Goal: Task Accomplishment & Management: Use online tool/utility

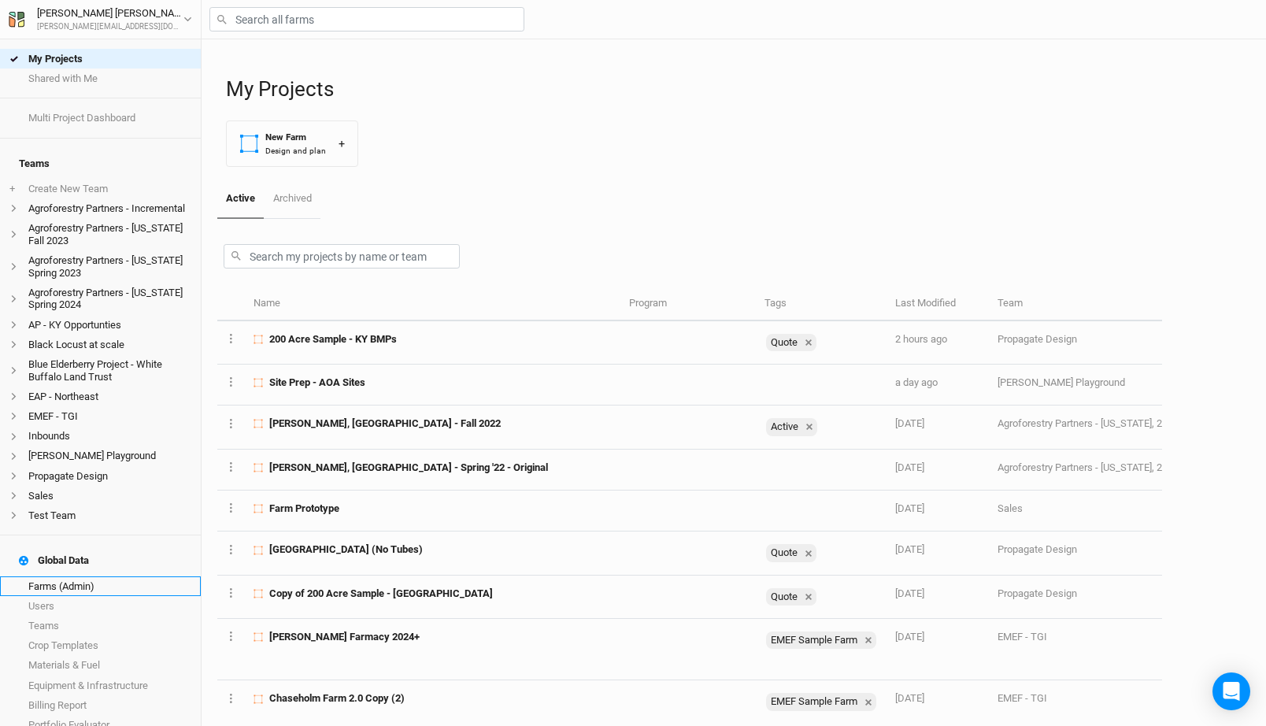
click at [72, 576] on link "Farms (Admin)" at bounding box center [100, 586] width 201 height 20
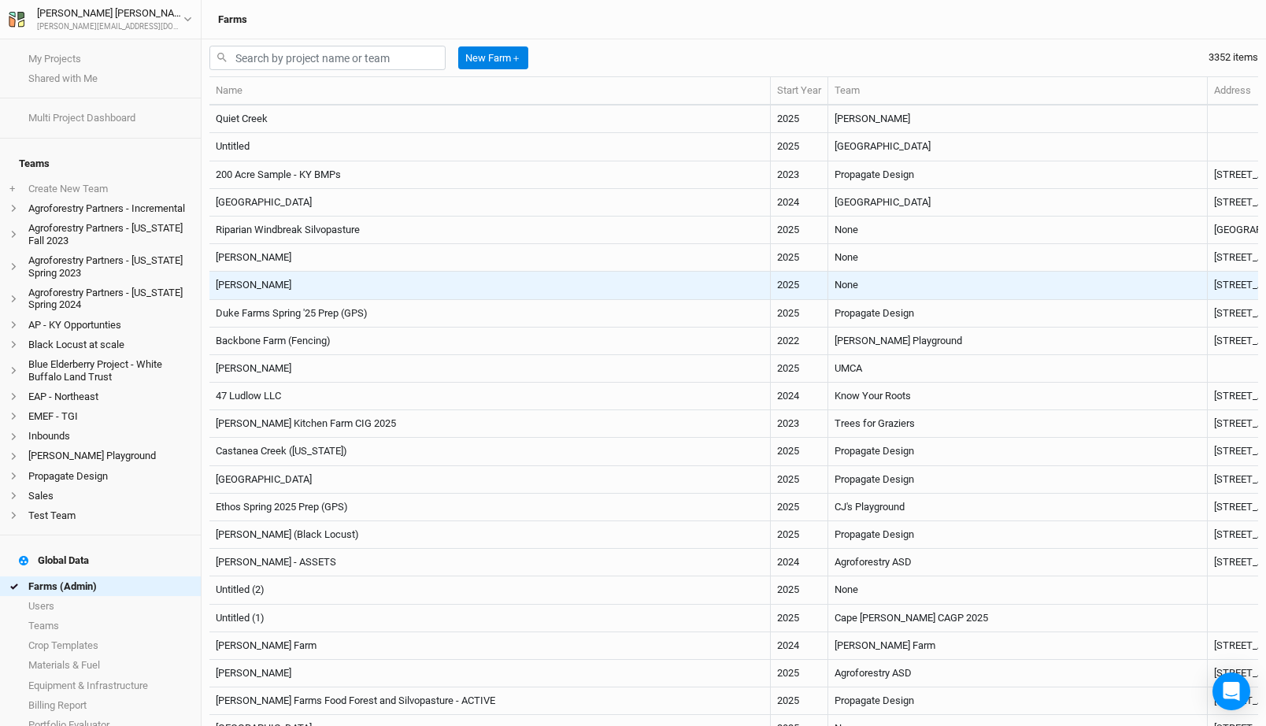
click at [499, 287] on td "[PERSON_NAME]" at bounding box center [489, 286] width 561 height 28
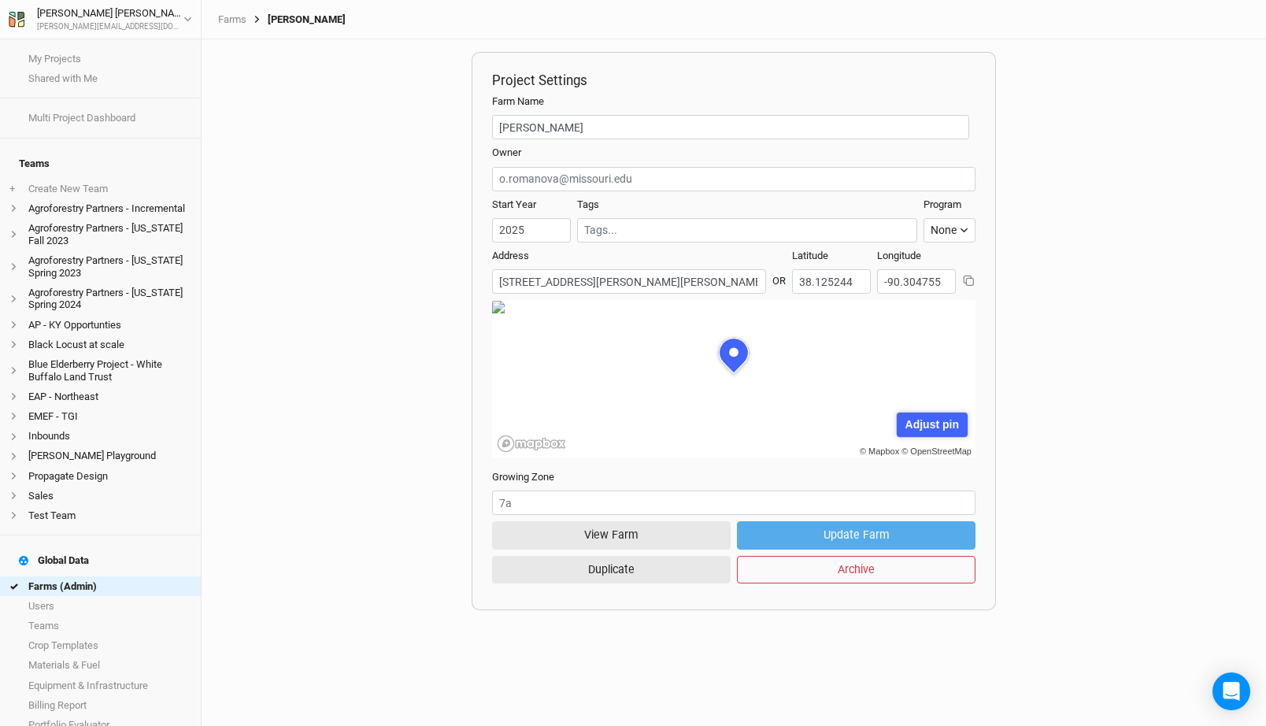
scroll to position [79, 242]
click at [605, 520] on form "Farm Name Bill Rouggly Owner Start Year 2025 Tags Program None Climate Smart Co…" at bounding box center [733, 341] width 483 height 495
click at [605, 522] on button "View Farm" at bounding box center [611, 535] width 239 height 28
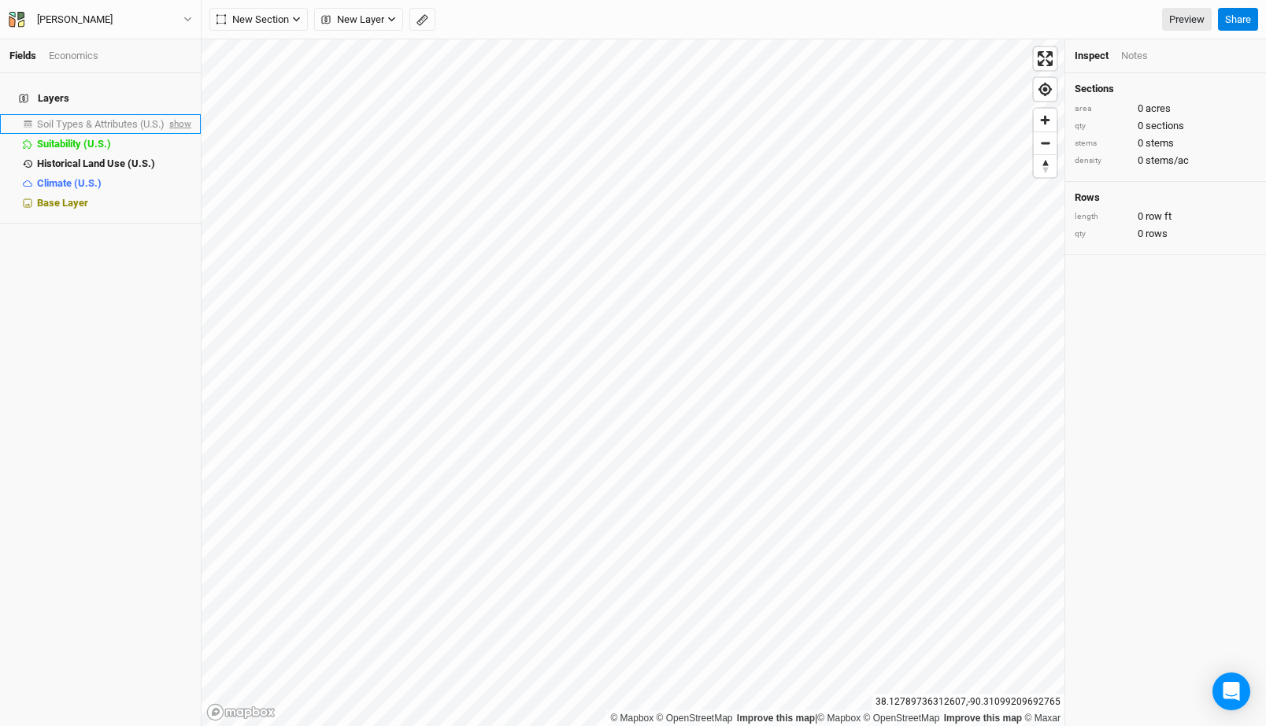
click at [183, 118] on span "show" at bounding box center [178, 124] width 25 height 20
click at [127, 118] on span "Soil Types & Attributes (U.S.)" at bounding box center [103, 124] width 133 height 12
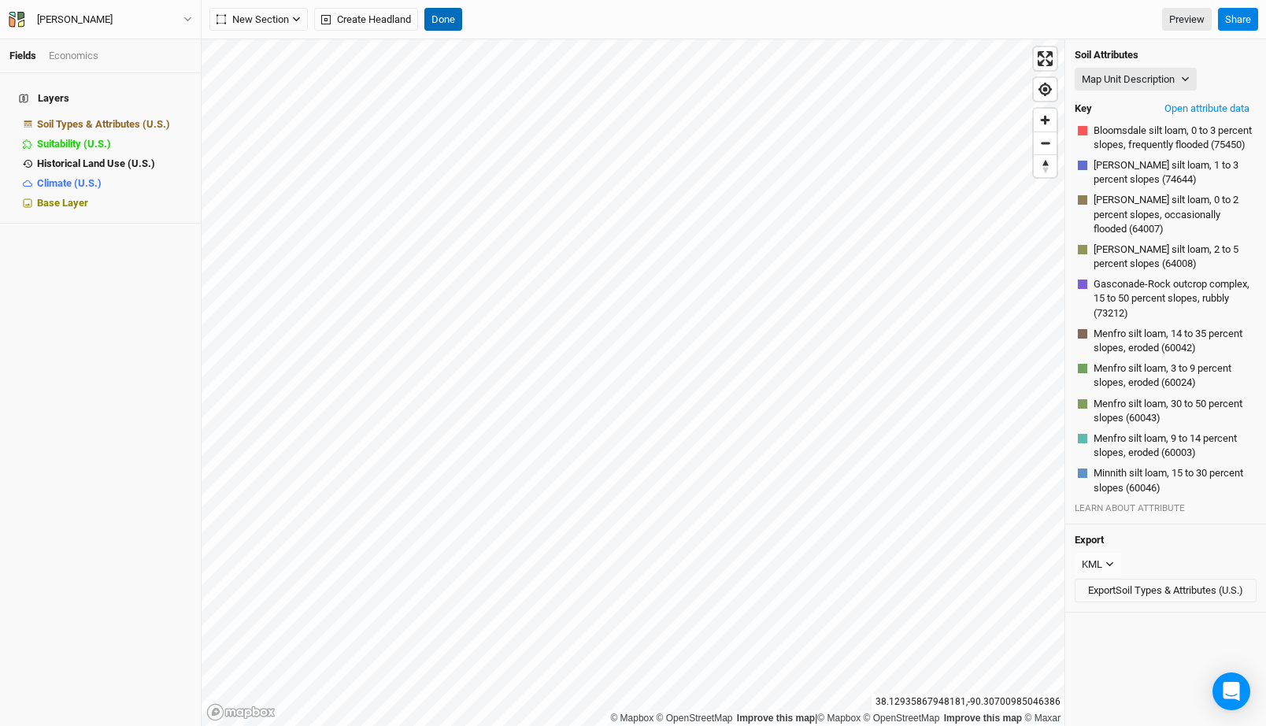
scroll to position [153, 0]
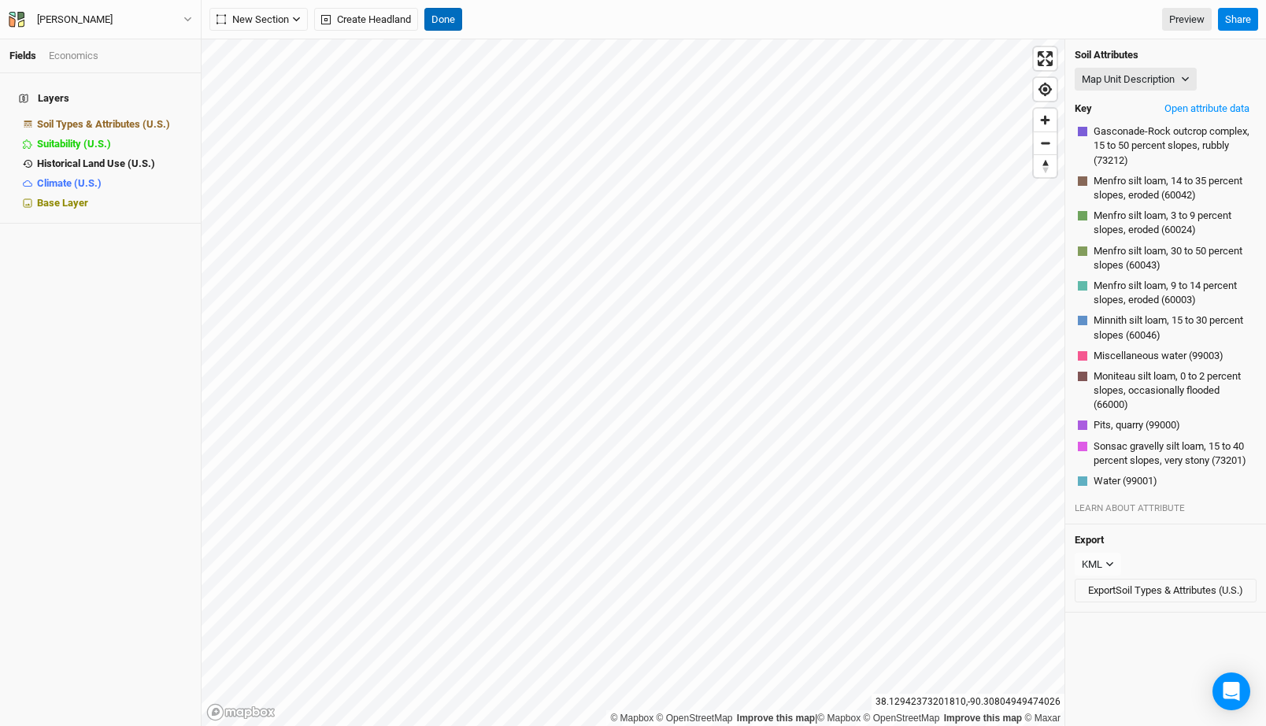
click at [460, 24] on button "Done" at bounding box center [443, 20] width 38 height 24
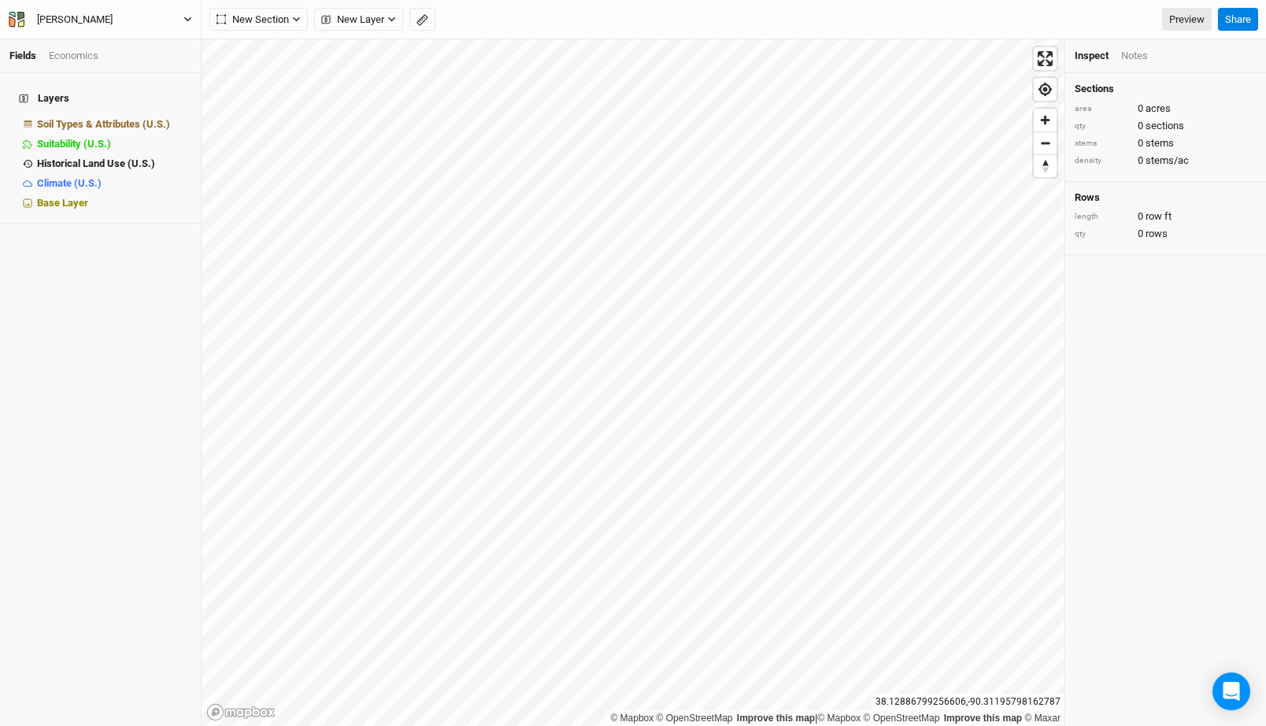
click at [138, 13] on button "[PERSON_NAME]" at bounding box center [100, 19] width 185 height 17
click at [118, 39] on button "Back" at bounding box center [131, 44] width 124 height 20
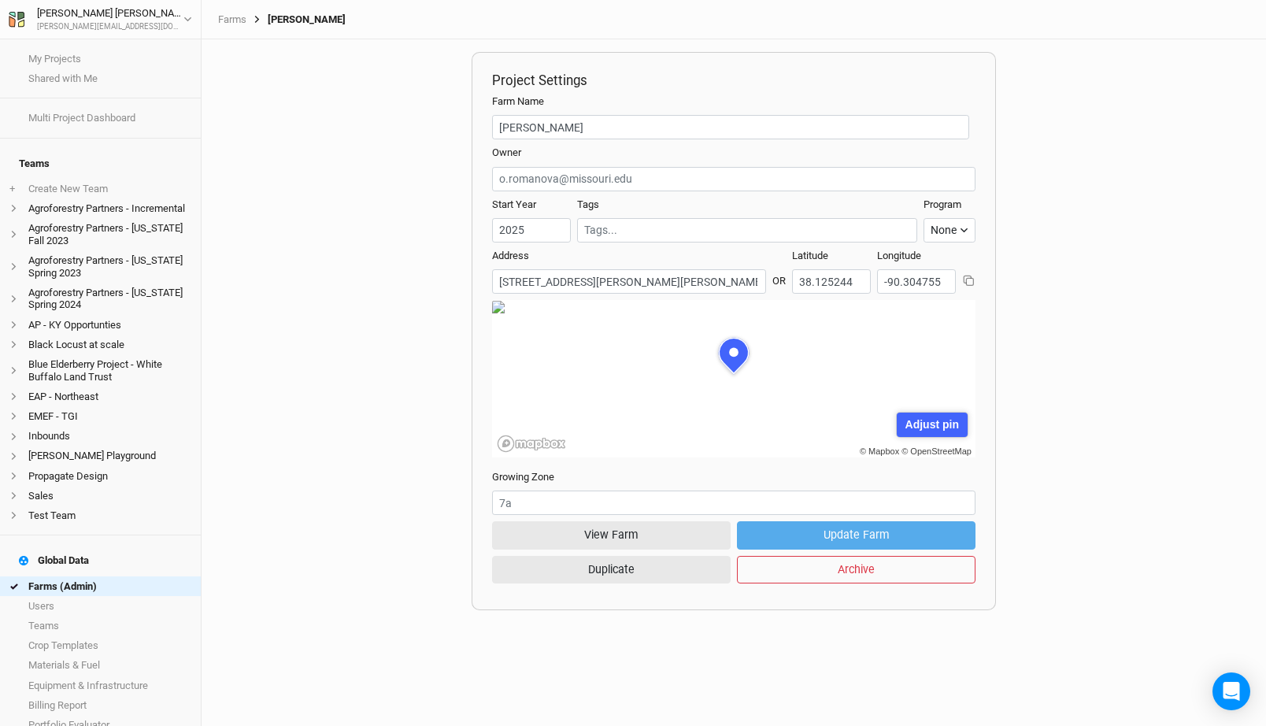
scroll to position [79, 242]
click at [79, 576] on link "Farms (Admin)" at bounding box center [100, 586] width 201 height 20
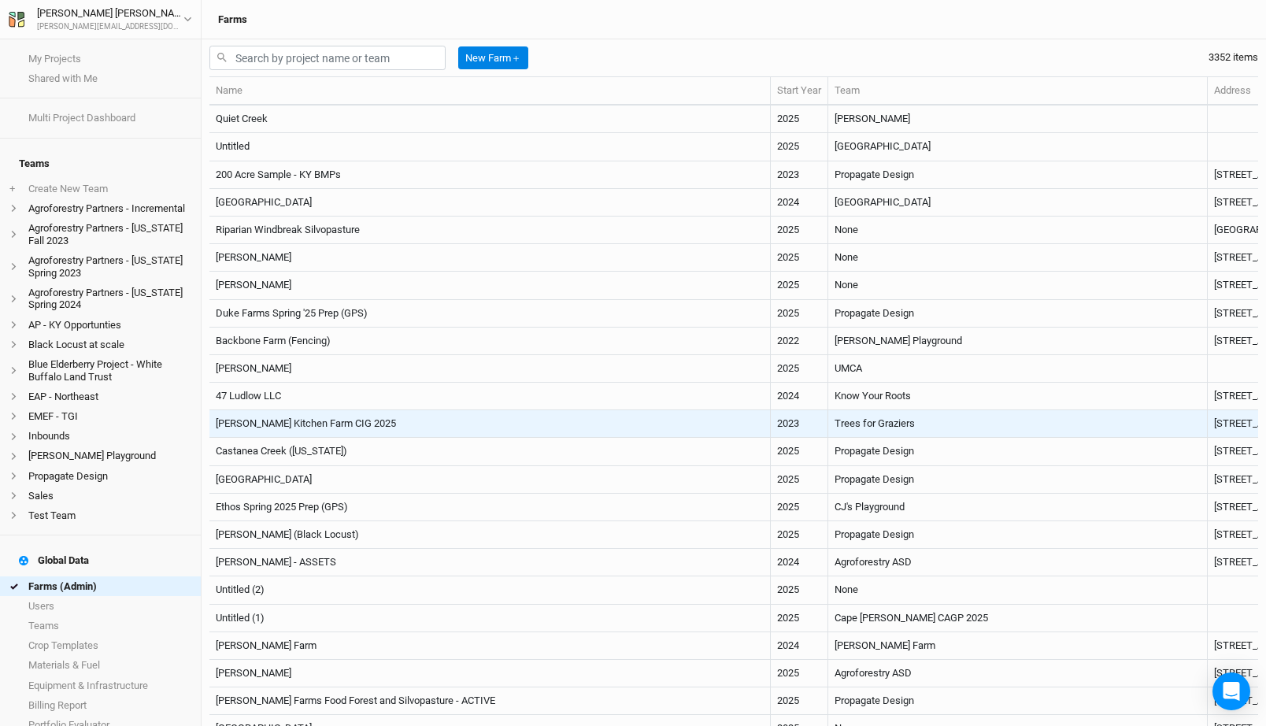
click at [503, 422] on td "Greene Kitchen Farm CIG 2025" at bounding box center [489, 424] width 561 height 28
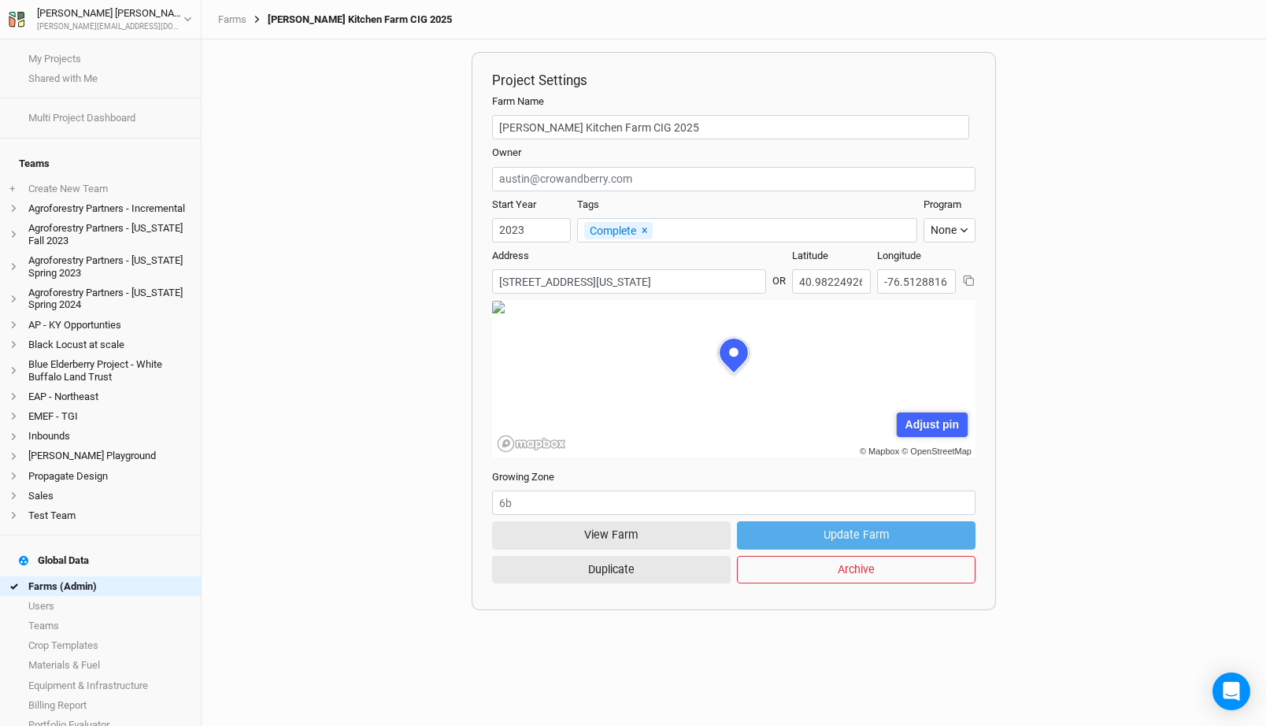
scroll to position [79, 242]
click at [601, 534] on button "View Farm" at bounding box center [611, 535] width 239 height 28
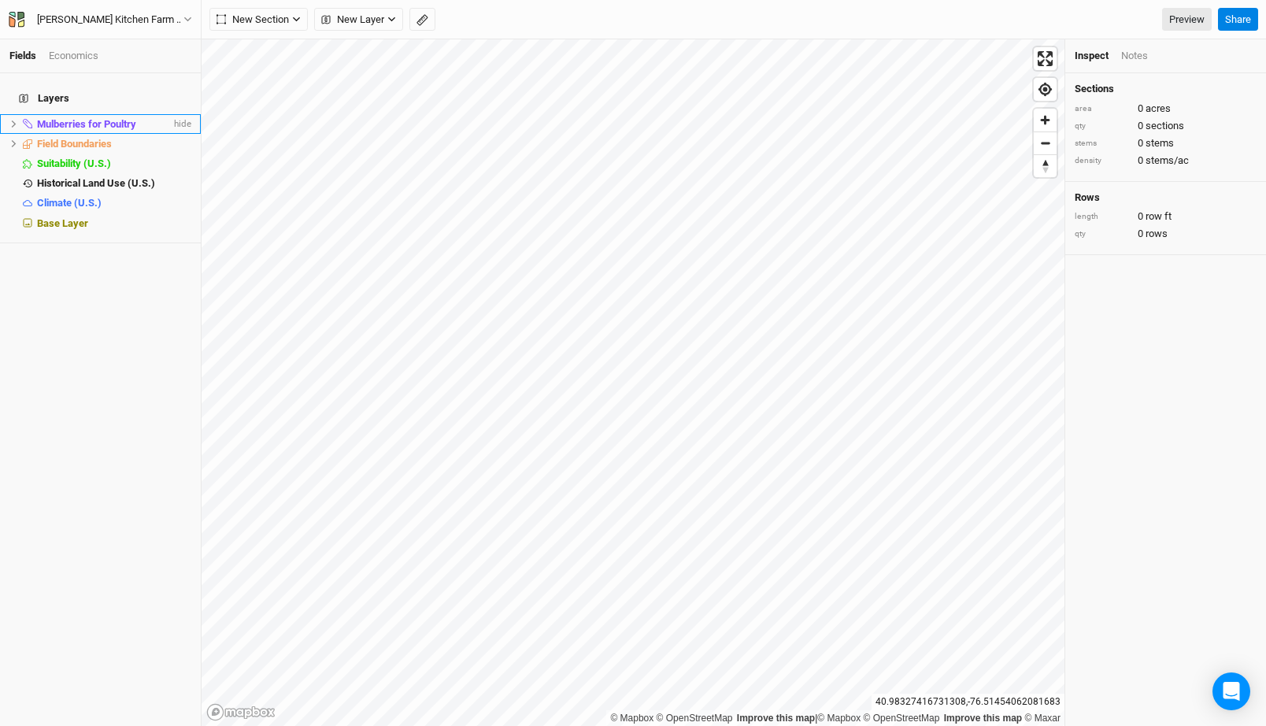
click at [15, 120] on icon at bounding box center [14, 123] width 5 height 7
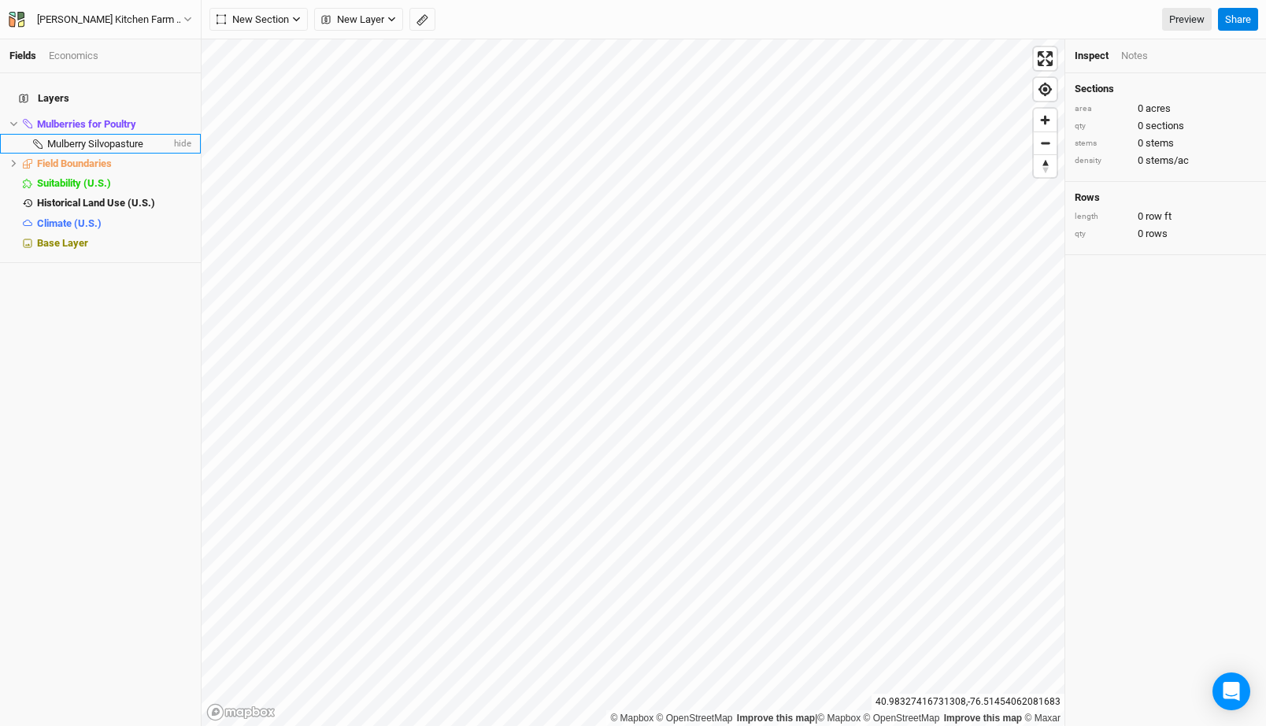
click at [91, 138] on span "Mulberry Silvopasture" at bounding box center [95, 144] width 96 height 12
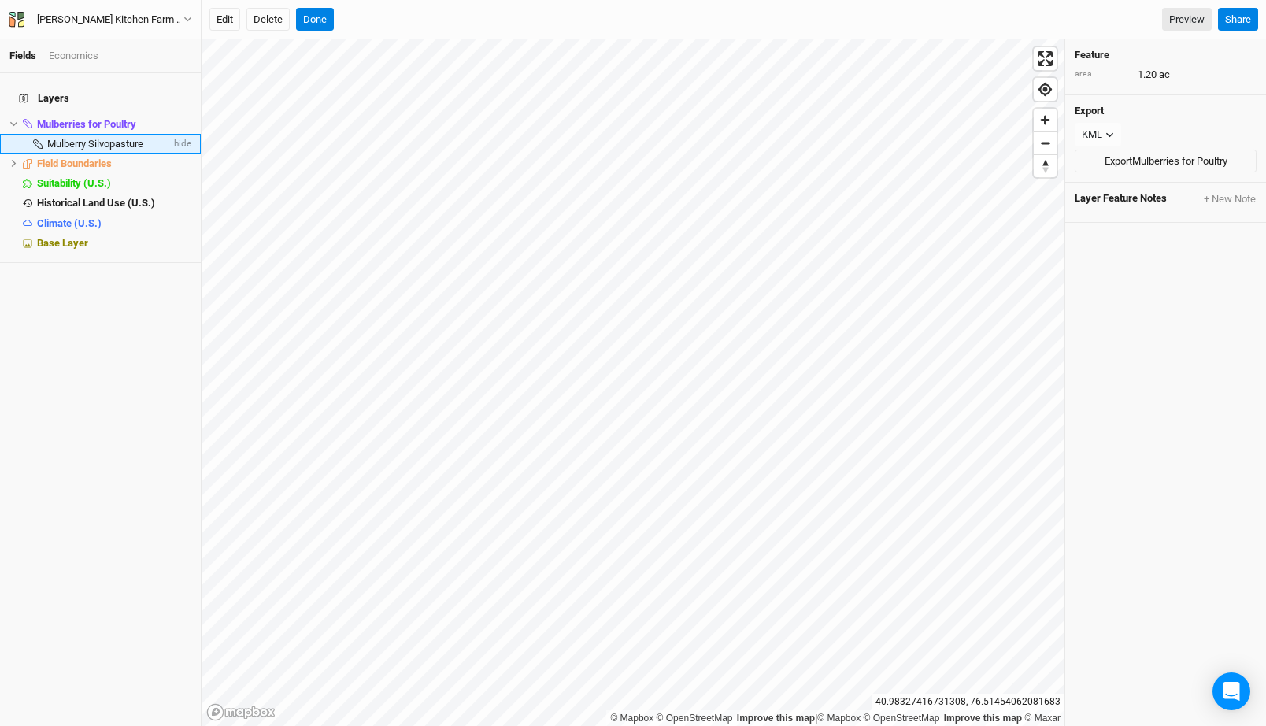
click at [97, 134] on li "Mulberry Silvopasture hide" at bounding box center [100, 144] width 201 height 20
click at [13, 120] on icon at bounding box center [13, 124] width 9 height 9
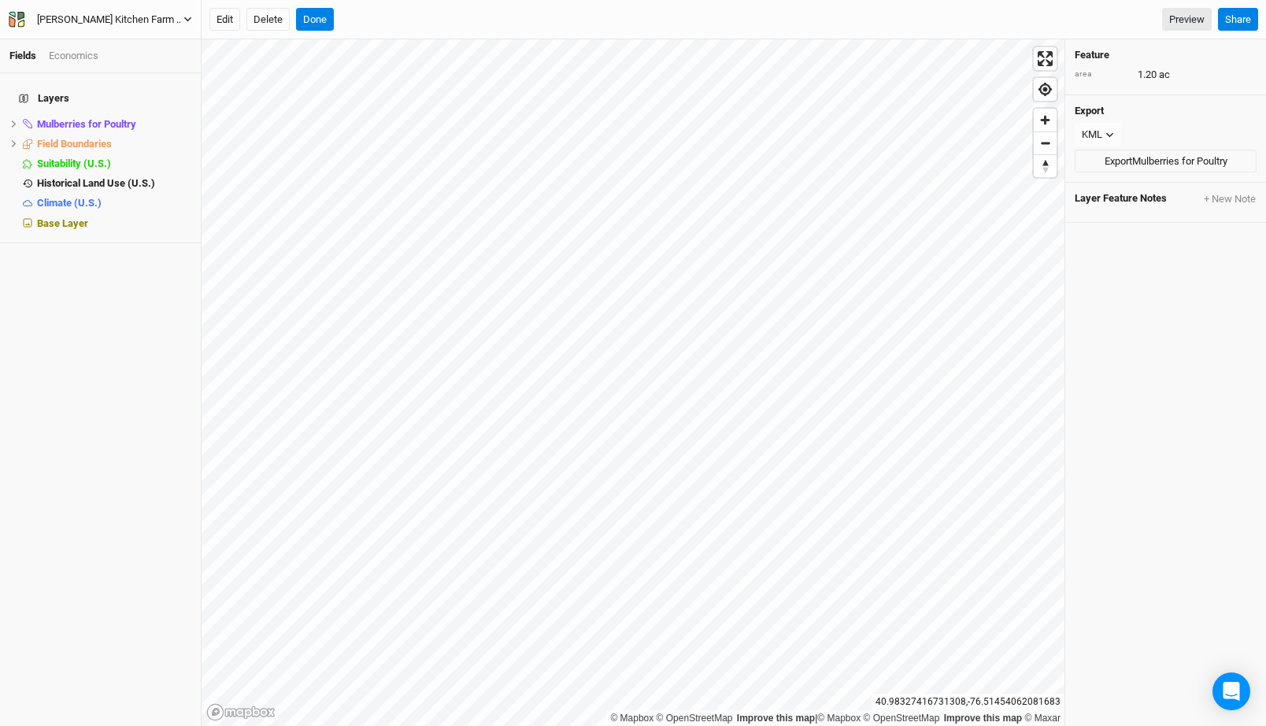
click at [113, 13] on div "Greene Kitchen Farm CIG 2025" at bounding box center [110, 20] width 146 height 16
click at [14, 140] on icon at bounding box center [14, 143] width 5 height 7
click at [70, 157] on span "Feature 1" at bounding box center [68, 163] width 42 height 12
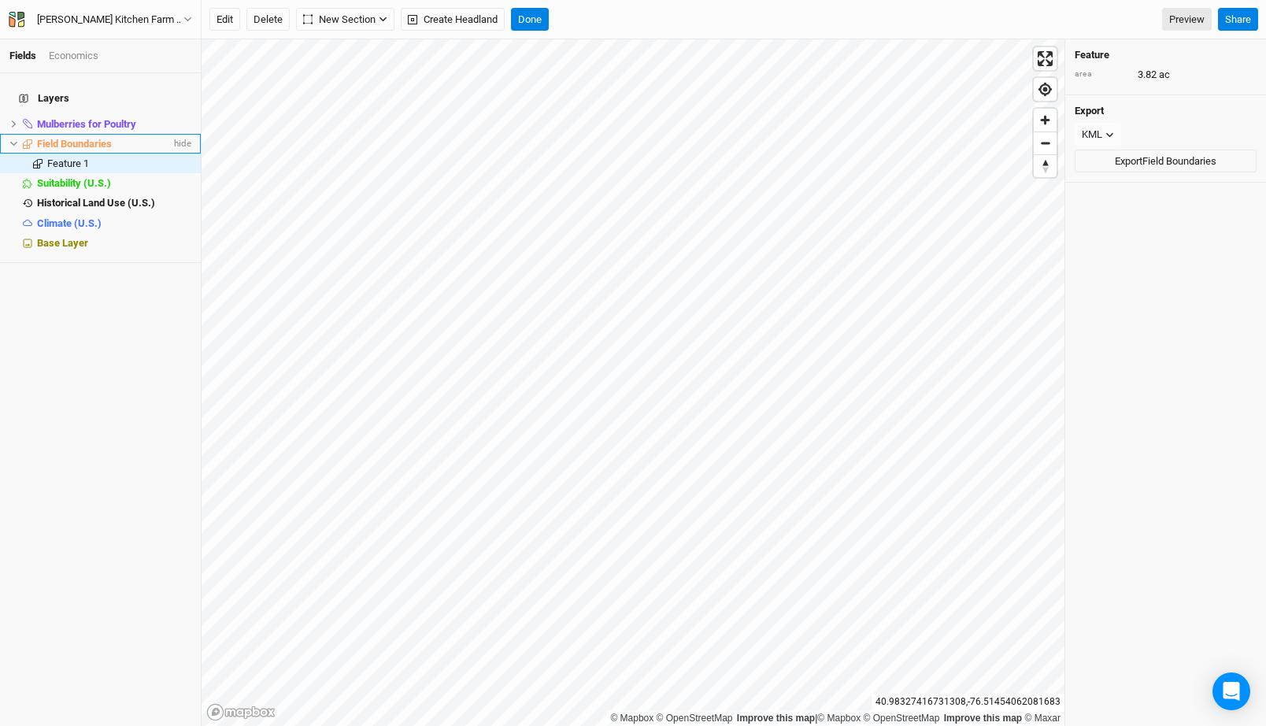
click at [78, 138] on span "Field Boundaries" at bounding box center [74, 144] width 75 height 12
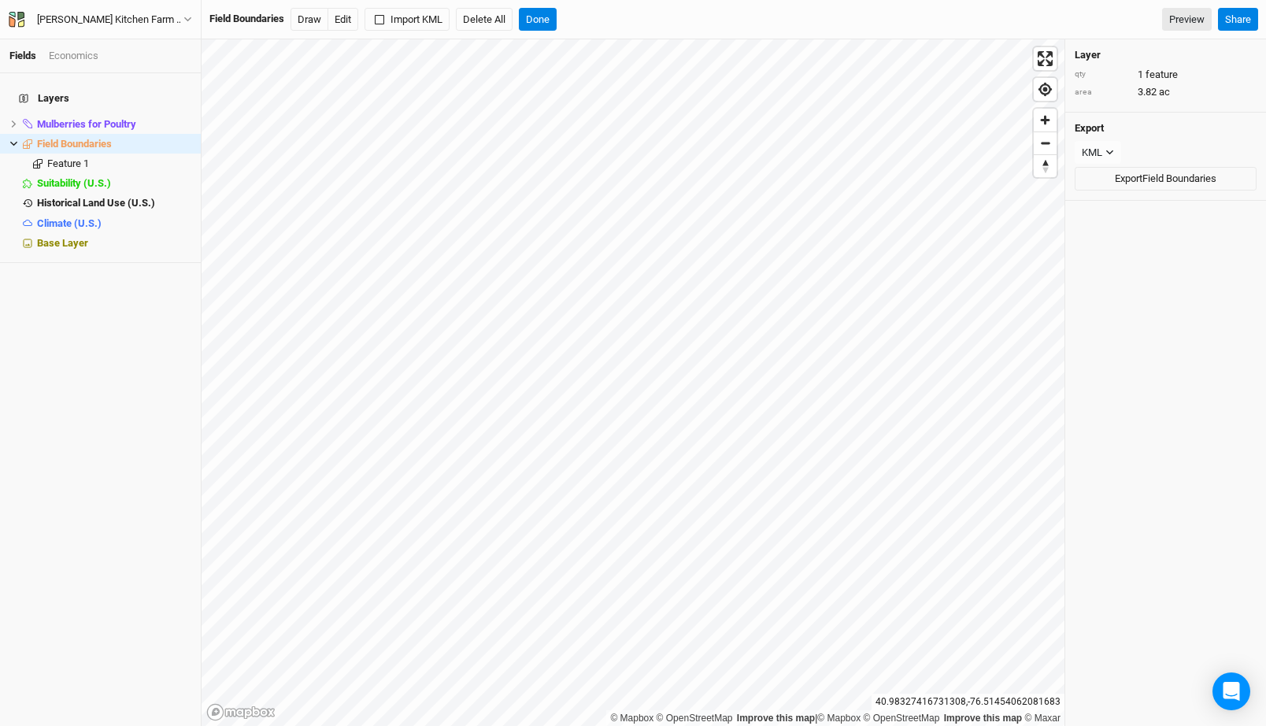
click at [135, 8] on div "Greene Kitchen Farm CIG 2025 Back Project Settings User settings Imperial Metri…" at bounding box center [101, 19] width 202 height 39
click at [132, 23] on div "Greene Kitchen Farm CIG 2025" at bounding box center [110, 20] width 146 height 16
click at [140, 42] on button "Back" at bounding box center [131, 44] width 124 height 20
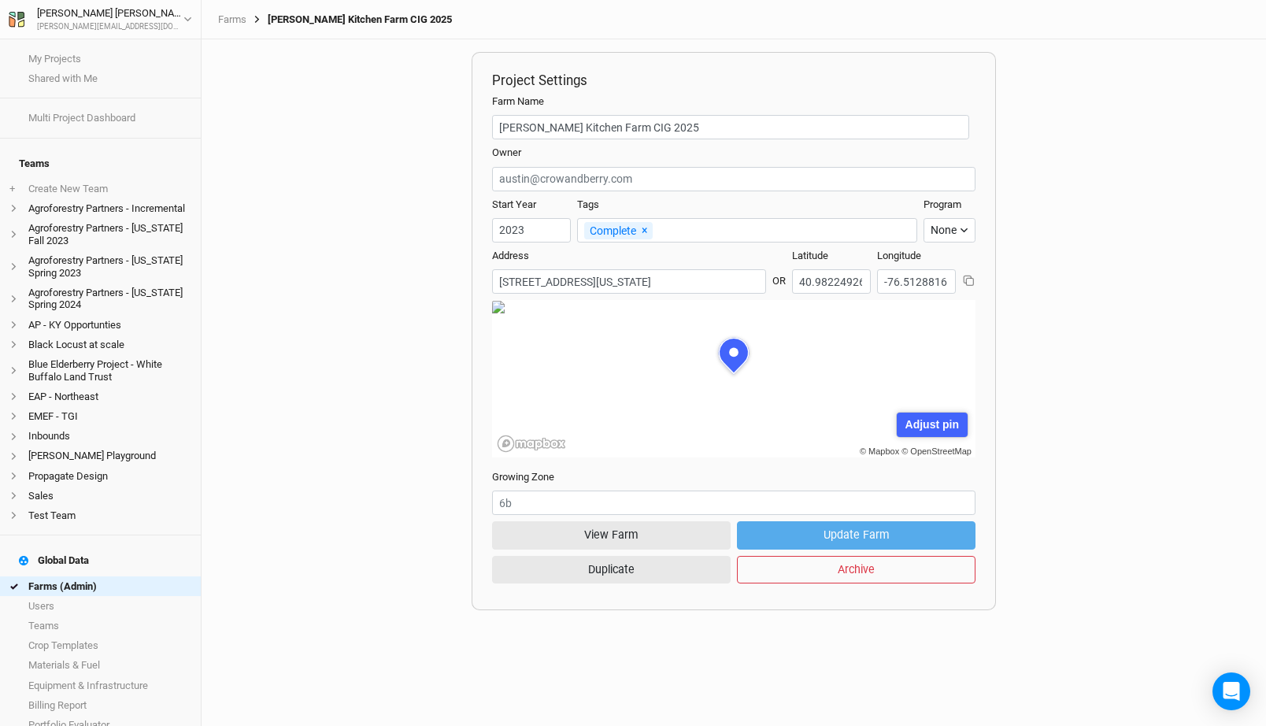
scroll to position [79, 242]
click at [99, 576] on link "Farms (Admin)" at bounding box center [100, 586] width 201 height 20
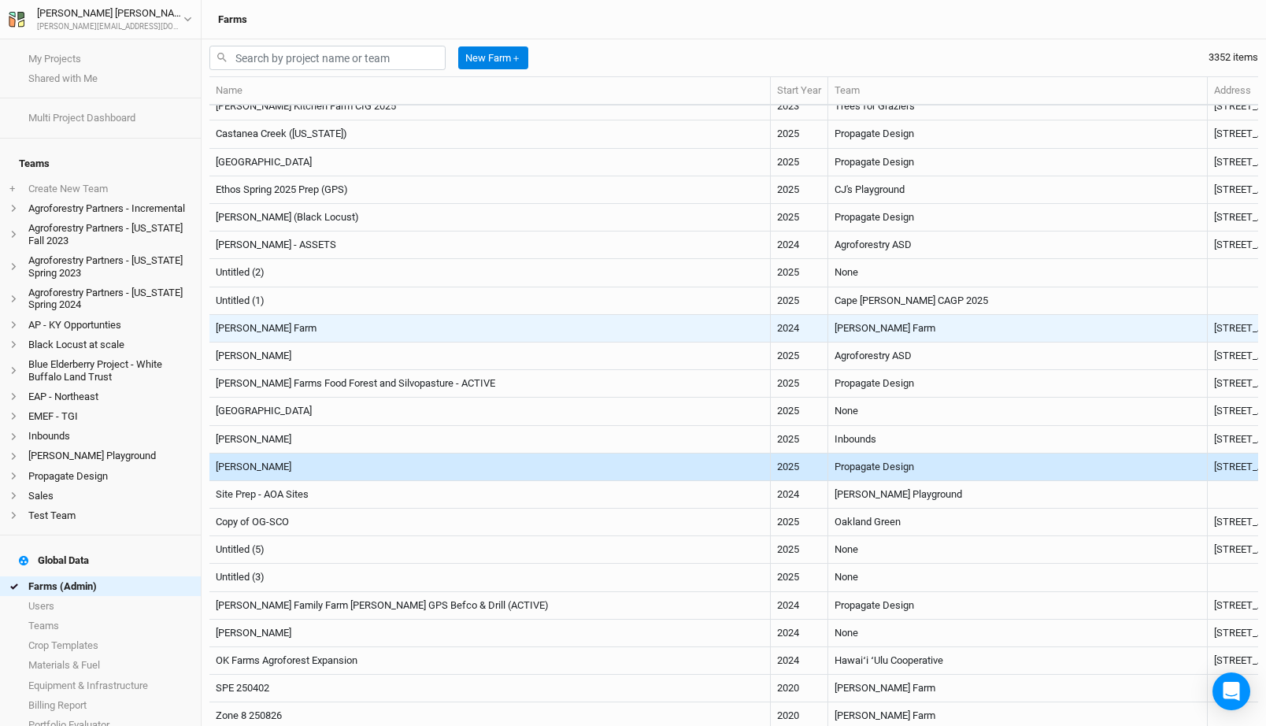
scroll to position [320, 0]
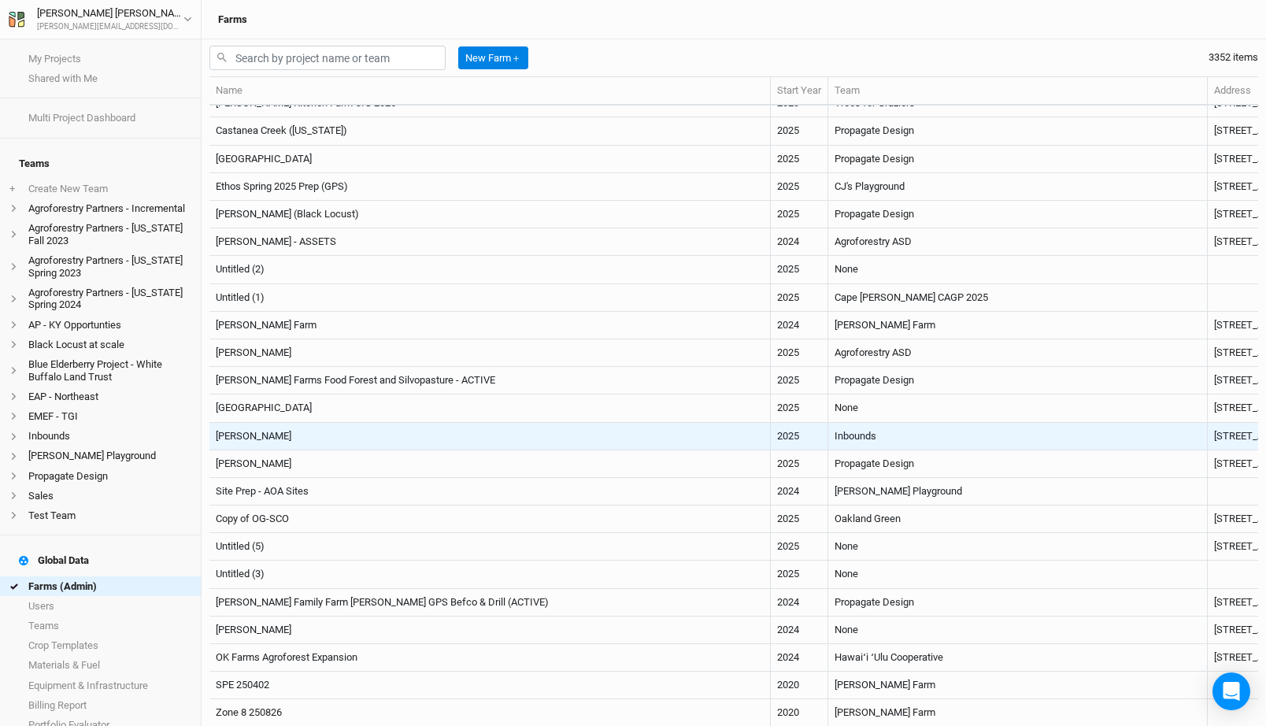
click at [471, 431] on td "Cody Gibbons" at bounding box center [489, 437] width 561 height 28
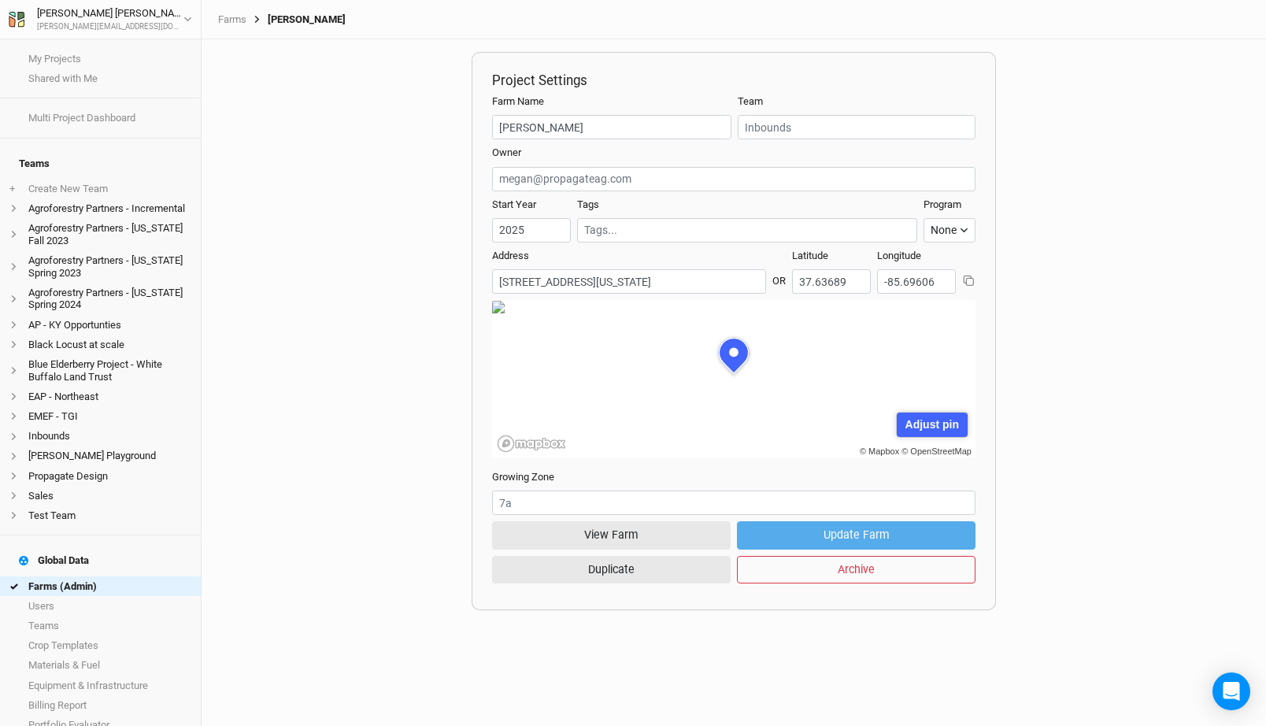
scroll to position [79, 242]
click at [587, 533] on button "View Farm" at bounding box center [611, 535] width 239 height 28
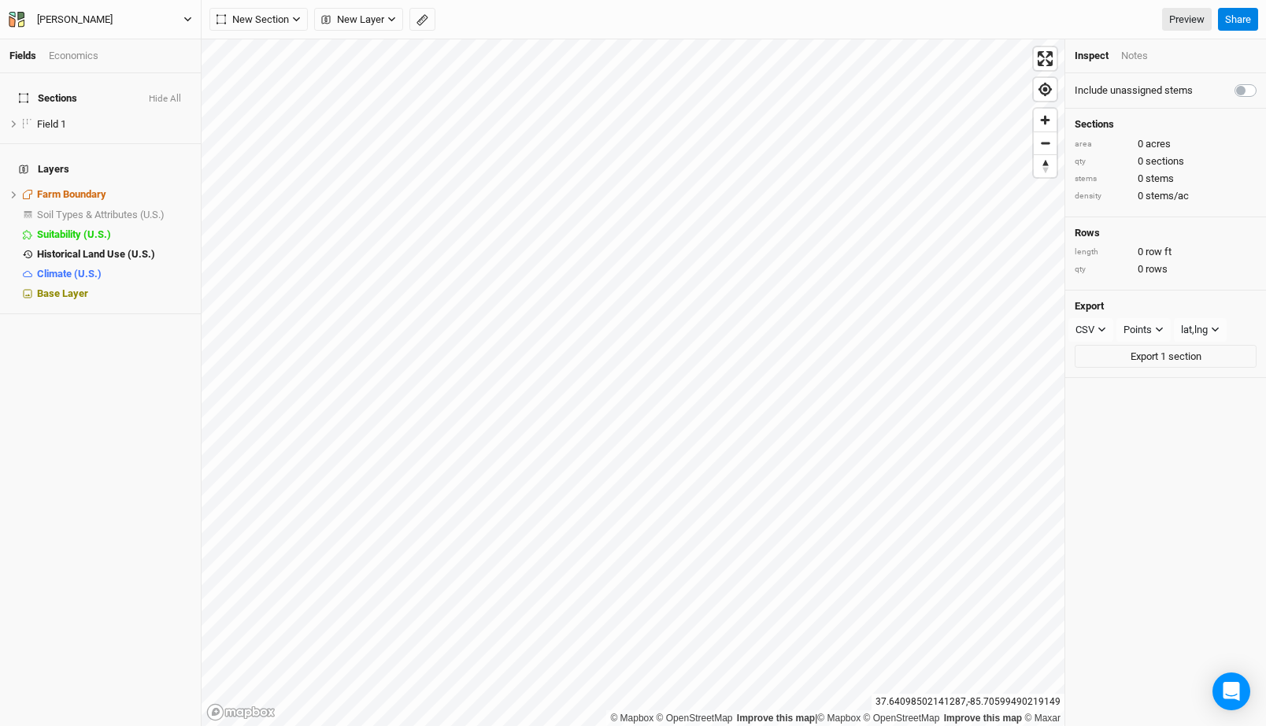
click at [124, 12] on button "Cody Gibbons" at bounding box center [100, 19] width 185 height 17
click at [117, 36] on button "Back" at bounding box center [131, 44] width 124 height 20
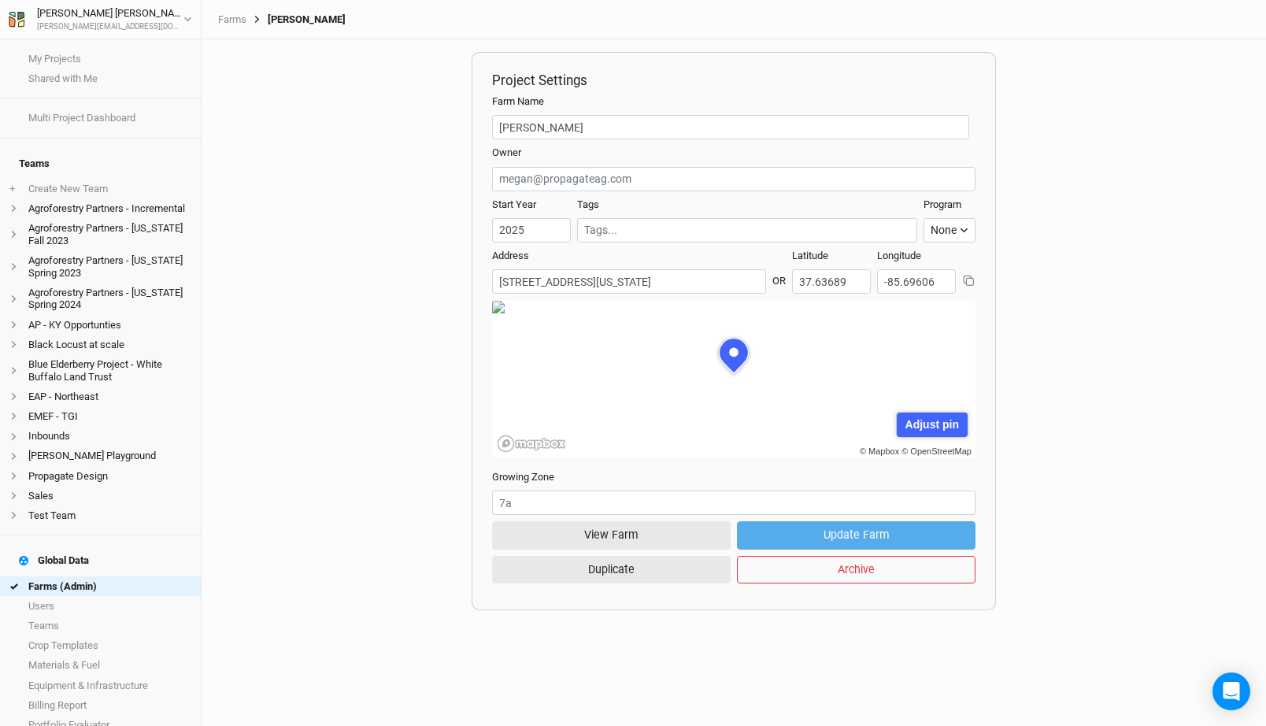
scroll to position [79, 242]
click at [125, 576] on link "Farms (Admin)" at bounding box center [100, 586] width 201 height 20
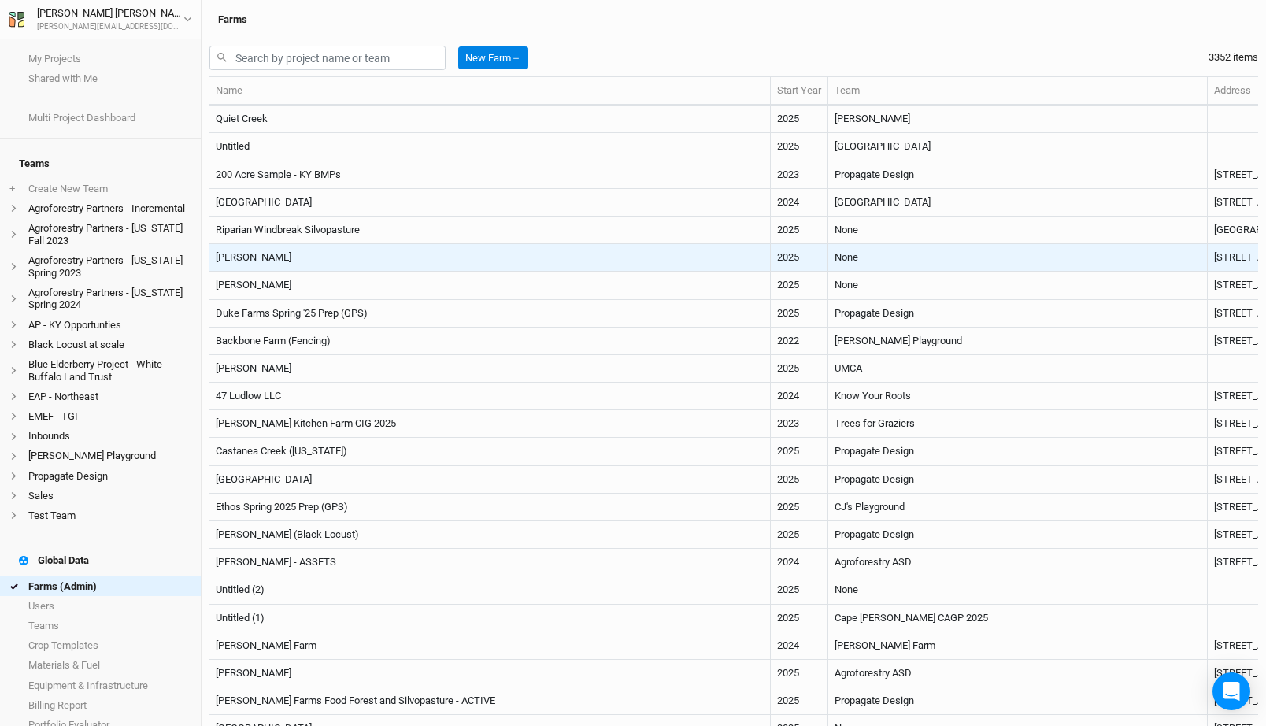
click at [603, 250] on td "Charles Sasscer" at bounding box center [489, 258] width 561 height 28
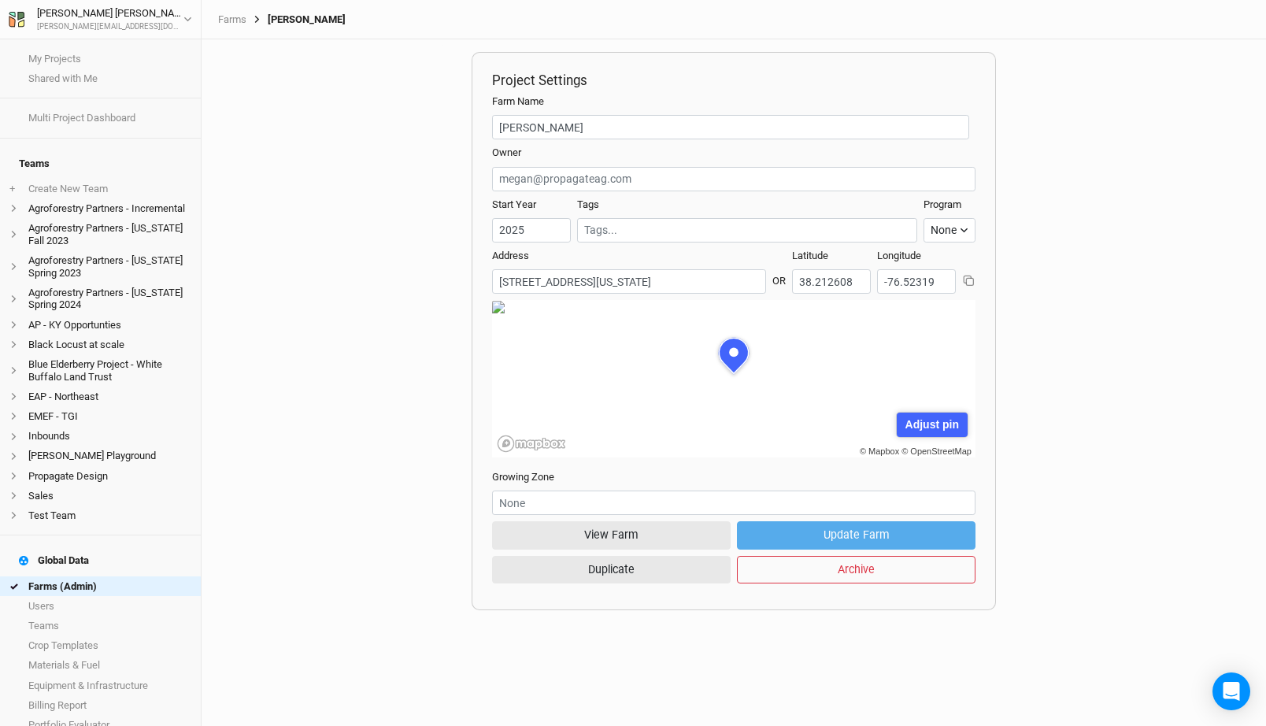
scroll to position [79, 242]
click at [600, 525] on button "View Farm" at bounding box center [611, 535] width 239 height 28
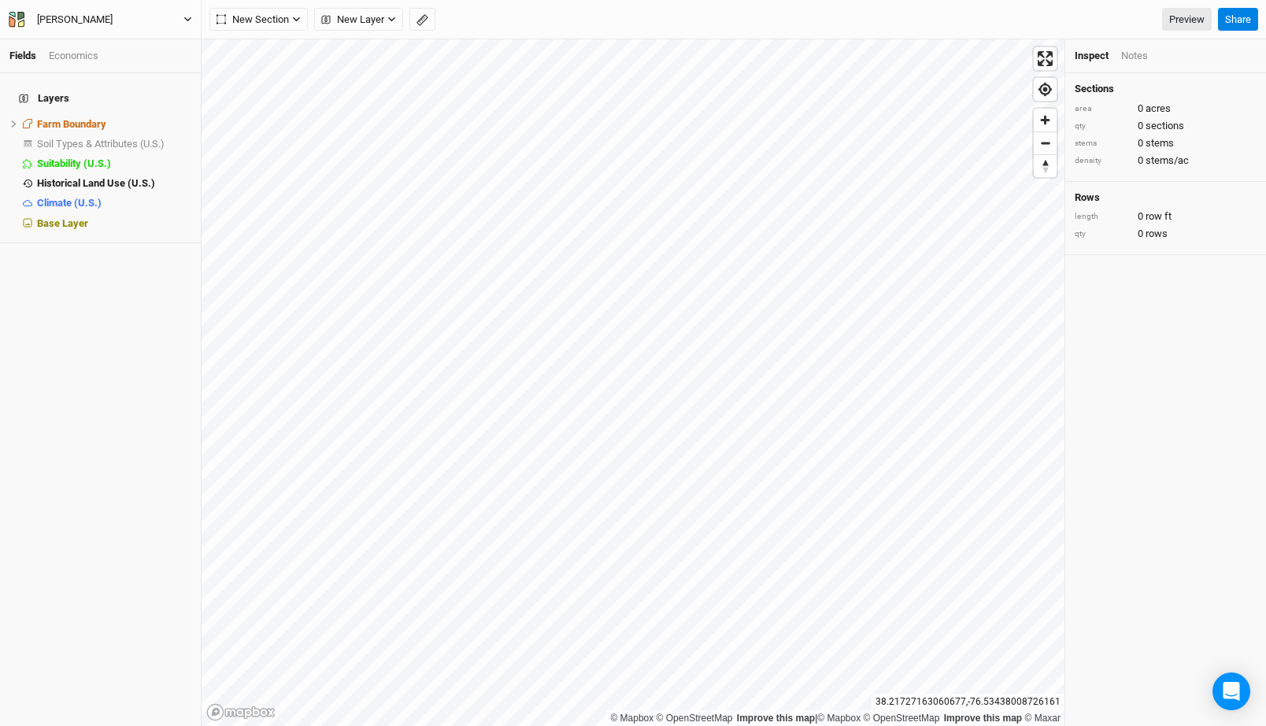
click at [86, 15] on div "Charles Sasscer" at bounding box center [75, 20] width 76 height 16
click at [89, 37] on button "Back" at bounding box center [131, 44] width 124 height 20
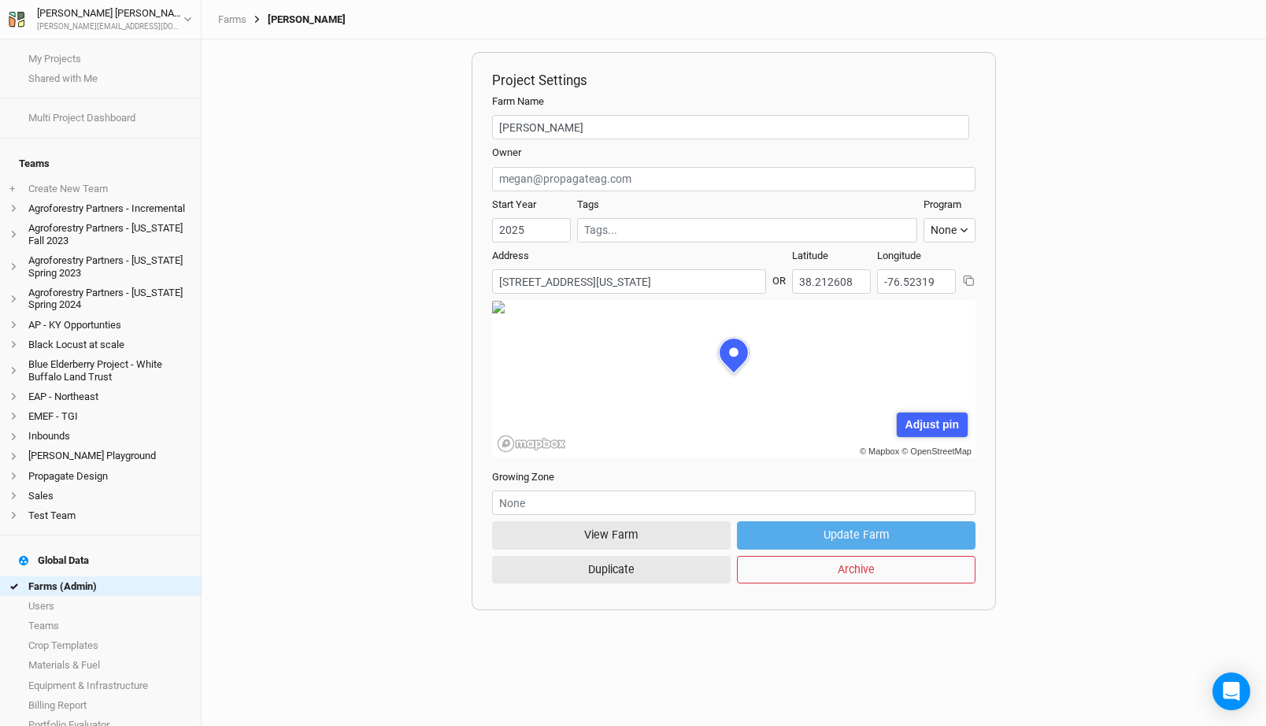
scroll to position [79, 242]
click at [89, 576] on link "Farms (Admin)" at bounding box center [100, 586] width 201 height 20
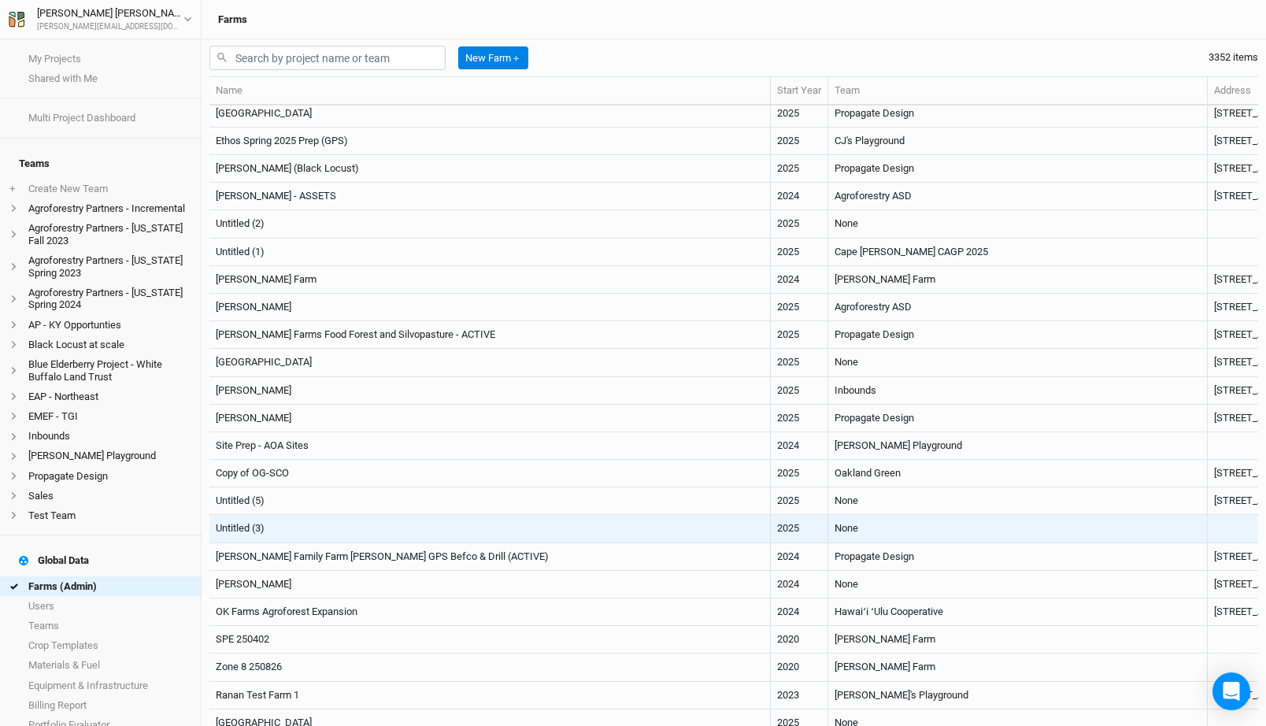
scroll to position [379, 0]
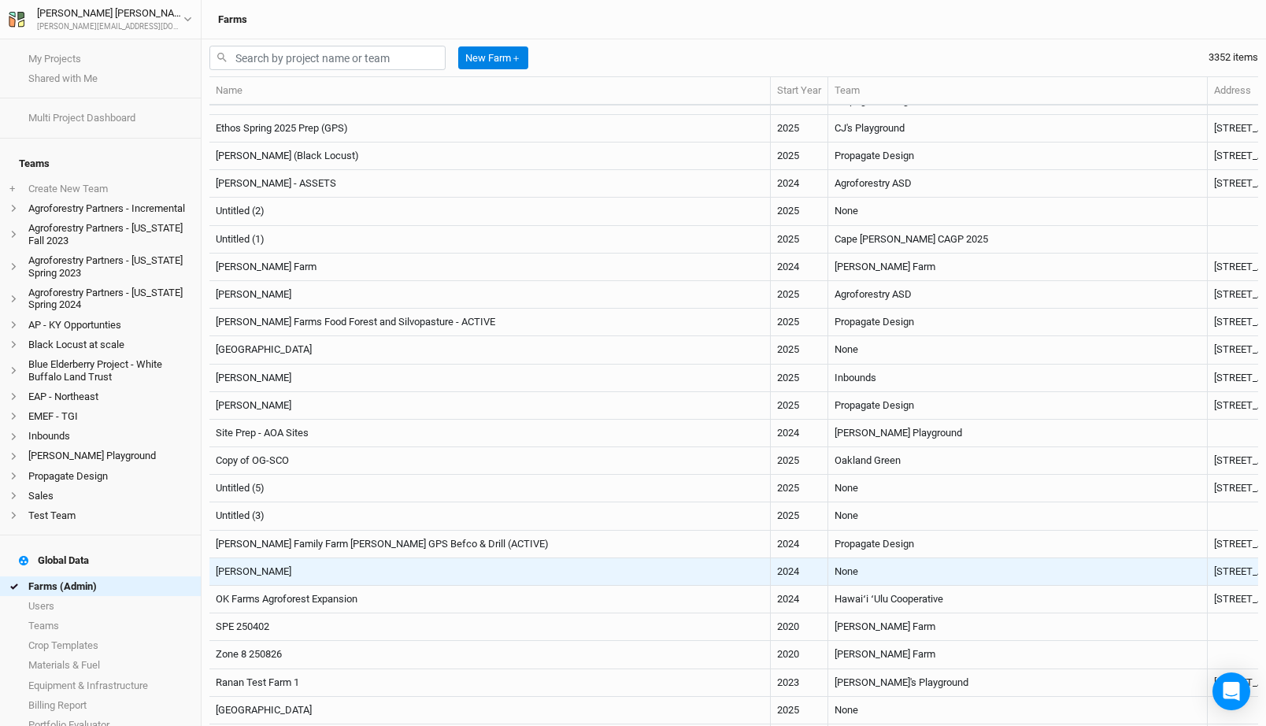
click at [459, 571] on td "David Ryan" at bounding box center [489, 572] width 561 height 28
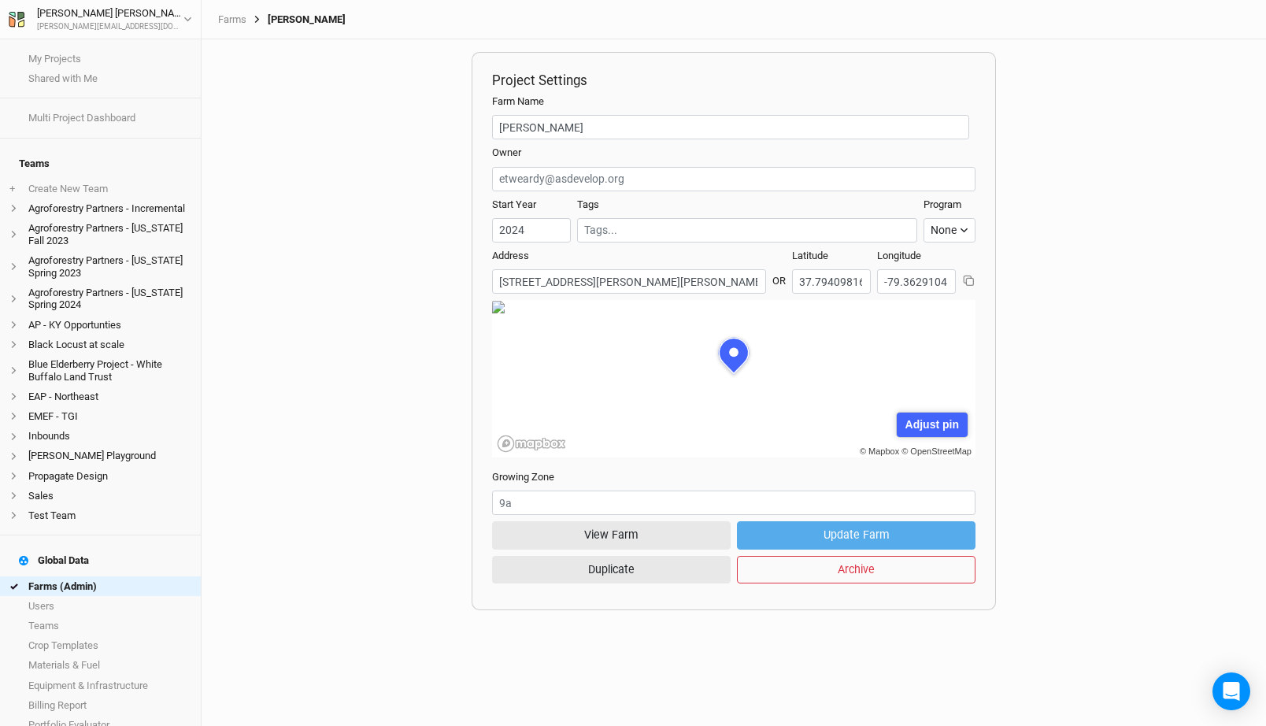
scroll to position [79, 242]
click at [605, 542] on button "View Farm" at bounding box center [611, 535] width 239 height 28
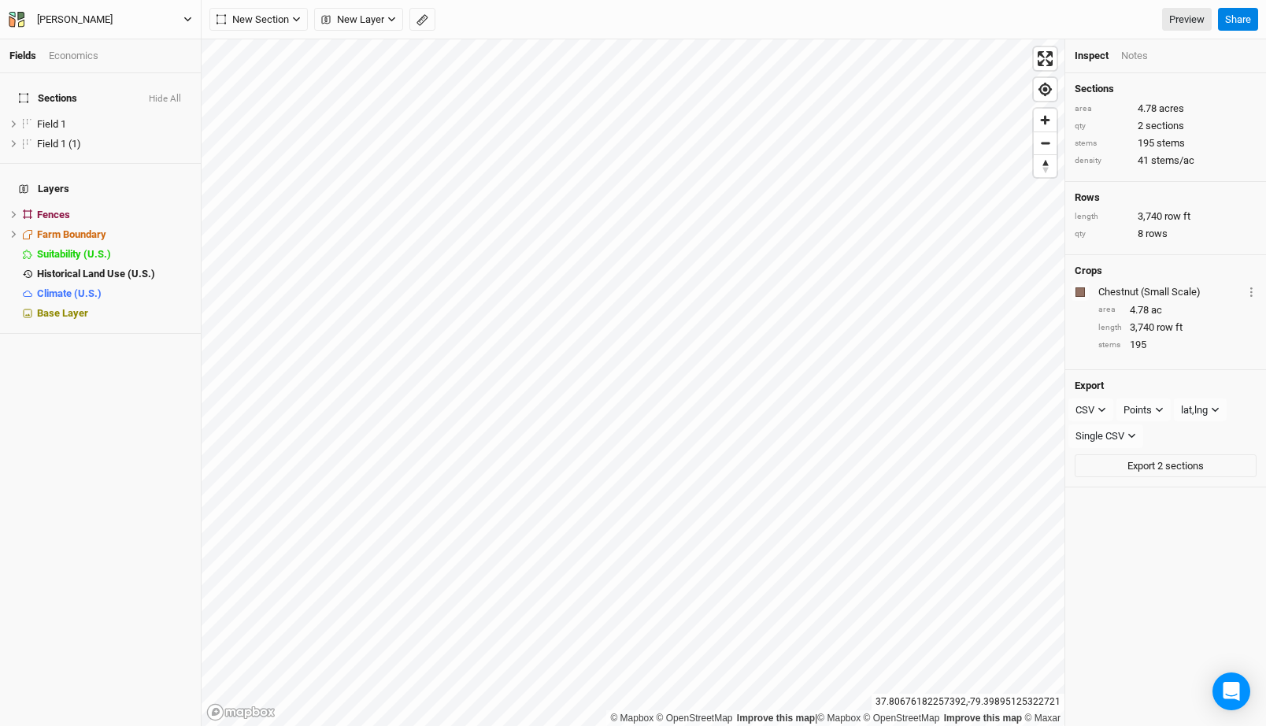
click at [121, 18] on button "David Ryan" at bounding box center [100, 19] width 185 height 17
click at [115, 39] on button "Back" at bounding box center [131, 44] width 124 height 20
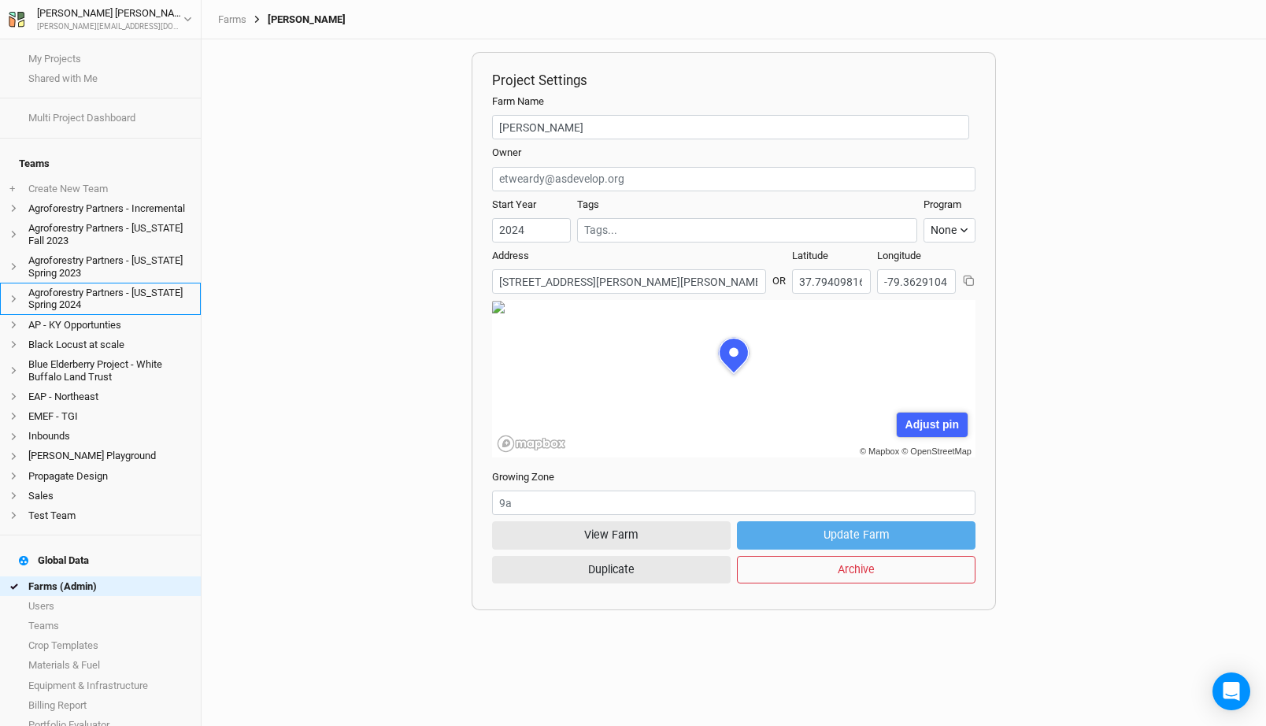
scroll to position [79, 242]
click at [93, 576] on link "Farms (Admin)" at bounding box center [100, 586] width 201 height 20
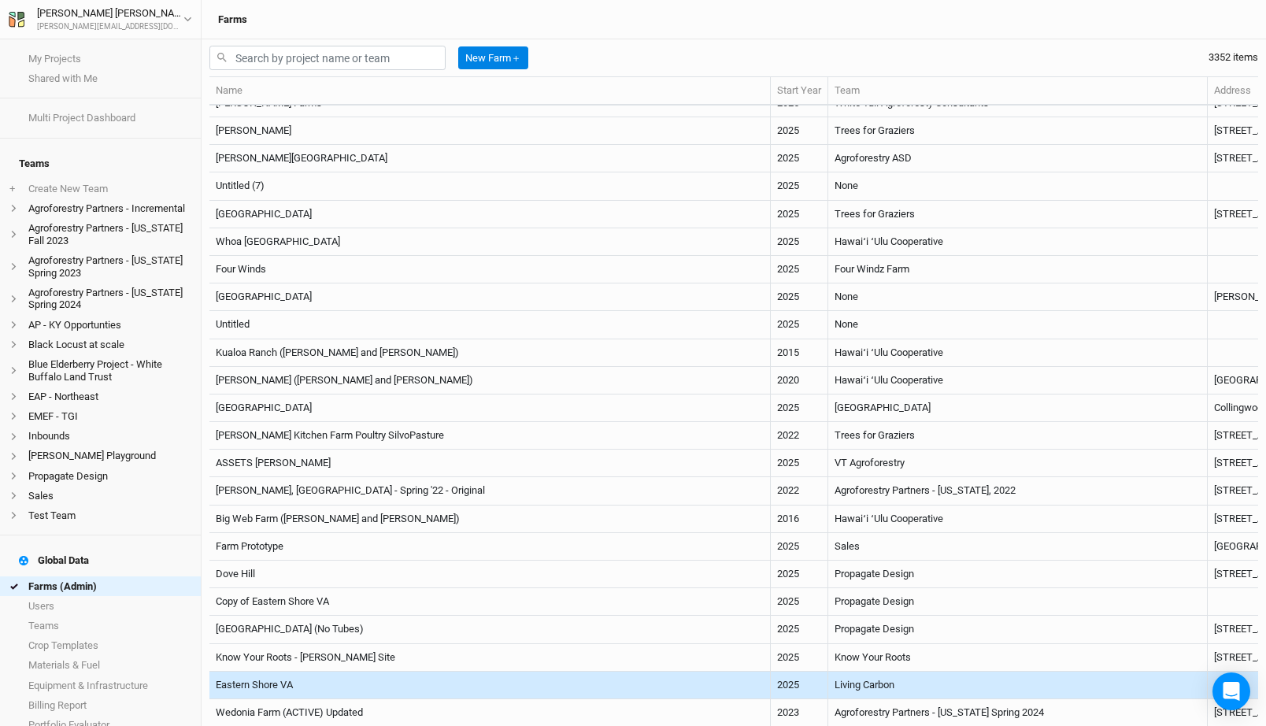
scroll to position [1410, 0]
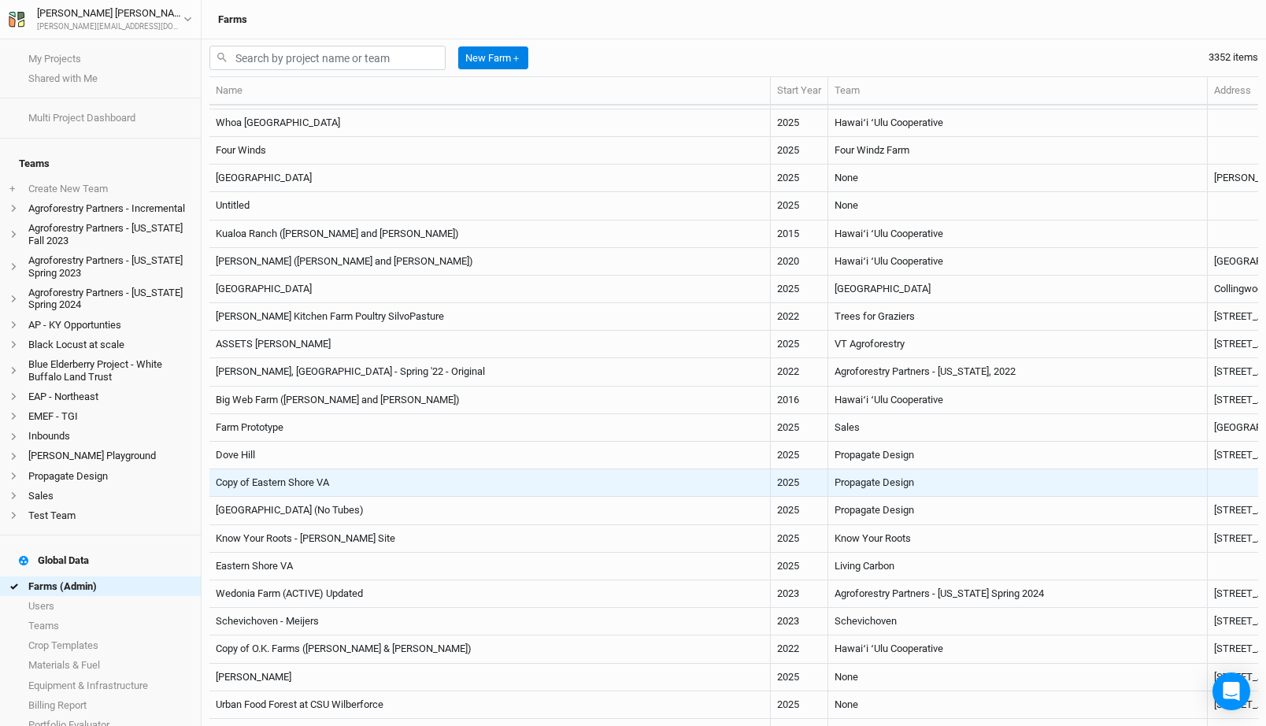
click at [589, 483] on td "Copy of Eastern Shore VA" at bounding box center [489, 483] width 561 height 28
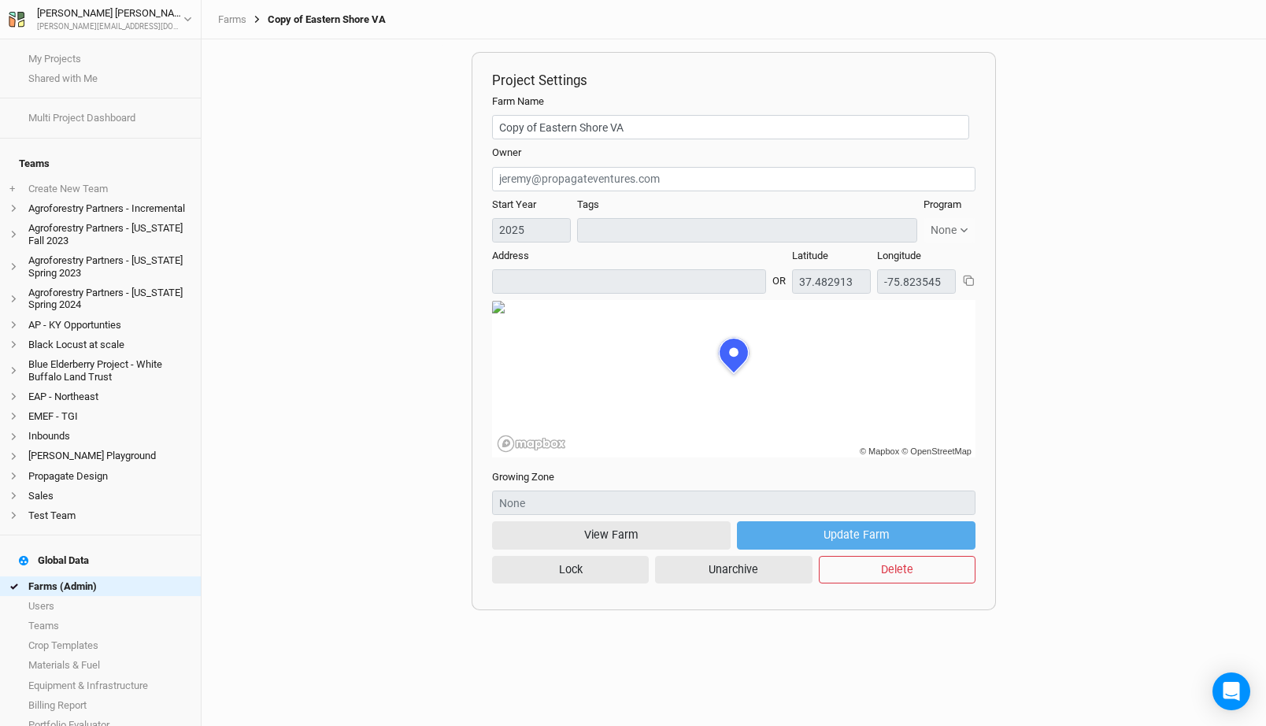
scroll to position [79, 242]
click at [871, 558] on button "Delete" at bounding box center [897, 570] width 157 height 28
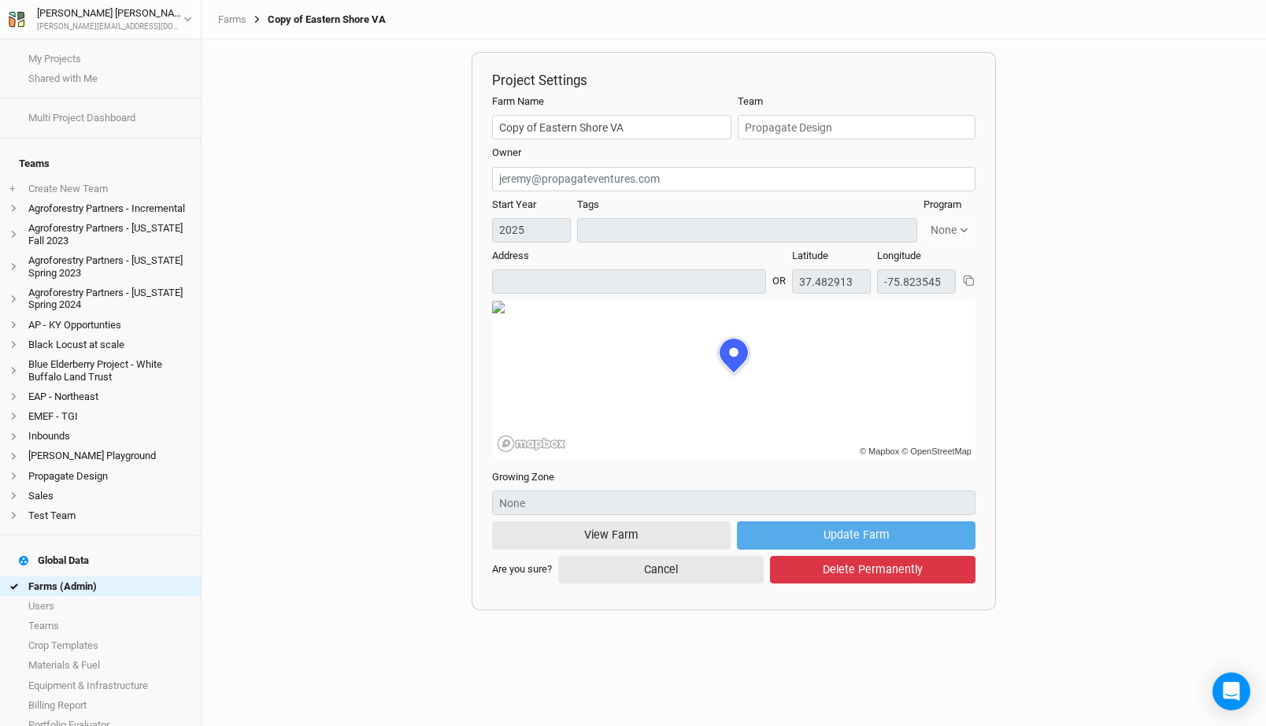
click at [875, 565] on button "Delete Permanently" at bounding box center [873, 570] width 206 height 28
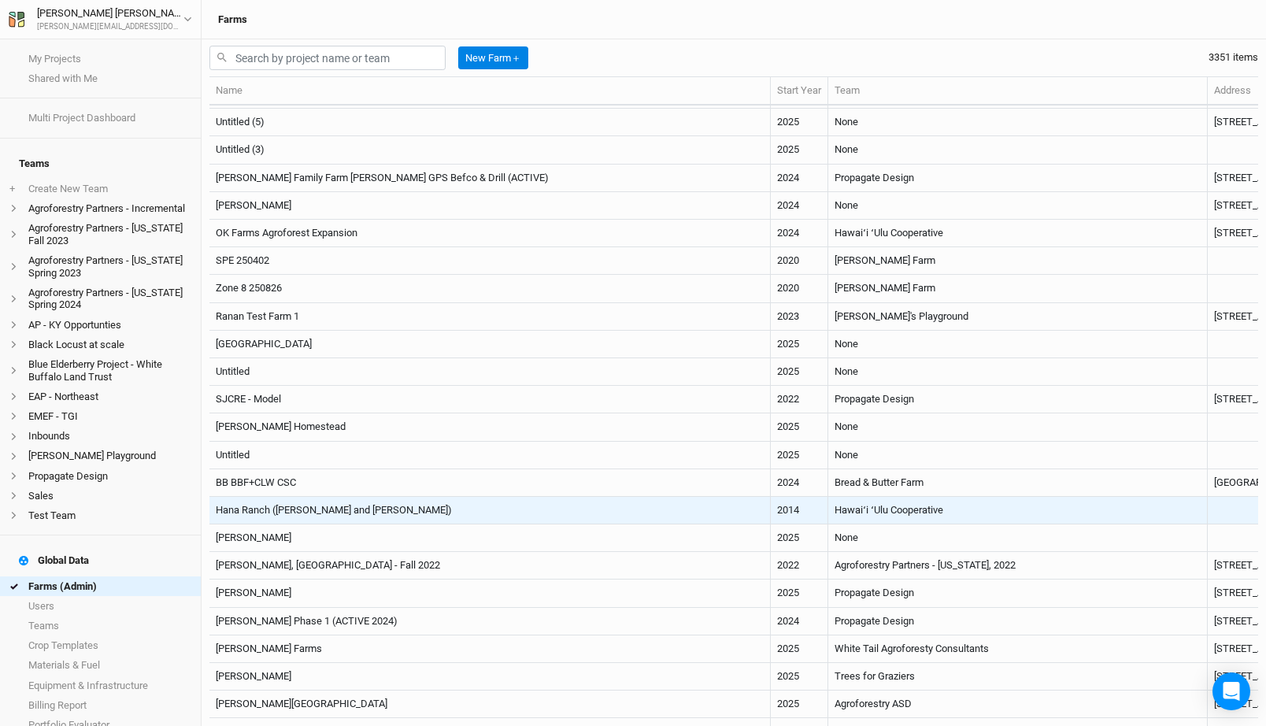
scroll to position [750, 0]
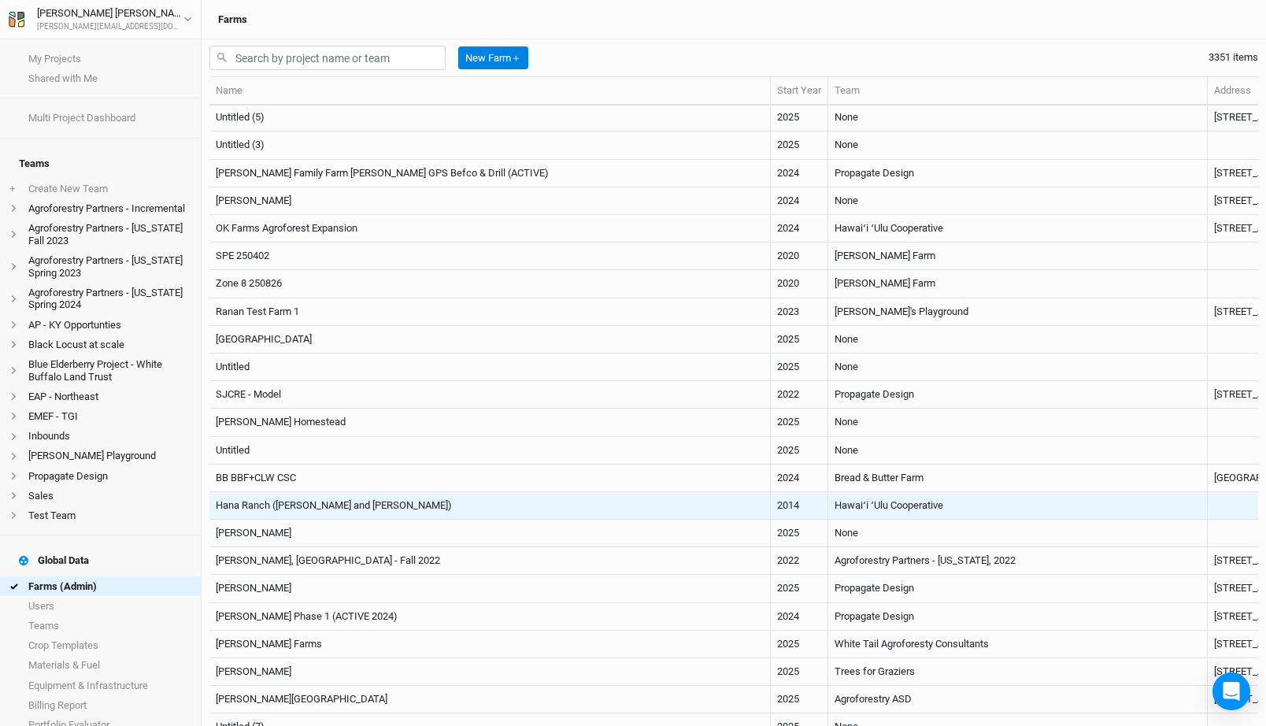
click at [483, 498] on td "Hana Ranch (Ryan and Ivy)" at bounding box center [489, 506] width 561 height 28
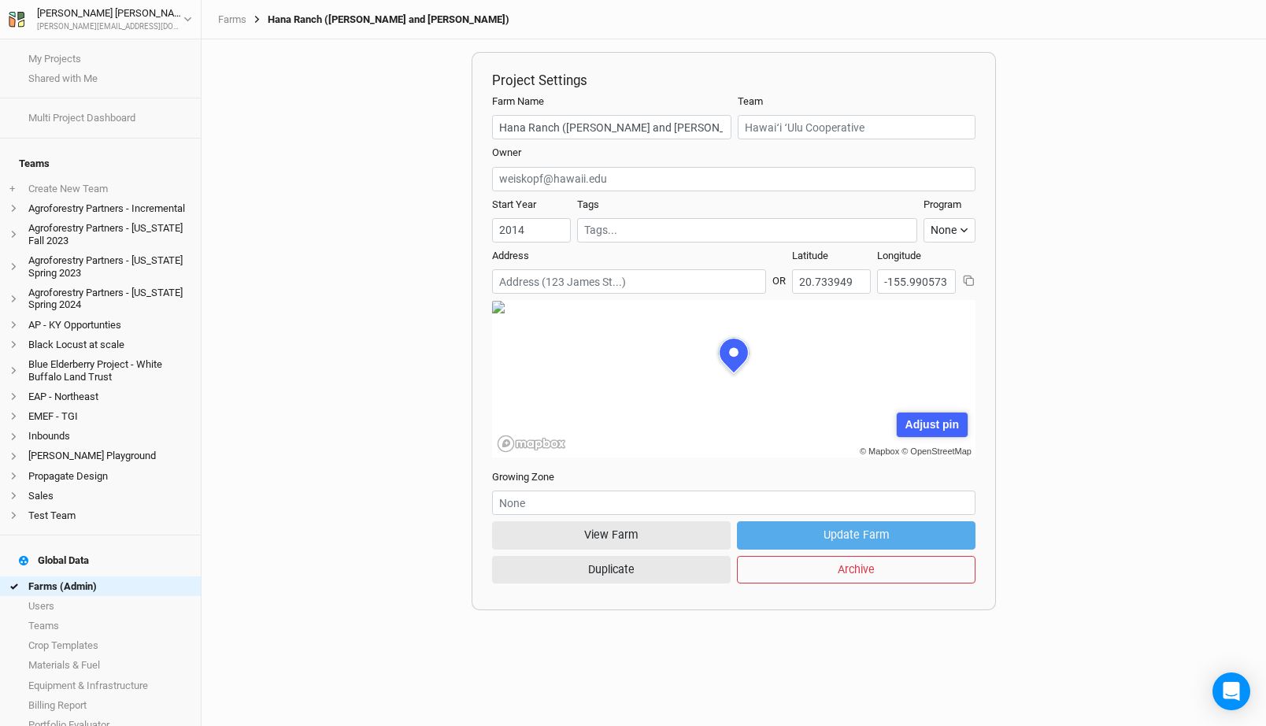
scroll to position [79, 242]
click at [628, 532] on button "View Farm" at bounding box center [611, 535] width 239 height 28
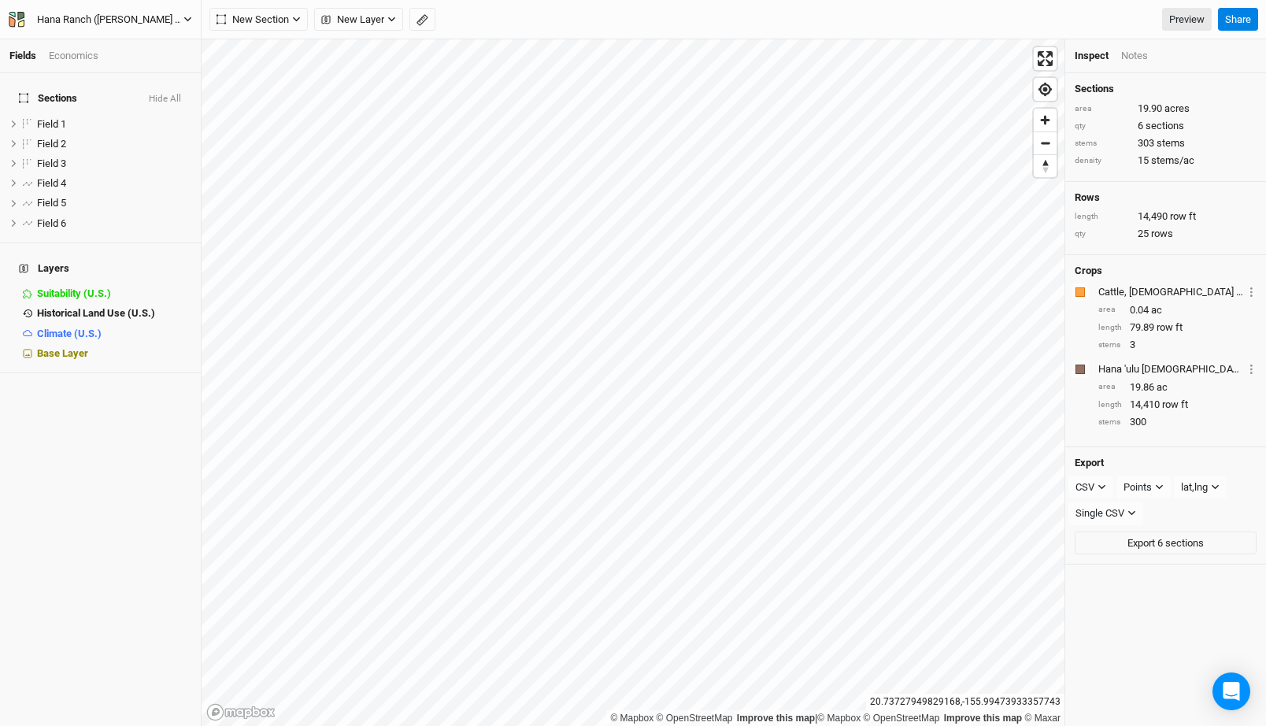
click at [163, 17] on div "Hana Ranch (Ryan and Ivy)" at bounding box center [110, 20] width 172 height 16
click at [148, 44] on button "Back" at bounding box center [131, 44] width 124 height 20
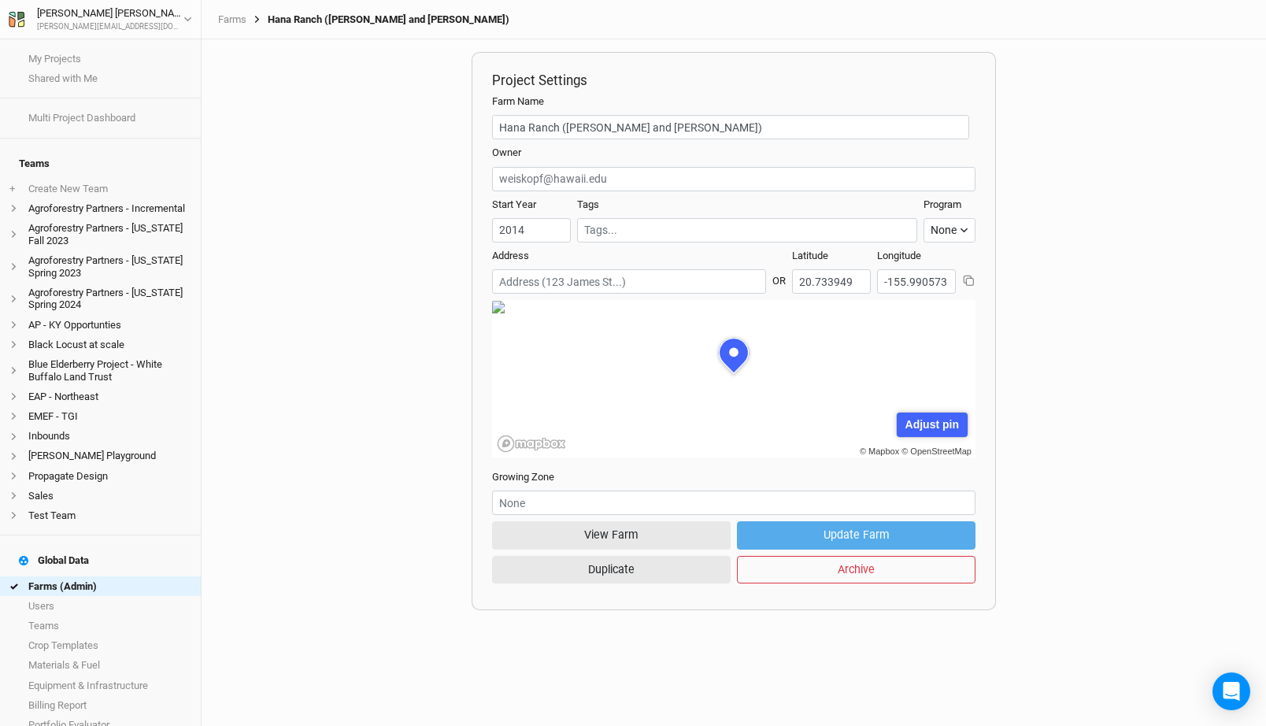
scroll to position [79, 242]
click at [91, 576] on link "Farms (Admin)" at bounding box center [100, 586] width 201 height 20
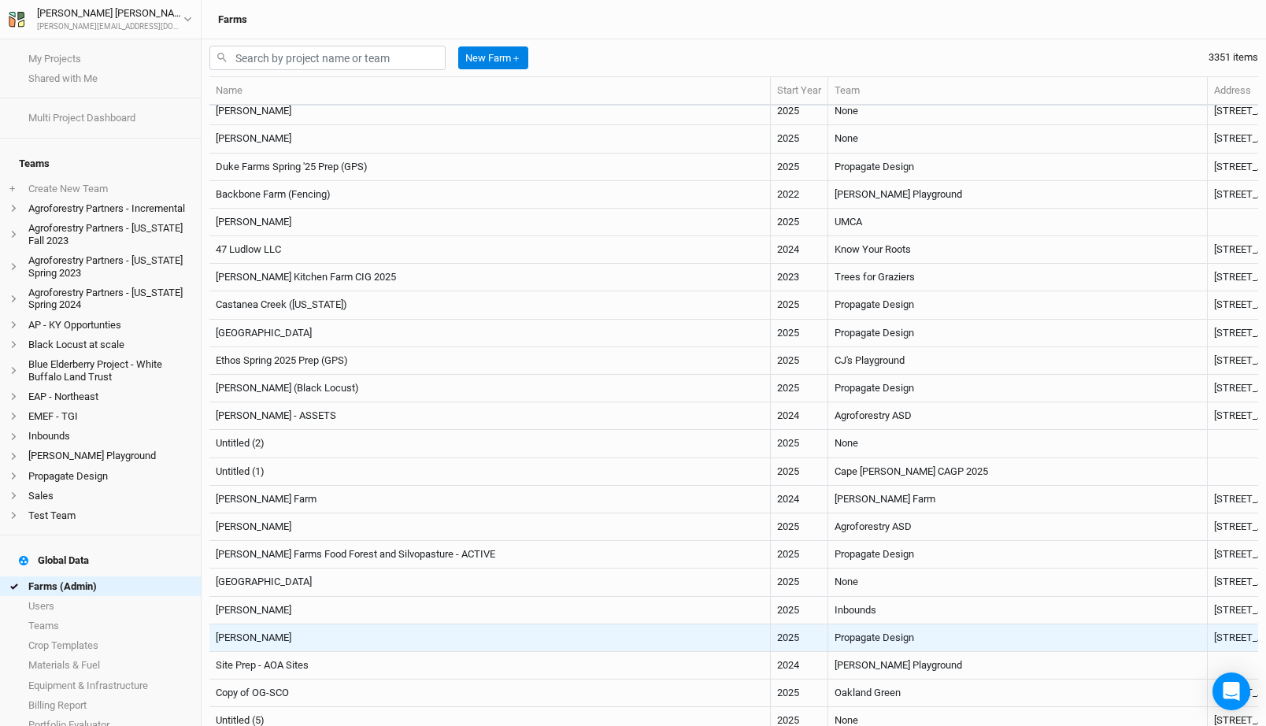
scroll to position [884, 0]
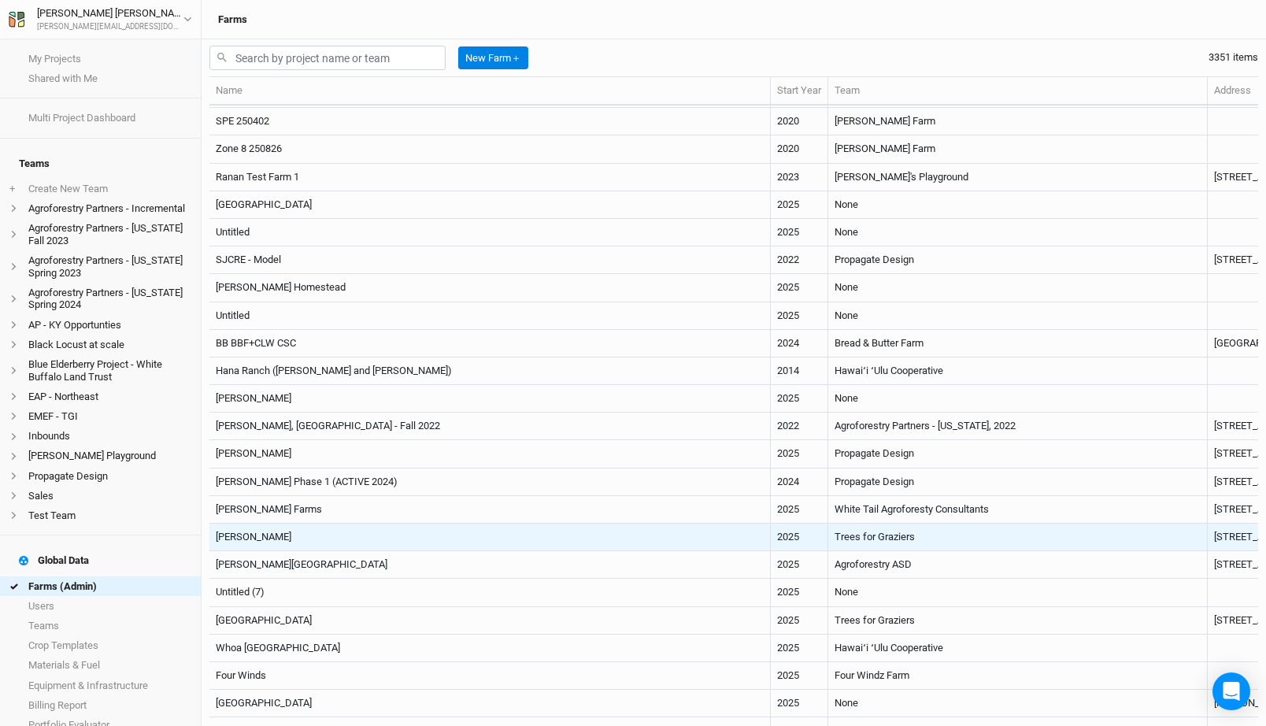
click at [377, 535] on td "Jesse Lapp" at bounding box center [489, 538] width 561 height 28
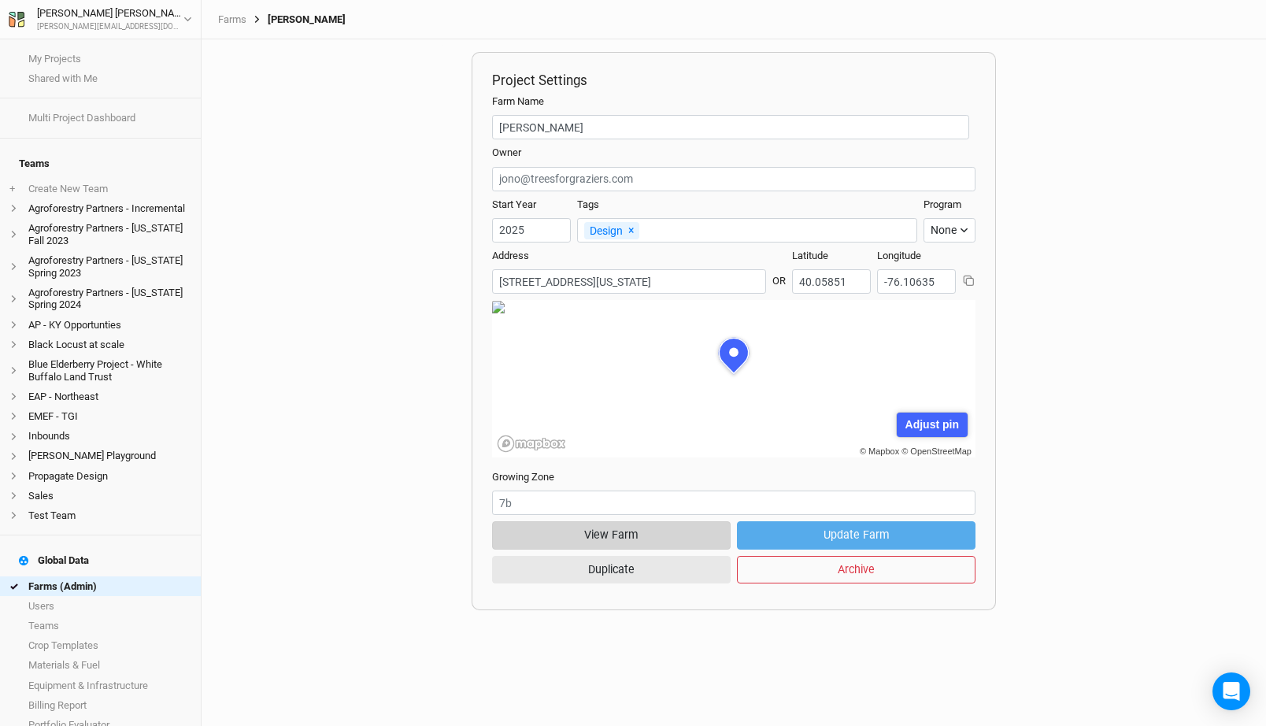
scroll to position [79, 242]
click at [557, 538] on button "View Farm" at bounding box center [611, 535] width 239 height 28
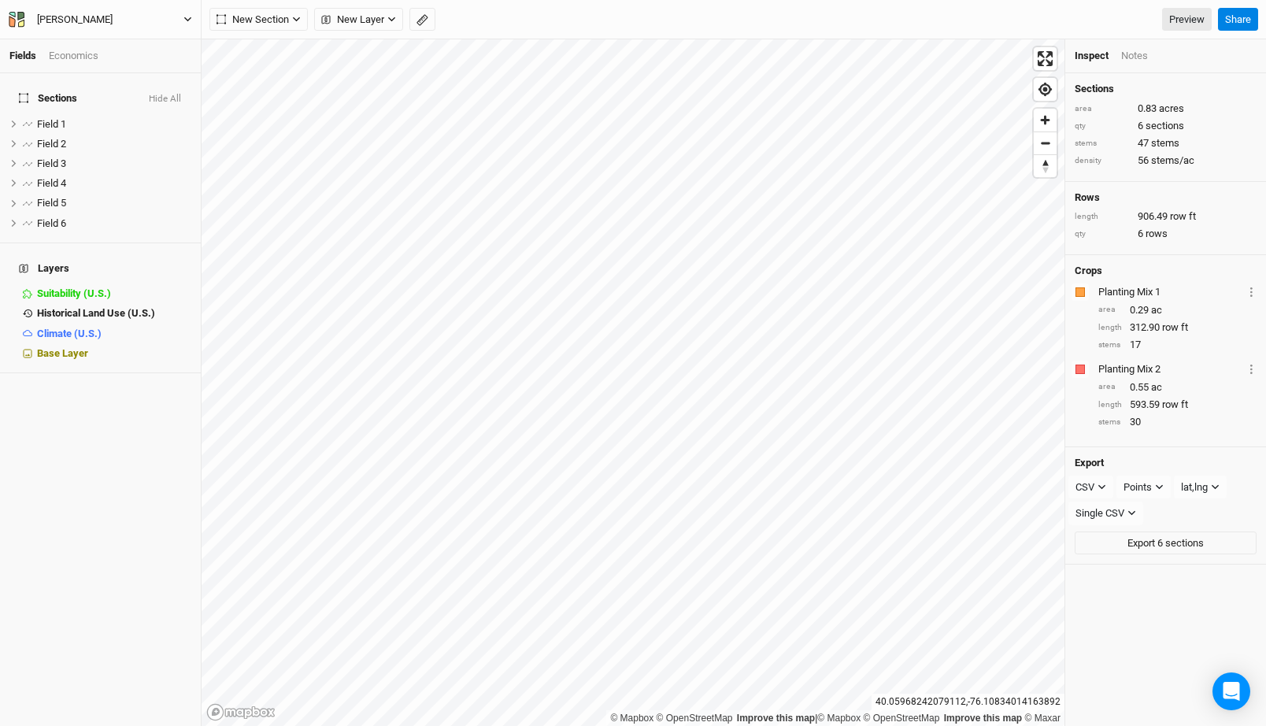
click at [167, 22] on button "Jesse Lapp" at bounding box center [100, 19] width 185 height 17
click at [147, 43] on button "Back" at bounding box center [131, 44] width 124 height 20
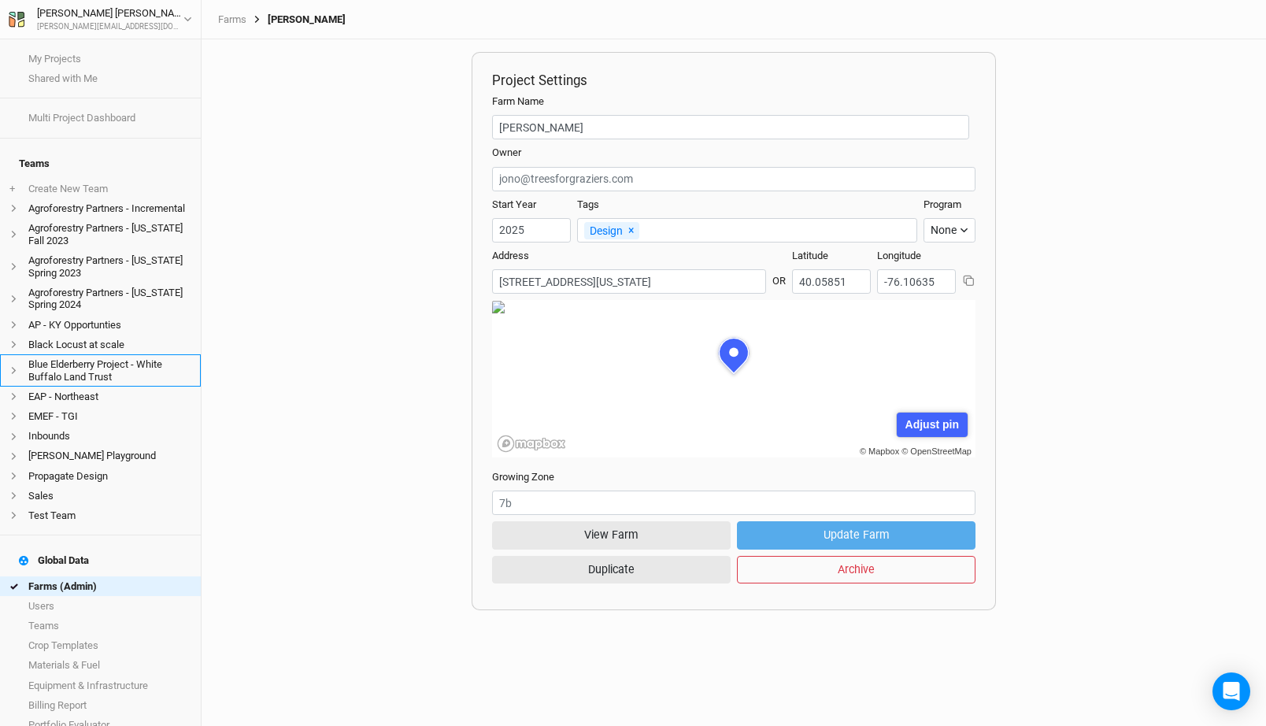
scroll to position [79, 242]
click at [80, 576] on link "Farms (Admin)" at bounding box center [100, 586] width 201 height 20
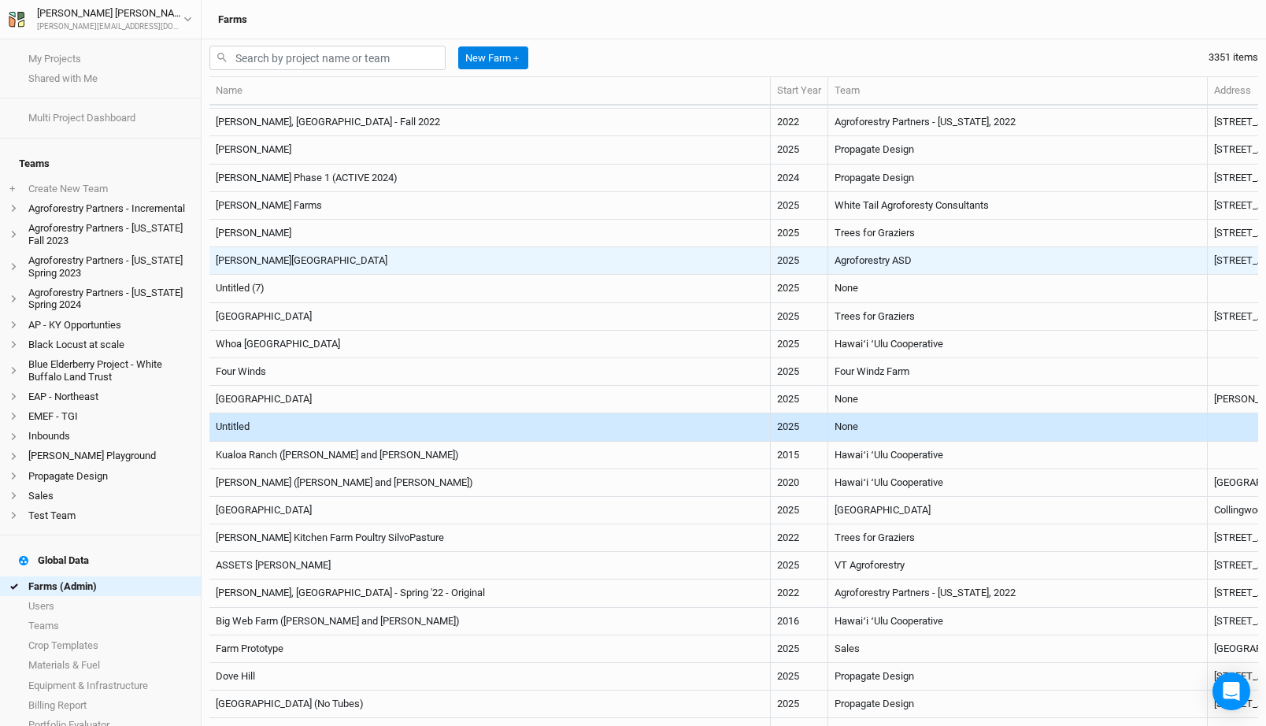
scroll to position [1191, 0]
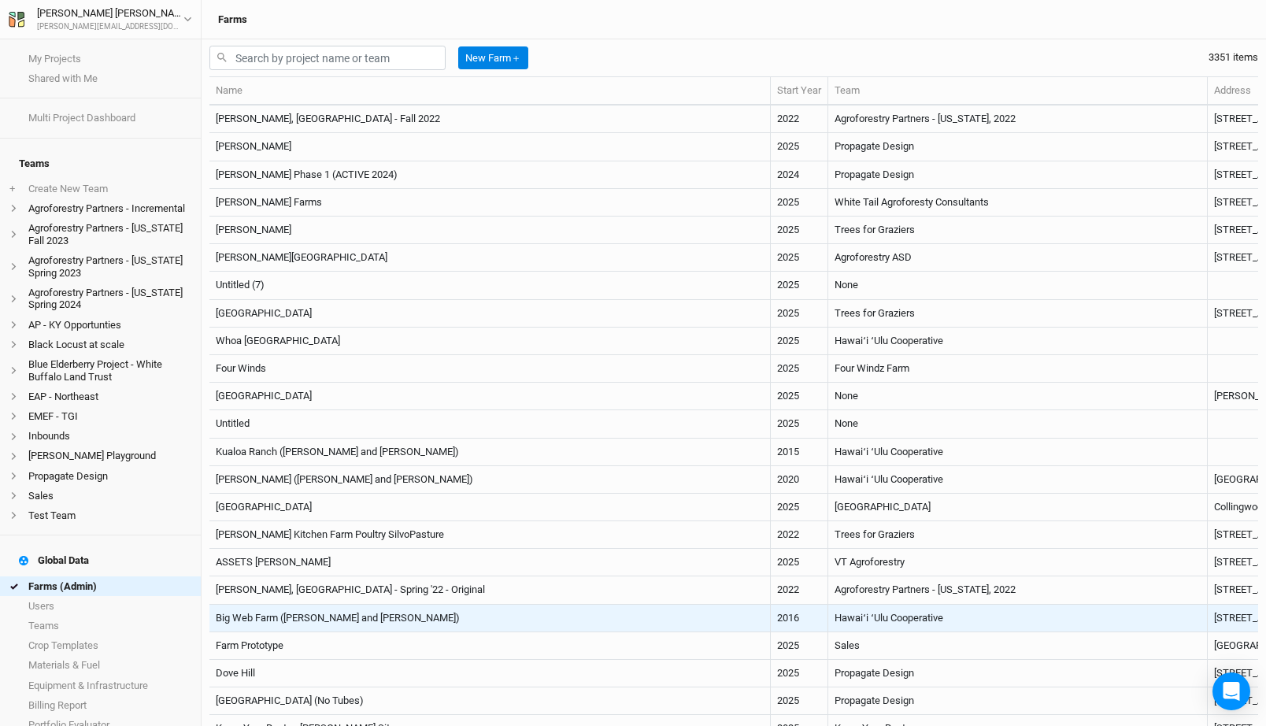
click at [457, 618] on td "Big Web Farm (Ryan and Ivy)" at bounding box center [489, 619] width 561 height 28
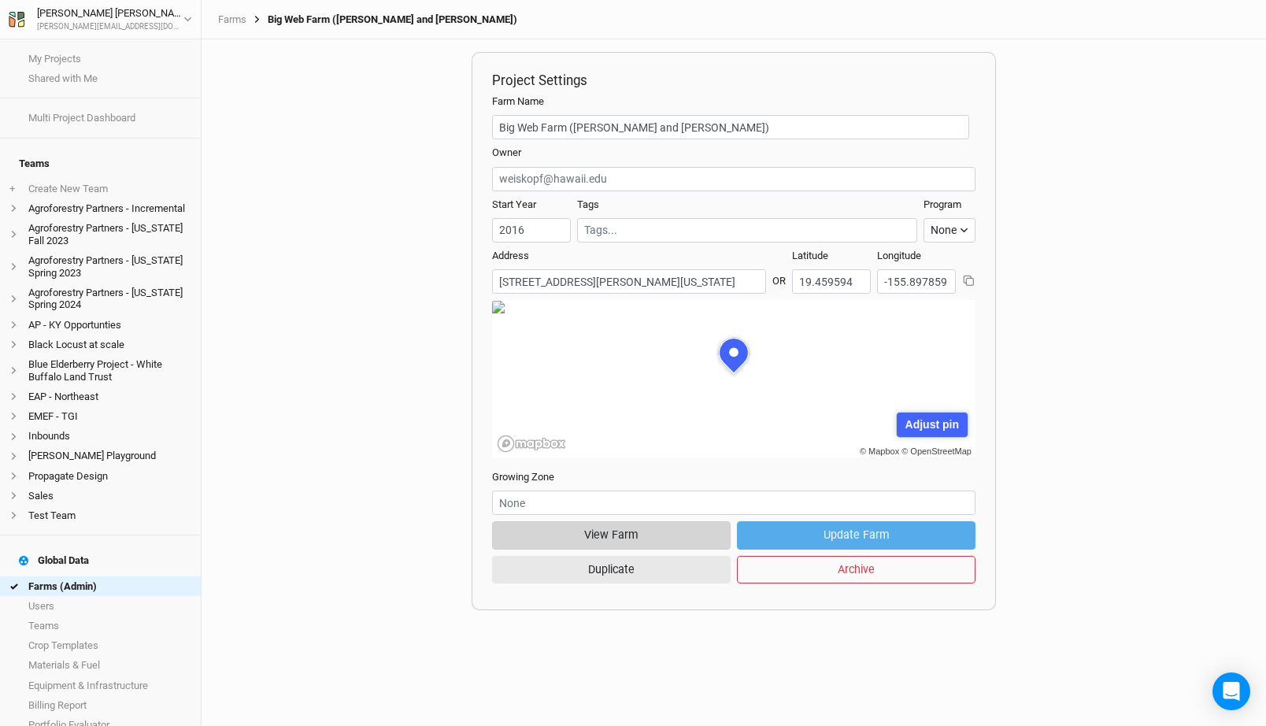
click at [654, 532] on button "View Farm" at bounding box center [611, 535] width 239 height 28
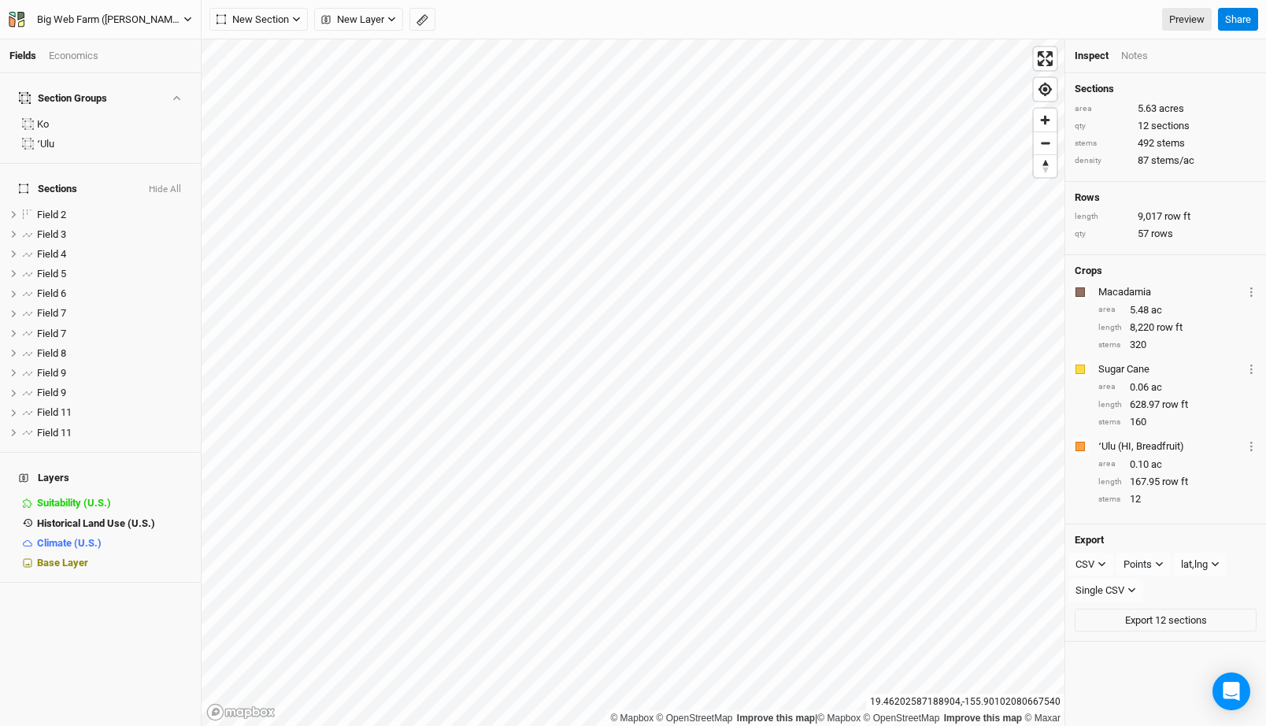
click at [102, 19] on div "Big Web Farm (Ryan and Ivy)" at bounding box center [110, 20] width 146 height 16
click at [85, 12] on div "Big Web Farm (Ryan and Ivy)" at bounding box center [110, 20] width 146 height 16
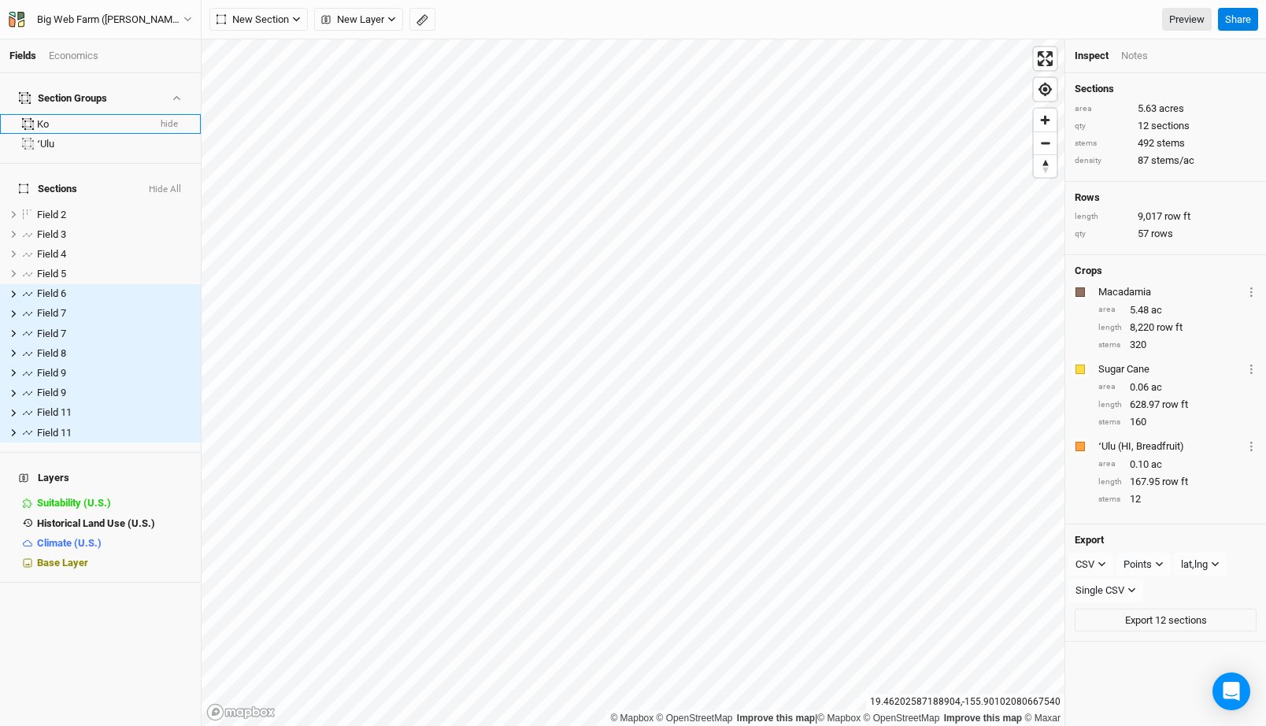
click at [58, 118] on div "Ko" at bounding box center [92, 124] width 110 height 13
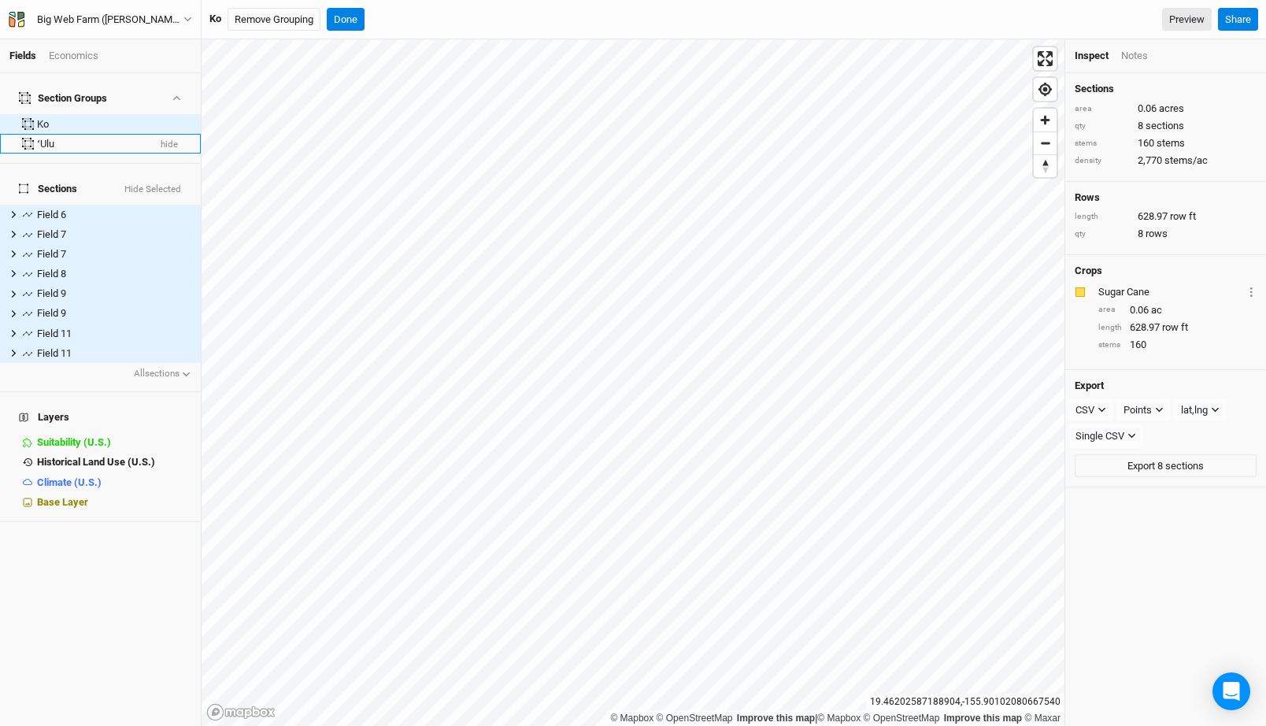
click at [56, 138] on div "ʻUlu" at bounding box center [92, 144] width 110 height 13
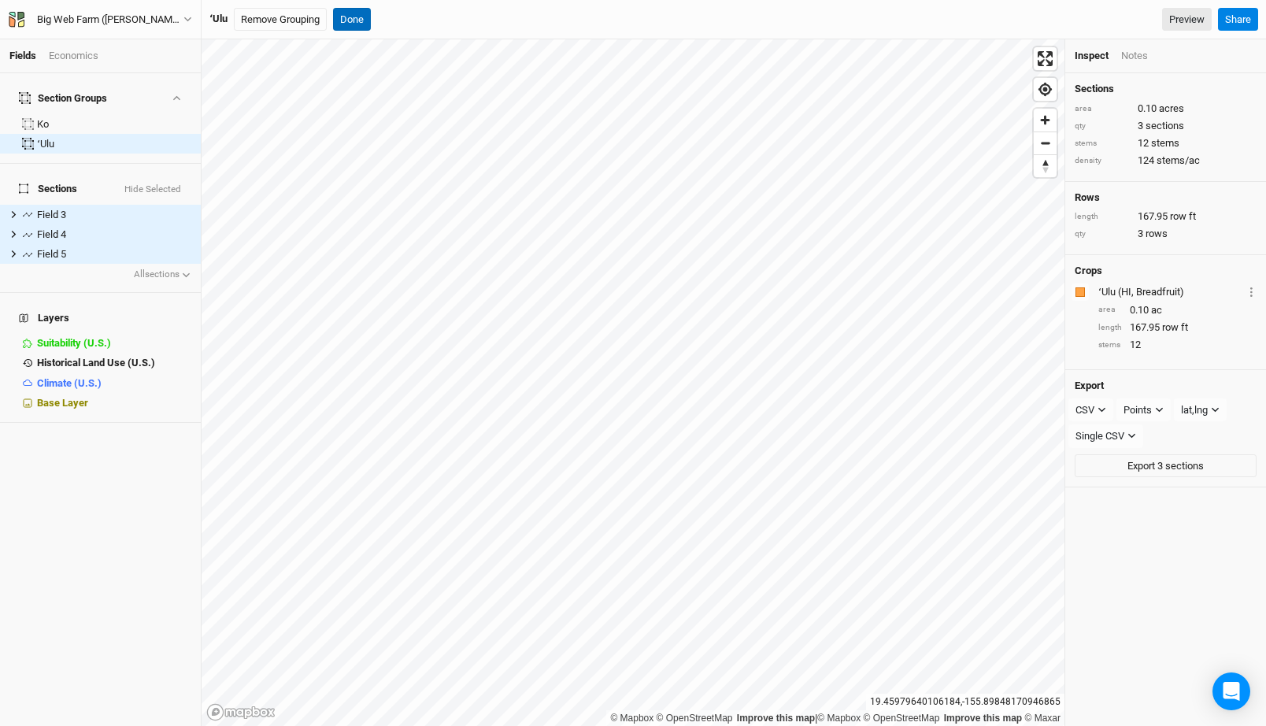
click at [349, 24] on button "Done" at bounding box center [352, 20] width 38 height 24
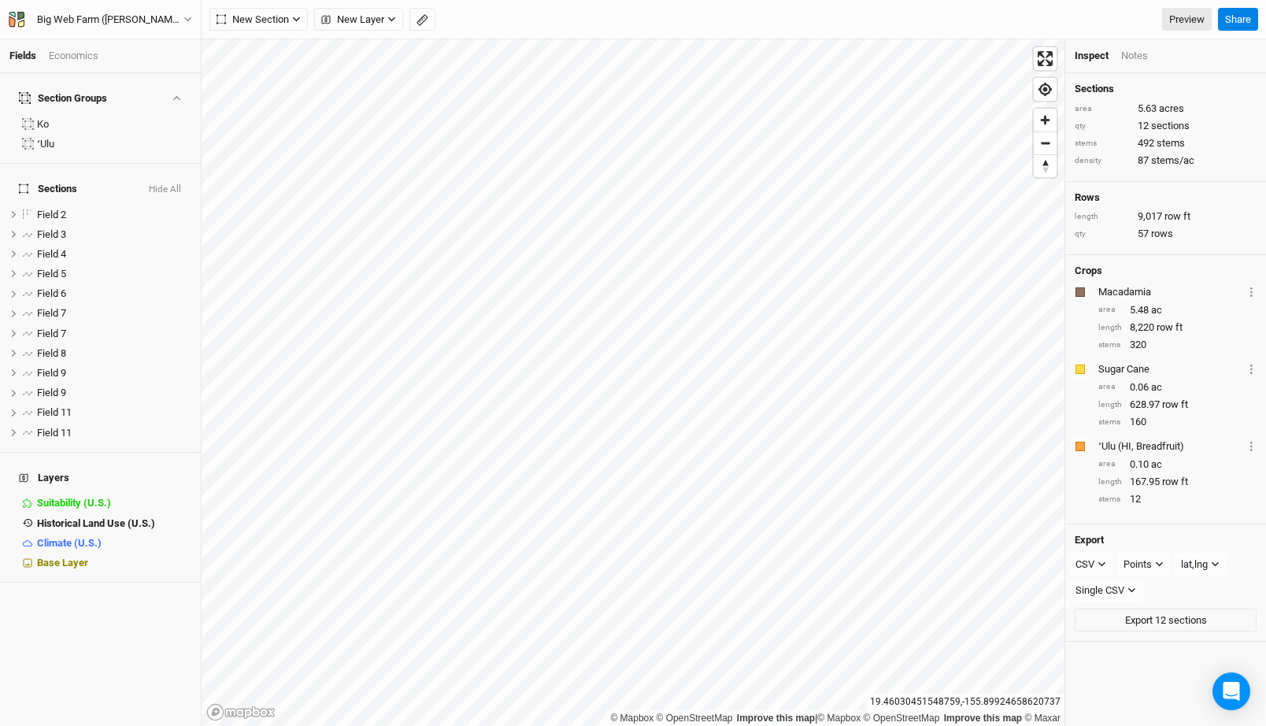
click at [168, 9] on div "Big Web Farm (Ryan and Ivy) Back Project Settings User settings Imperial Metric…" at bounding box center [101, 19] width 202 height 39
click at [146, 31] on div "Big Web Farm (Ryan and Ivy) Back Project Settings User settings Imperial Metric…" at bounding box center [101, 19] width 202 height 39
click at [154, 18] on div "Big Web Farm (Ryan and Ivy)" at bounding box center [110, 20] width 146 height 16
click at [111, 43] on button "Back" at bounding box center [131, 44] width 124 height 20
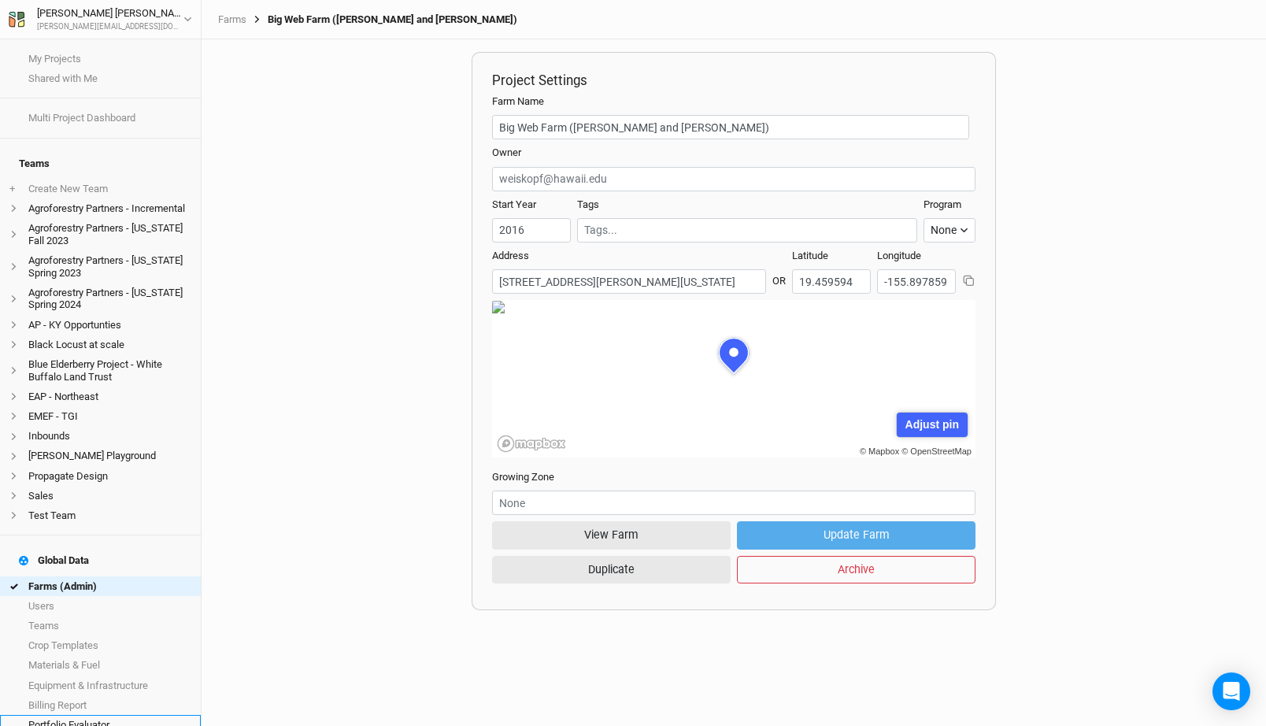
scroll to position [79, 242]
click at [135, 576] on link "Farms (Admin)" at bounding box center [100, 586] width 201 height 20
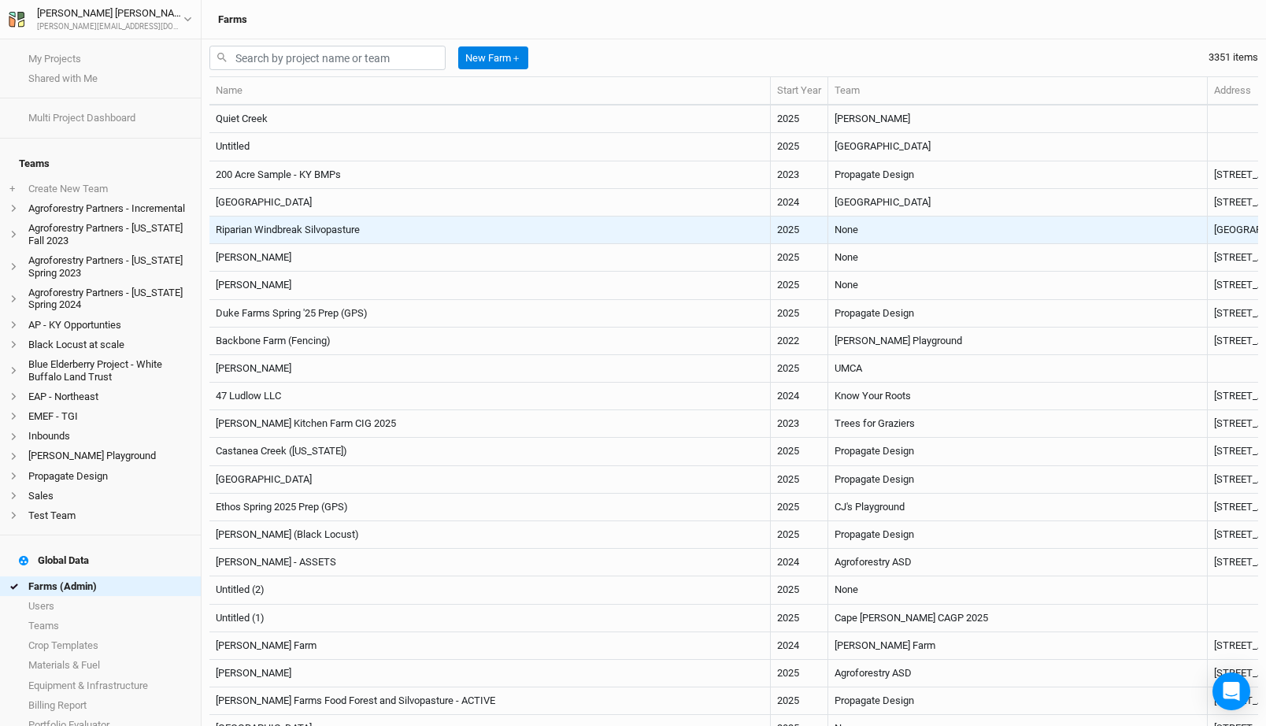
click at [554, 232] on td "Riparian Windbreak Silvopasture" at bounding box center [489, 231] width 561 height 28
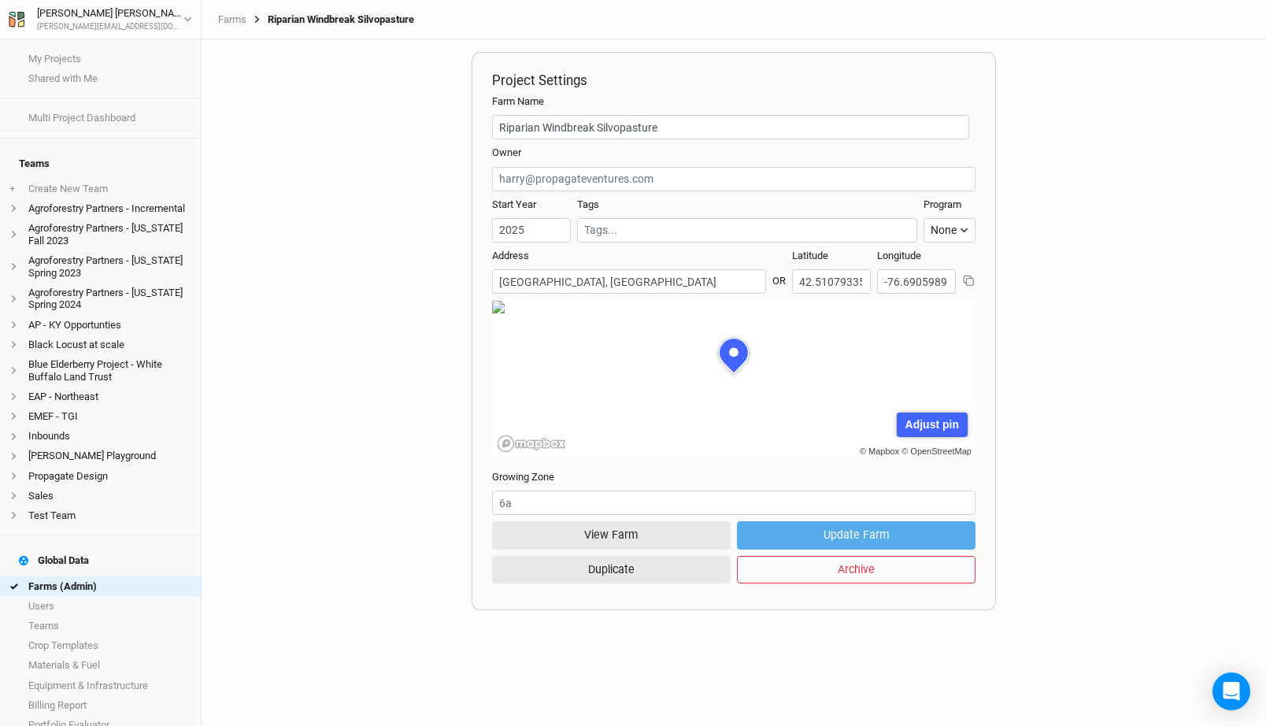
scroll to position [79, 242]
click at [622, 528] on button "View Farm" at bounding box center [611, 535] width 239 height 28
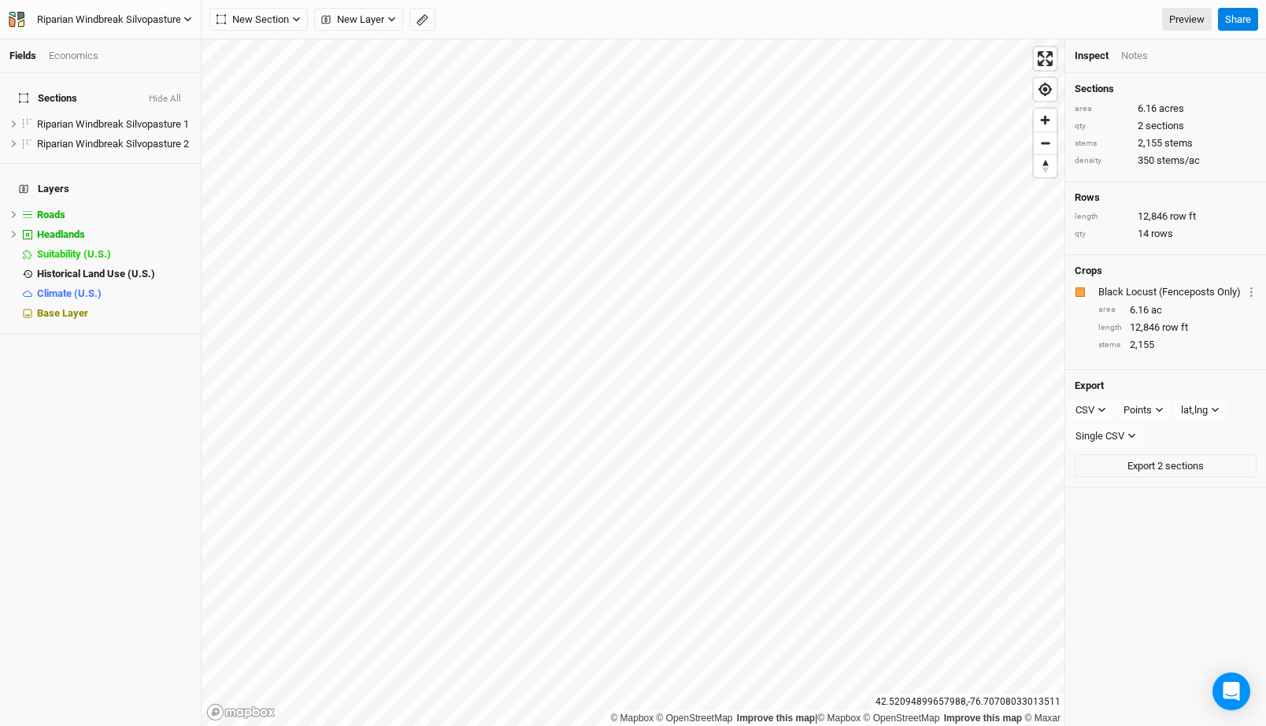
click at [132, 19] on div "Riparian Windbreak Silvopasture" at bounding box center [109, 20] width 144 height 16
click at [130, 39] on button "Back" at bounding box center [131, 44] width 124 height 20
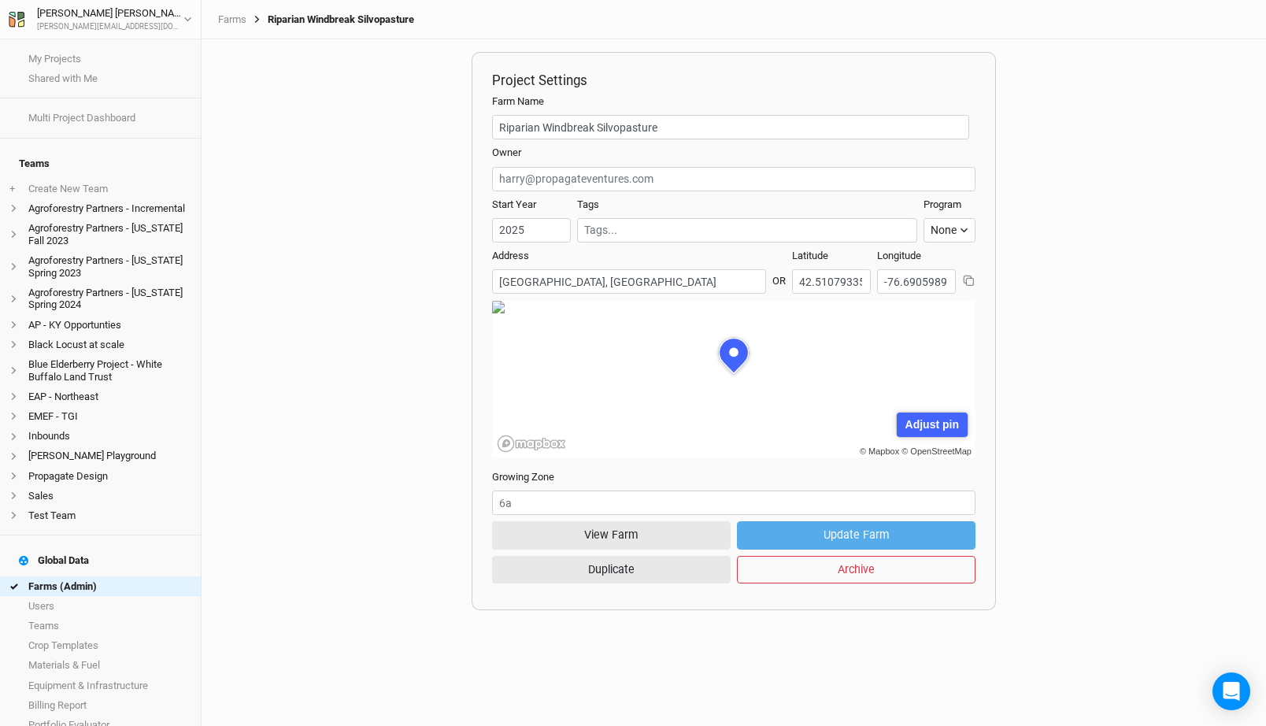
scroll to position [79, 242]
click at [84, 576] on link "Farms (Admin)" at bounding box center [100, 586] width 201 height 20
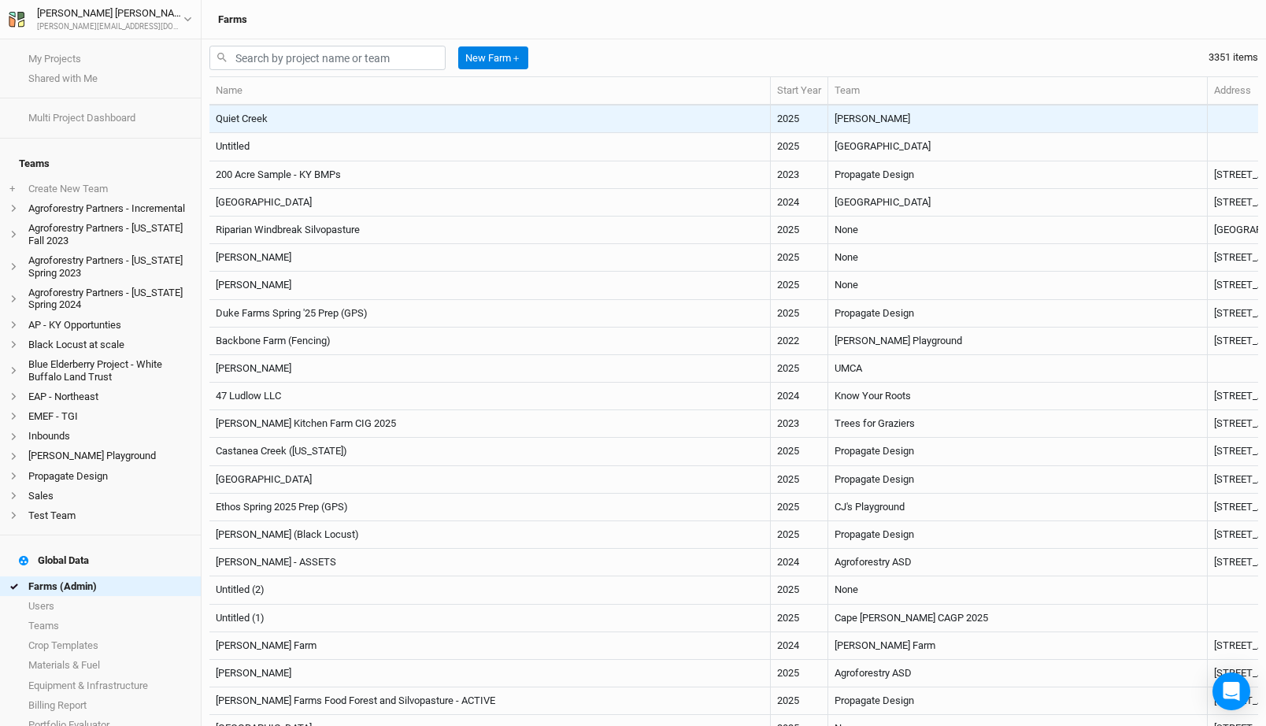
click at [543, 109] on td "Quiet Creek" at bounding box center [489, 120] width 561 height 28
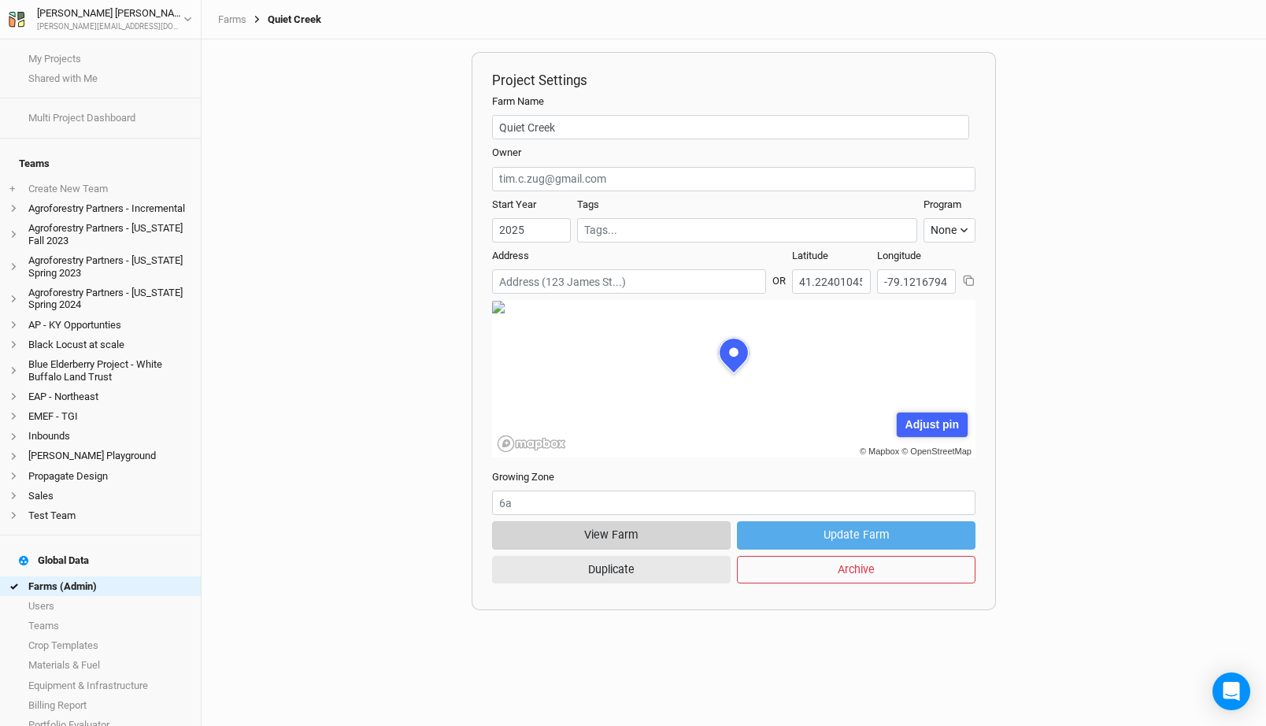
scroll to position [79, 242]
click at [643, 531] on button "View Farm" at bounding box center [611, 535] width 239 height 28
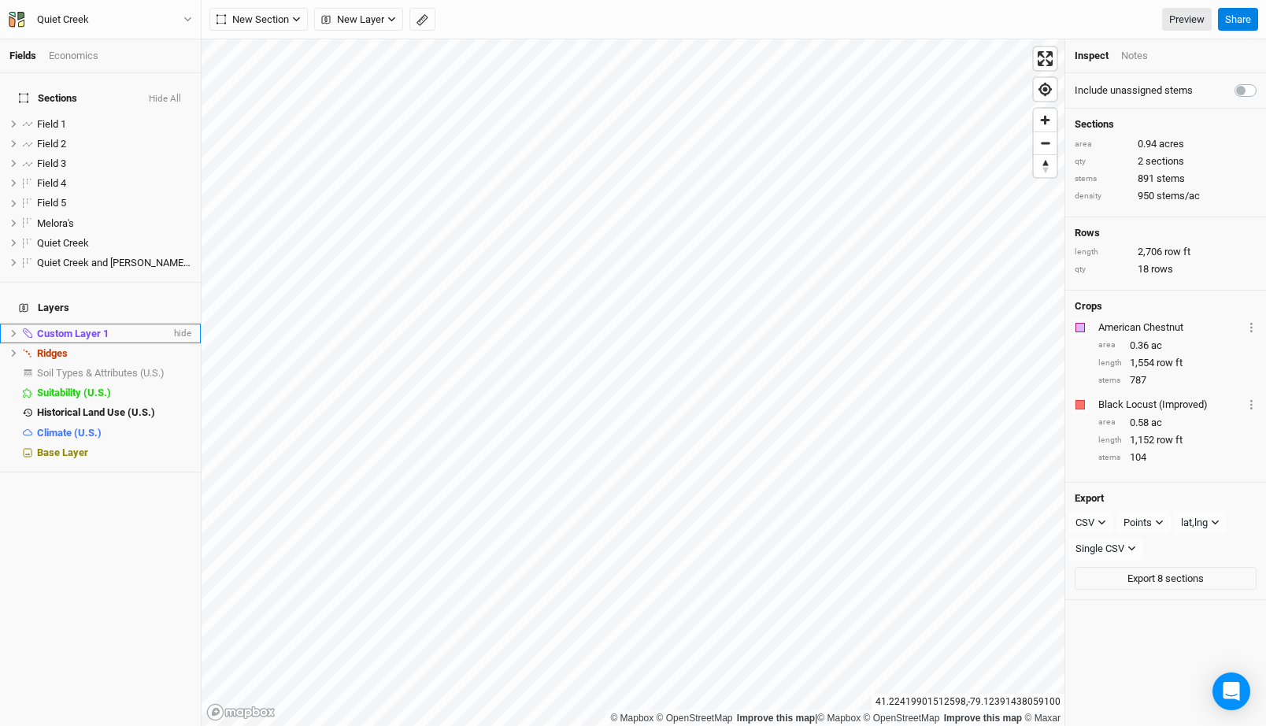
click at [15, 329] on icon at bounding box center [13, 333] width 9 height 9
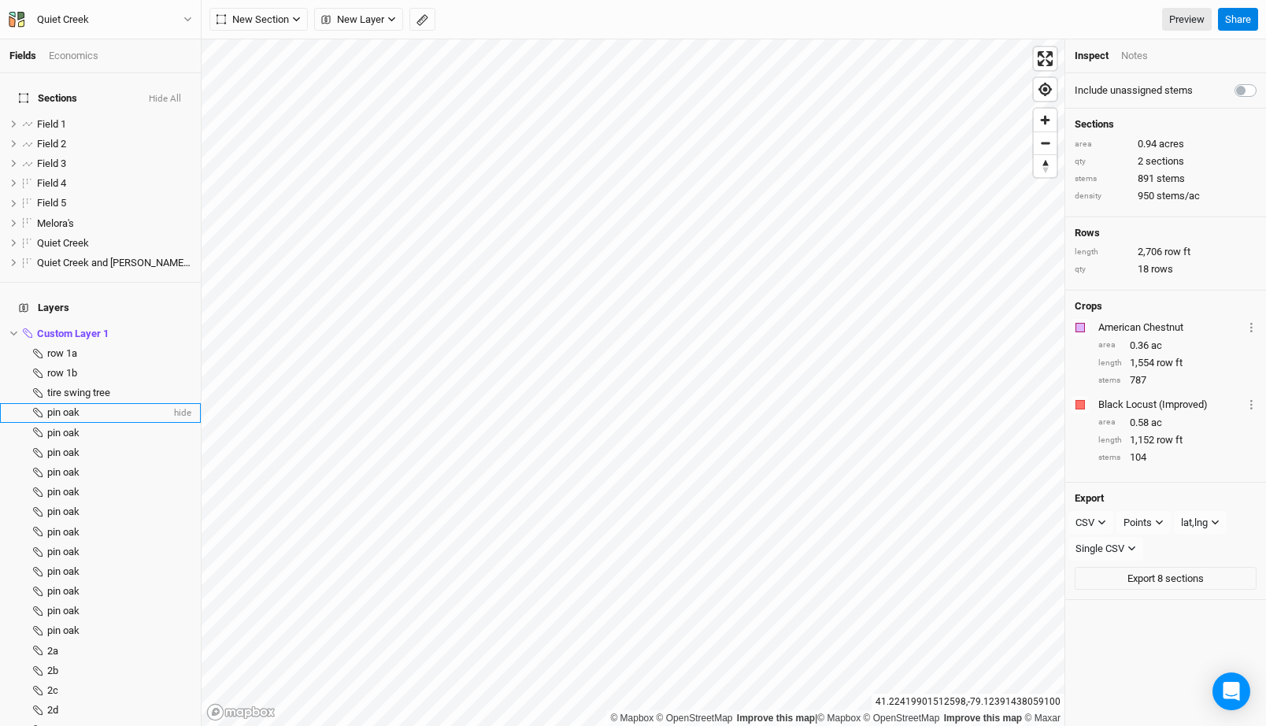
click at [85, 406] on div "pin oak" at bounding box center [109, 412] width 124 height 13
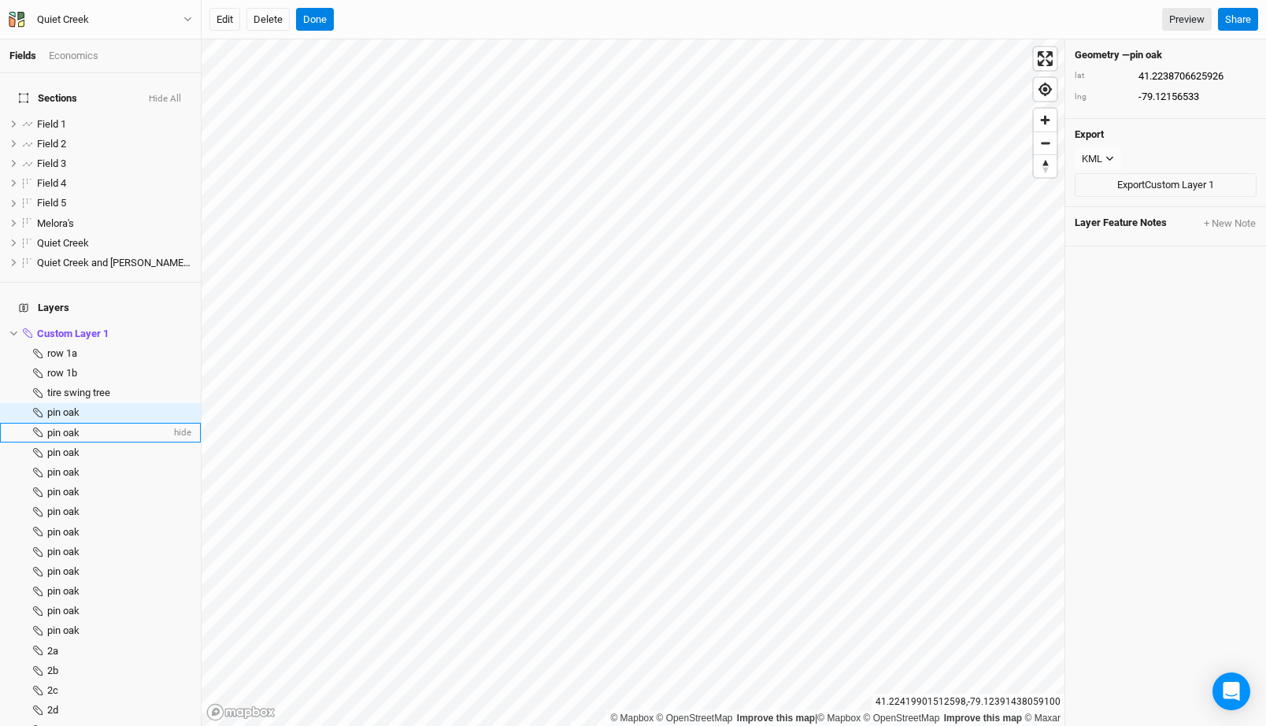
click at [83, 423] on li "pin oak hide" at bounding box center [100, 433] width 201 height 20
type input "41.2238387980769"
type input "-79.1215541523077"
click at [83, 466] on div "pin oak" at bounding box center [109, 472] width 124 height 13
type input "41.2236723661538"
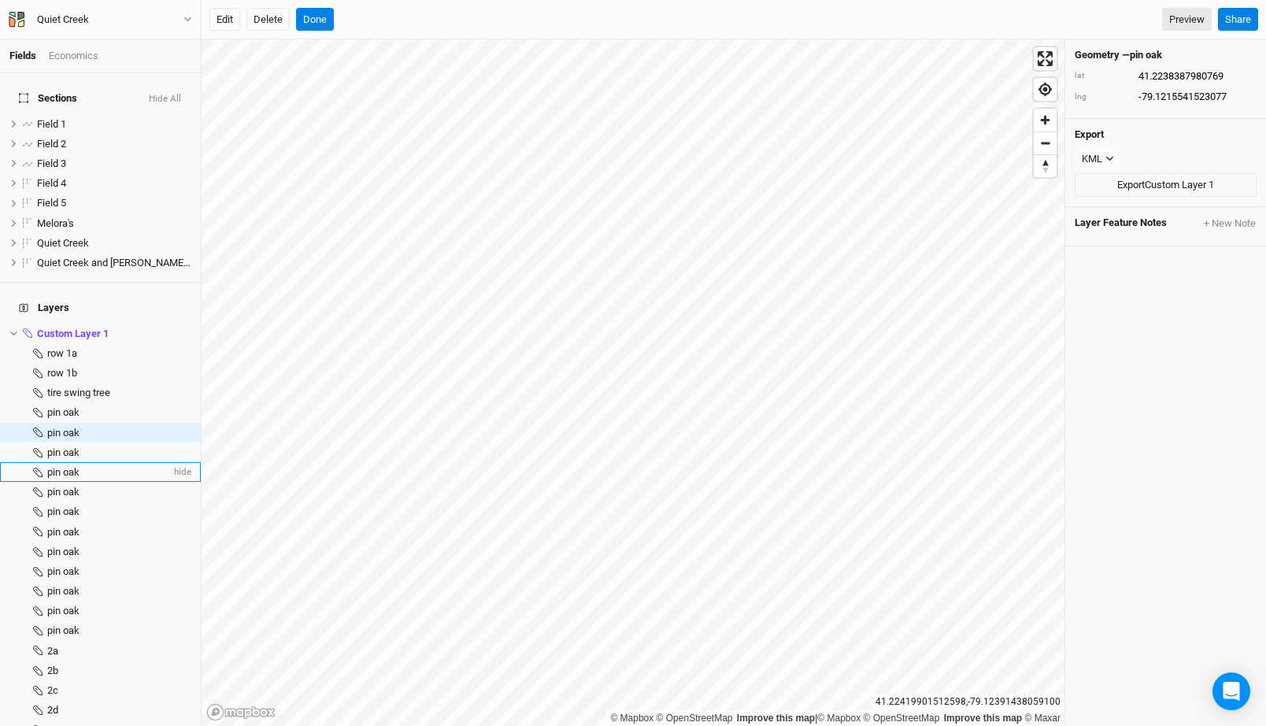
type input "-79.1216066861539"
click at [12, 332] on icon at bounding box center [13, 334] width 7 height 5
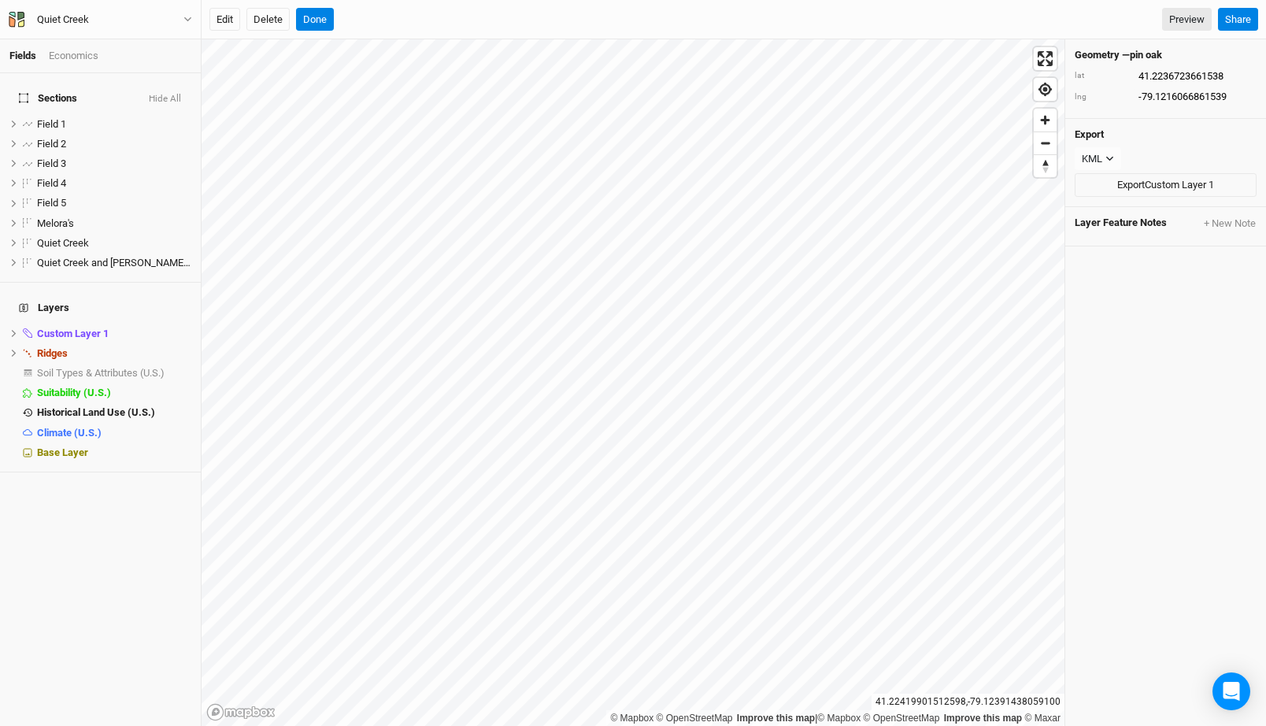
click at [169, 83] on h4 "Sections Hide All" at bounding box center [100, 98] width 182 height 31
click at [169, 94] on button "Hide All" at bounding box center [165, 99] width 34 height 11
click at [13, 330] on icon at bounding box center [14, 333] width 5 height 7
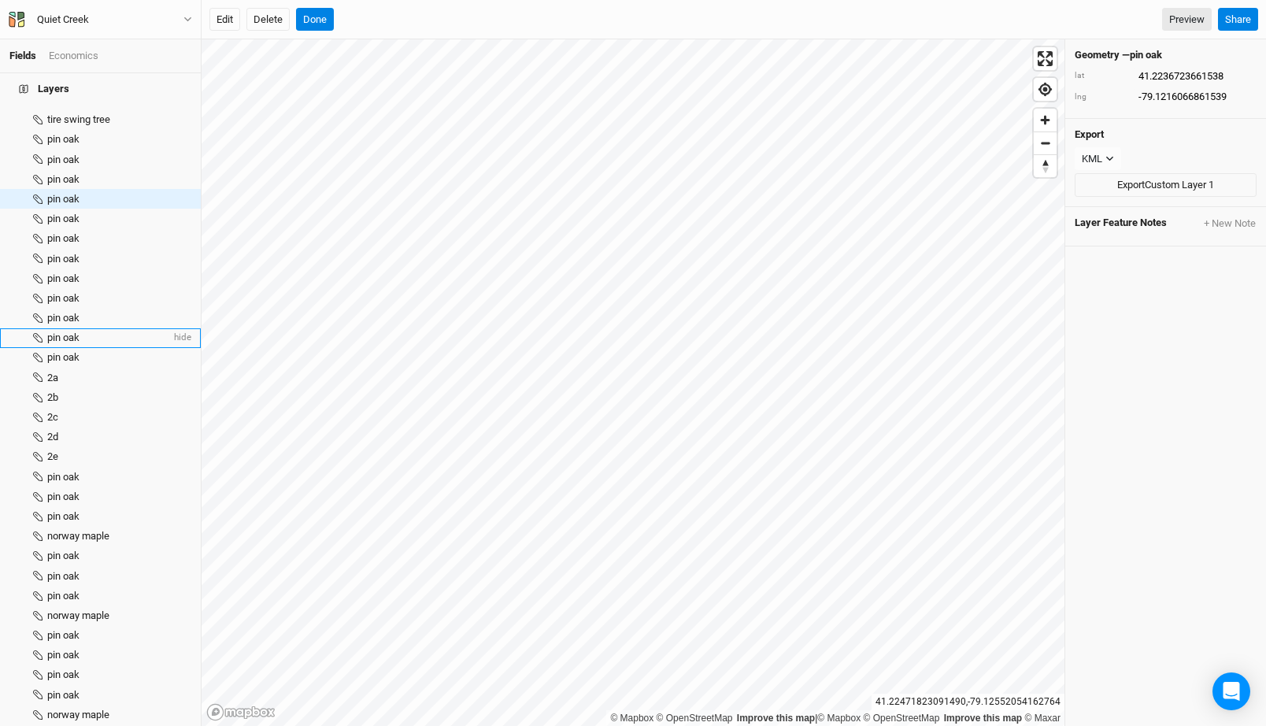
scroll to position [365, 0]
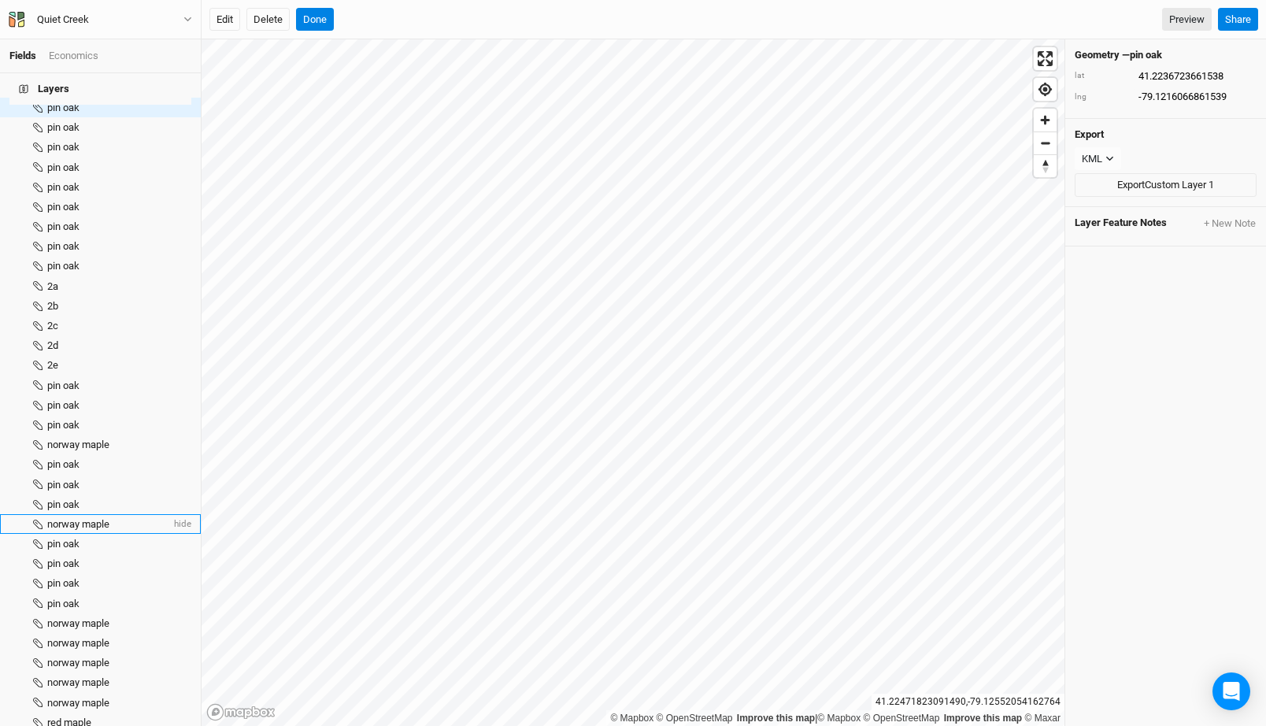
click at [87, 514] on li "norway maple hide" at bounding box center [100, 524] width 201 height 20
type input "41.2236234117857"
type input "-79.1220591064286"
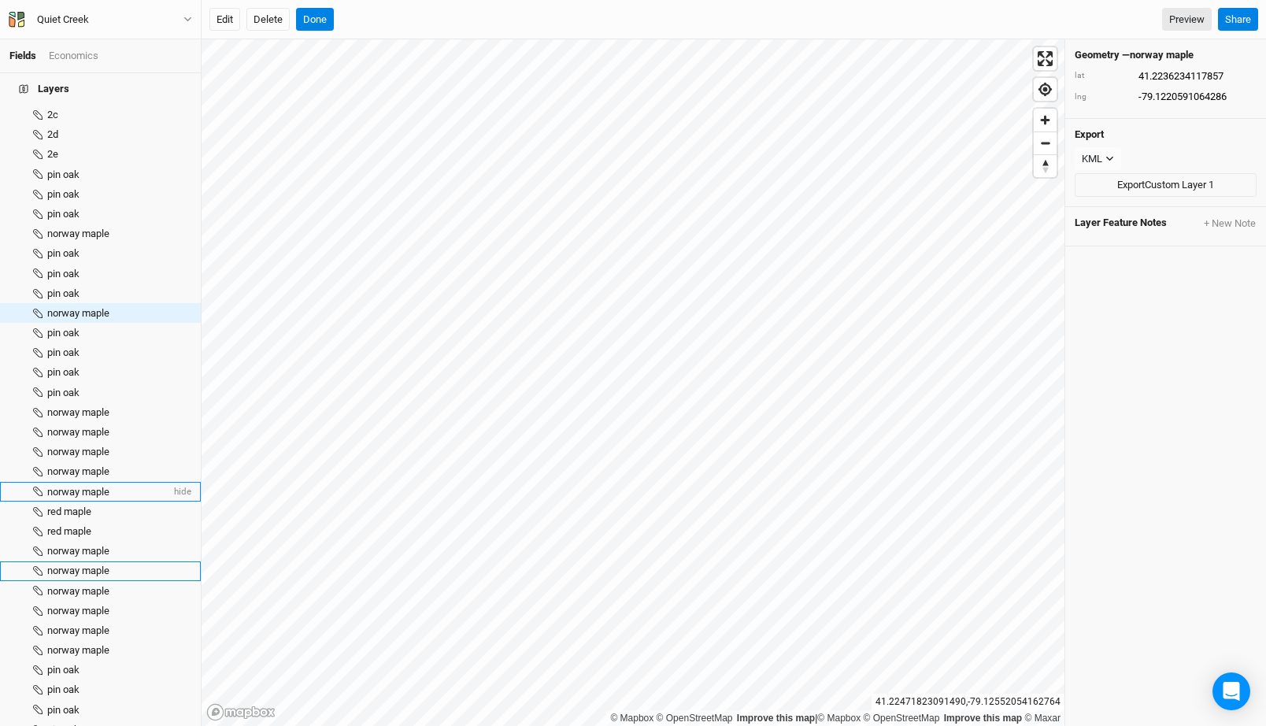
scroll to position [579, 0]
click at [94, 582] on span "norway maple" at bounding box center [78, 588] width 62 height 12
type input "41.2247660534615"
type input "-79.1217010438462"
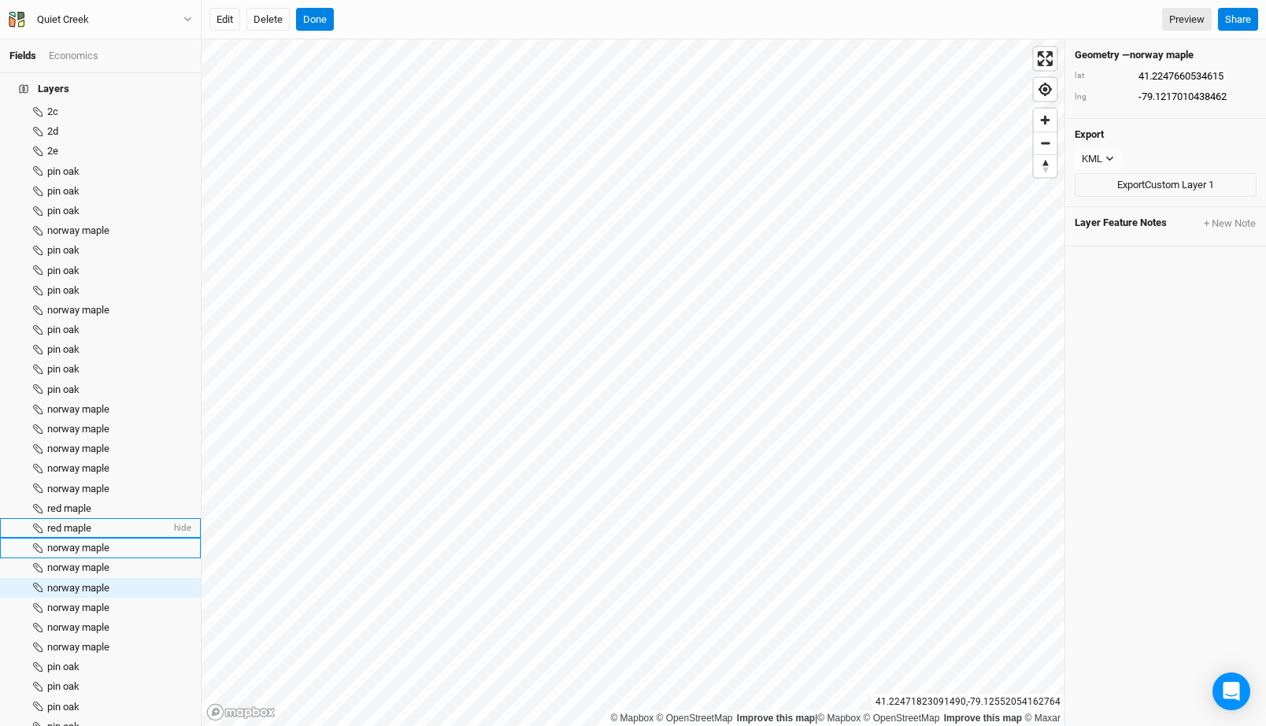
click at [87, 522] on span "red maple" at bounding box center [69, 528] width 44 height 12
type input "41.2243200453846"
type input "-79.1218421115384"
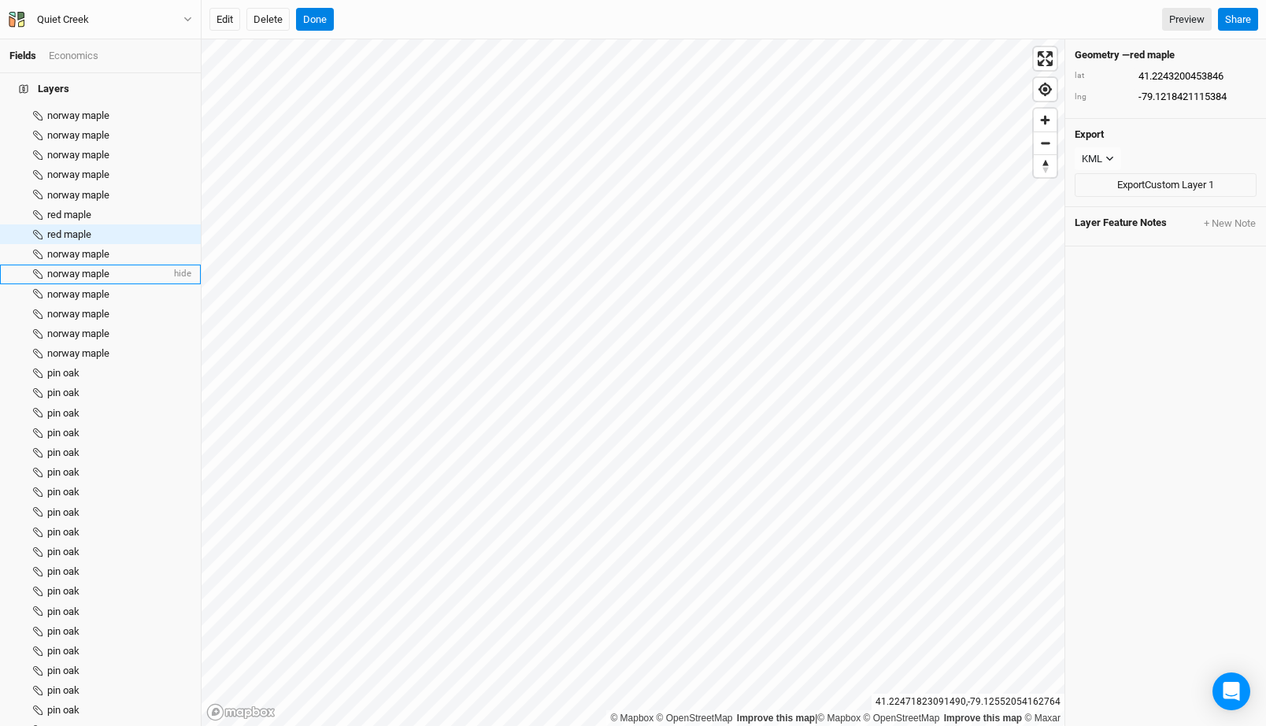
scroll to position [924, 0]
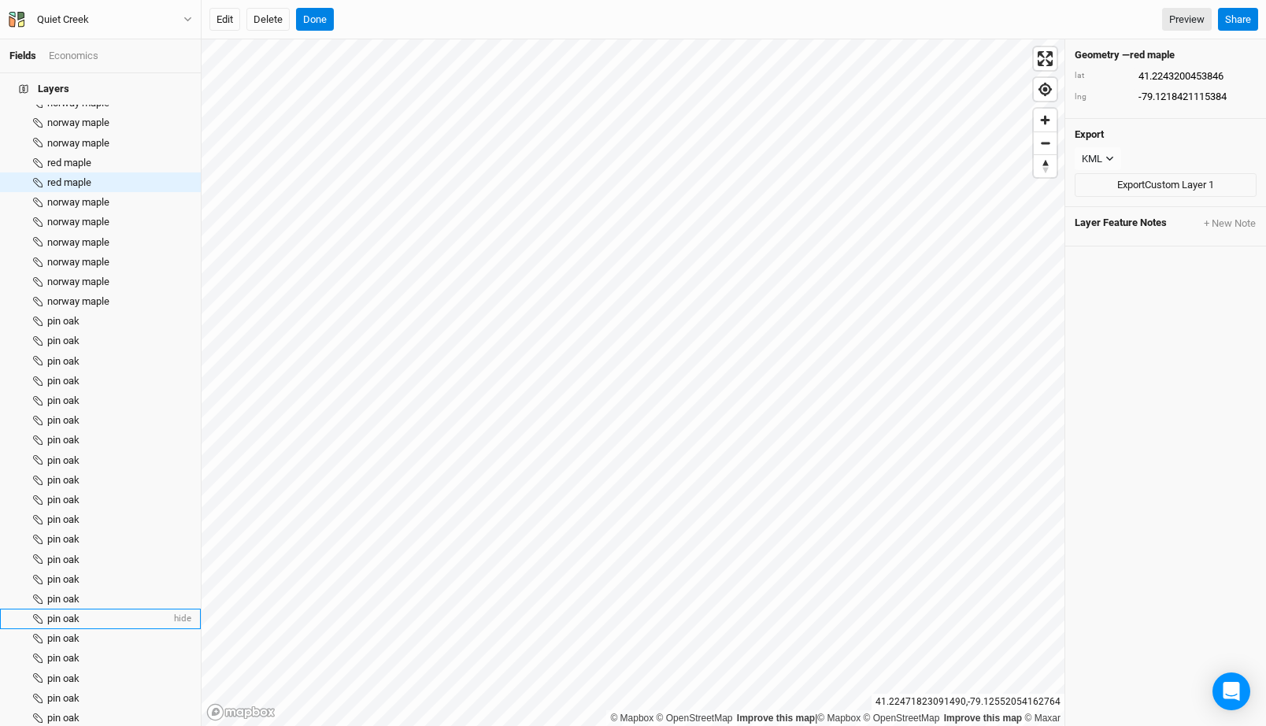
click at [83, 609] on li "pin oak hide" at bounding box center [100, 619] width 201 height 20
type input "41.2243397866667"
type input "-79.1218985185185"
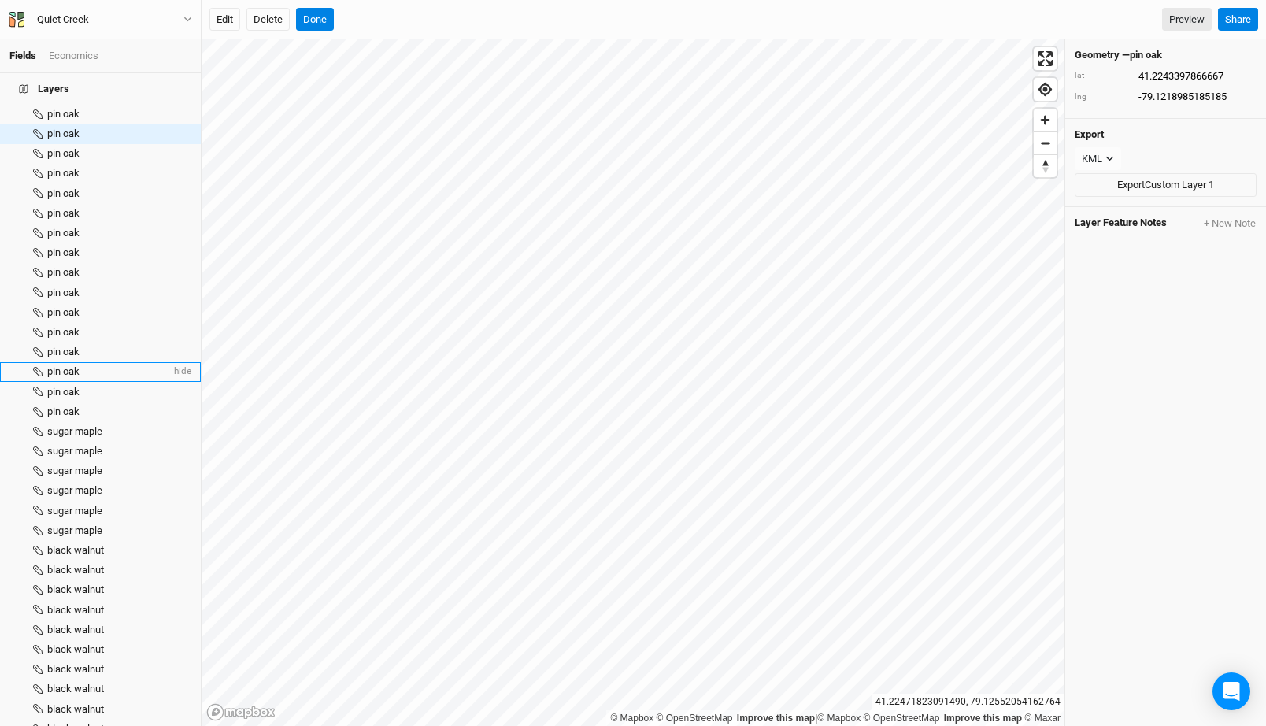
scroll to position [1557, 0]
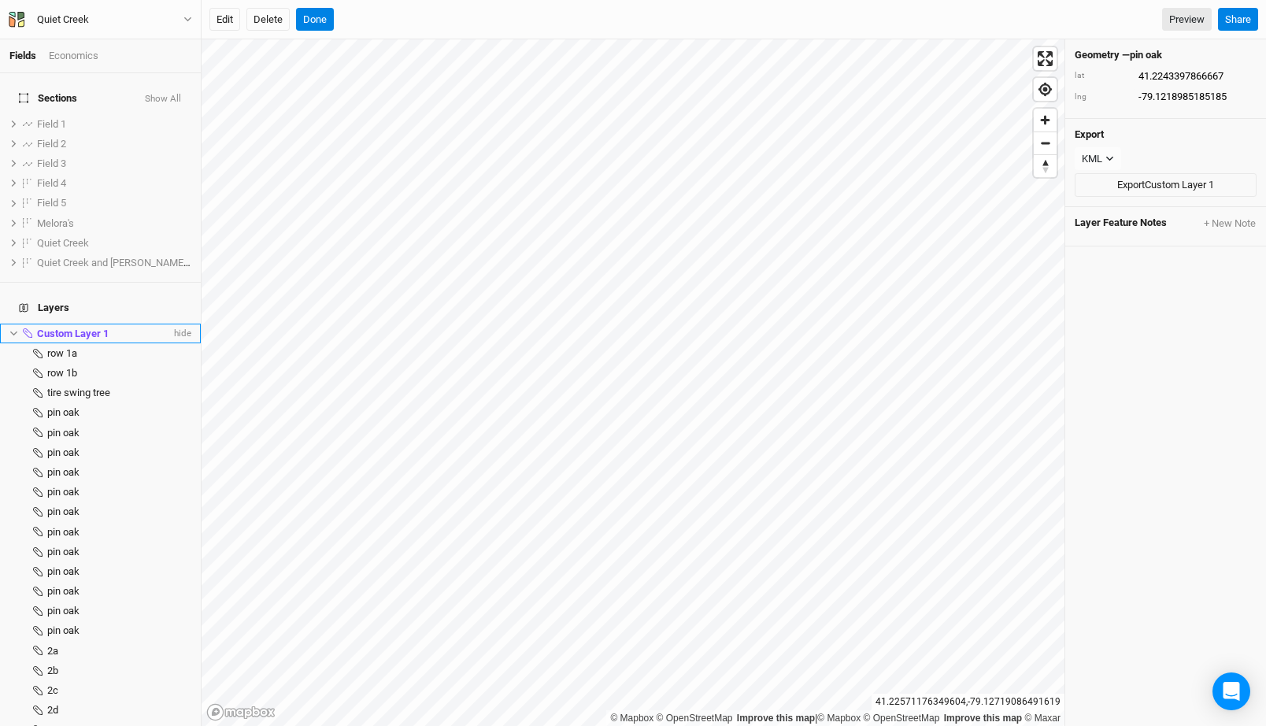
click at [87, 324] on li "Custom Layer 1 hide" at bounding box center [100, 334] width 201 height 20
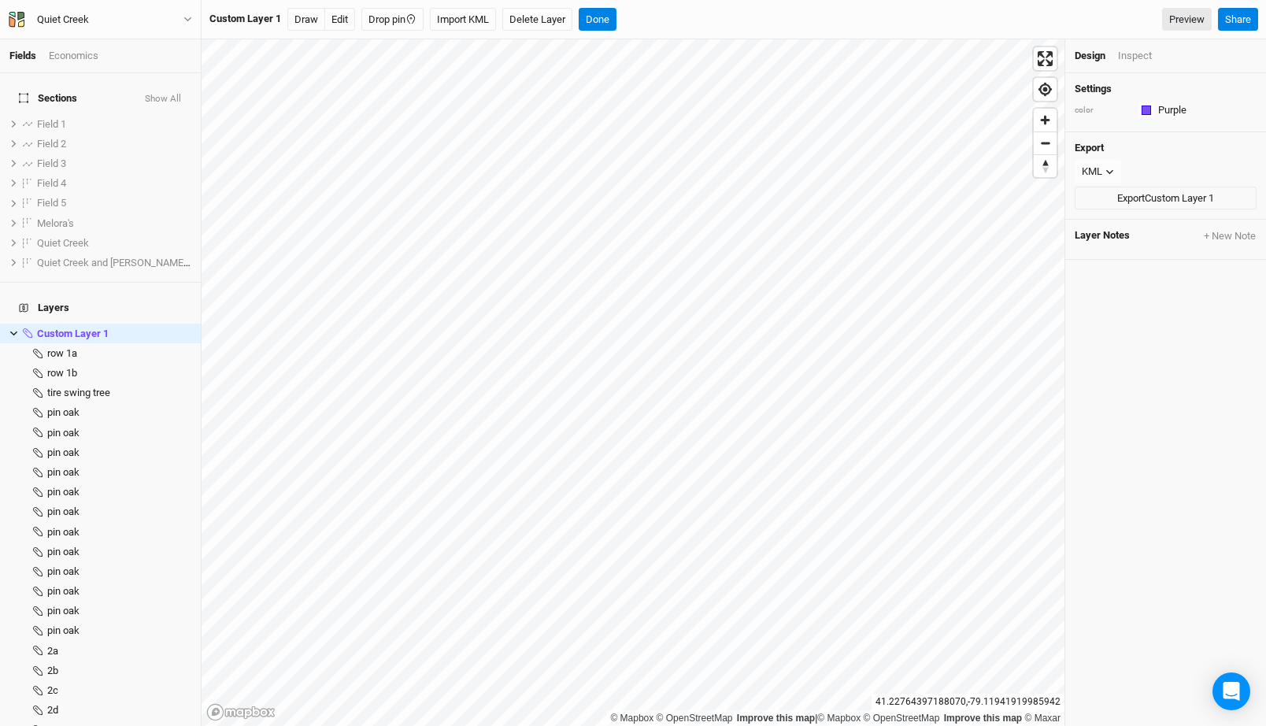
click at [1131, 56] on div "Inspect" at bounding box center [1135, 56] width 34 height 14
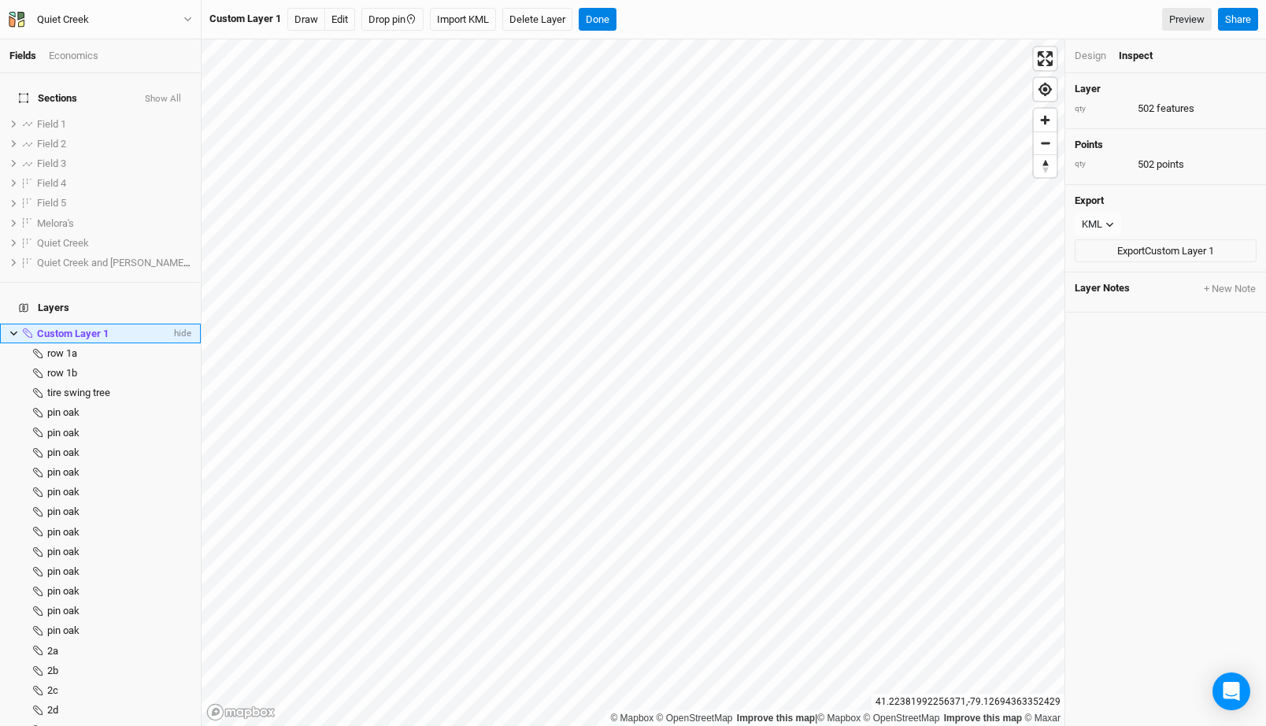
click at [15, 329] on icon at bounding box center [13, 333] width 9 height 9
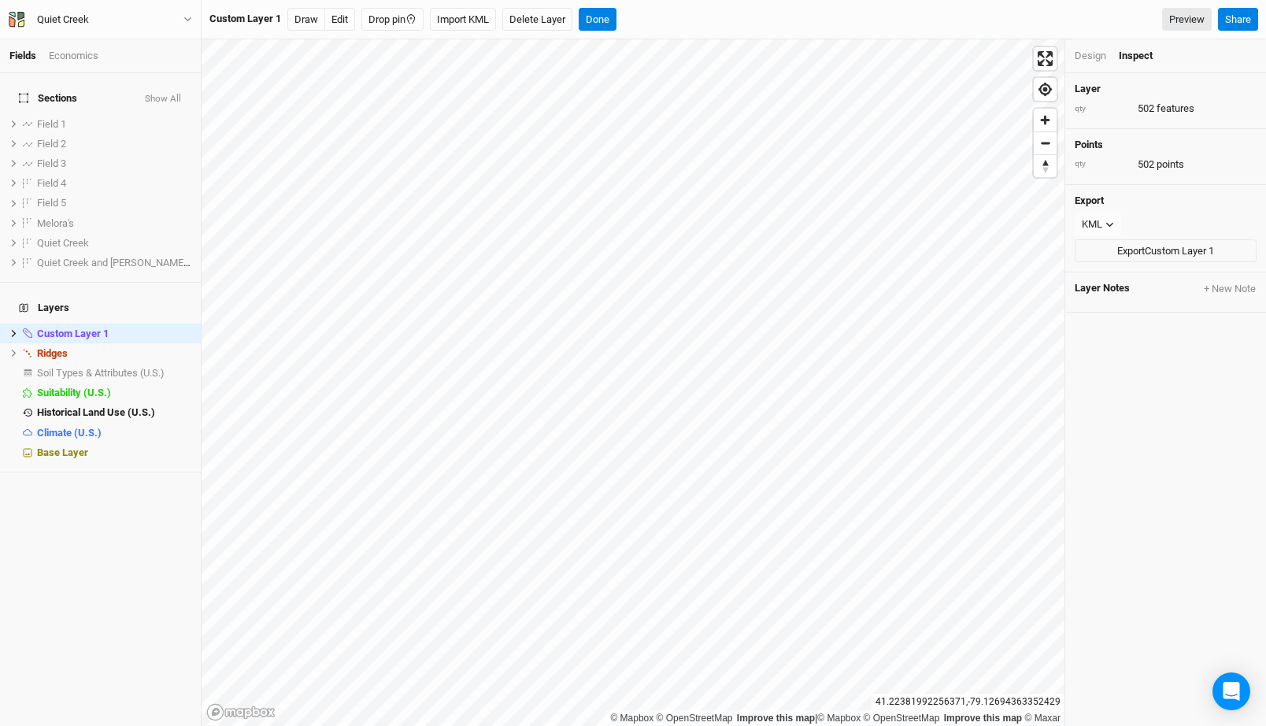
click at [178, 94] on button "Show All" at bounding box center [163, 99] width 38 height 11
click at [177, 94] on button "Hide All" at bounding box center [165, 99] width 34 height 11
click at [124, 7] on div "Quiet Creek Back Project Settings User settings Imperial Metric Keyboard Shortc…" at bounding box center [101, 19] width 202 height 39
click at [124, 17] on button "Quiet Creek" at bounding box center [100, 19] width 185 height 17
click at [123, 37] on button "Back" at bounding box center [131, 44] width 124 height 20
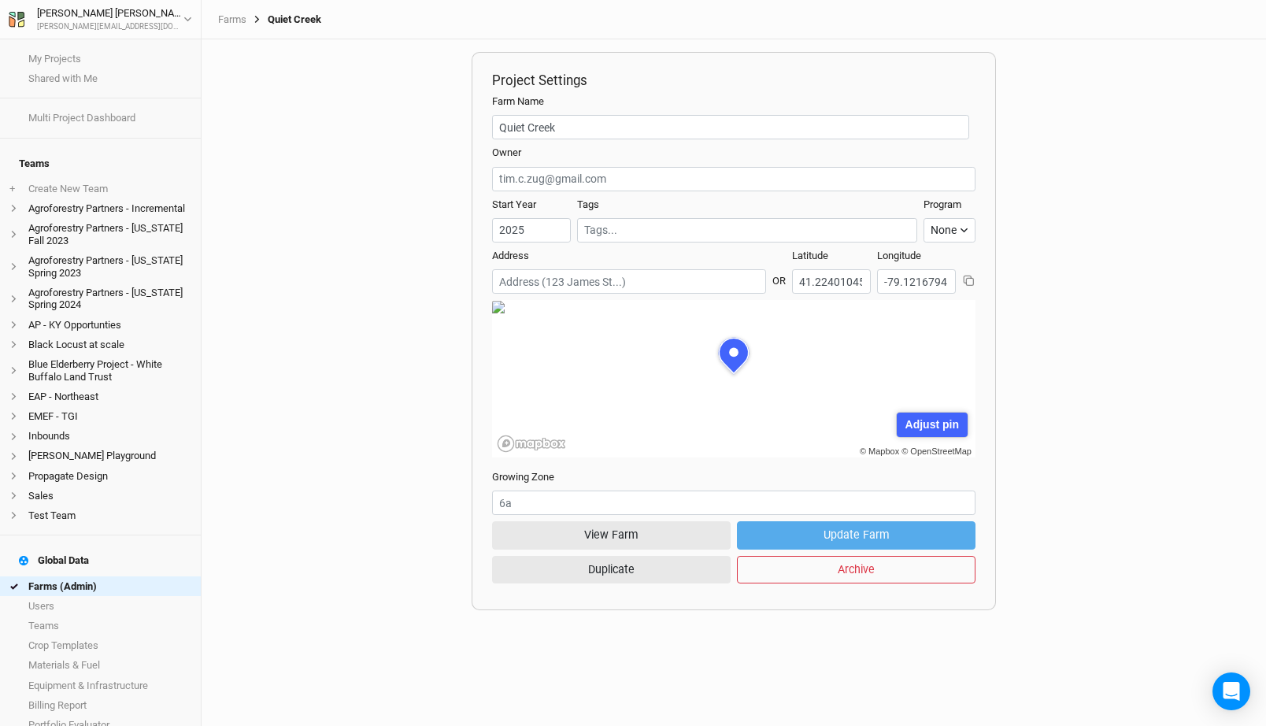
scroll to position [79, 242]
click at [119, 576] on link "Farms (Admin)" at bounding box center [100, 586] width 201 height 20
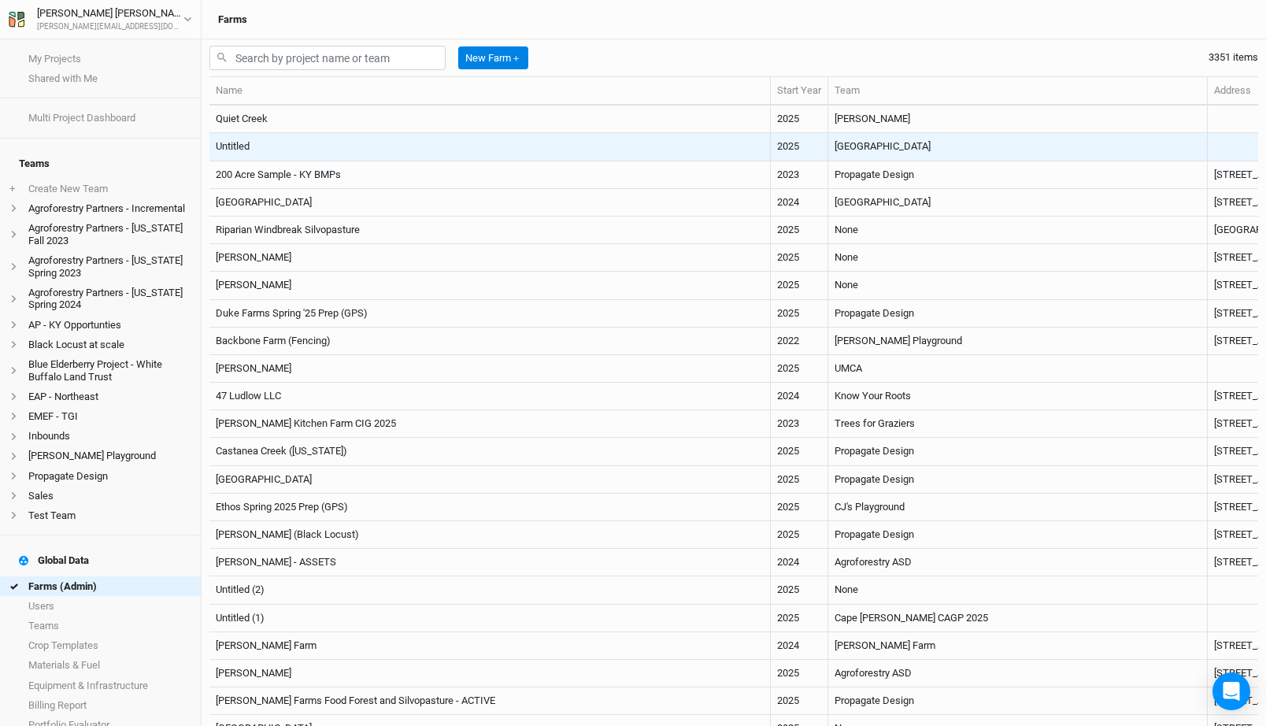
click at [459, 143] on td "Untitled" at bounding box center [489, 147] width 561 height 28
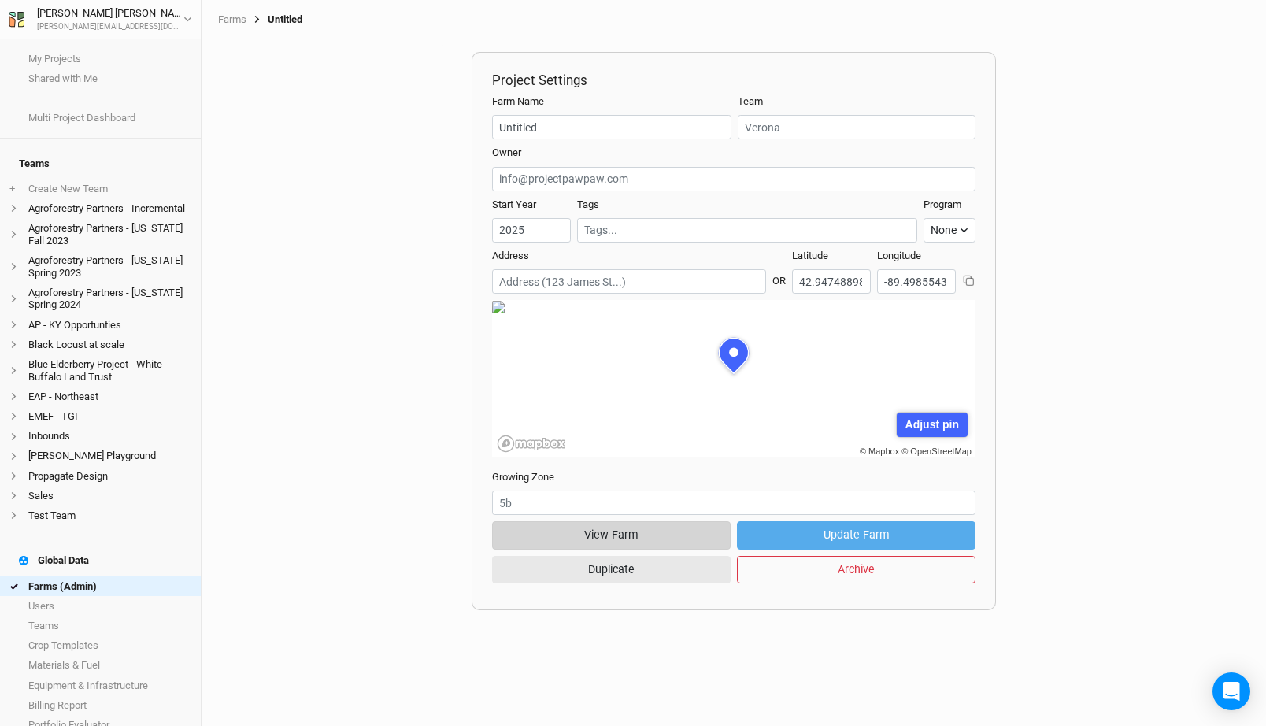
scroll to position [79, 242]
click at [632, 528] on button "View Farm" at bounding box center [611, 535] width 239 height 28
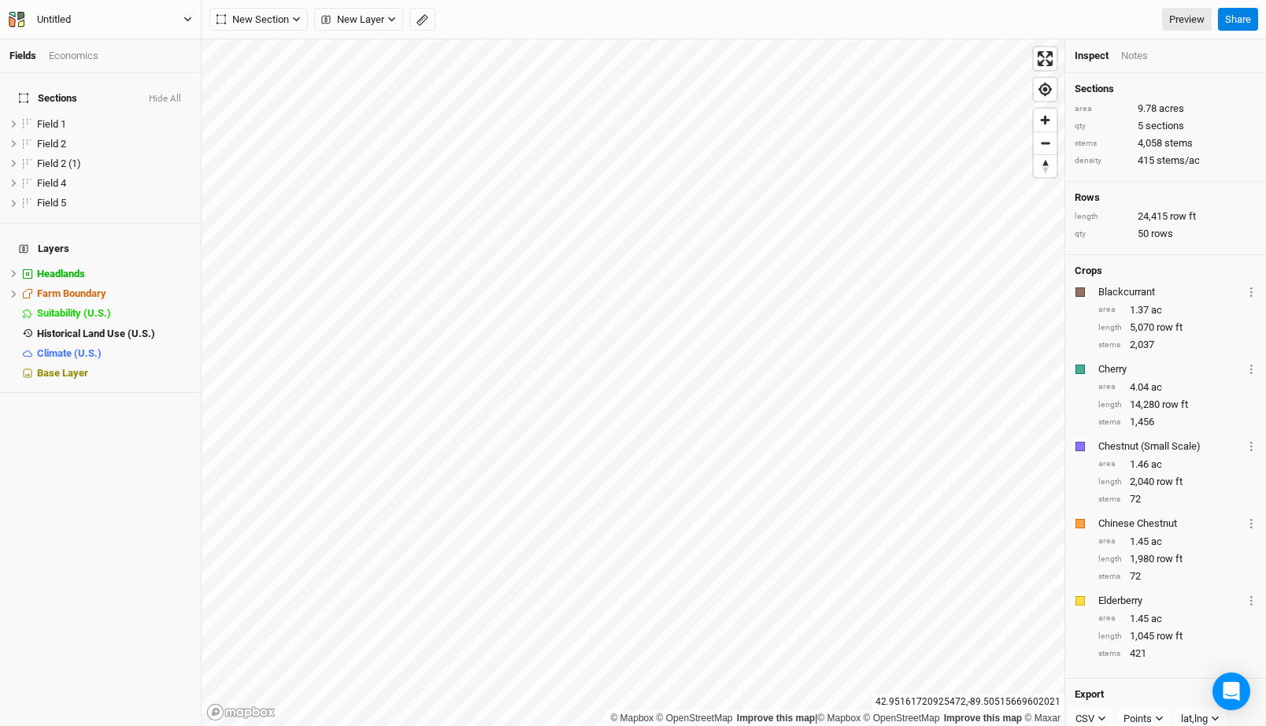
click at [147, 17] on button "Untitled" at bounding box center [100, 19] width 185 height 17
click at [140, 35] on button "Back" at bounding box center [131, 44] width 124 height 20
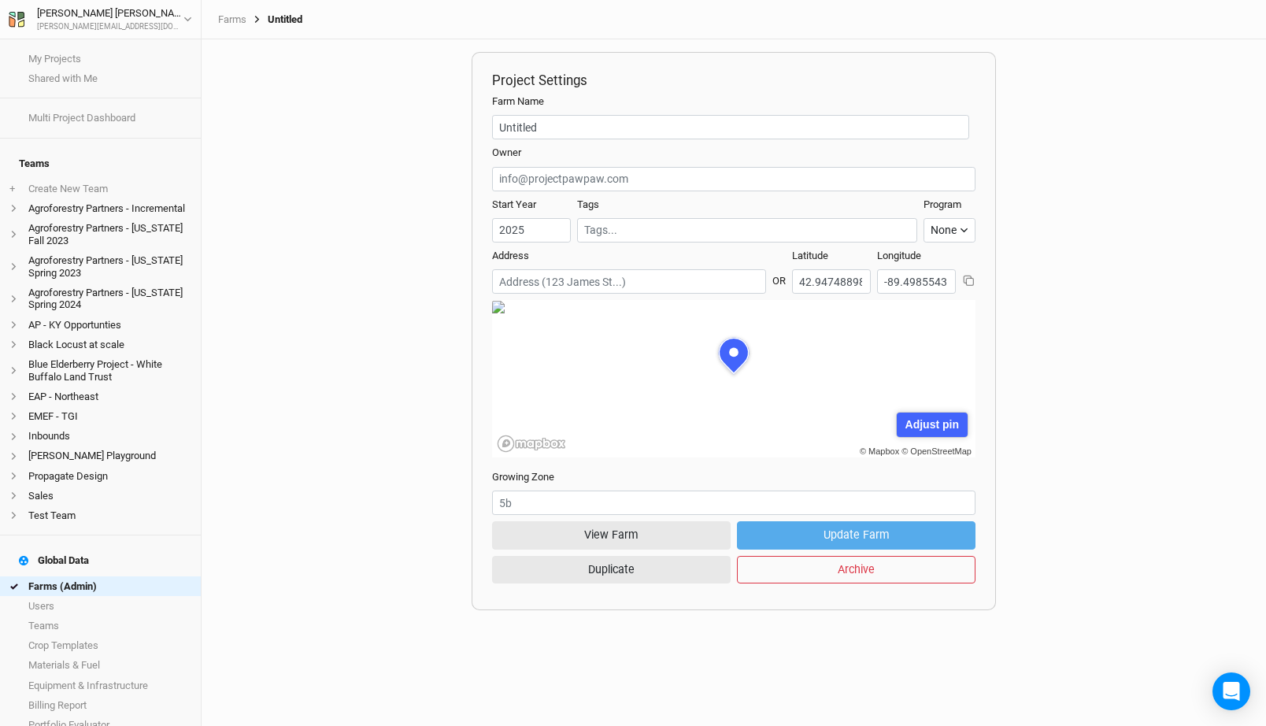
scroll to position [79, 242]
click at [80, 576] on link "Farms (Admin)" at bounding box center [100, 586] width 201 height 20
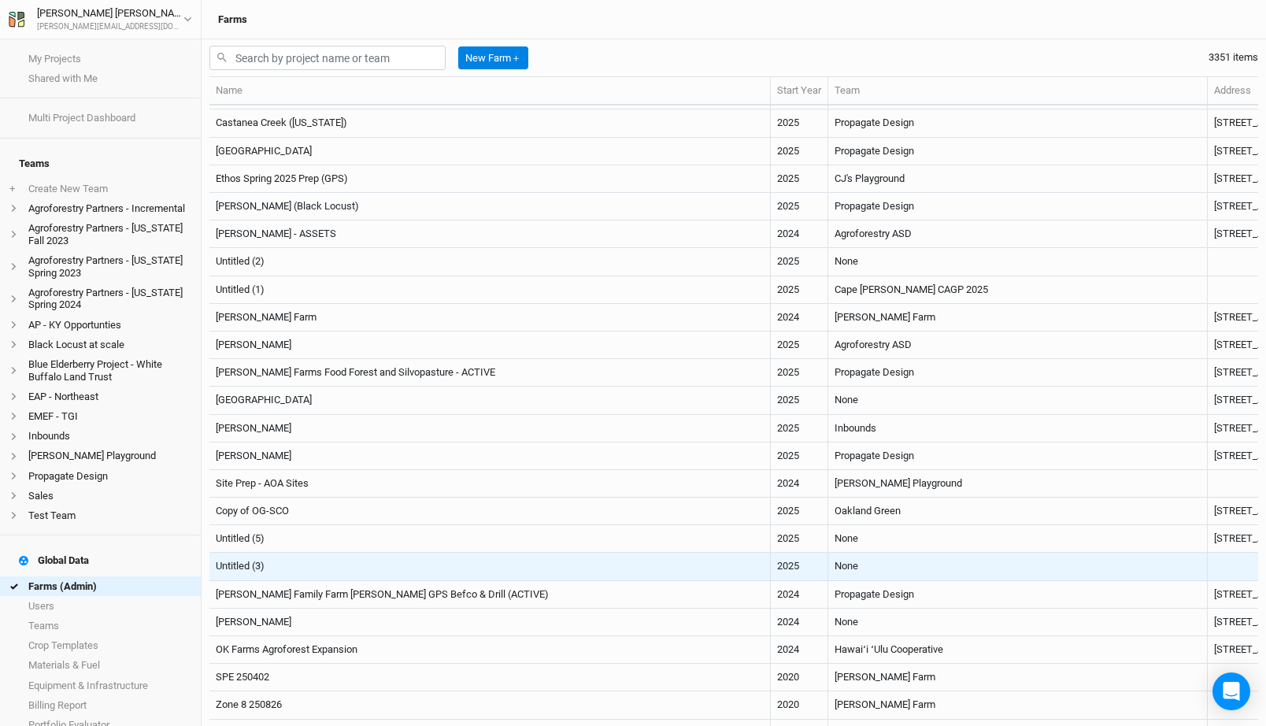
scroll to position [336, 0]
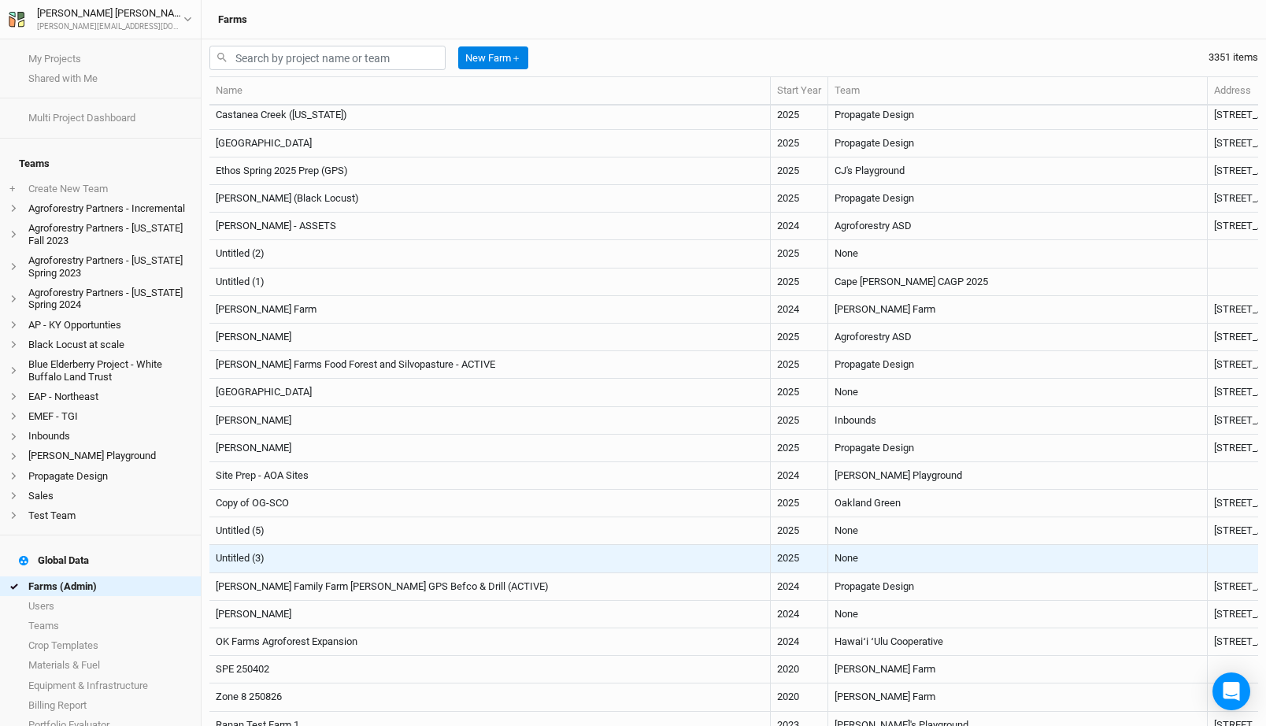
click at [828, 554] on td "None" at bounding box center [1018, 559] width 380 height 28
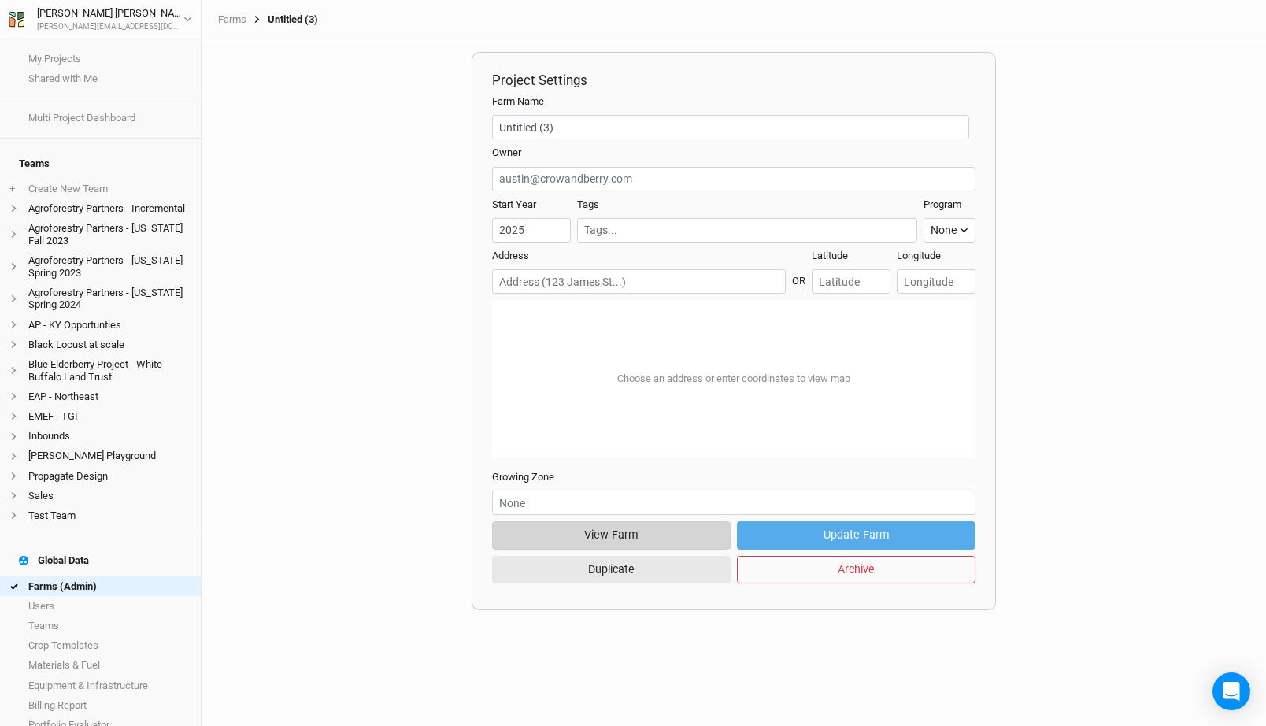
click at [635, 527] on button "View Farm" at bounding box center [611, 535] width 239 height 28
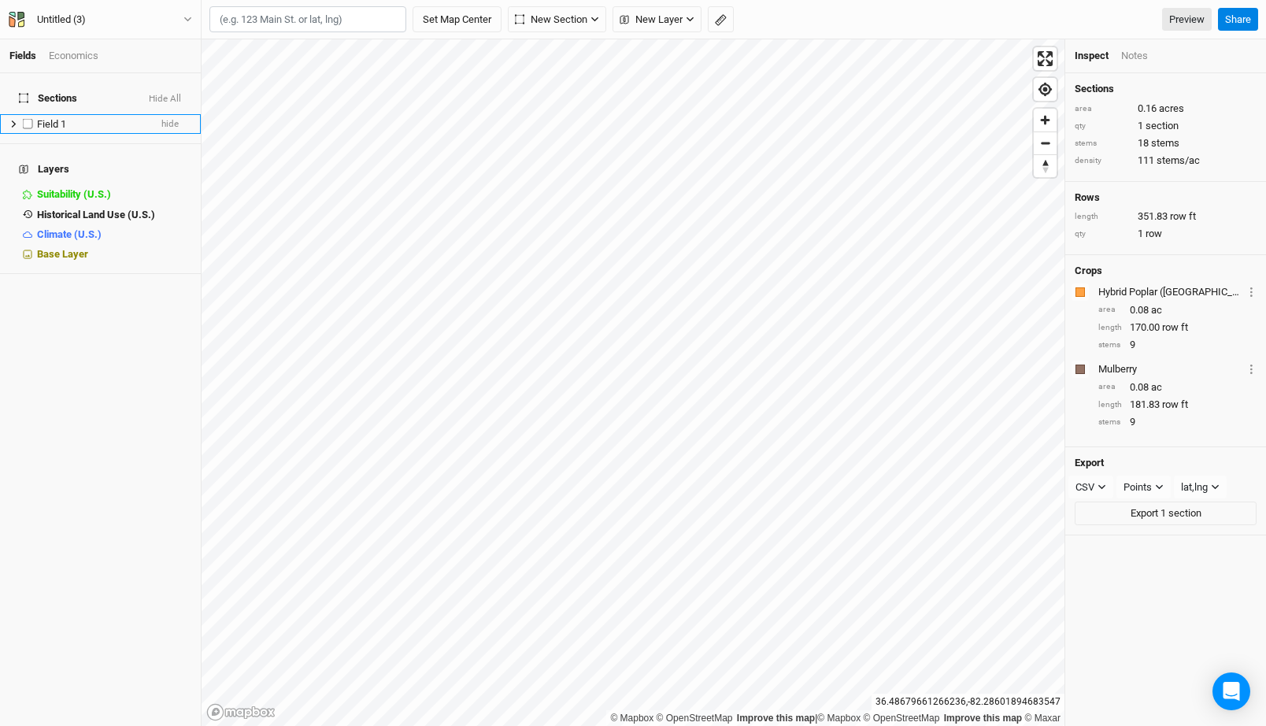
click at [59, 114] on li "Field 1 hide" at bounding box center [100, 124] width 201 height 20
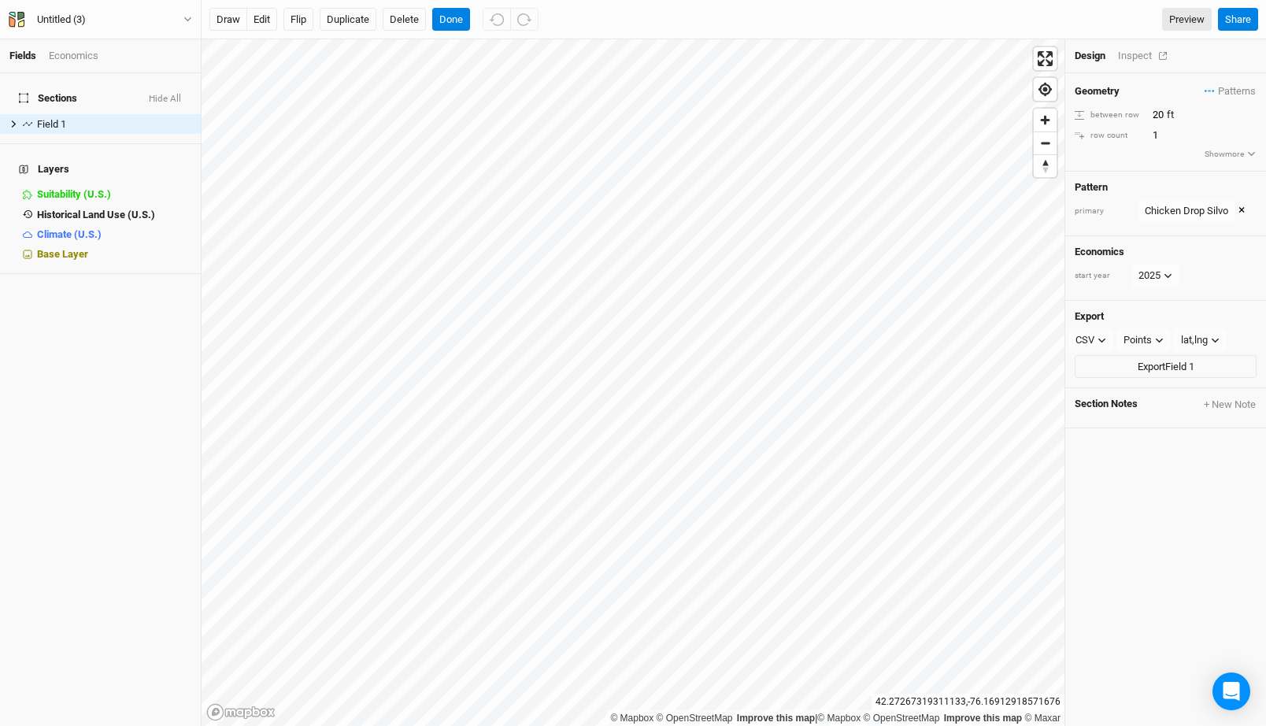
click at [1145, 59] on div "Inspect" at bounding box center [1146, 56] width 56 height 14
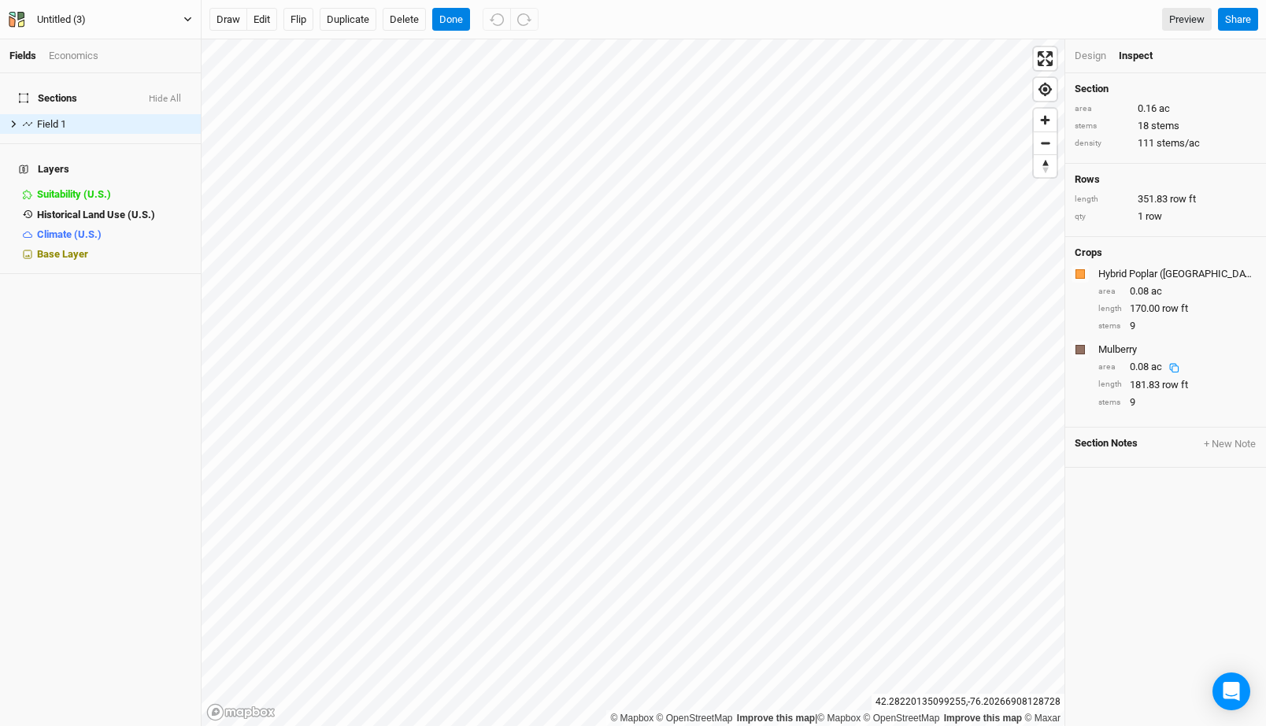
click at [132, 18] on button "Untitled (3)" at bounding box center [100, 19] width 185 height 17
click at [120, 42] on button "Back" at bounding box center [131, 44] width 124 height 20
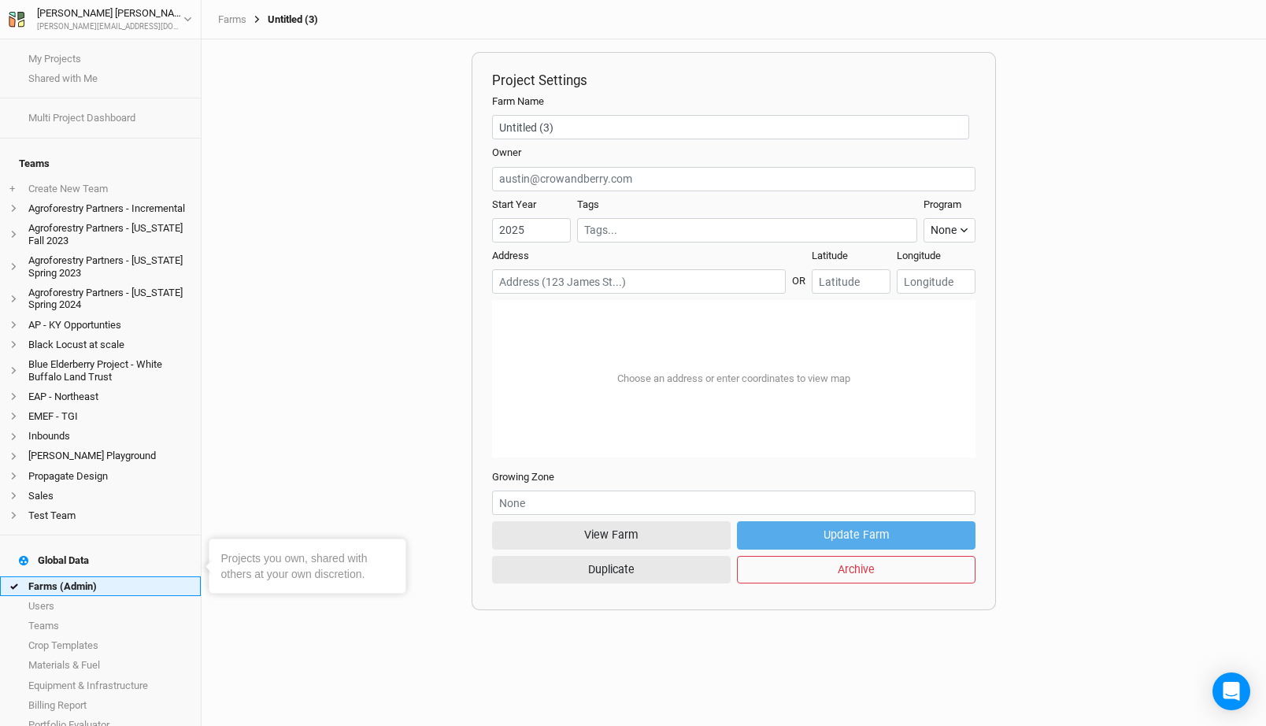
click at [102, 576] on link "Farms (Admin)" at bounding box center [100, 586] width 201 height 20
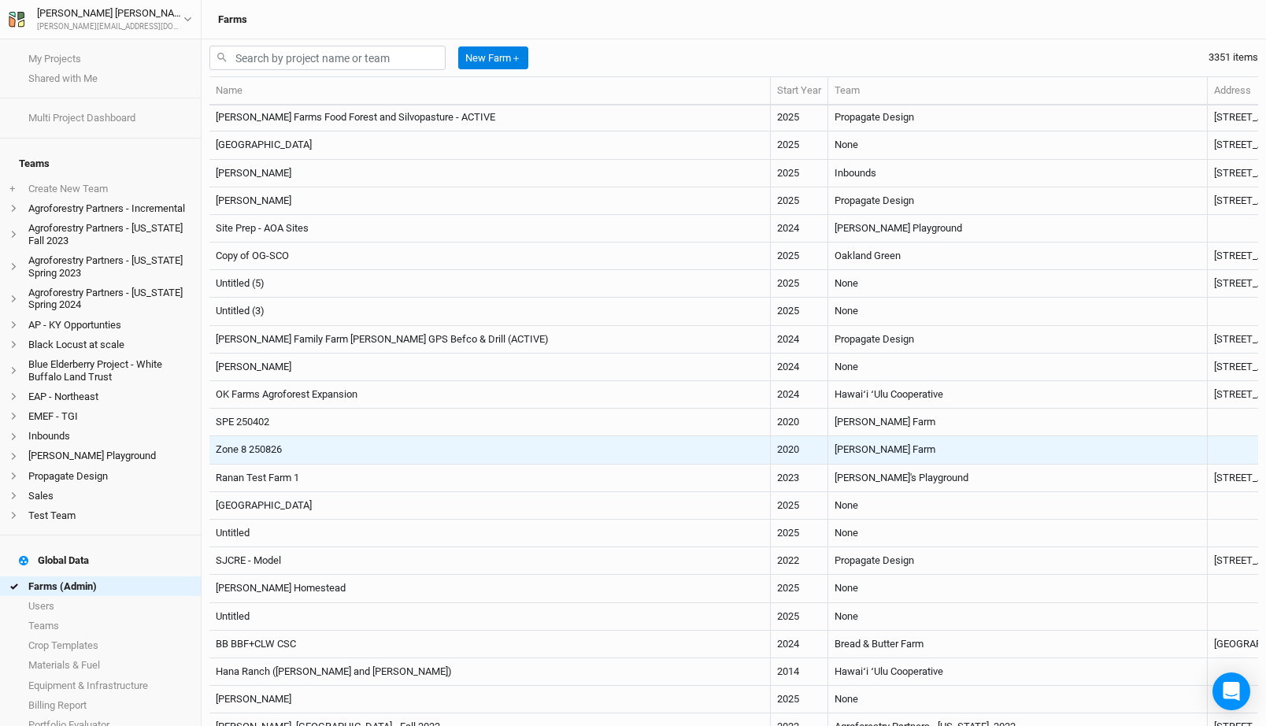
scroll to position [585, 0]
click at [435, 443] on td "Zone 8 250826" at bounding box center [489, 449] width 561 height 28
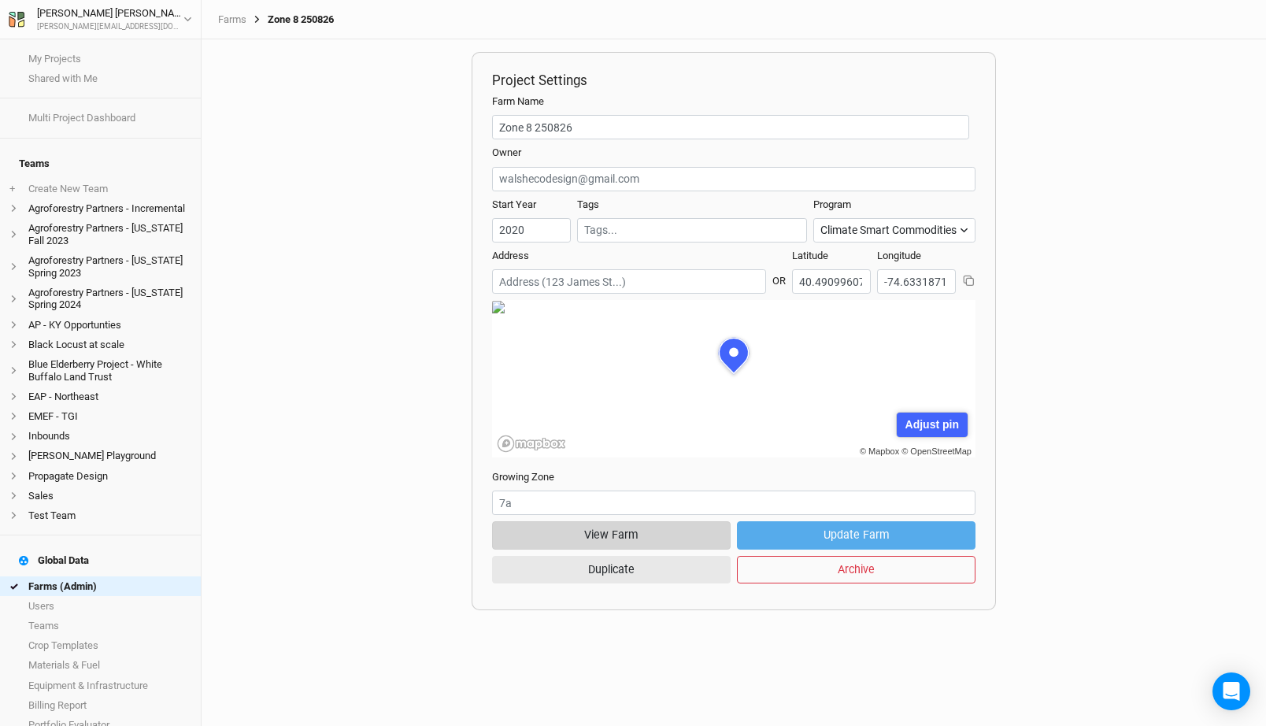
click at [670, 531] on button "View Farm" at bounding box center [611, 535] width 239 height 28
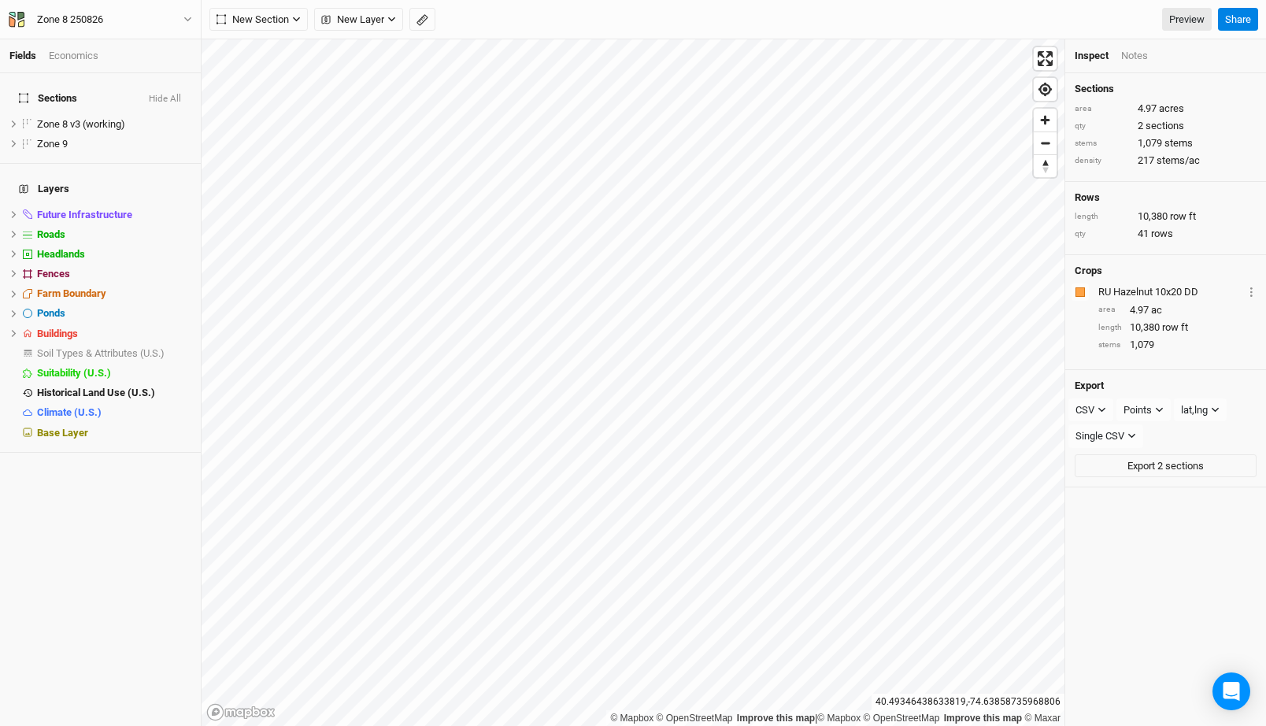
click at [84, 60] on div "Economics" at bounding box center [74, 56] width 50 height 14
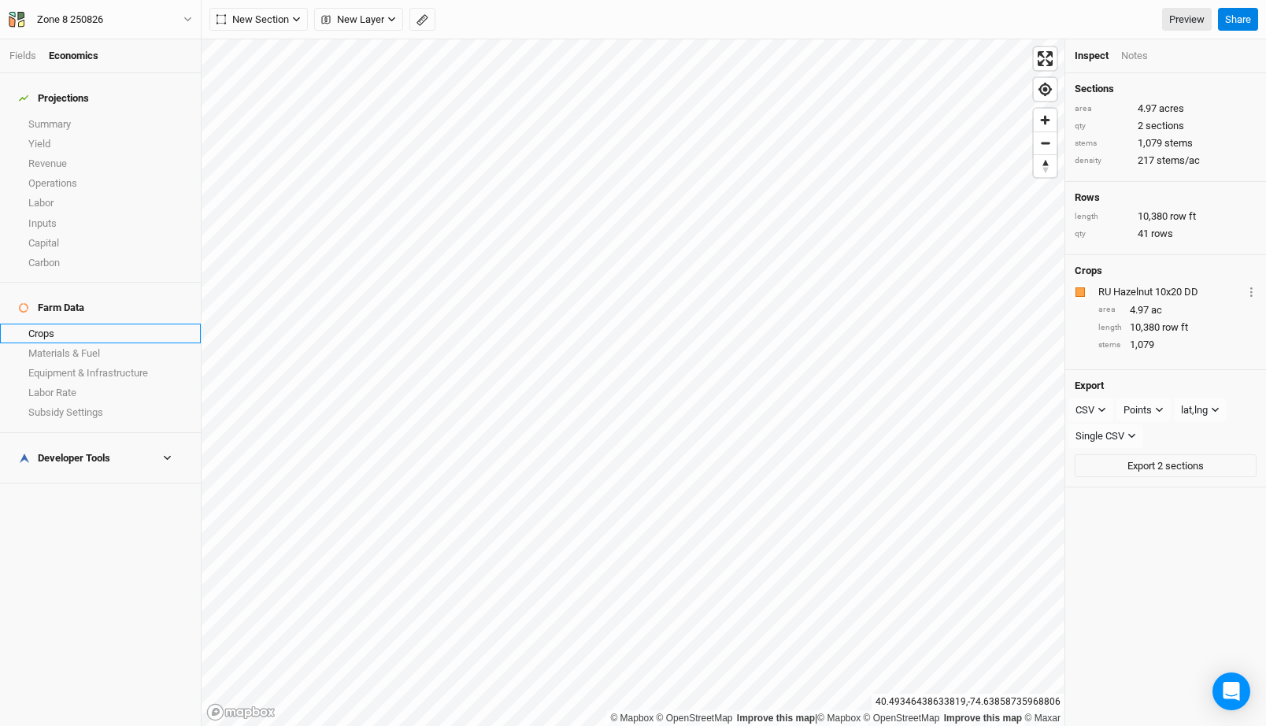
click at [100, 324] on link "Crops" at bounding box center [100, 334] width 201 height 20
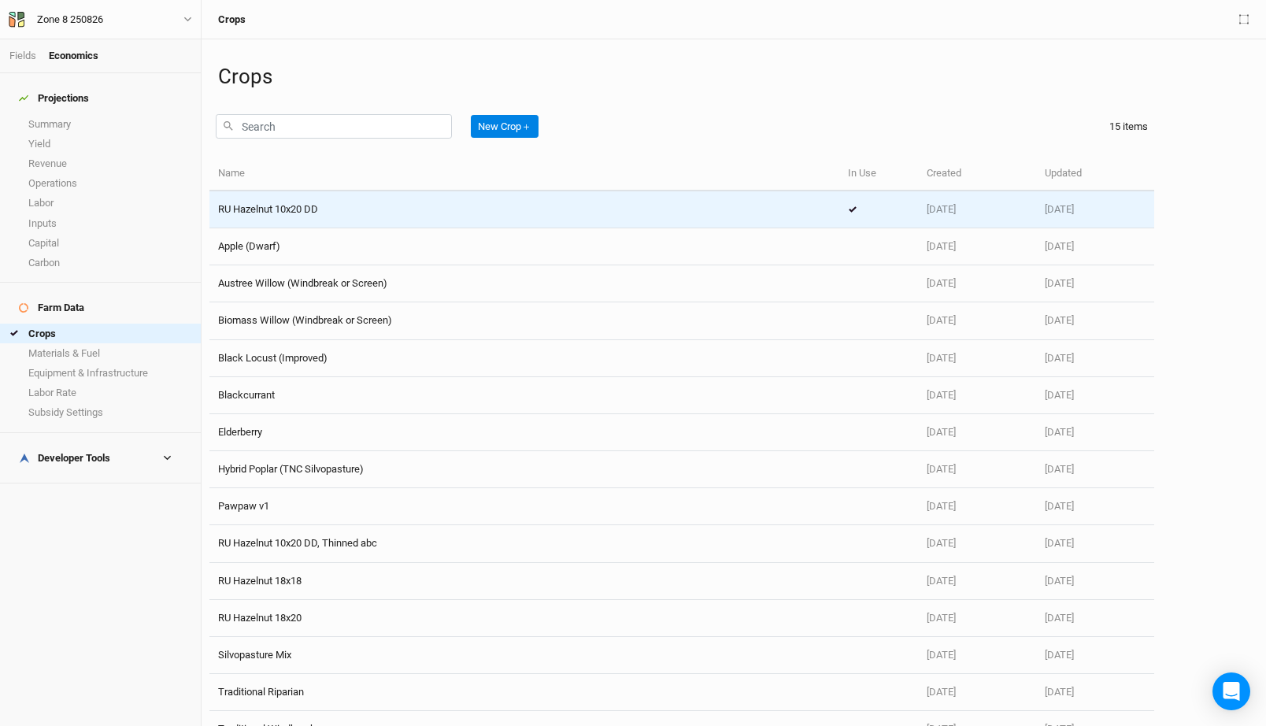
click at [339, 212] on div "RU Hazelnut 10x20 DD" at bounding box center [524, 209] width 613 height 14
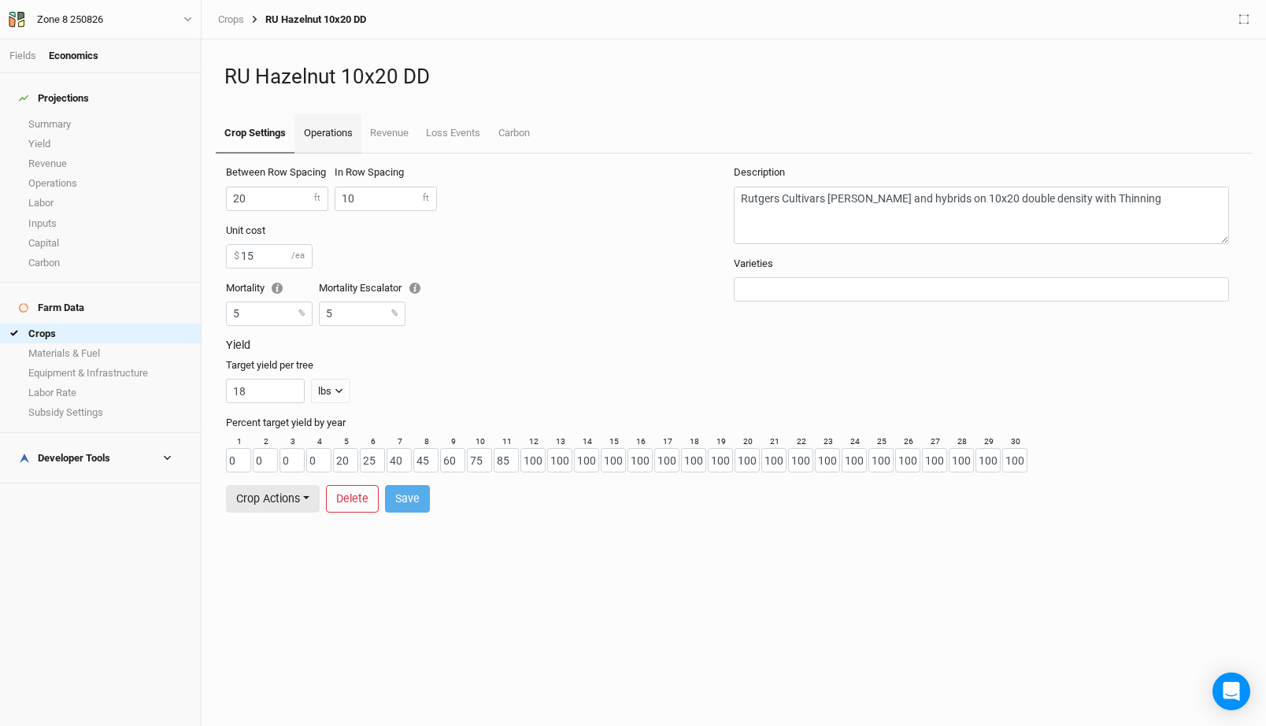
click at [343, 131] on link "Operations" at bounding box center [328, 133] width 66 height 39
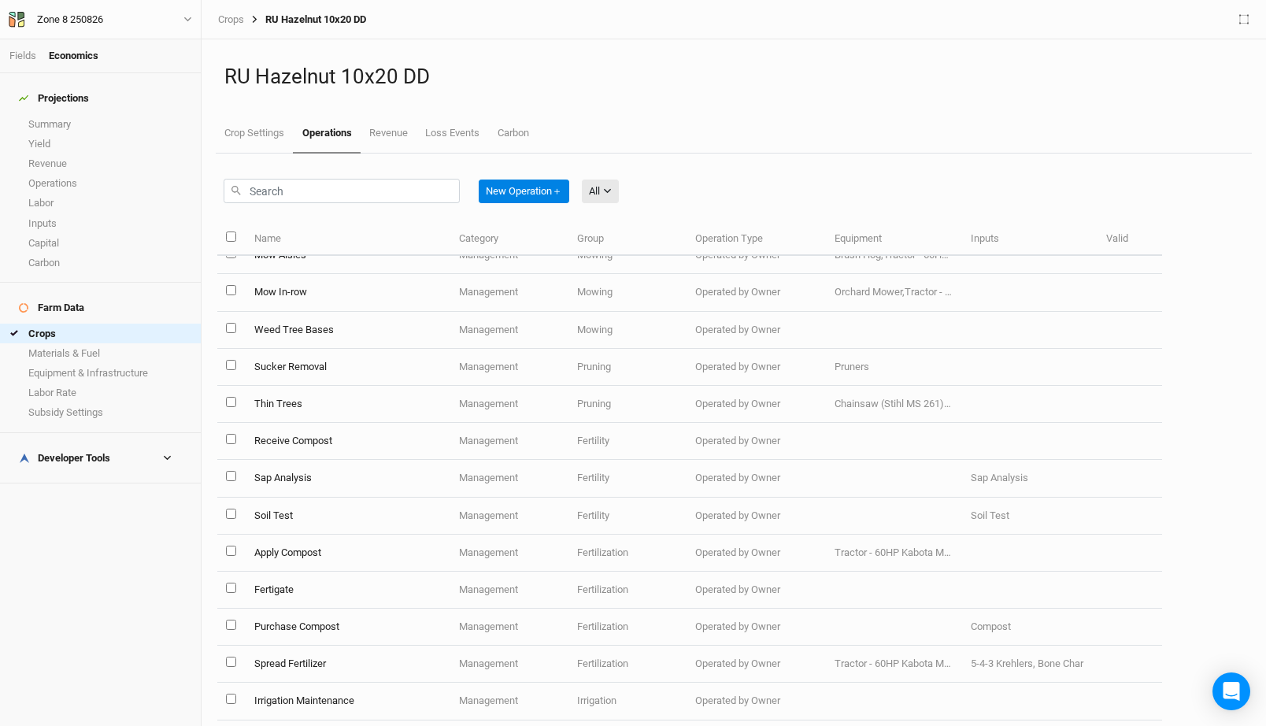
scroll to position [82, 0]
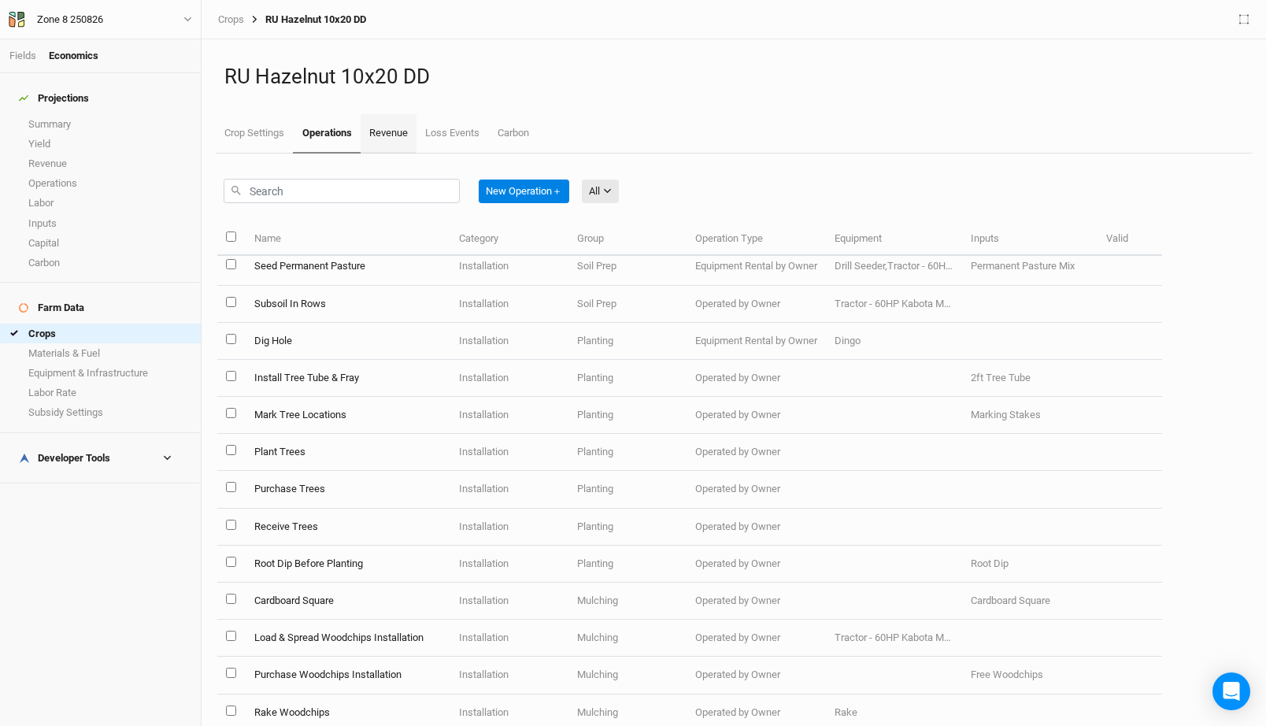
click at [391, 134] on link "Revenue" at bounding box center [389, 133] width 56 height 39
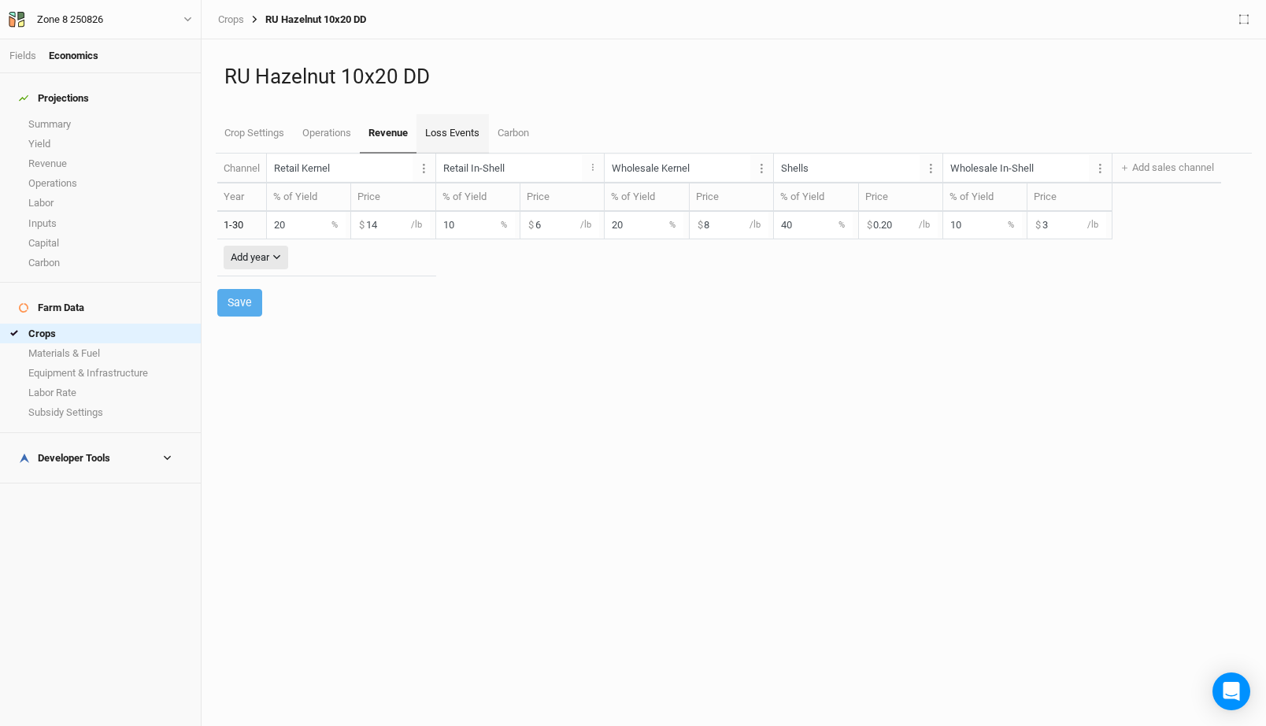
click at [469, 144] on link "Loss Events" at bounding box center [453, 133] width 72 height 39
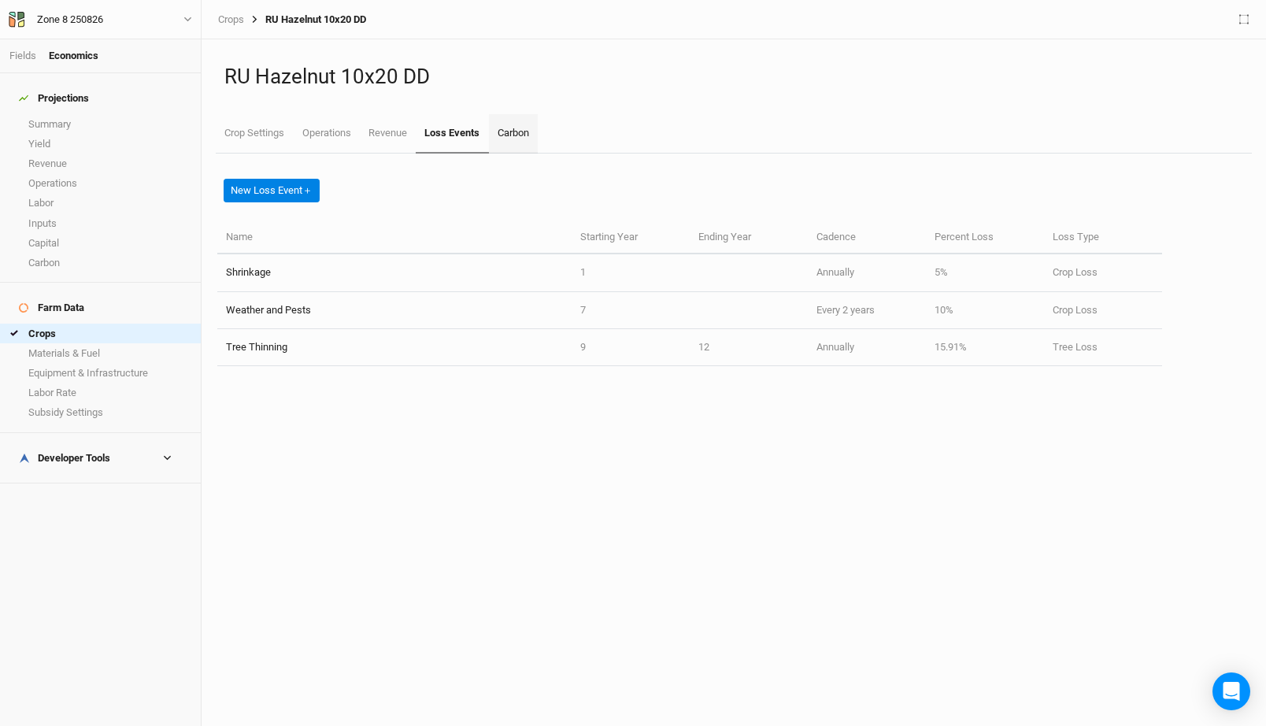
click at [502, 129] on link "Carbon" at bounding box center [513, 133] width 49 height 39
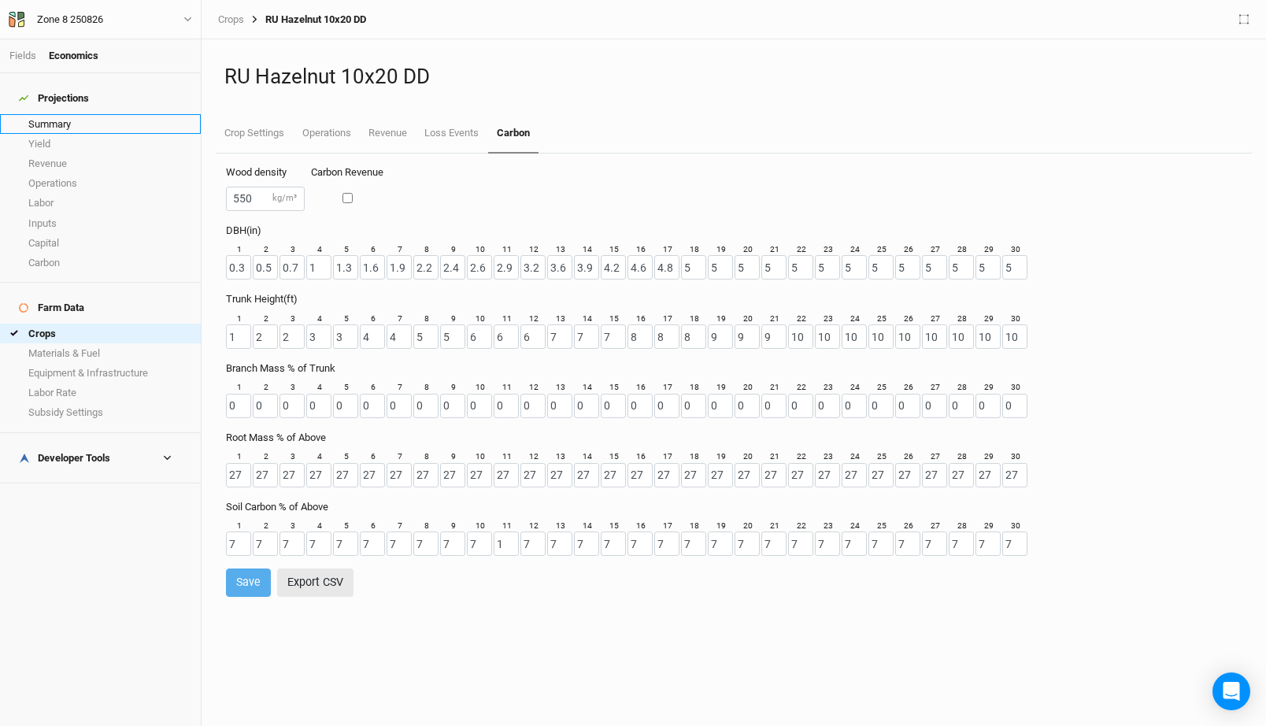
click at [63, 114] on link "Summary" at bounding box center [100, 124] width 201 height 20
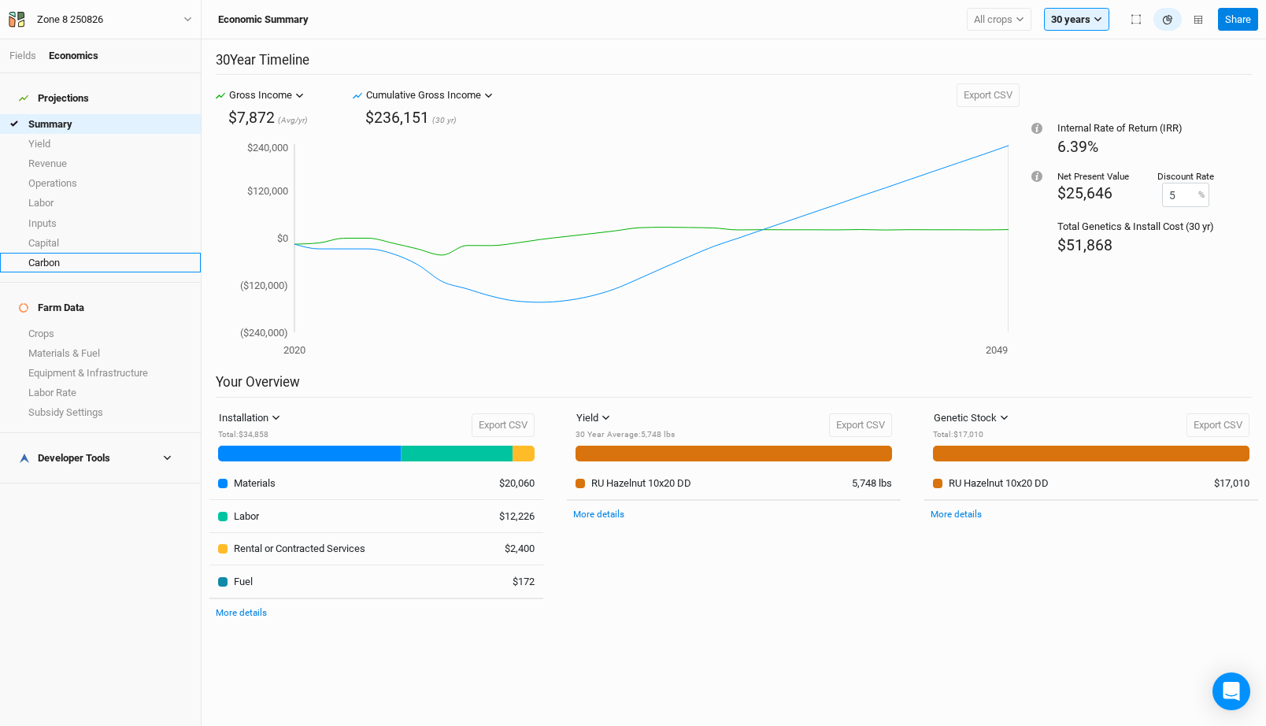
click at [99, 255] on link "Carbon" at bounding box center [100, 263] width 201 height 20
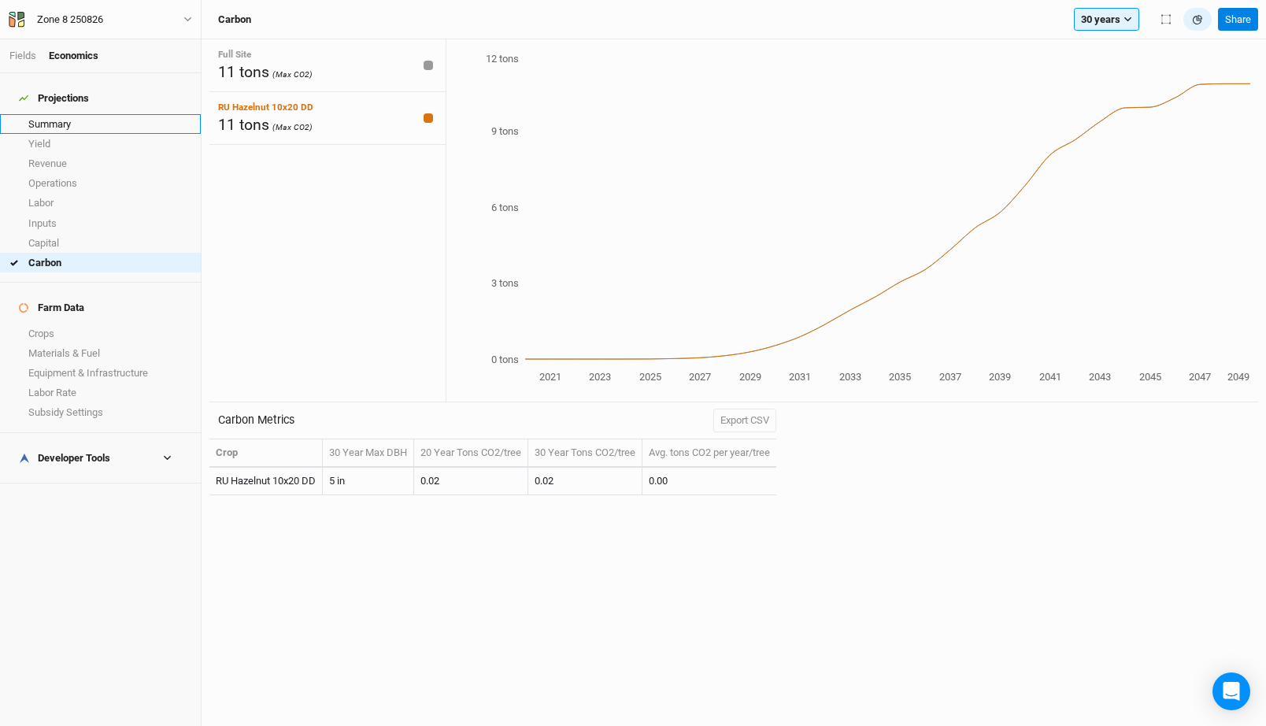
click at [60, 114] on link "Summary" at bounding box center [100, 124] width 201 height 20
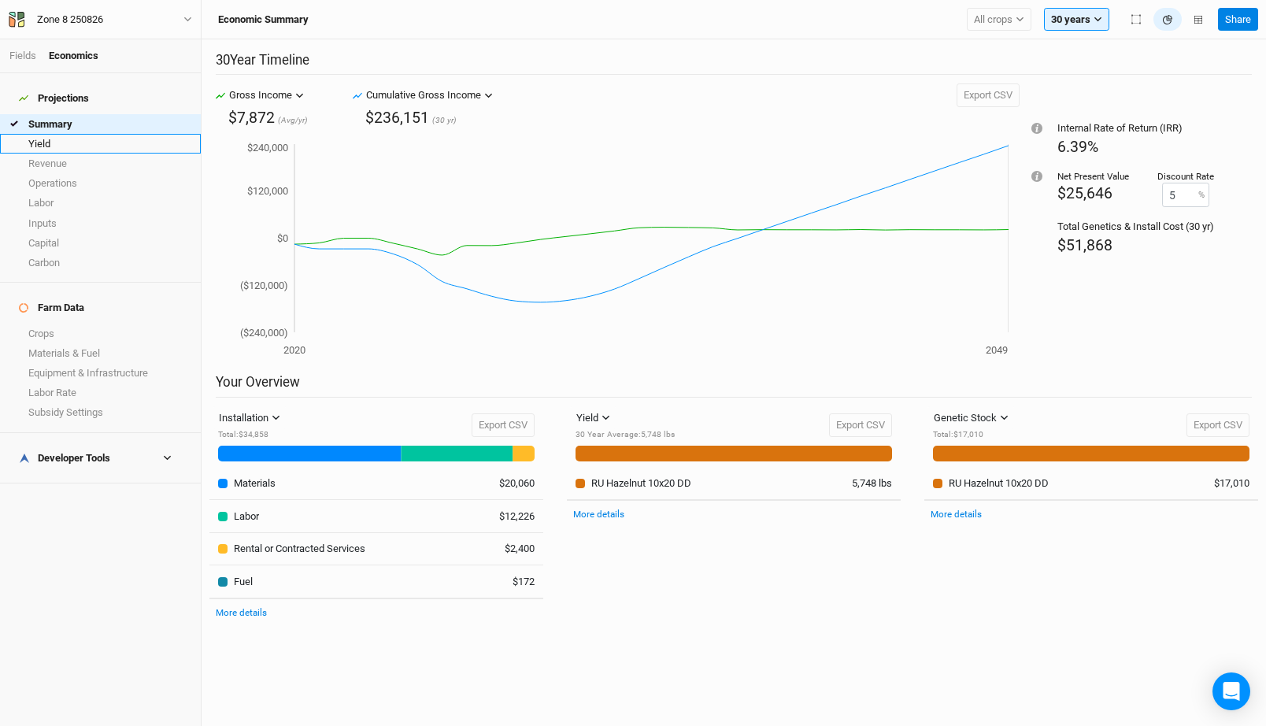
click at [44, 139] on link "Yield" at bounding box center [100, 144] width 201 height 20
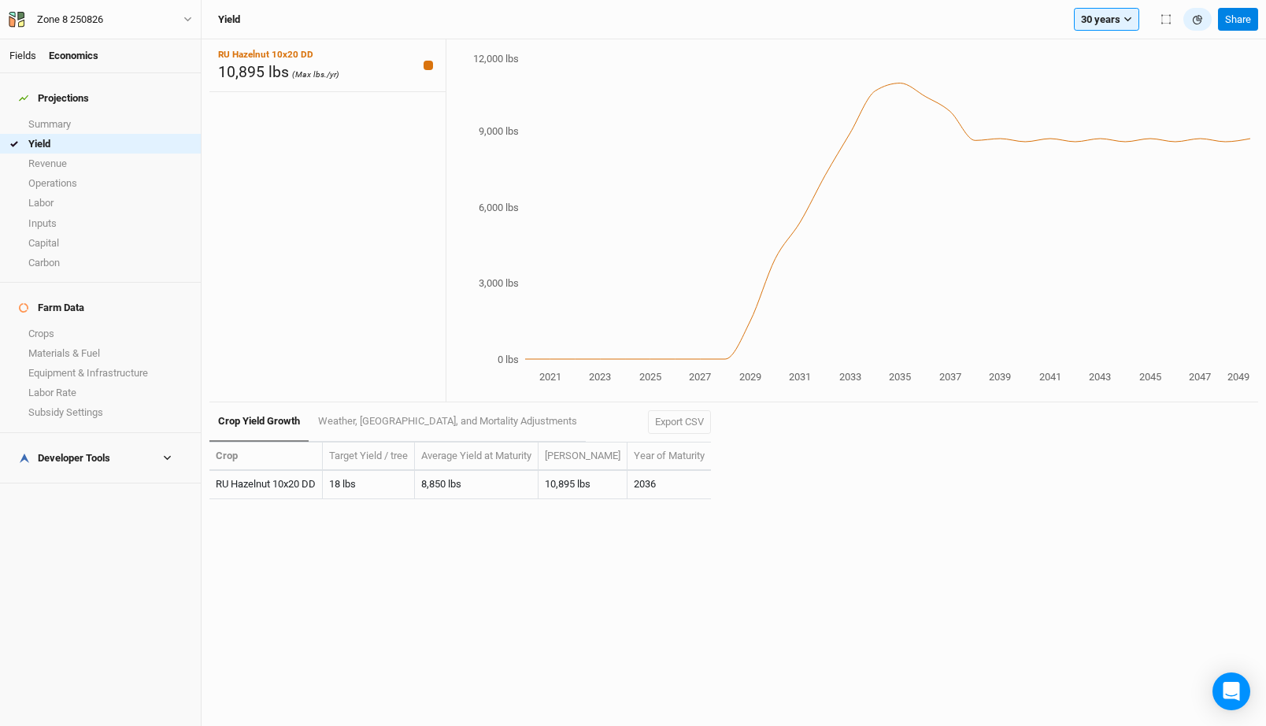
click at [21, 59] on link "Fields" at bounding box center [22, 56] width 27 height 12
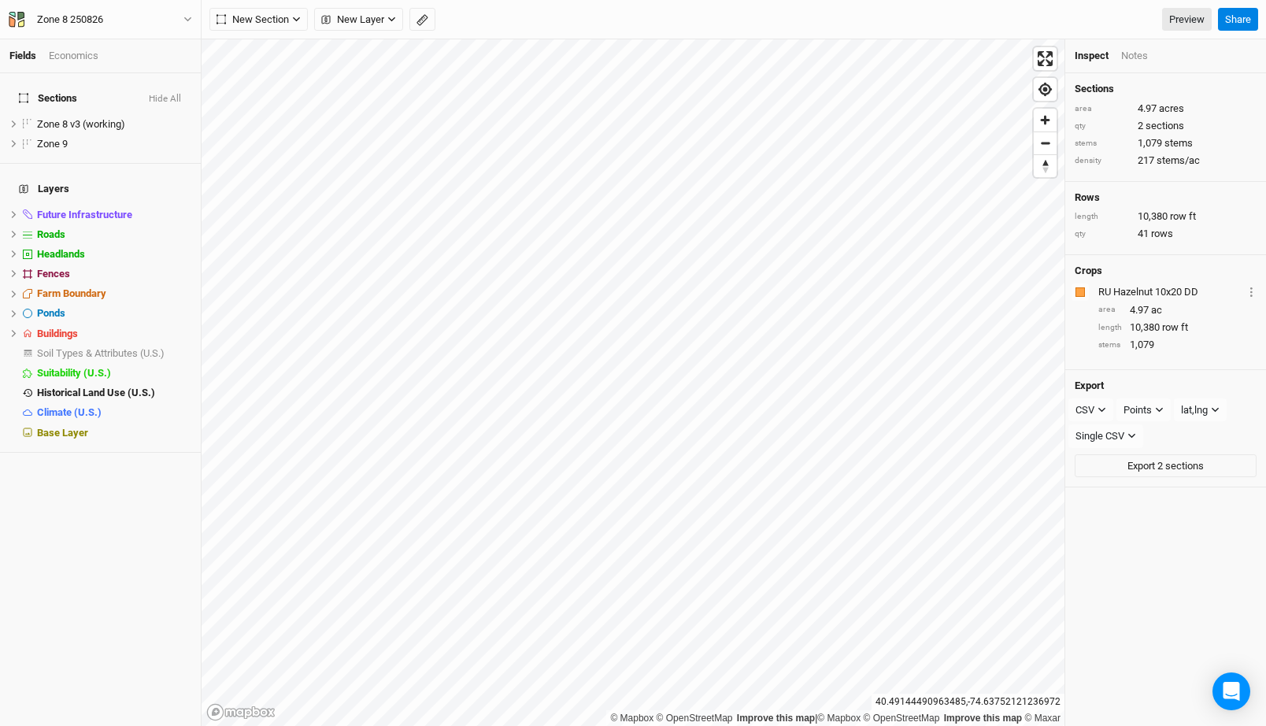
click at [82, 60] on div "Economics" at bounding box center [74, 56] width 50 height 14
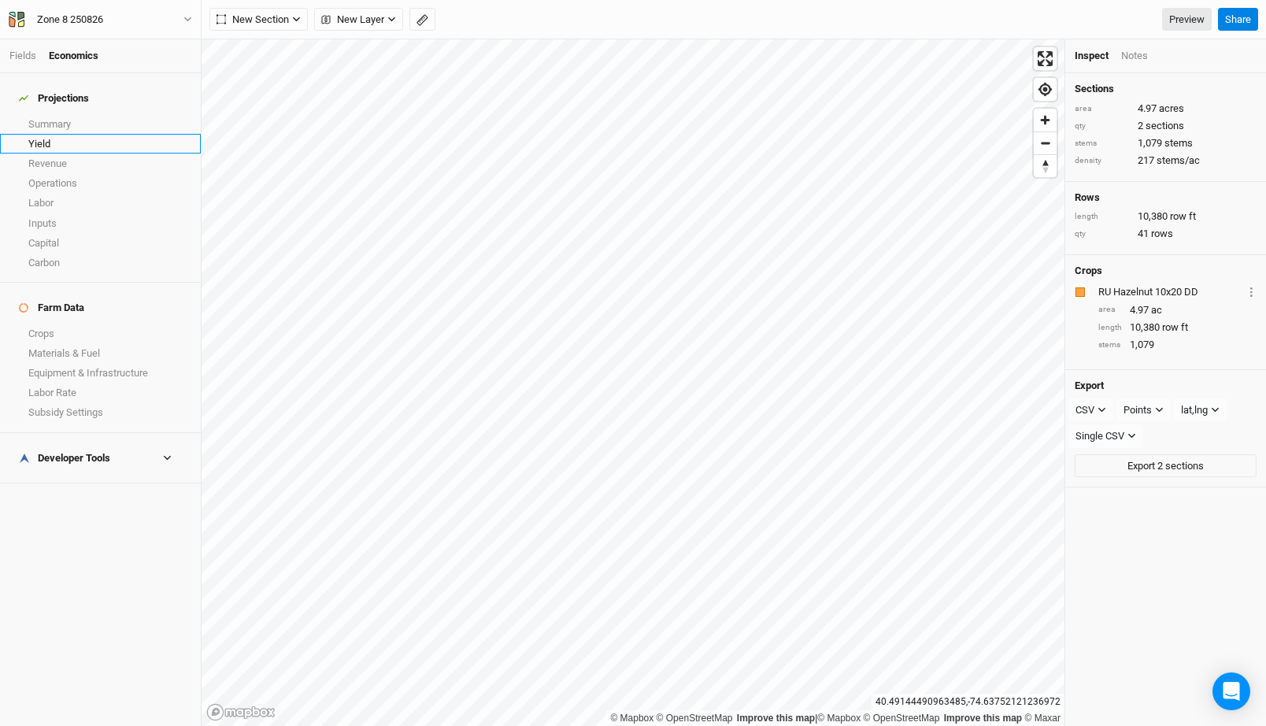
click at [65, 134] on link "Yield" at bounding box center [100, 144] width 201 height 20
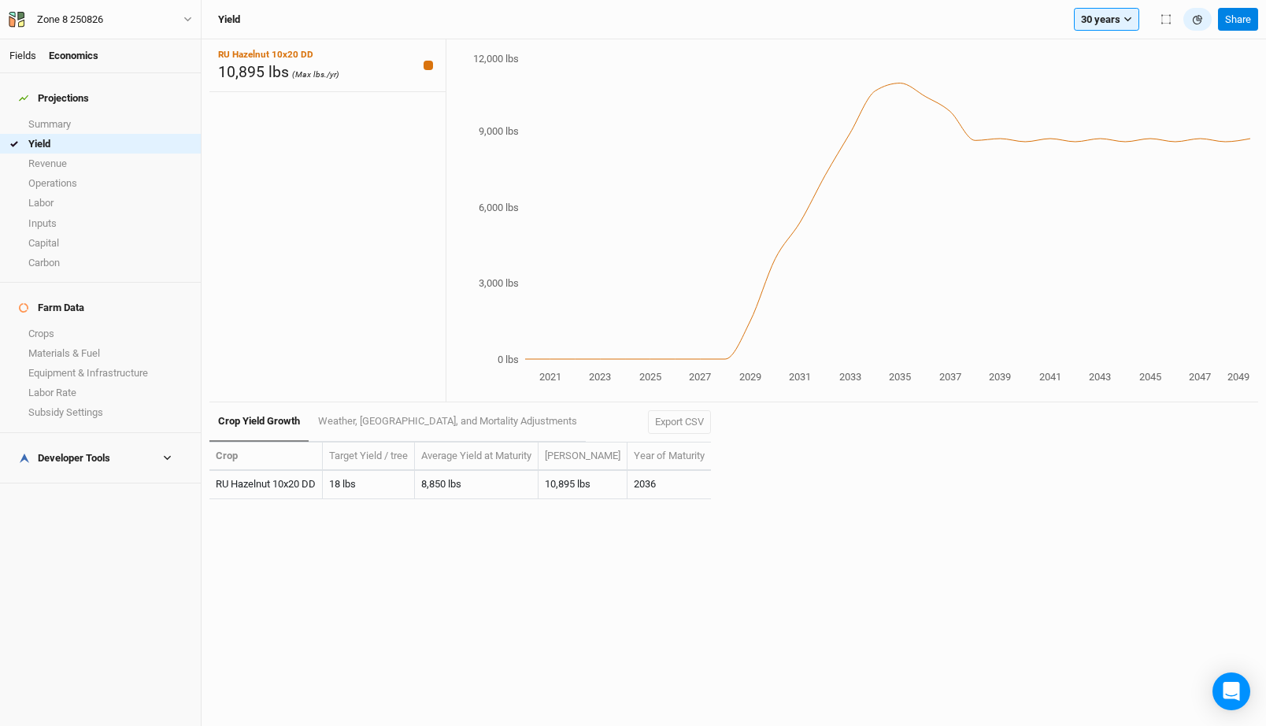
click at [24, 59] on link "Fields" at bounding box center [22, 56] width 27 height 12
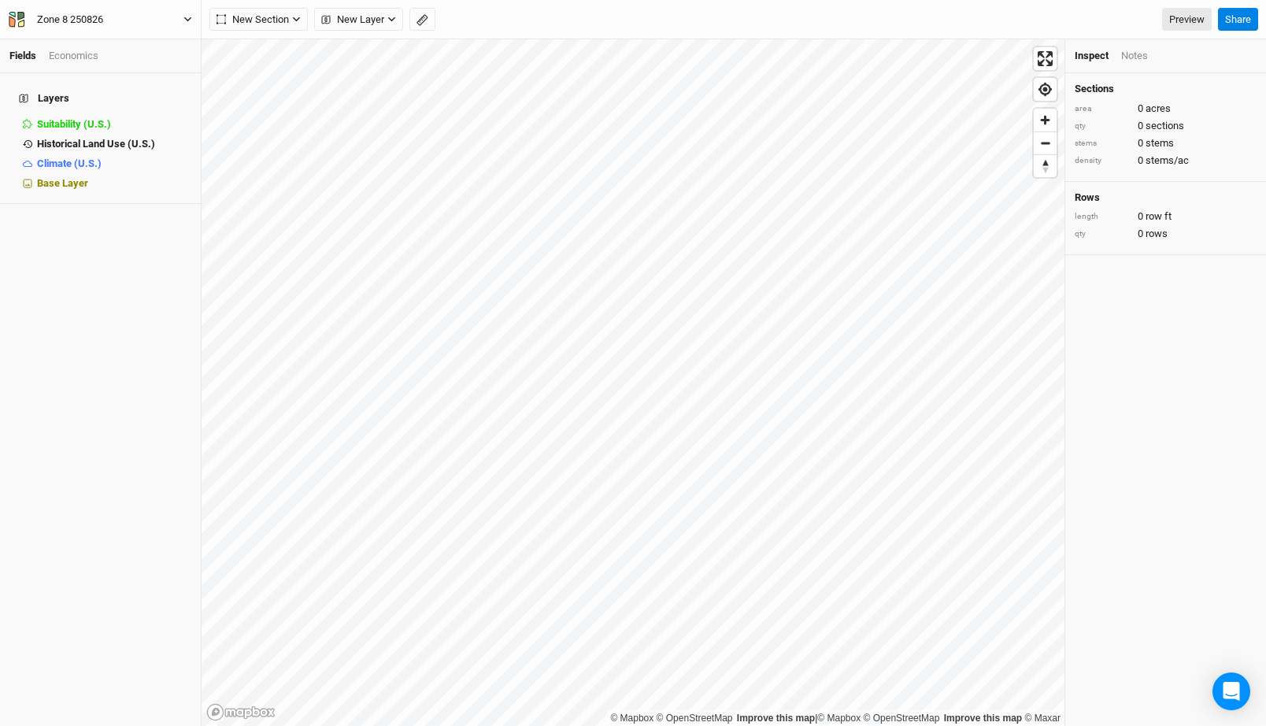
click at [73, 25] on div "Zone 8 250826" at bounding box center [70, 20] width 66 height 16
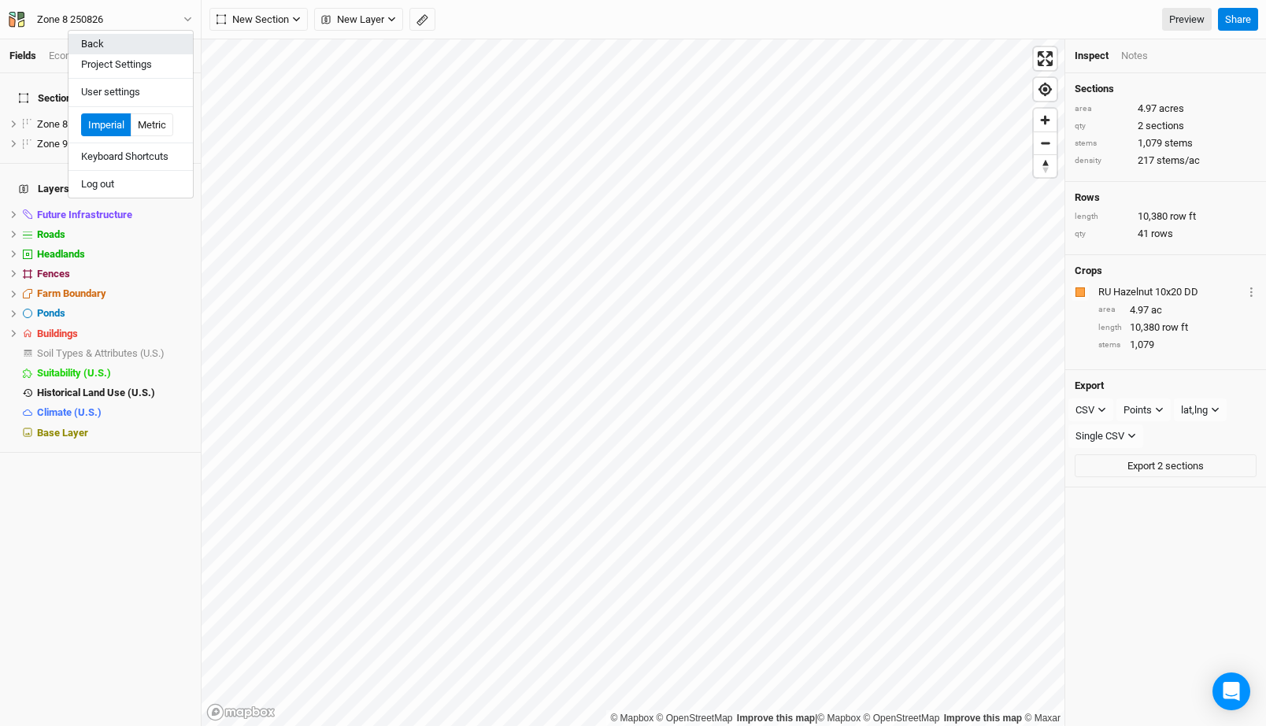
click at [83, 40] on button "Back" at bounding box center [131, 44] width 124 height 20
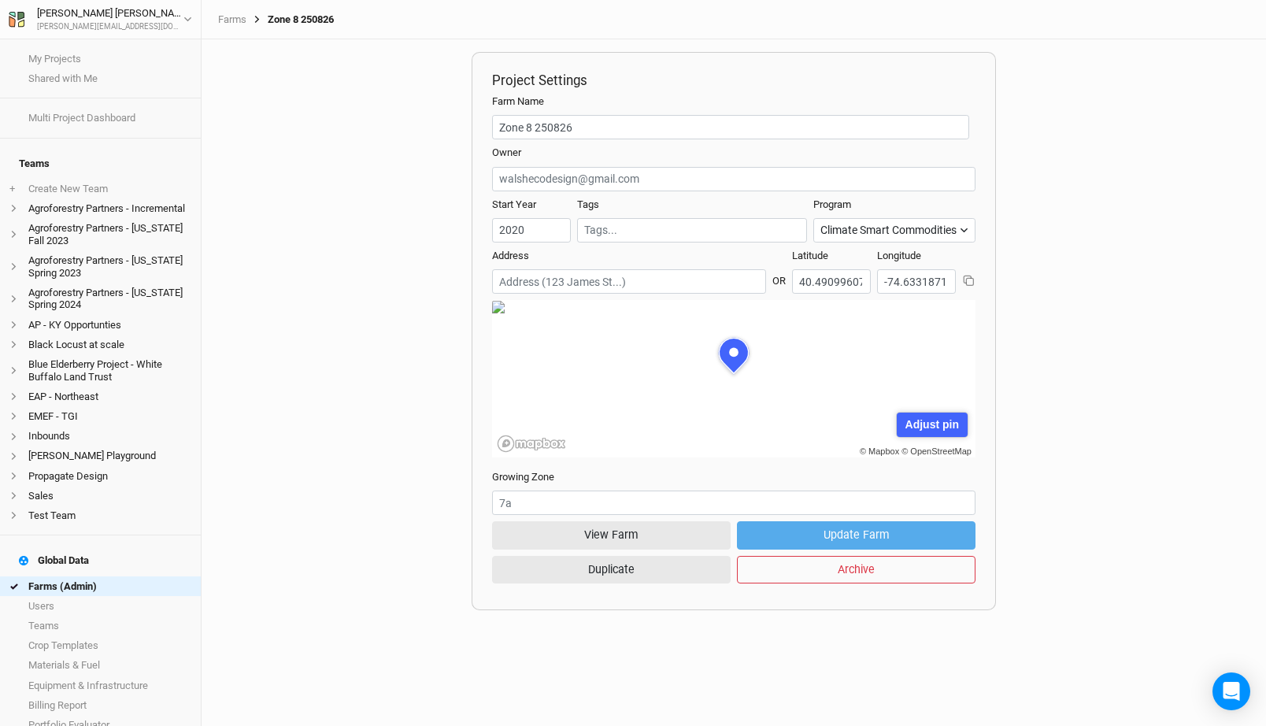
scroll to position [79, 242]
click at [120, 576] on link "Farms (Admin)" at bounding box center [100, 586] width 201 height 20
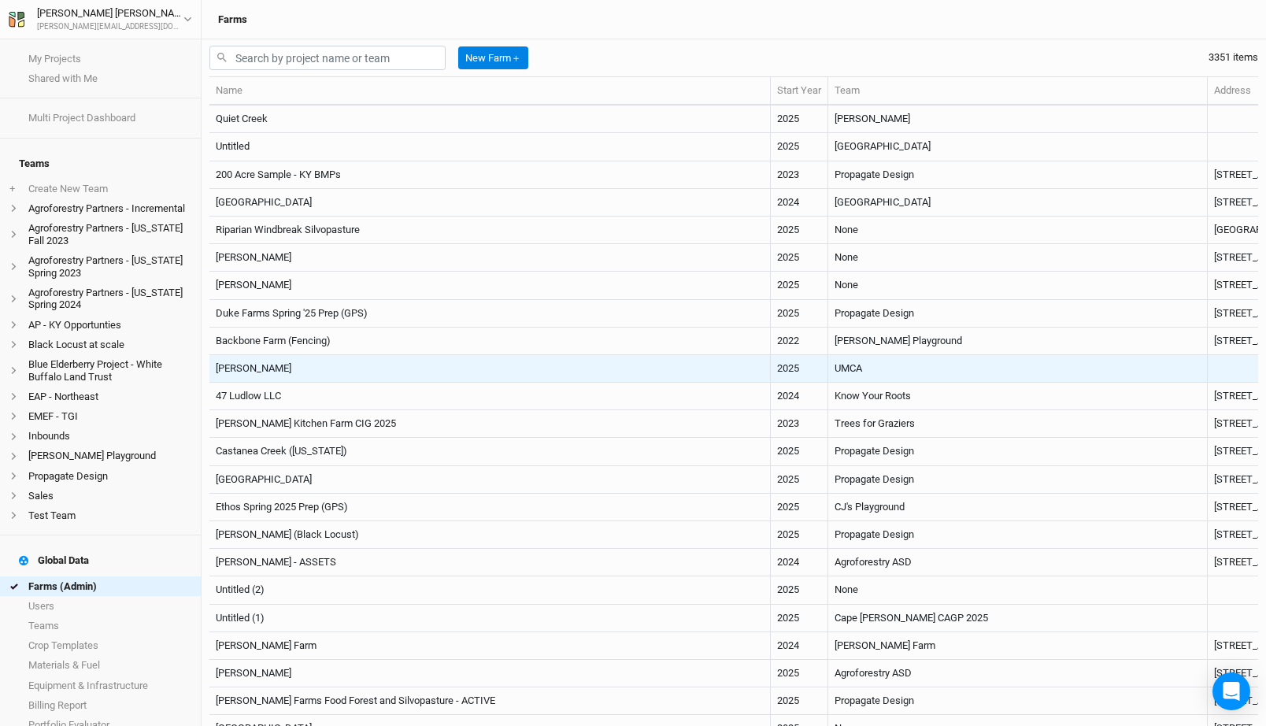
click at [396, 376] on td "Otis Miller" at bounding box center [489, 369] width 561 height 28
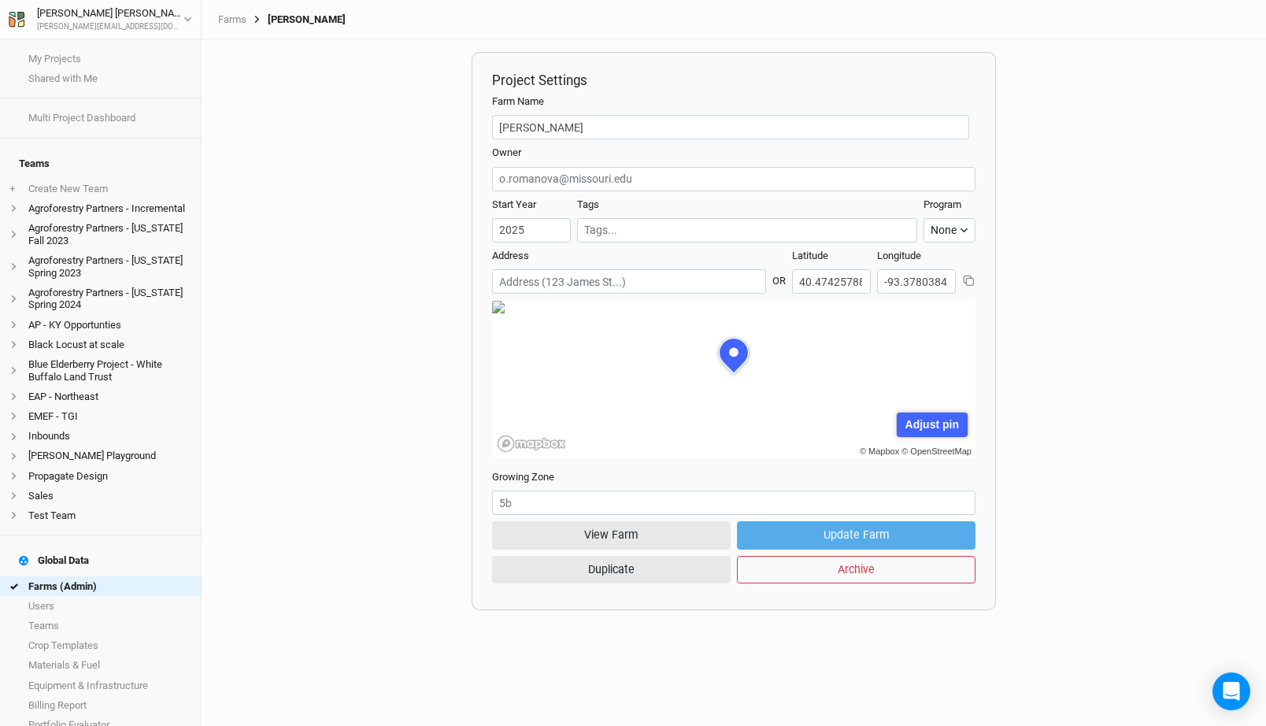
scroll to position [79, 242]
click at [621, 532] on button "View Farm" at bounding box center [611, 535] width 239 height 28
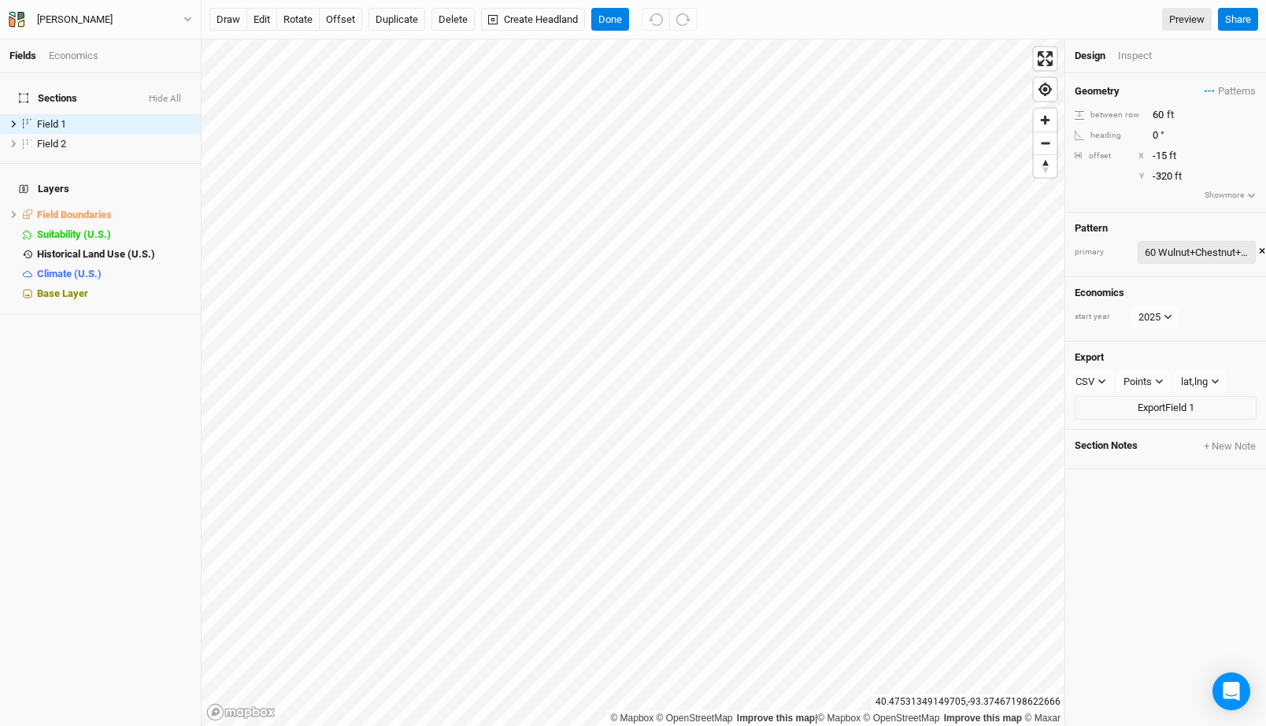
click at [1158, 247] on div "60 Wulnut+Chestnut+Persimon+Poplar 8" at bounding box center [1197, 253] width 104 height 16
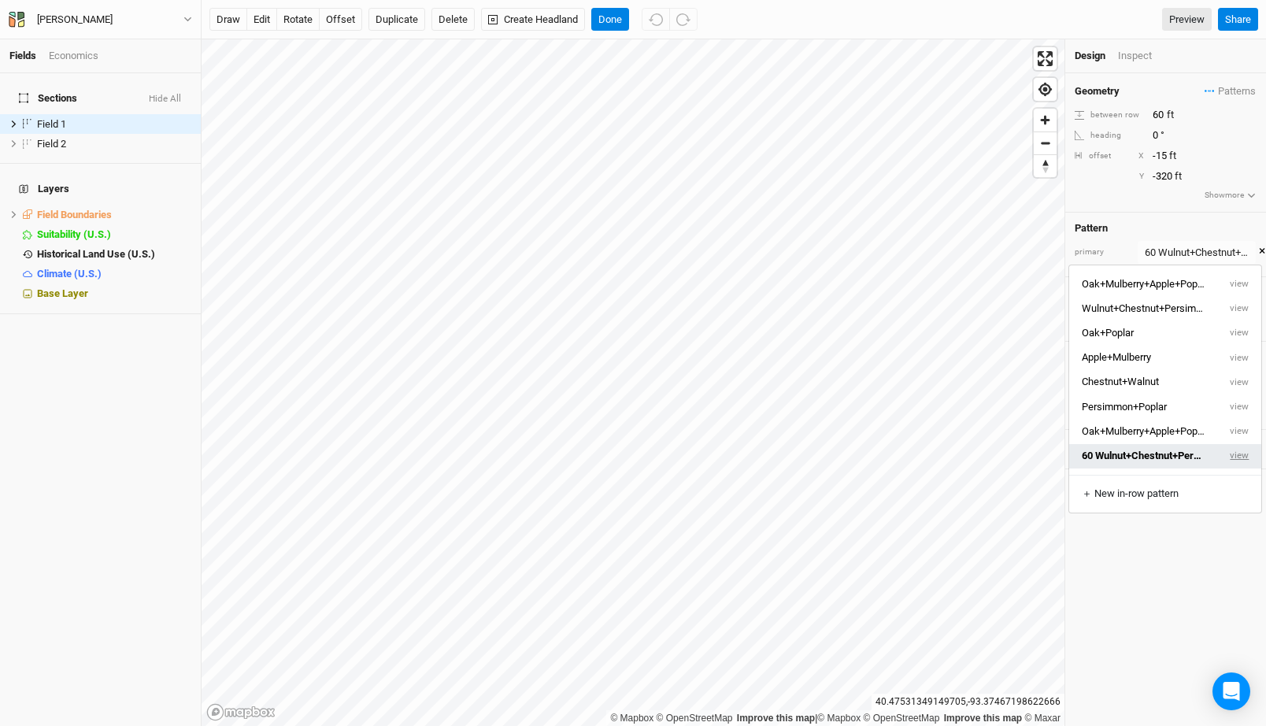
click at [1241, 454] on button "view" at bounding box center [1239, 456] width 43 height 24
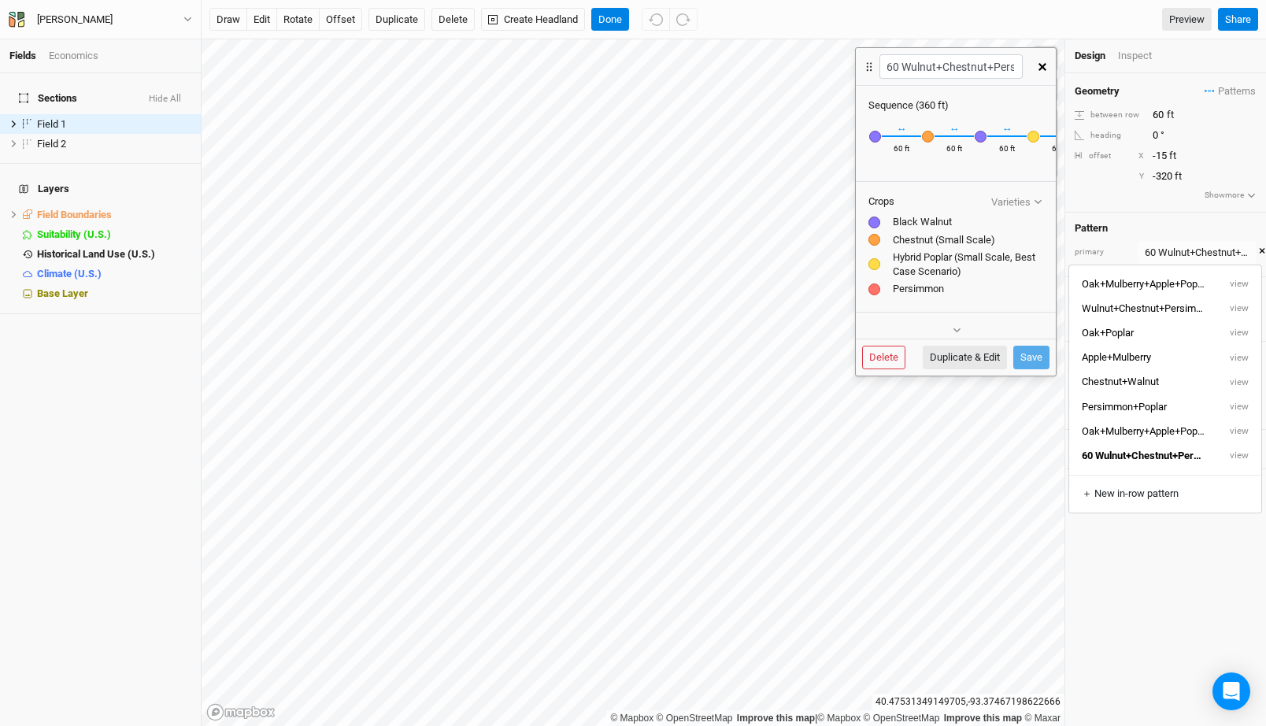
click at [1037, 73] on button "button" at bounding box center [1043, 67] width 28 height 28
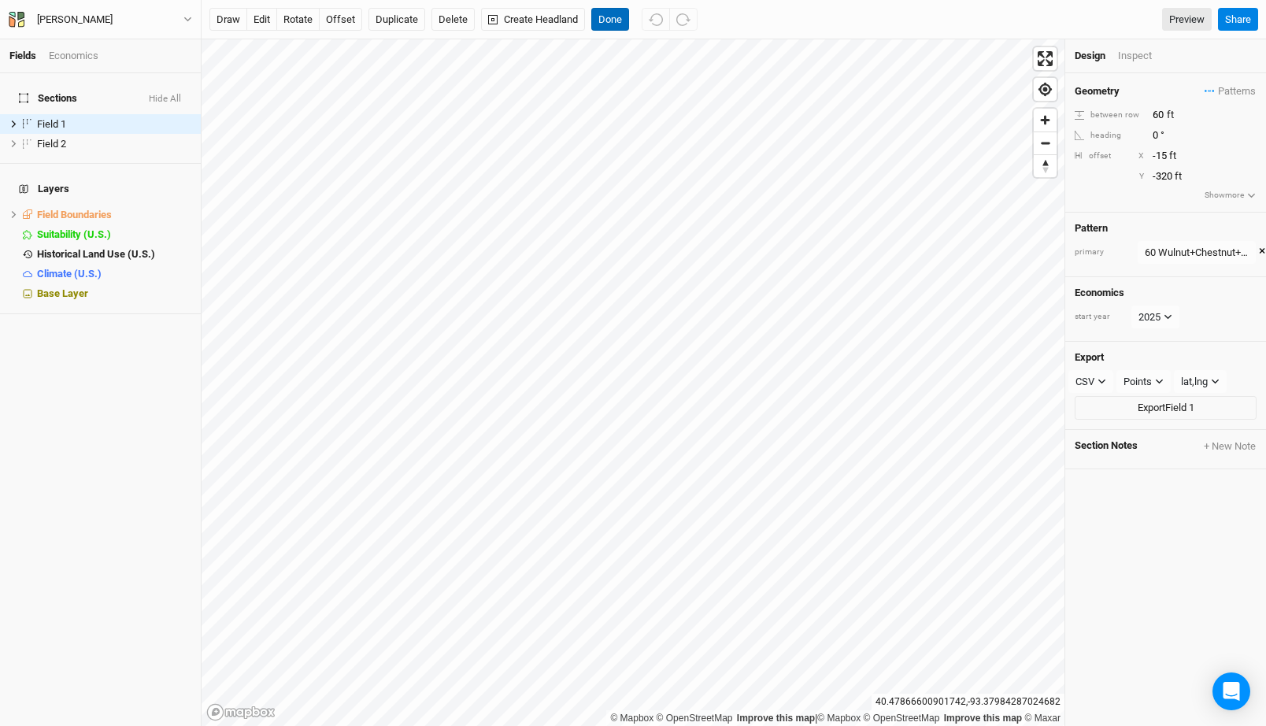
click at [609, 25] on button "Done" at bounding box center [610, 20] width 38 height 24
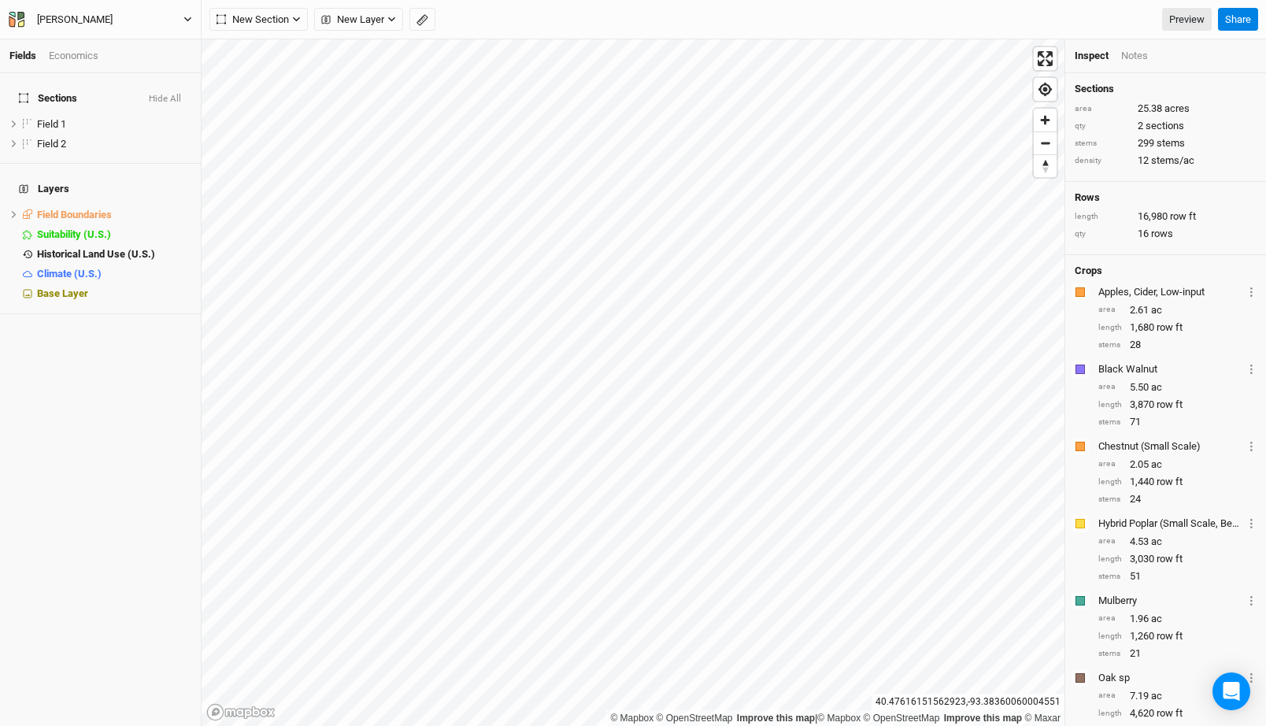
click at [117, 19] on button "Otis Miller" at bounding box center [100, 19] width 185 height 17
click at [101, 36] on button "Back" at bounding box center [131, 44] width 124 height 20
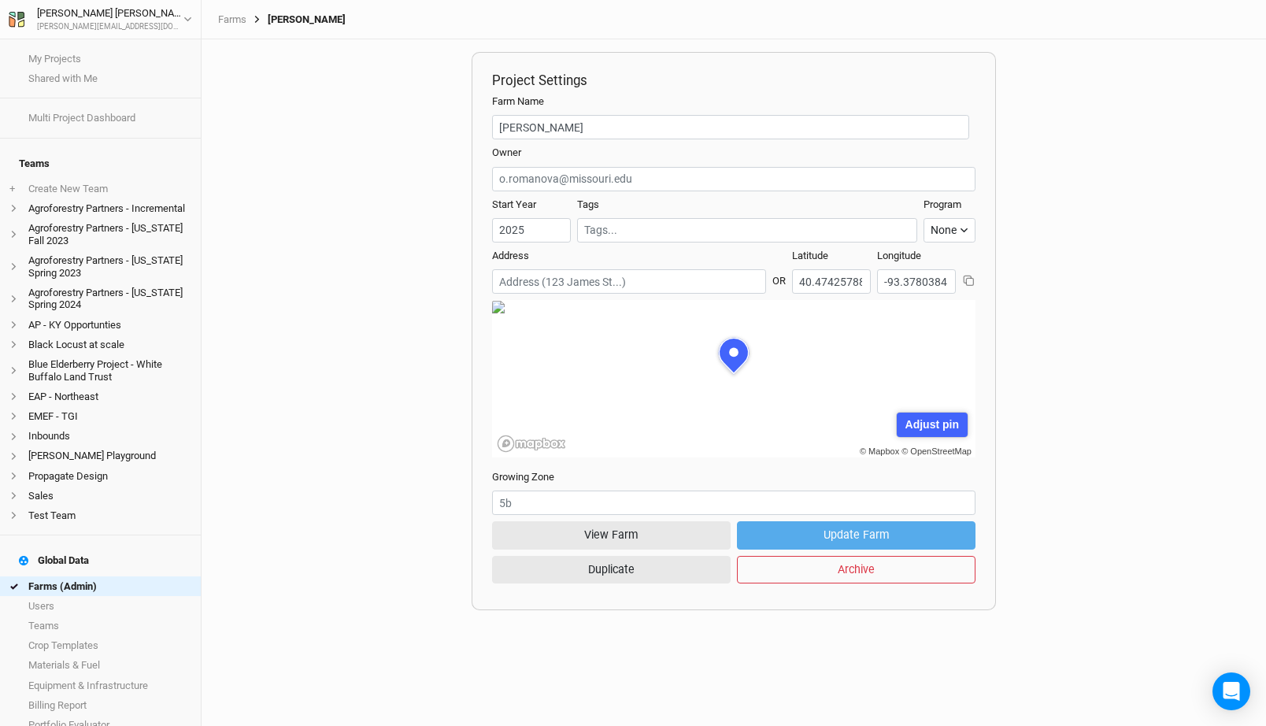
scroll to position [79, 242]
click at [96, 576] on link "Farms (Admin)" at bounding box center [100, 586] width 201 height 20
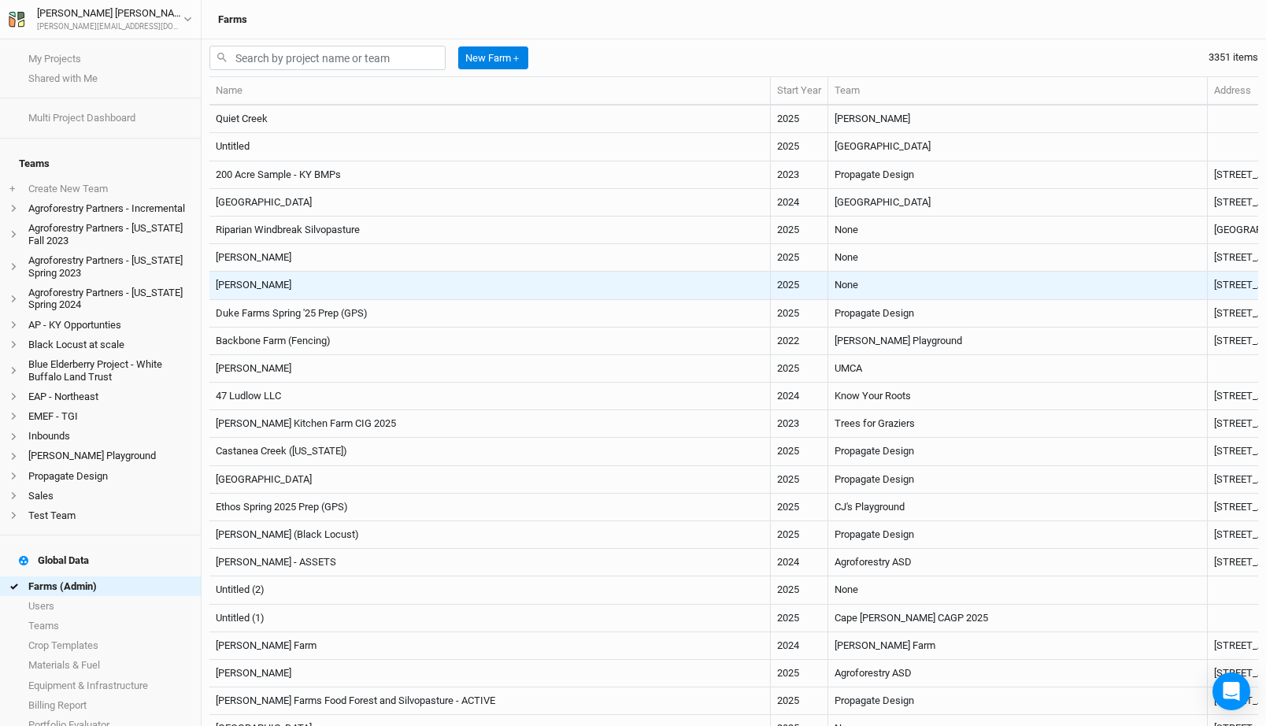
click at [502, 287] on td "Bill Rouggly" at bounding box center [489, 286] width 561 height 28
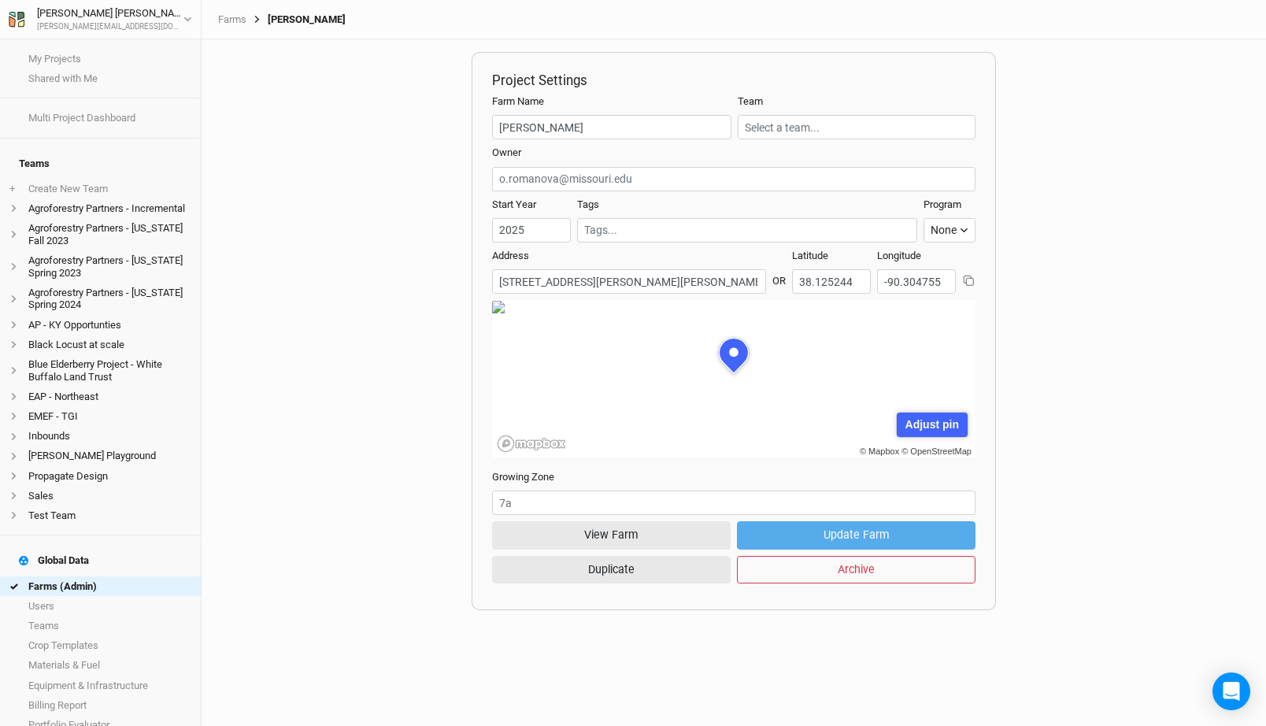
scroll to position [79, 242]
click at [83, 576] on link "Farms (Admin)" at bounding box center [100, 586] width 201 height 20
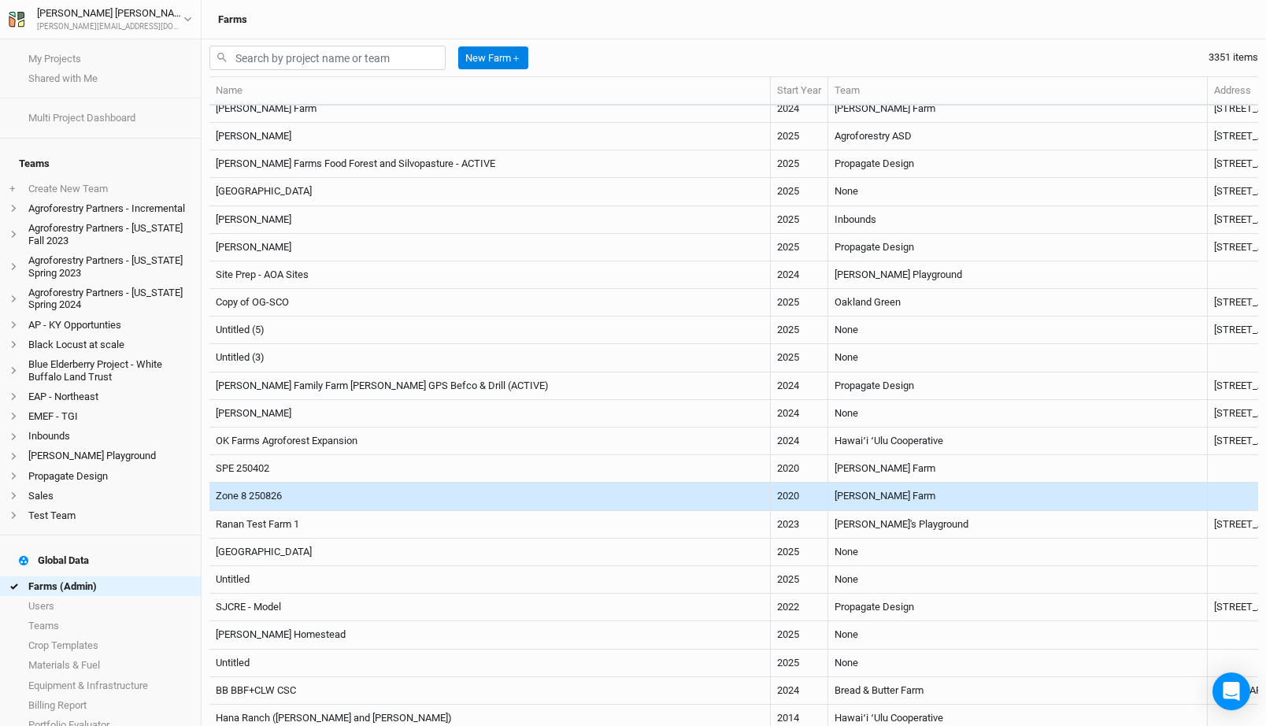
scroll to position [476, 0]
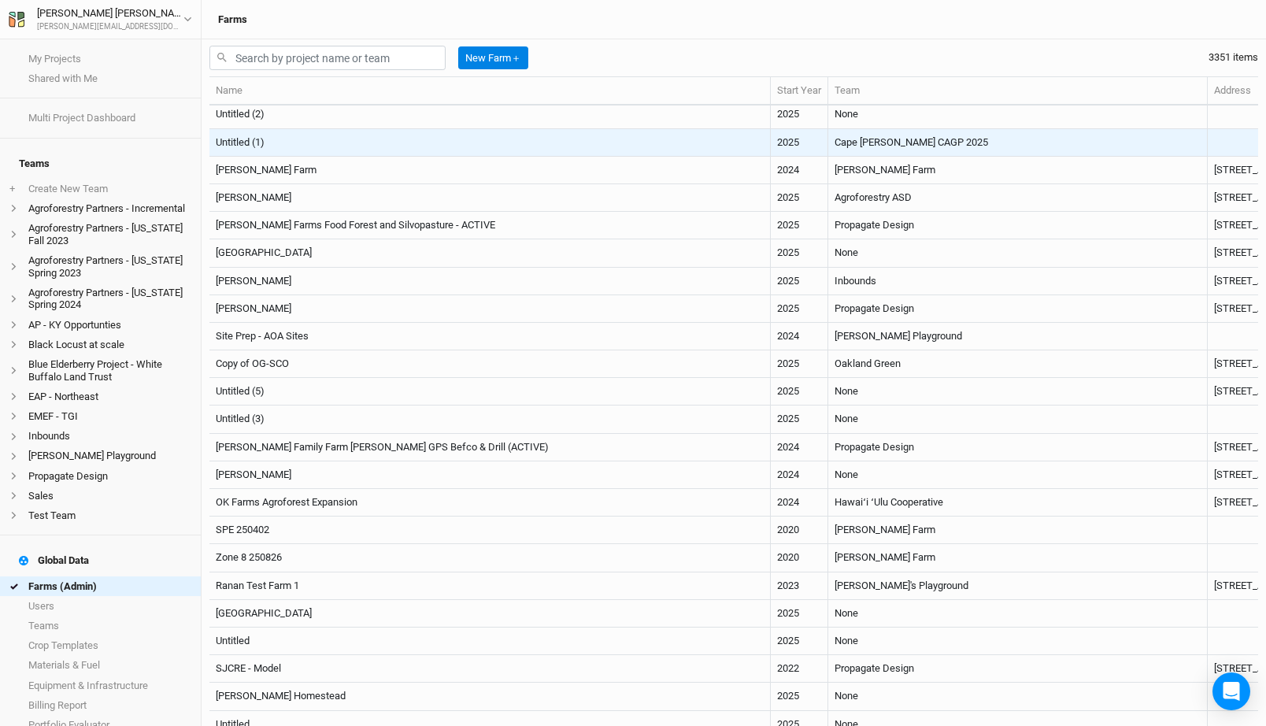
click at [828, 146] on td "Cape Floyd CAGP 2025" at bounding box center [1018, 143] width 380 height 28
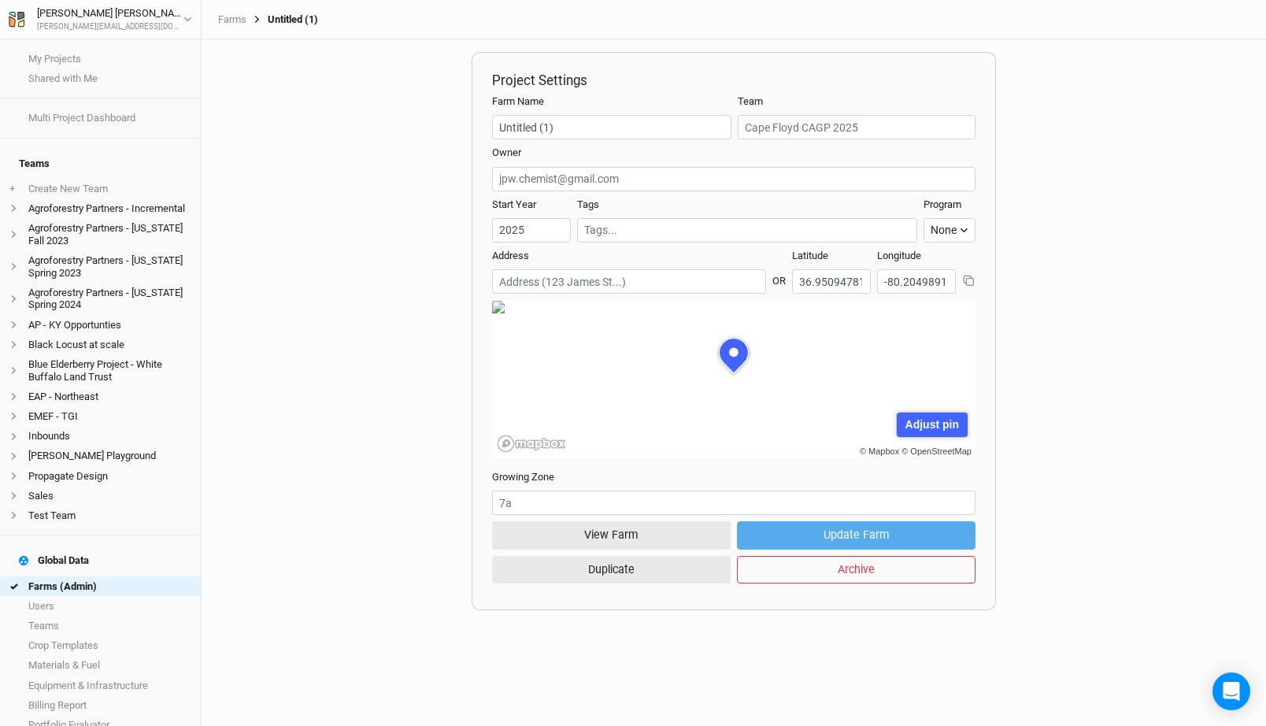
scroll to position [79, 242]
click at [638, 532] on button "View Farm" at bounding box center [611, 535] width 239 height 28
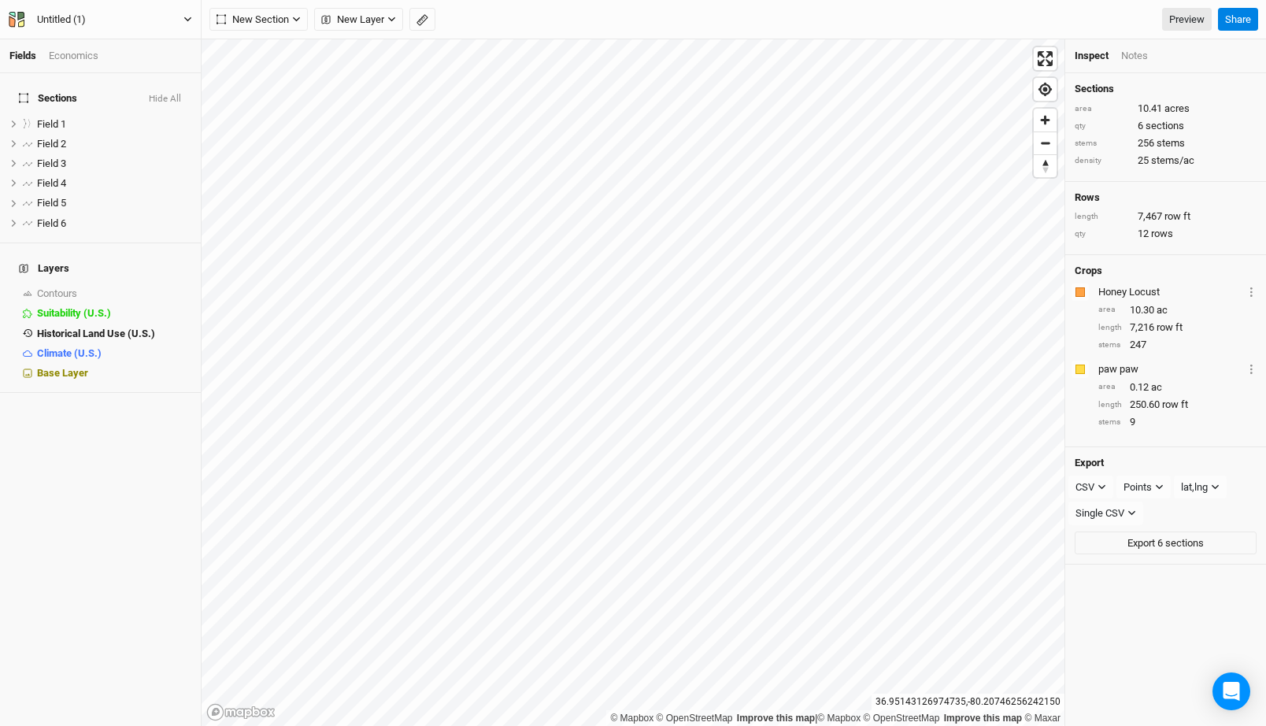
click at [120, 19] on button "Untitled (1)" at bounding box center [100, 19] width 185 height 17
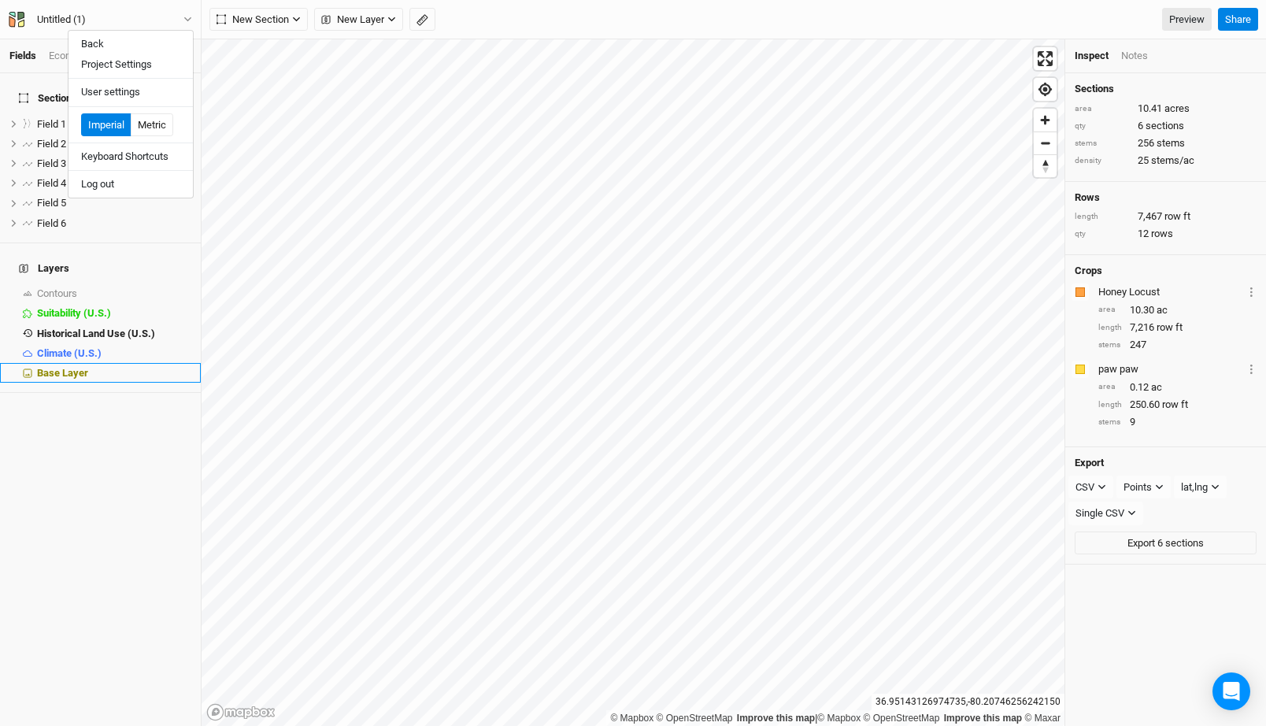
click at [83, 367] on span "Base Layer" at bounding box center [62, 373] width 51 height 12
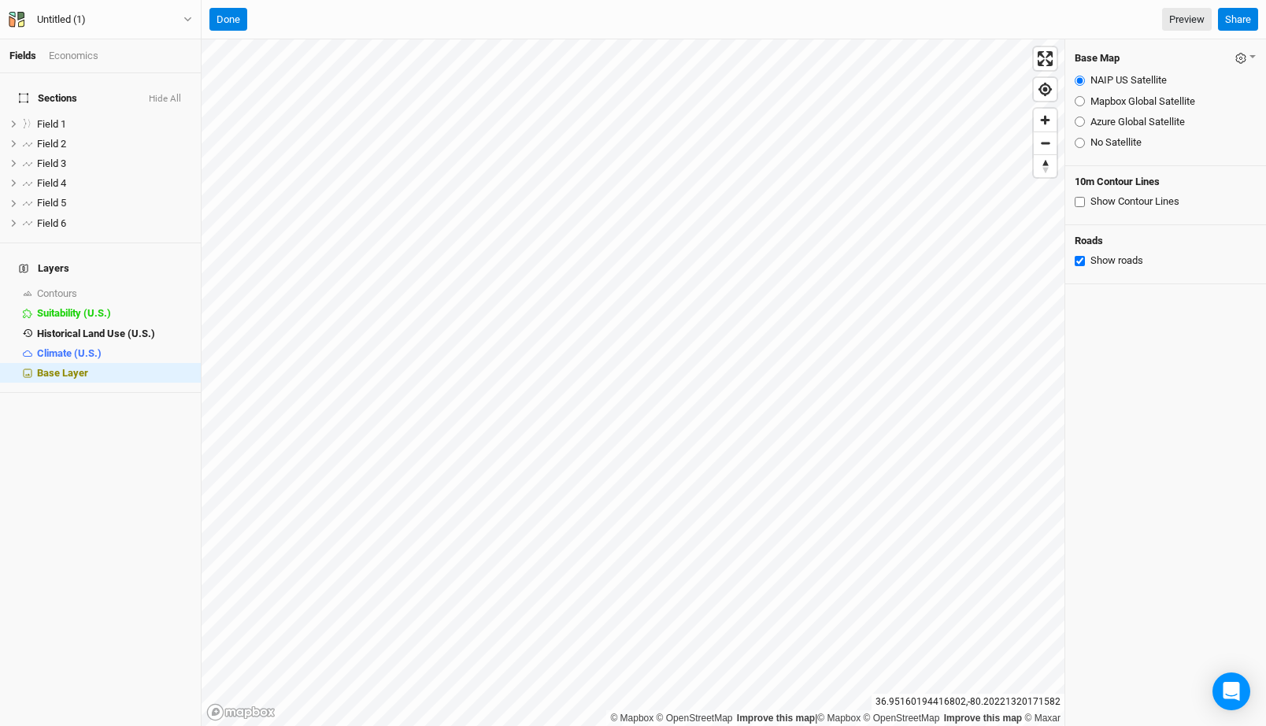
click at [1076, 202] on input "Show Contour Lines" at bounding box center [1080, 202] width 10 height 10
click at [173, 284] on span "show" at bounding box center [178, 294] width 25 height 20
click at [1080, 206] on input "Show Contour Lines" at bounding box center [1080, 202] width 10 height 10
checkbox input "false"
click at [107, 287] on div "Contours" at bounding box center [104, 293] width 134 height 13
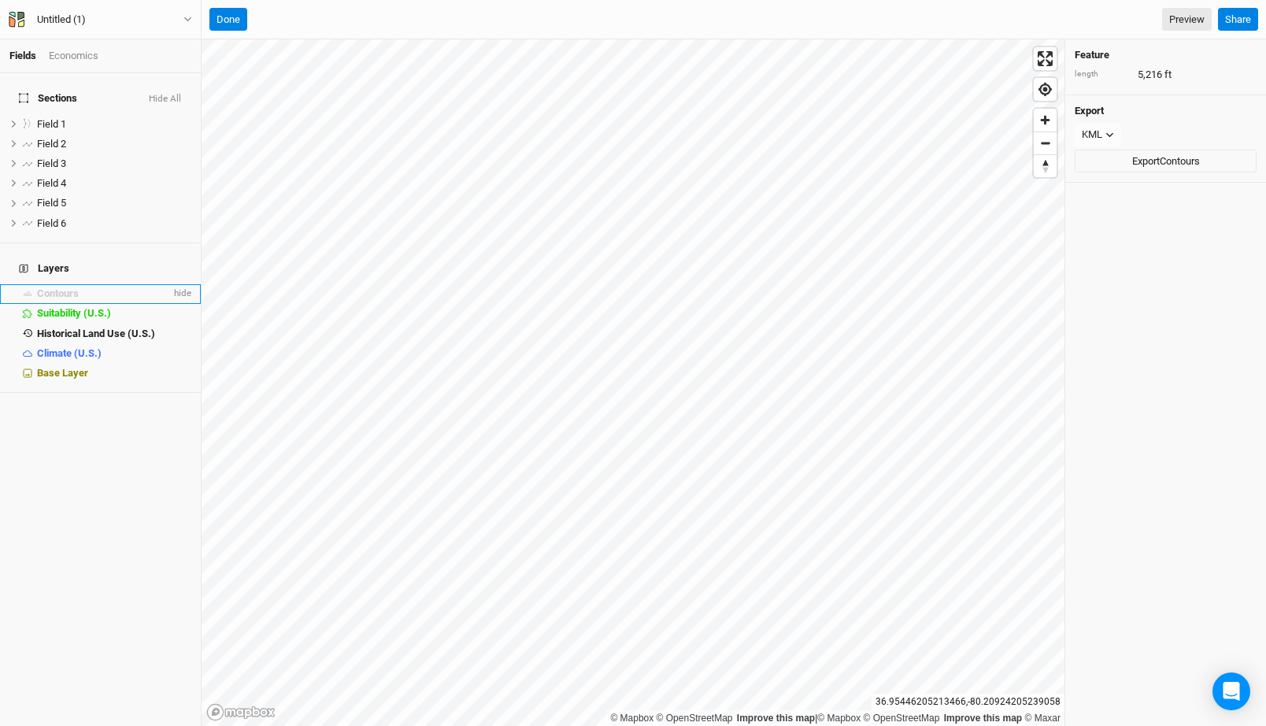
click at [96, 287] on div "Contours" at bounding box center [104, 293] width 134 height 13
click at [1165, 165] on button "Export Contours" at bounding box center [1166, 162] width 182 height 24
drag, startPoint x: 139, startPoint y: 13, endPoint x: 132, endPoint y: 26, distance: 14.5
click at [139, 13] on button "Untitled (1)" at bounding box center [100, 19] width 185 height 17
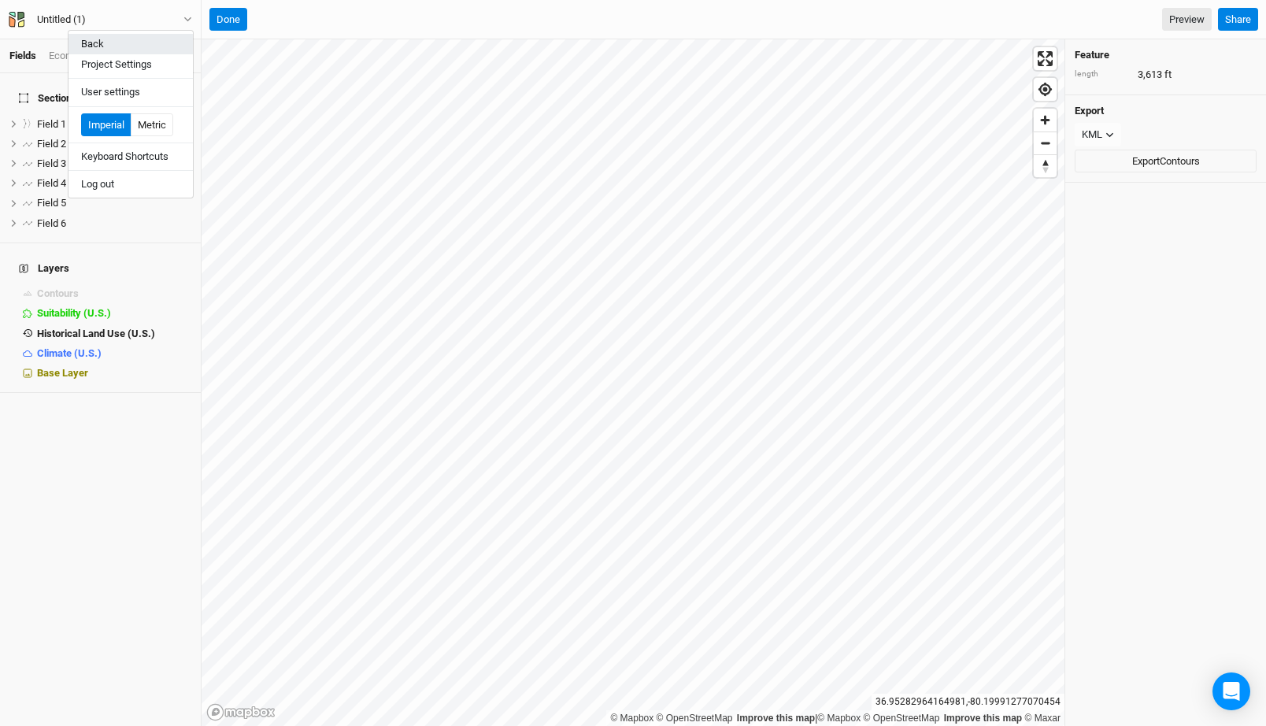
click at [117, 44] on button "Back" at bounding box center [131, 44] width 124 height 20
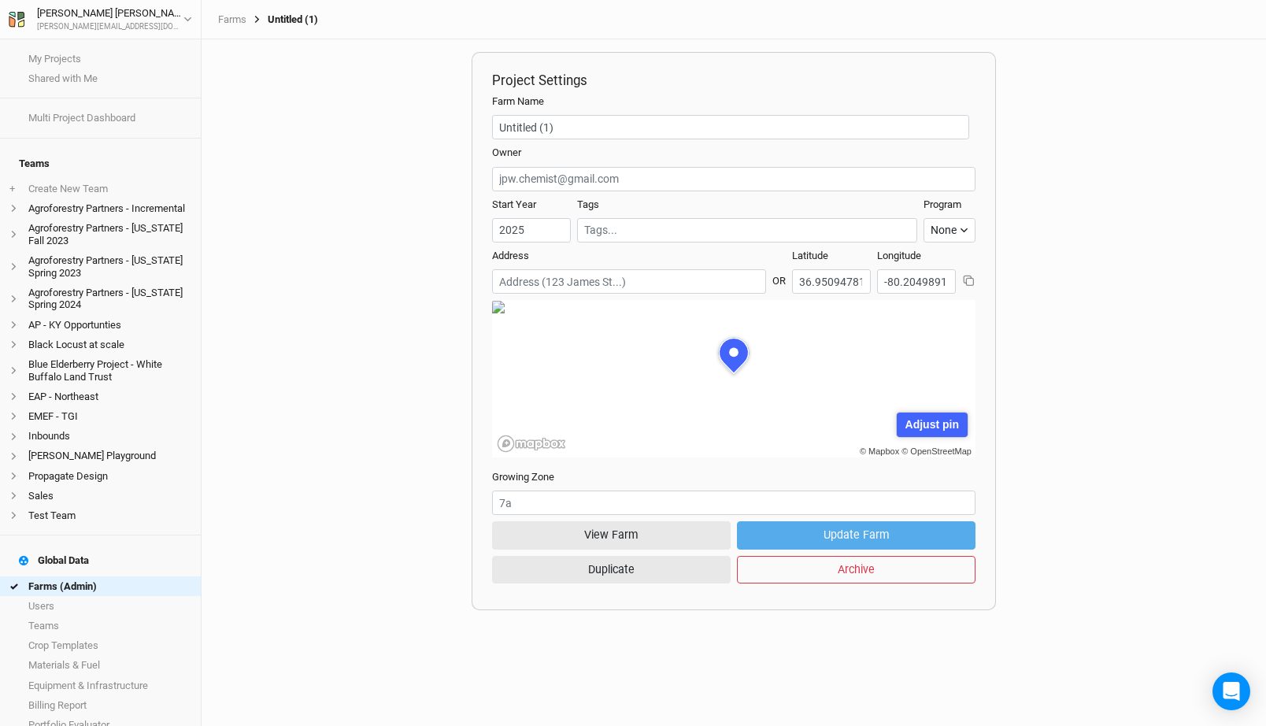
scroll to position [79, 242]
click at [82, 576] on link "Farms (Admin)" at bounding box center [100, 586] width 201 height 20
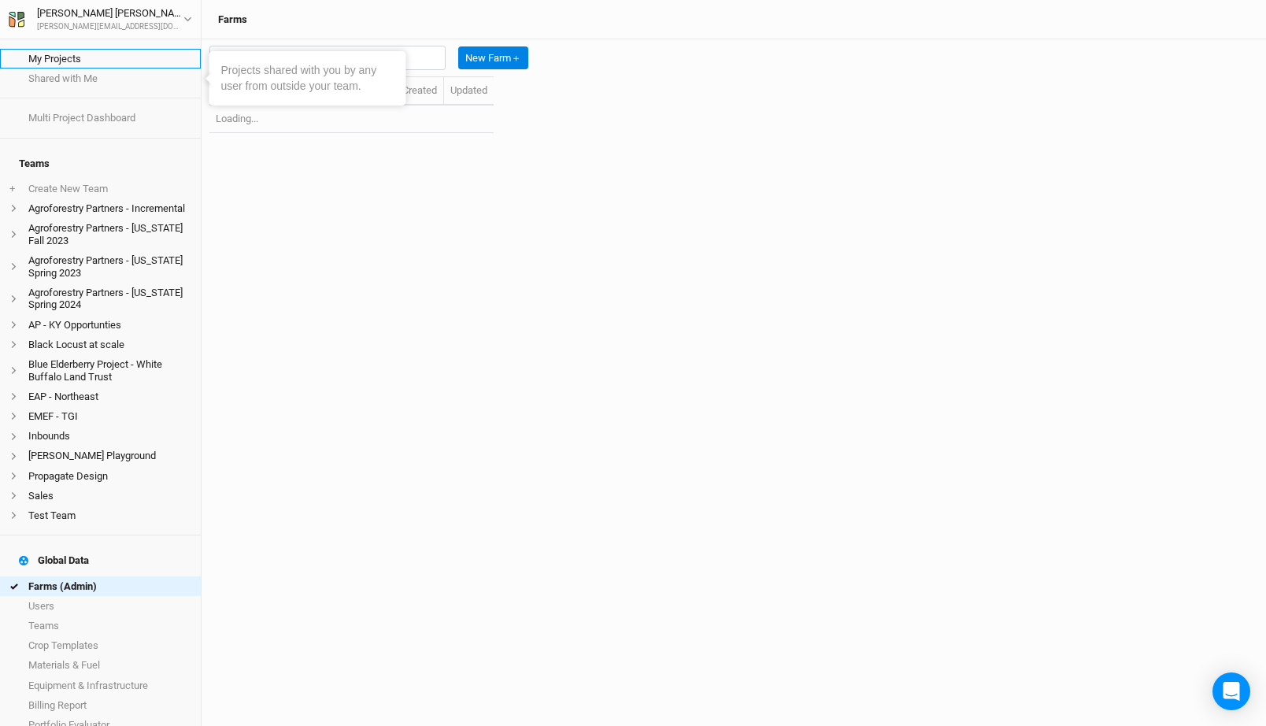
click at [61, 63] on link "My Projects" at bounding box center [100, 59] width 201 height 20
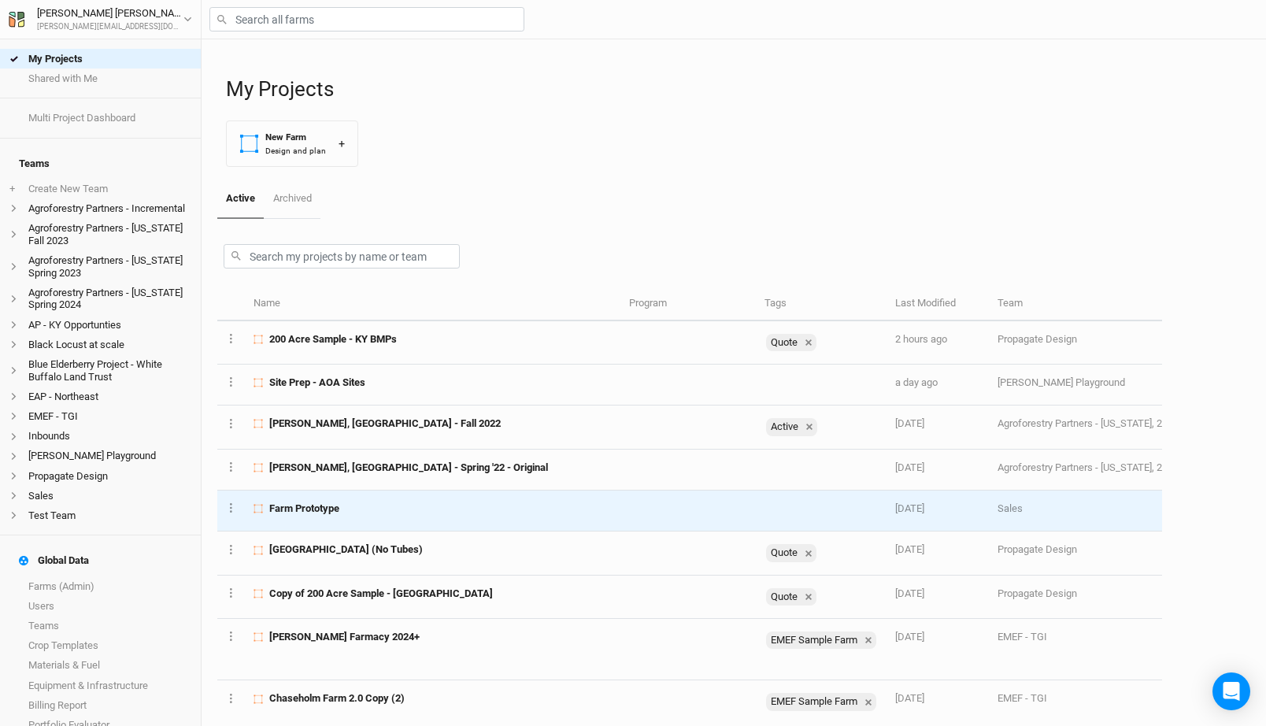
click at [372, 508] on div "Farm Prototype" at bounding box center [432, 509] width 357 height 14
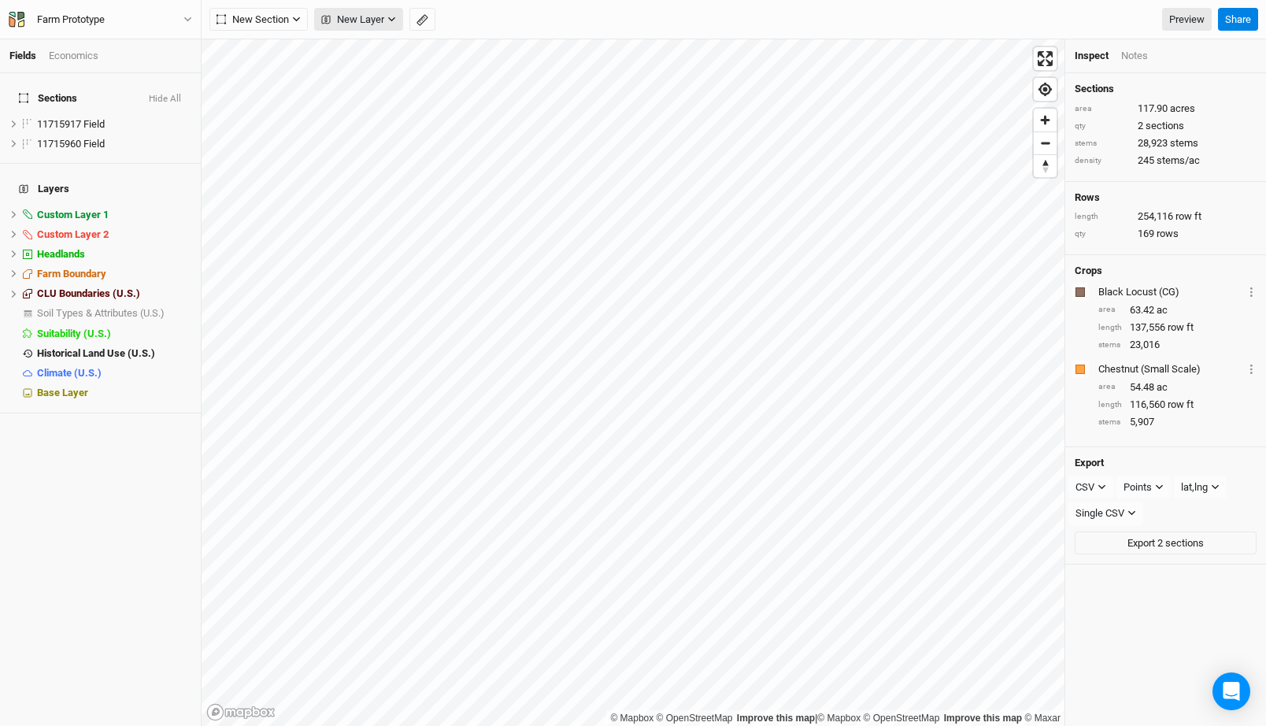
click at [372, 23] on span "New Layer" at bounding box center [352, 20] width 63 height 16
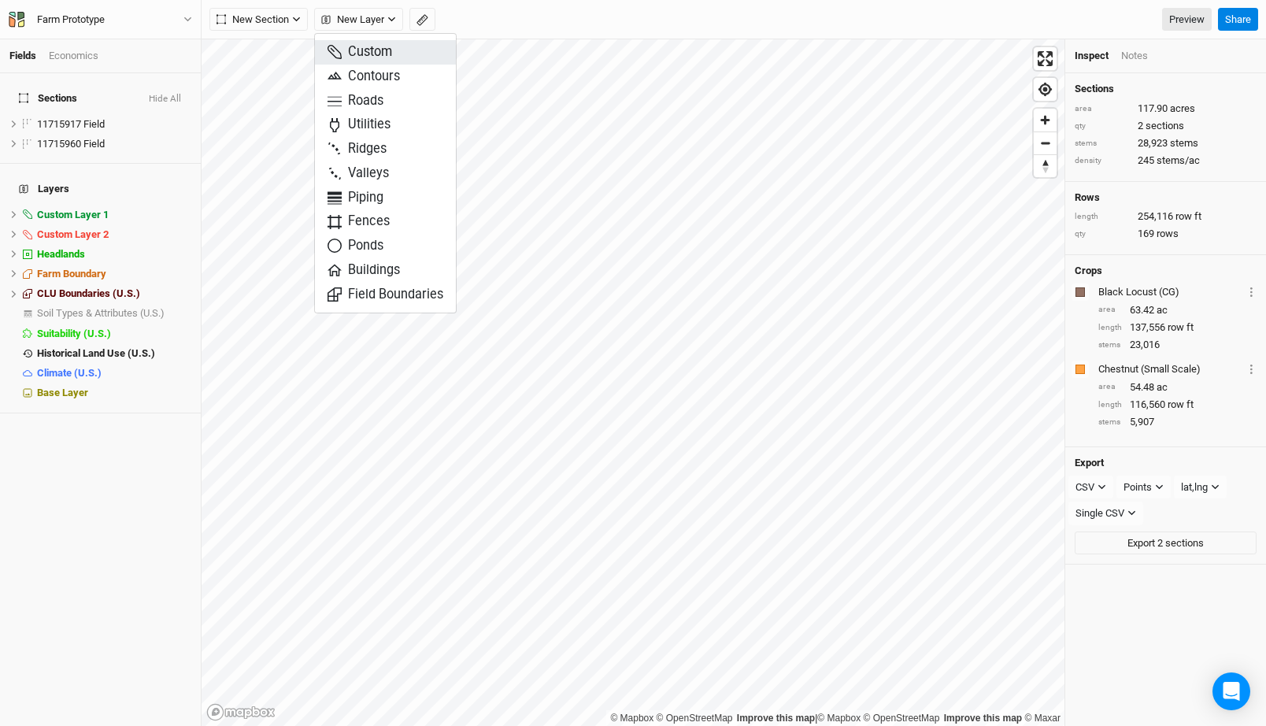
click at [372, 61] on span "Custom" at bounding box center [360, 52] width 65 height 18
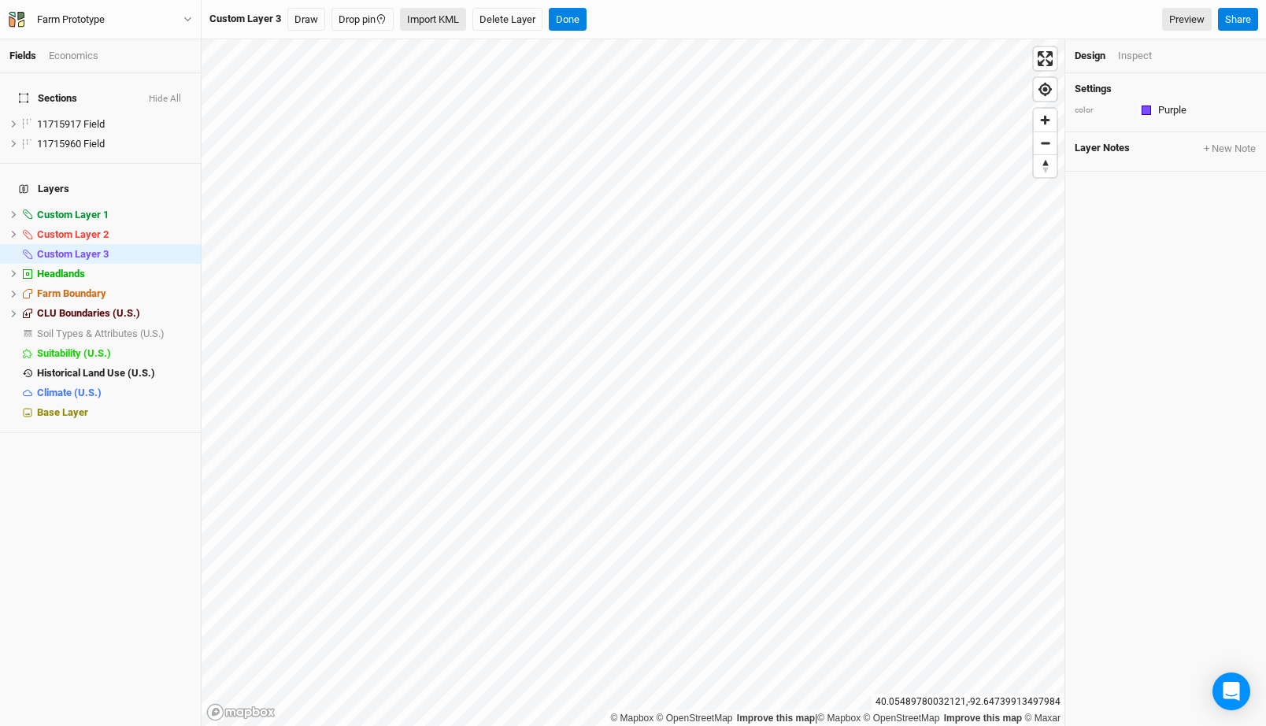
click at [426, 29] on button "Import KML" at bounding box center [433, 20] width 66 height 24
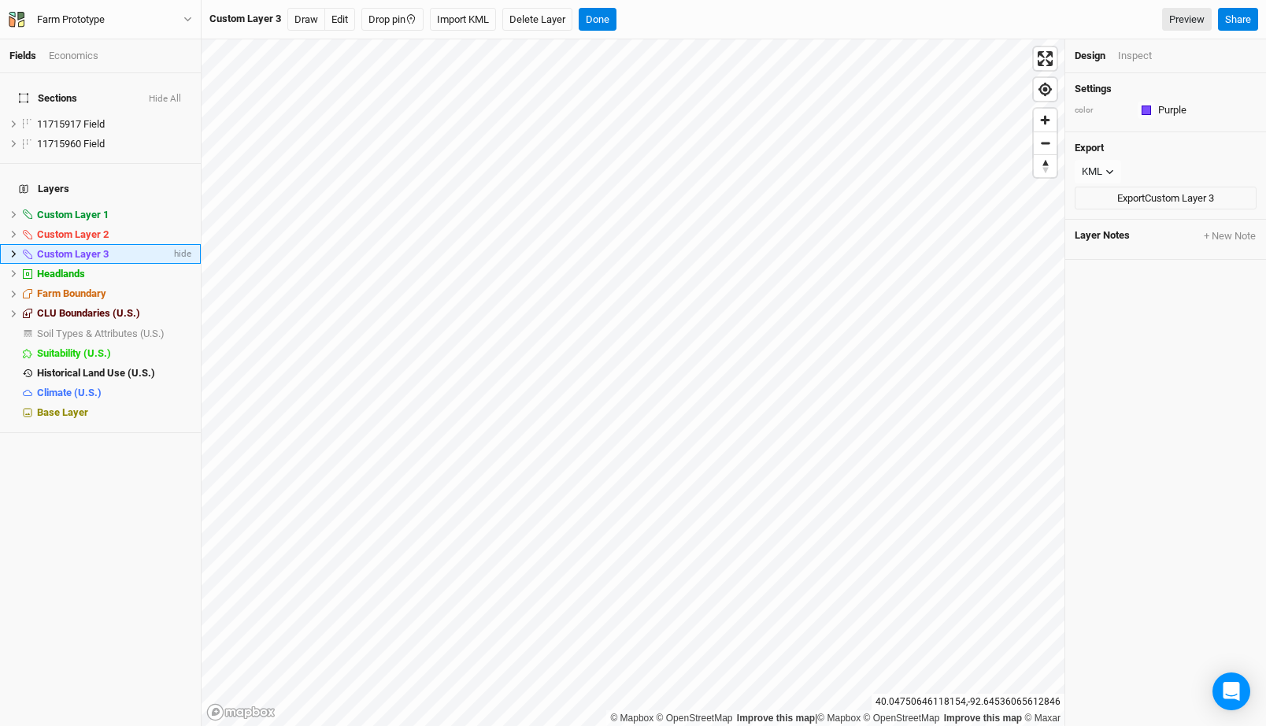
click at [14, 250] on icon at bounding box center [13, 254] width 9 height 9
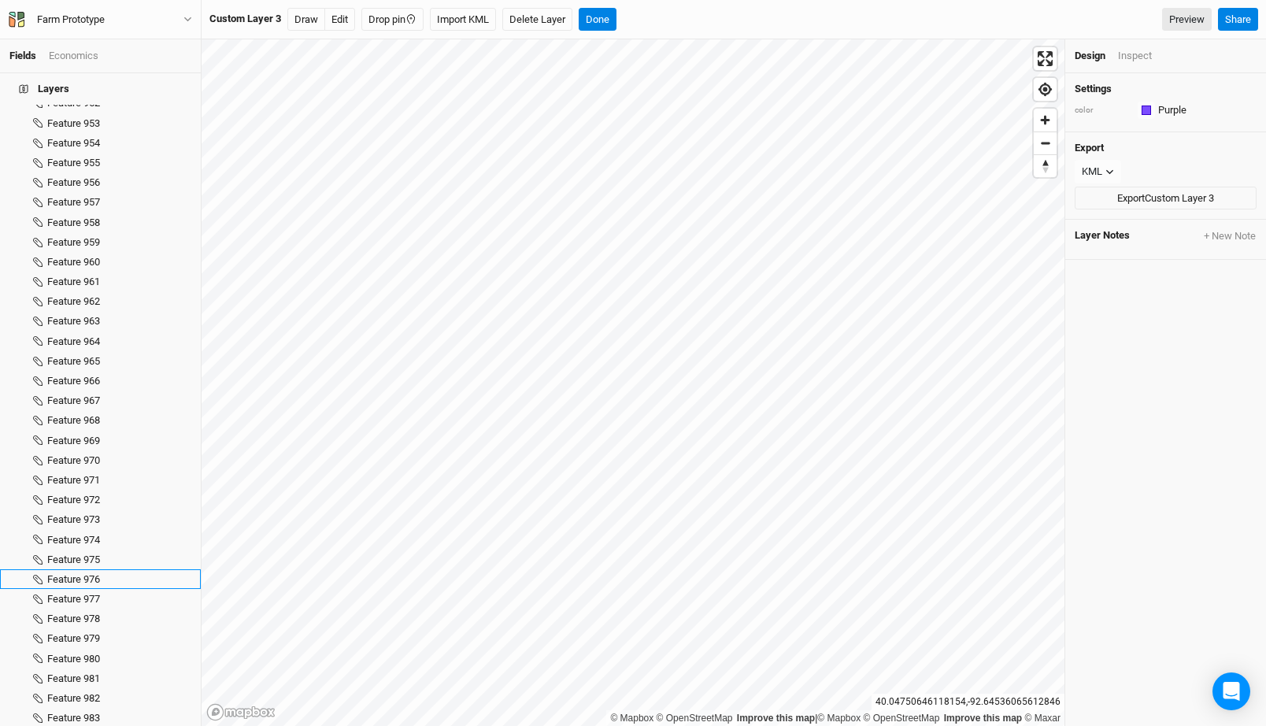
click at [132, 653] on div "Feature 980" at bounding box center [119, 659] width 144 height 13
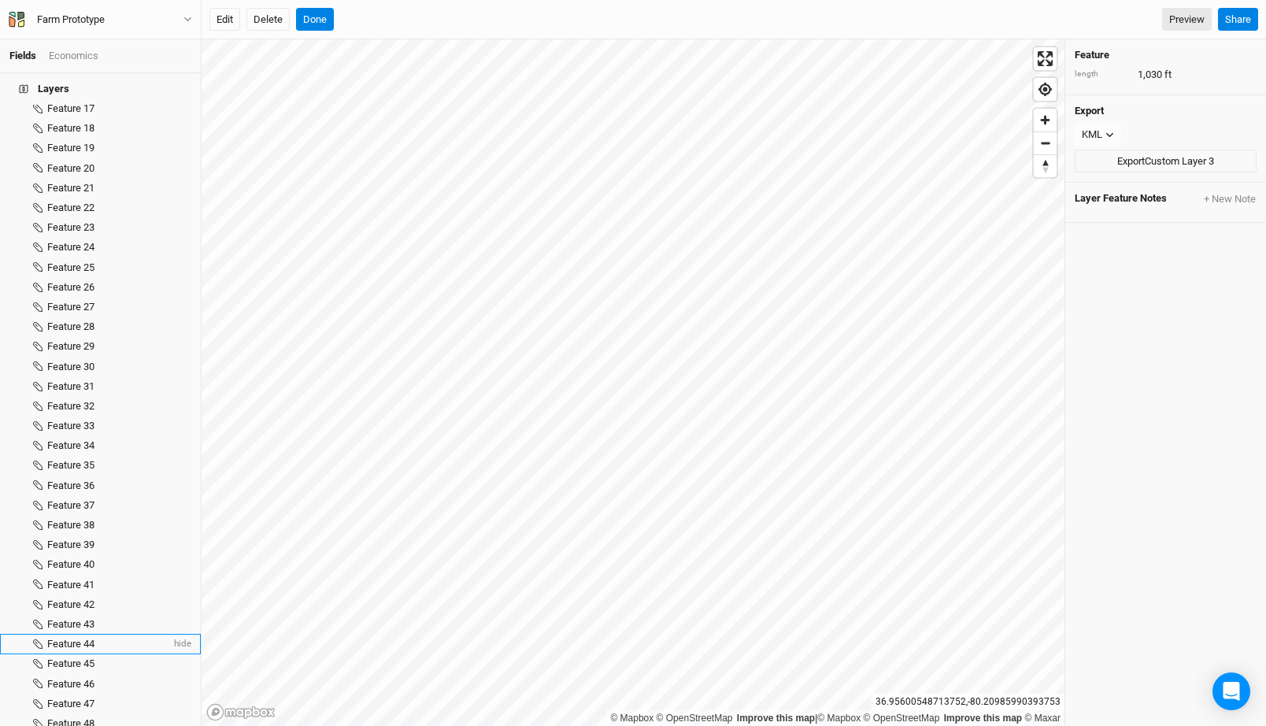
scroll to position [124, 0]
click at [112, 102] on h4 "Layers" at bounding box center [100, 88] width 182 height 31
click at [97, 124] on span "Custom Layer 3" at bounding box center [73, 130] width 72 height 12
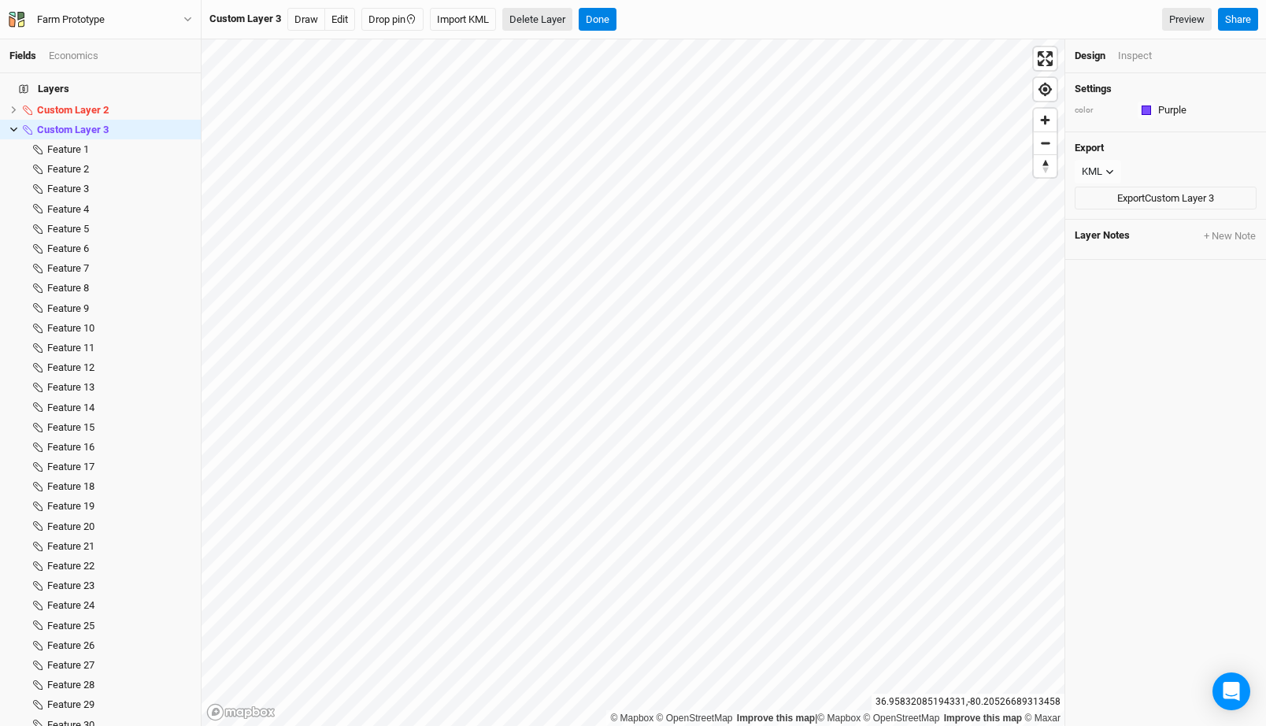
click at [530, 15] on button "Delete Layer" at bounding box center [537, 20] width 70 height 24
click at [580, 24] on button "Confirm" at bounding box center [571, 20] width 49 height 24
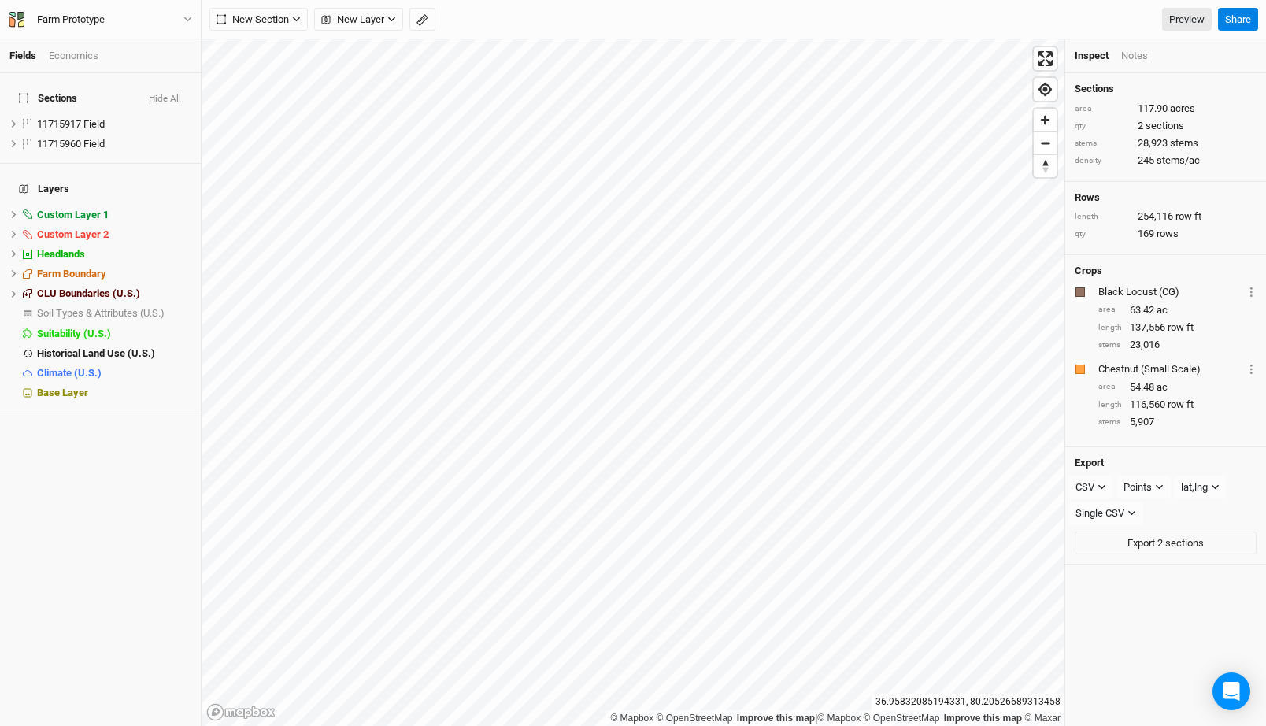
scroll to position [0, 0]
click at [117, 16] on div "Farm Prototype" at bounding box center [70, 20] width 93 height 16
click at [118, 44] on button "Back" at bounding box center [131, 44] width 124 height 20
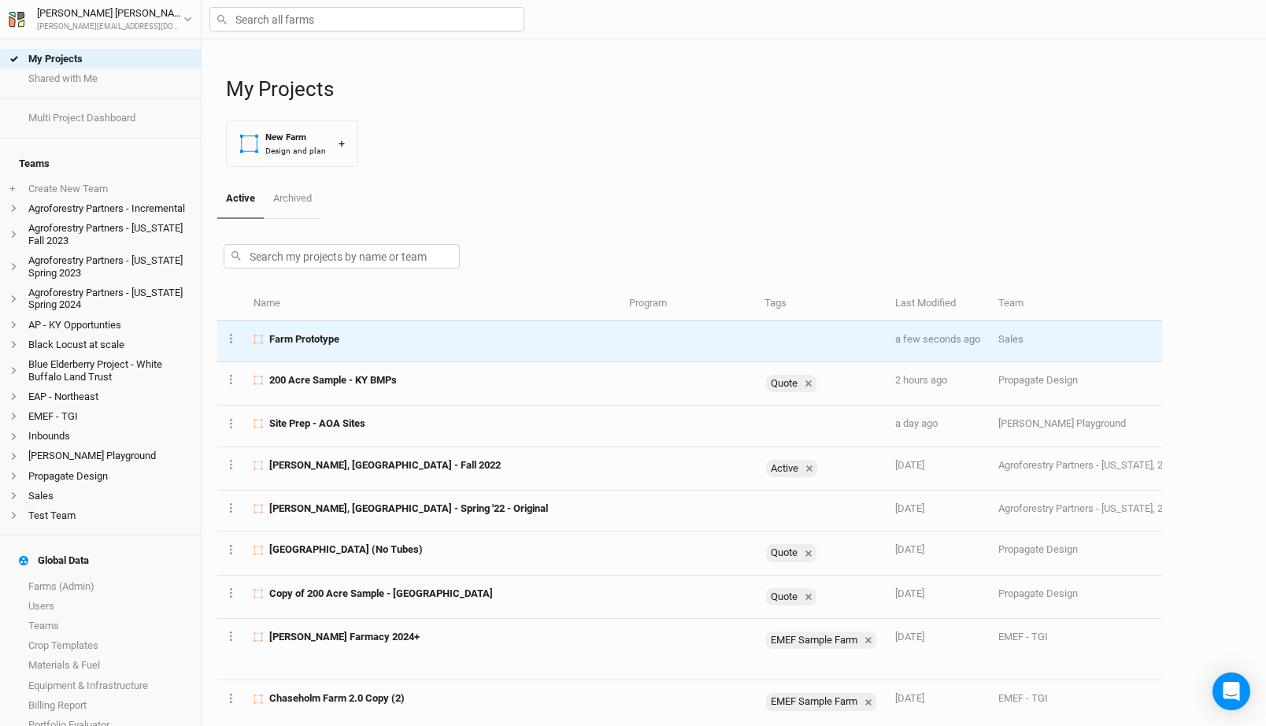
click at [324, 332] on span "Farm Prototype" at bounding box center [304, 339] width 70 height 14
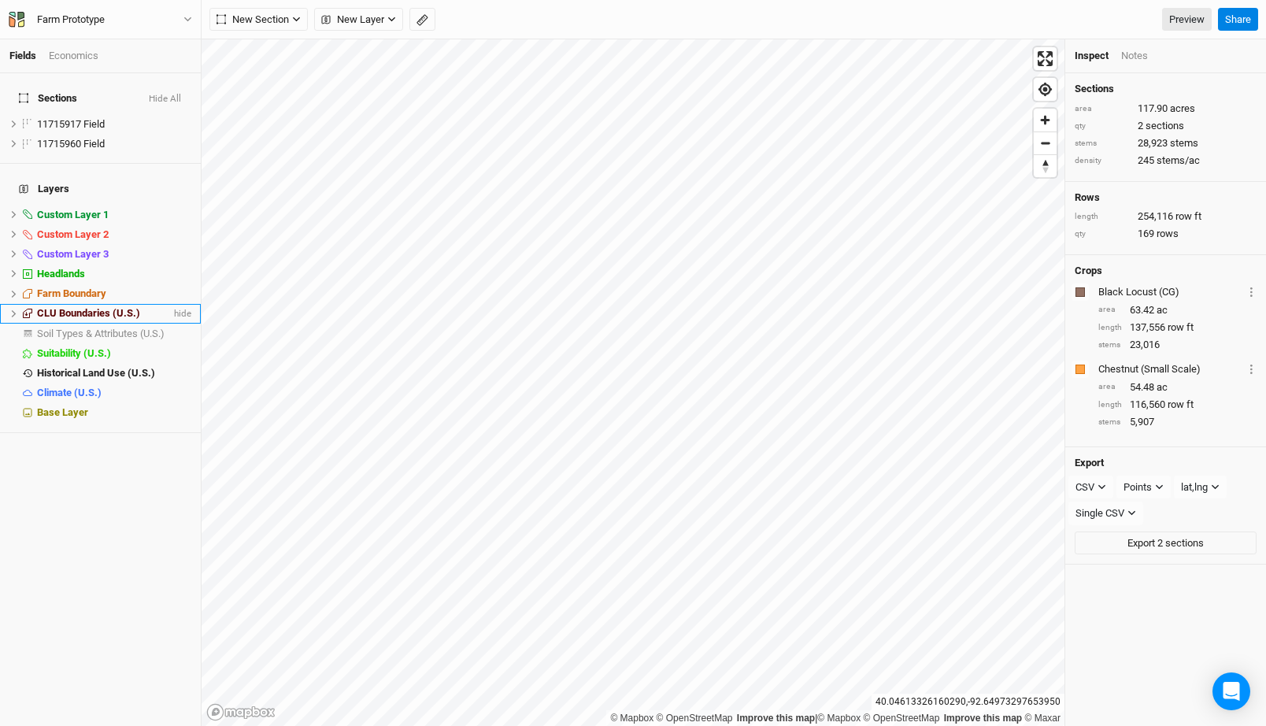
click at [134, 307] on span "CLU Boundaries (U.S.)" at bounding box center [88, 313] width 103 height 12
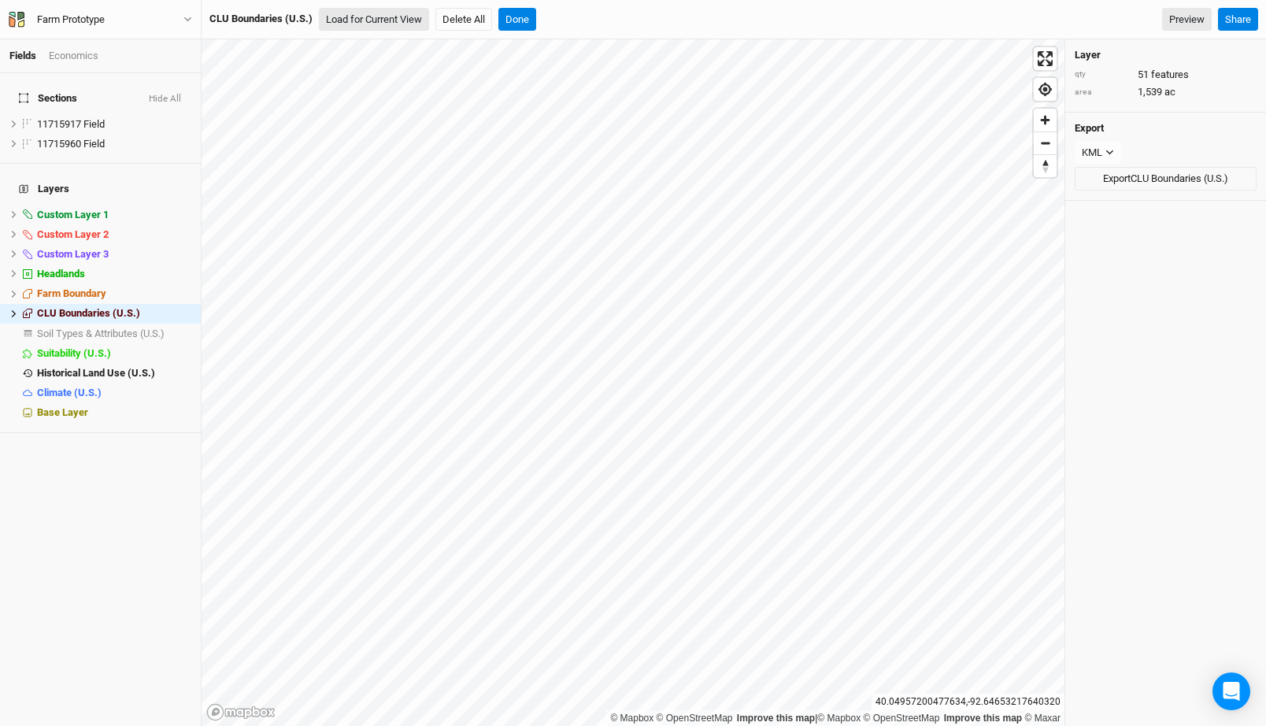
click at [384, 21] on button "Load for Current View" at bounding box center [374, 20] width 110 height 24
click at [1188, 658] on icon "close" at bounding box center [1188, 655] width 11 height 13
click at [376, 24] on button "Load for Current View" at bounding box center [374, 20] width 110 height 24
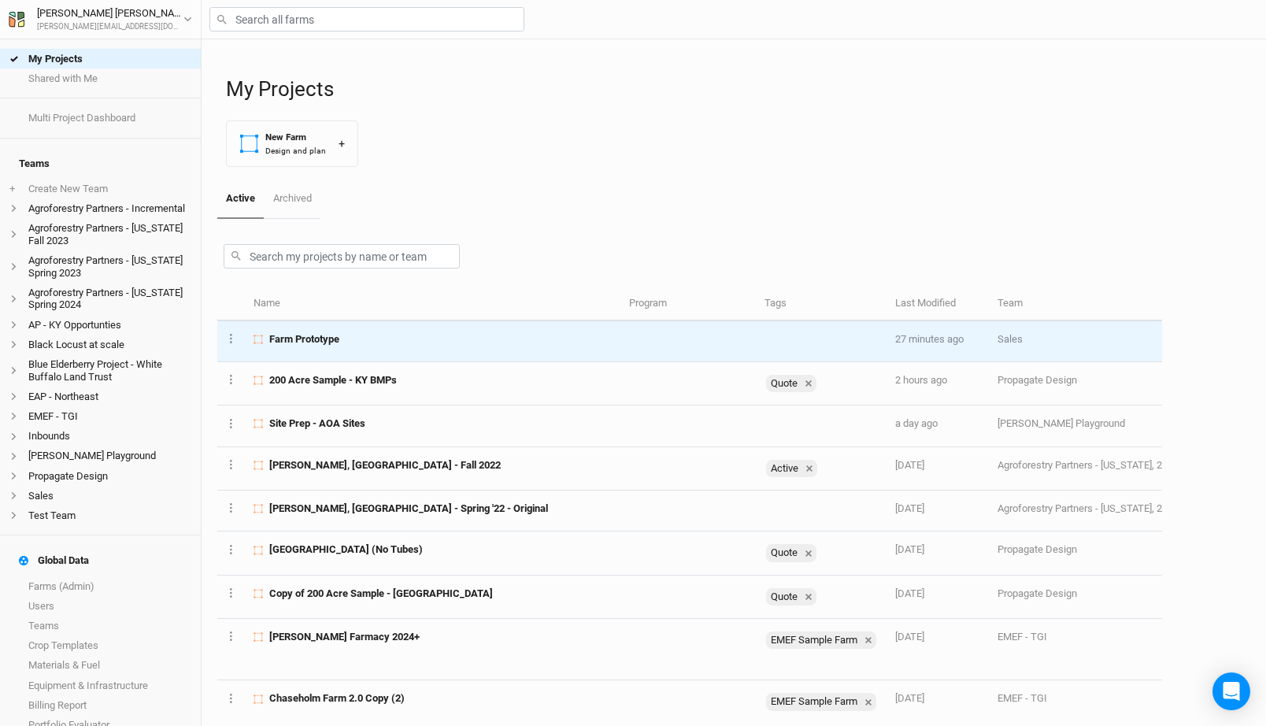
click at [339, 343] on span "Farm Prototype" at bounding box center [304, 339] width 70 height 14
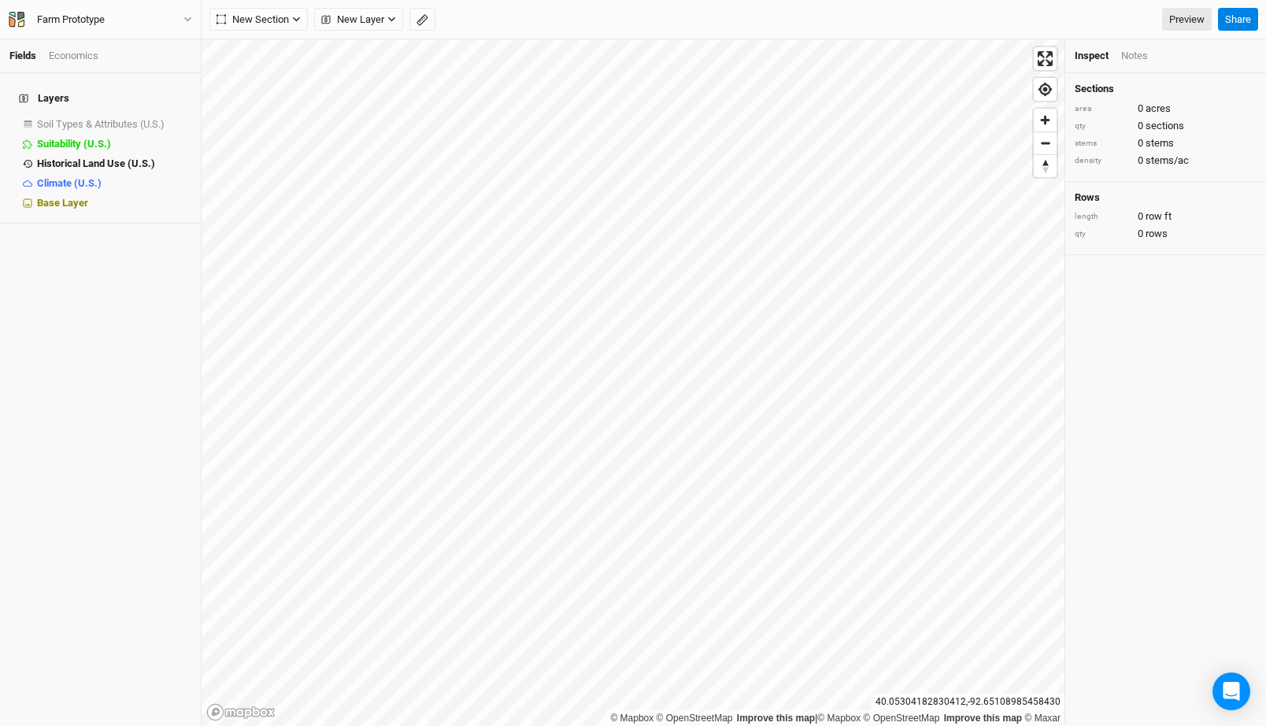
click at [80, 50] on div "Economics" at bounding box center [74, 56] width 50 height 14
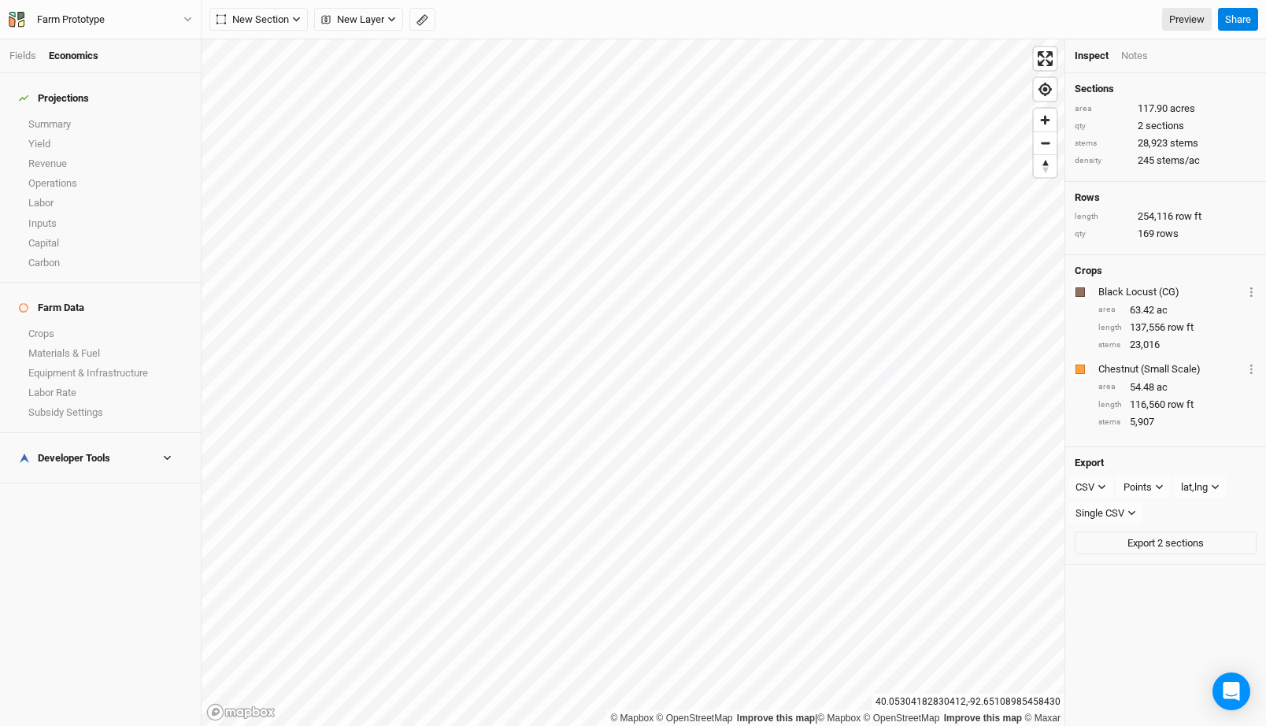
click at [70, 99] on h4 "Projections" at bounding box center [100, 98] width 182 height 31
click at [70, 114] on link "Summary" at bounding box center [100, 124] width 201 height 20
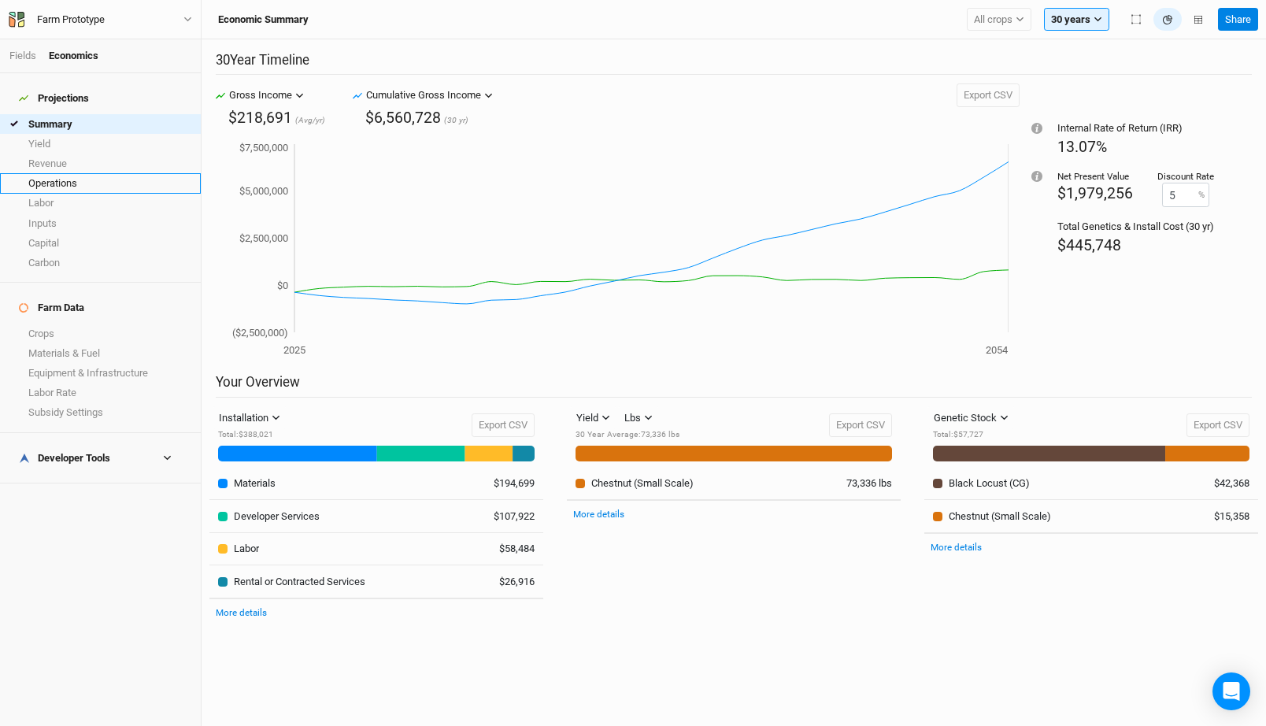
click at [89, 180] on link "Operations" at bounding box center [100, 183] width 201 height 20
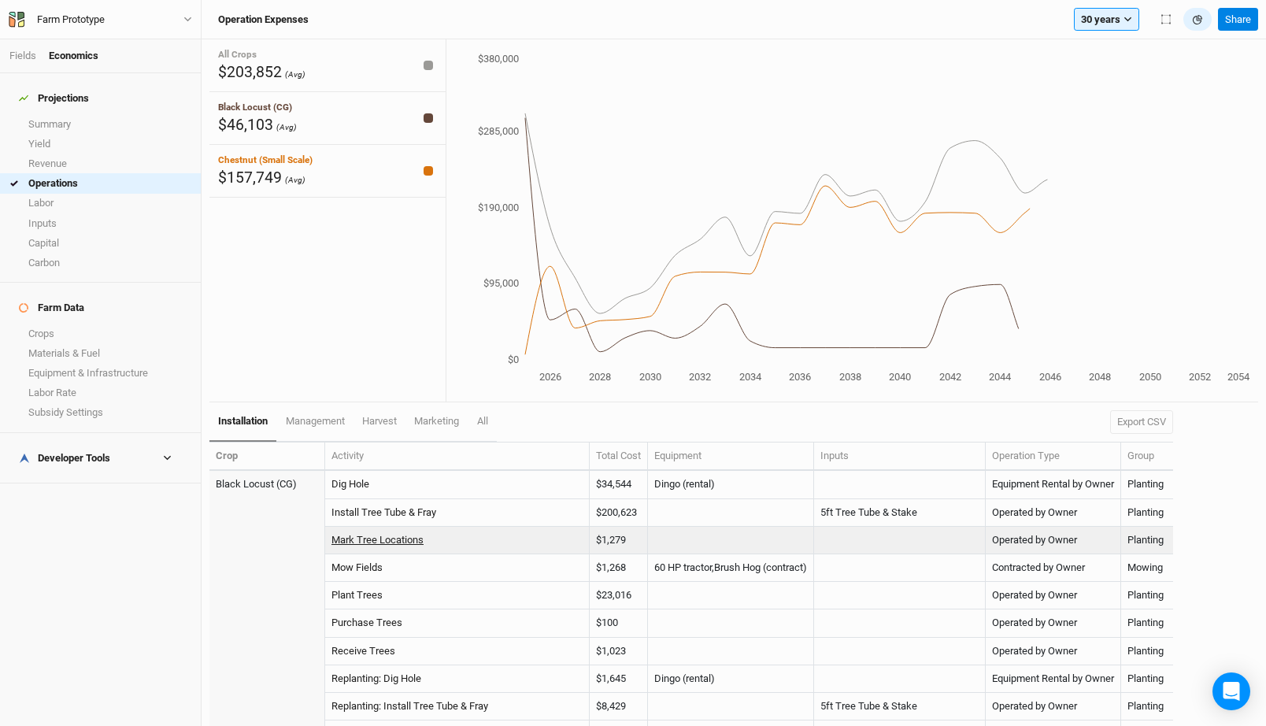
click at [393, 546] on link "Mark Tree Locations" at bounding box center [378, 540] width 92 height 12
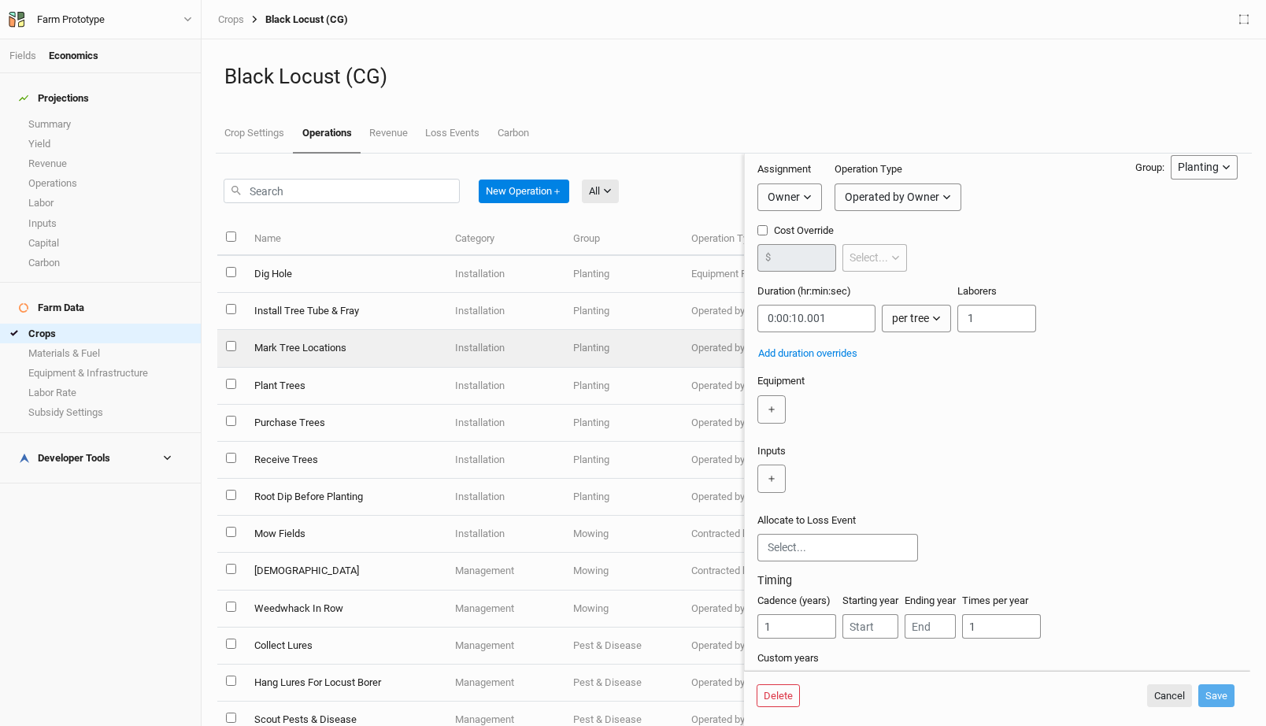
scroll to position [83, 0]
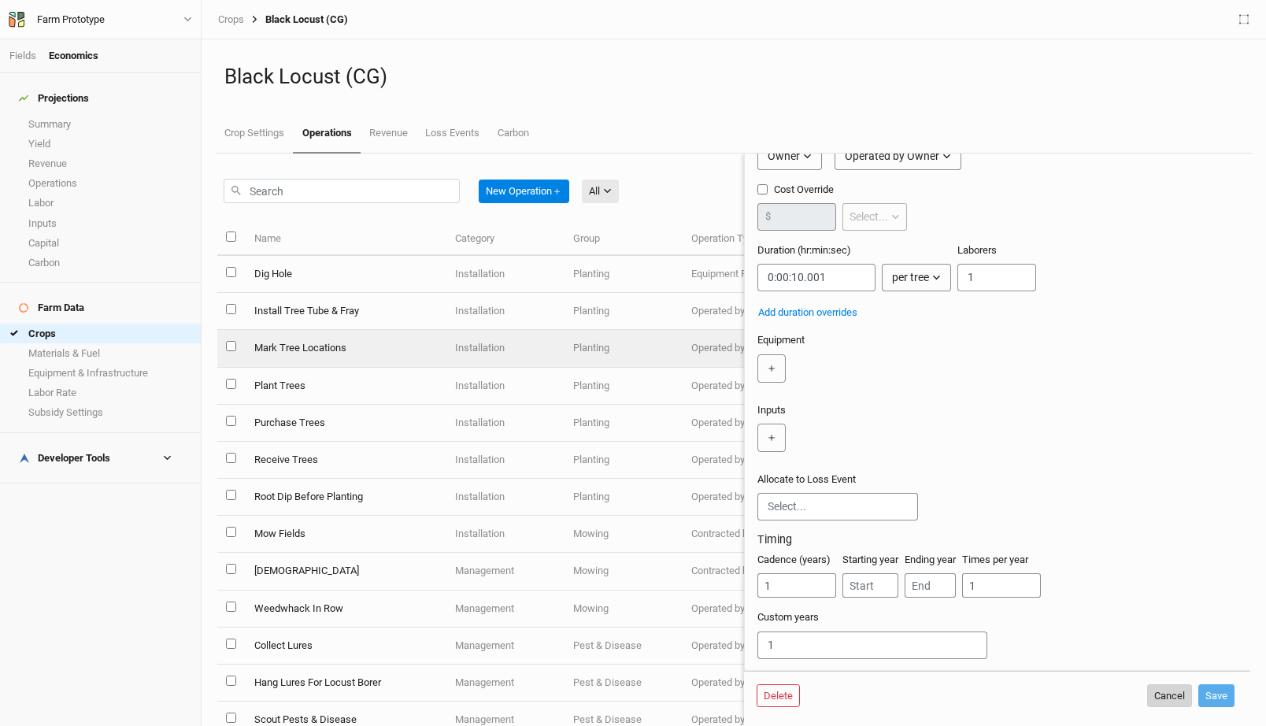
click at [1158, 697] on button "Cancel" at bounding box center [1169, 696] width 45 height 24
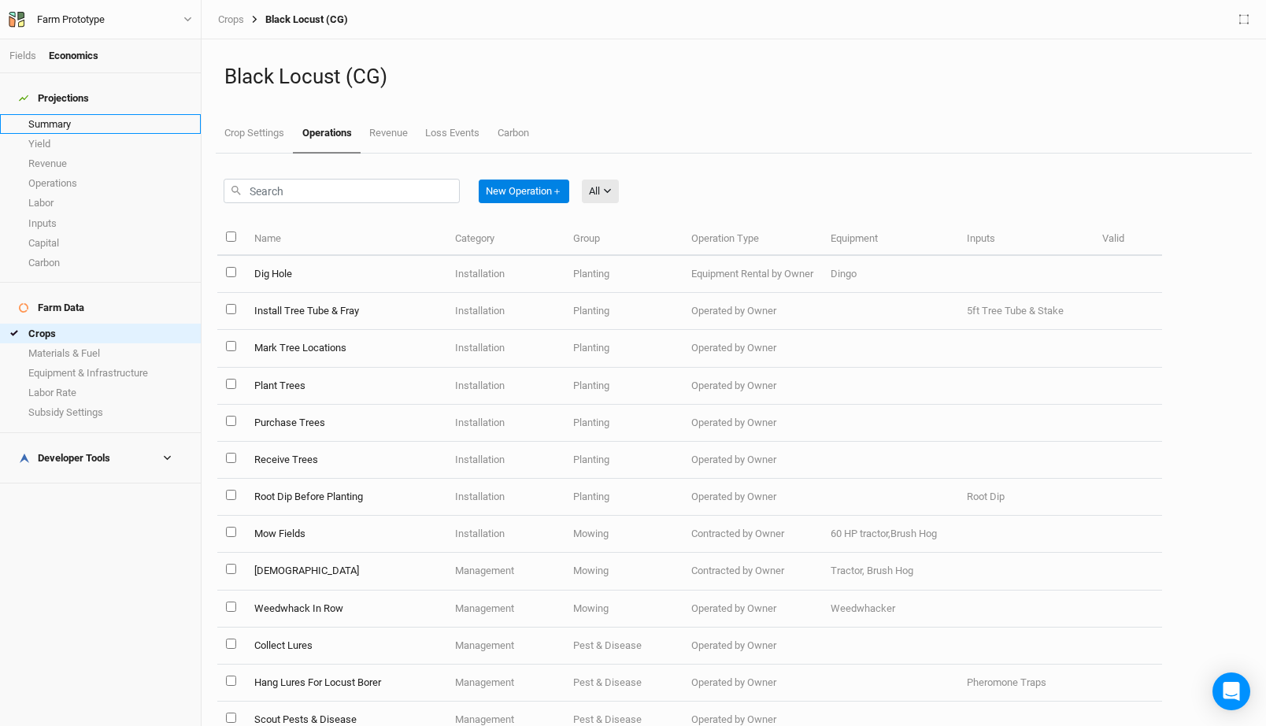
click at [75, 114] on link "Summary" at bounding box center [100, 124] width 201 height 20
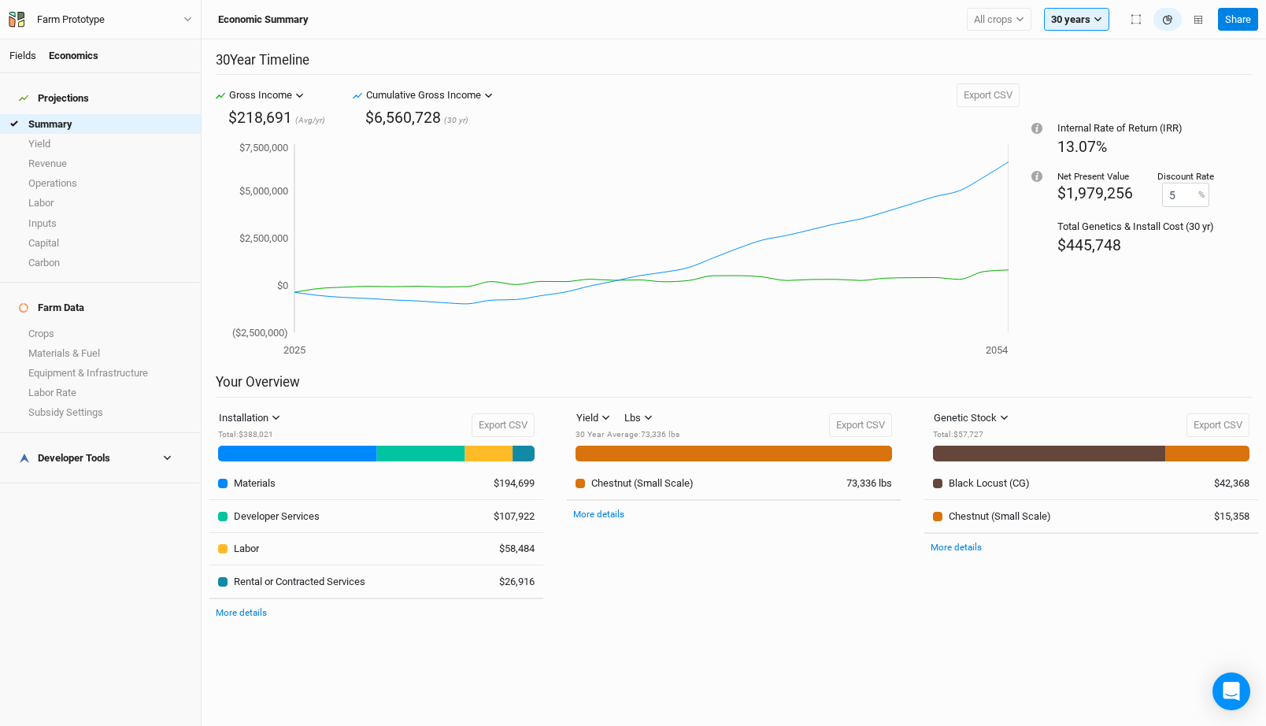
click at [17, 56] on link "Fields" at bounding box center [22, 56] width 27 height 12
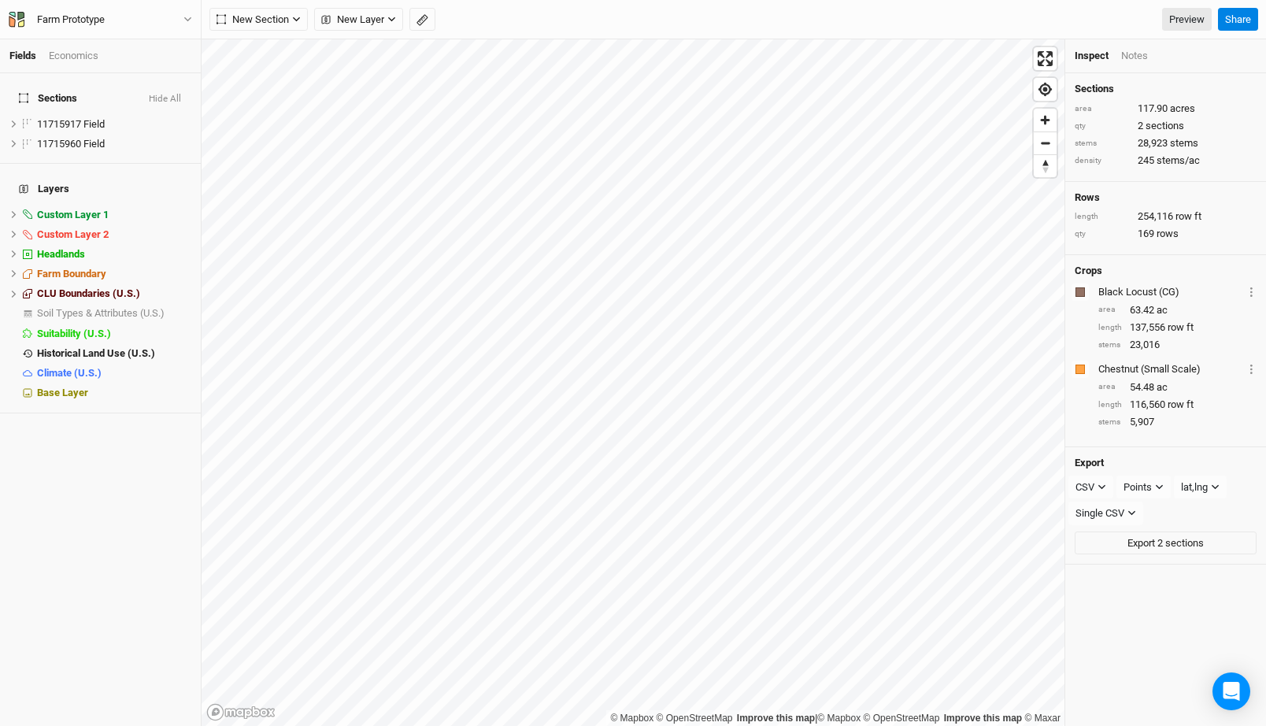
click at [82, 57] on div "Economics" at bounding box center [74, 56] width 50 height 14
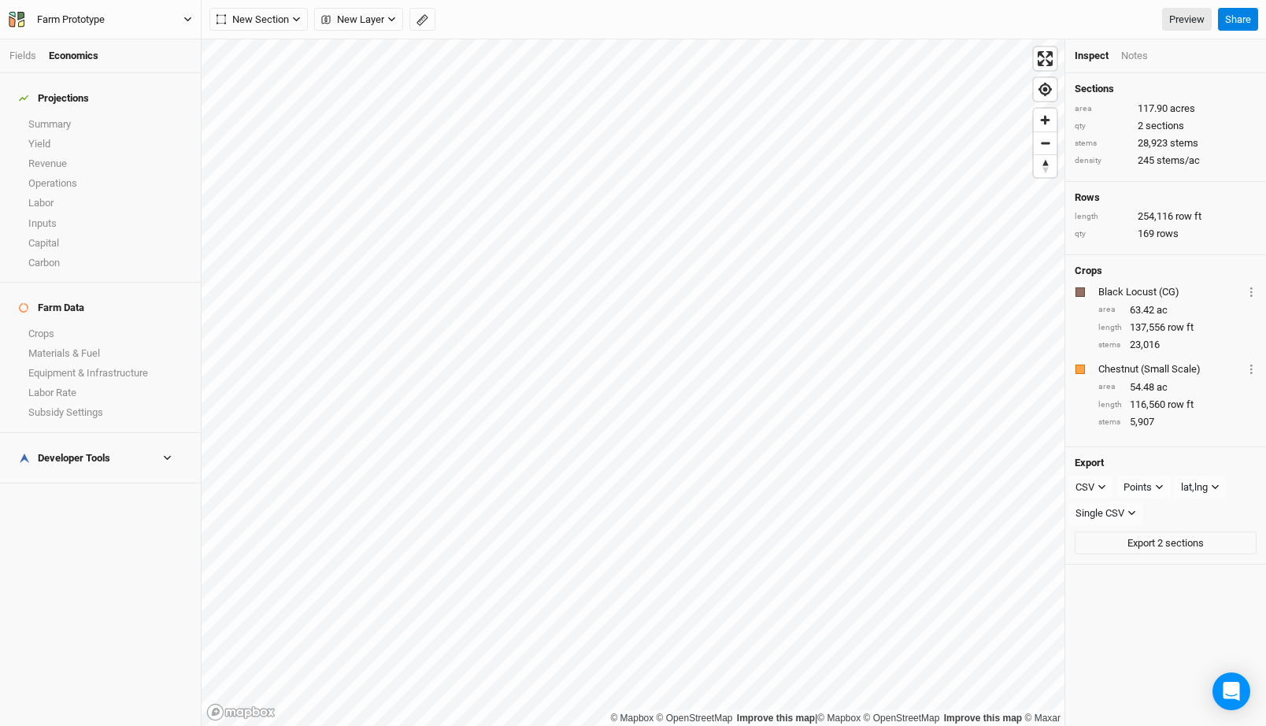
click at [109, 13] on div "Farm Prototype" at bounding box center [70, 20] width 93 height 16
click at [117, 51] on button "Back" at bounding box center [131, 44] width 124 height 20
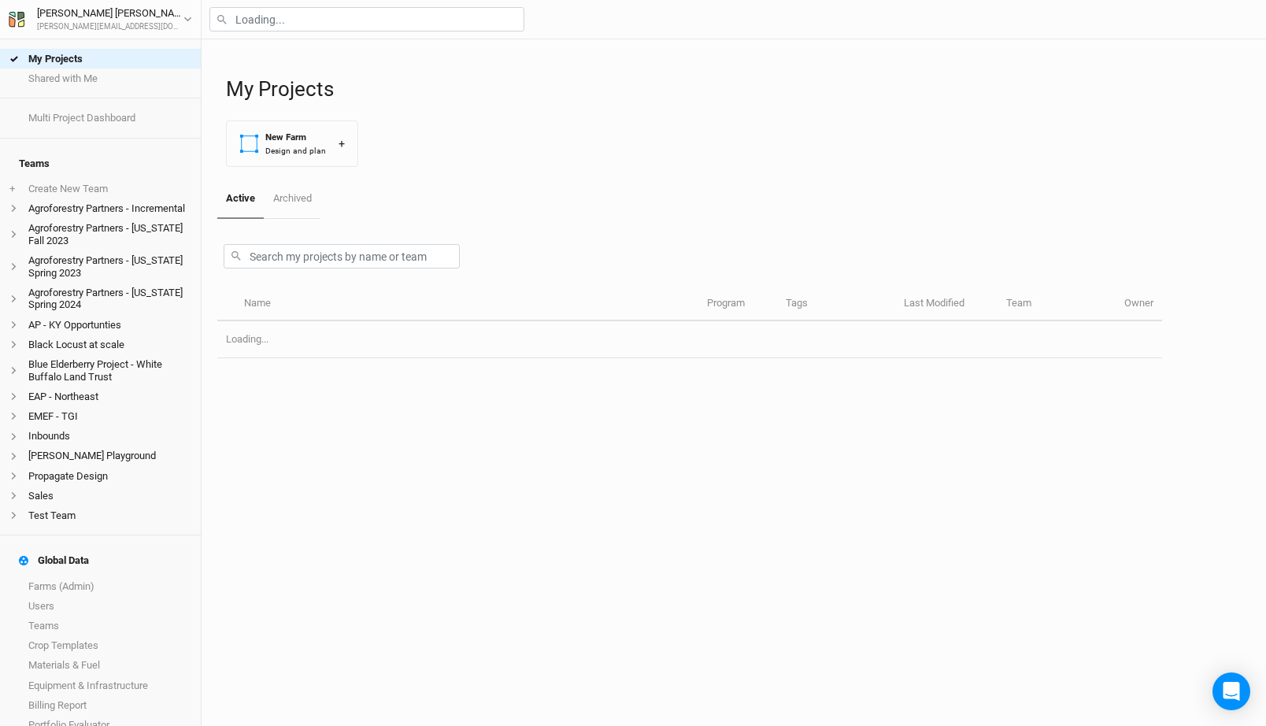
click at [267, 2] on div at bounding box center [734, 19] width 1065 height 39
click at [265, 12] on input "text" at bounding box center [366, 19] width 315 height 24
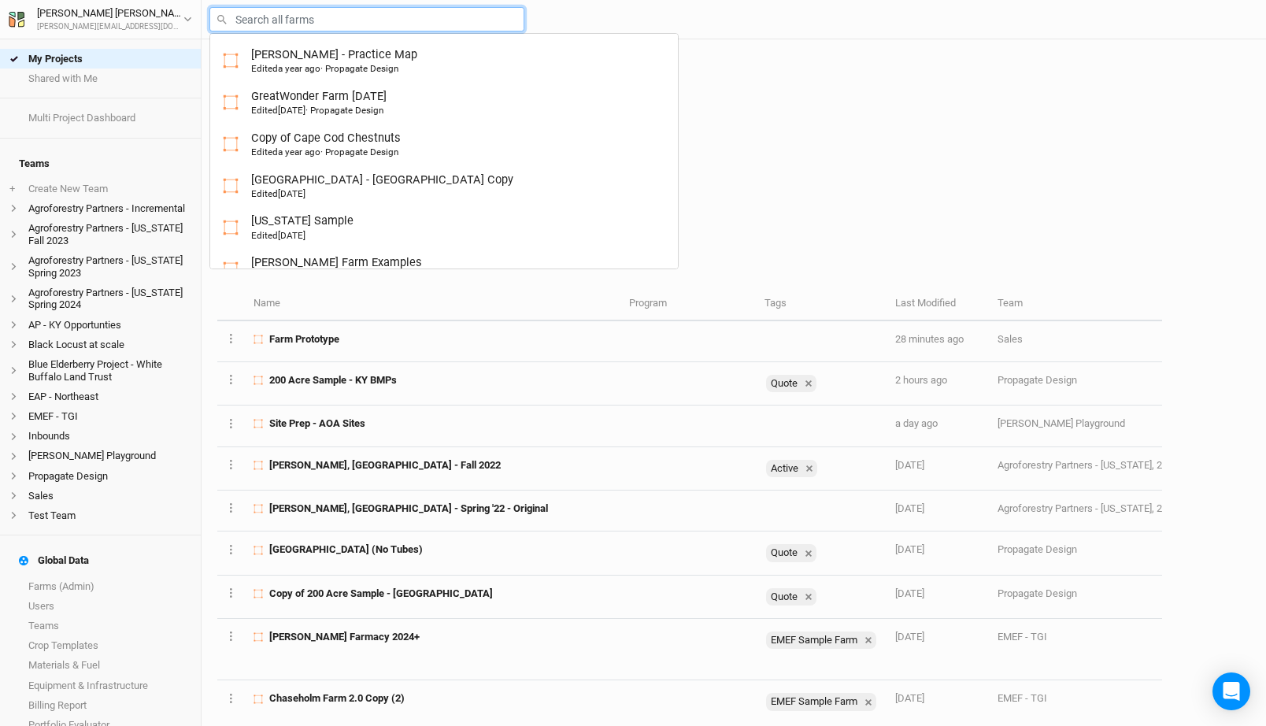
type input "s"
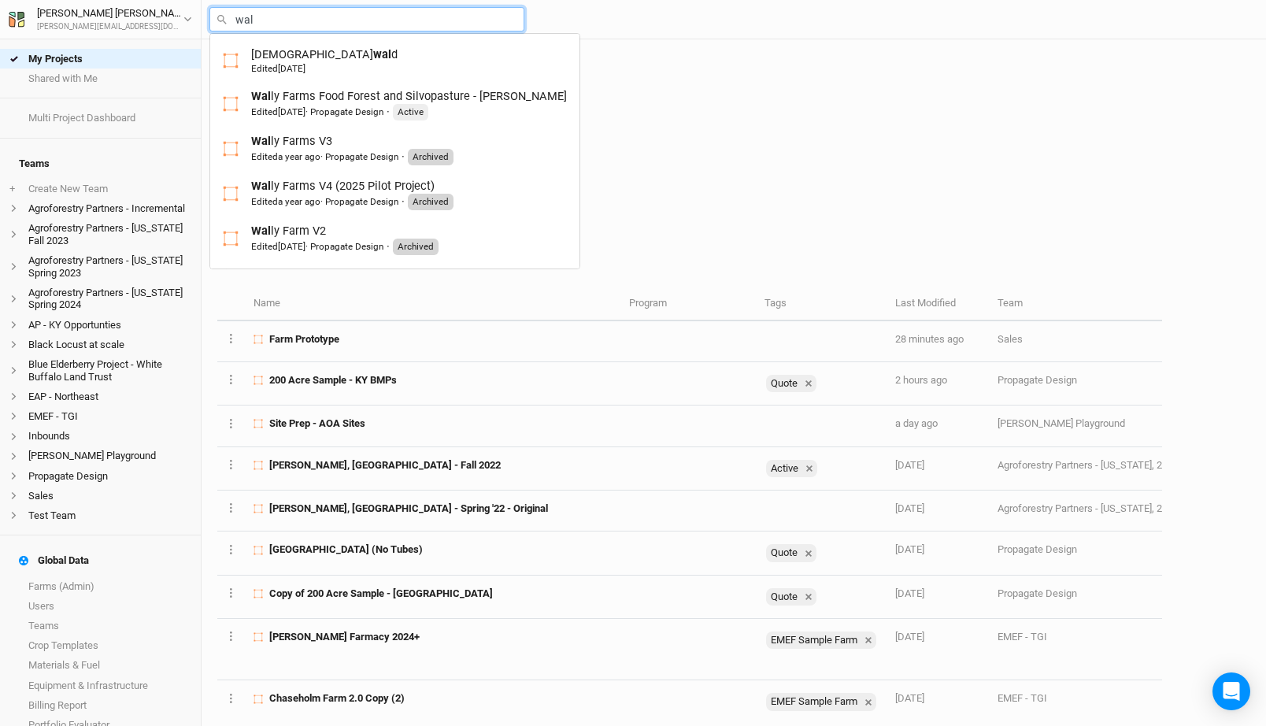
type input "wall"
type input "wally Farms Food Forest and Silvopasture - BOB"
type input "wally"
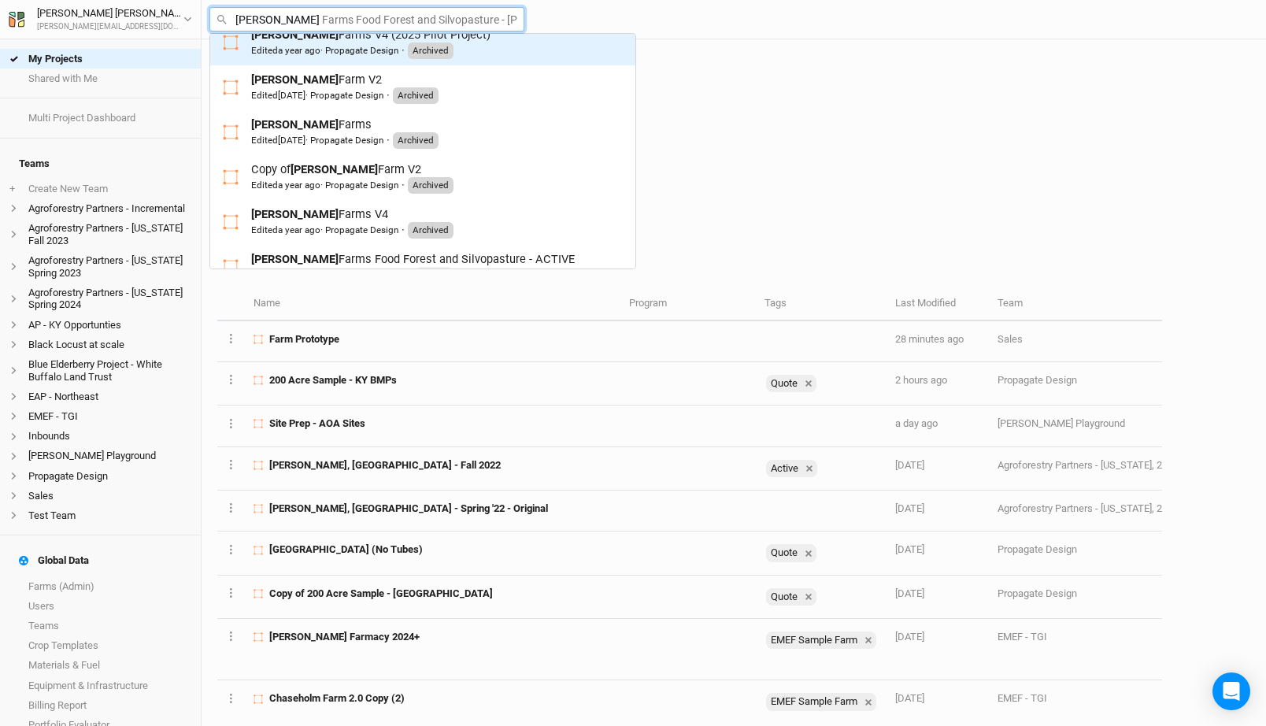
scroll to position [181, 0]
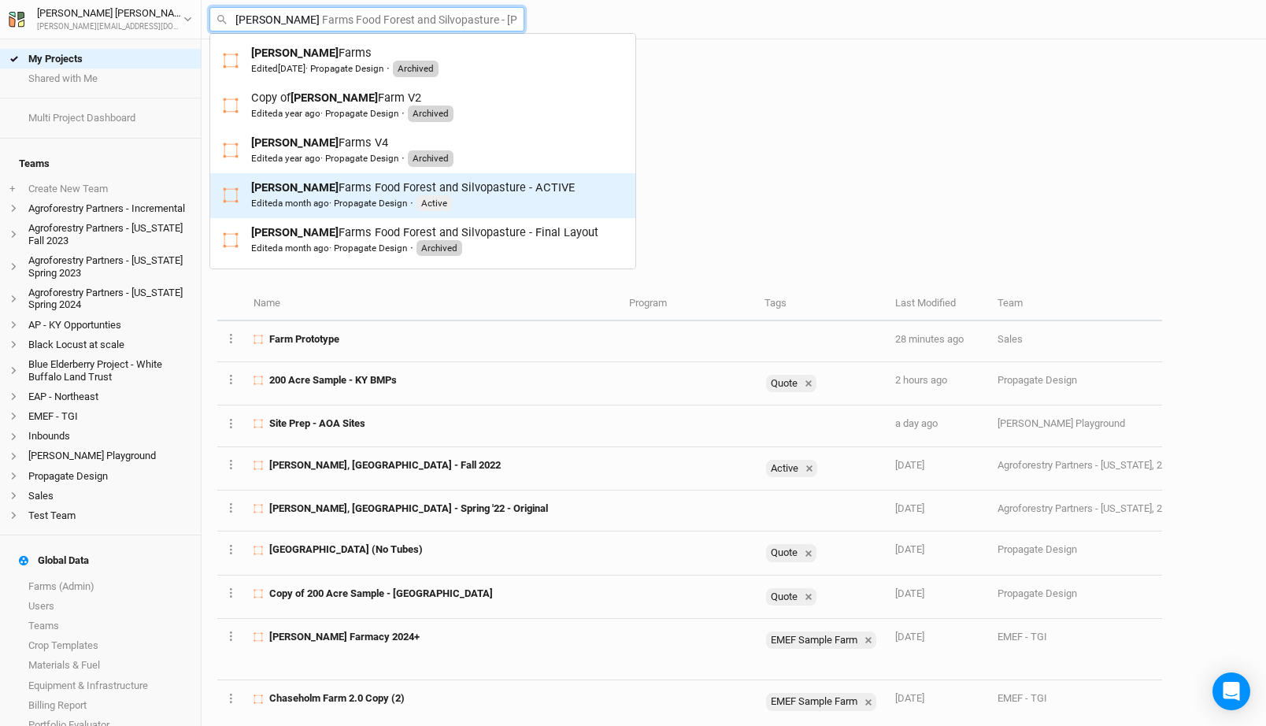
click at [372, 186] on div "Wally Farms Food Forest and Silvopasture - ACTIVE Edited a month ago · Propagat…" at bounding box center [413, 196] width 324 height 32
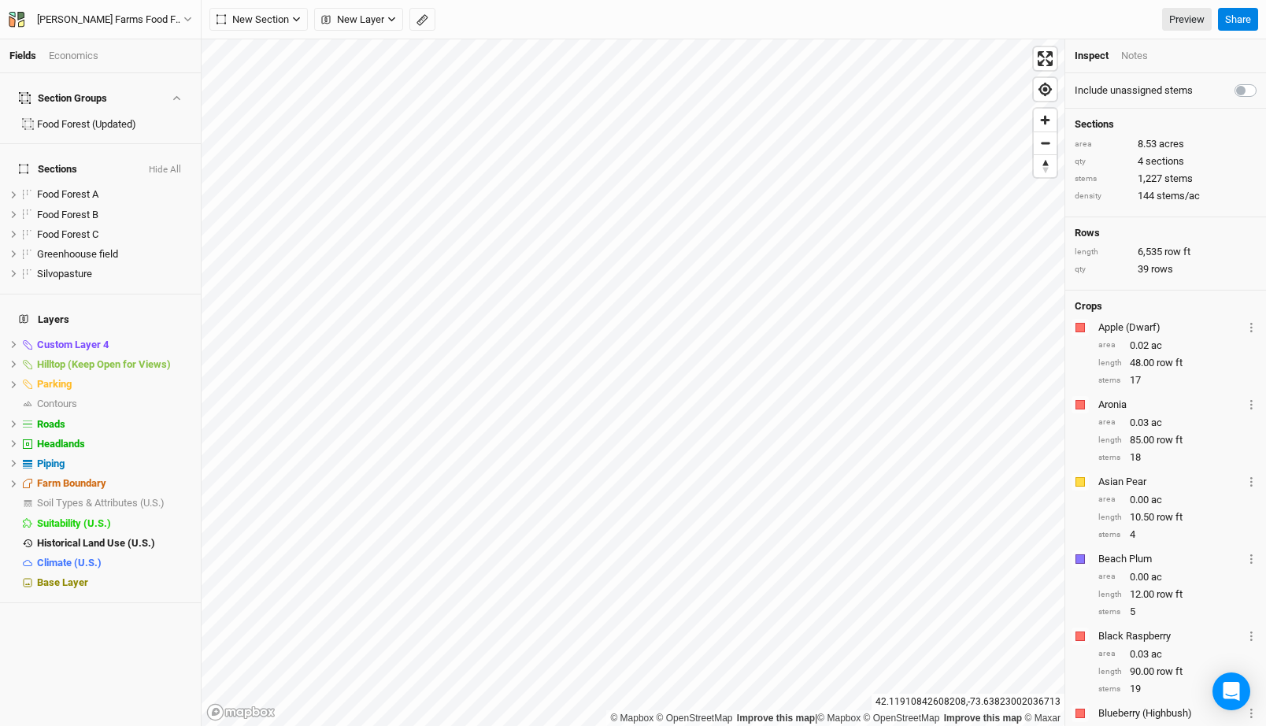
click at [76, 53] on div "Economics" at bounding box center [74, 56] width 50 height 14
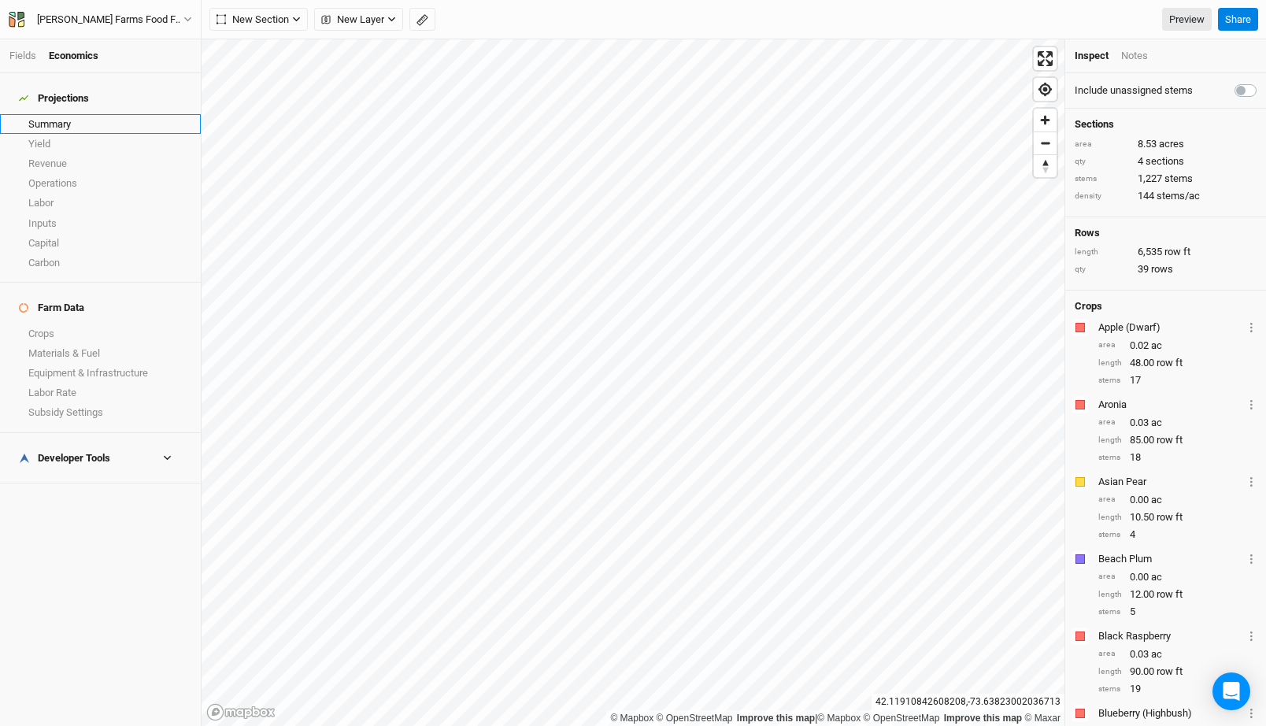
click at [60, 114] on link "Summary" at bounding box center [100, 124] width 201 height 20
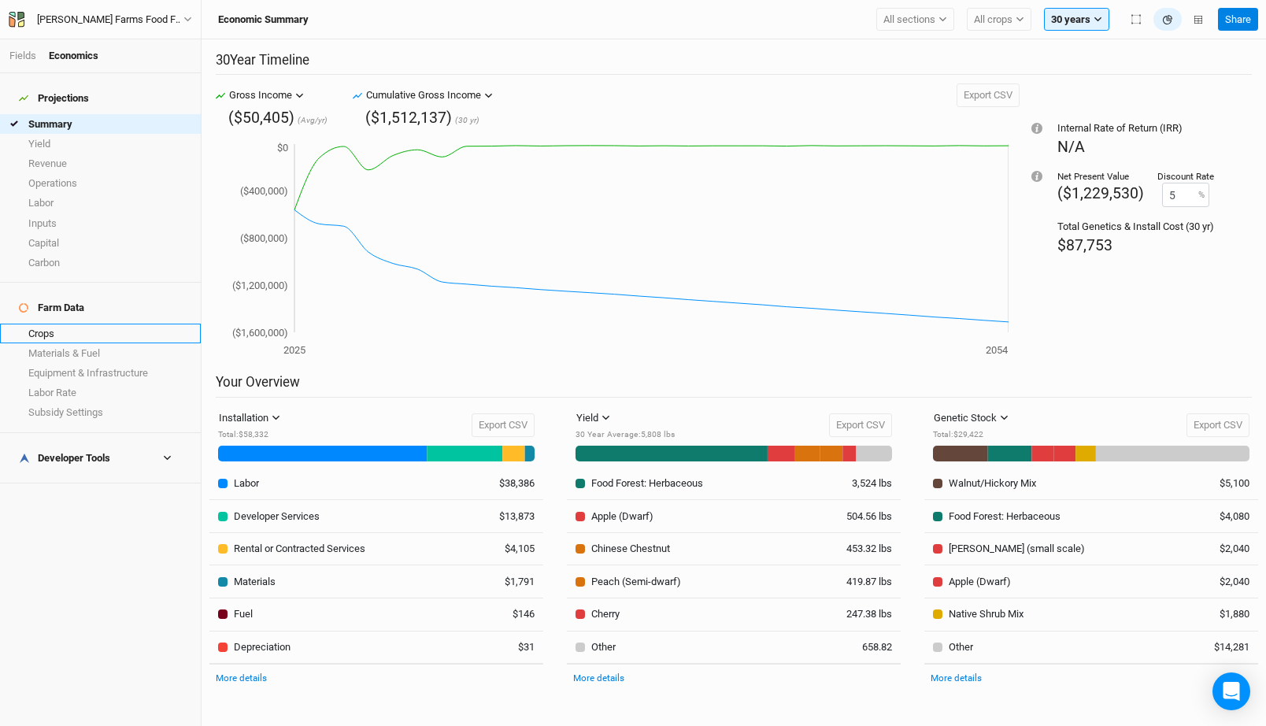
click at [69, 324] on link "Crops" at bounding box center [100, 334] width 201 height 20
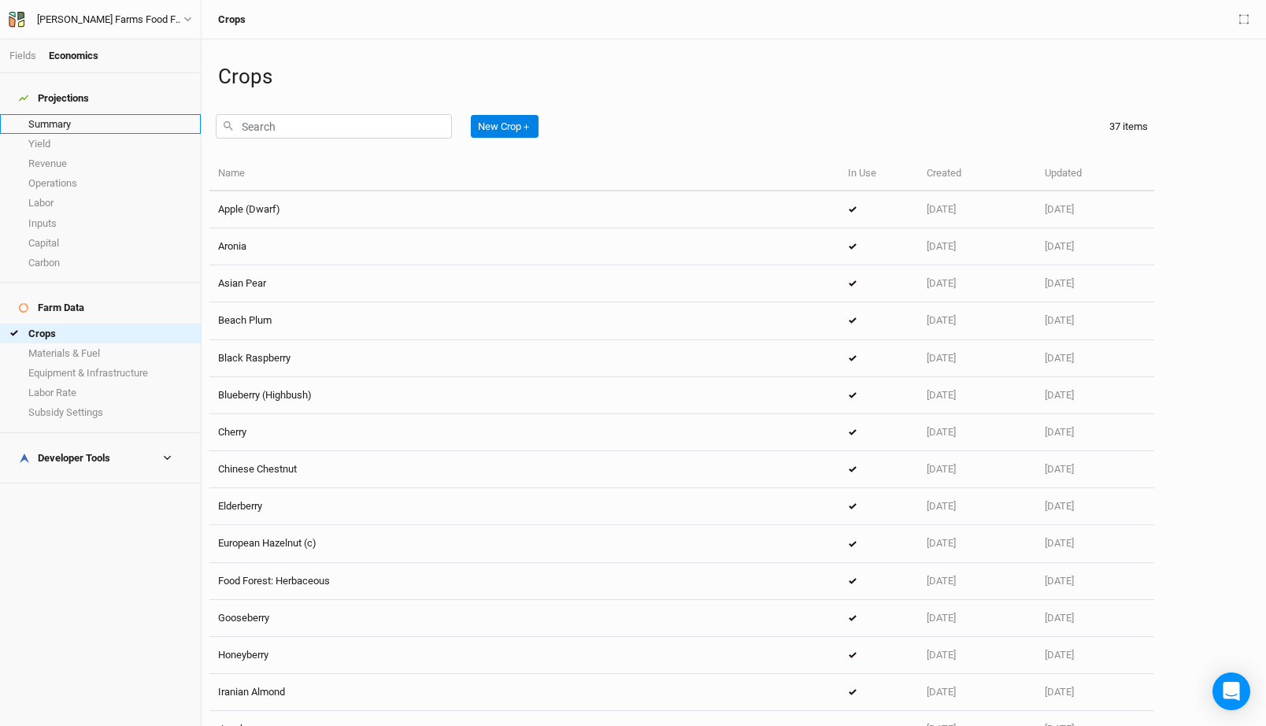
click at [57, 114] on link "Summary" at bounding box center [100, 124] width 201 height 20
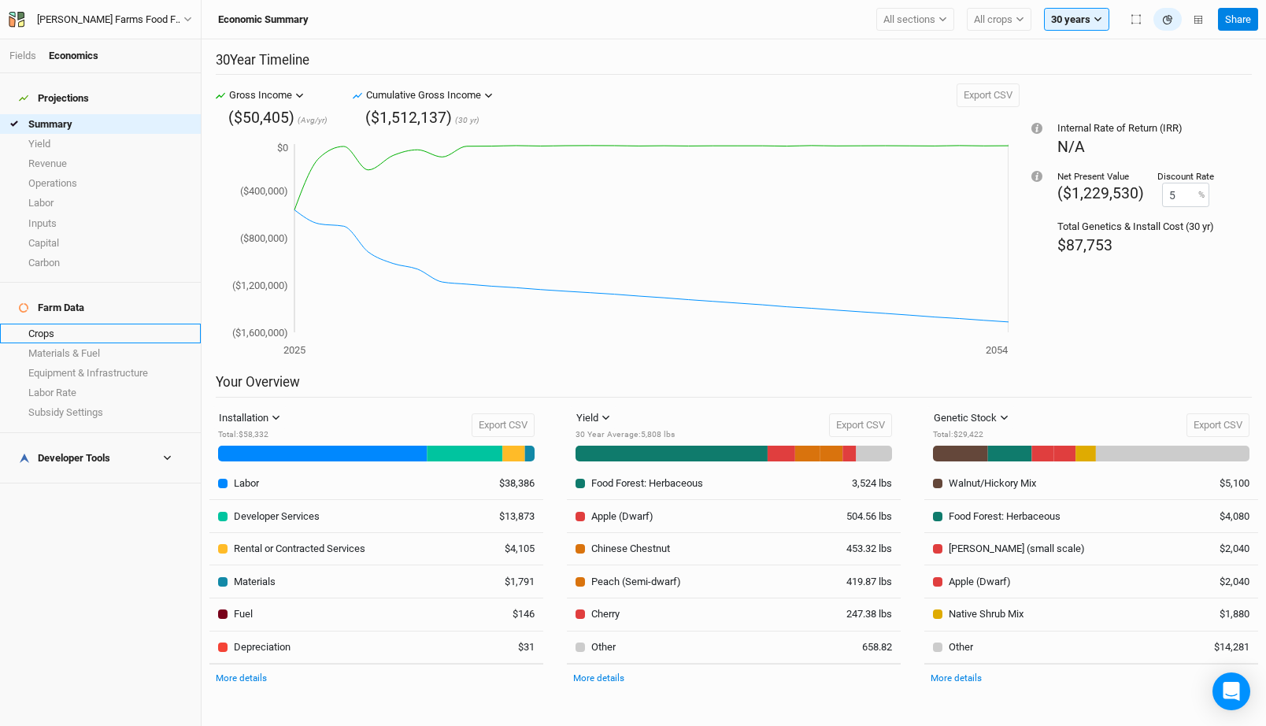
click at [65, 324] on link "Crops" at bounding box center [100, 334] width 201 height 20
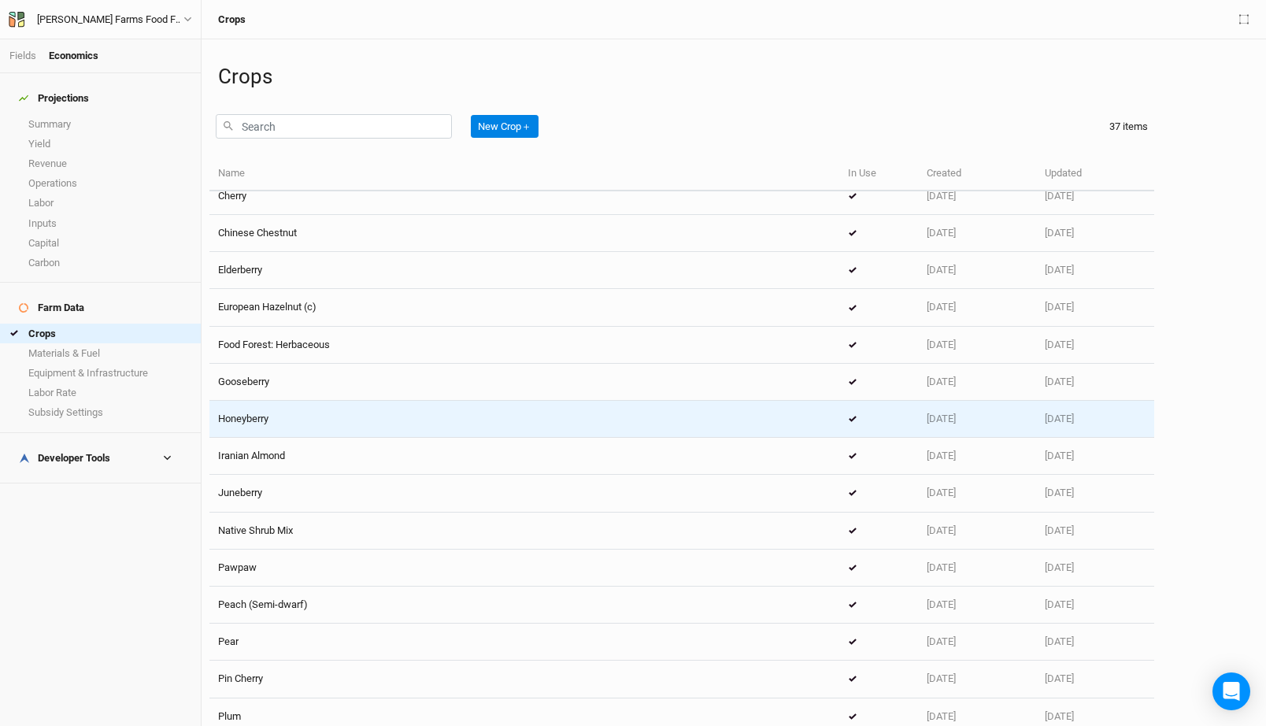
scroll to position [277, 0]
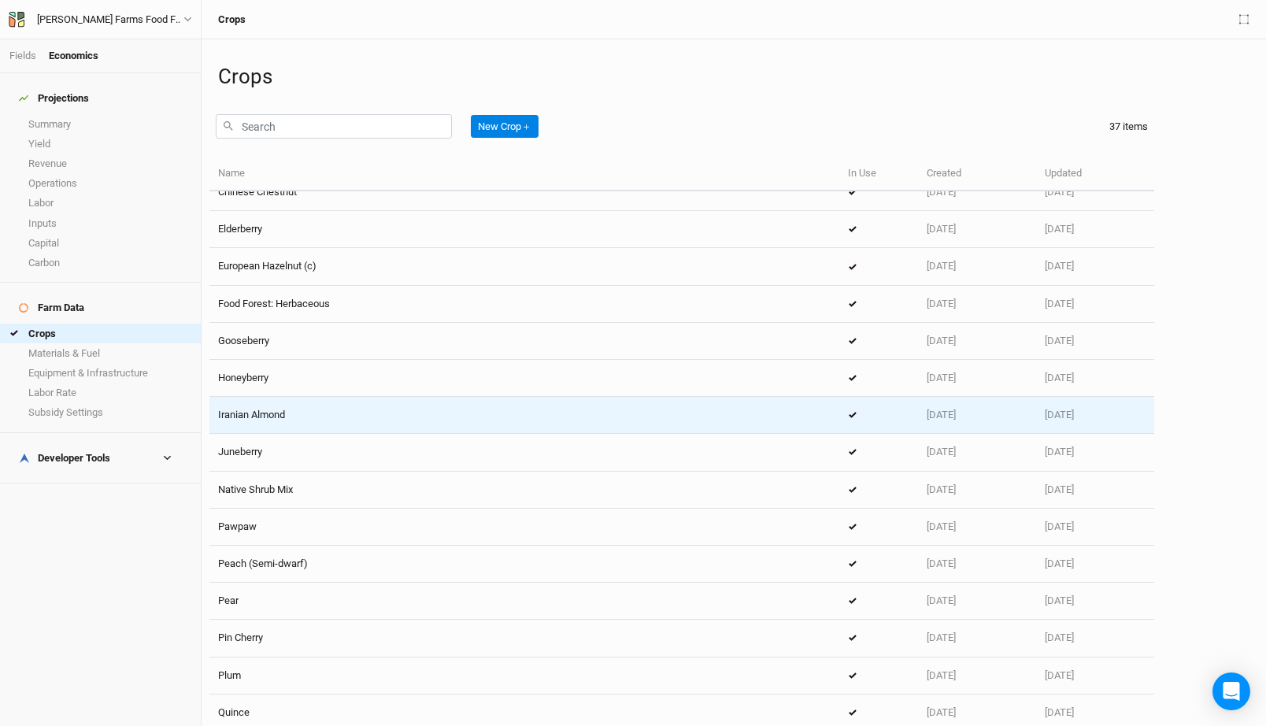
click at [315, 417] on div "Iranian Almond" at bounding box center [524, 415] width 613 height 14
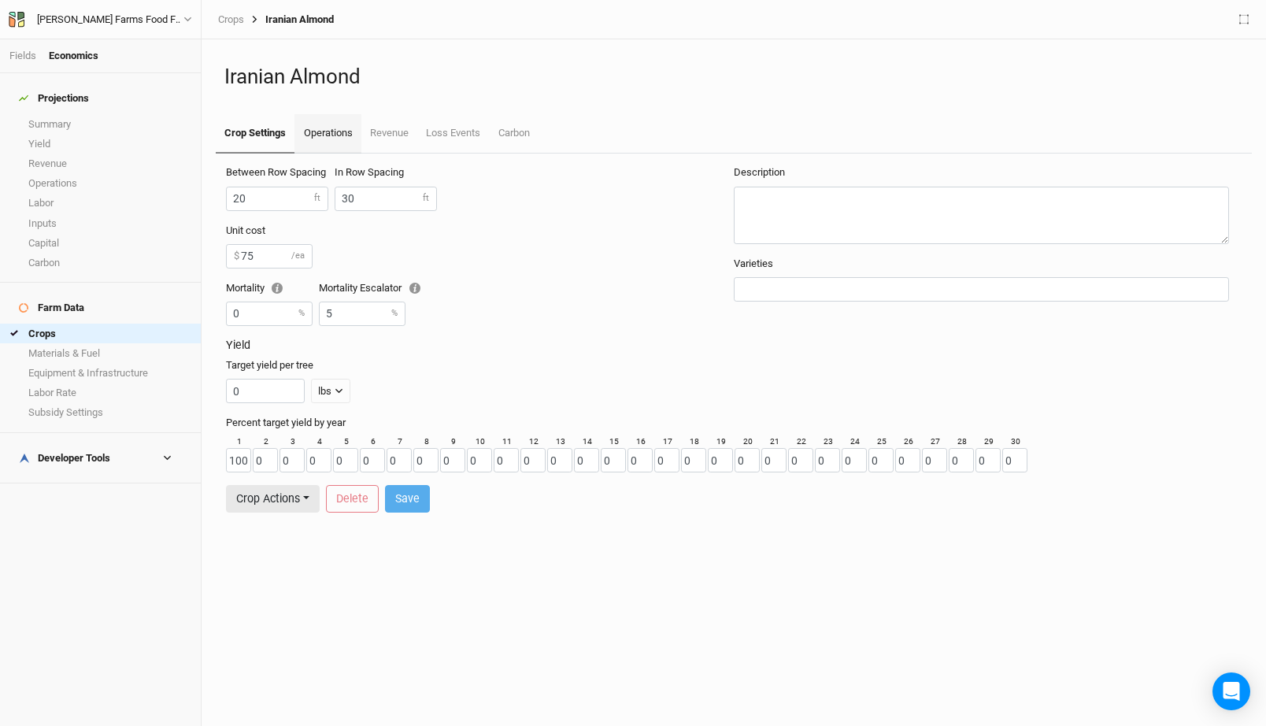
click at [342, 127] on link "Operations" at bounding box center [328, 133] width 66 height 39
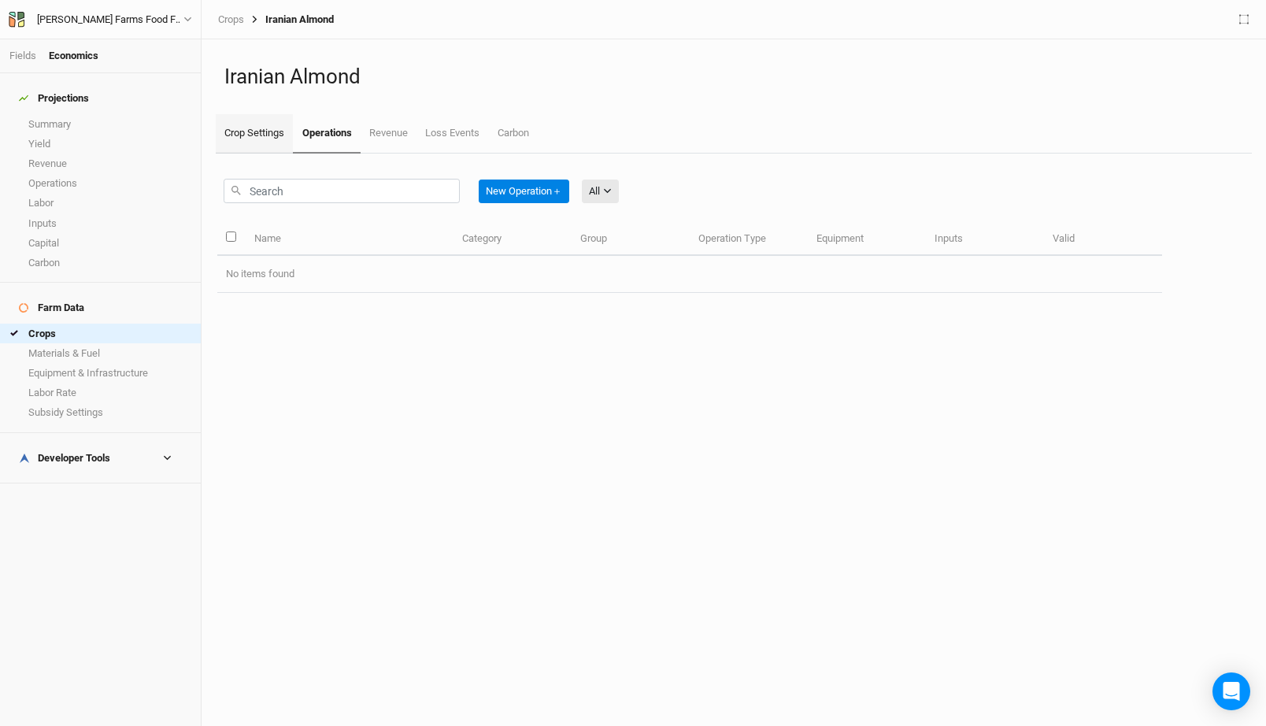
click at [258, 132] on link "Crop Settings" at bounding box center [254, 133] width 77 height 39
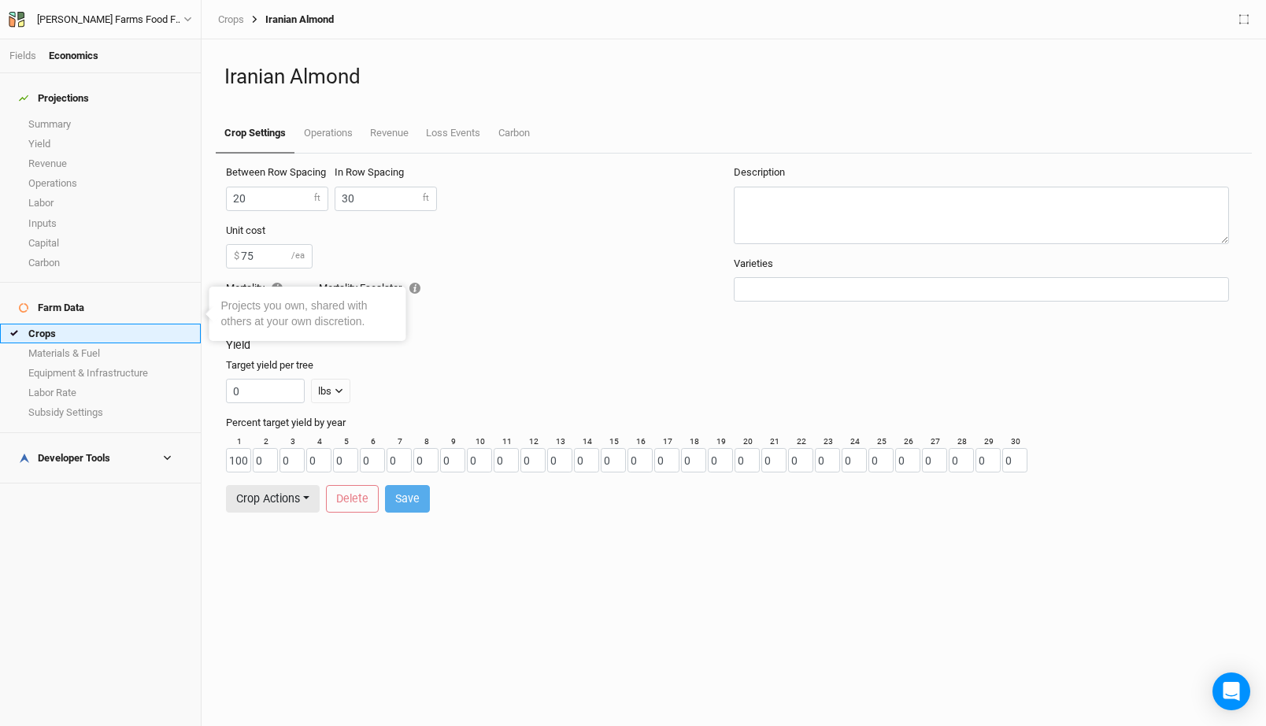
click at [60, 324] on link "Crops" at bounding box center [100, 334] width 201 height 20
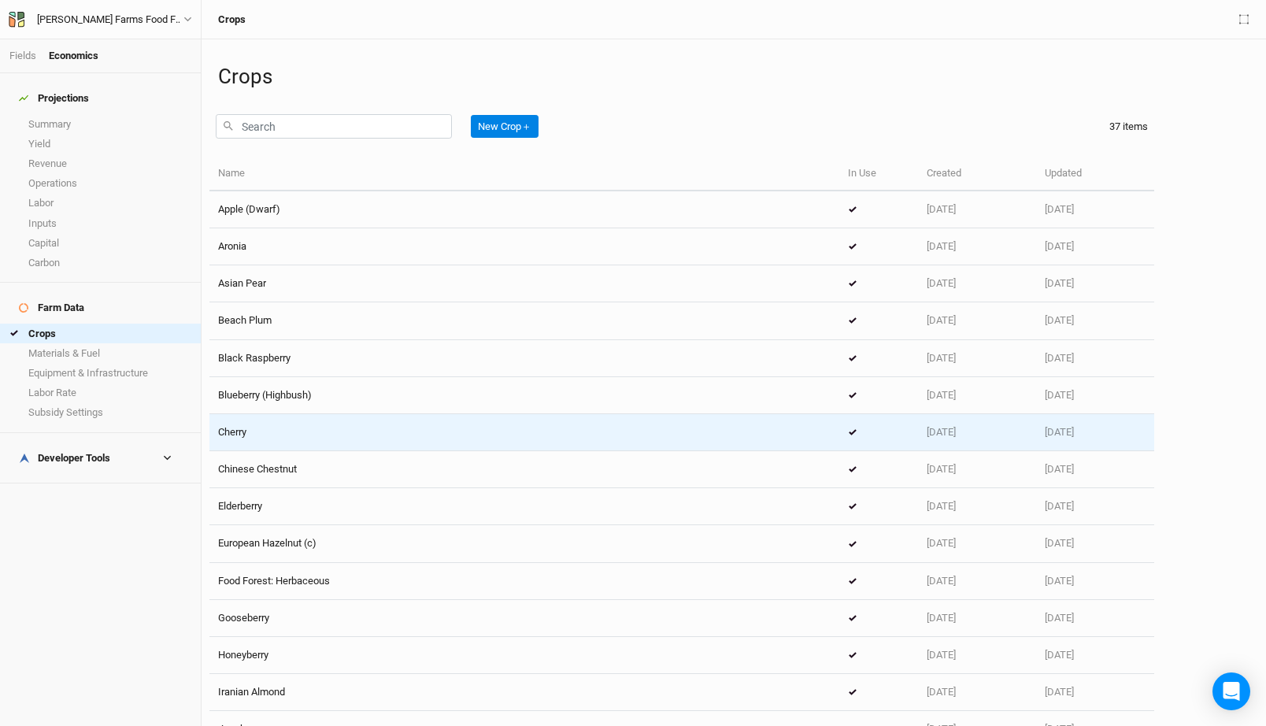
click at [350, 425] on div "Cherry" at bounding box center [524, 432] width 613 height 14
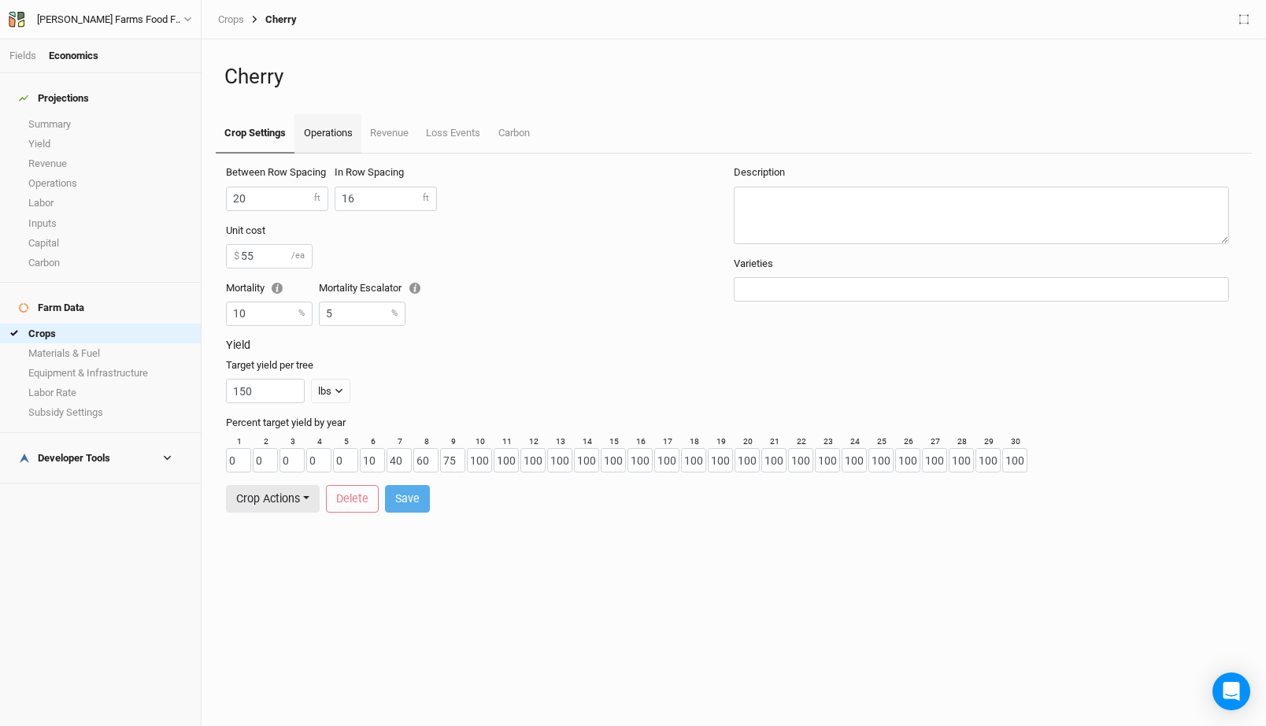
click at [329, 132] on link "Operations" at bounding box center [328, 133] width 66 height 39
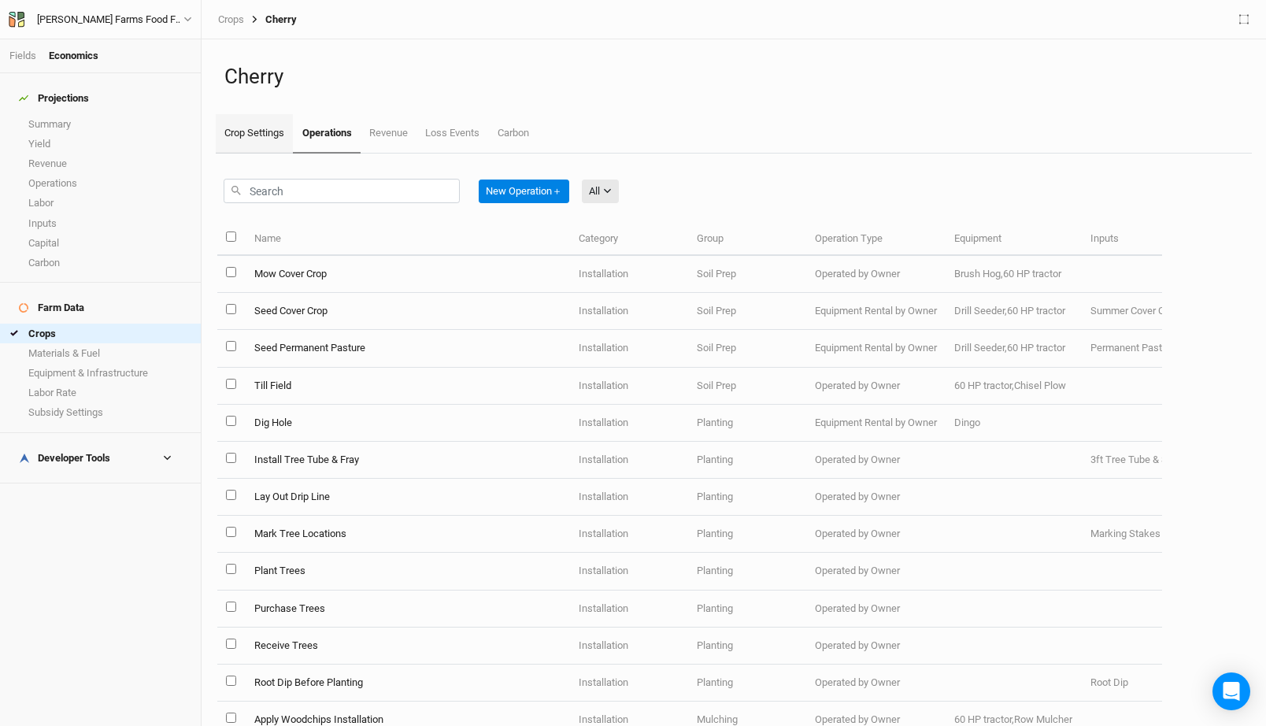
click at [265, 132] on link "Crop Settings" at bounding box center [254, 133] width 77 height 39
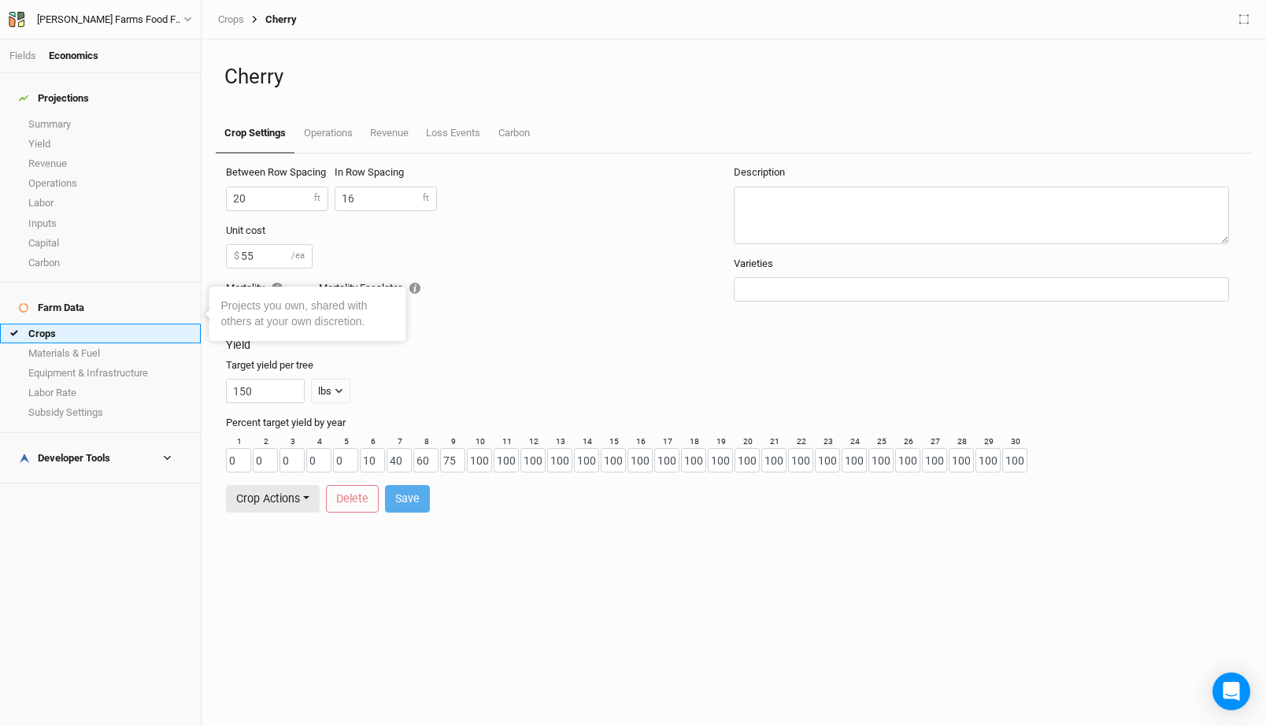
click at [112, 324] on link "Crops" at bounding box center [100, 334] width 201 height 20
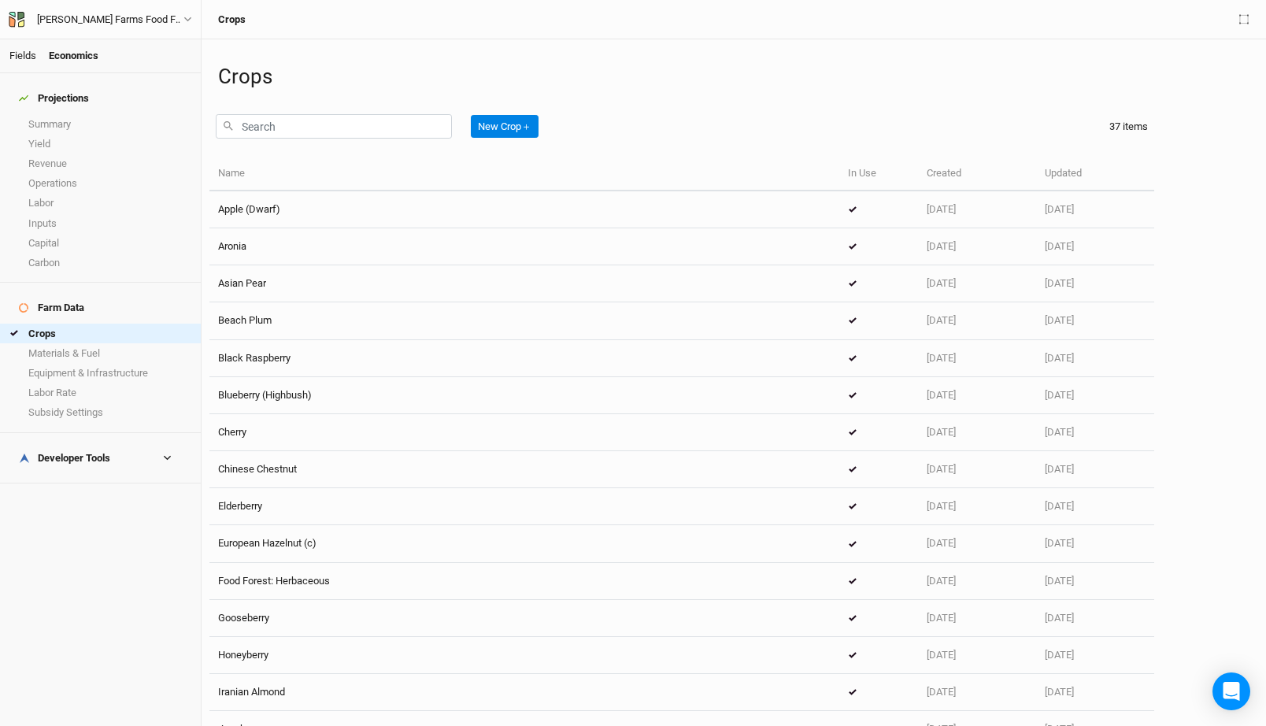
click at [27, 58] on link "Fields" at bounding box center [22, 56] width 27 height 12
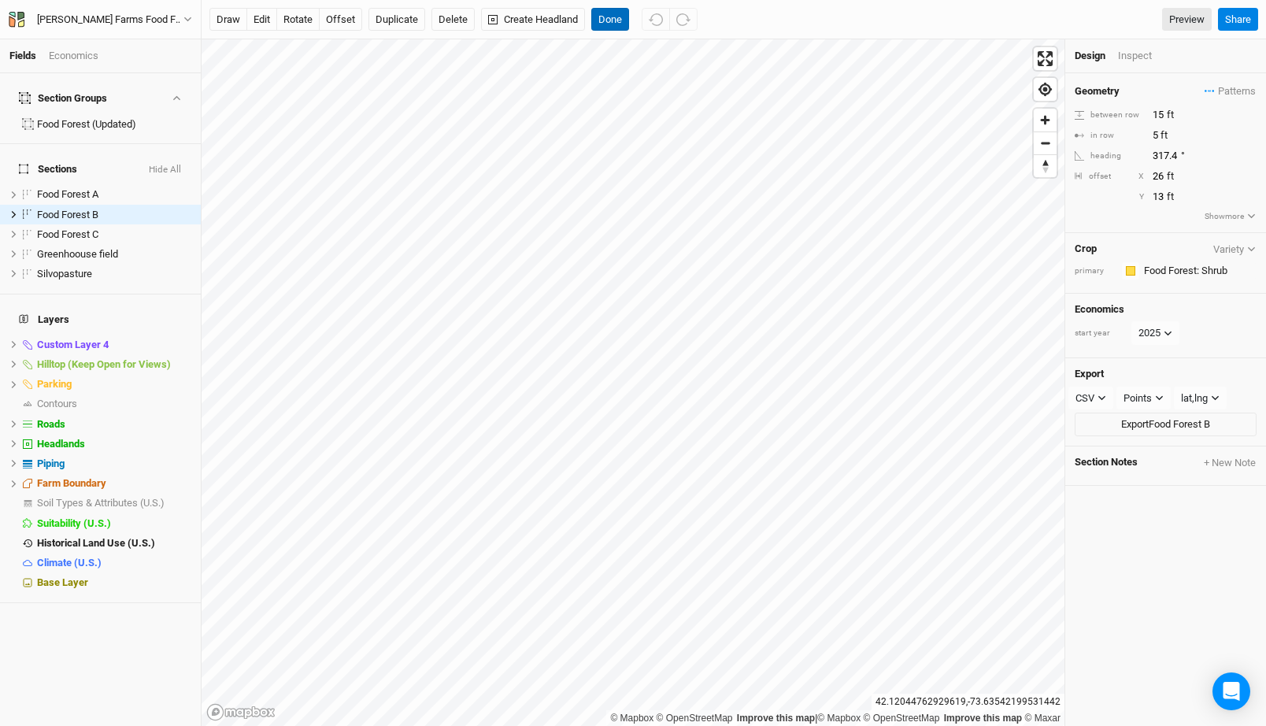
click at [619, 24] on button "Done" at bounding box center [610, 20] width 38 height 24
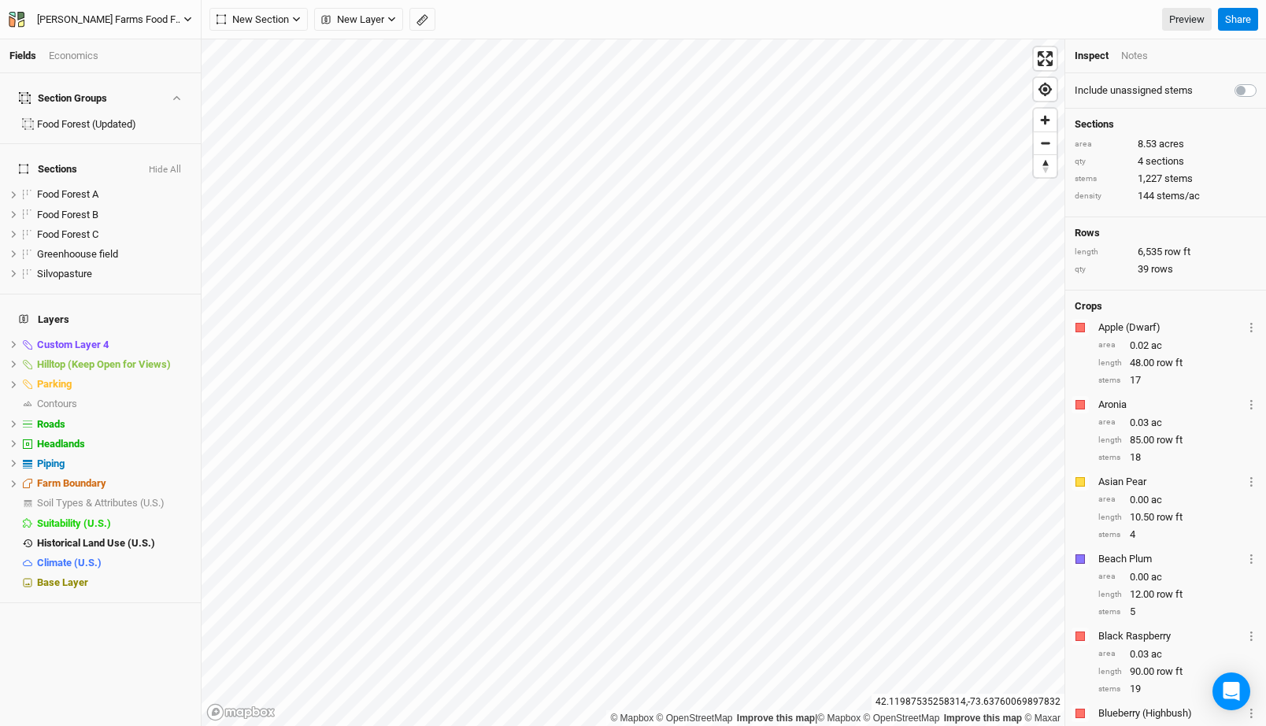
click at [153, 17] on div "Wally Farms Food Forest and Silvopasture - ACTIVE" at bounding box center [110, 20] width 146 height 16
click at [147, 42] on button "Back" at bounding box center [131, 44] width 124 height 20
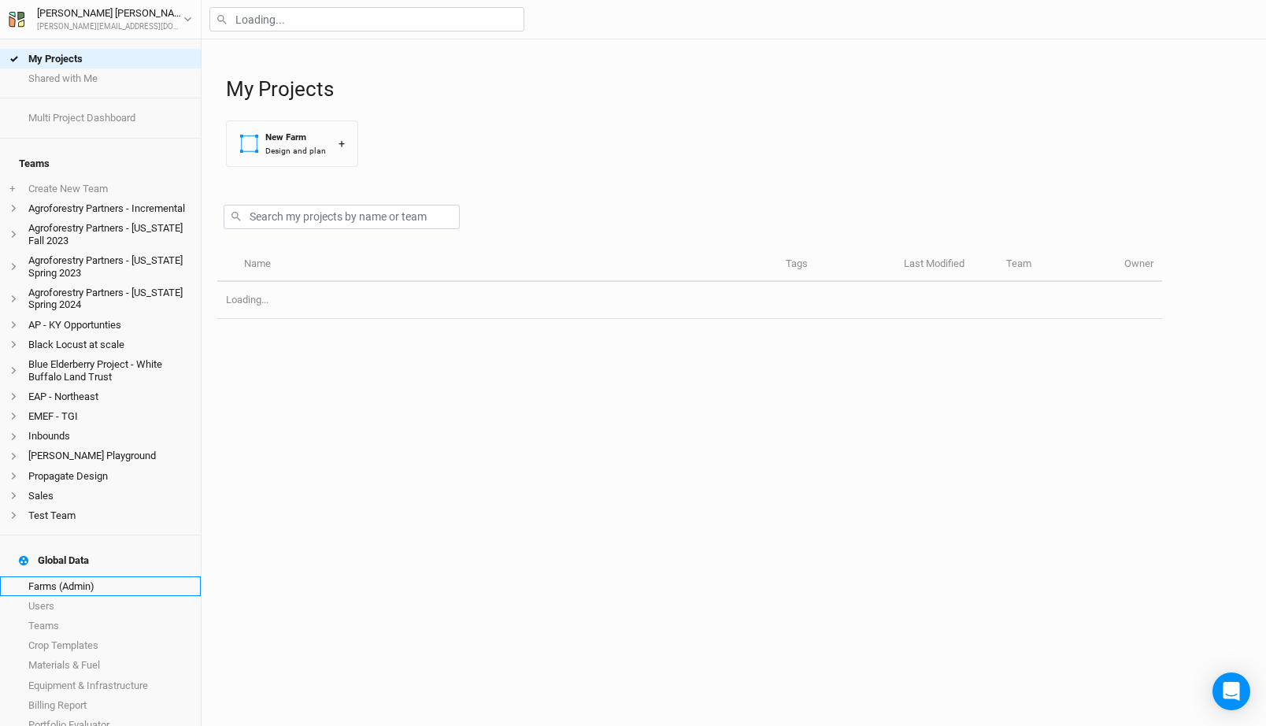
click at [80, 576] on link "Farms (Admin)" at bounding box center [100, 586] width 201 height 20
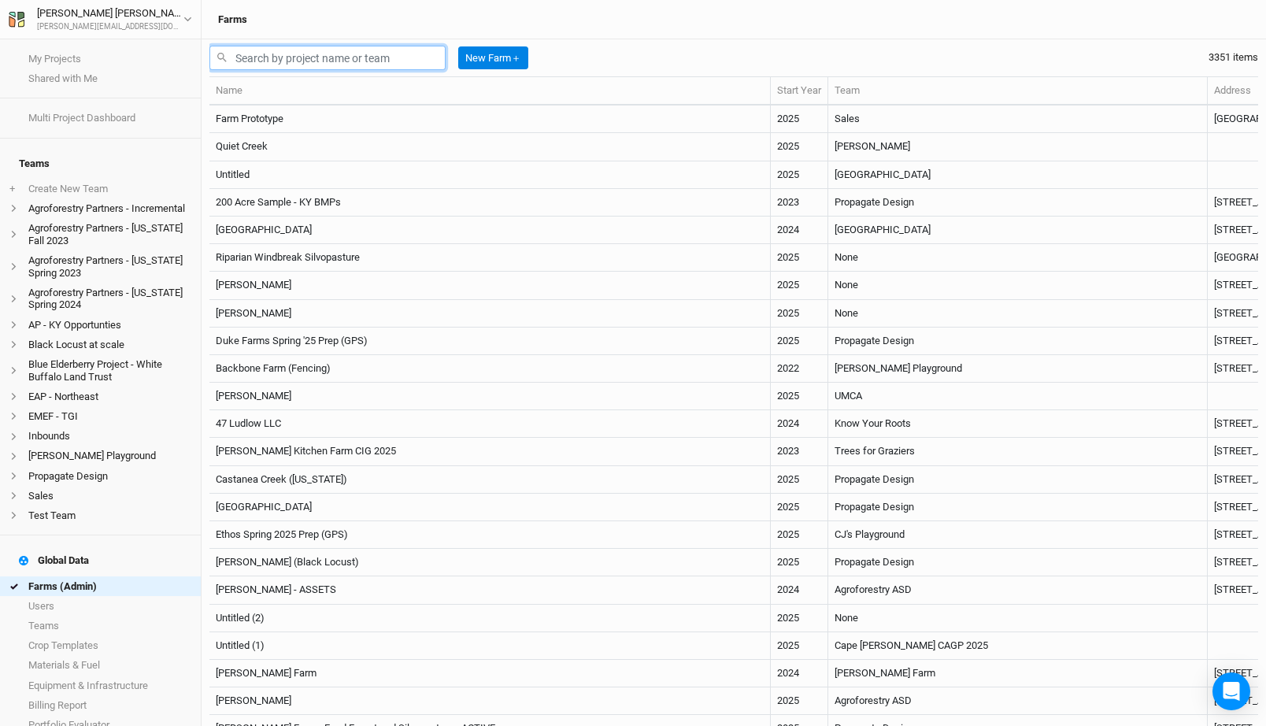
click at [318, 56] on input "text" at bounding box center [327, 58] width 236 height 24
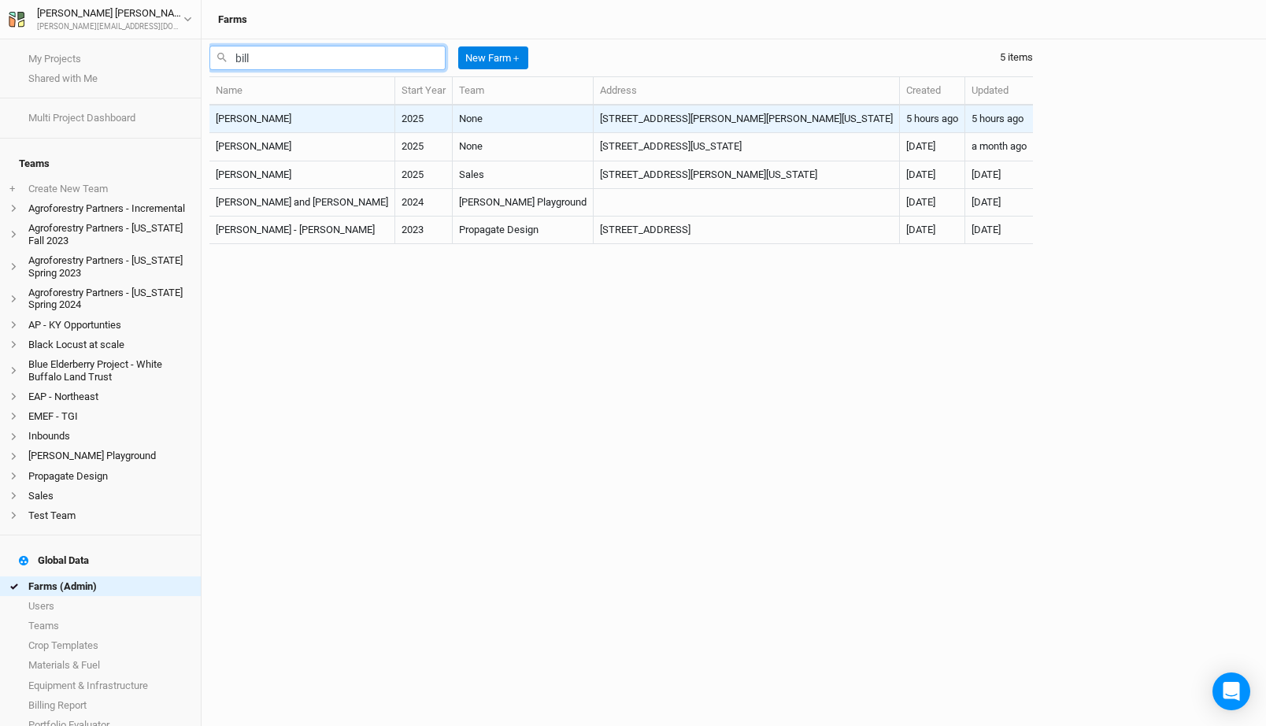
type input "bill"
click at [395, 113] on td "2025" at bounding box center [423, 120] width 57 height 28
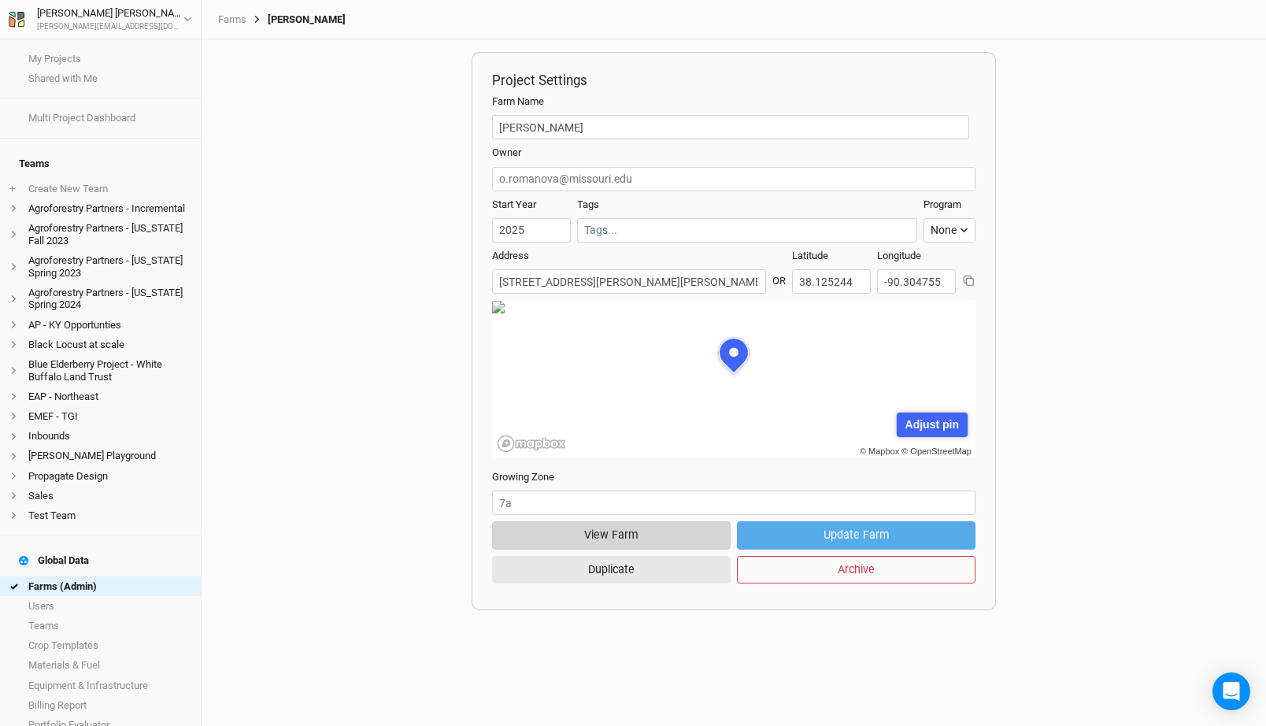
scroll to position [79, 242]
click at [609, 535] on button "View Farm" at bounding box center [611, 535] width 239 height 28
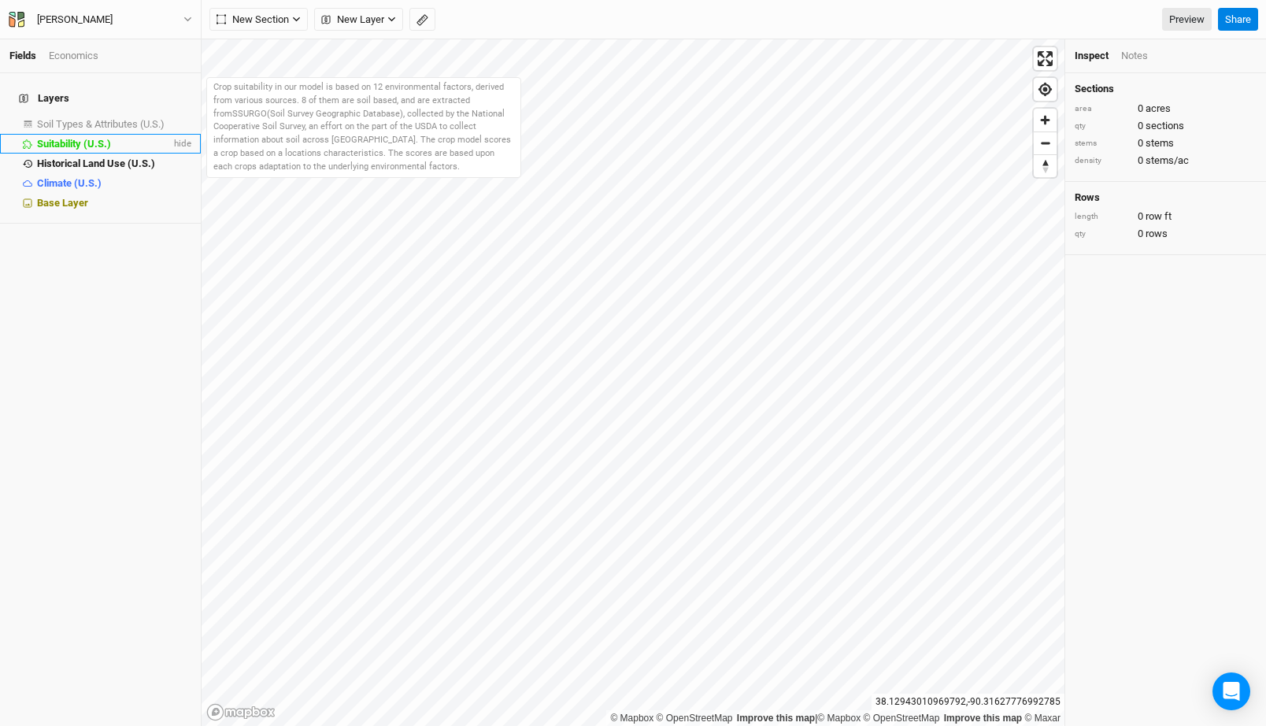
click at [76, 138] on span "Suitability (U.S.)" at bounding box center [74, 144] width 74 height 12
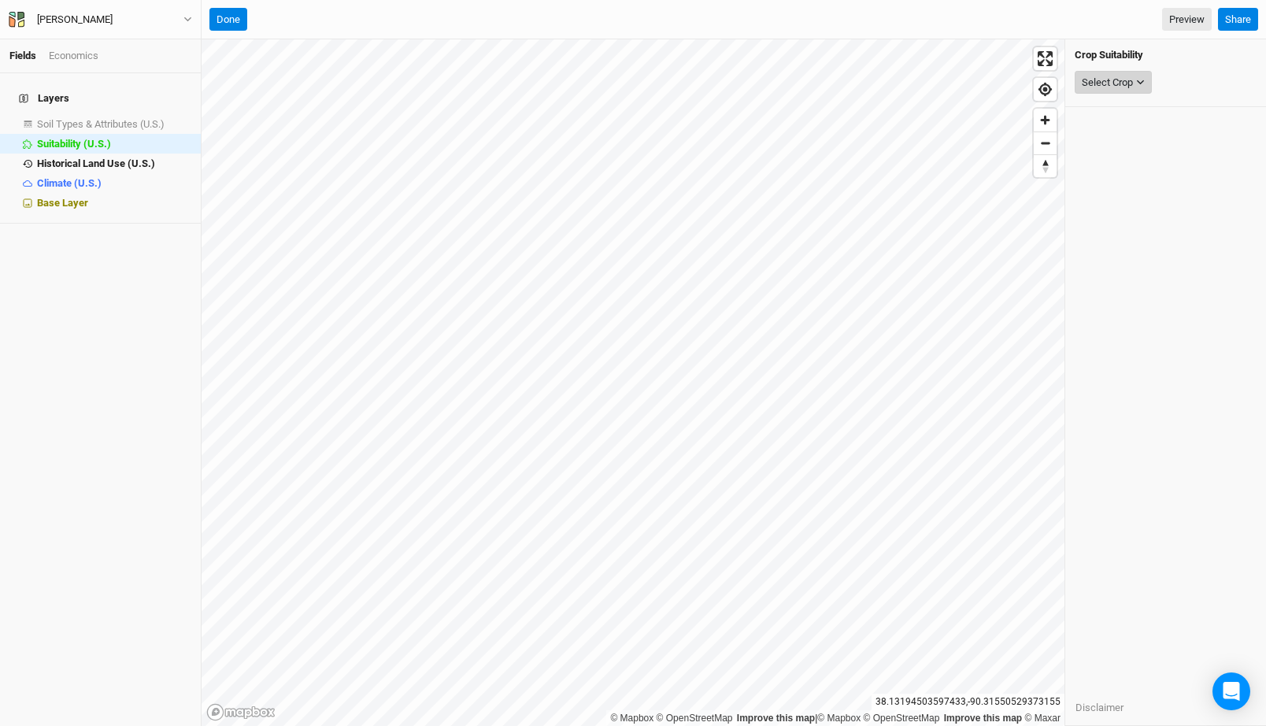
click at [1149, 82] on button "Select Crop" at bounding box center [1113, 83] width 77 height 24
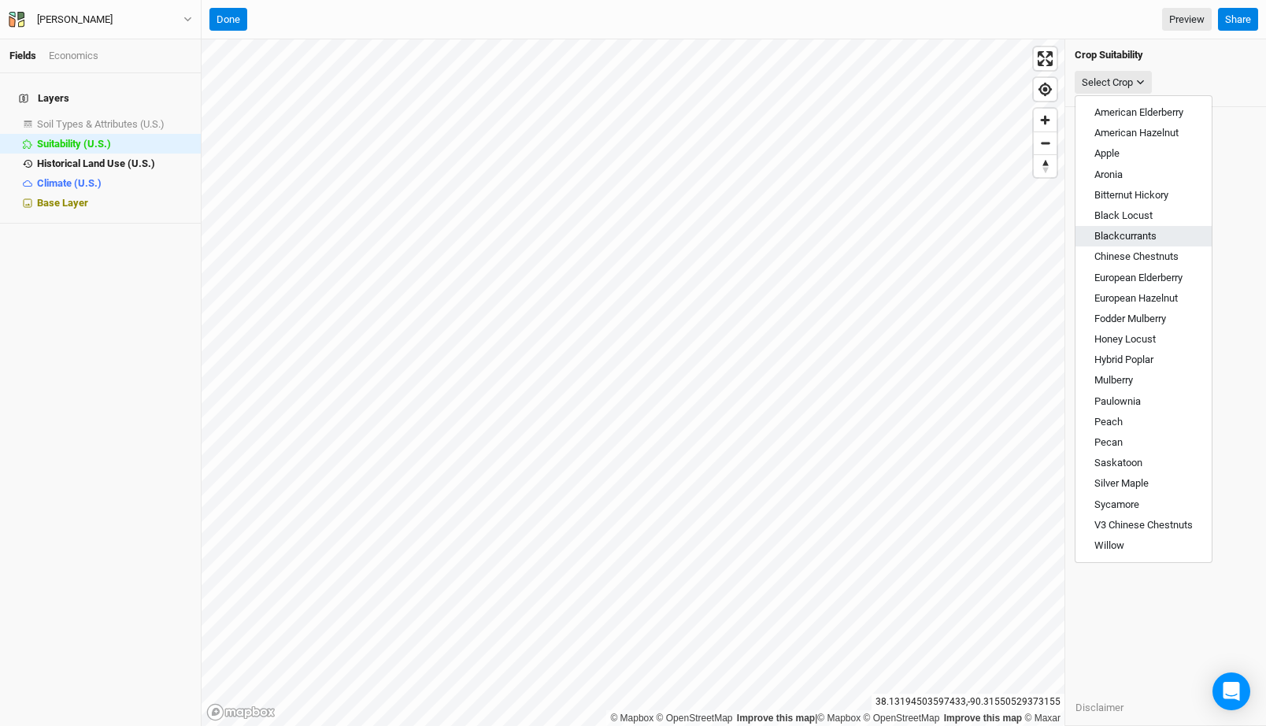
click at [1141, 237] on span "Blackcurrants" at bounding box center [1126, 236] width 62 height 12
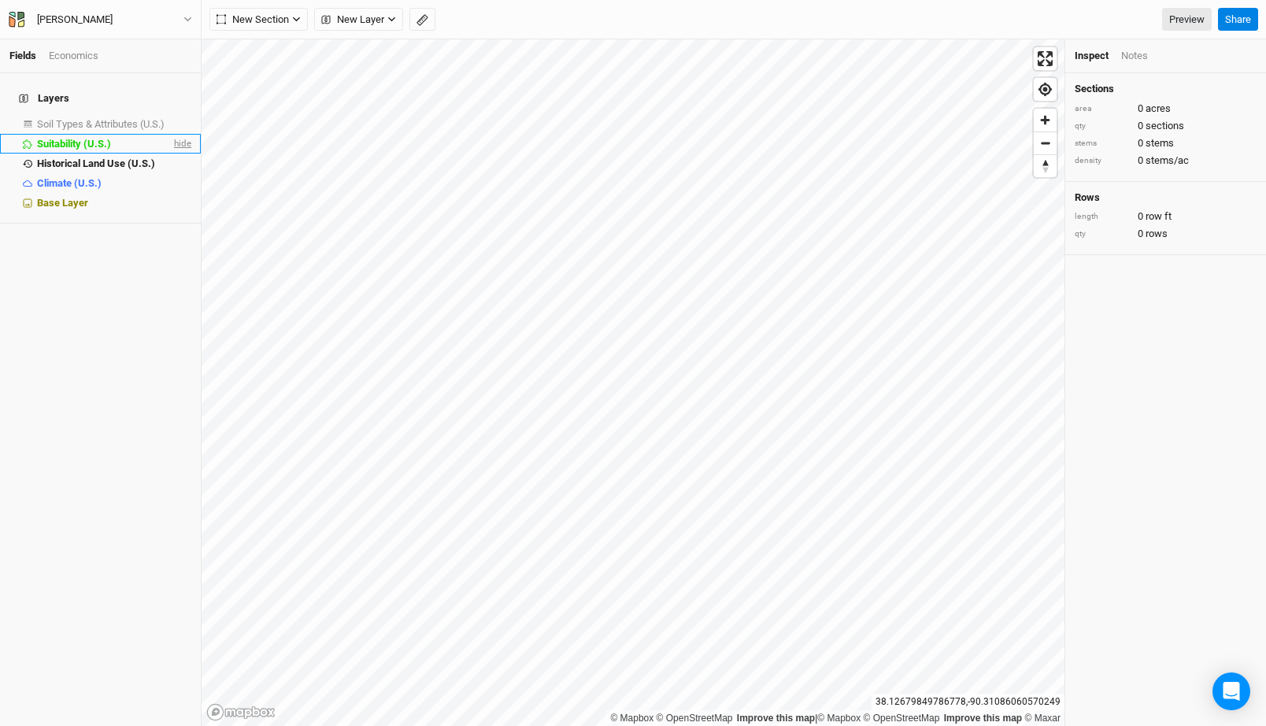
click at [183, 138] on span "hide" at bounding box center [181, 144] width 20 height 20
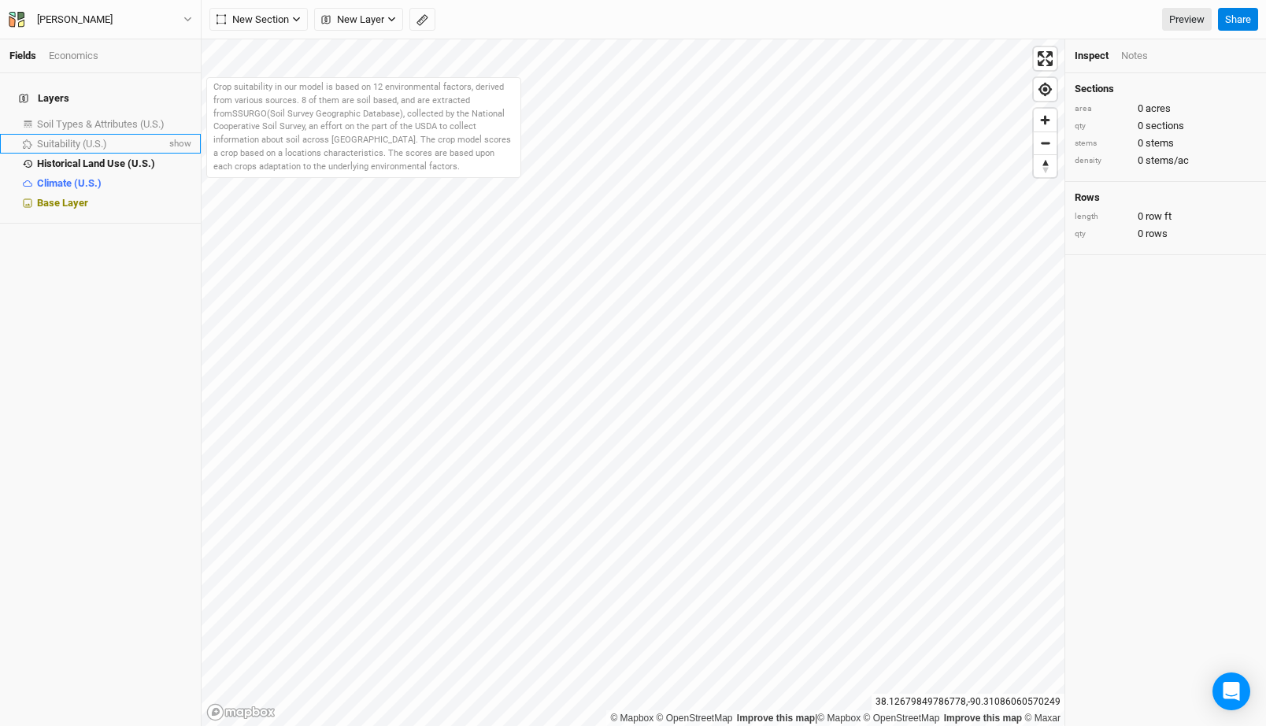
click at [131, 139] on li "Suitability (U.S.) show" at bounding box center [100, 144] width 201 height 20
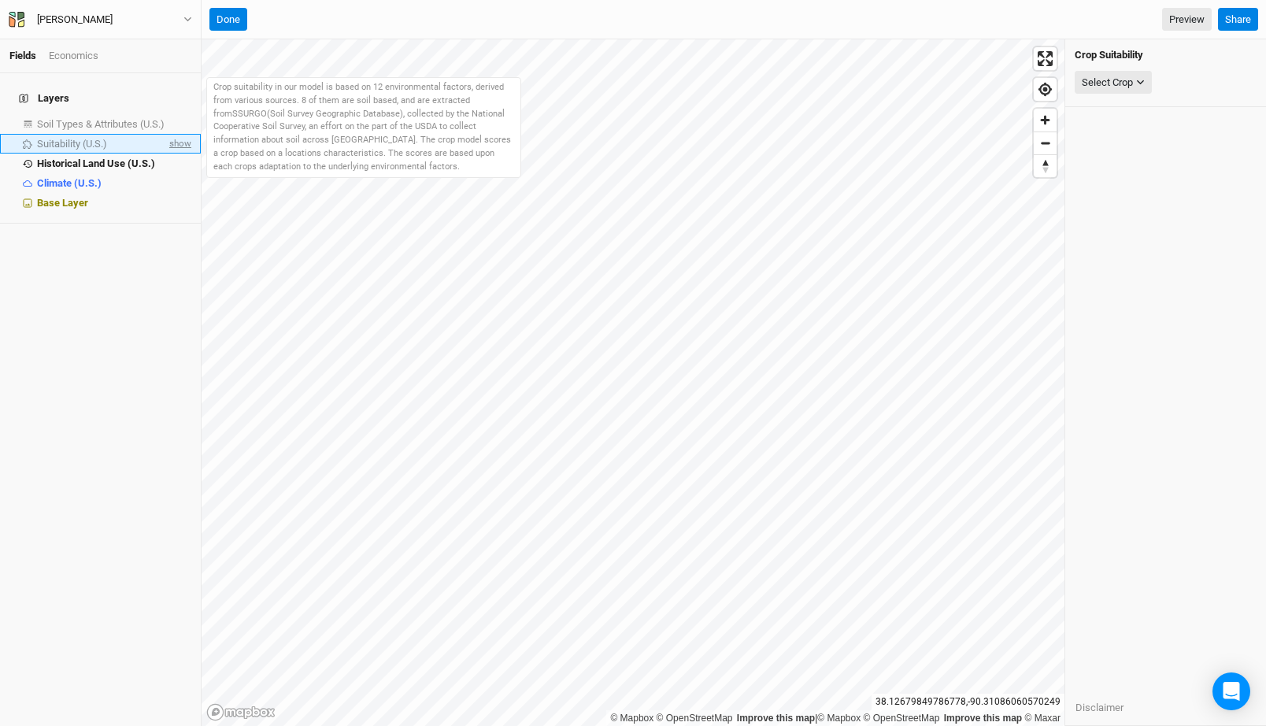
click at [182, 134] on span "show" at bounding box center [178, 144] width 25 height 20
click at [134, 138] on div "Suitability (U.S.)" at bounding box center [104, 144] width 134 height 13
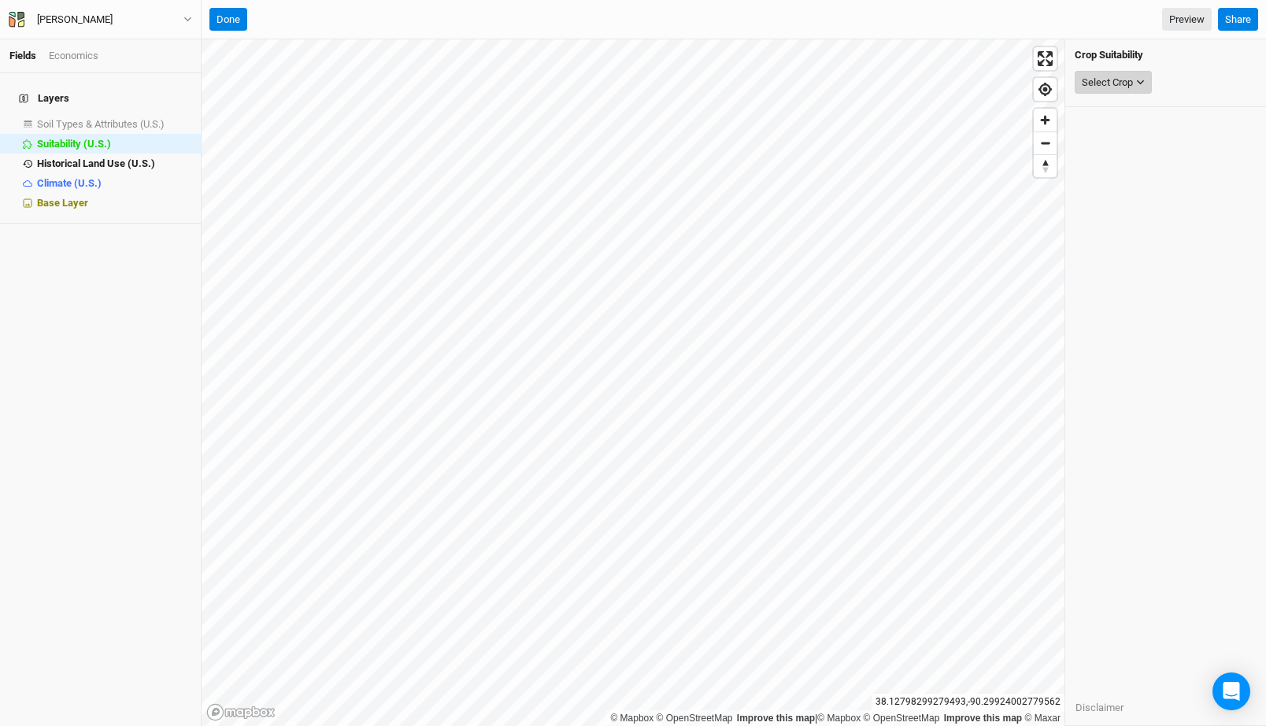
click at [1109, 93] on button "Select Crop" at bounding box center [1113, 83] width 77 height 24
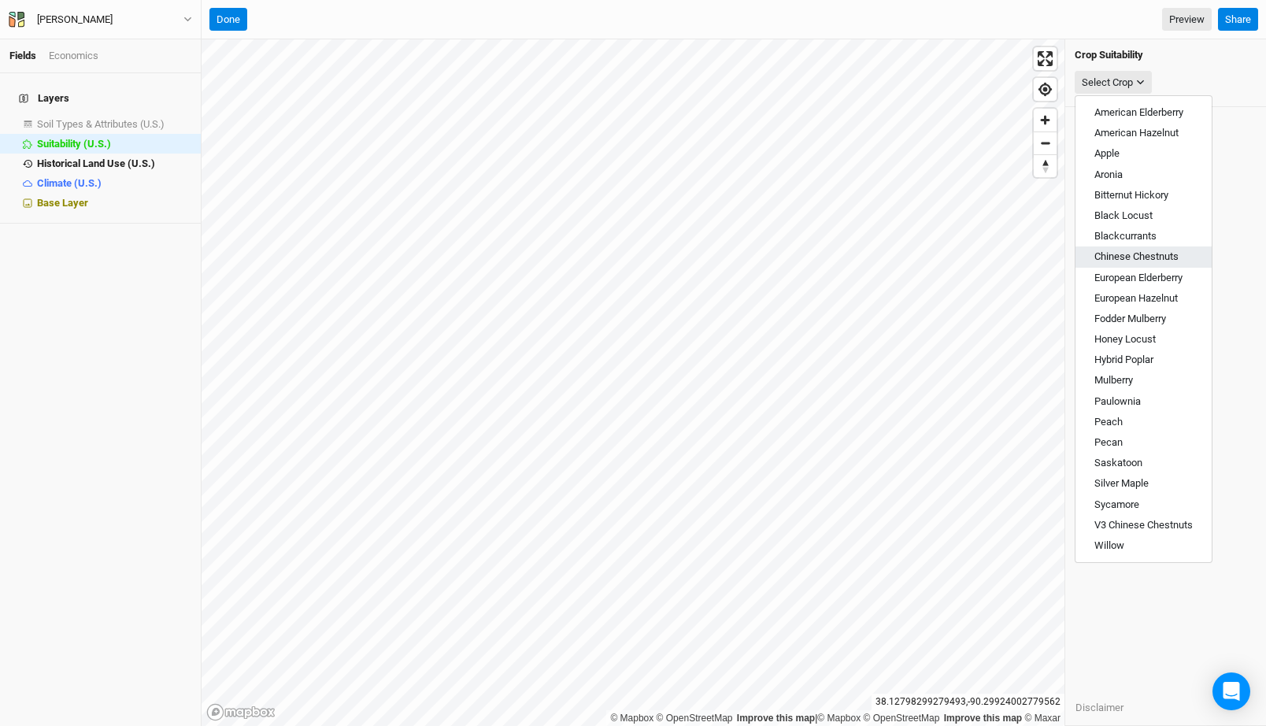
click at [1130, 261] on span "Chinese Chestnuts" at bounding box center [1137, 256] width 84 height 12
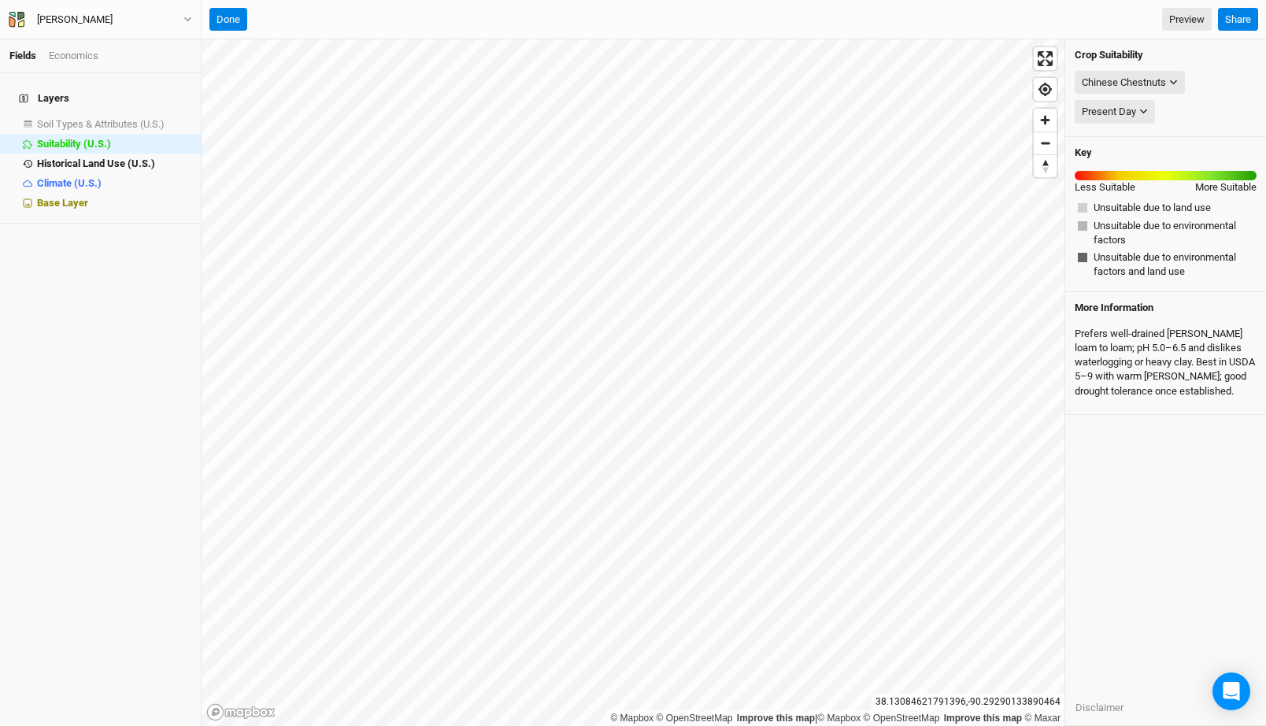
click at [1108, 69] on div "Chinese Chestnuts None American Elderberry American Hazelnut Apple Aronia Bitte…" at bounding box center [1166, 83] width 182 height 30
click at [1109, 76] on div "Chinese Chestnuts" at bounding box center [1124, 83] width 84 height 16
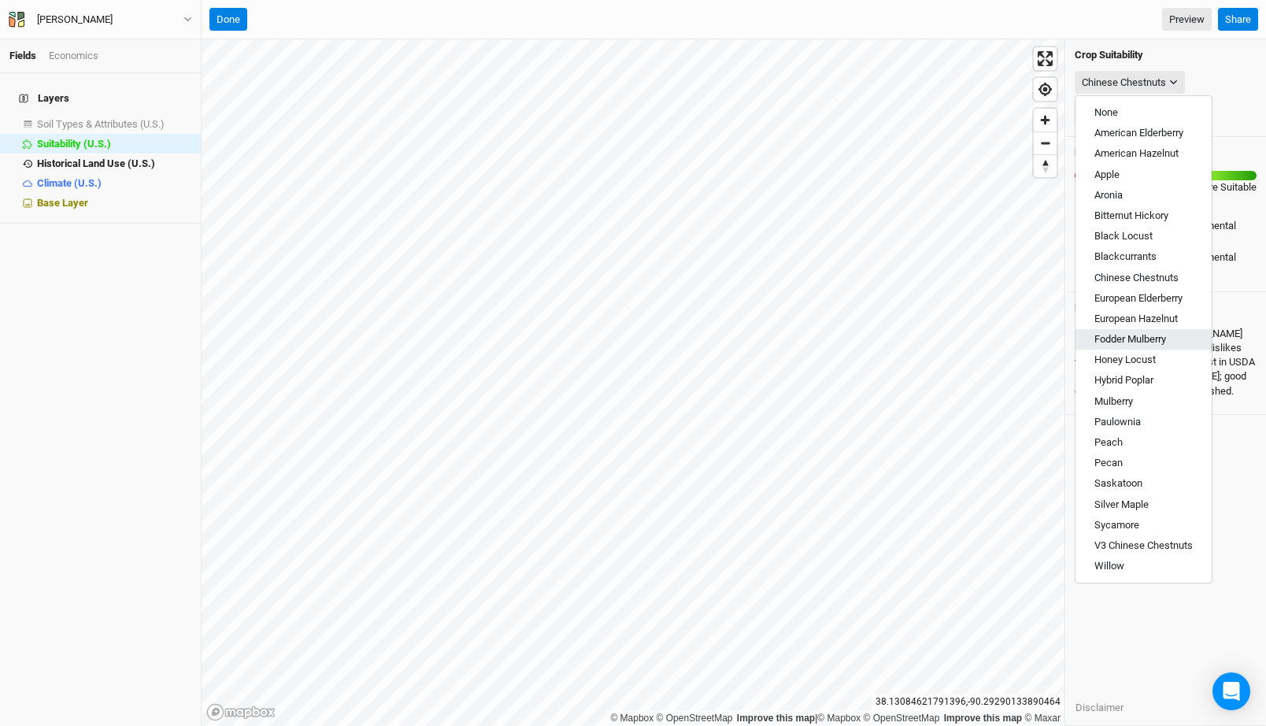
click at [1137, 348] on button "Fodder Mulberry" at bounding box center [1144, 339] width 136 height 20
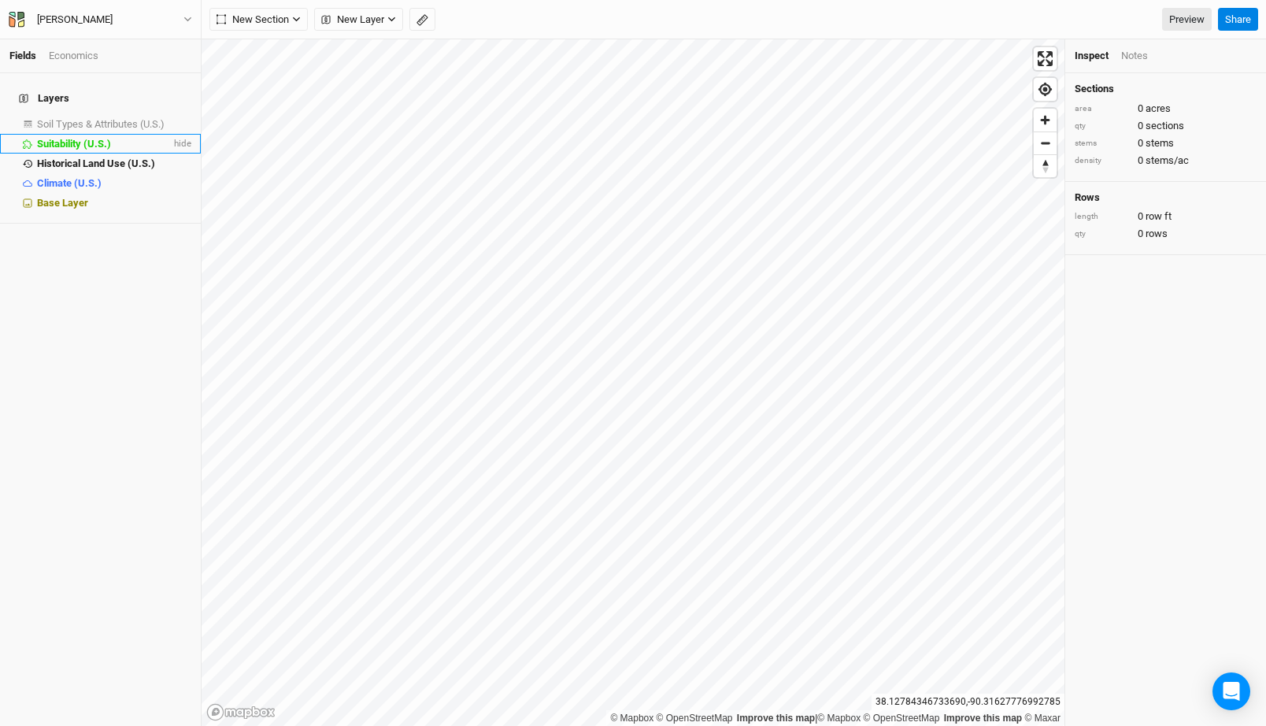
click at [87, 134] on li "Suitability (U.S.) hide" at bounding box center [100, 144] width 201 height 20
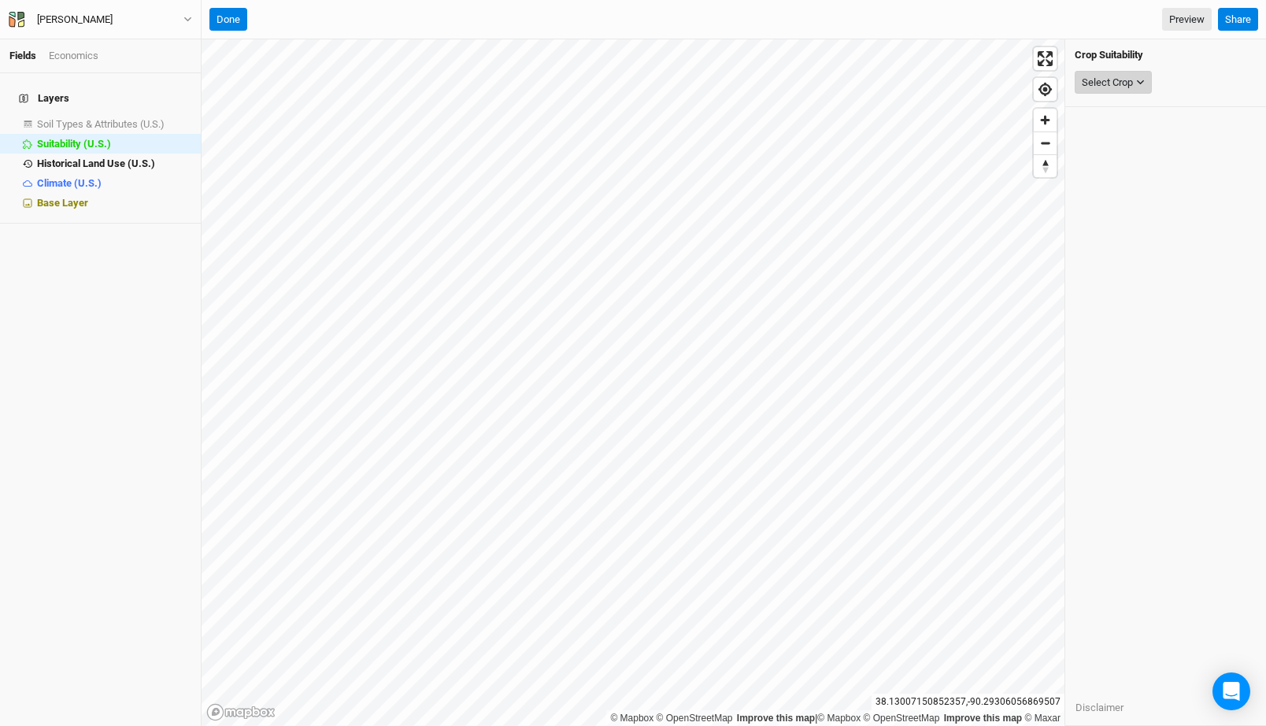
click at [1121, 87] on div "Select Crop" at bounding box center [1107, 83] width 51 height 16
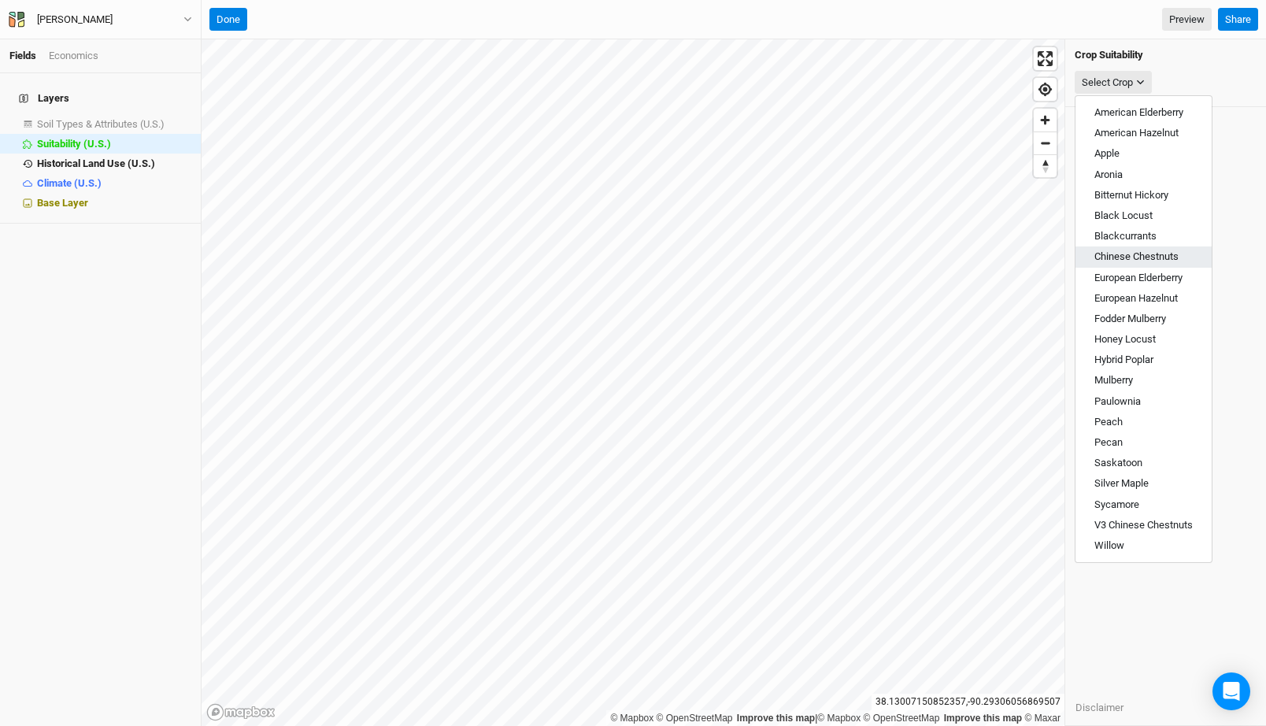
click at [1147, 253] on span "Chinese Chestnuts" at bounding box center [1137, 256] width 84 height 12
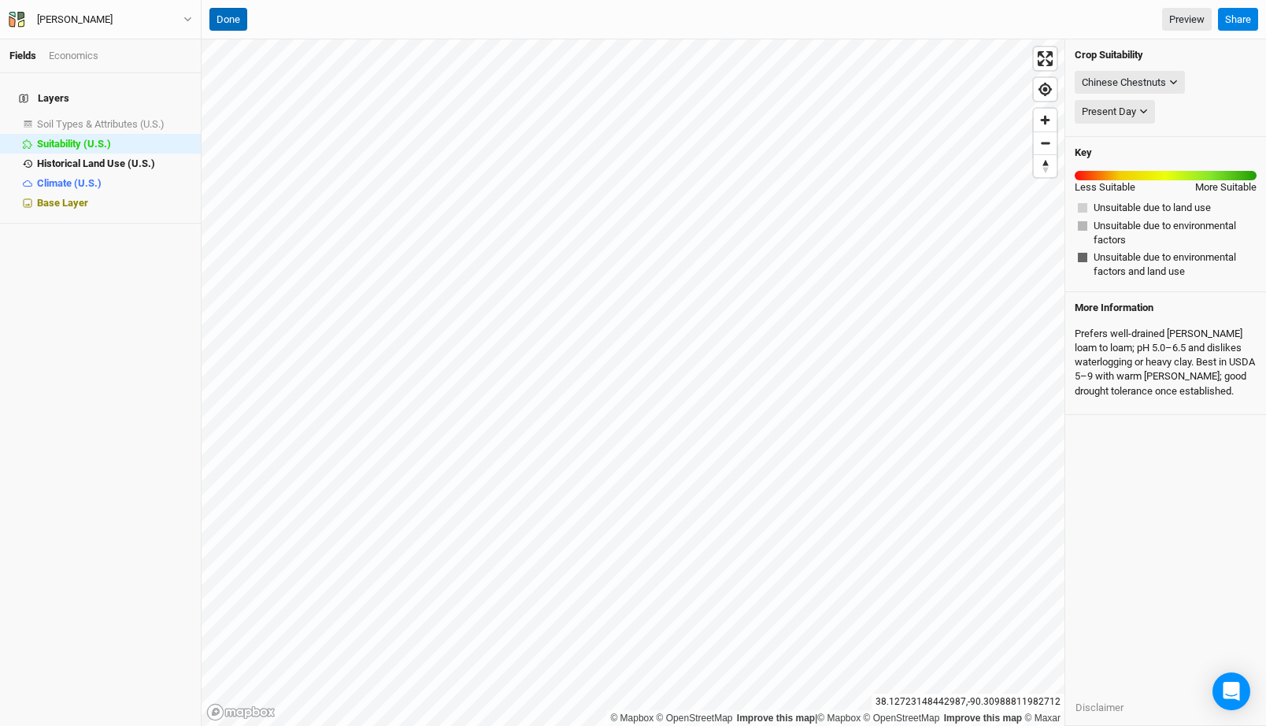
click at [238, 14] on button "Done" at bounding box center [228, 20] width 38 height 24
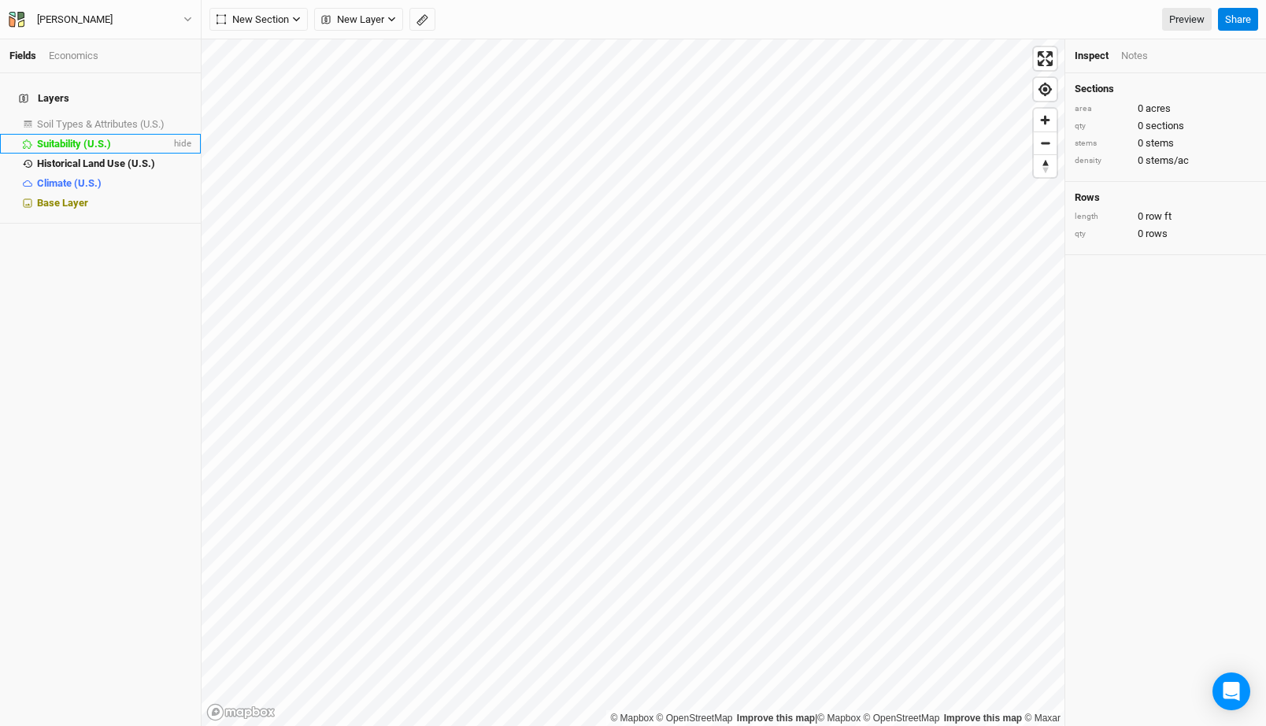
click at [100, 138] on span "Suitability (U.S.)" at bounding box center [74, 144] width 74 height 12
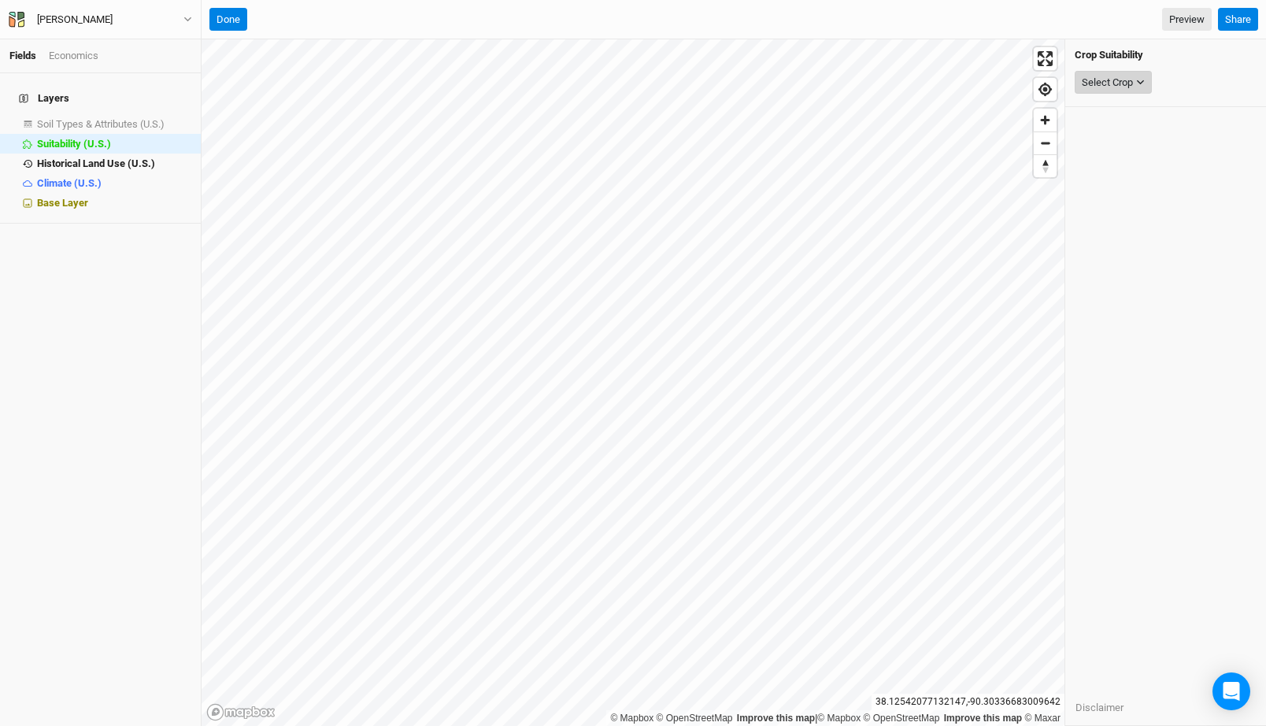
click at [1133, 83] on button "Select Crop" at bounding box center [1113, 83] width 77 height 24
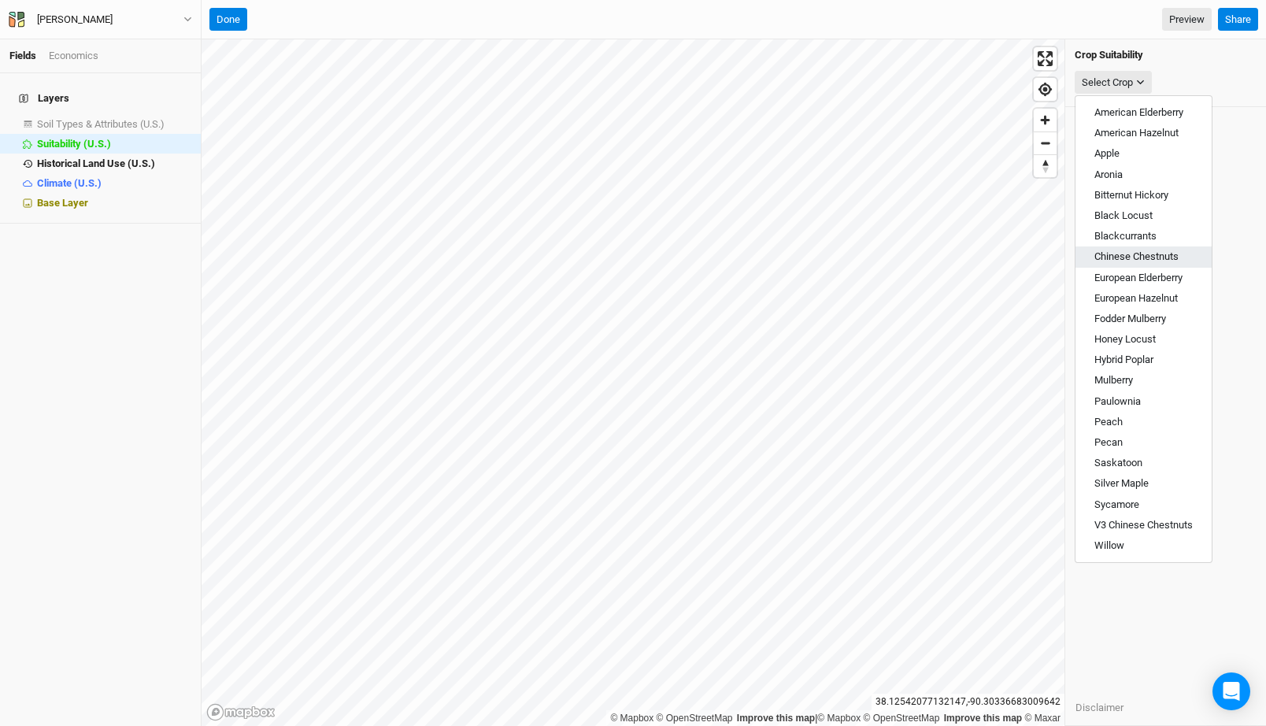
click at [1142, 265] on button "Chinese Chestnuts" at bounding box center [1144, 256] width 136 height 20
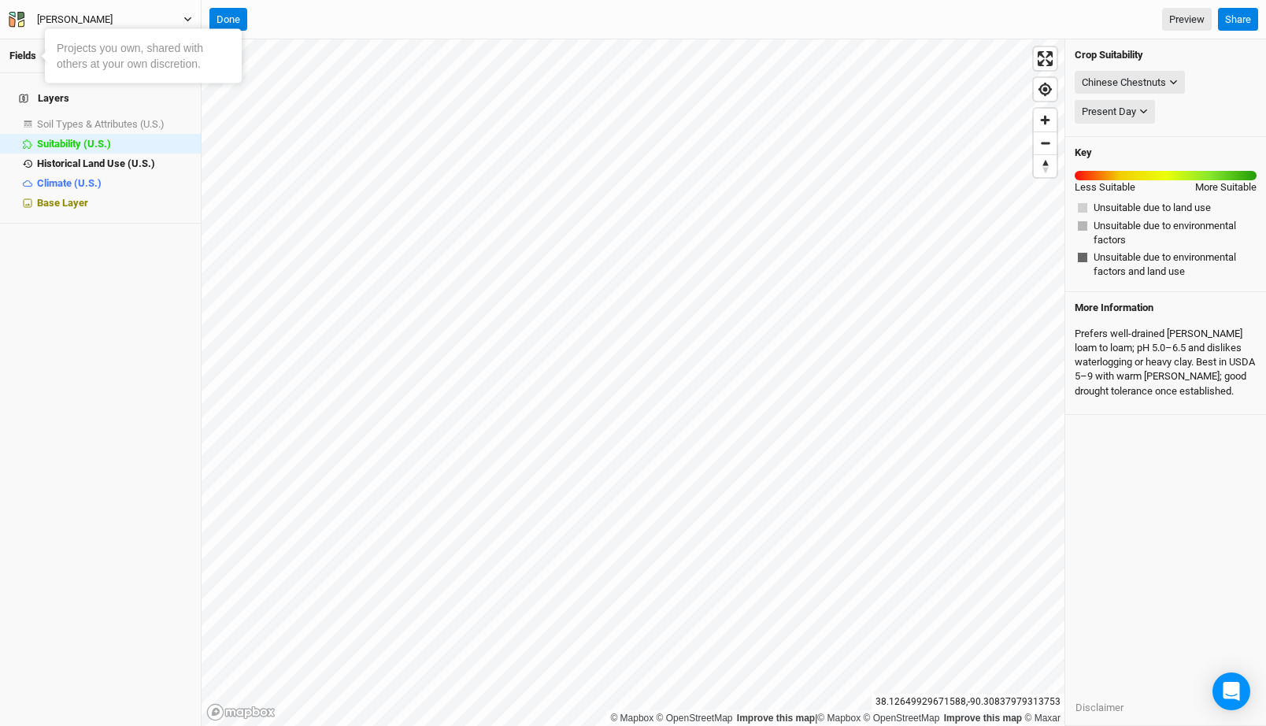
click at [69, 19] on div "[PERSON_NAME]" at bounding box center [75, 20] width 76 height 16
click at [97, 40] on button "Back" at bounding box center [131, 44] width 124 height 20
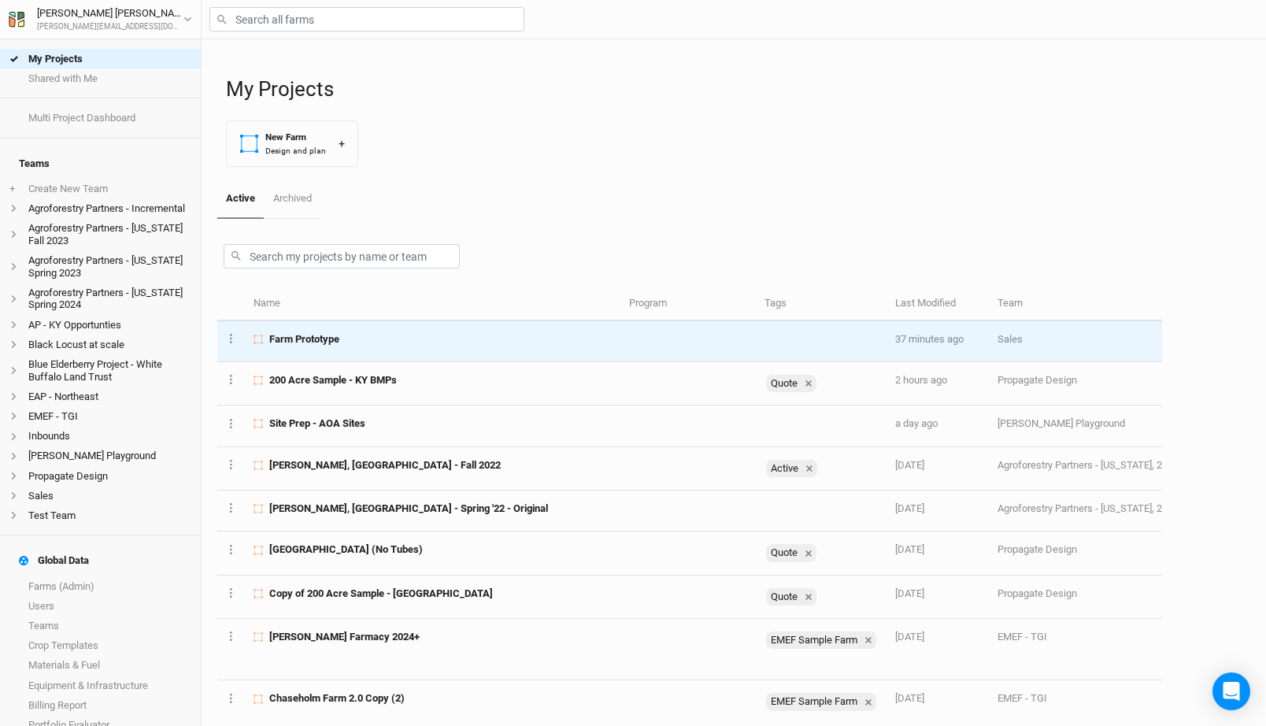
click at [401, 336] on div "Farm Prototype" at bounding box center [432, 339] width 357 height 14
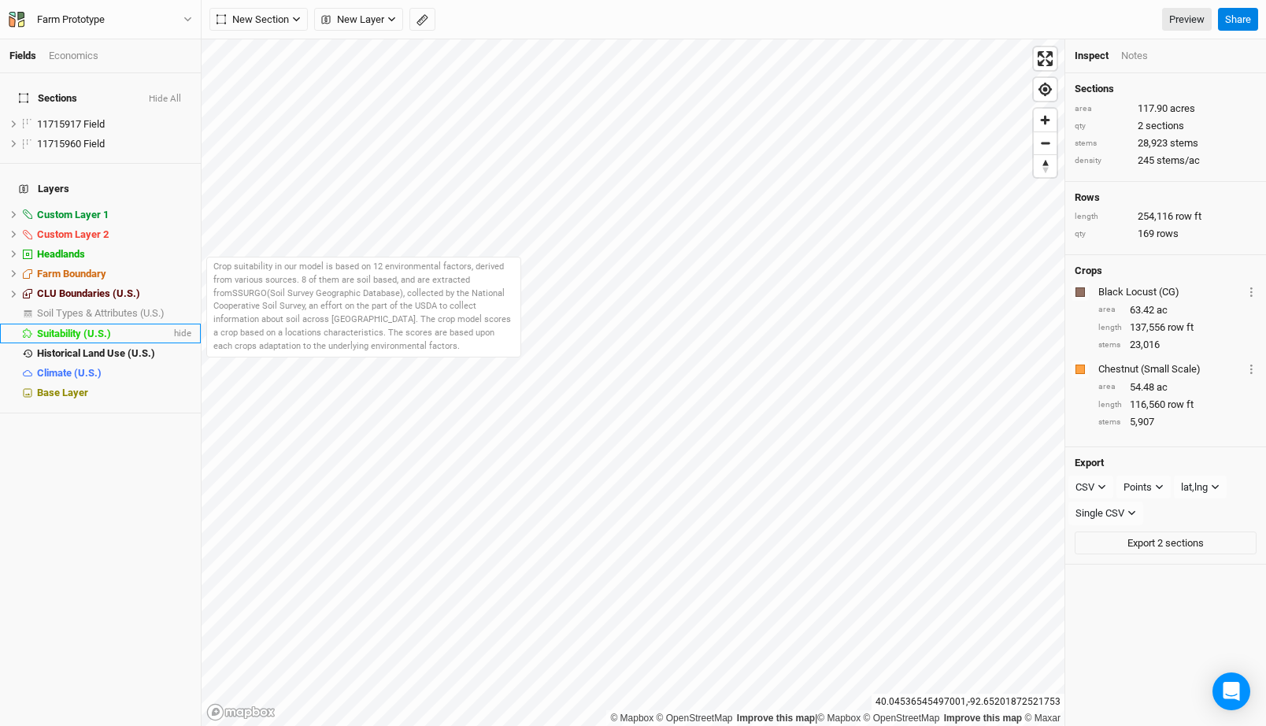
click at [116, 324] on li "Suitability (U.S.) hide" at bounding box center [100, 334] width 201 height 20
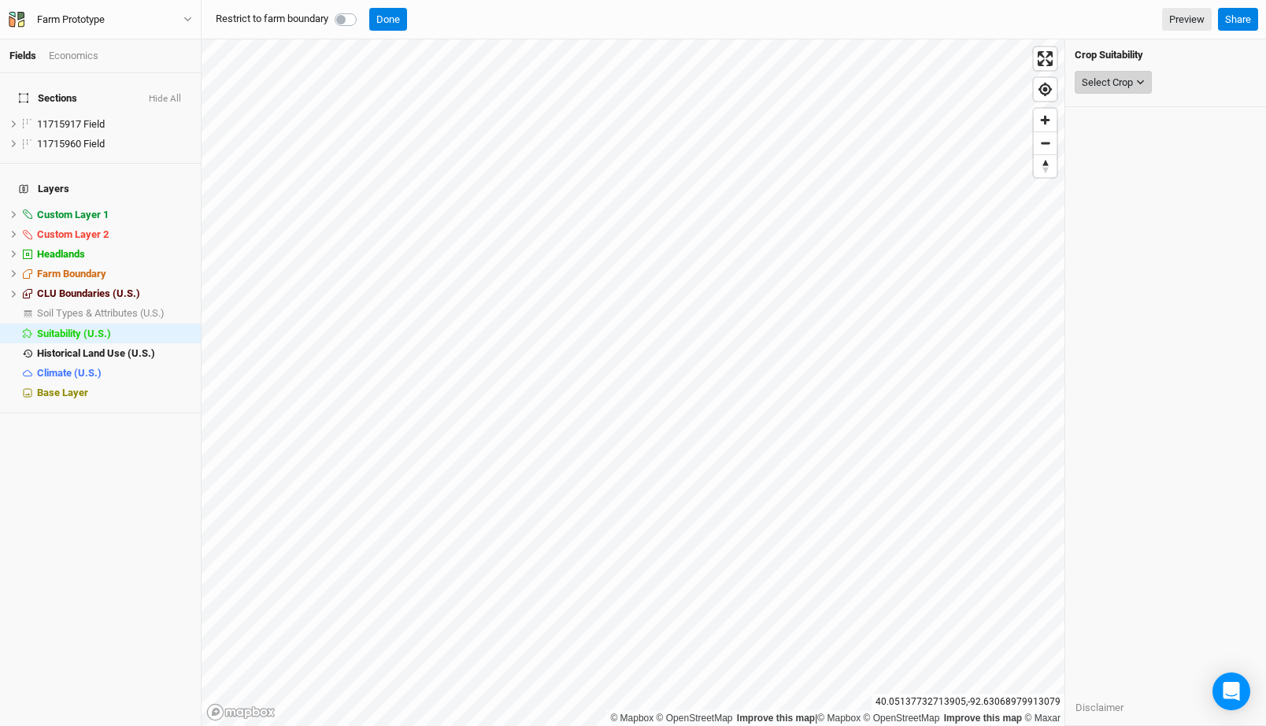
click at [1114, 87] on div "Select Crop" at bounding box center [1107, 83] width 51 height 16
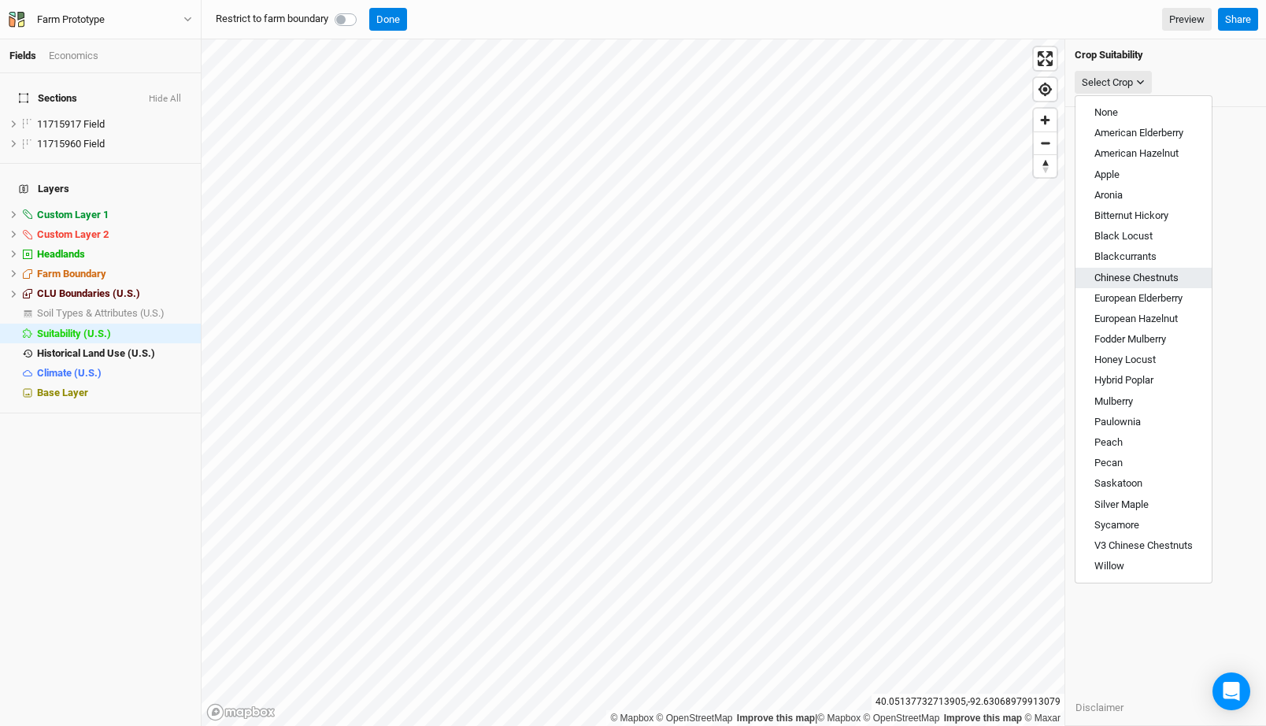
click at [1155, 272] on span "Chinese Chestnuts" at bounding box center [1137, 278] width 84 height 12
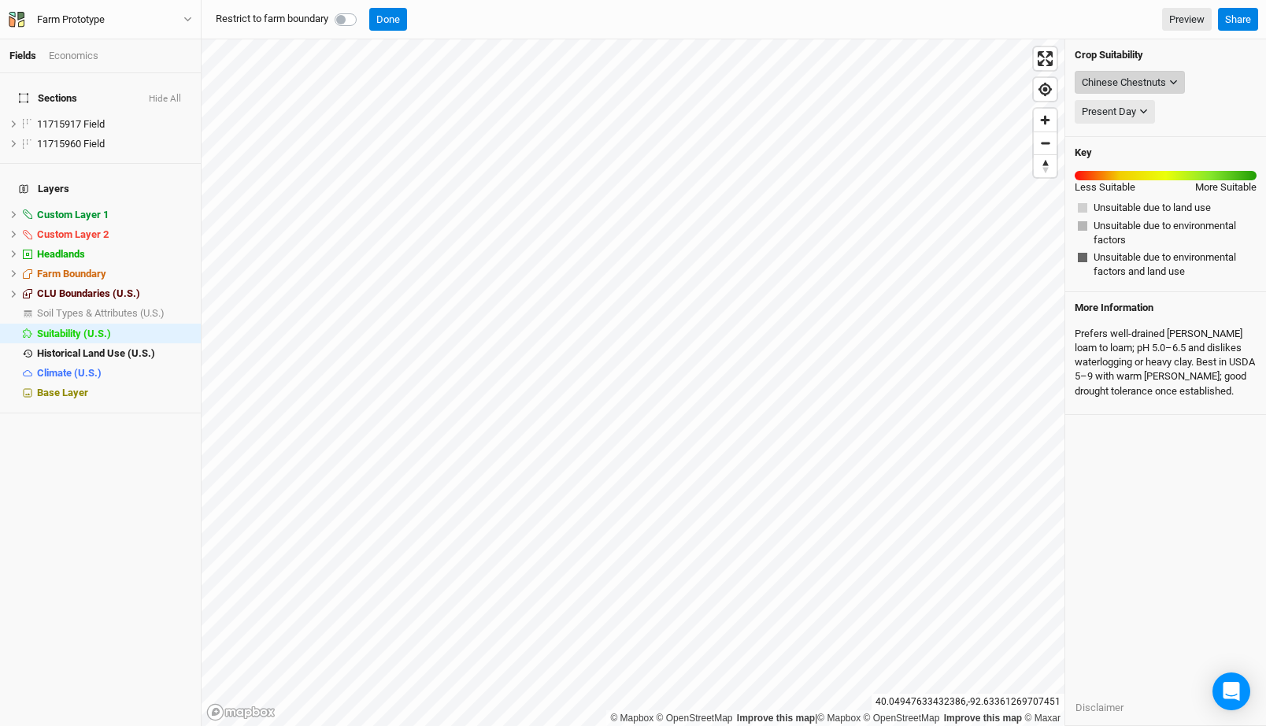
click at [1154, 82] on div "Chinese Chestnuts" at bounding box center [1124, 83] width 84 height 16
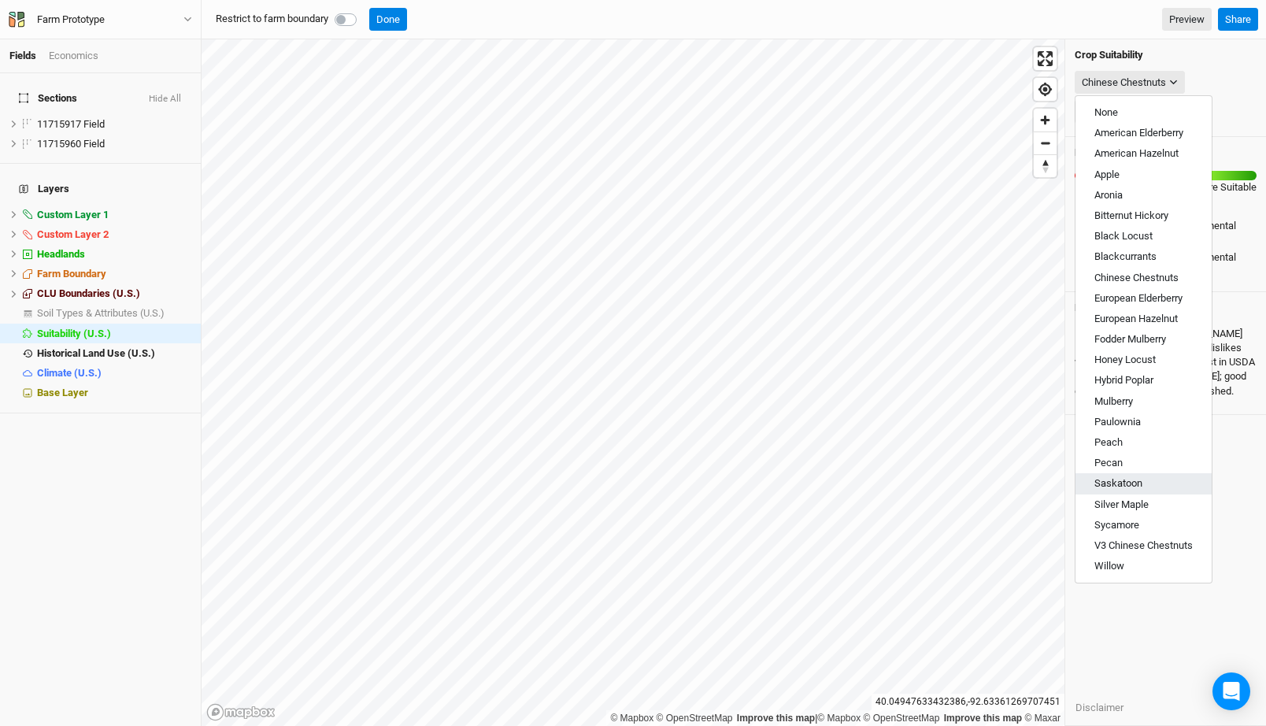
click at [1130, 476] on button "Saskatoon" at bounding box center [1144, 483] width 136 height 20
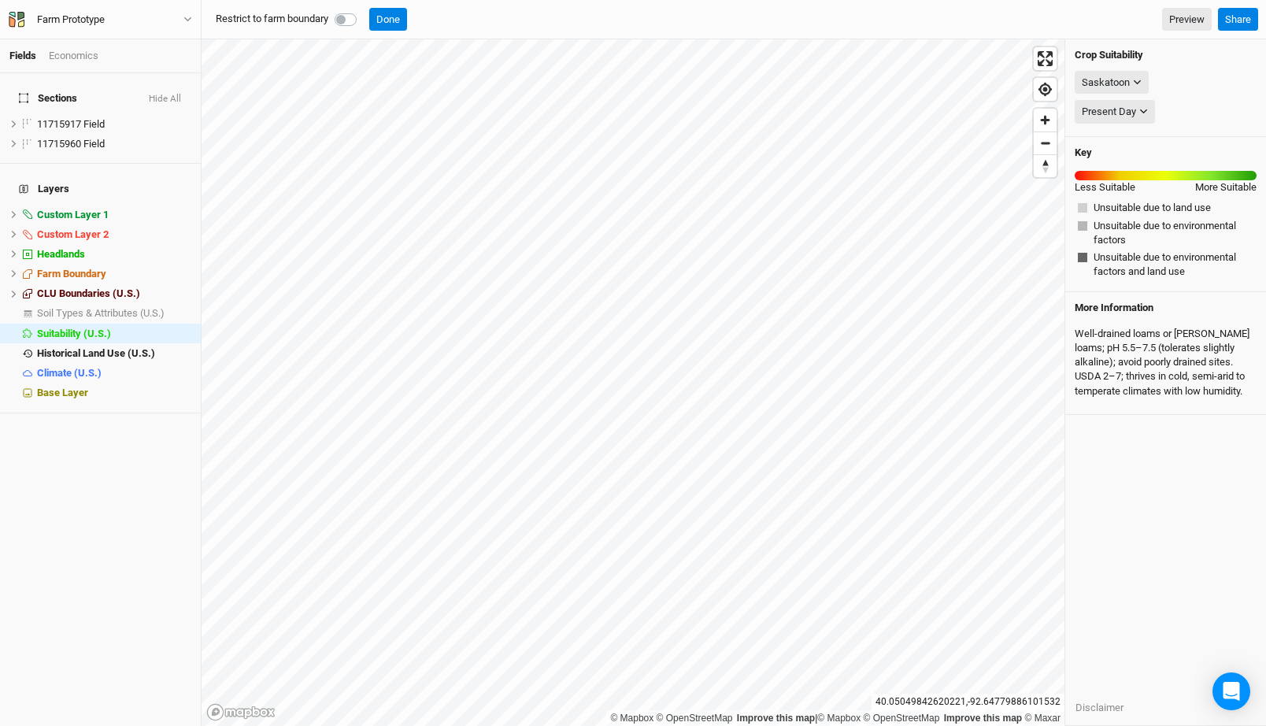
click at [363, 10] on label at bounding box center [363, 10] width 0 height 0
click at [347, 20] on input "checkbox" at bounding box center [341, 18] width 13 height 16
click at [363, 10] on label at bounding box center [363, 10] width 0 height 0
click at [347, 20] on input "checkbox" at bounding box center [341, 18] width 13 height 16
checkbox input "false"
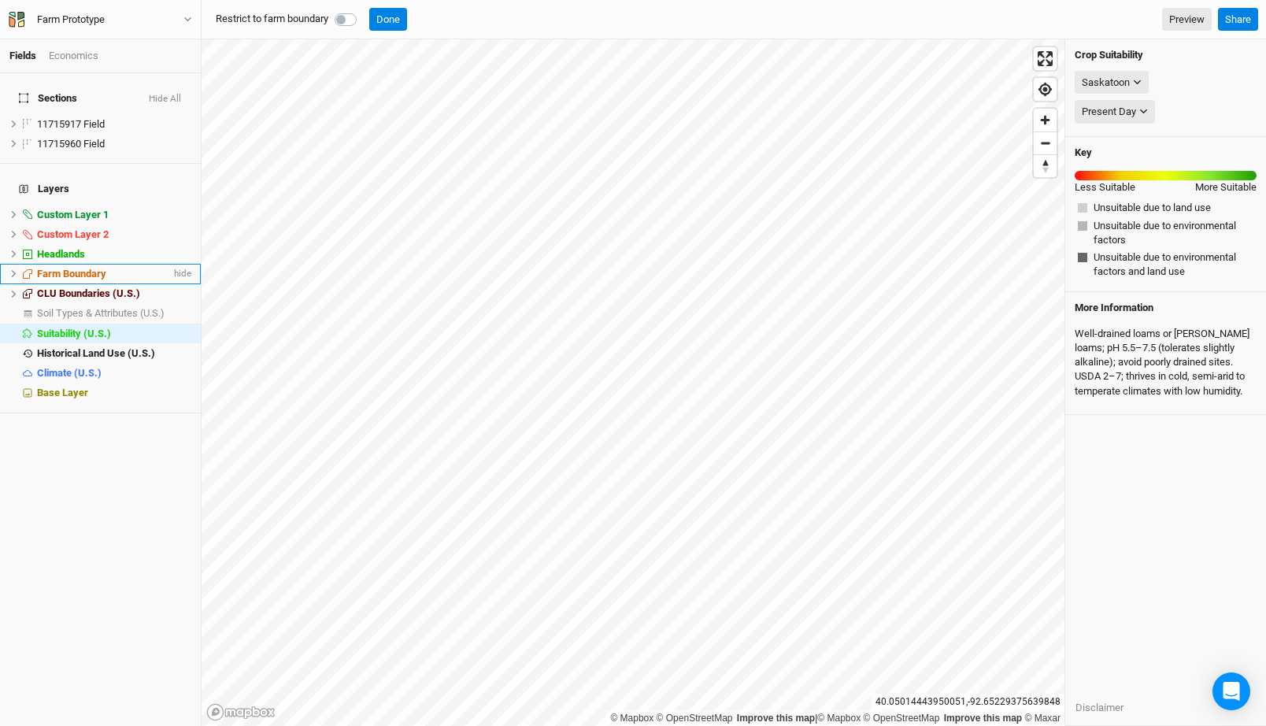
click at [120, 268] on div "Farm Boundary" at bounding box center [104, 274] width 134 height 13
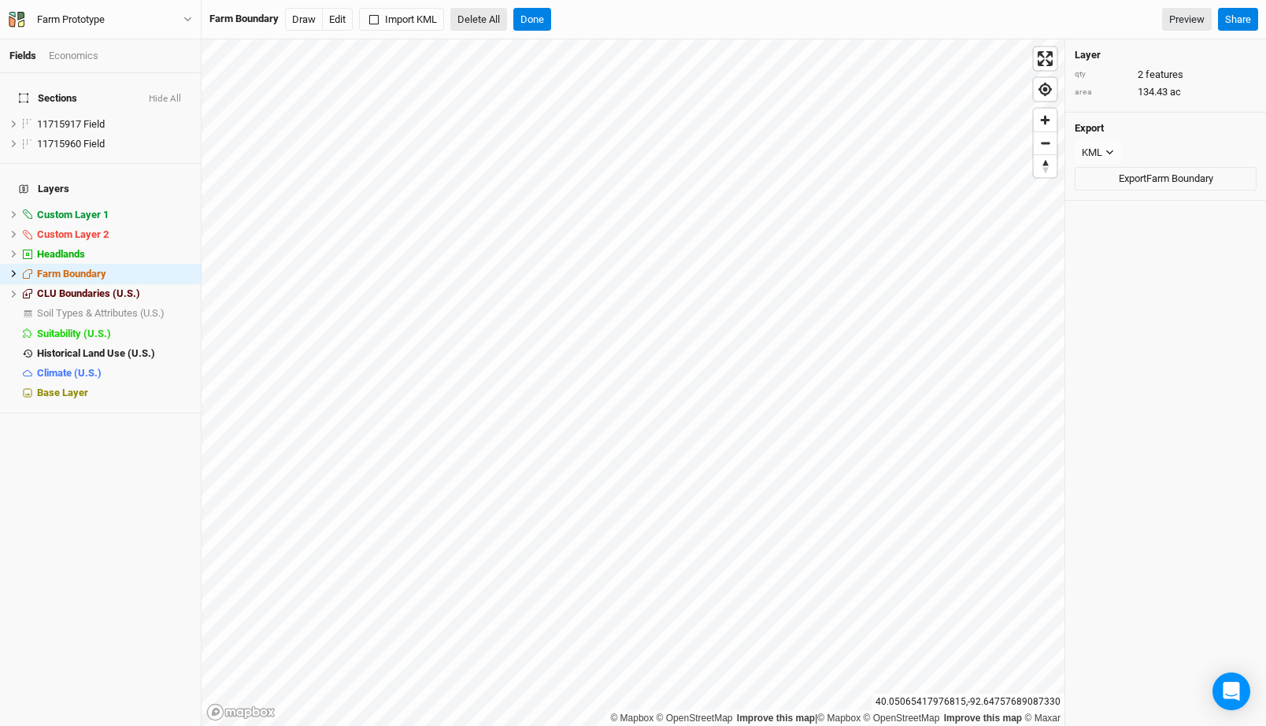
click at [472, 19] on button "Delete All" at bounding box center [478, 20] width 57 height 24
click at [583, 16] on button "Confirm" at bounding box center [569, 20] width 49 height 24
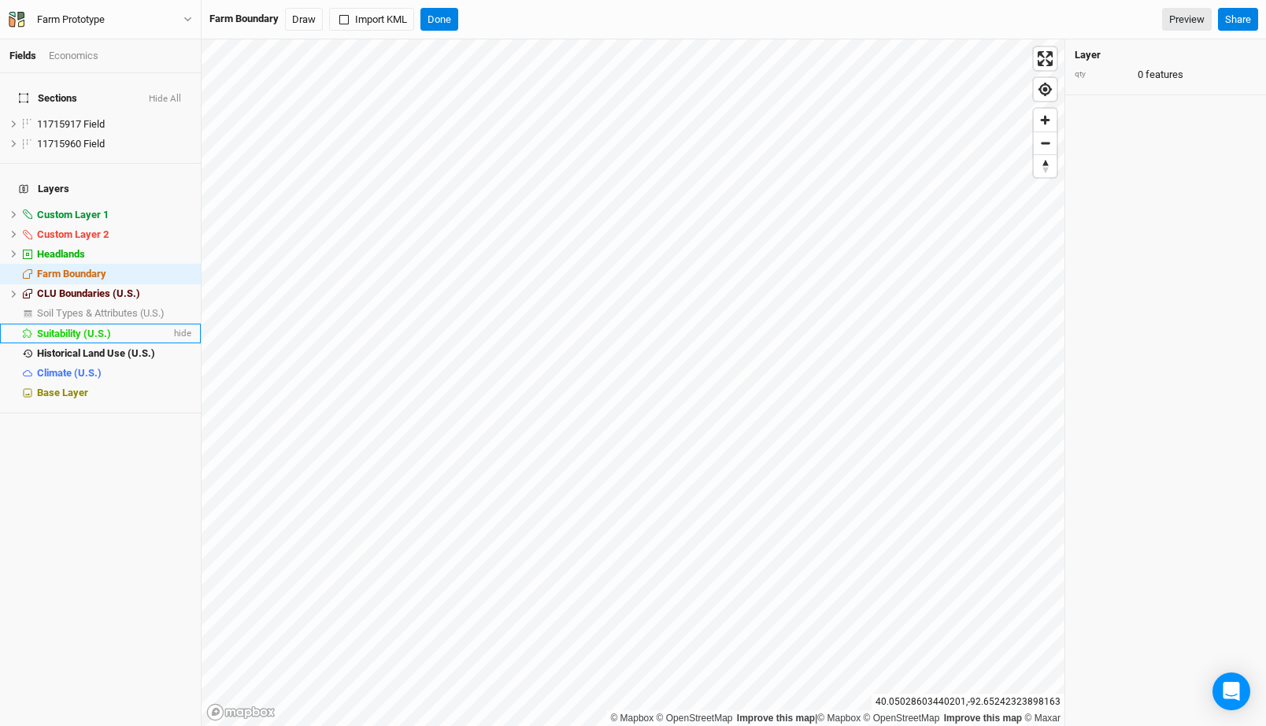
click at [89, 324] on li "Suitability (U.S.) hide" at bounding box center [100, 334] width 201 height 20
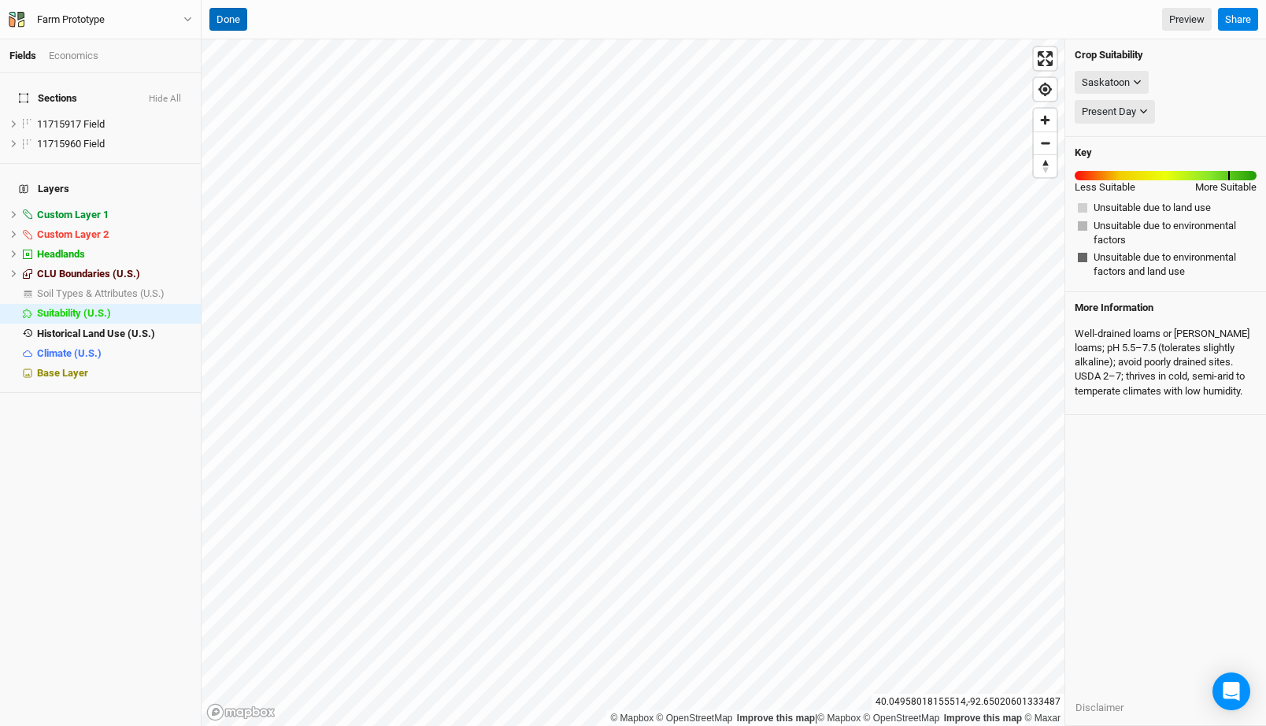
click at [224, 30] on button "Done" at bounding box center [228, 20] width 38 height 24
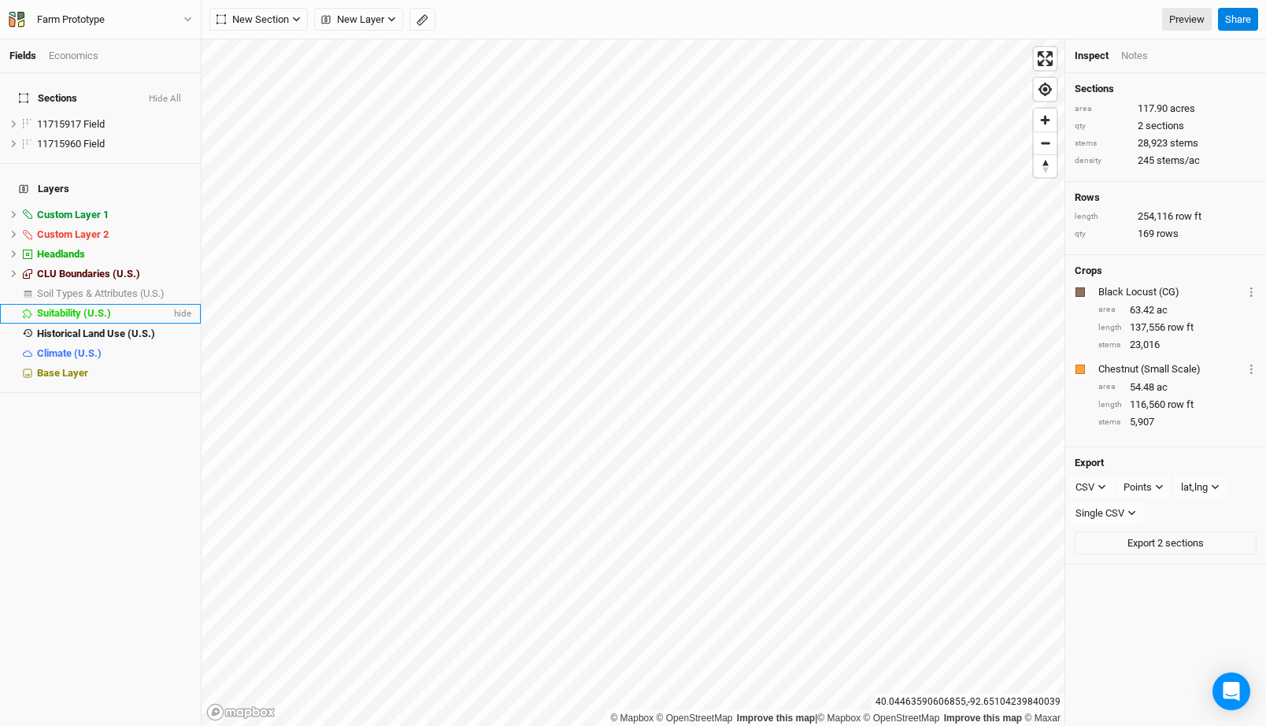
click at [99, 304] on li "Suitability (U.S.) hide" at bounding box center [100, 314] width 201 height 20
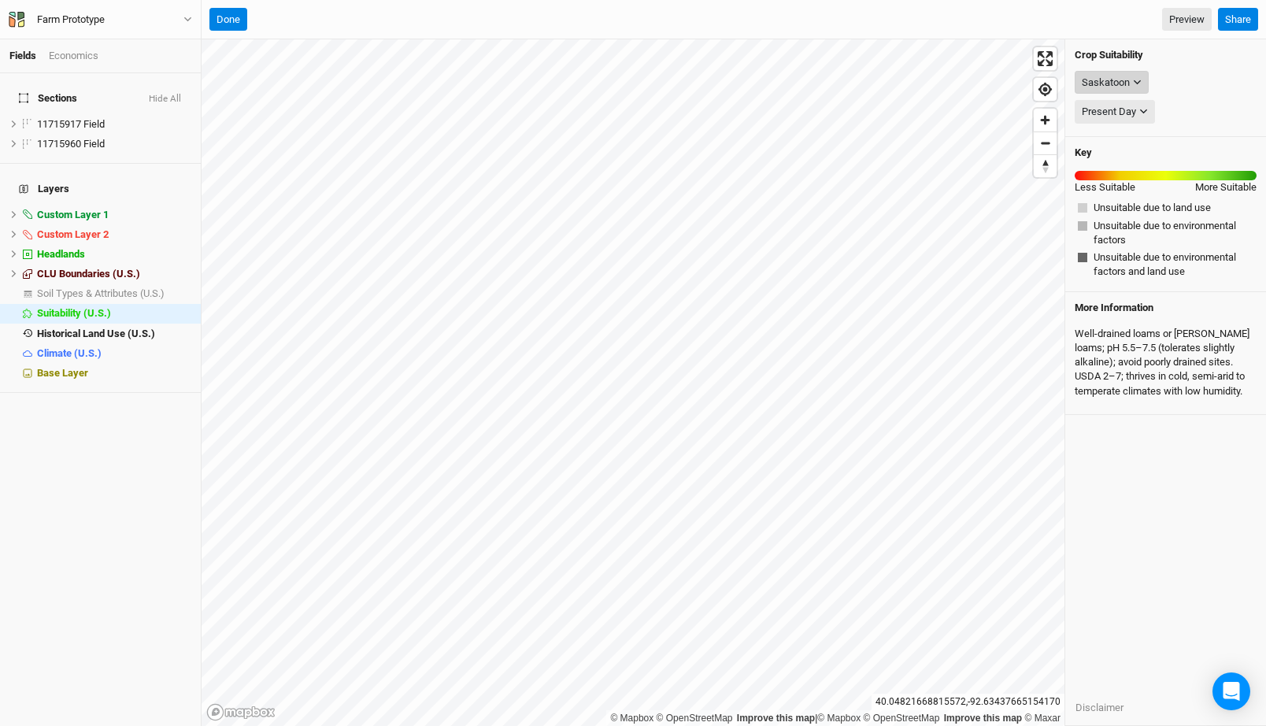
click at [1107, 77] on div "Saskatoon" at bounding box center [1106, 83] width 48 height 16
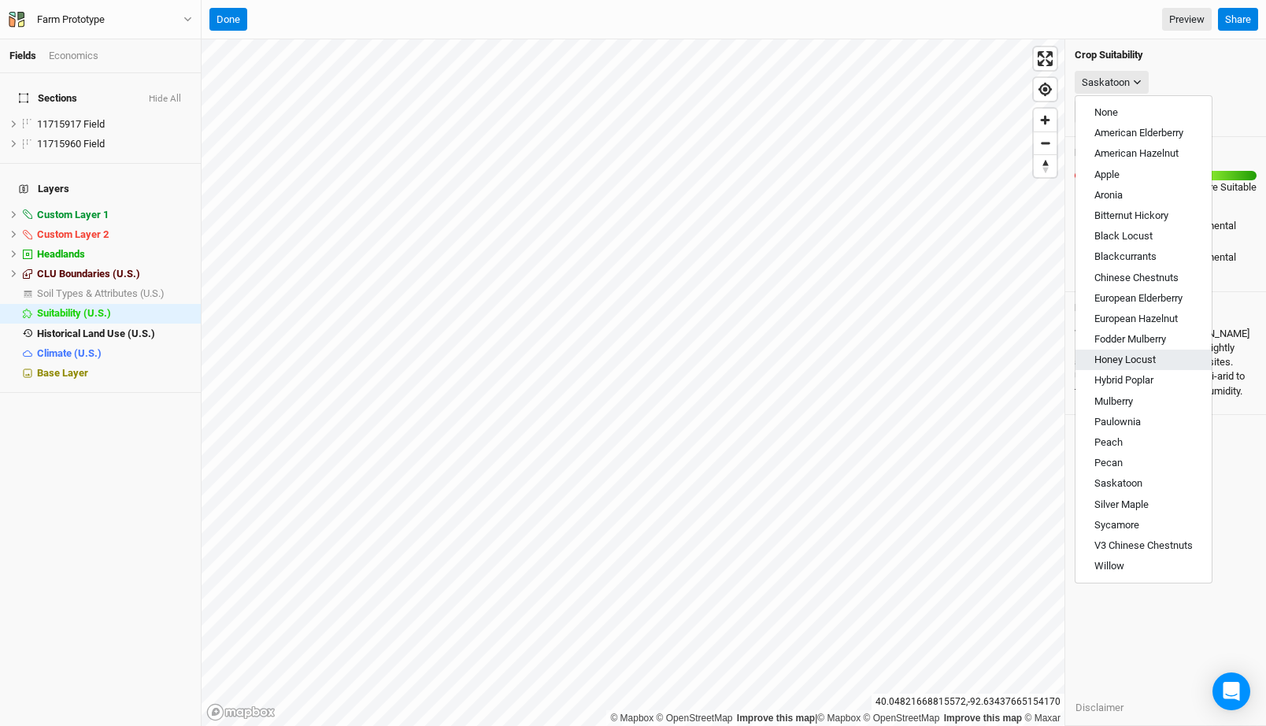
click at [1135, 354] on span "Honey Locust" at bounding box center [1125, 360] width 61 height 12
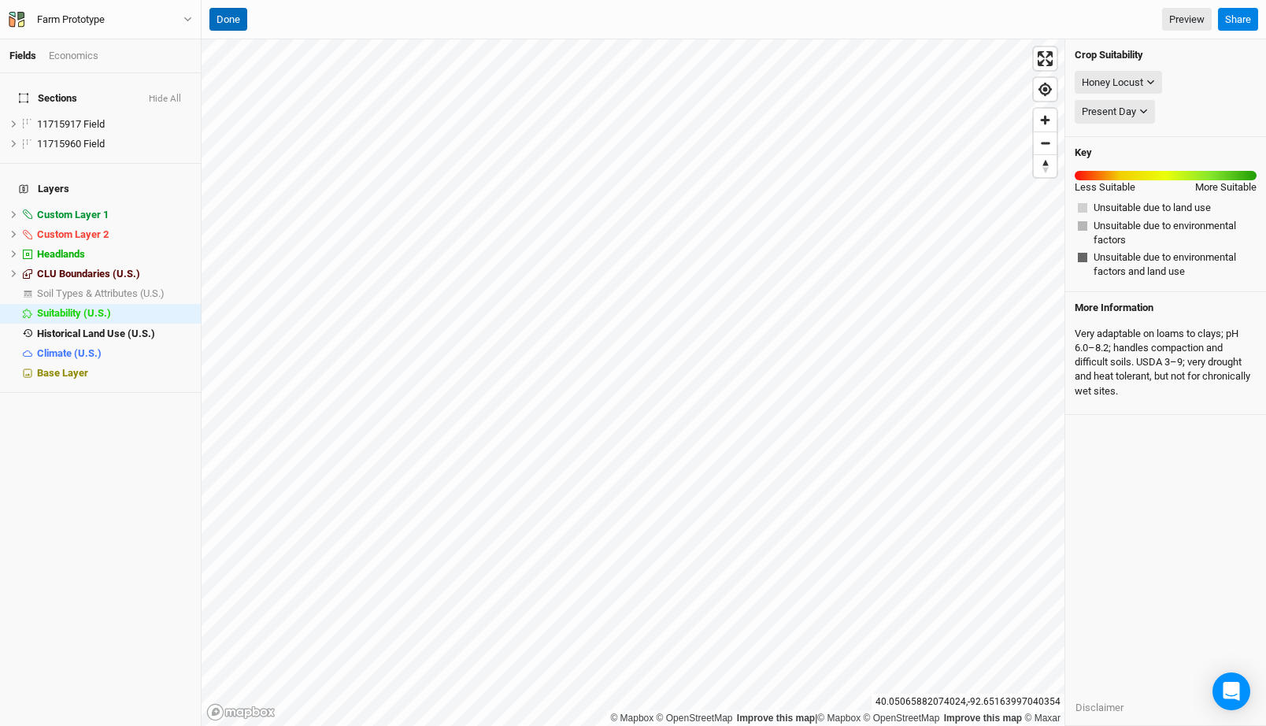
click at [234, 11] on button "Done" at bounding box center [228, 20] width 38 height 24
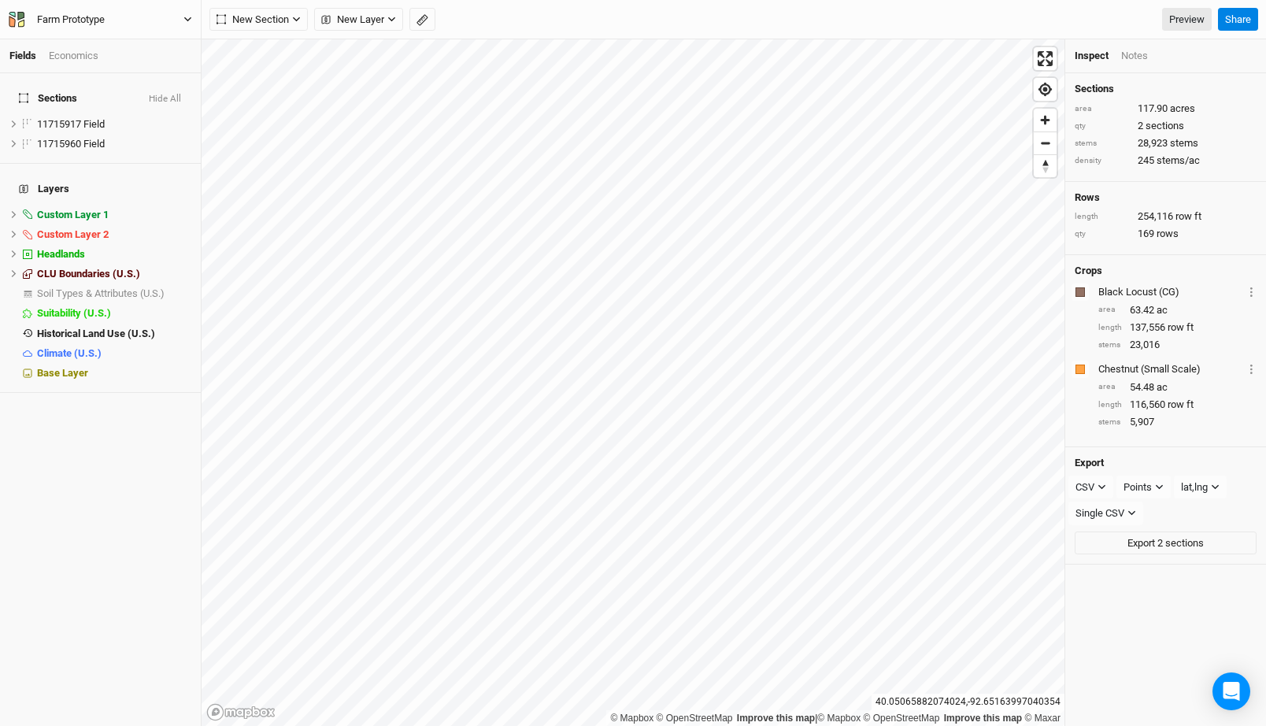
click at [174, 17] on button "Farm Prototype" at bounding box center [100, 19] width 185 height 17
click at [175, 13] on button "Farm Prototype" at bounding box center [100, 19] width 185 height 17
click at [141, 19] on button "Farm Prototype" at bounding box center [100, 19] width 185 height 17
click at [127, 43] on button "Back" at bounding box center [131, 44] width 124 height 20
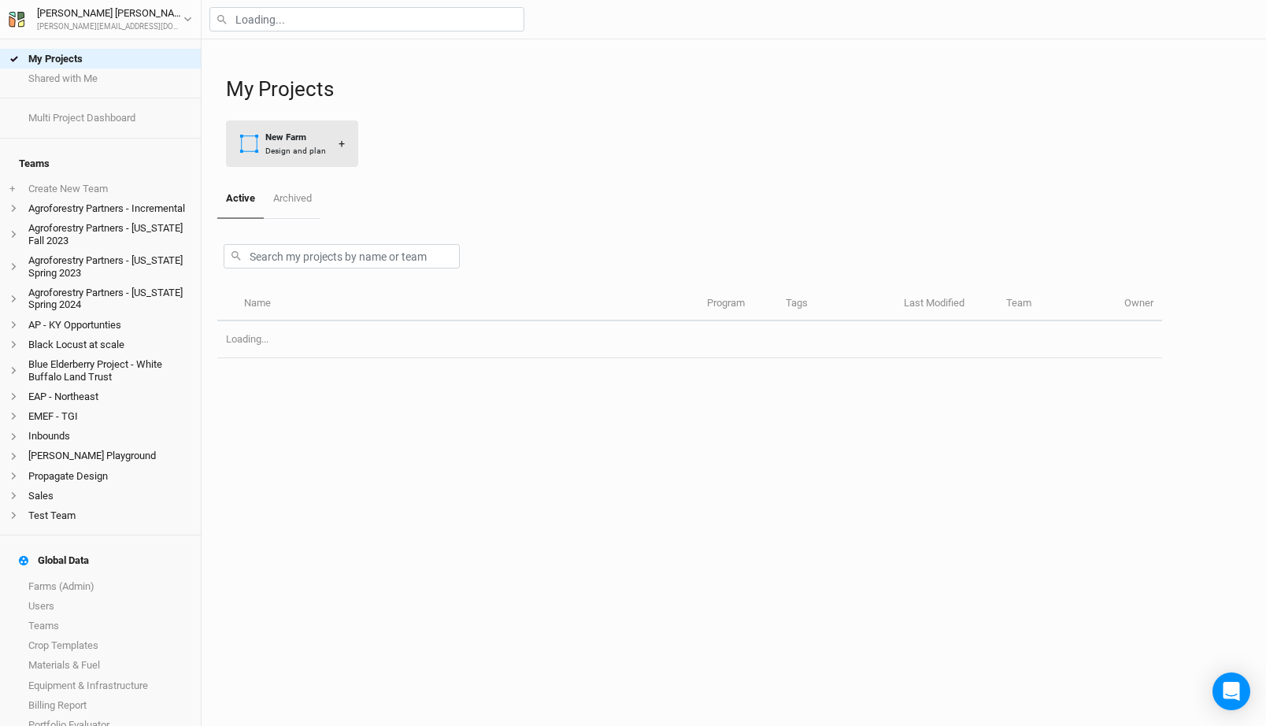
click at [296, 146] on div "Design and plan" at bounding box center [295, 151] width 61 height 12
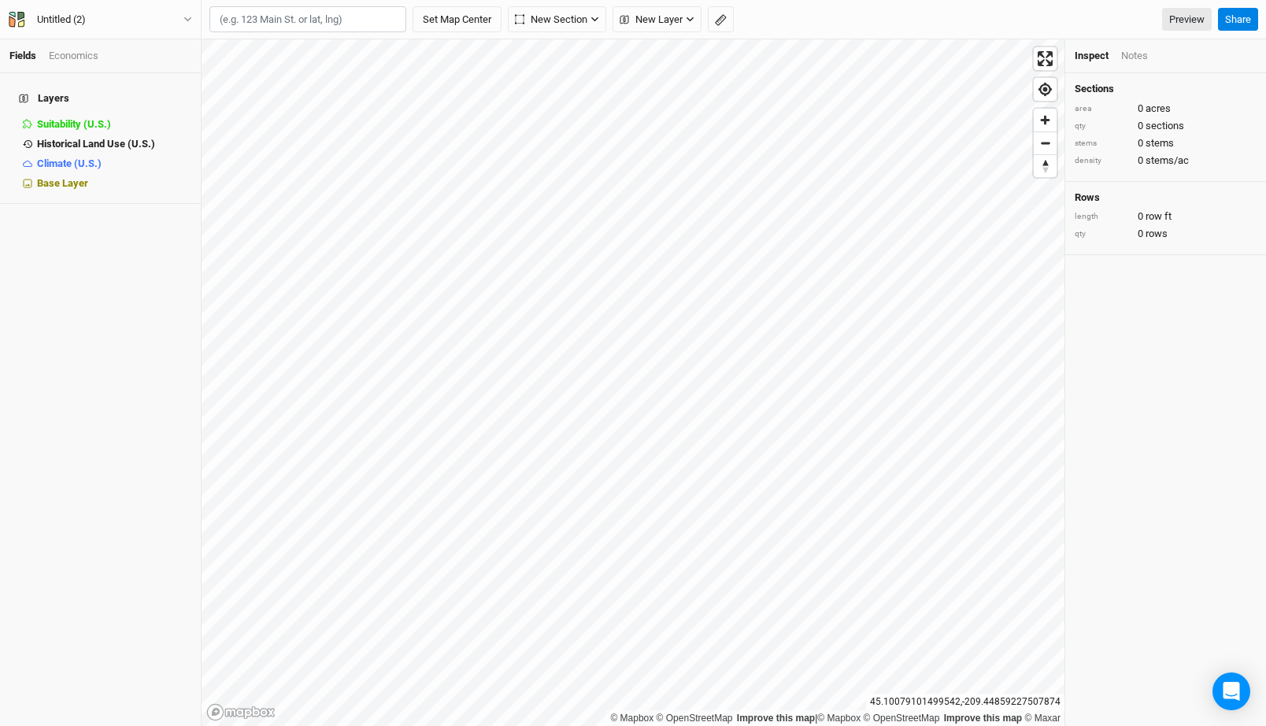
click at [311, 20] on input "text" at bounding box center [307, 19] width 197 height 27
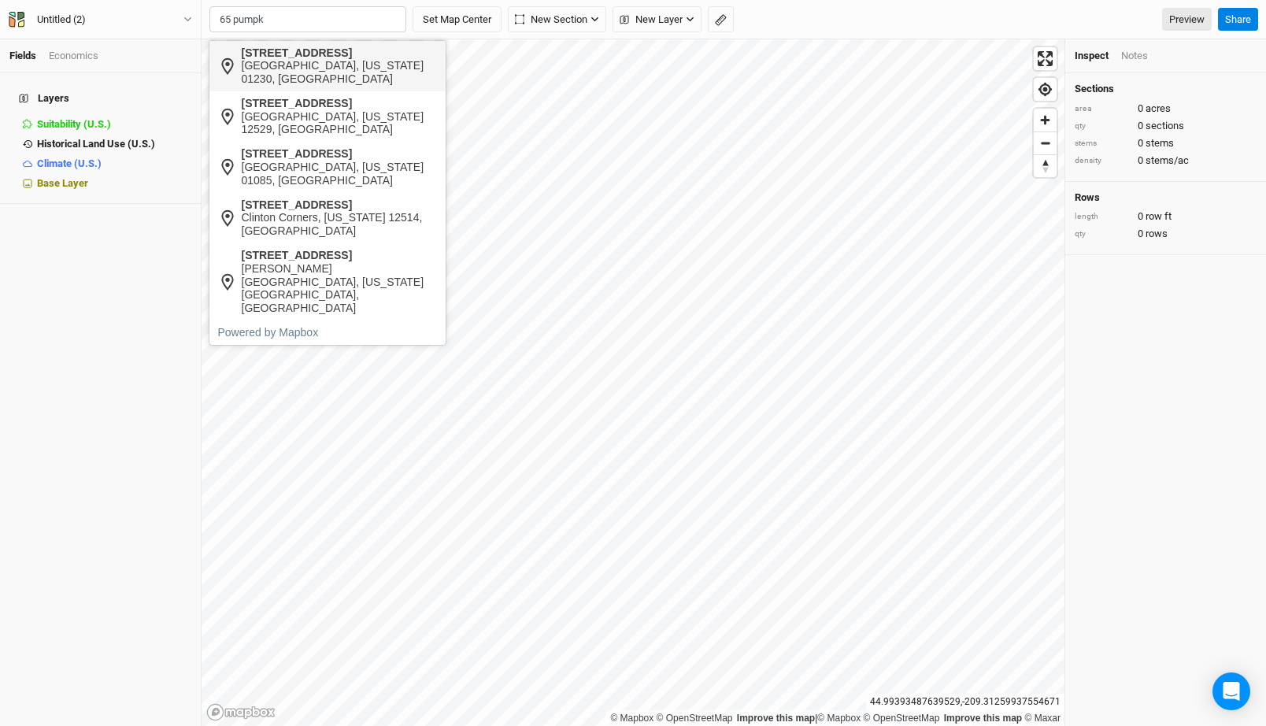
click at [320, 52] on div "65 Pumpkin Hollow Road" at bounding box center [340, 52] width 196 height 13
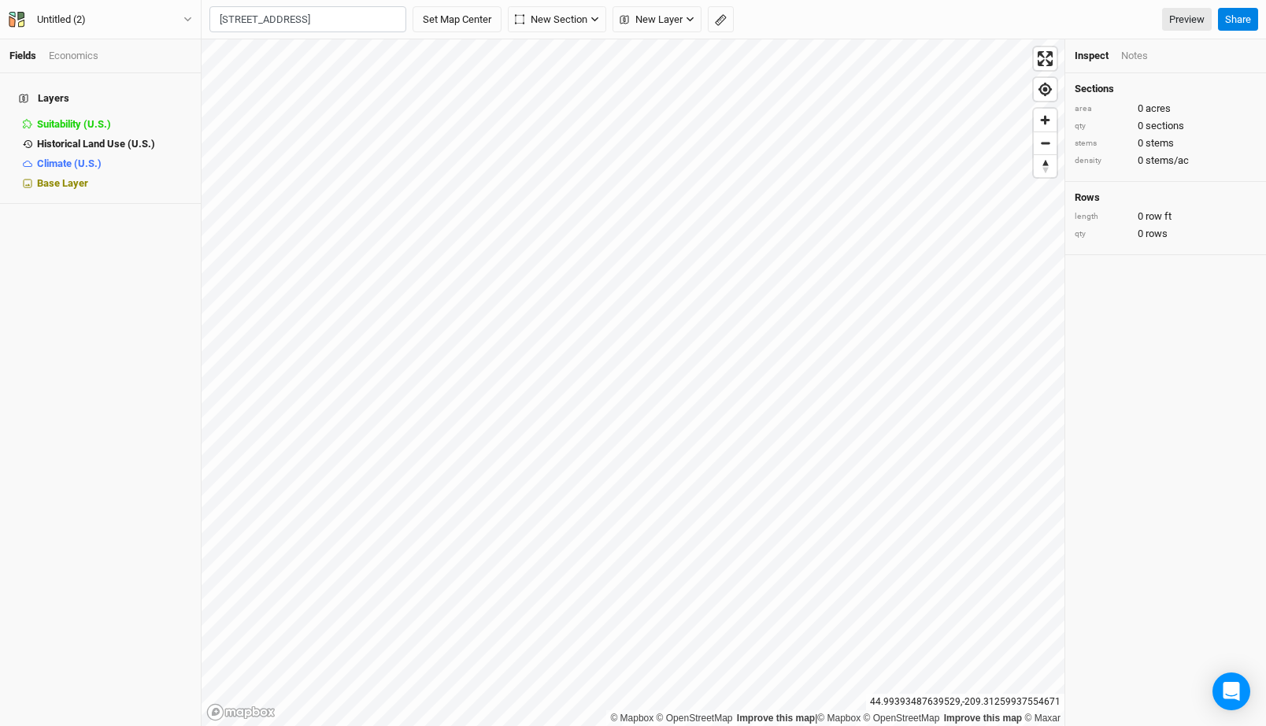
type input "65 Pumpkin Hollow Road, Great Barrington, Massachusetts 01230, United States"
click at [113, 118] on div "Suitability (U.S.)" at bounding box center [104, 124] width 134 height 13
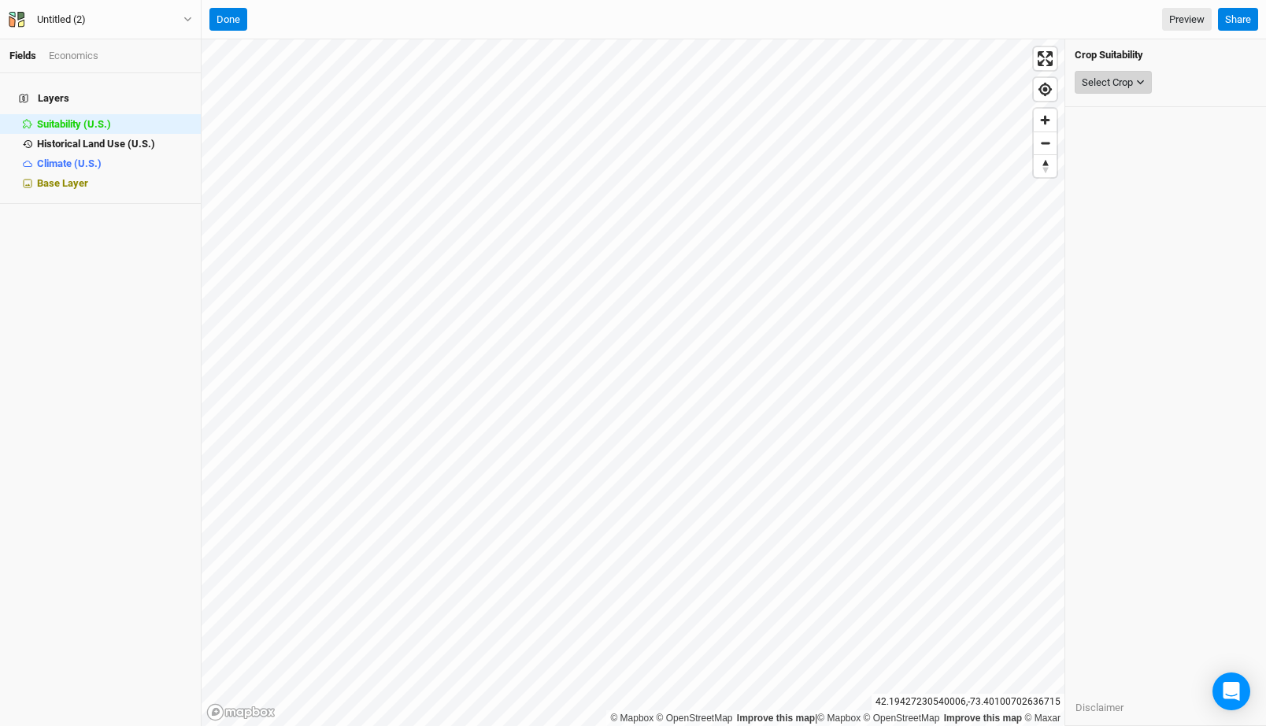
click at [1110, 76] on div "Select Crop" at bounding box center [1107, 83] width 51 height 16
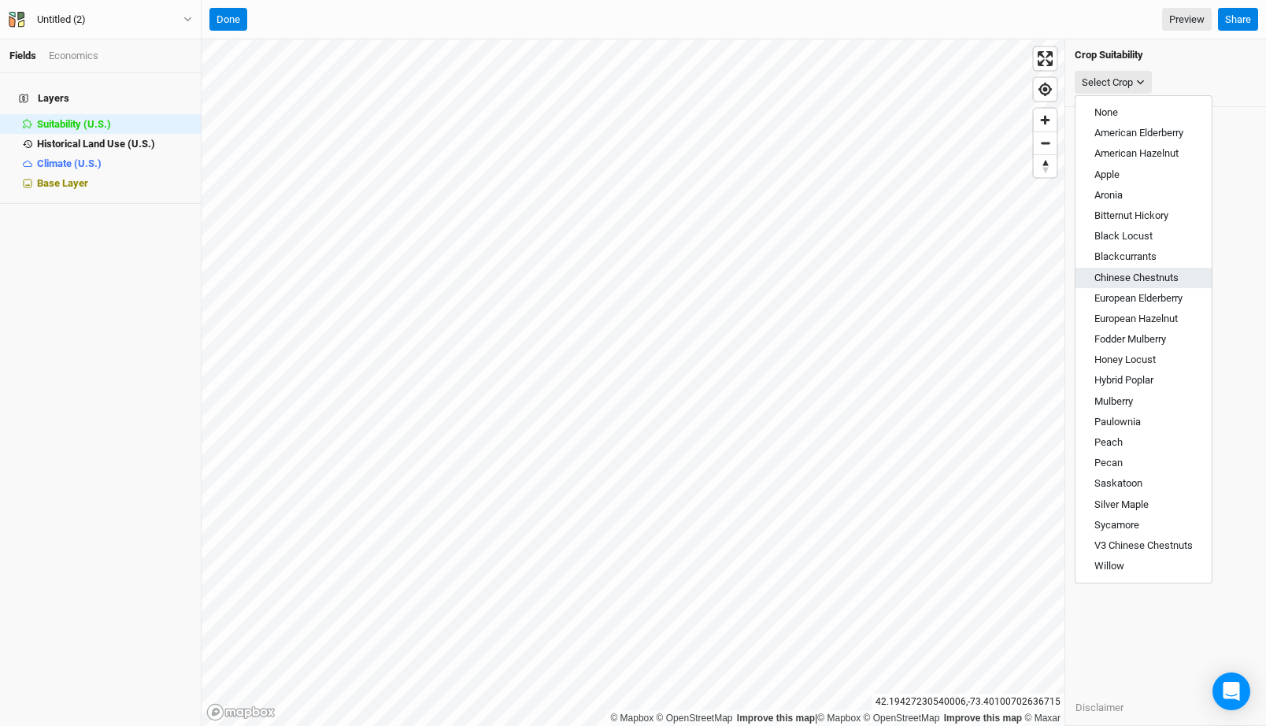
click at [1132, 275] on span "Chinese Chestnuts" at bounding box center [1137, 278] width 84 height 12
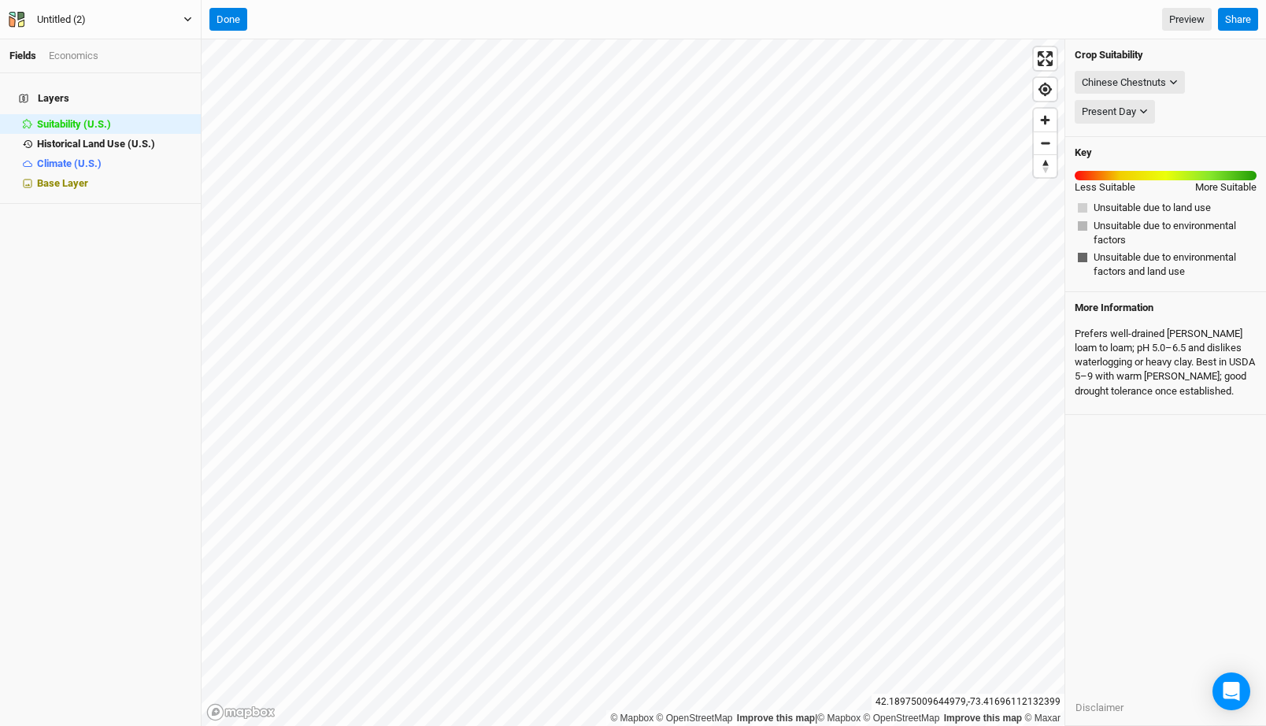
click at [92, 20] on div "Untitled (2)" at bounding box center [61, 20] width 74 height 16
click at [126, 11] on button "Untitled (2)" at bounding box center [100, 19] width 185 height 17
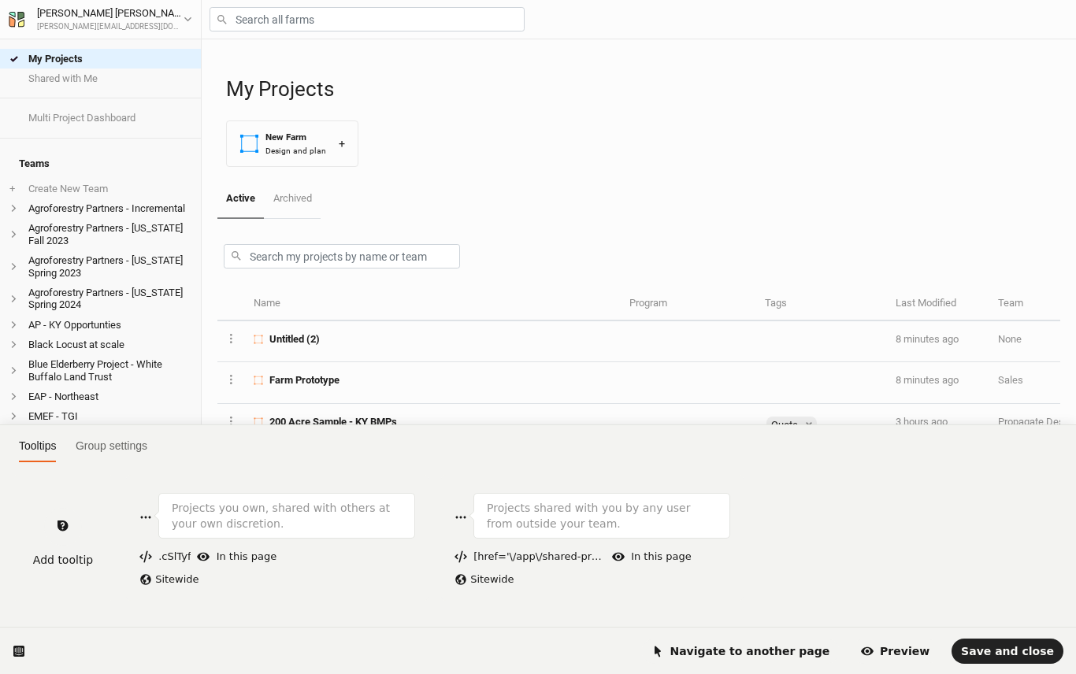
click at [298, 0] on html "Tooltips Group settings Add tooltip Projects you own, shared with others at you…" at bounding box center [538, 0] width 1076 height 0
click at [743, 643] on button "Navigate to another page" at bounding box center [741, 651] width 198 height 25
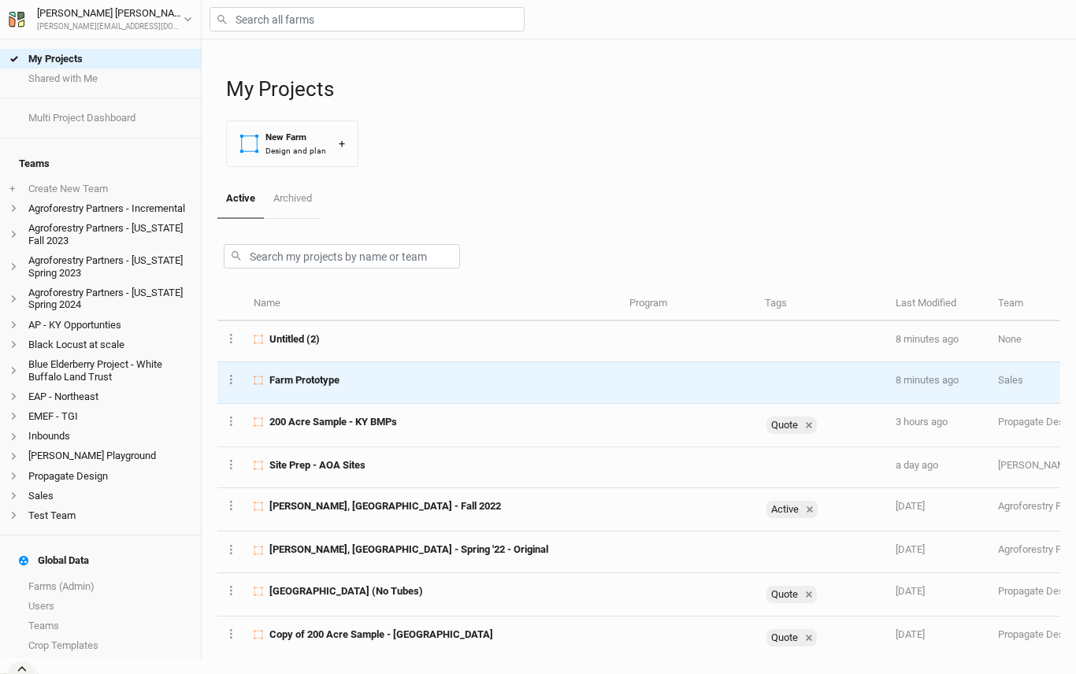
click at [299, 379] on span "Farm Prototype" at bounding box center [304, 380] width 70 height 14
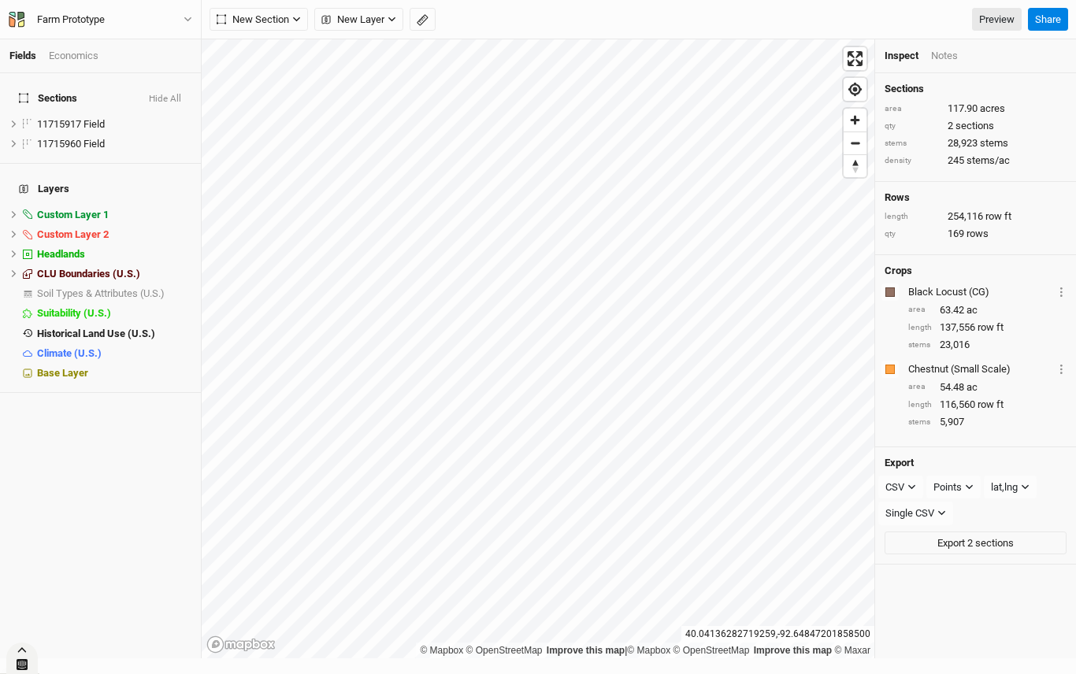
click at [20, 666] on icon at bounding box center [22, 664] width 11 height 11
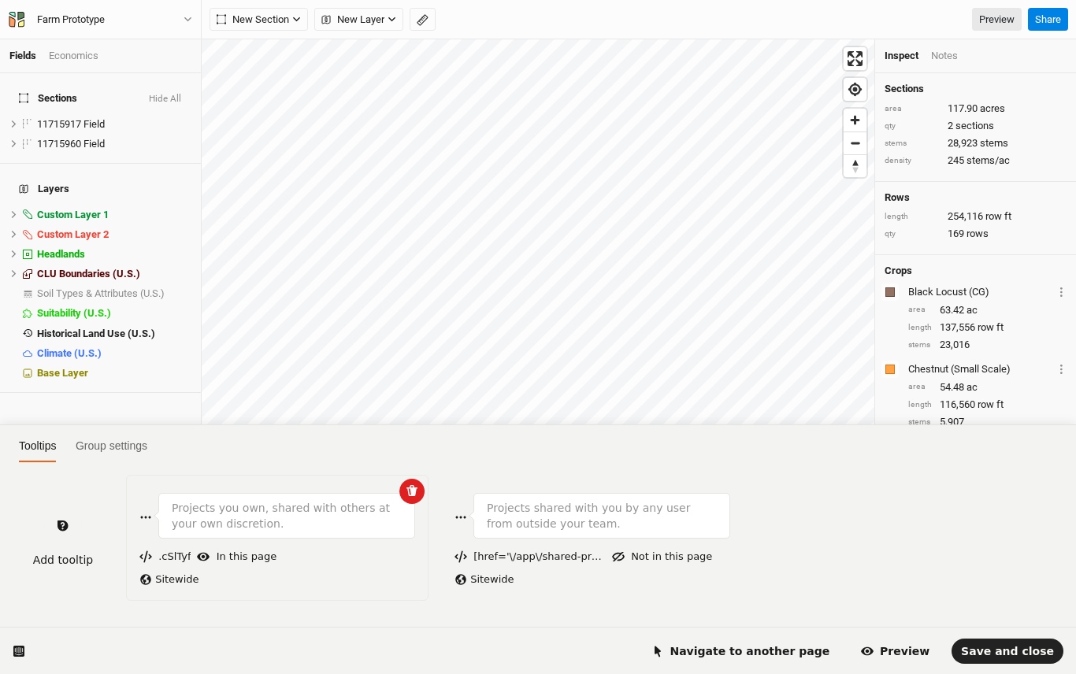
click at [289, 573] on div "Sitewide" at bounding box center [277, 579] width 276 height 17
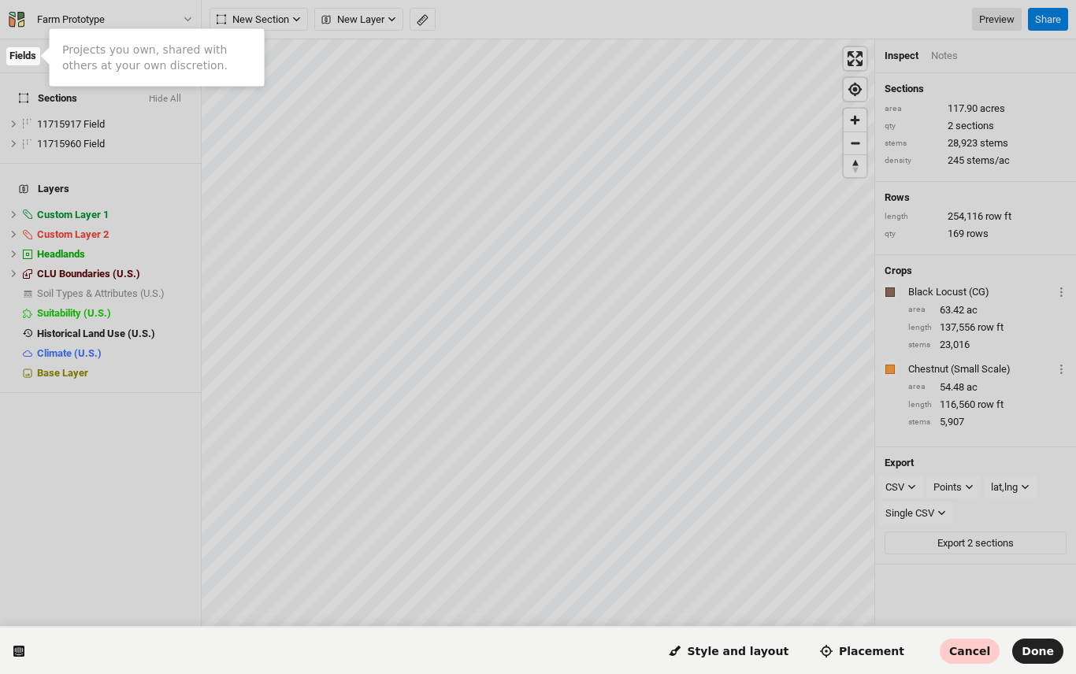
click at [970, 652] on span "Cancel" at bounding box center [969, 651] width 41 height 13
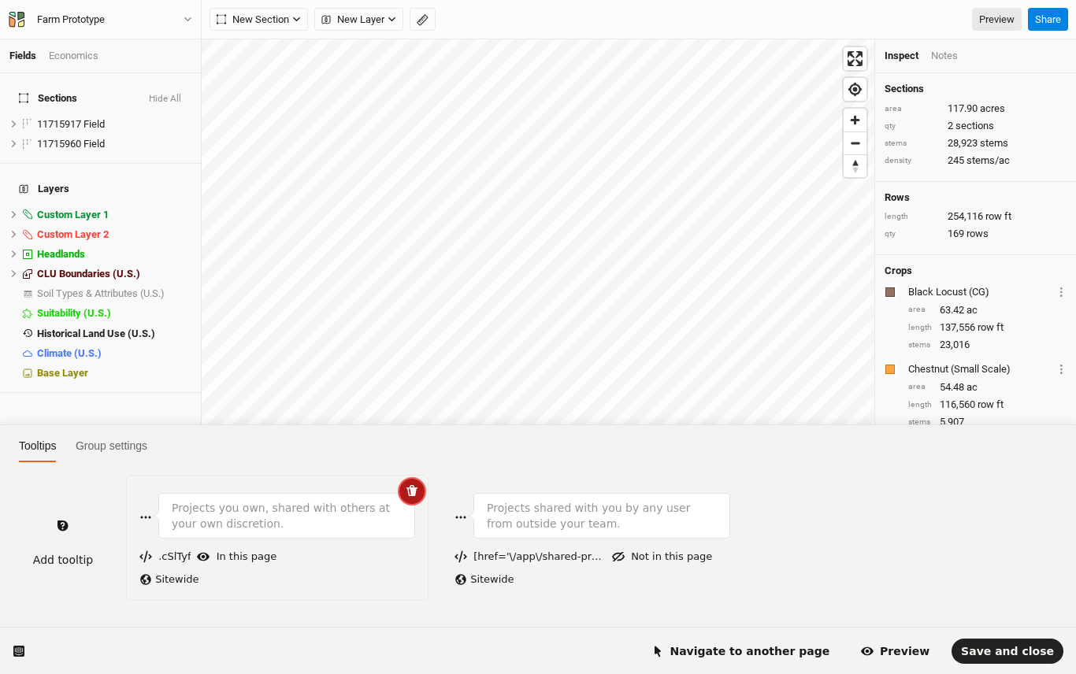
click at [411, 492] on icon "button" at bounding box center [411, 490] width 11 height 11
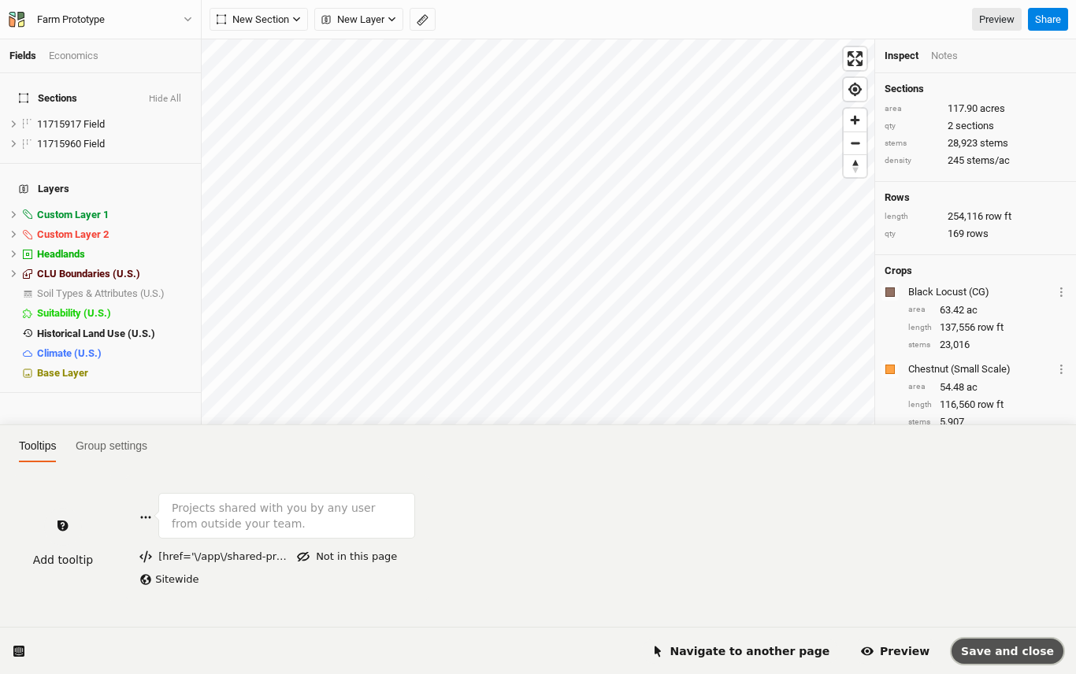
click at [1003, 645] on span "Save and close" at bounding box center [1007, 651] width 93 height 13
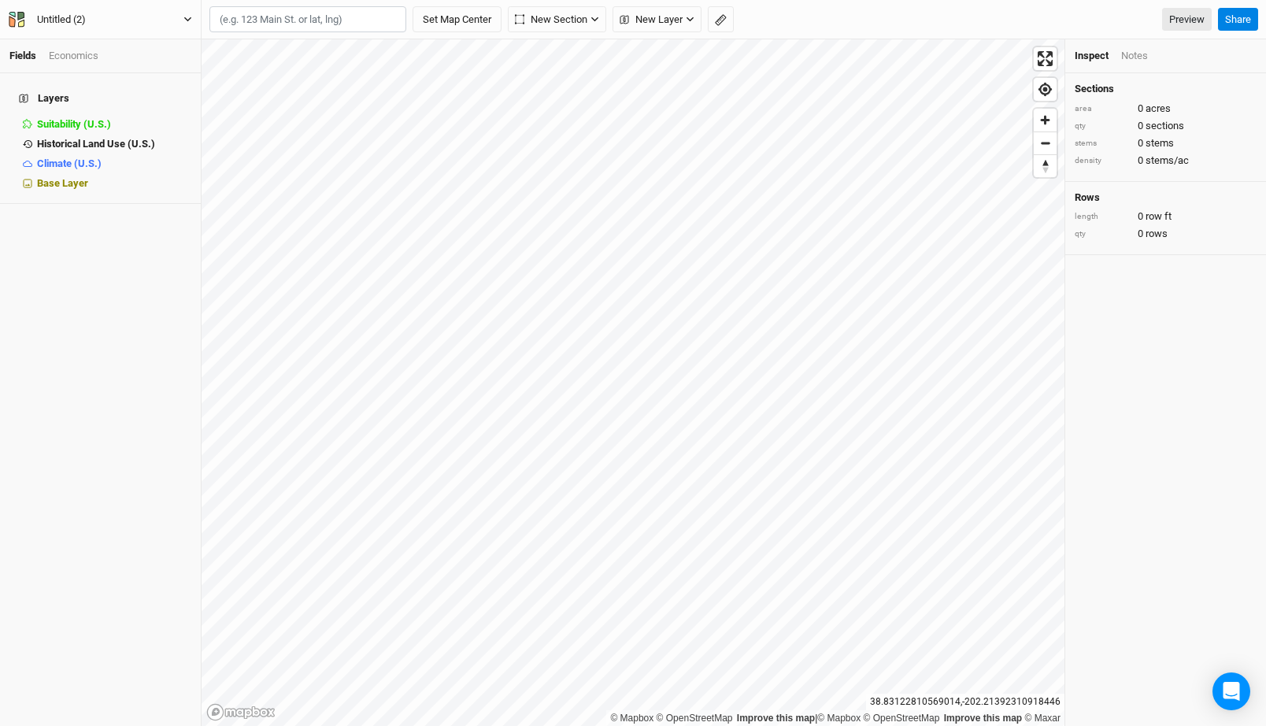
click at [86, 20] on div "Untitled (2)" at bounding box center [61, 20] width 49 height 16
click at [99, 51] on button "Back" at bounding box center [131, 44] width 124 height 20
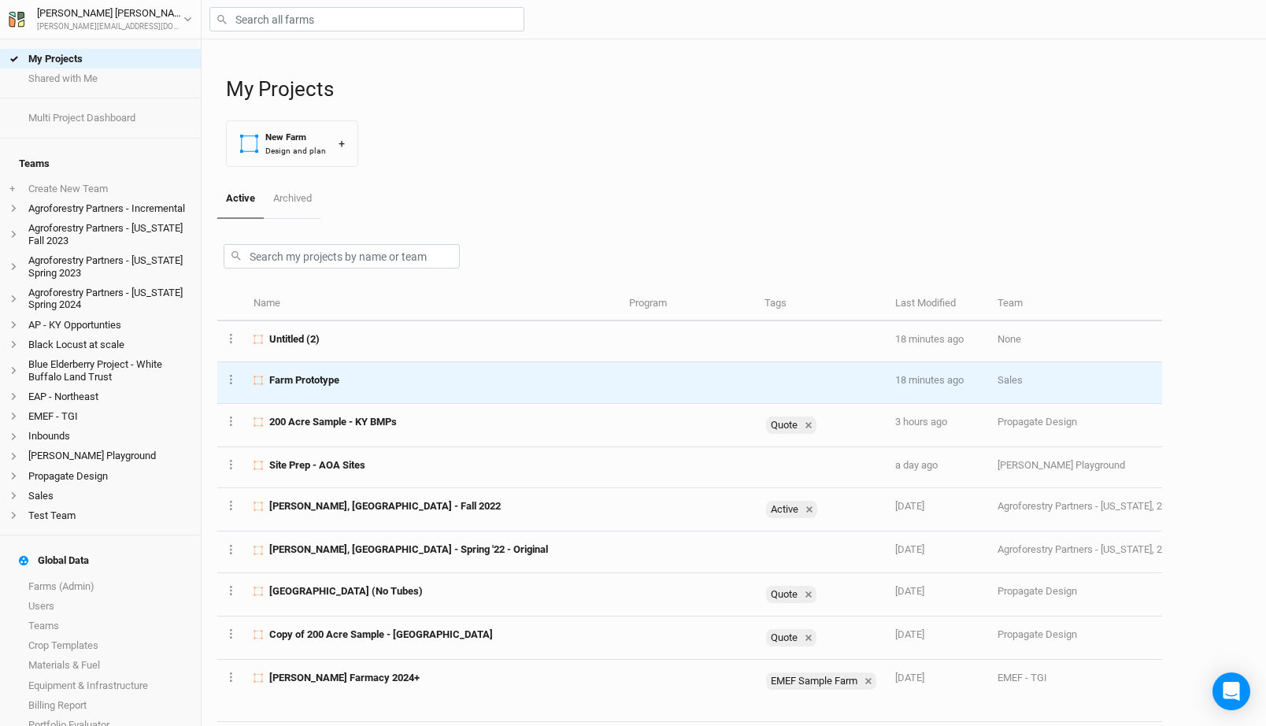
click at [386, 382] on div "Farm Prototype" at bounding box center [432, 380] width 357 height 14
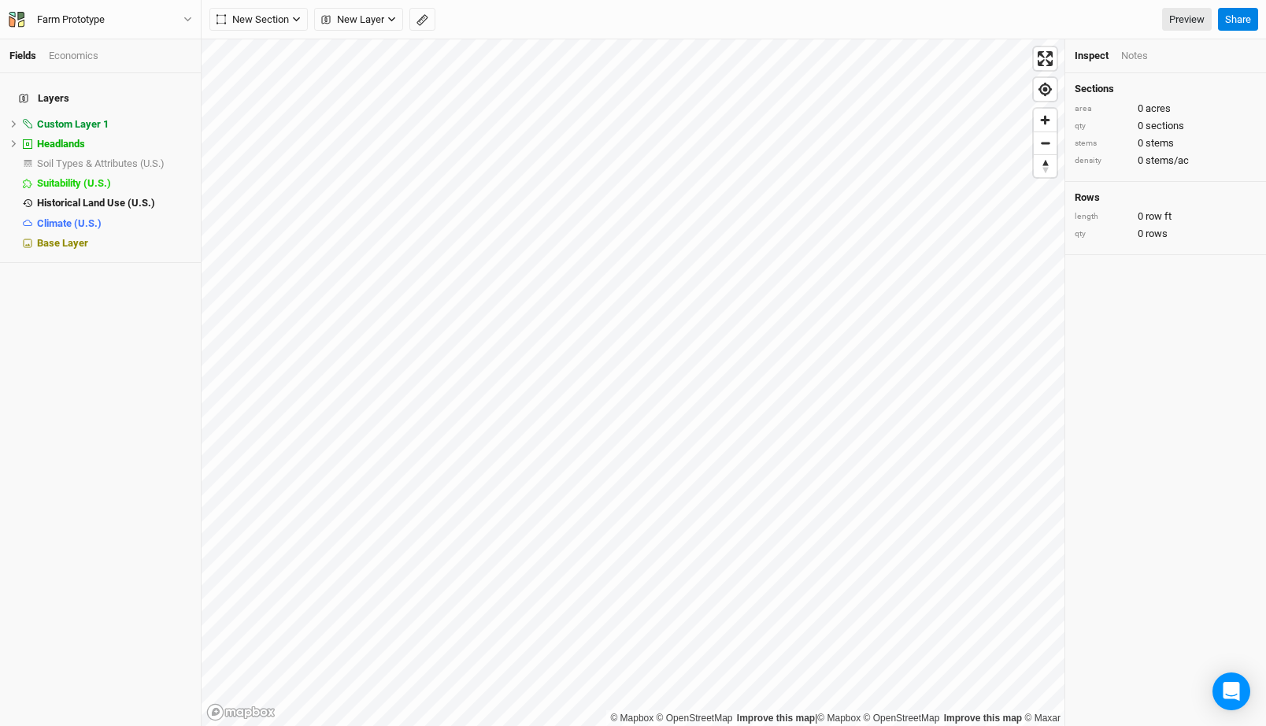
click at [82, 59] on div "Economics" at bounding box center [74, 56] width 50 height 14
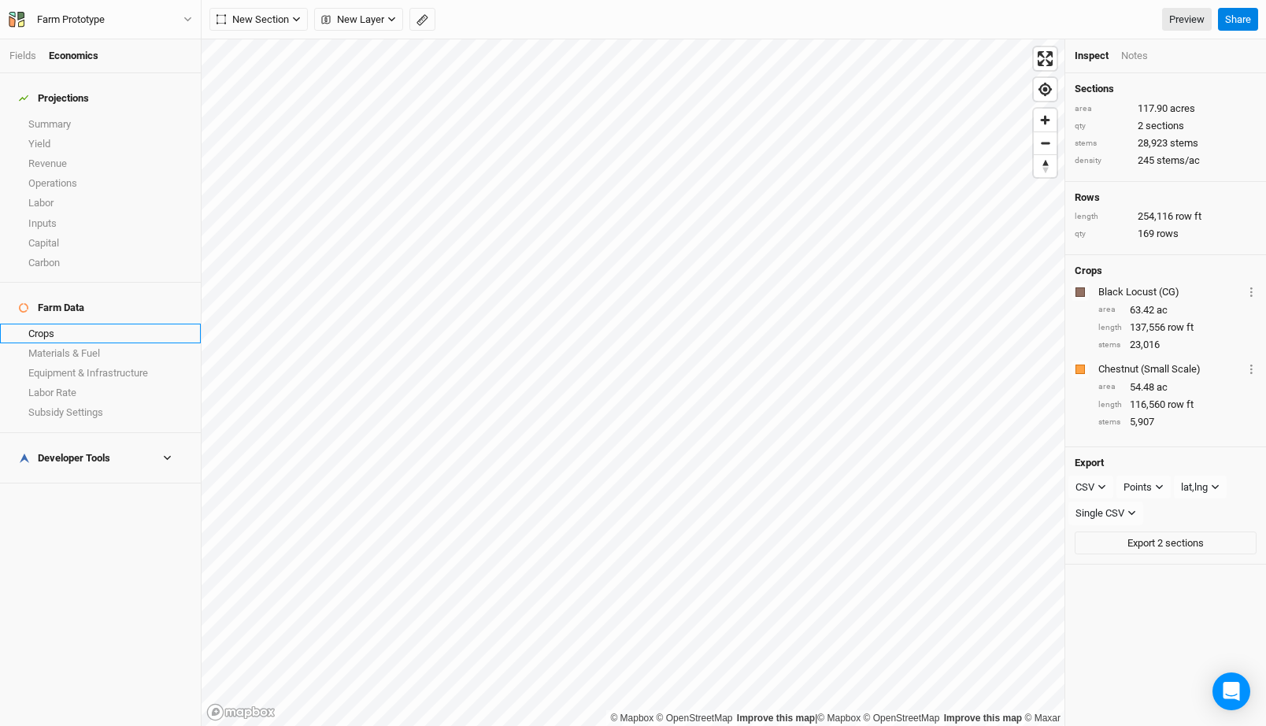
click at [113, 324] on link "Crops" at bounding box center [100, 334] width 201 height 20
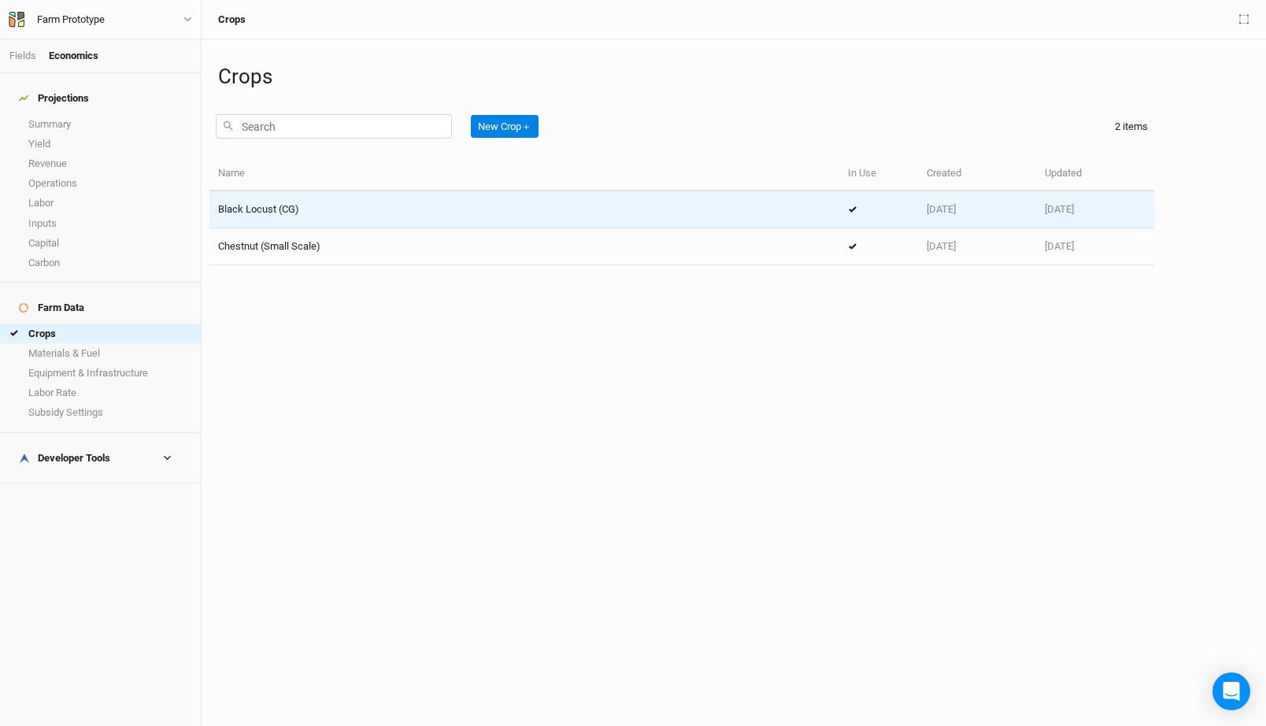
click at [334, 220] on td "Black Locust (CG)" at bounding box center [524, 209] width 630 height 37
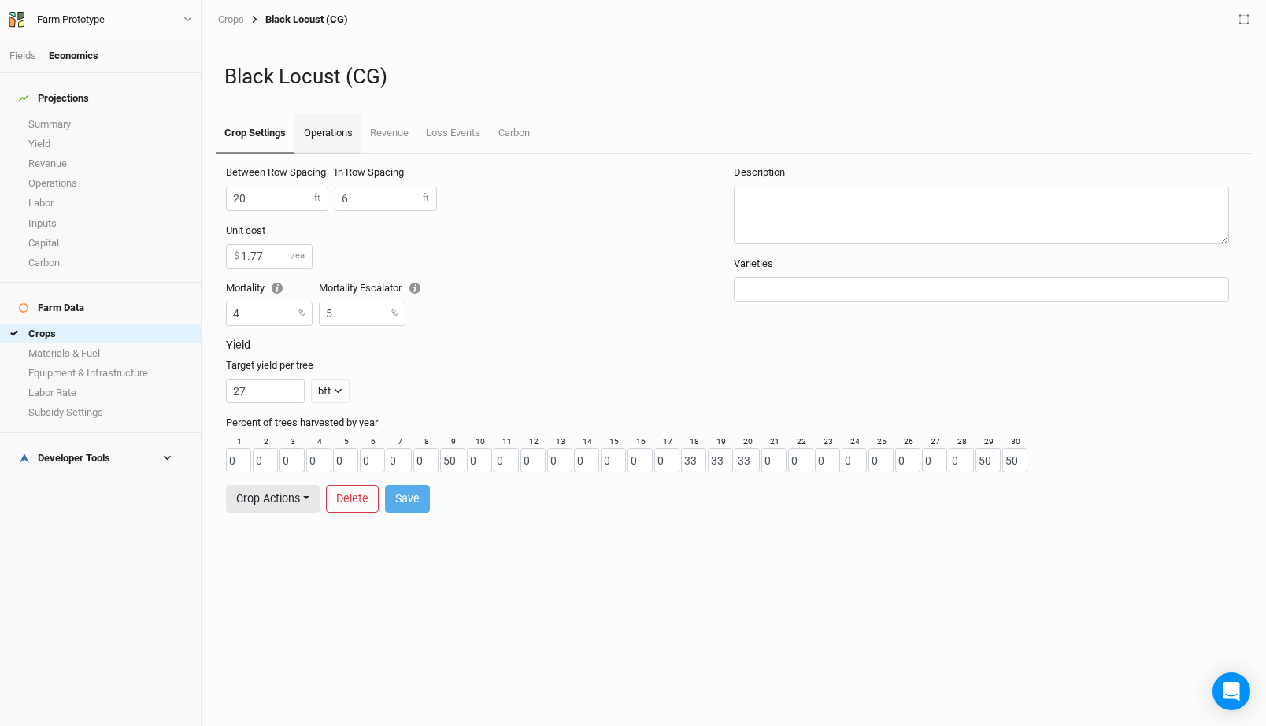
click at [342, 145] on link "Operations" at bounding box center [328, 133] width 66 height 39
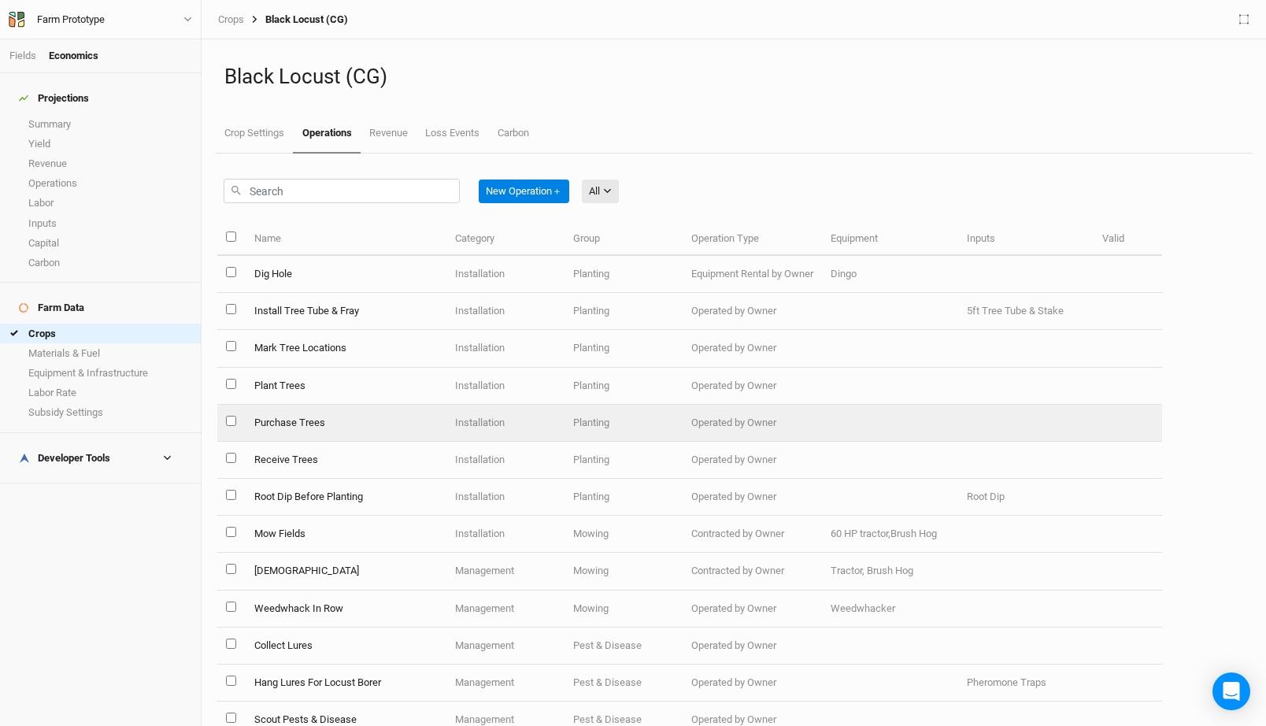
click at [437, 394] on td "Plant Trees" at bounding box center [345, 386] width 201 height 37
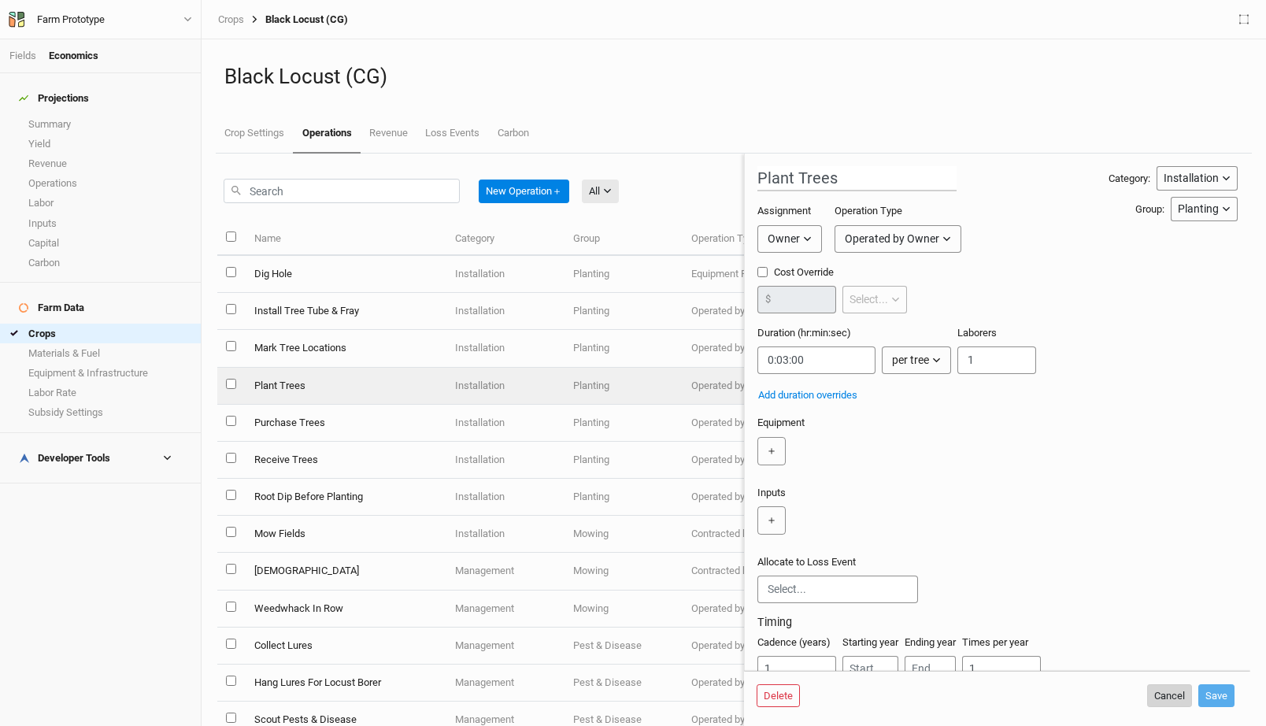
click at [1177, 698] on button "Cancel" at bounding box center [1169, 696] width 45 height 24
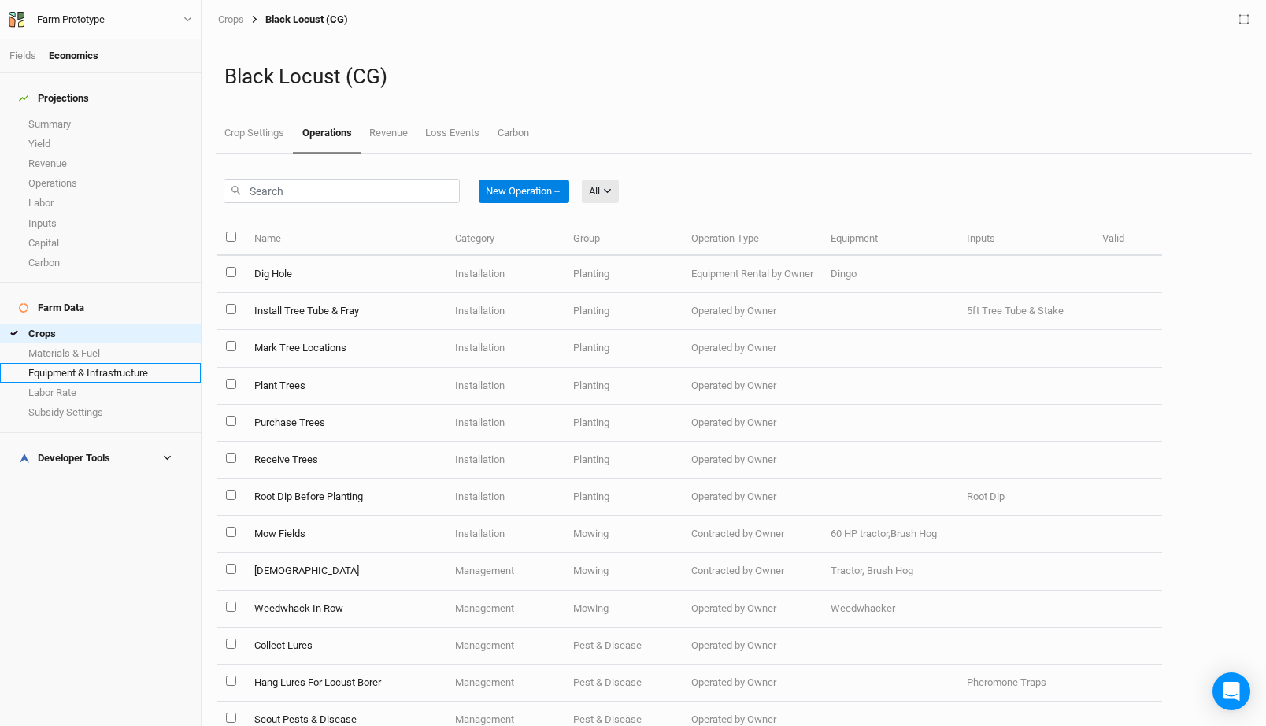
click at [81, 363] on link "Equipment & Infrastructure" at bounding box center [100, 373] width 201 height 20
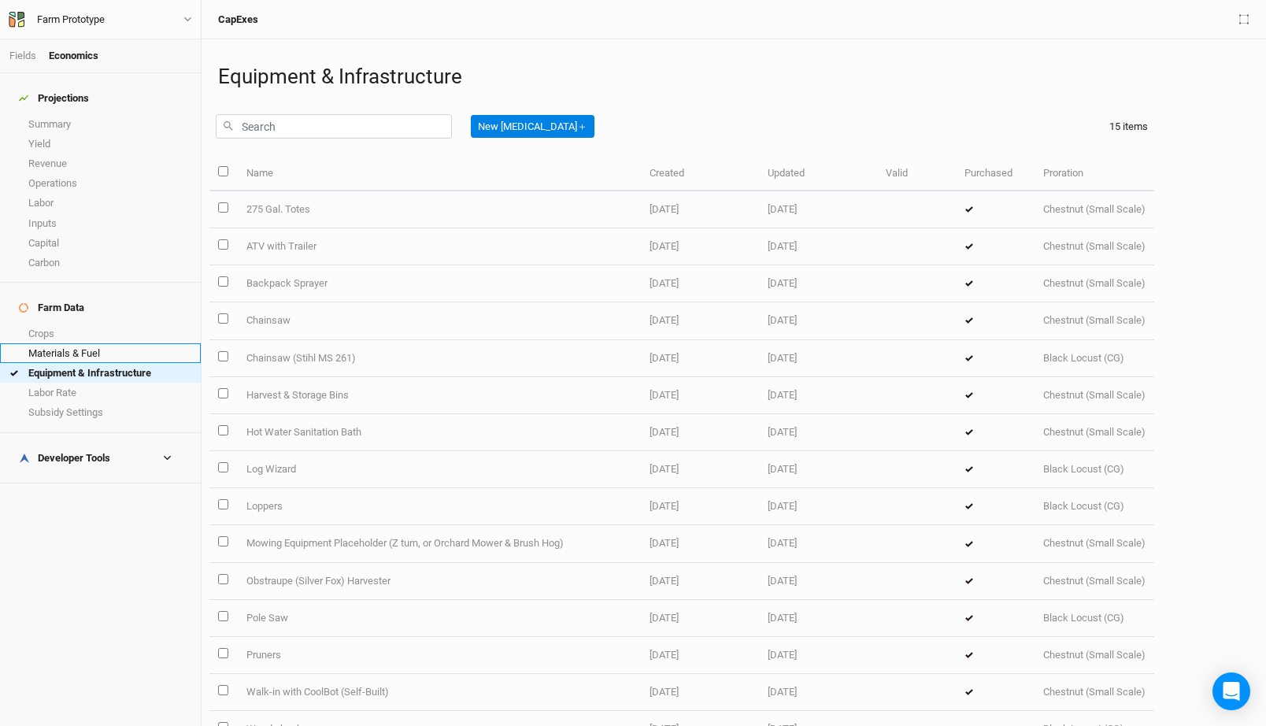
click at [110, 343] on link "Materials & Fuel" at bounding box center [100, 353] width 201 height 20
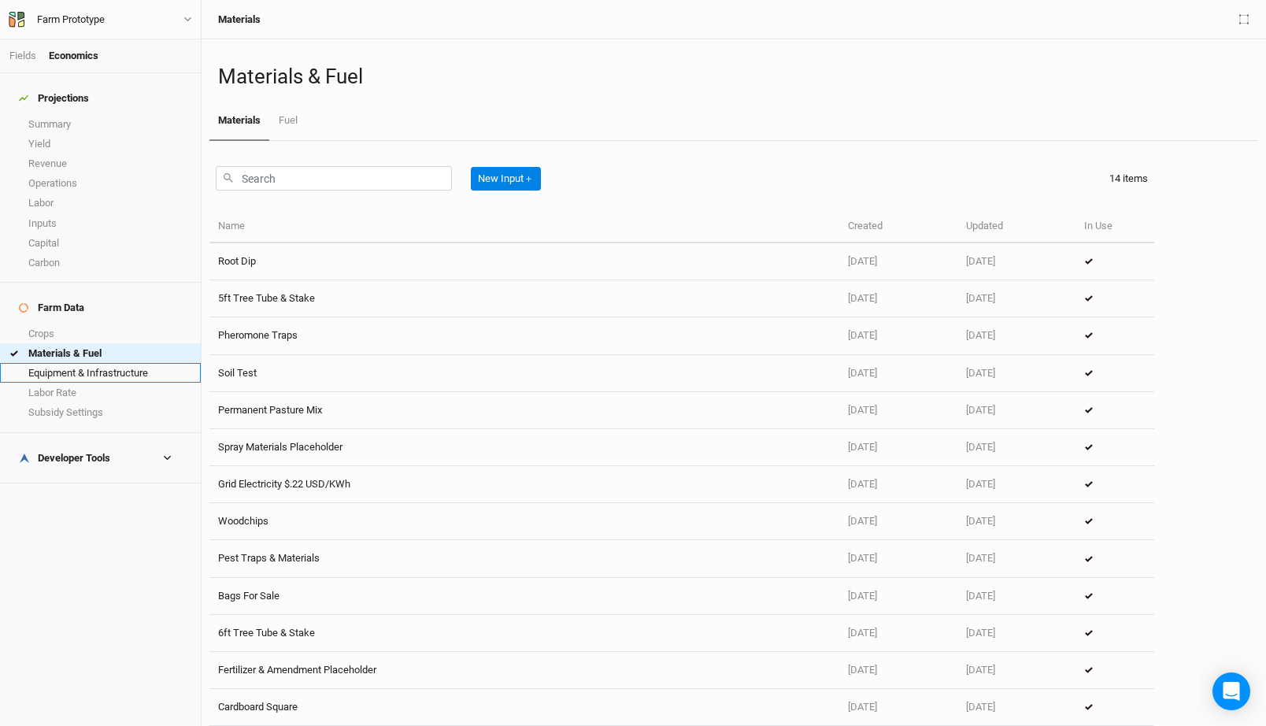
click at [106, 363] on link "Equipment & Infrastructure" at bounding box center [100, 373] width 201 height 20
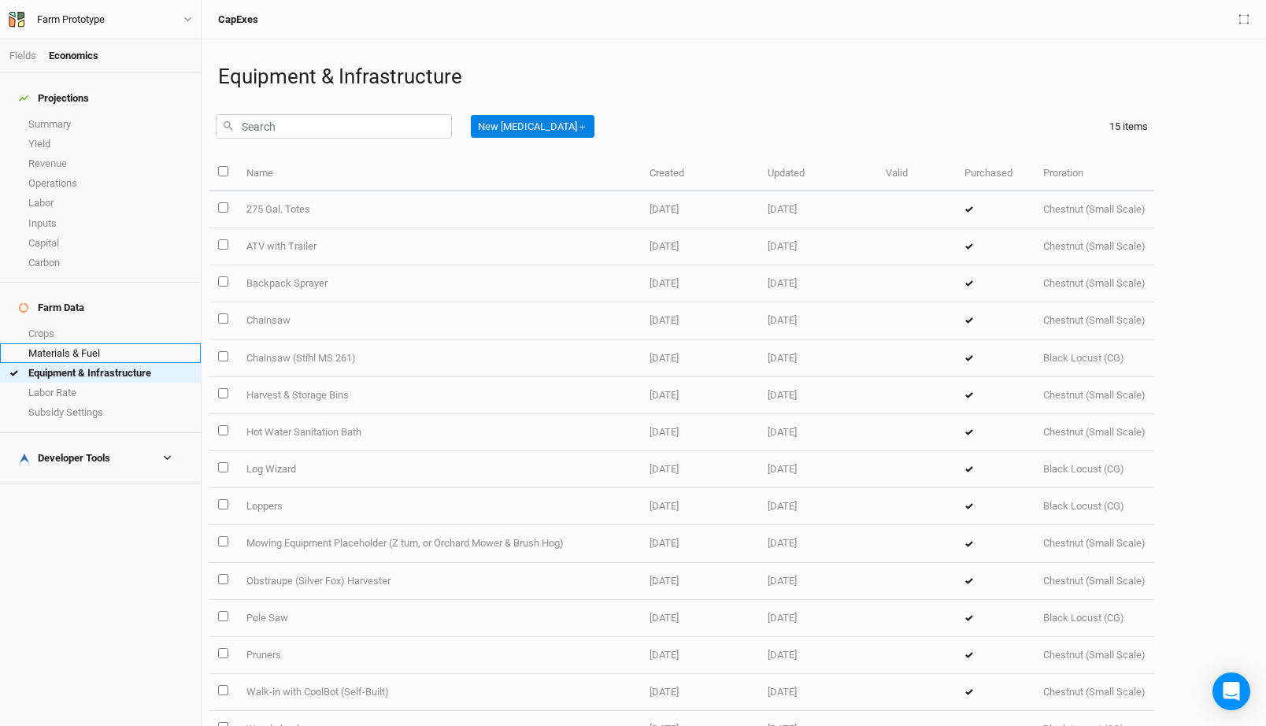
click at [98, 343] on link "Materials & Fuel" at bounding box center [100, 353] width 201 height 20
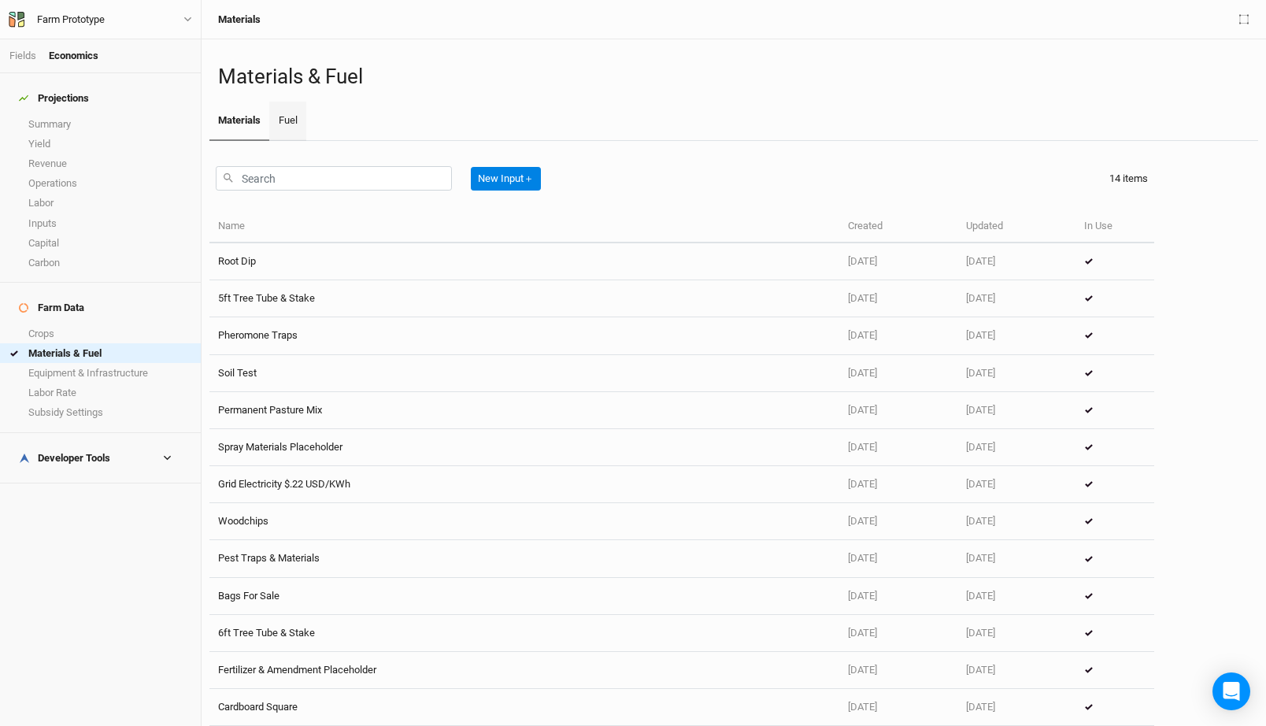
click at [277, 114] on link "Fuel" at bounding box center [287, 121] width 36 height 39
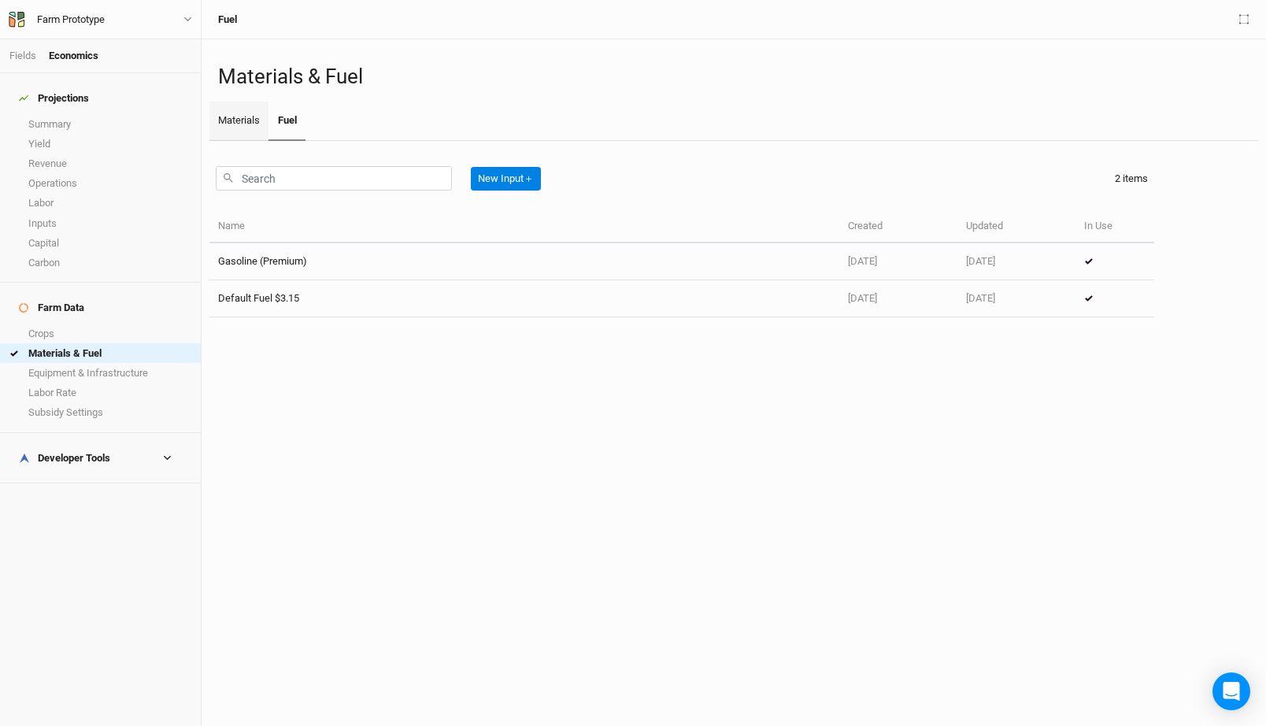
click at [226, 114] on link "Materials" at bounding box center [238, 121] width 59 height 39
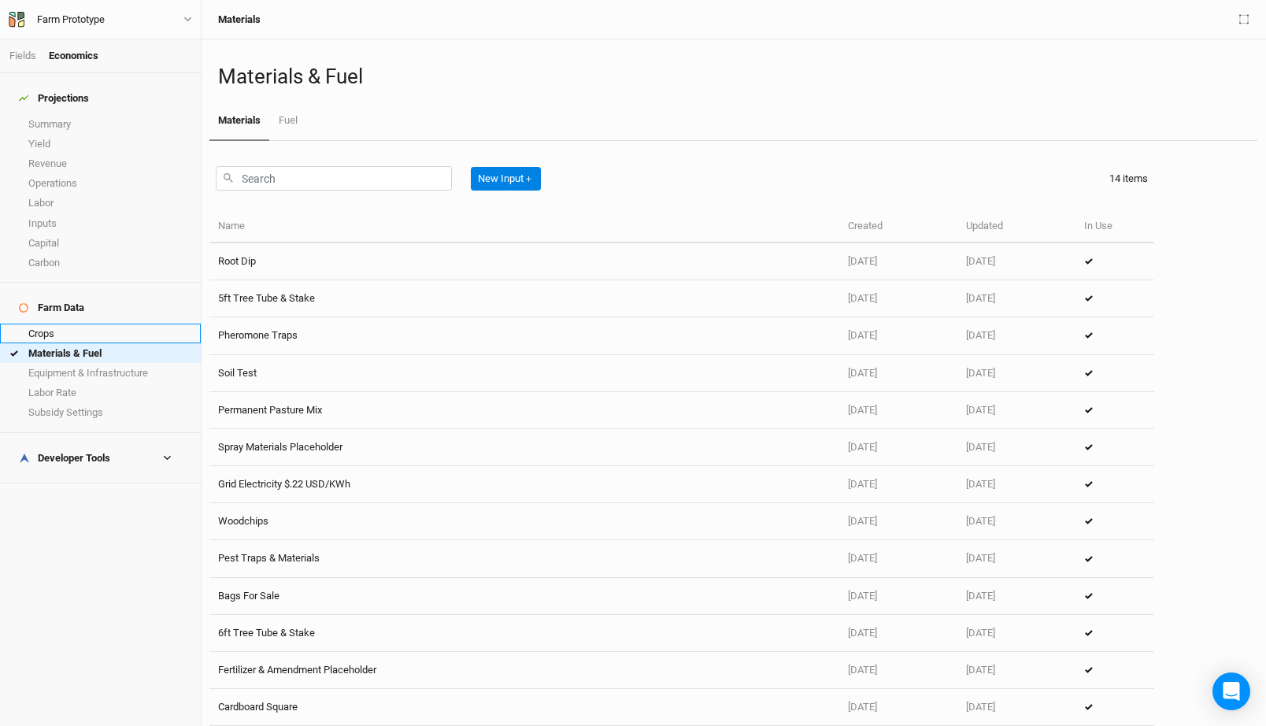
click at [57, 324] on link "Crops" at bounding box center [100, 334] width 201 height 20
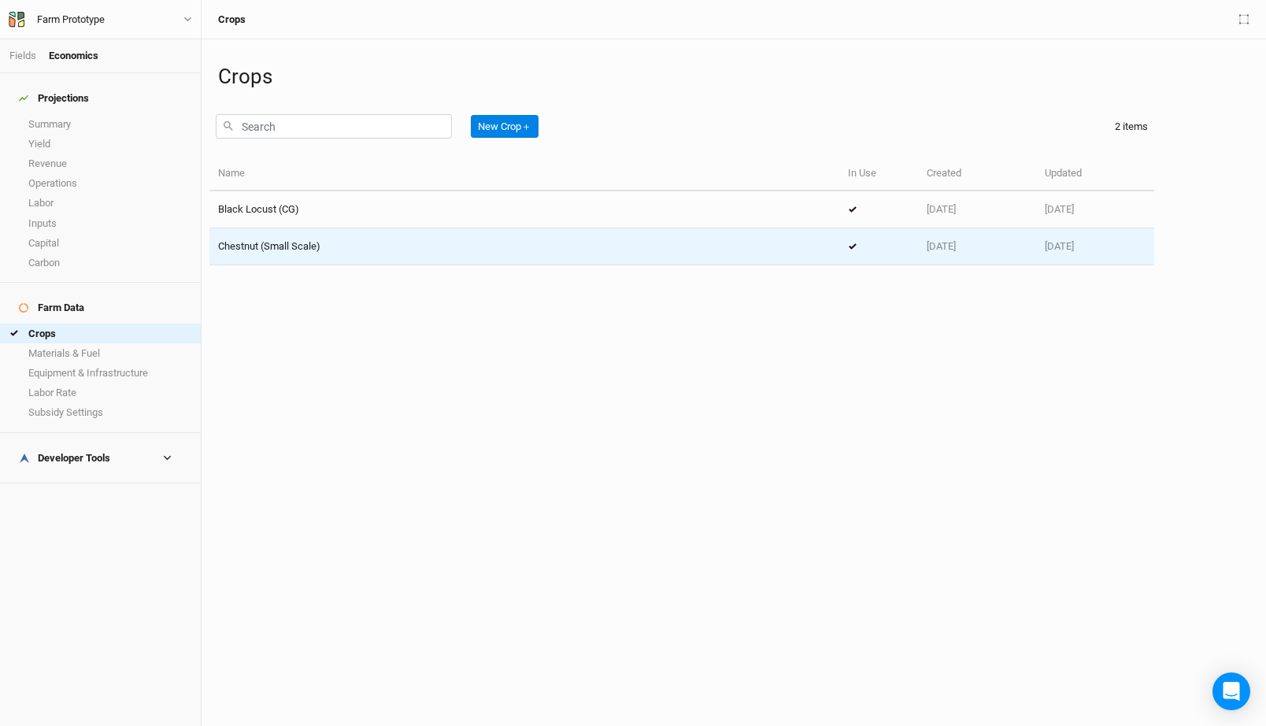
click at [312, 261] on td "Chestnut (Small Scale)" at bounding box center [524, 246] width 630 height 37
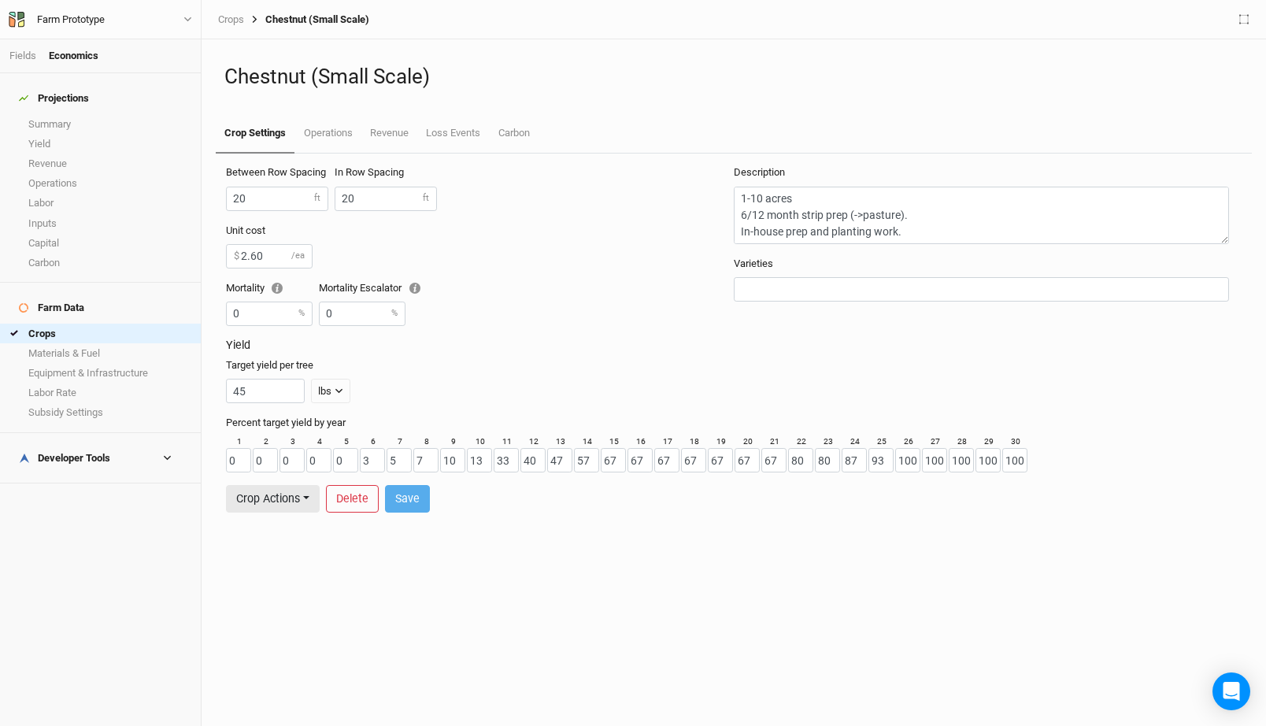
click at [522, 290] on div "Unit cost 2.60 $ /ea Mortality 0 % Mortality Escalator 0 %" at bounding box center [480, 281] width 508 height 115
click at [384, 135] on link "Revenue" at bounding box center [389, 133] width 56 height 39
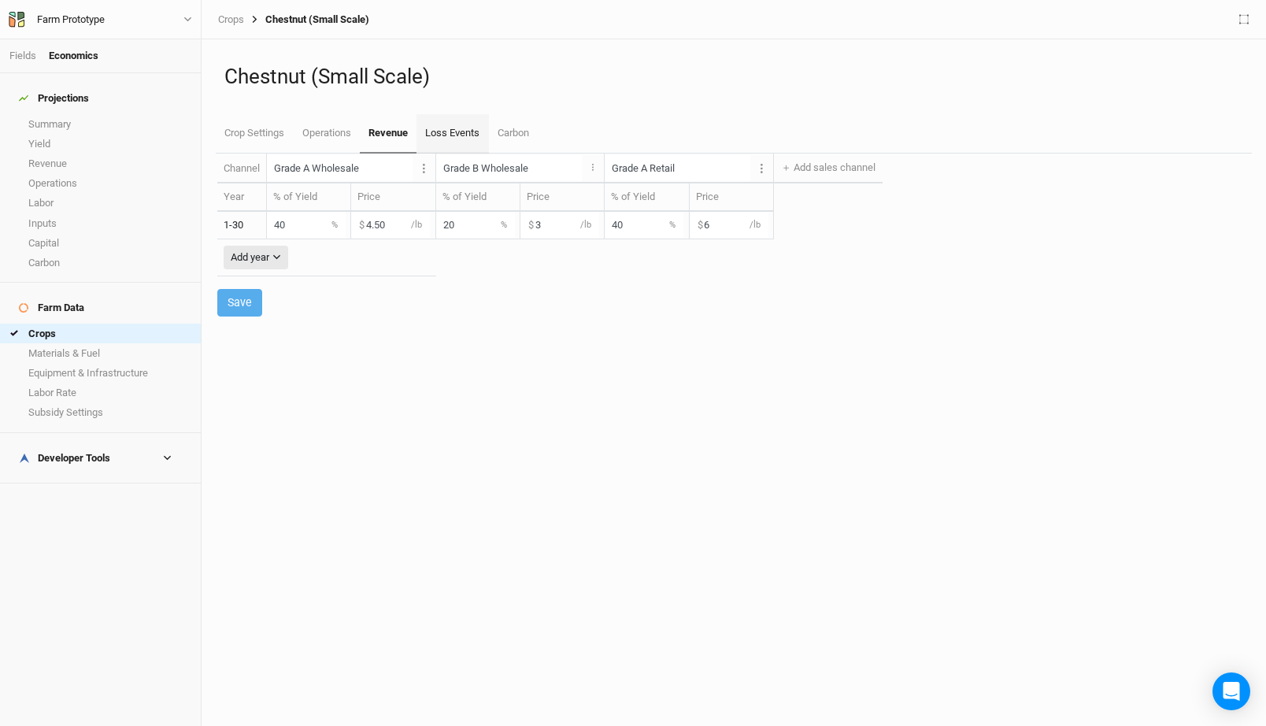
click at [434, 128] on link "Loss Events" at bounding box center [453, 133] width 72 height 39
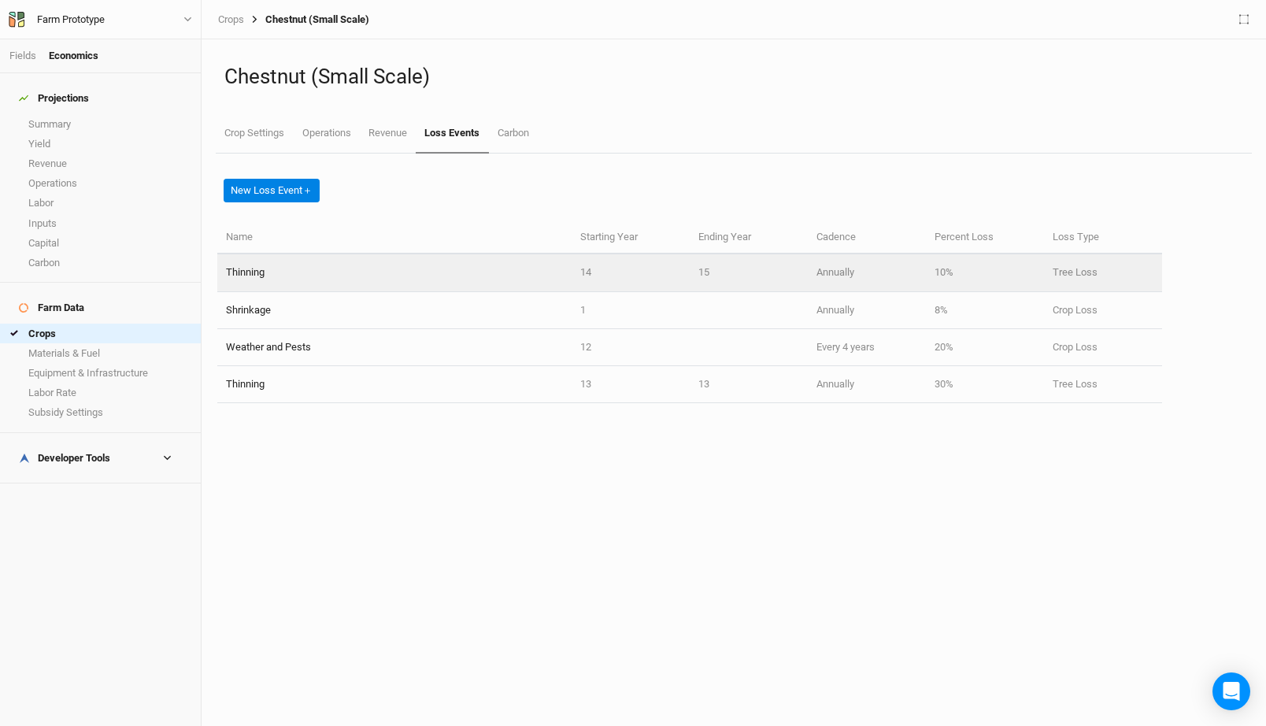
click at [395, 272] on td "Thinning" at bounding box center [394, 272] width 354 height 37
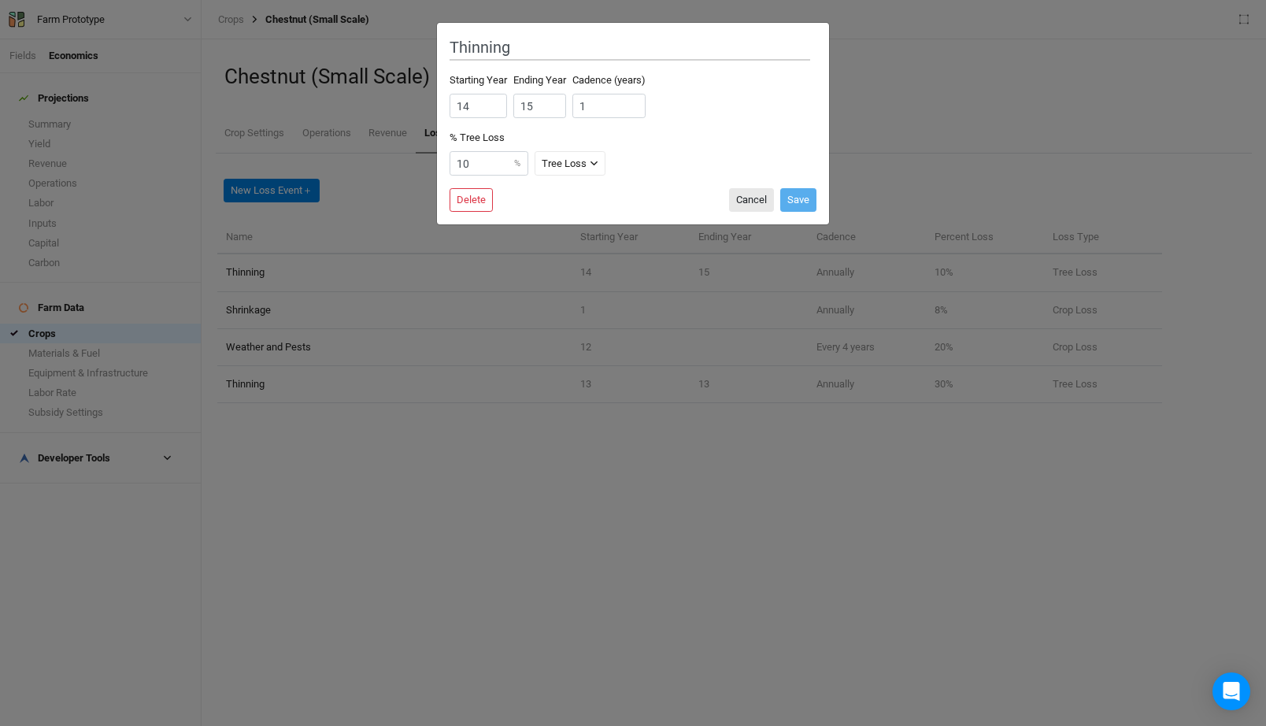
click at [478, 148] on div "% Tree Loss 10 % Tree Loss Crop Loss Tree Loss" at bounding box center [630, 153] width 361 height 45
click at [485, 138] on label "% Tree Loss" at bounding box center [477, 138] width 55 height 14
copy label "% Tree Loss"
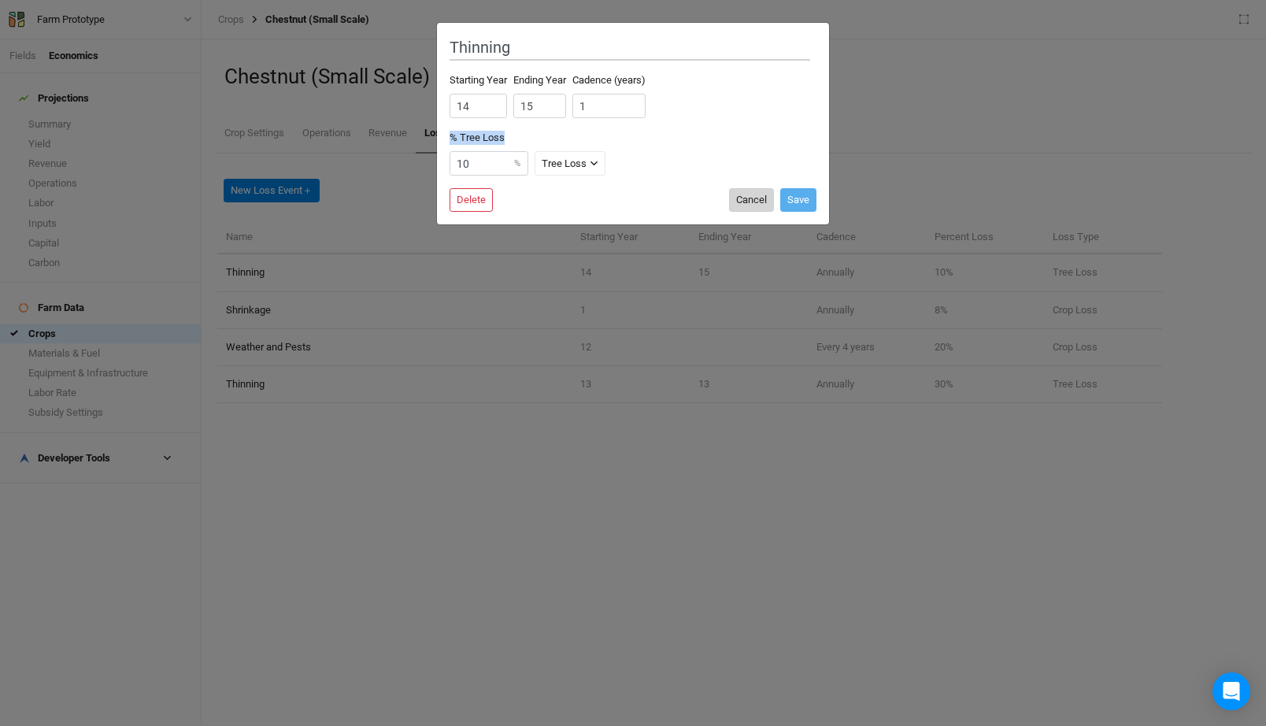
click at [761, 207] on button "Cancel" at bounding box center [751, 200] width 45 height 24
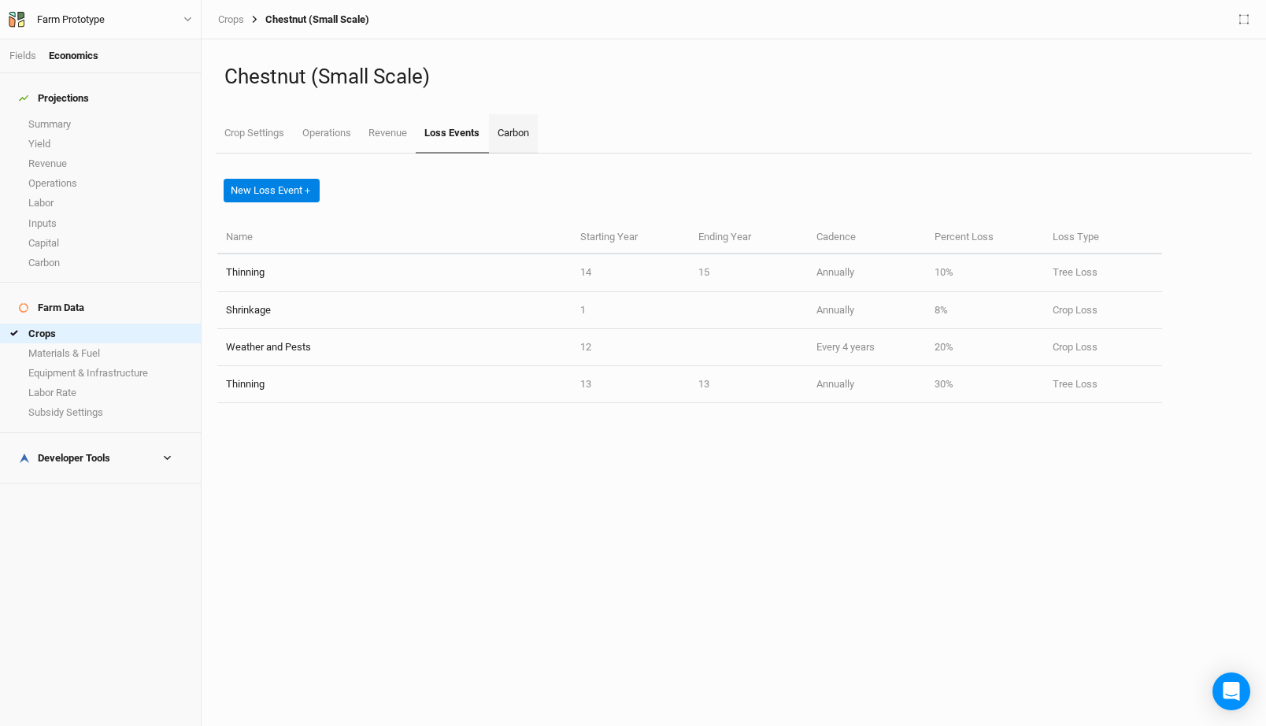
click at [528, 120] on link "Carbon" at bounding box center [513, 133] width 49 height 39
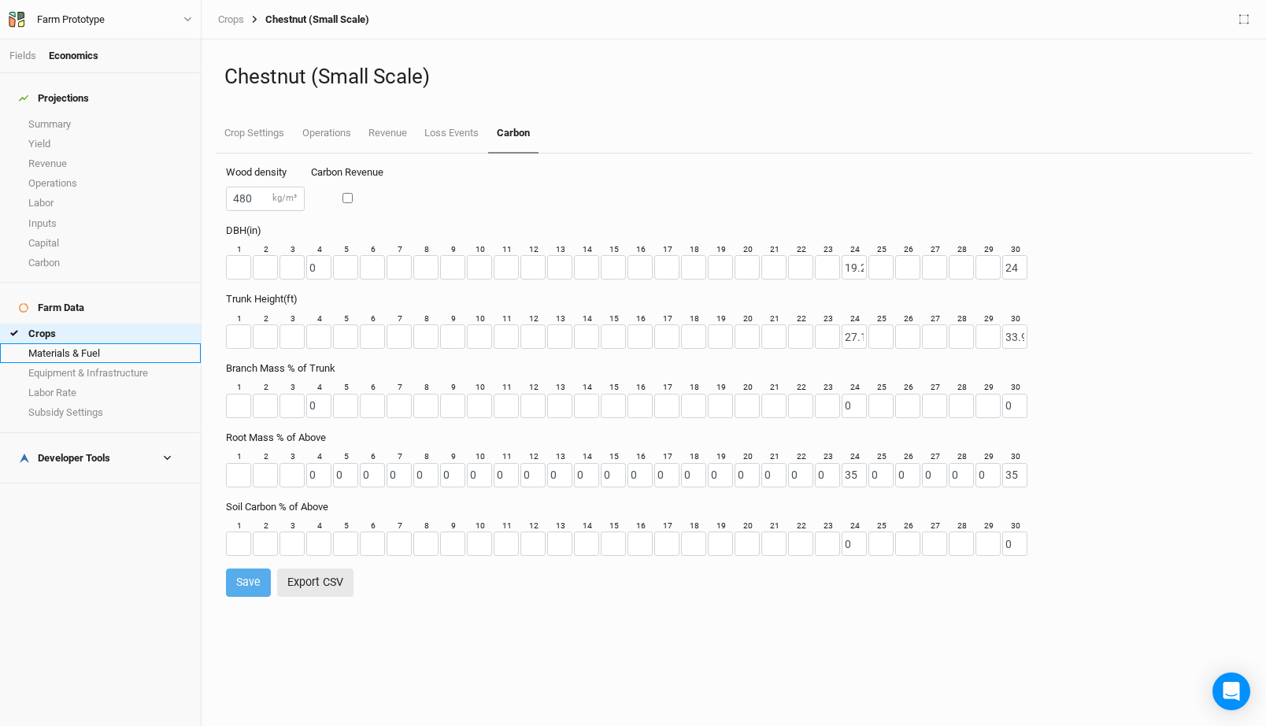
click at [97, 343] on link "Materials & Fuel" at bounding box center [100, 353] width 201 height 20
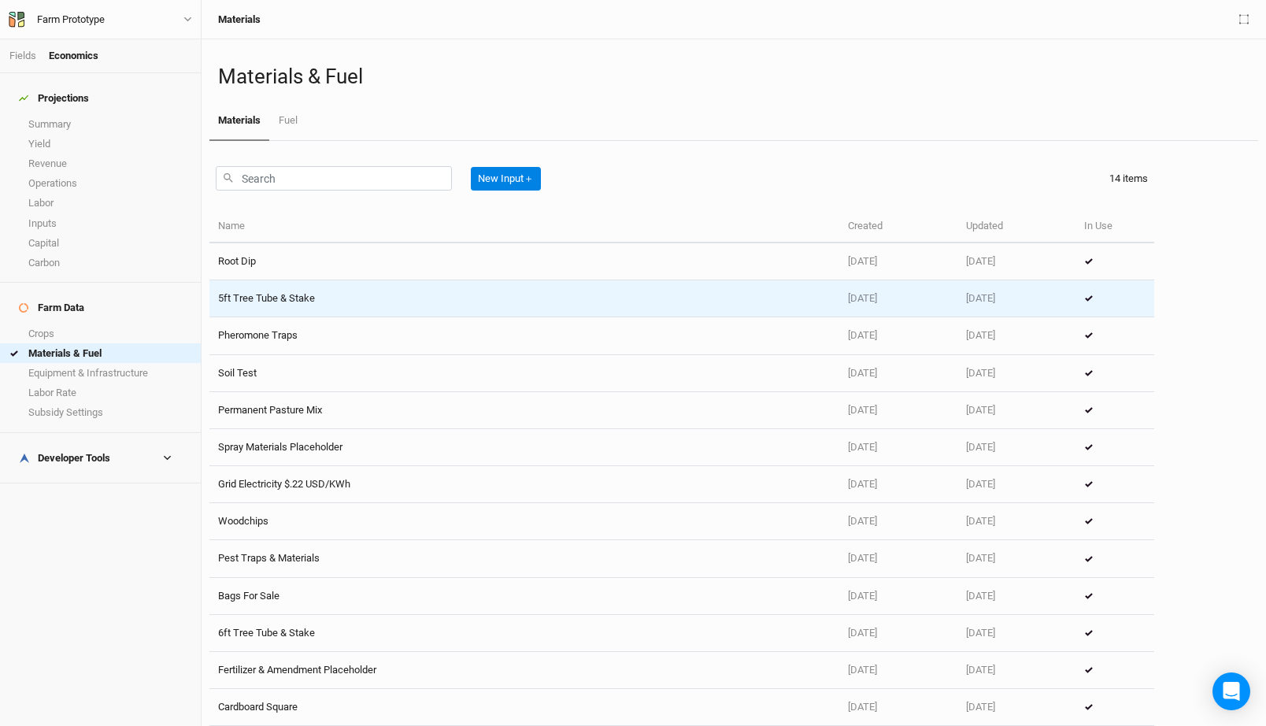
click at [329, 299] on td "5ft Tree Tube & Stake" at bounding box center [524, 298] width 630 height 37
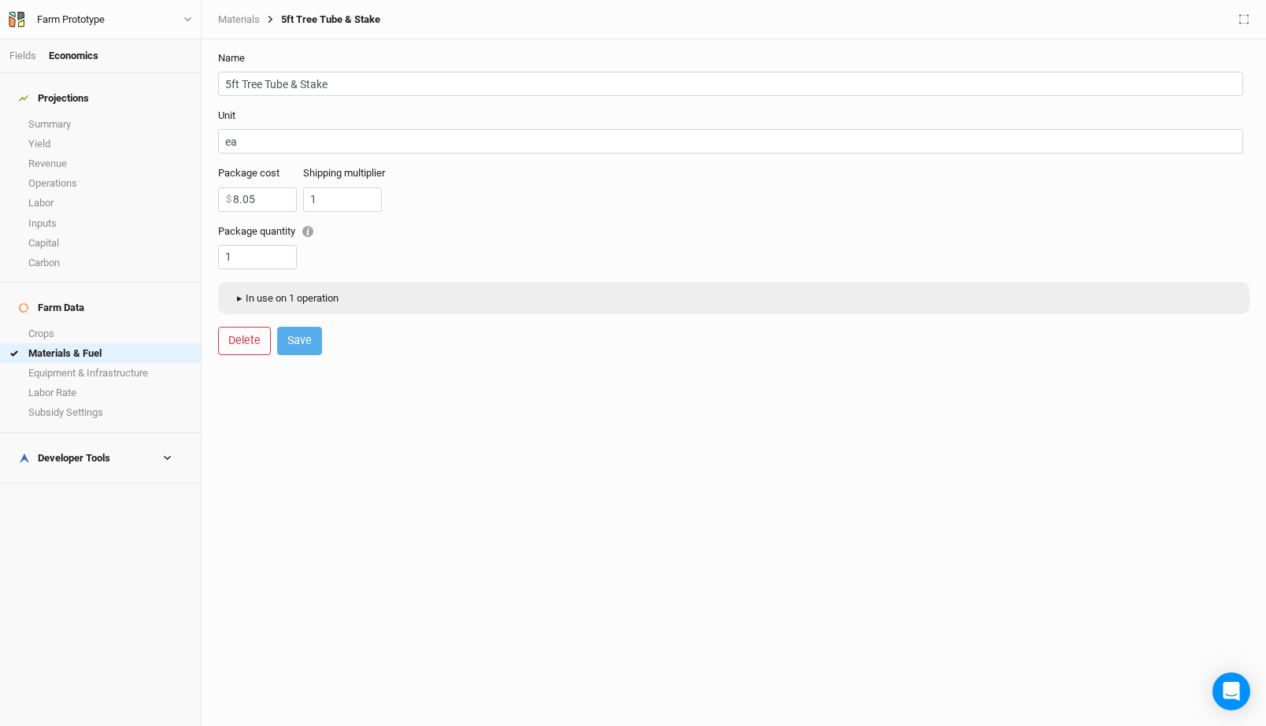
click at [245, 299] on span "▸" at bounding box center [239, 299] width 13 height 16
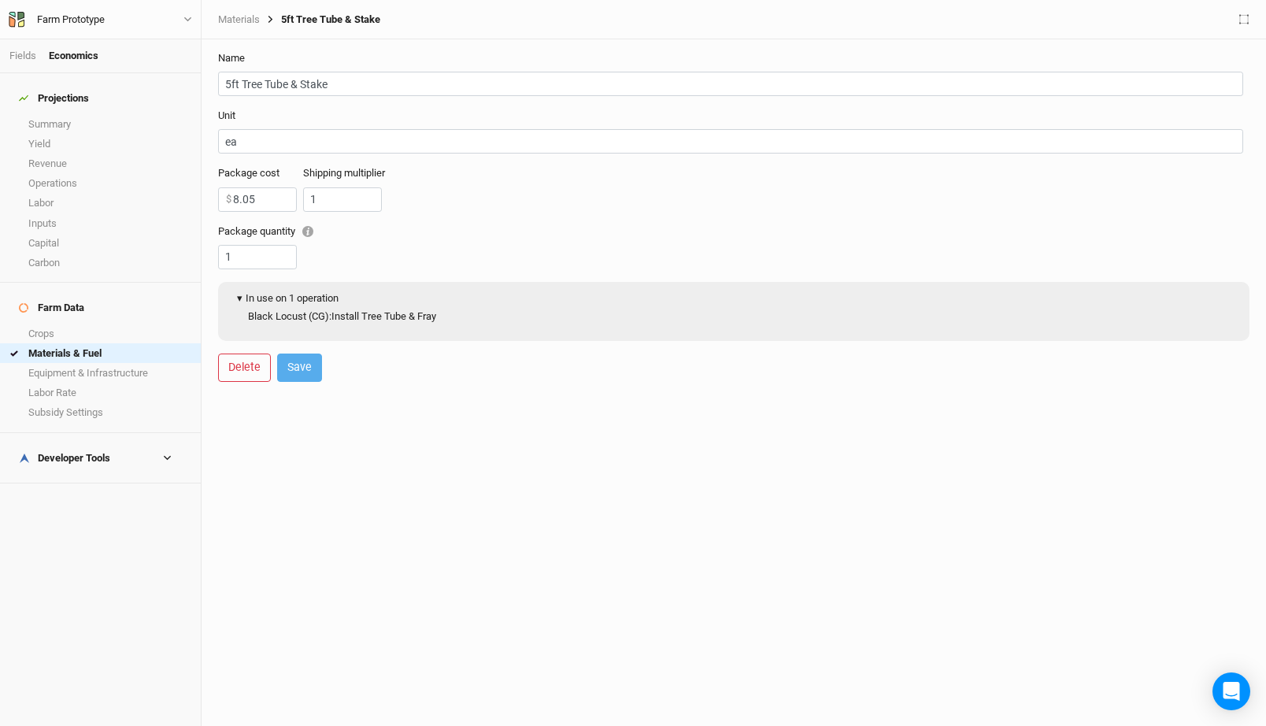
click at [284, 295] on button "▾ In use on 1 operation" at bounding box center [286, 299] width 120 height 24
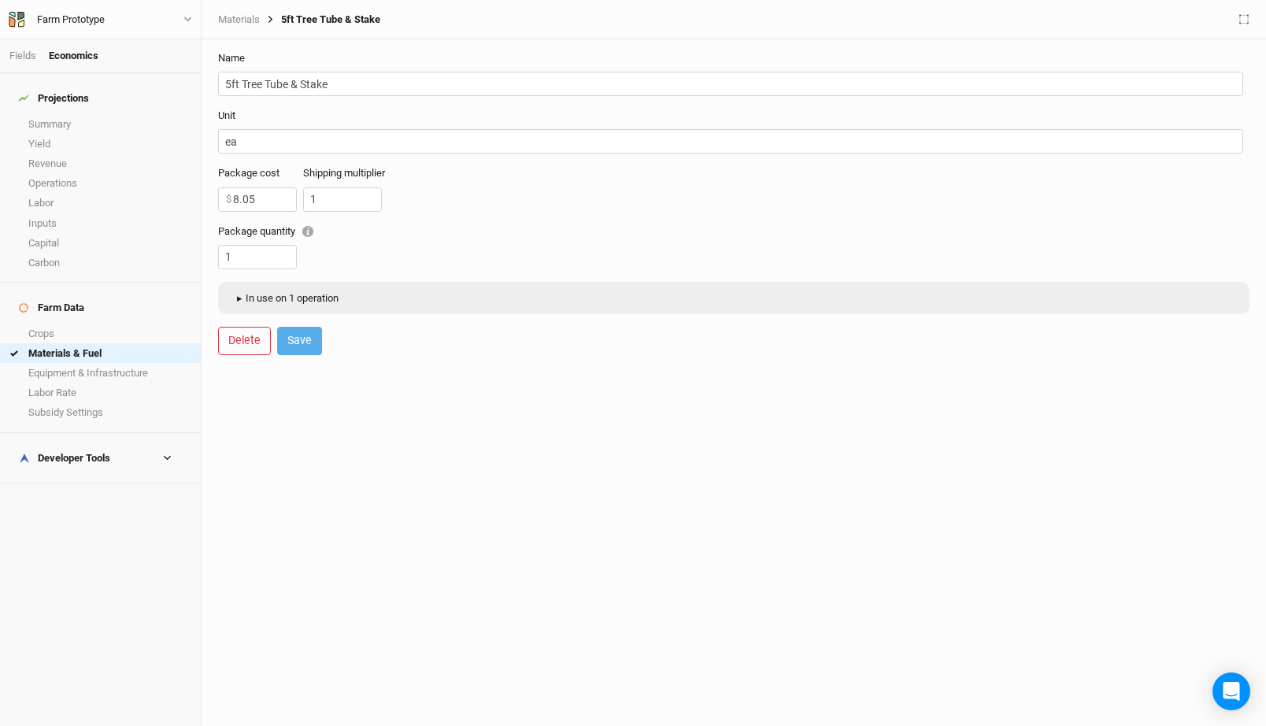
click at [284, 295] on button "▸ In use on 1 operation" at bounding box center [286, 299] width 120 height 24
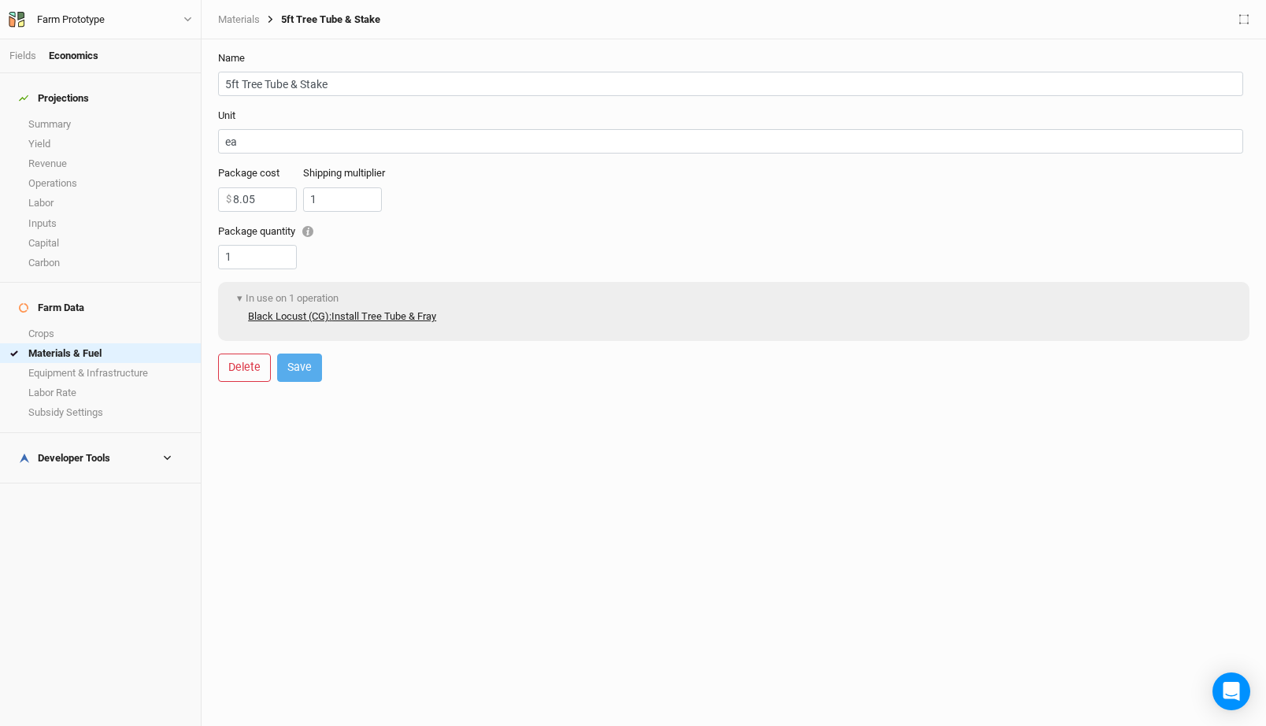
click at [372, 320] on link "Black Locust (CG) : Install Tree Tube & Fray" at bounding box center [342, 316] width 188 height 14
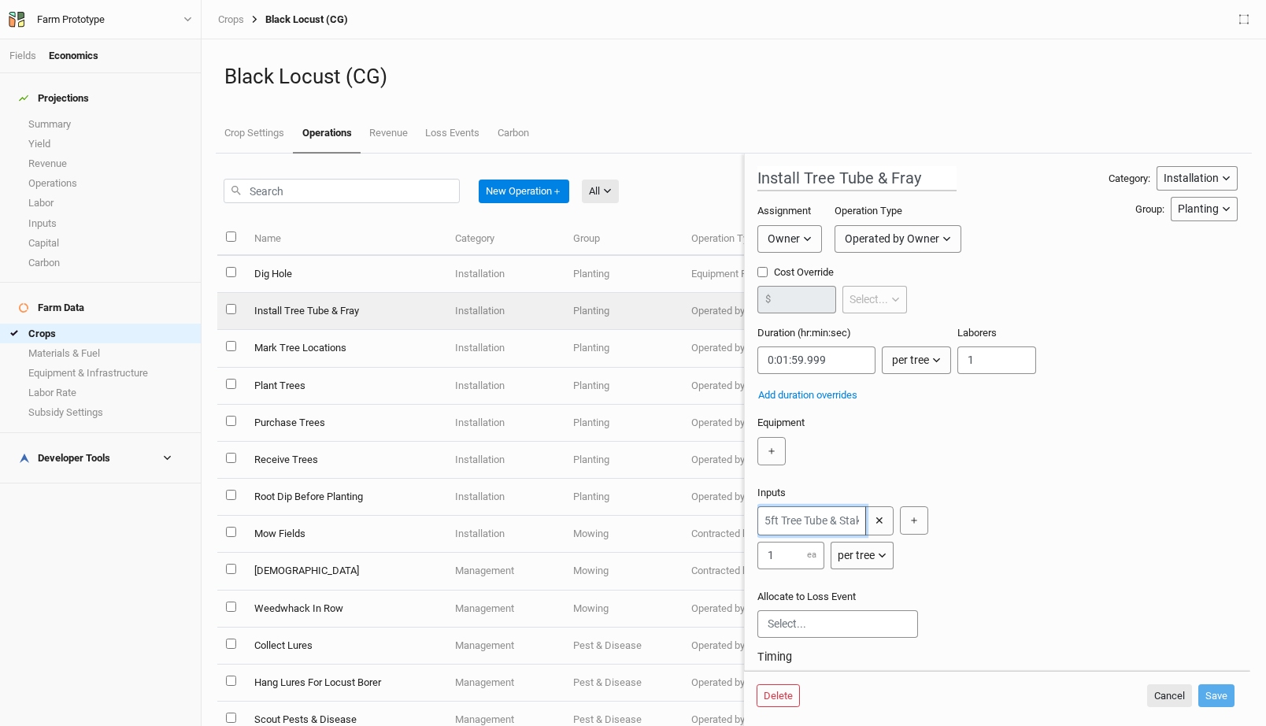
click at [827, 520] on input "text" at bounding box center [812, 520] width 109 height 29
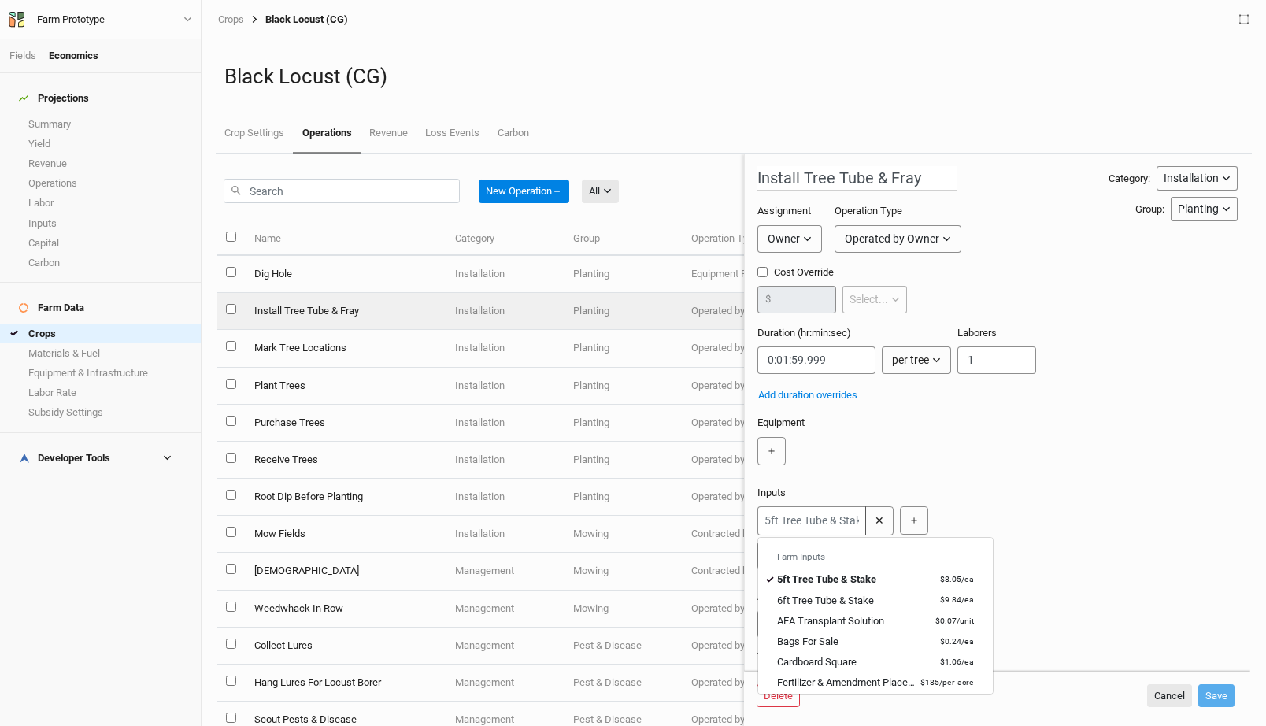
click at [977, 469] on div "＋" at bounding box center [995, 455] width 474 height 36
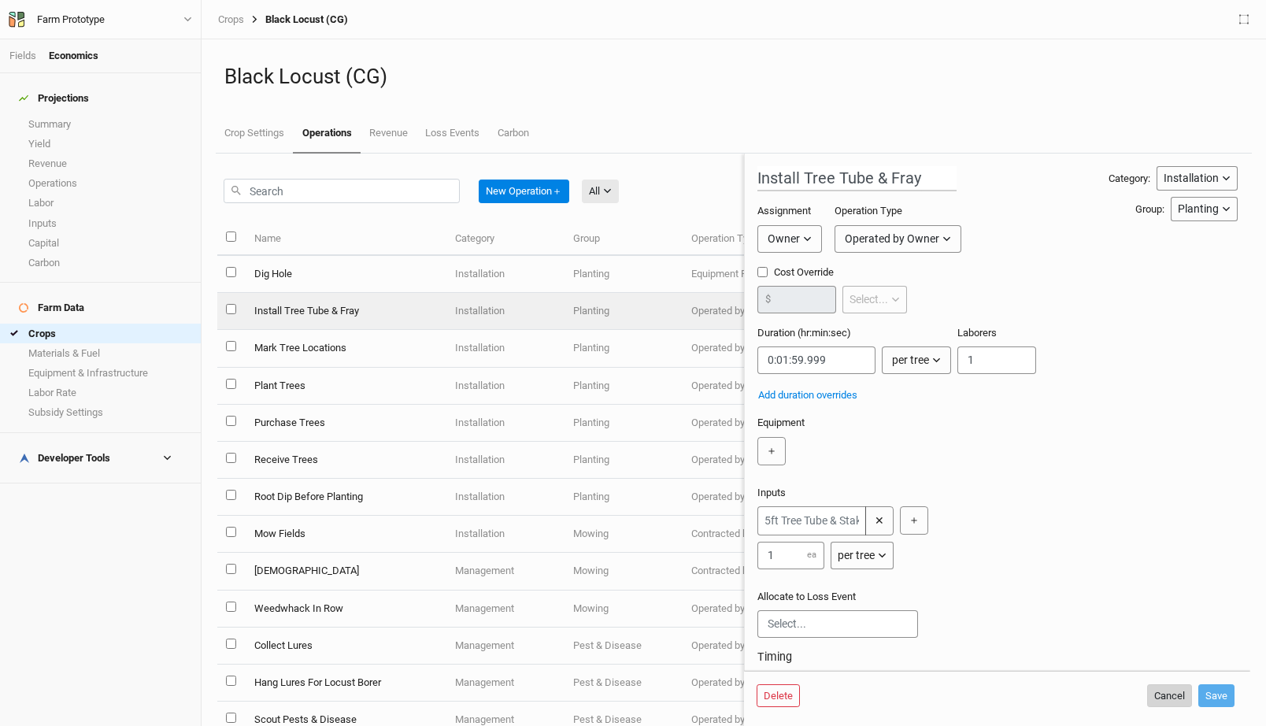
click at [1175, 702] on button "Cancel" at bounding box center [1169, 696] width 45 height 24
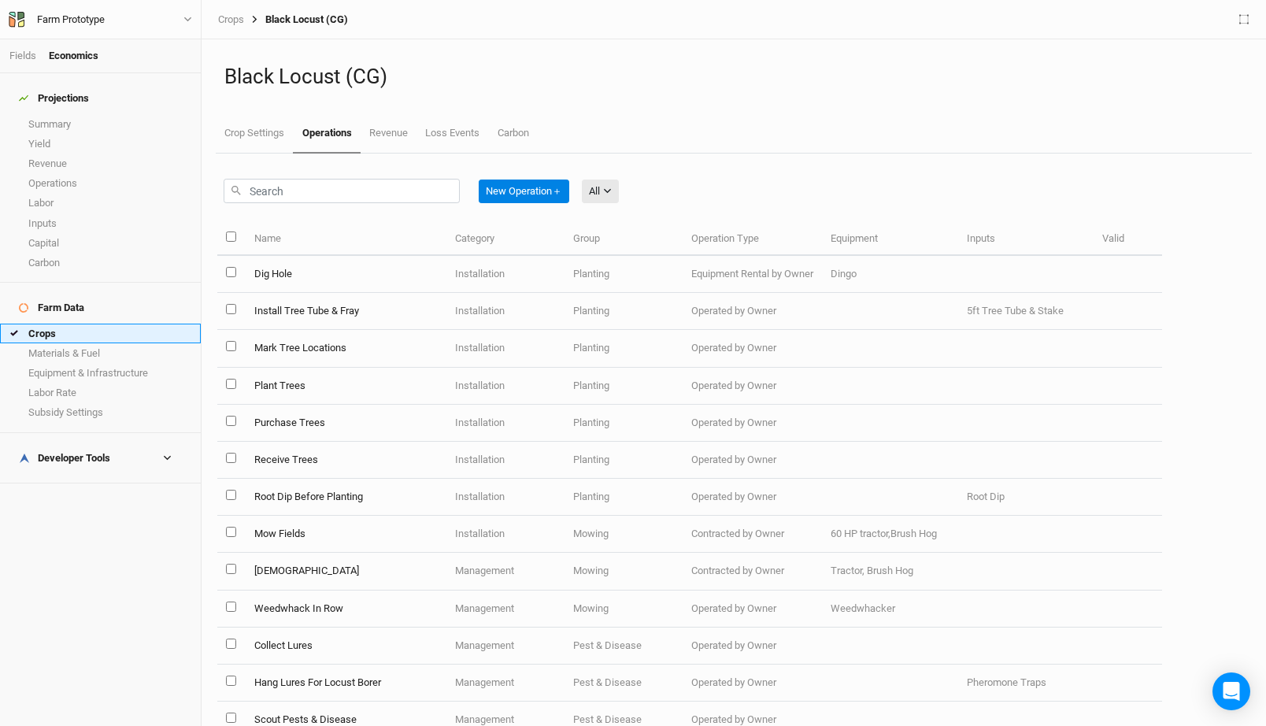
click at [63, 324] on link "Crops" at bounding box center [100, 334] width 201 height 20
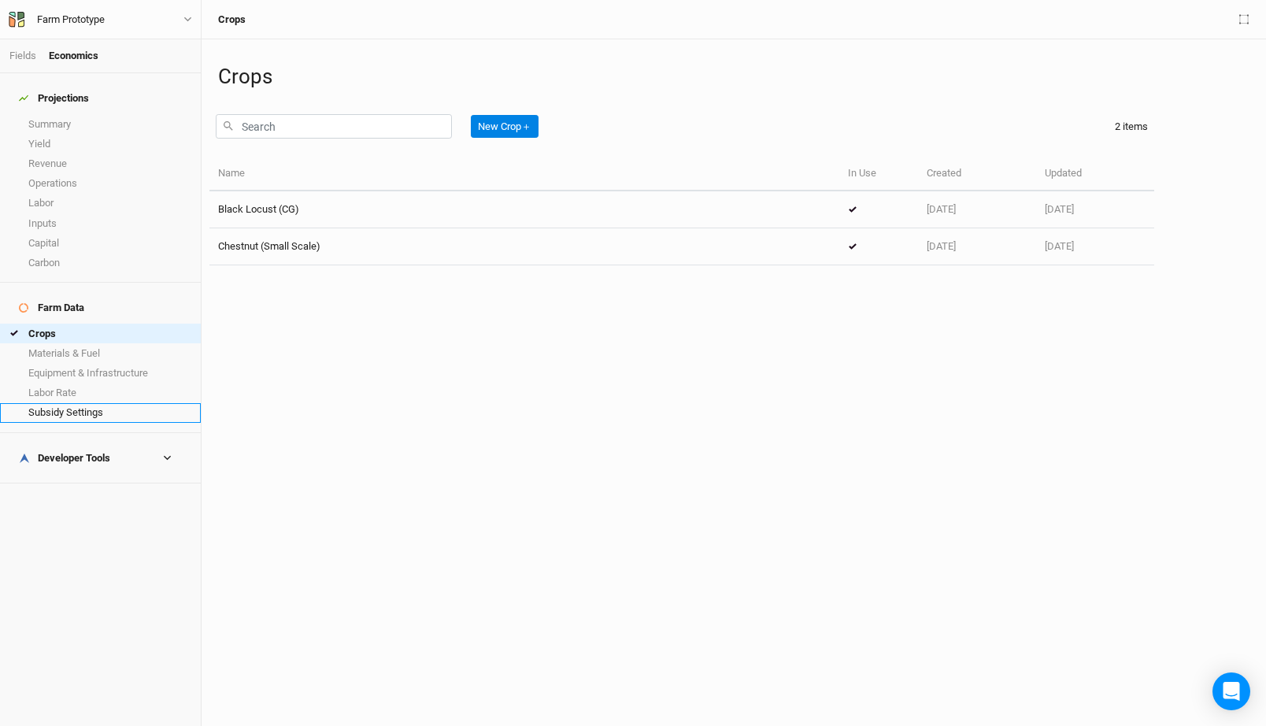
click at [102, 403] on link "Subsidy Settings" at bounding box center [100, 413] width 201 height 20
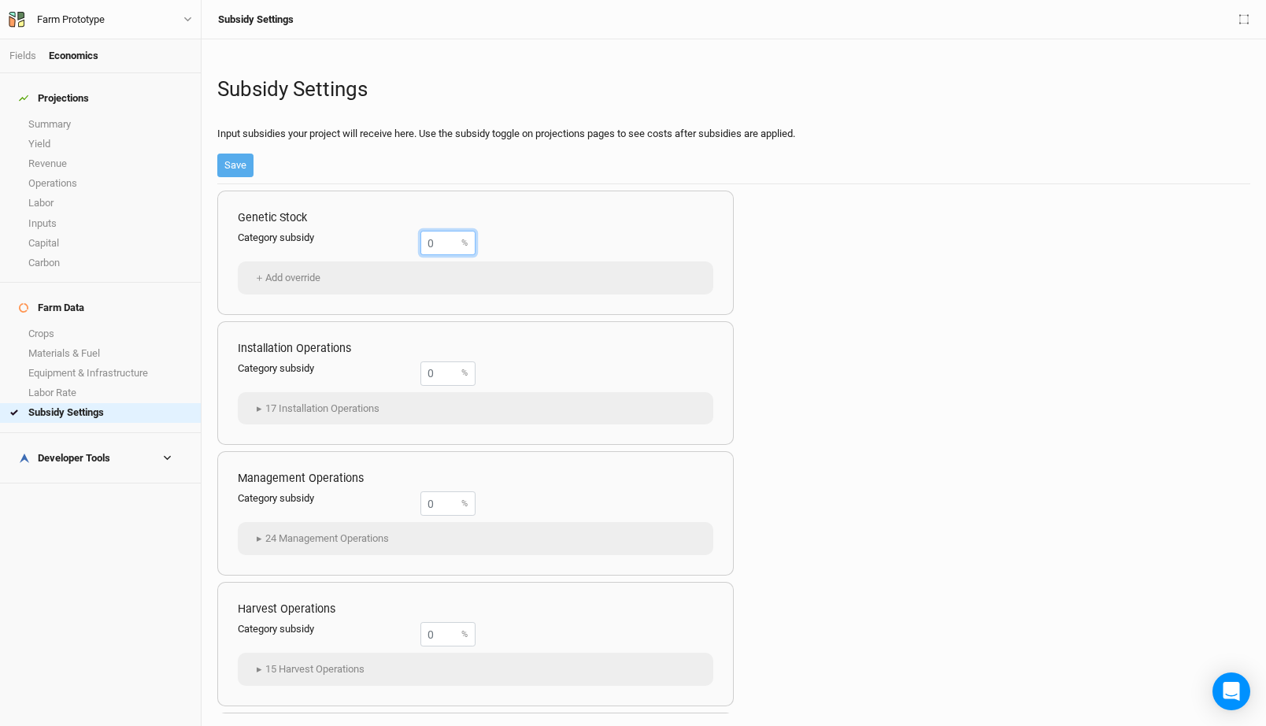
click at [434, 241] on input "number" at bounding box center [447, 243] width 55 height 24
type input "3"
click at [233, 172] on button "Save" at bounding box center [235, 166] width 36 height 24
type input "0"
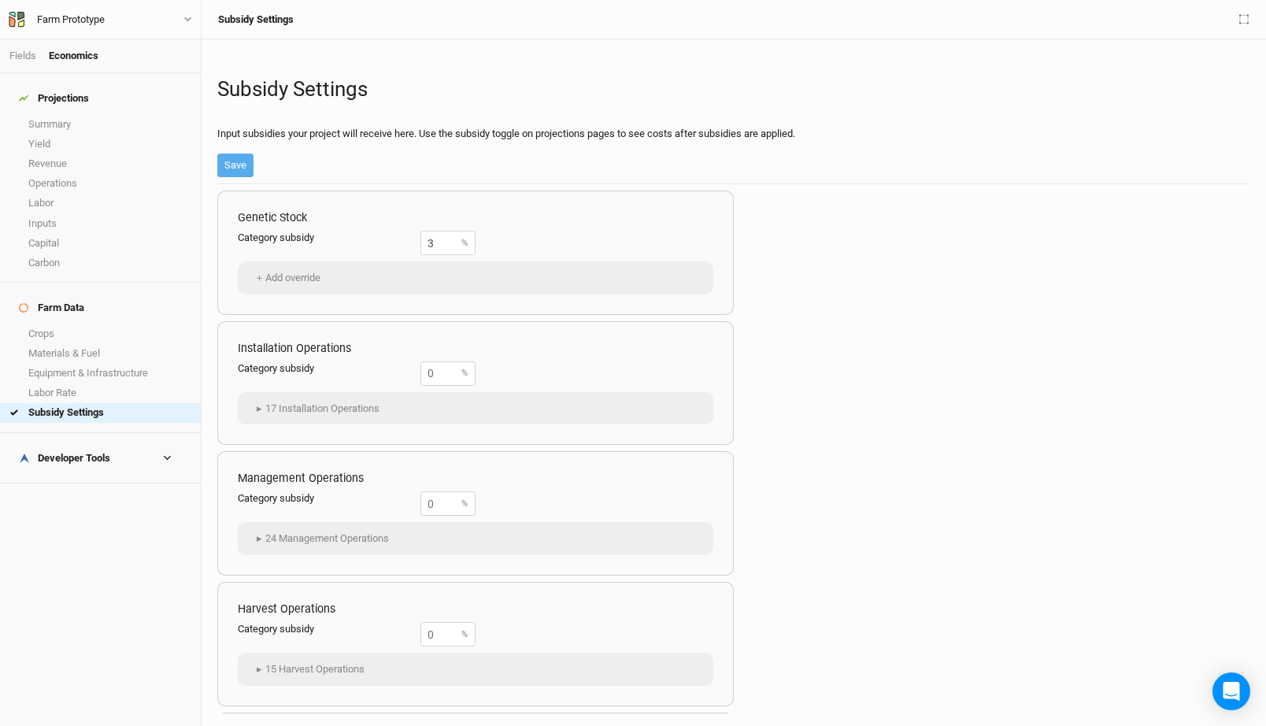
type input "0"
click at [69, 114] on link "Summary" at bounding box center [100, 124] width 201 height 20
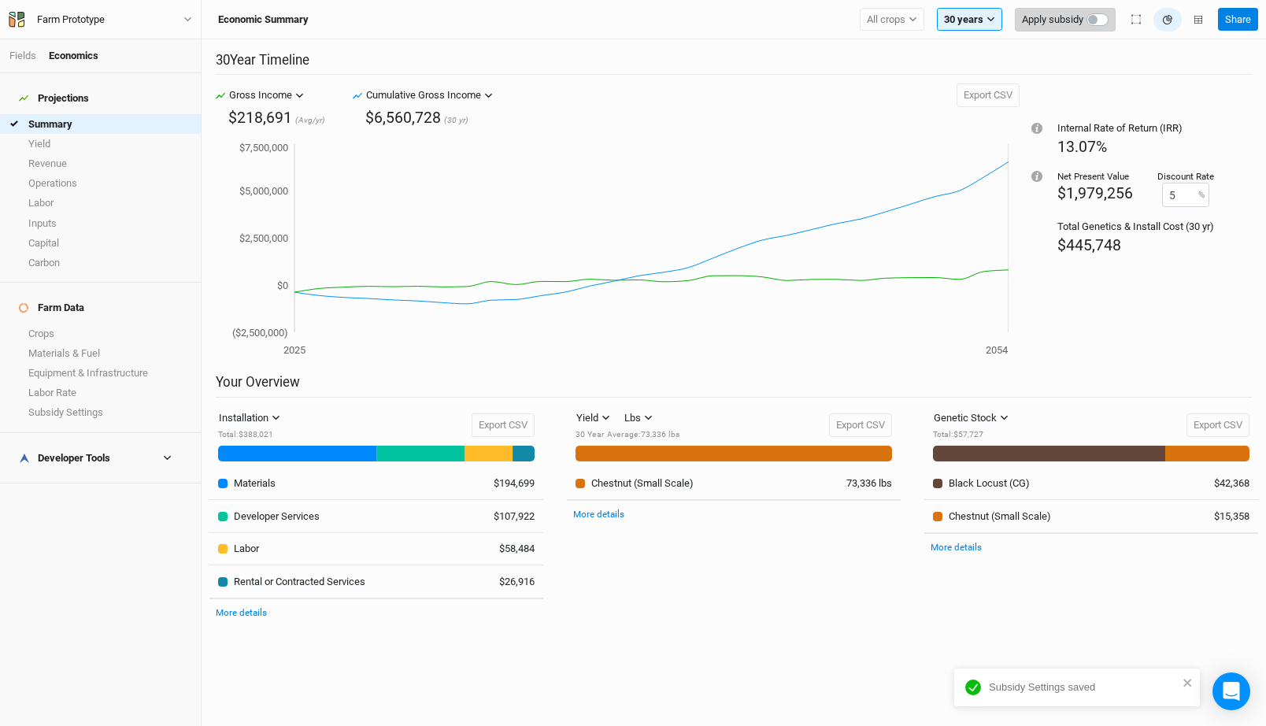
click at [1115, 10] on label "button" at bounding box center [1115, 10] width 0 height 0
click at [1094, 22] on input "checkbox" at bounding box center [1093, 18] width 13 height 16
click at [1115, 10] on label "button" at bounding box center [1115, 10] width 0 height 0
click at [1092, 19] on input "checkbox" at bounding box center [1093, 18] width 13 height 16
checkbox input "false"
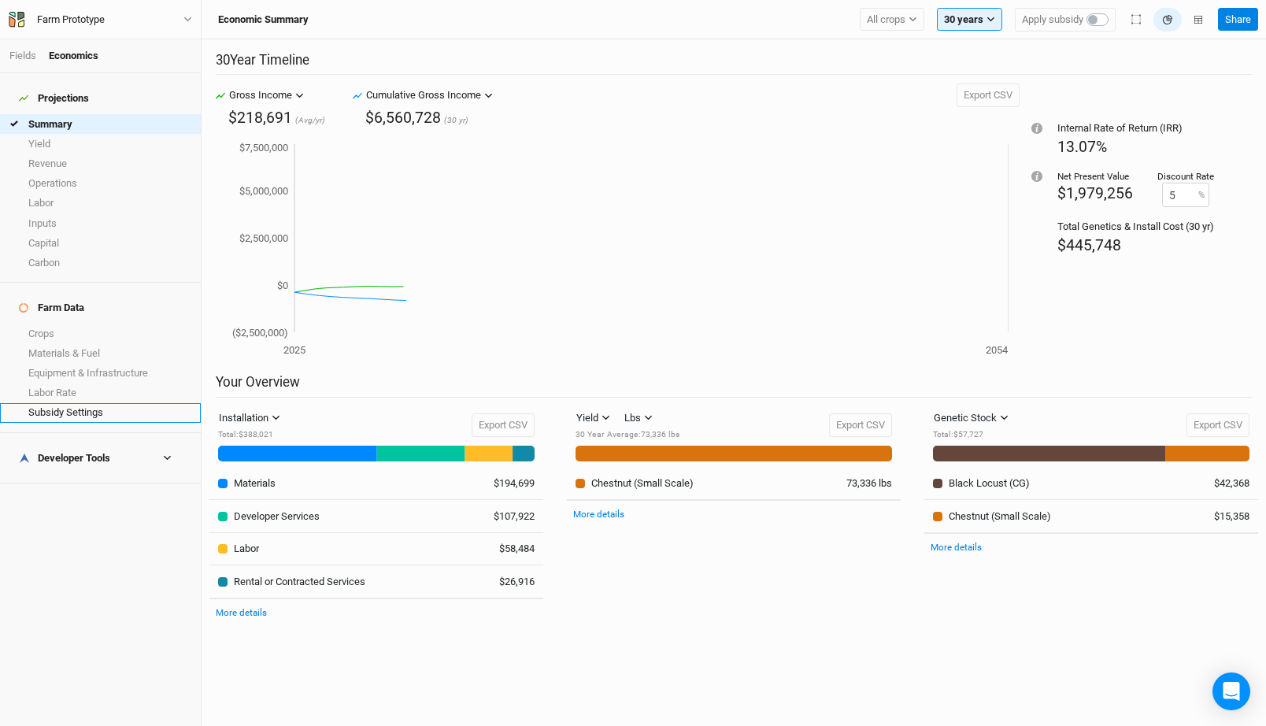
click at [103, 403] on link "Subsidy Settings" at bounding box center [100, 413] width 201 height 20
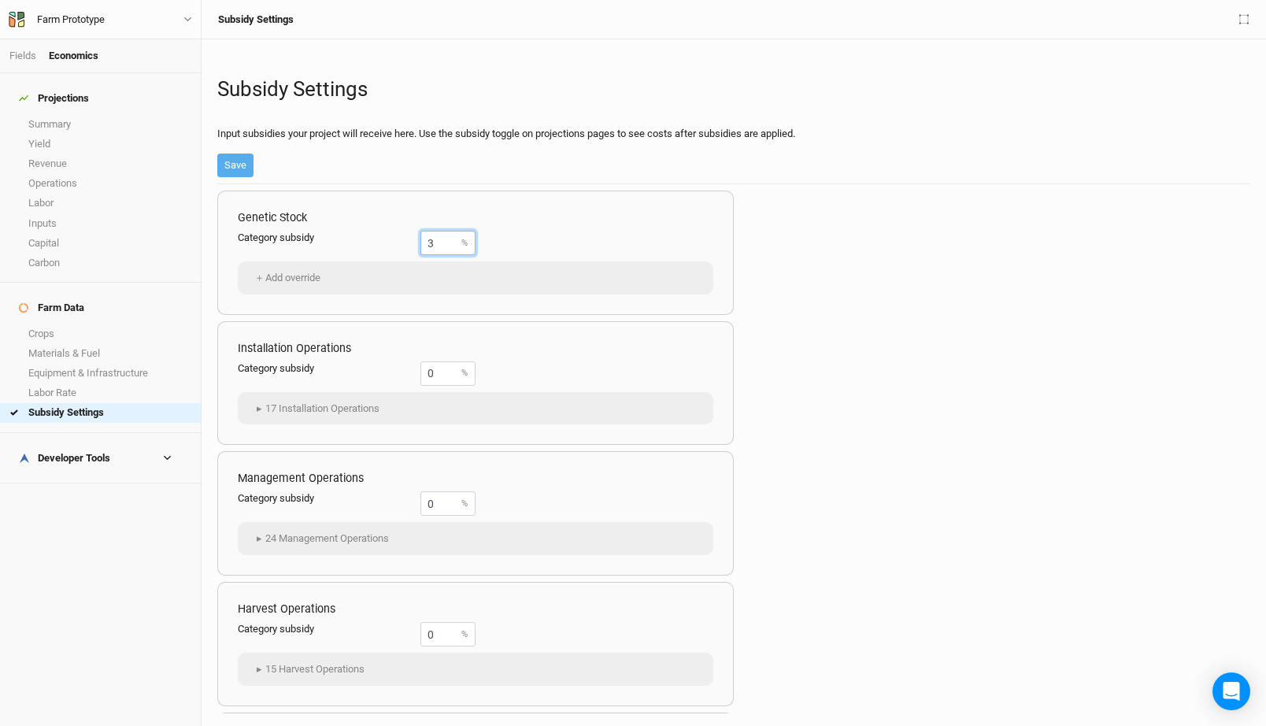
click at [446, 239] on input "3" at bounding box center [447, 243] width 55 height 24
type input "00"
click at [489, 156] on div "Subsidy Settings Input subsidies your project will receive here. Use the subsid…" at bounding box center [733, 118] width 1033 height 132
click at [228, 161] on button "Save" at bounding box center [235, 166] width 36 height 24
click at [121, 443] on h4 "Developer Tools" at bounding box center [100, 458] width 182 height 31
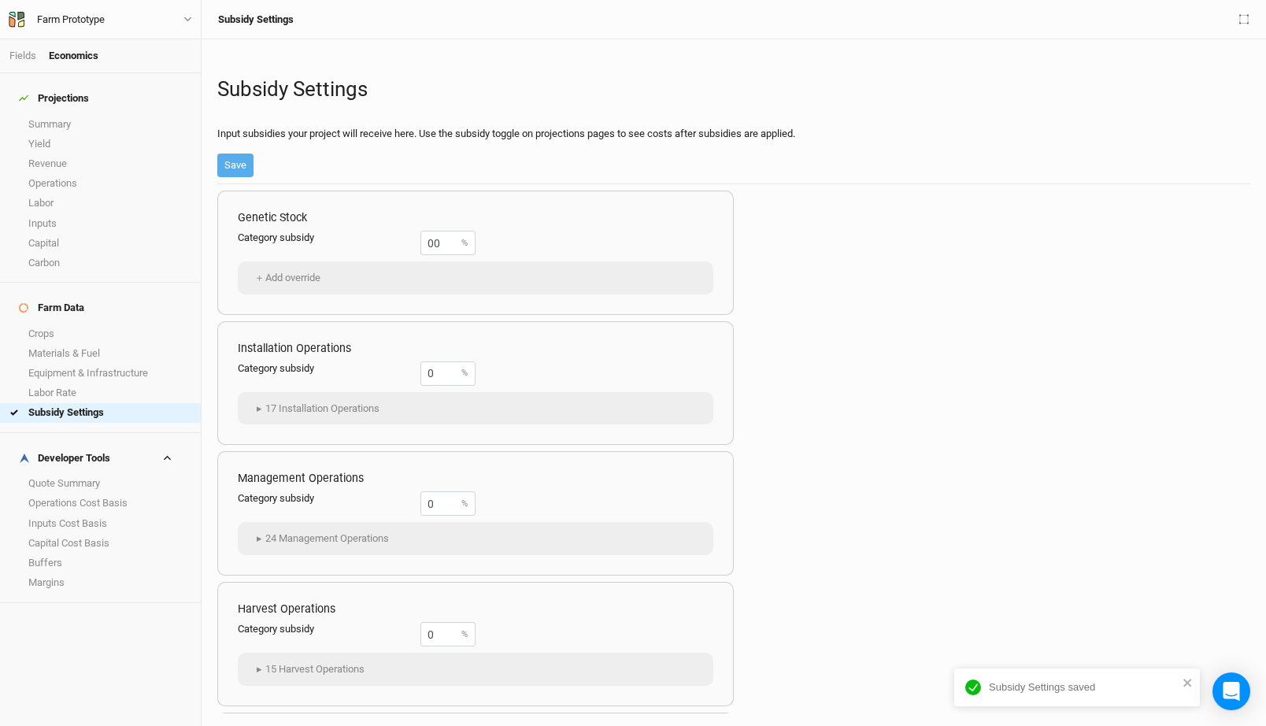
click at [69, 102] on h4 "Projections" at bounding box center [100, 98] width 182 height 31
click at [64, 118] on link "Summary" at bounding box center [100, 124] width 201 height 20
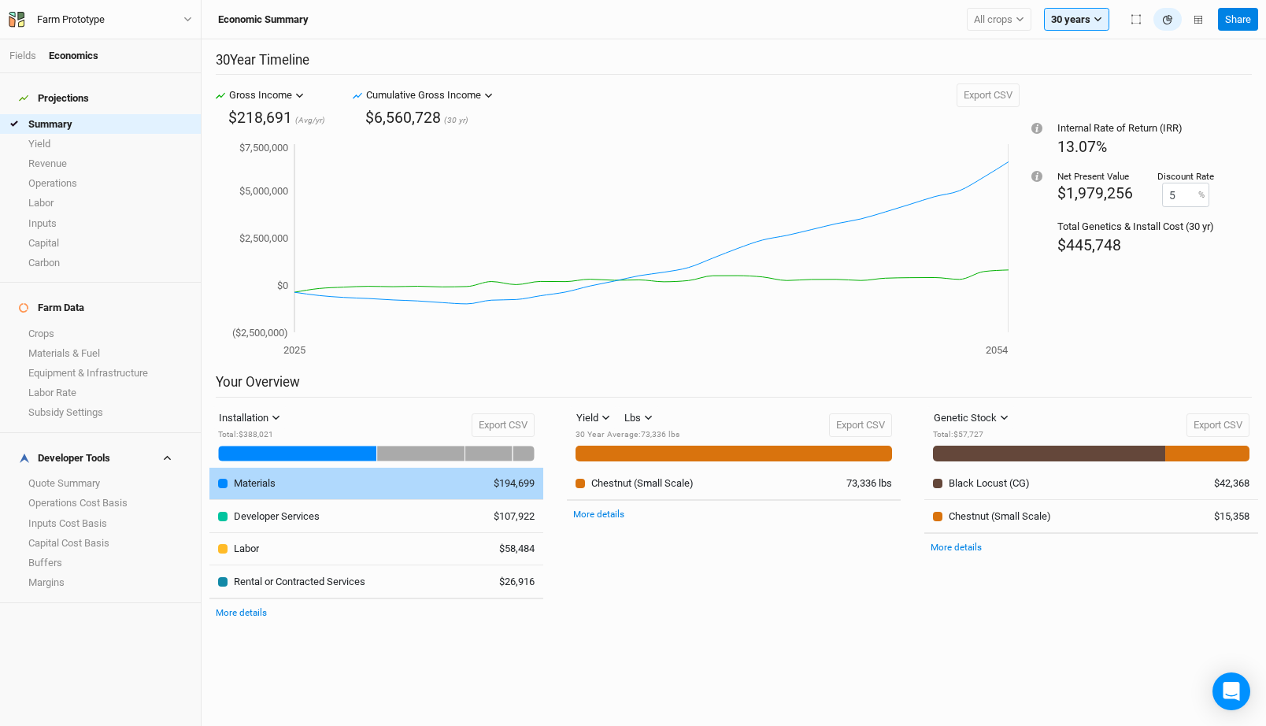
click at [402, 473] on td "Materials" at bounding box center [342, 484] width 267 height 32
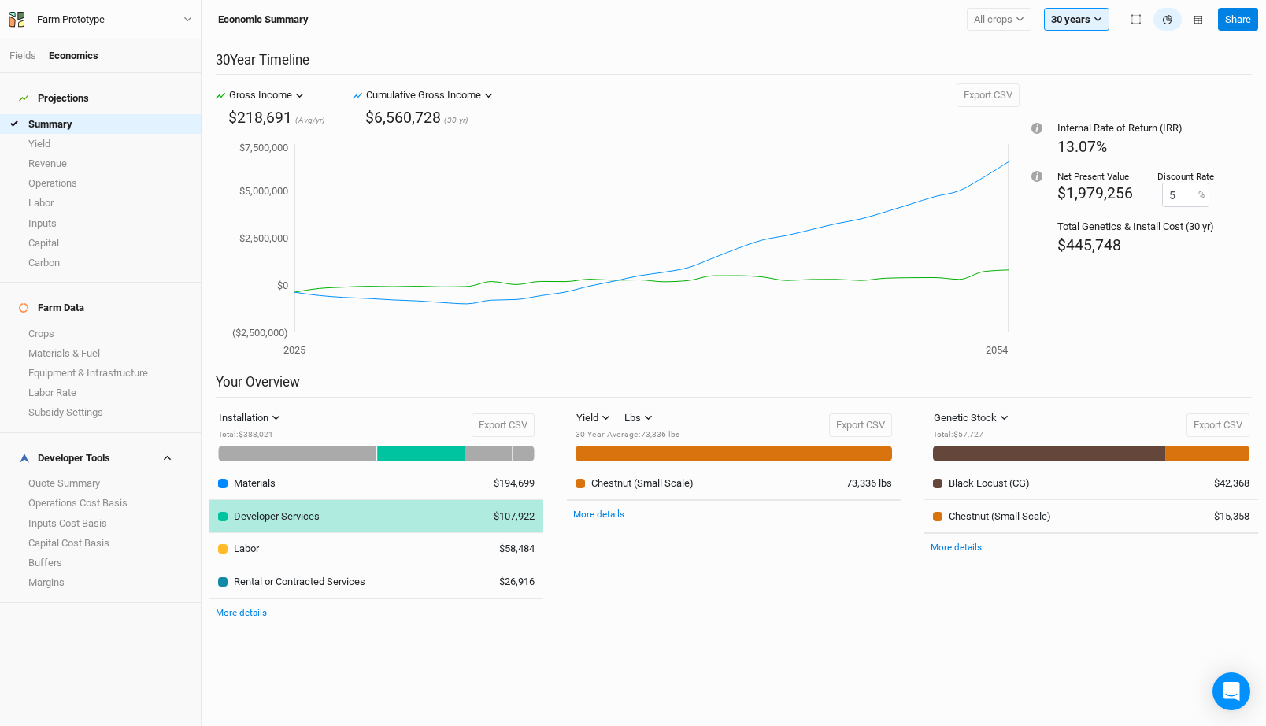
click at [283, 515] on div "Developer Services" at bounding box center [277, 516] width 86 height 14
click at [311, 510] on div "Developer Services" at bounding box center [277, 516] width 86 height 14
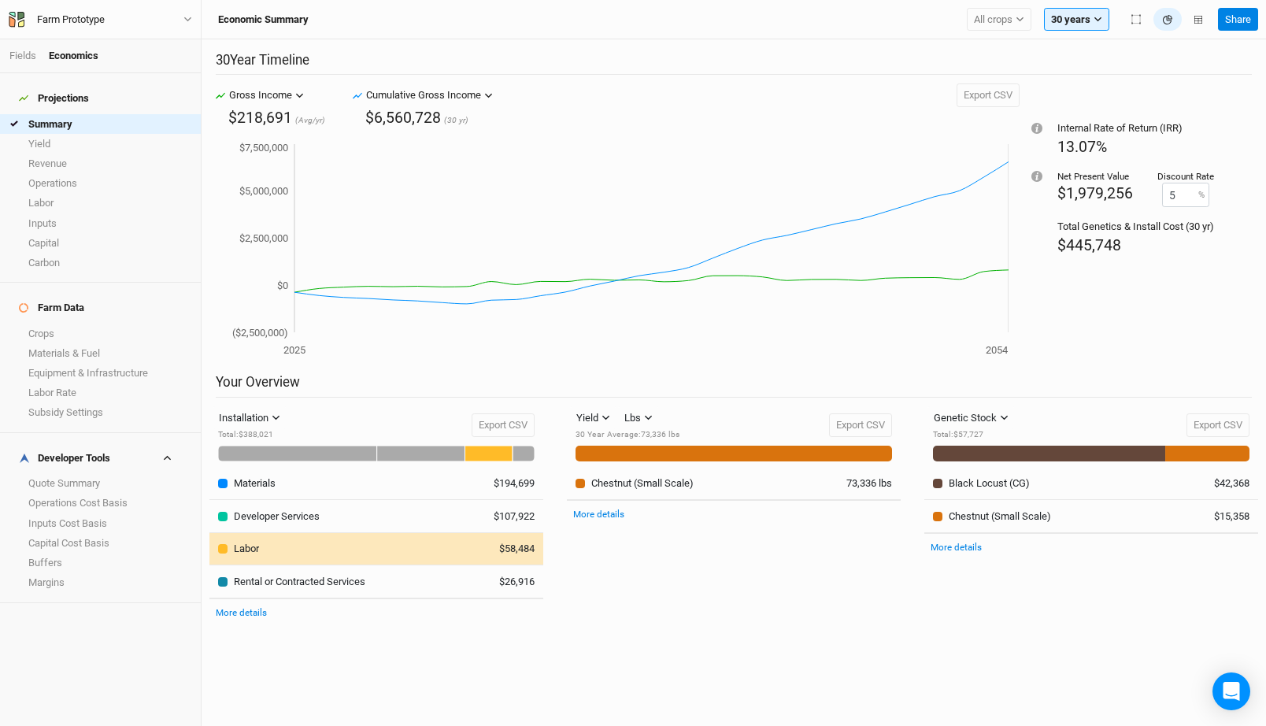
click at [241, 548] on div "Labor" at bounding box center [246, 549] width 25 height 14
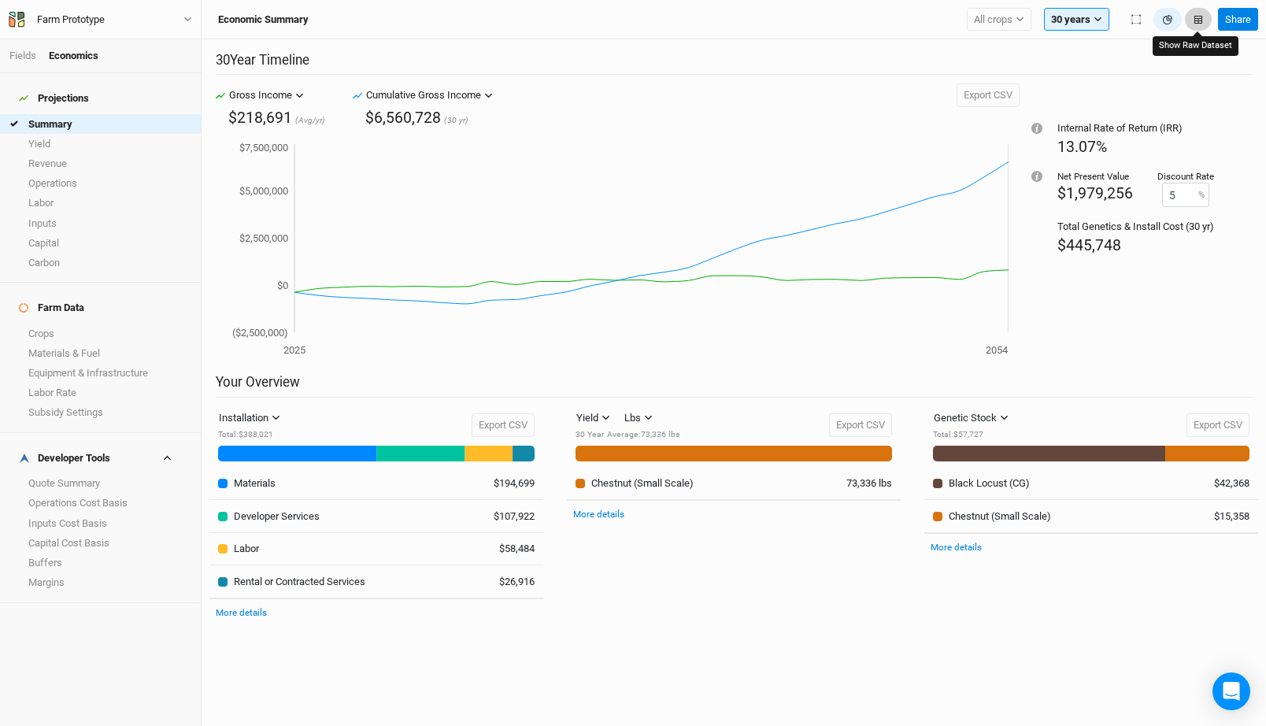
click at [1195, 20] on icon "button" at bounding box center [1199, 20] width 8 height 8
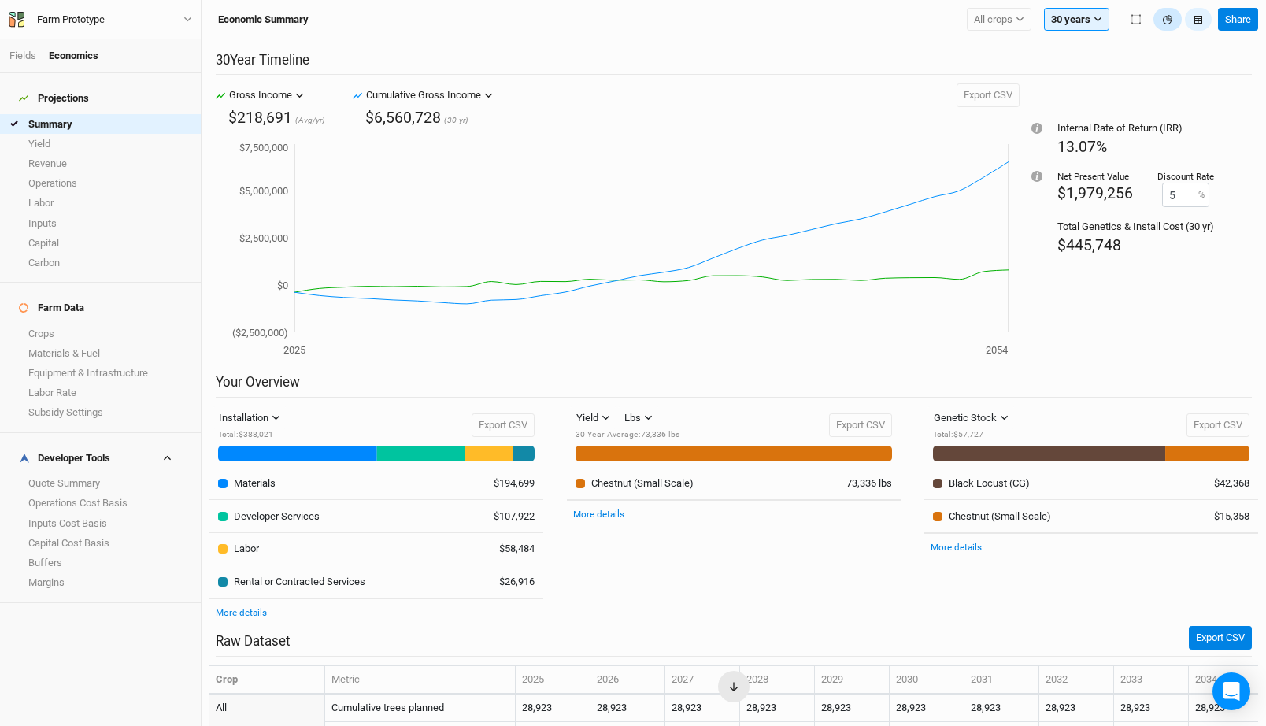
click at [1171, 23] on icon "button" at bounding box center [1167, 19] width 9 height 9
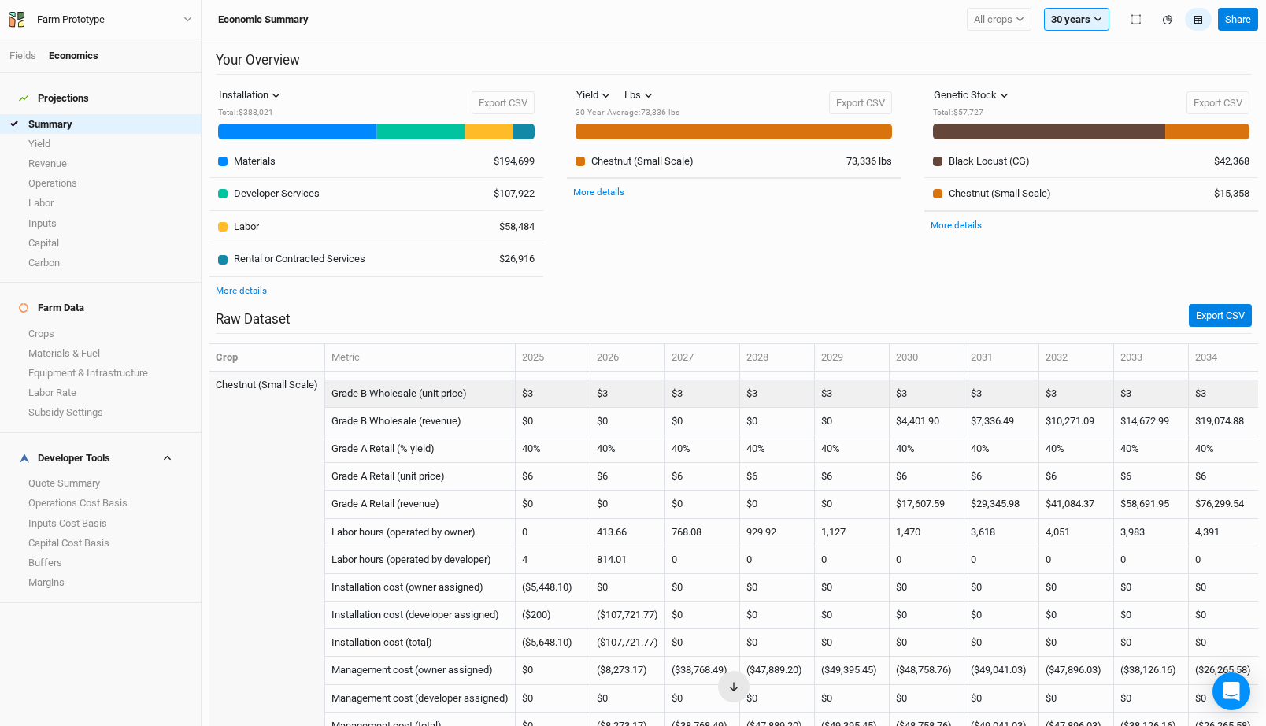
scroll to position [1894, 0]
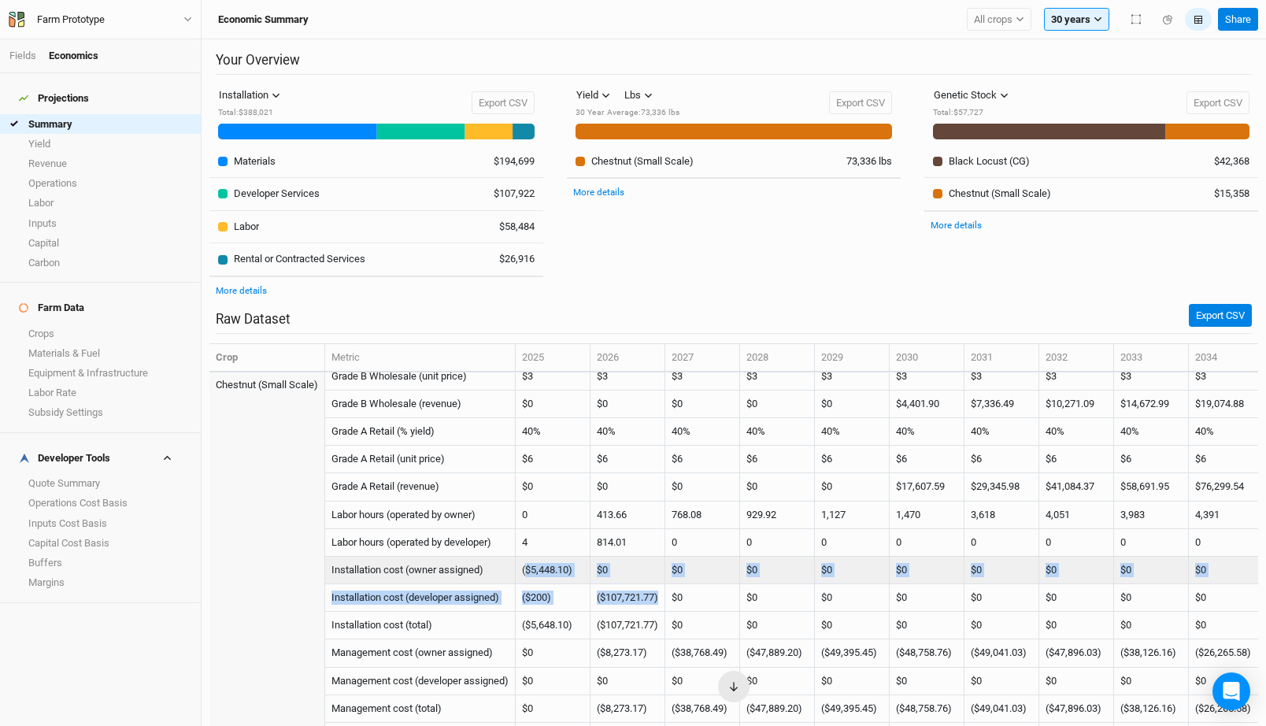
drag, startPoint x: 672, startPoint y: 594, endPoint x: 532, endPoint y: 566, distance: 142.8
click at [541, 570] on td "($5,448.10)" at bounding box center [553, 571] width 75 height 28
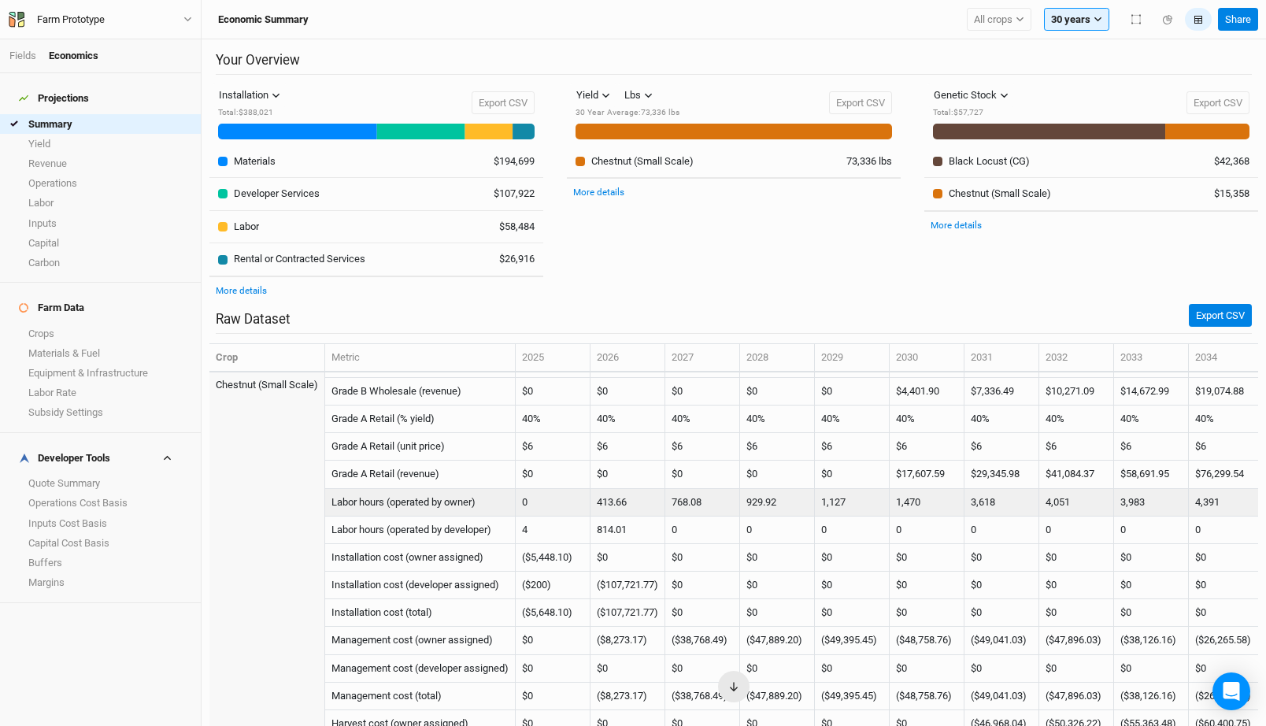
scroll to position [1910, 0]
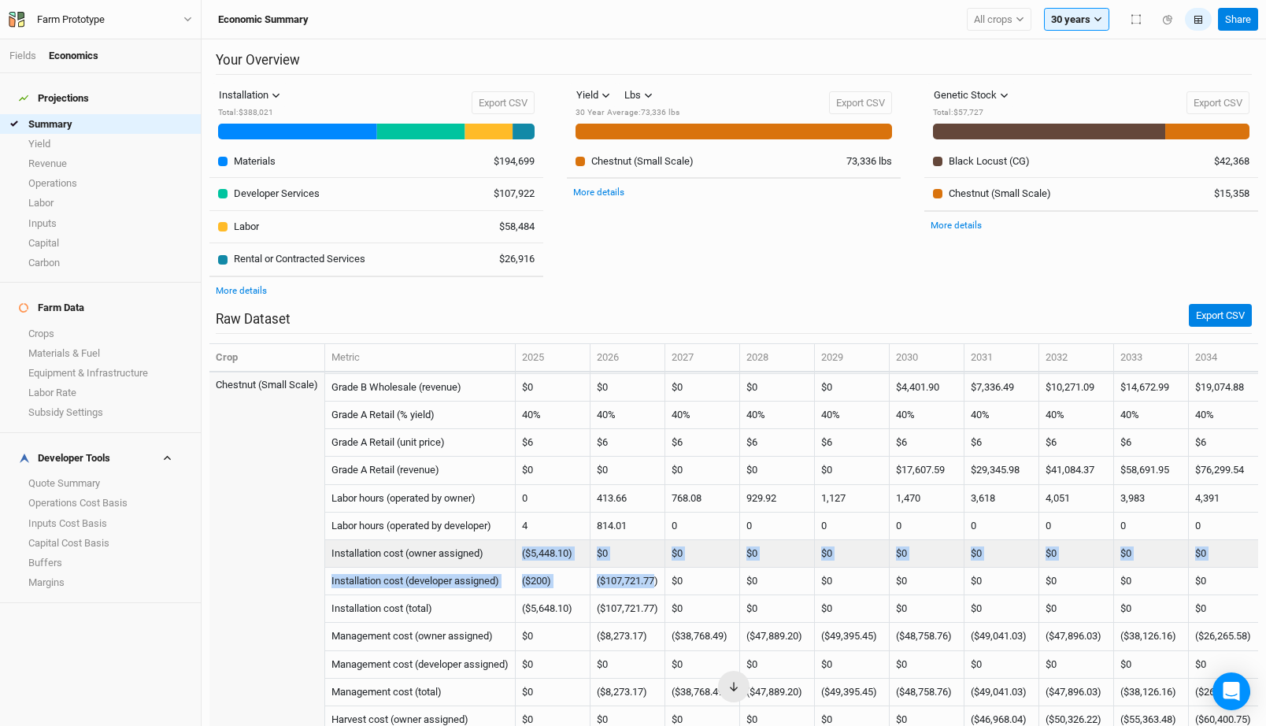
drag, startPoint x: 665, startPoint y: 582, endPoint x: 498, endPoint y: 546, distance: 170.8
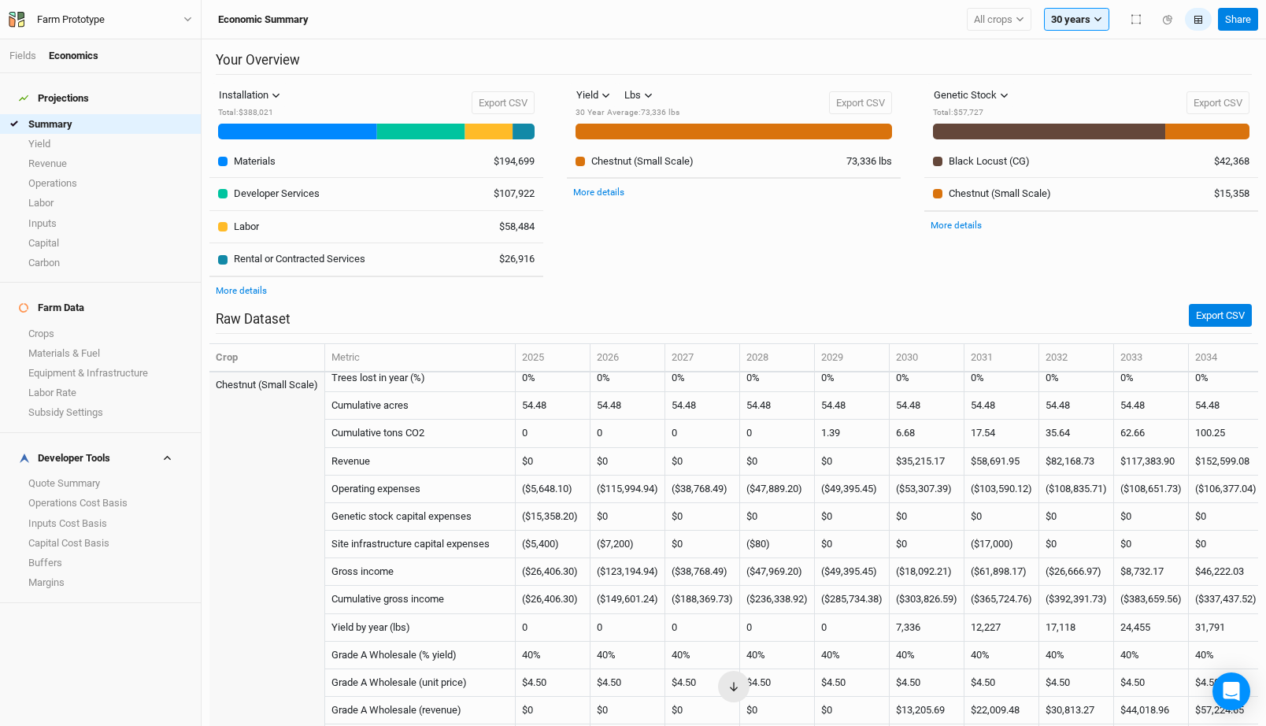
scroll to position [1503, 0]
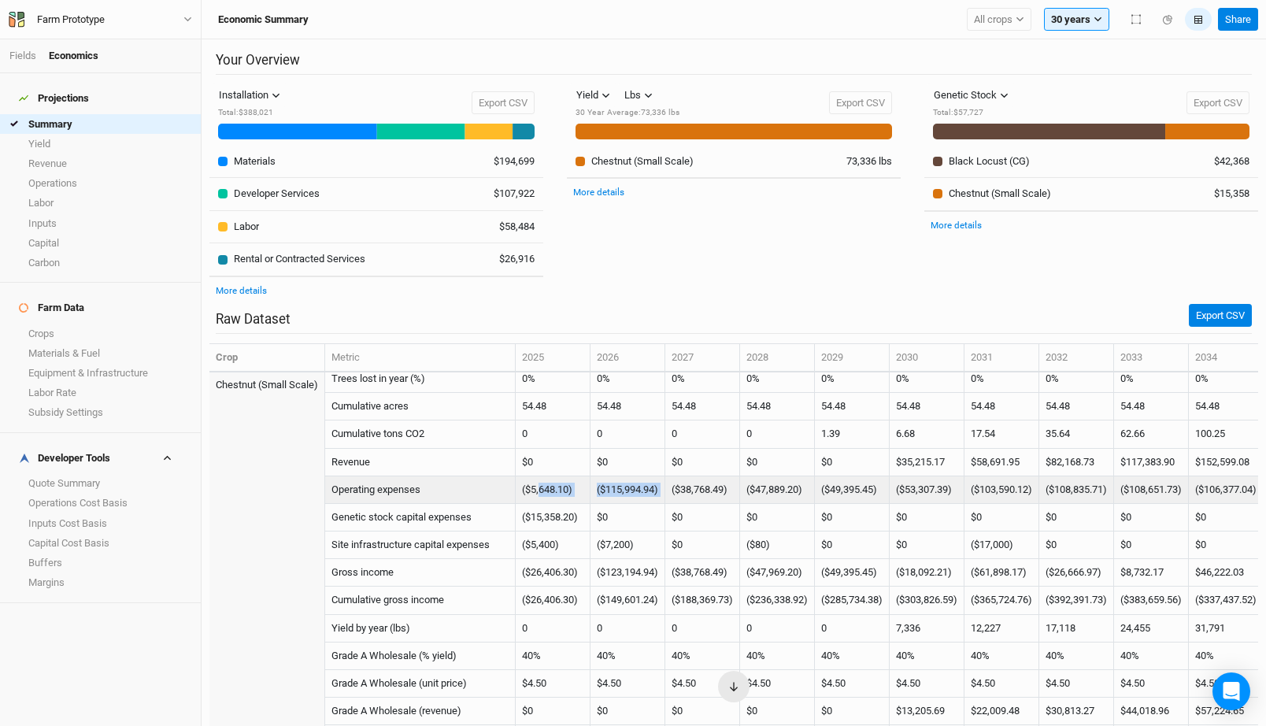
drag, startPoint x: 673, startPoint y: 489, endPoint x: 526, endPoint y: 487, distance: 147.3
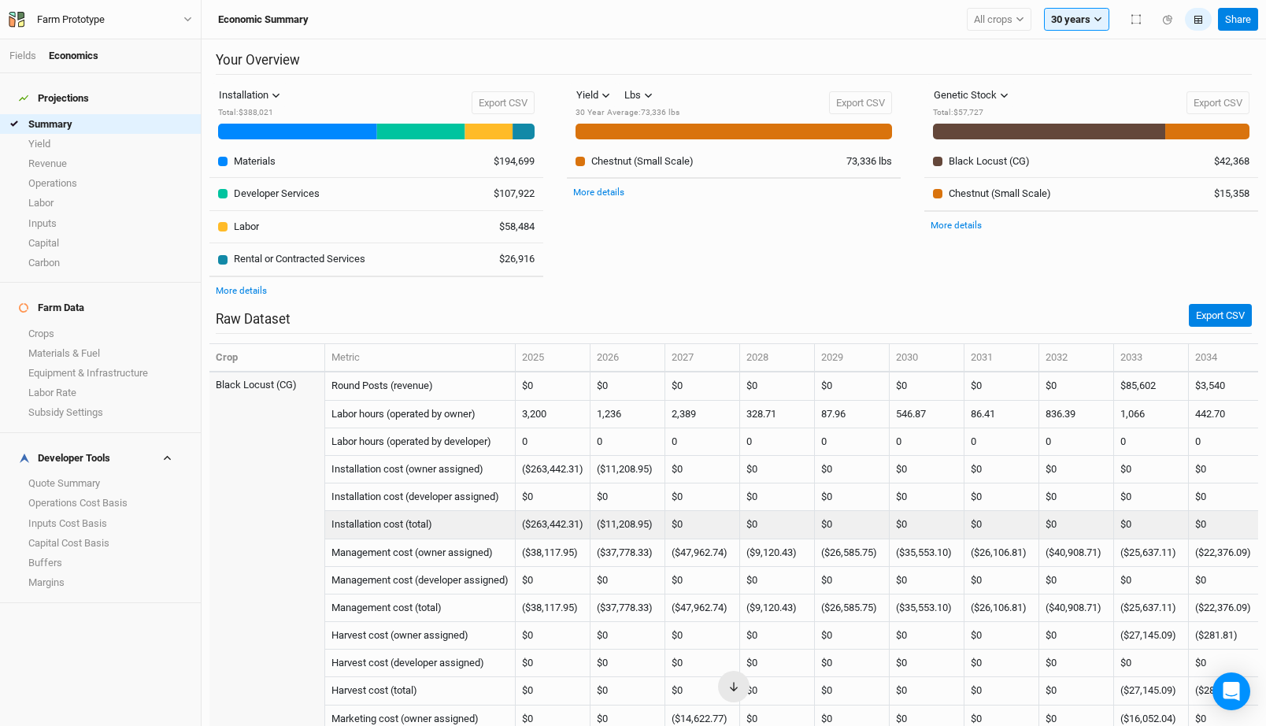
scroll to position [957, 0]
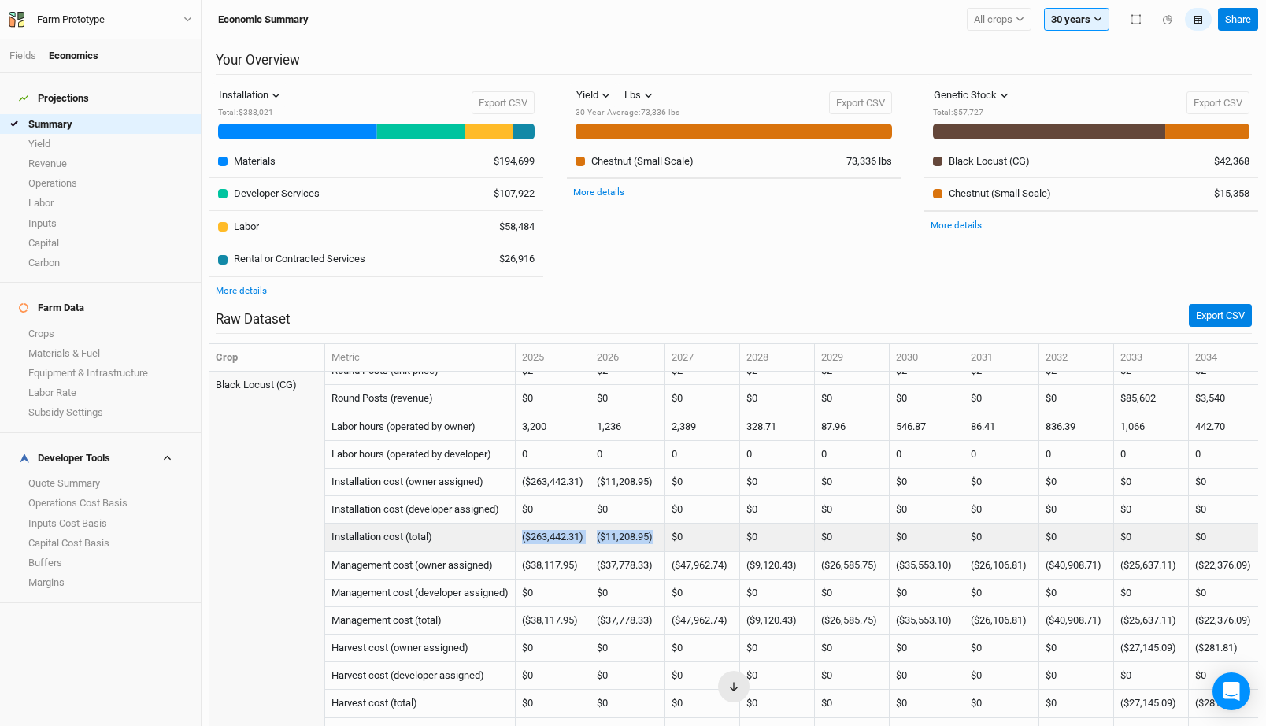
drag, startPoint x: 669, startPoint y: 536, endPoint x: 495, endPoint y: 533, distance: 174.1
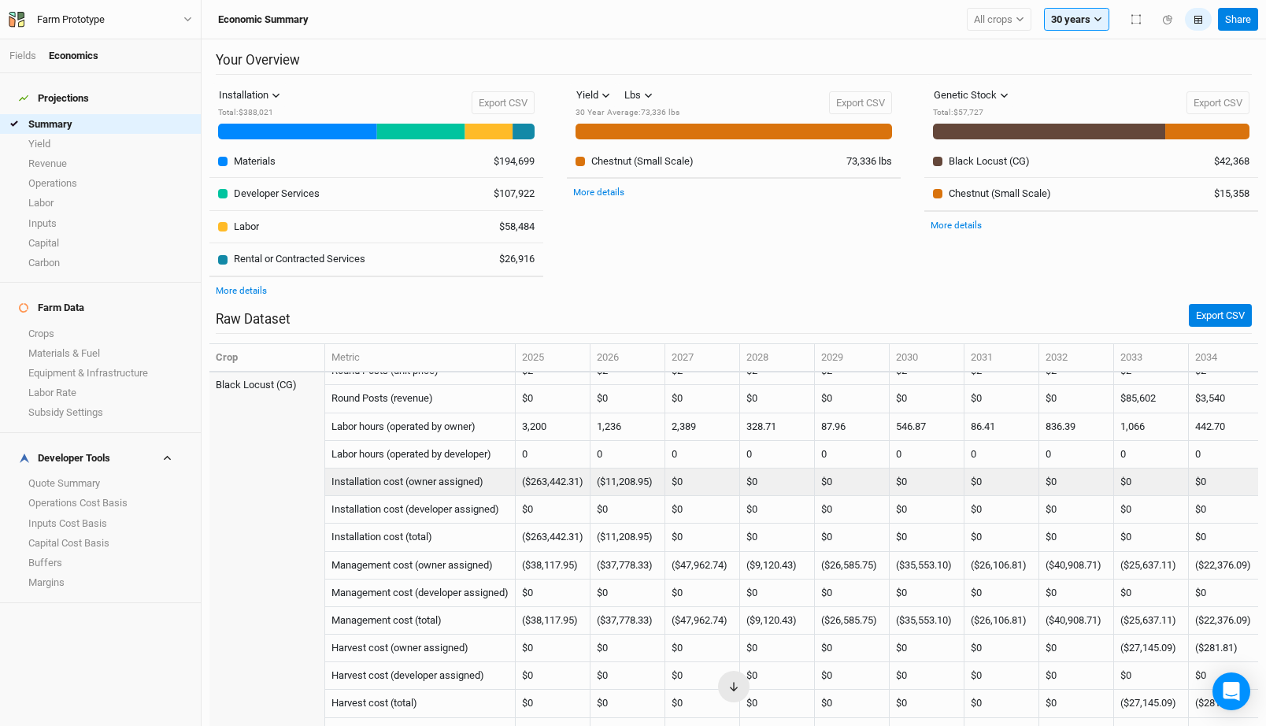
click at [559, 472] on td "($263,442.31)" at bounding box center [553, 483] width 75 height 28
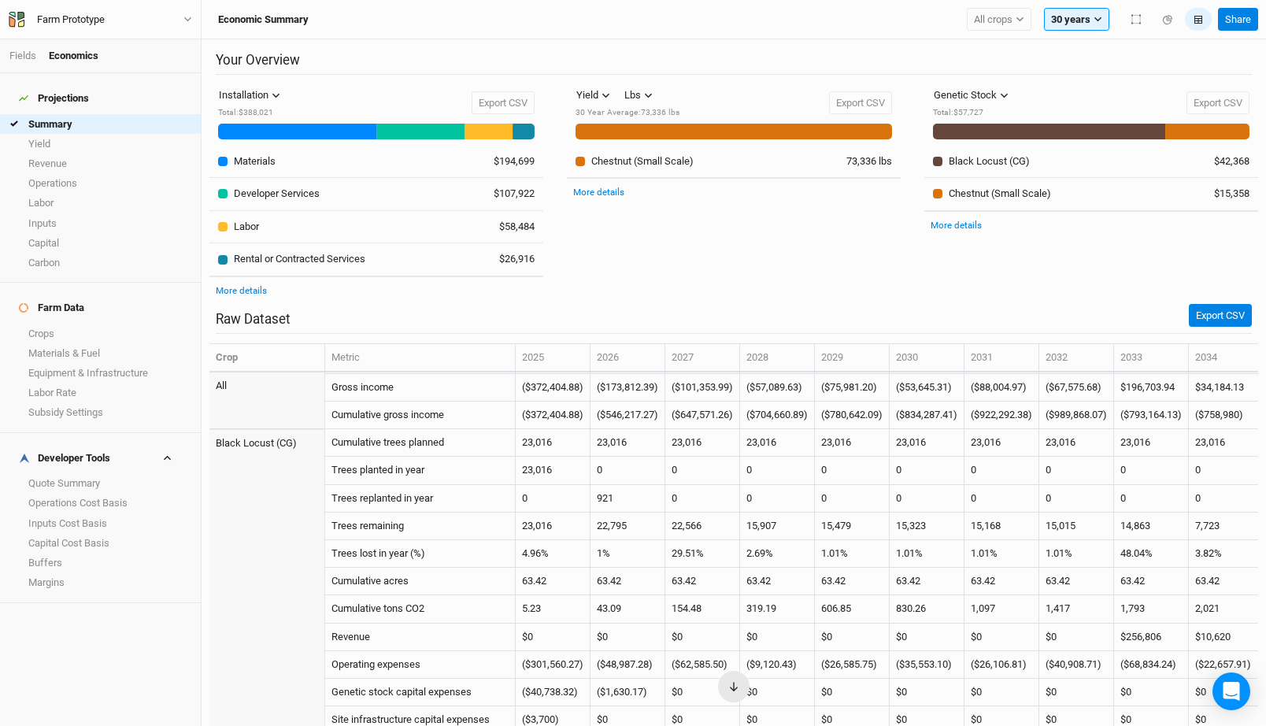
scroll to position [0, 0]
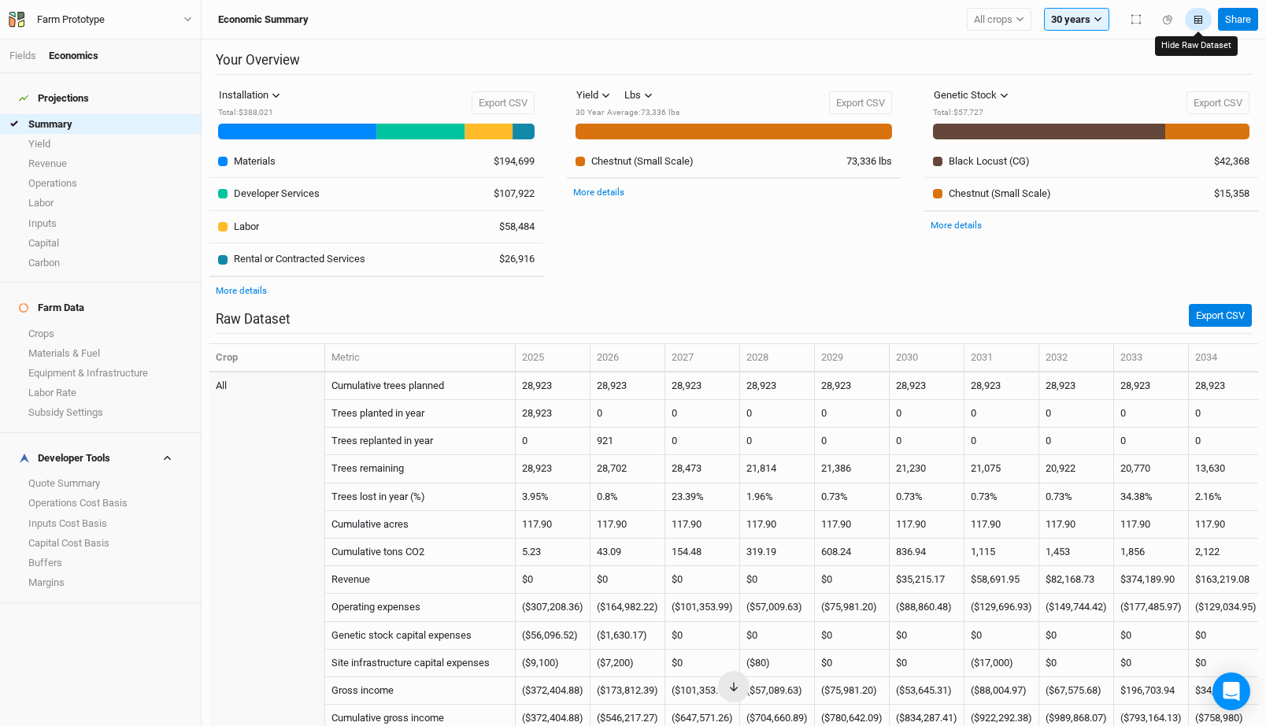
click at [1200, 17] on icon "button" at bounding box center [1199, 20] width 8 height 8
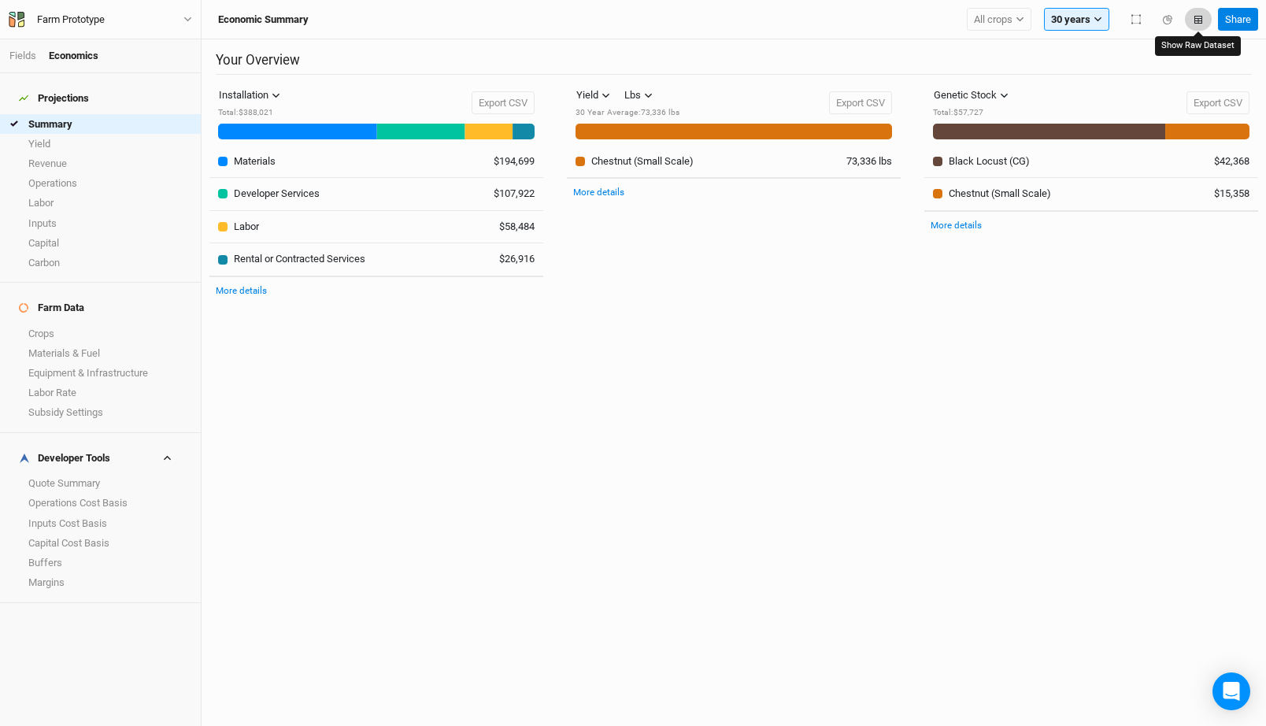
click at [1199, 17] on icon "button" at bounding box center [1199, 20] width 8 height 8
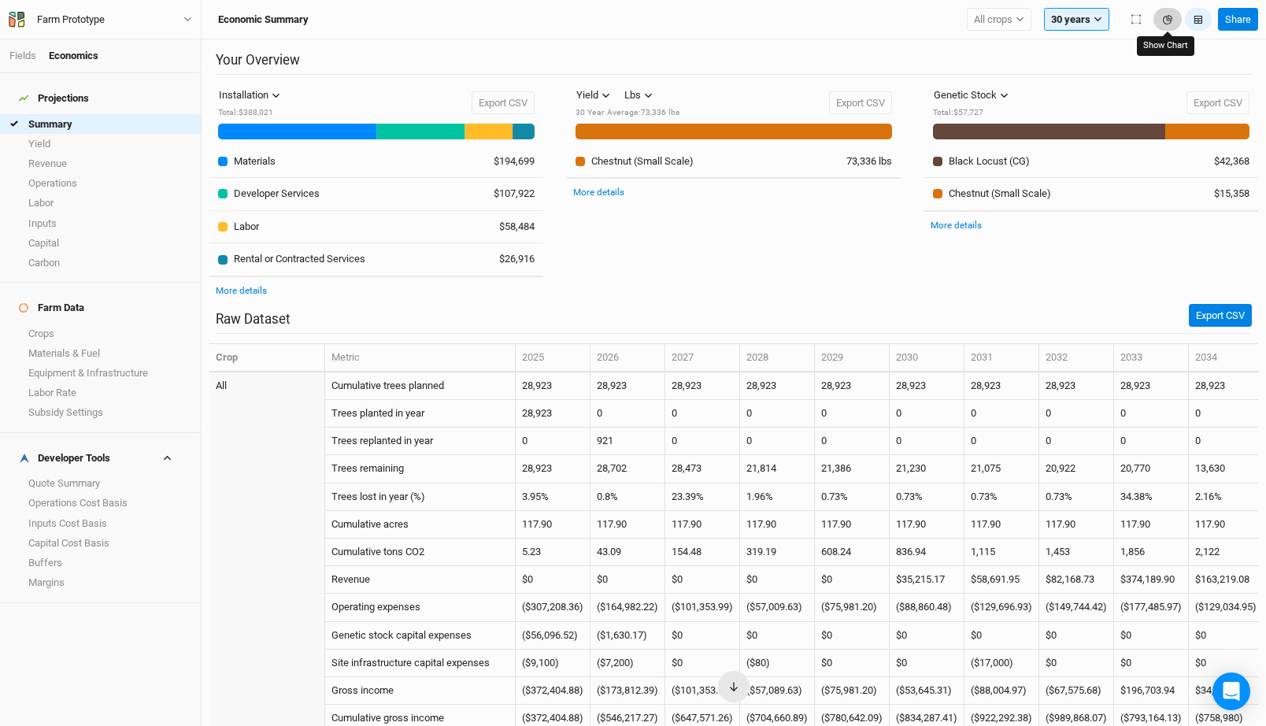
click at [1165, 21] on icon "button" at bounding box center [1167, 19] width 9 height 9
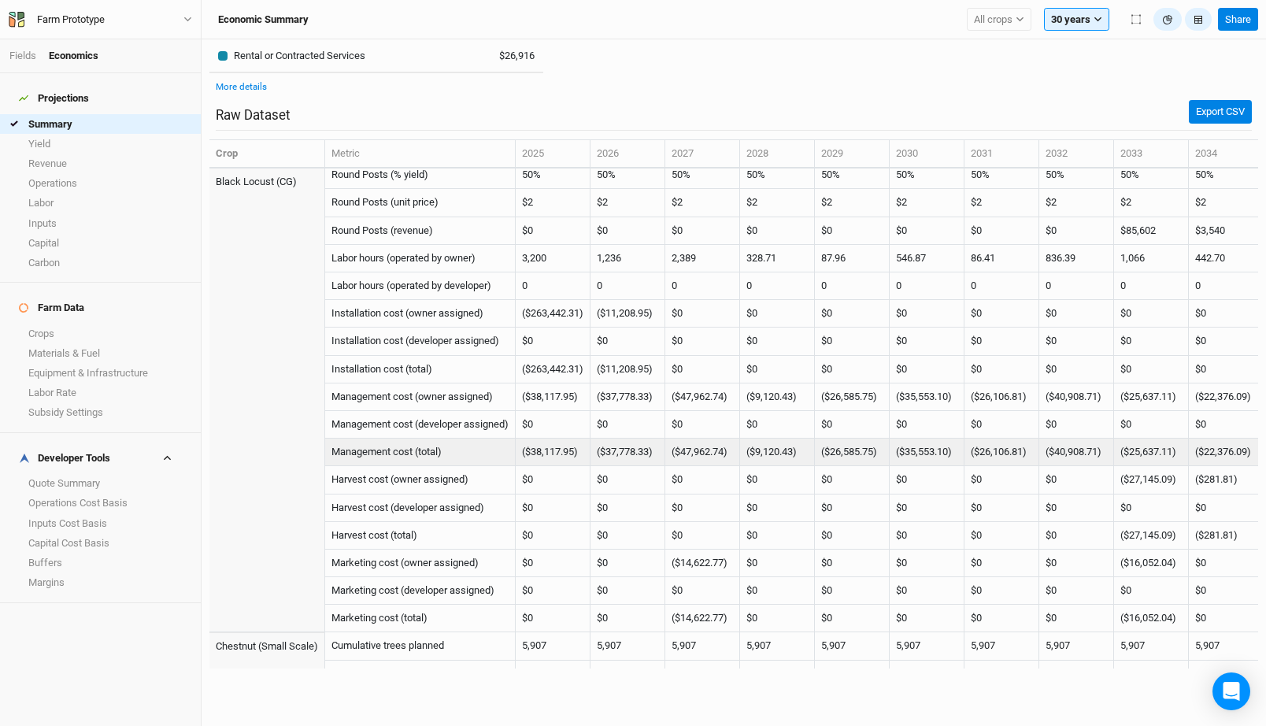
scroll to position [869, 0]
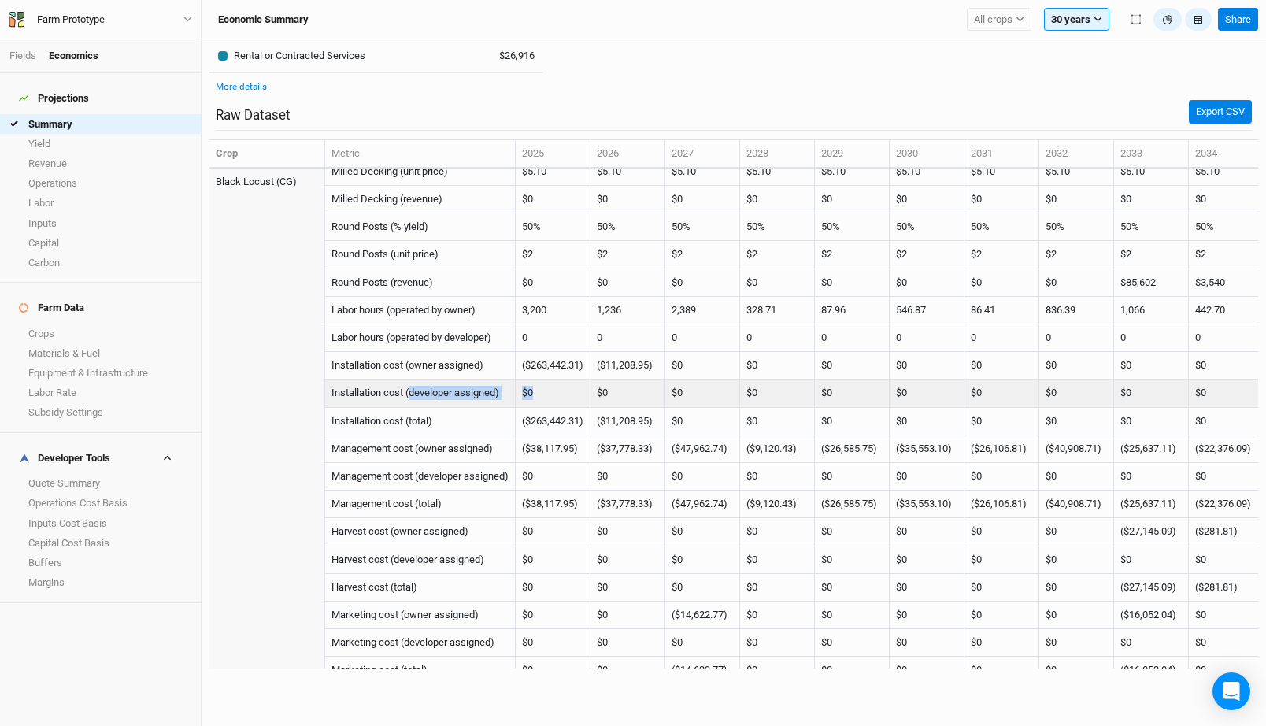
drag, startPoint x: 411, startPoint y: 394, endPoint x: 542, endPoint y: 392, distance: 130.7
click at [507, 395] on td "Installation cost (developer assigned)" at bounding box center [420, 394] width 191 height 28
drag, startPoint x: 507, startPoint y: 395, endPoint x: 406, endPoint y: 395, distance: 100.8
click at [406, 395] on td "Installation cost (developer assigned)" at bounding box center [420, 394] width 191 height 28
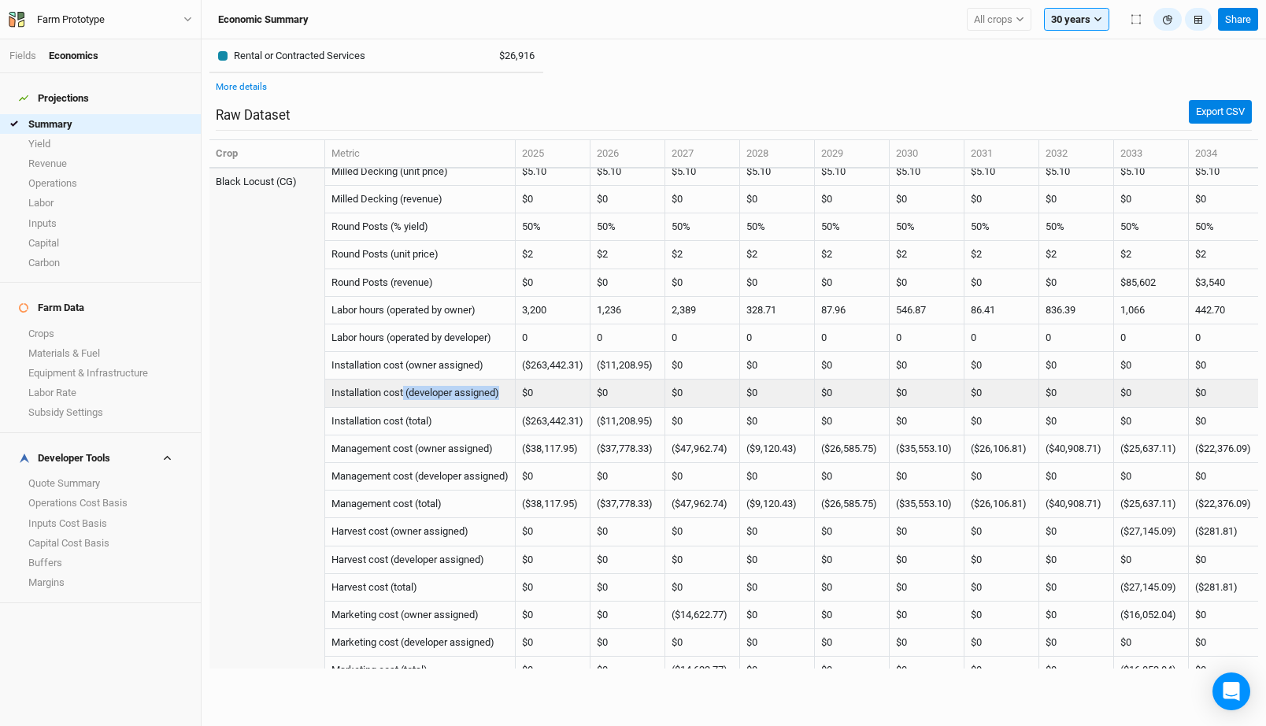
click at [406, 395] on td "Installation cost (developer assigned)" at bounding box center [420, 394] width 191 height 28
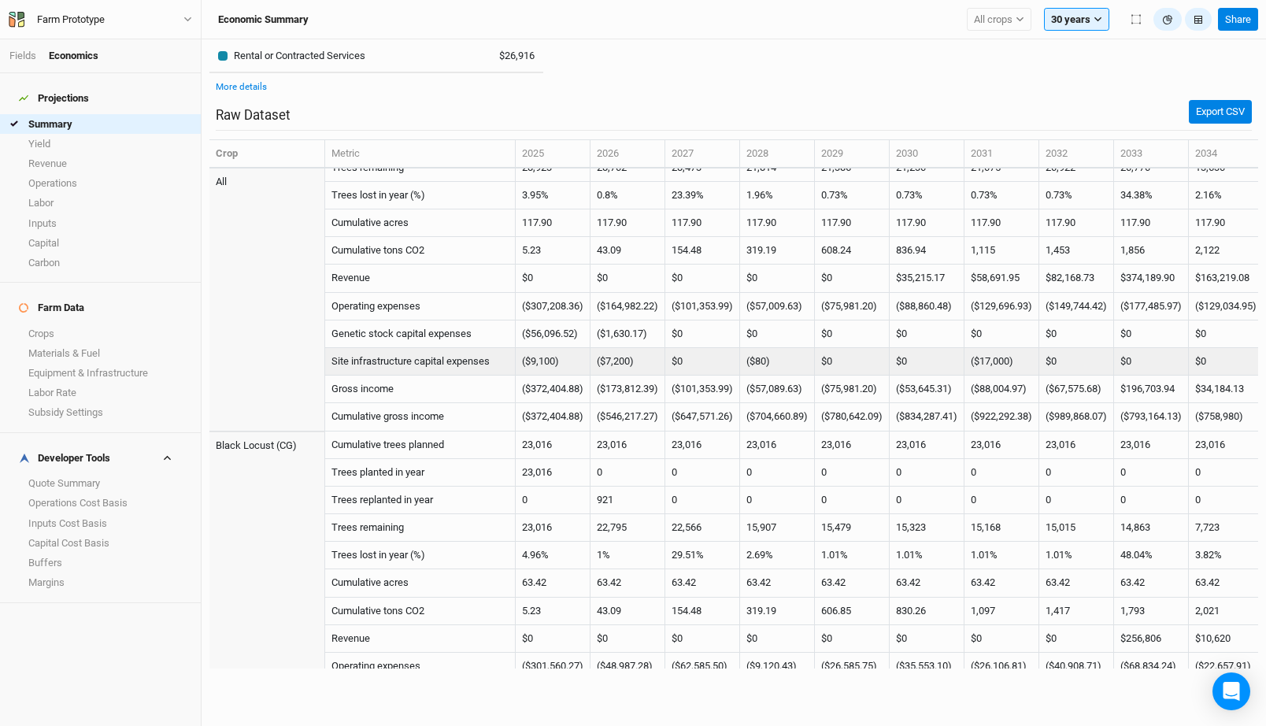
scroll to position [0, 0]
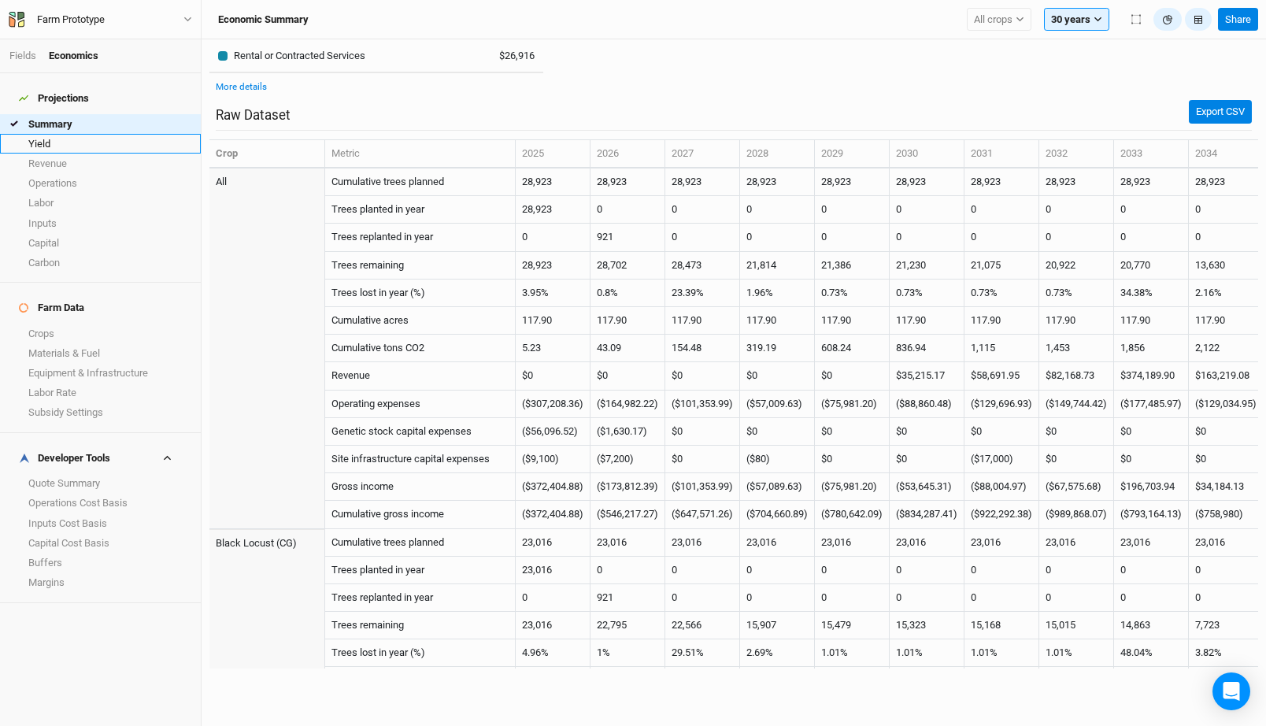
click at [60, 137] on link "Yield" at bounding box center [100, 144] width 201 height 20
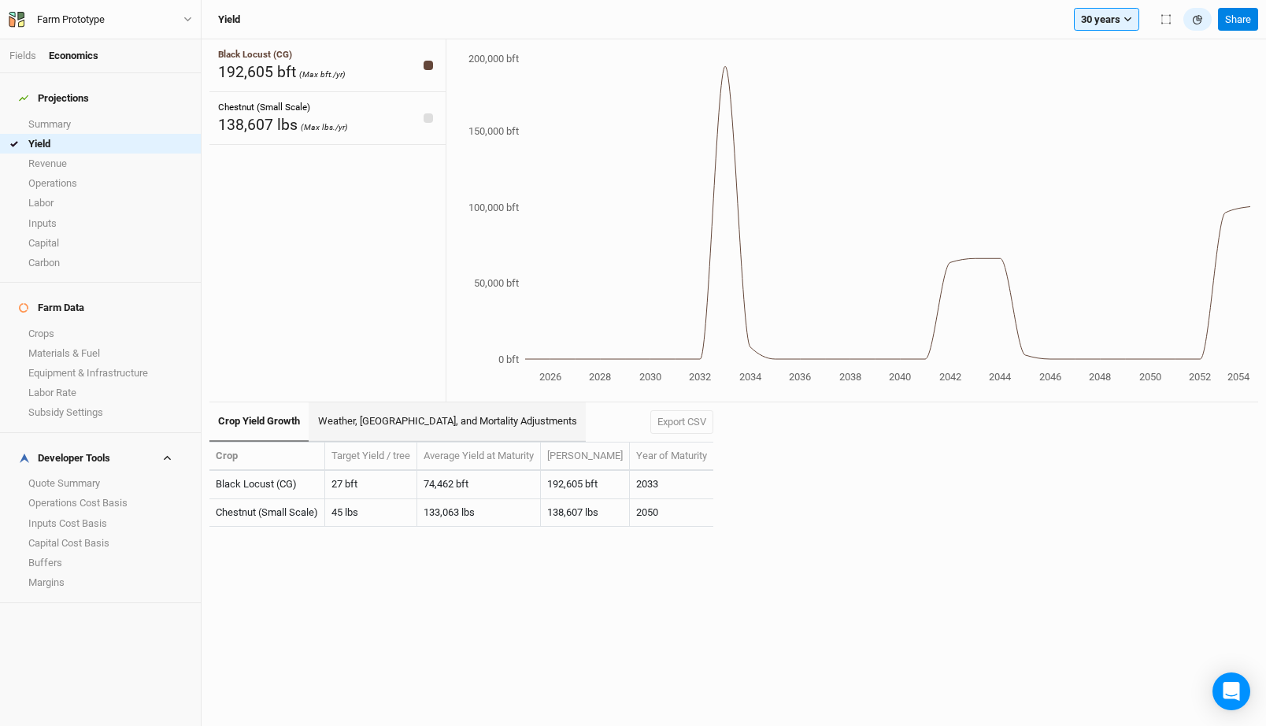
click at [370, 419] on link "Weather, [GEOGRAPHIC_DATA], and Mortality Adjustments" at bounding box center [447, 421] width 276 height 39
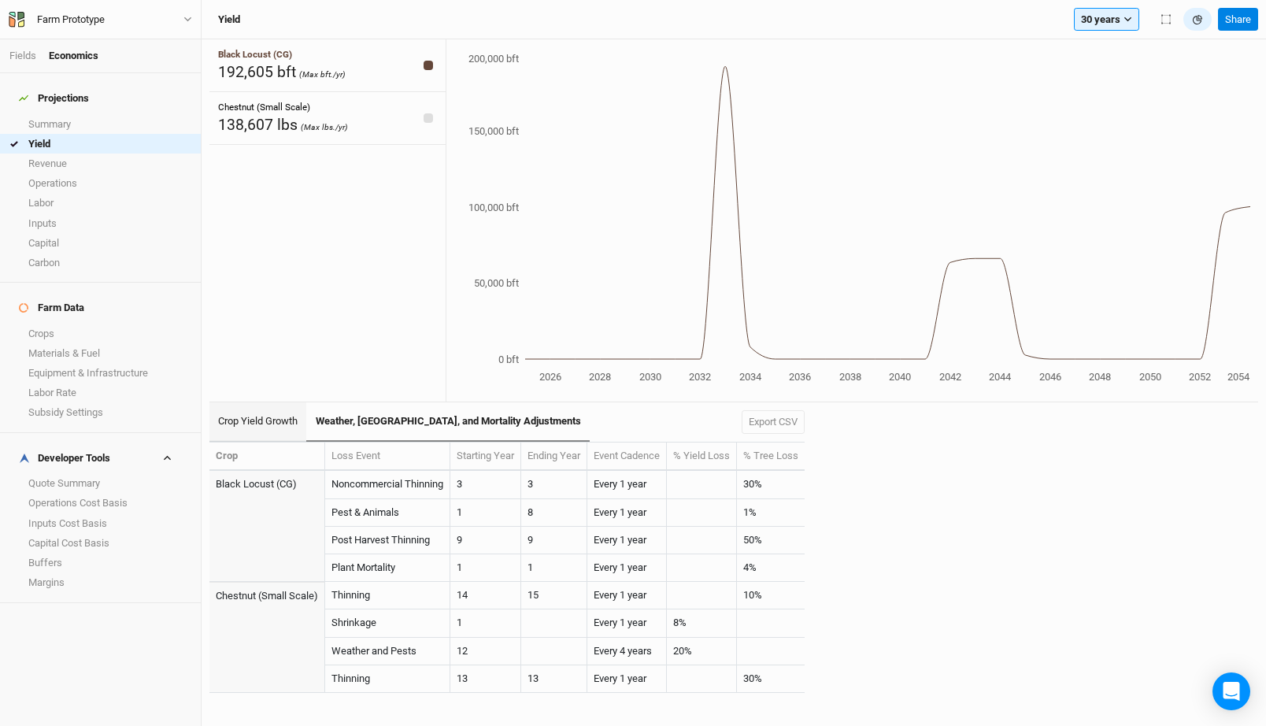
click at [269, 420] on link "Crop Yield Growth" at bounding box center [257, 421] width 97 height 39
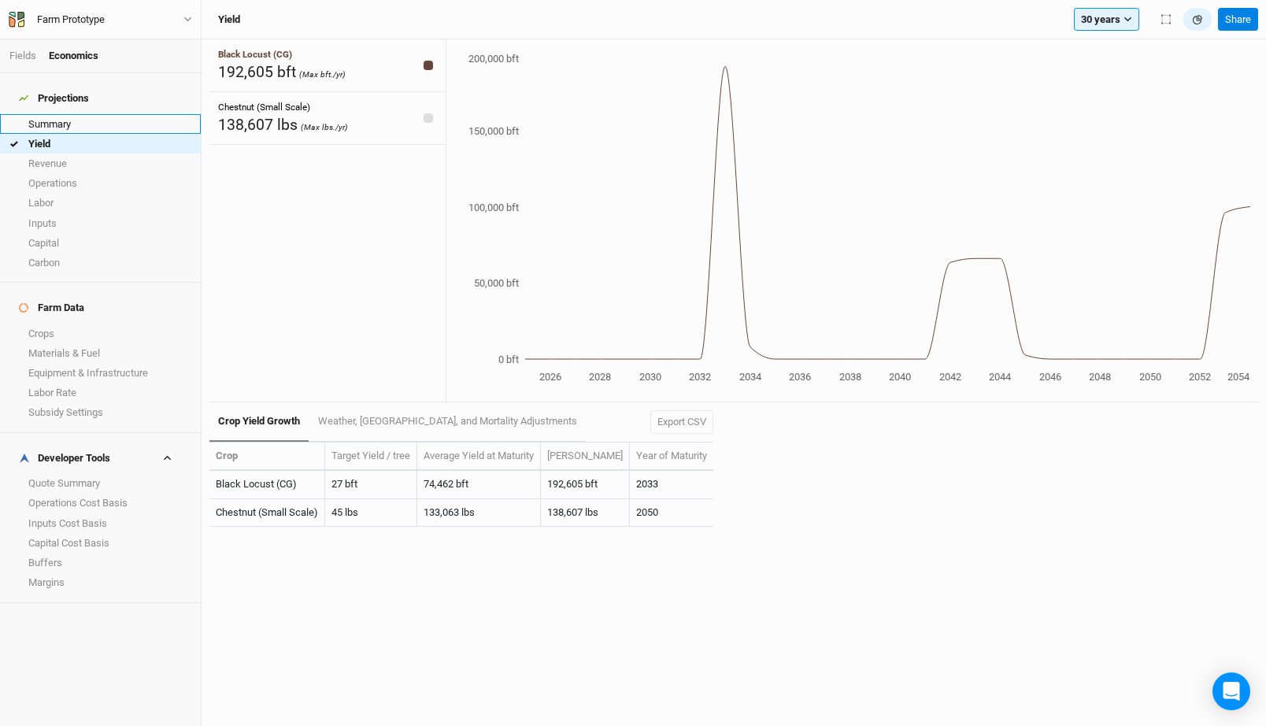
click at [80, 114] on link "Summary" at bounding box center [100, 124] width 201 height 20
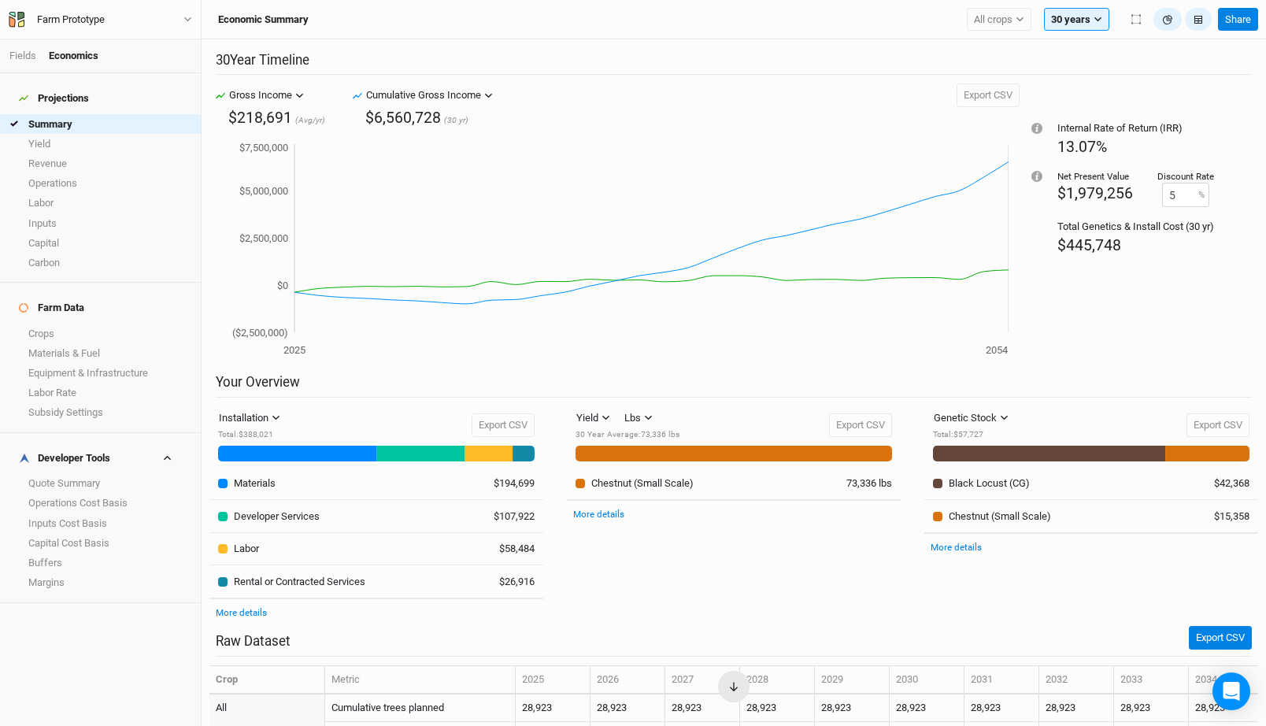
click at [472, 91] on div "Cumulative Gross Income" at bounding box center [423, 95] width 115 height 16
click at [436, 180] on span "Revenue" at bounding box center [408, 177] width 65 height 18
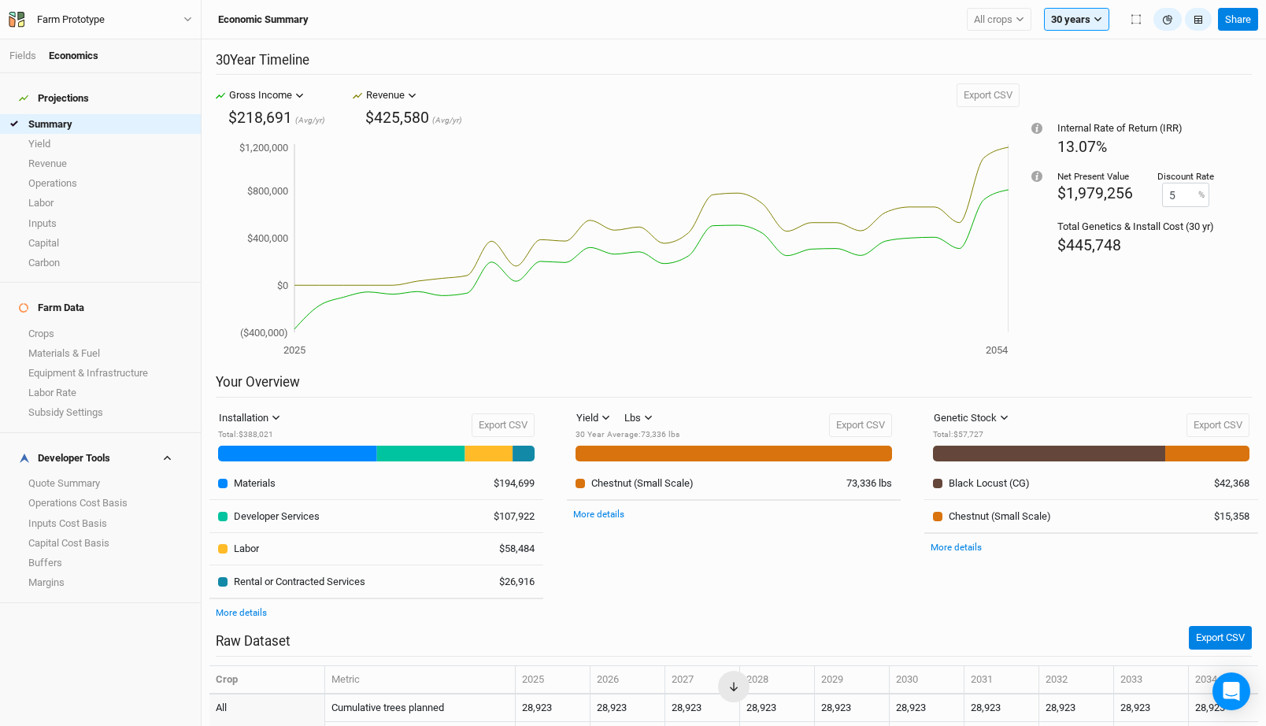
click at [406, 94] on button "Revenue" at bounding box center [391, 95] width 58 height 24
click at [436, 221] on button "OpEx" at bounding box center [456, 225] width 187 height 24
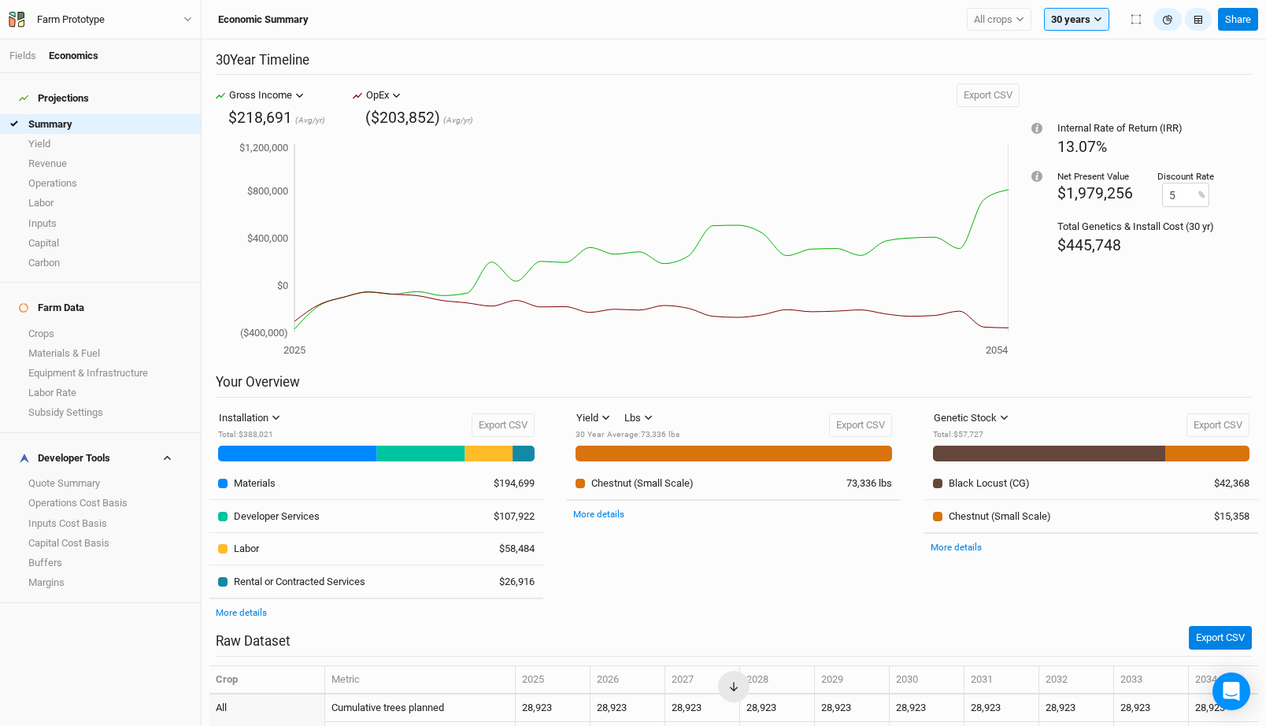
click at [260, 87] on div "Gross Income" at bounding box center [260, 95] width 63 height 16
click at [298, 194] on button "[MEDICAL_DATA]" at bounding box center [319, 200] width 187 height 24
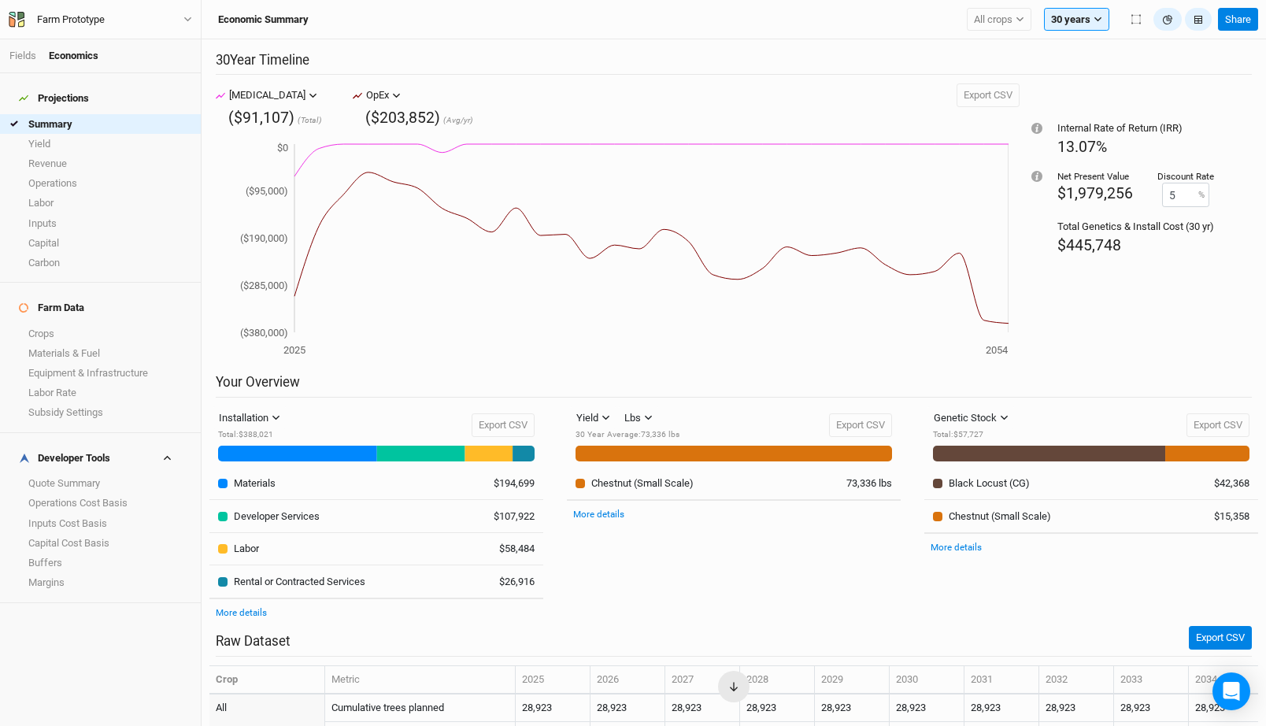
click at [256, 94] on div "[MEDICAL_DATA]" at bounding box center [267, 95] width 76 height 16
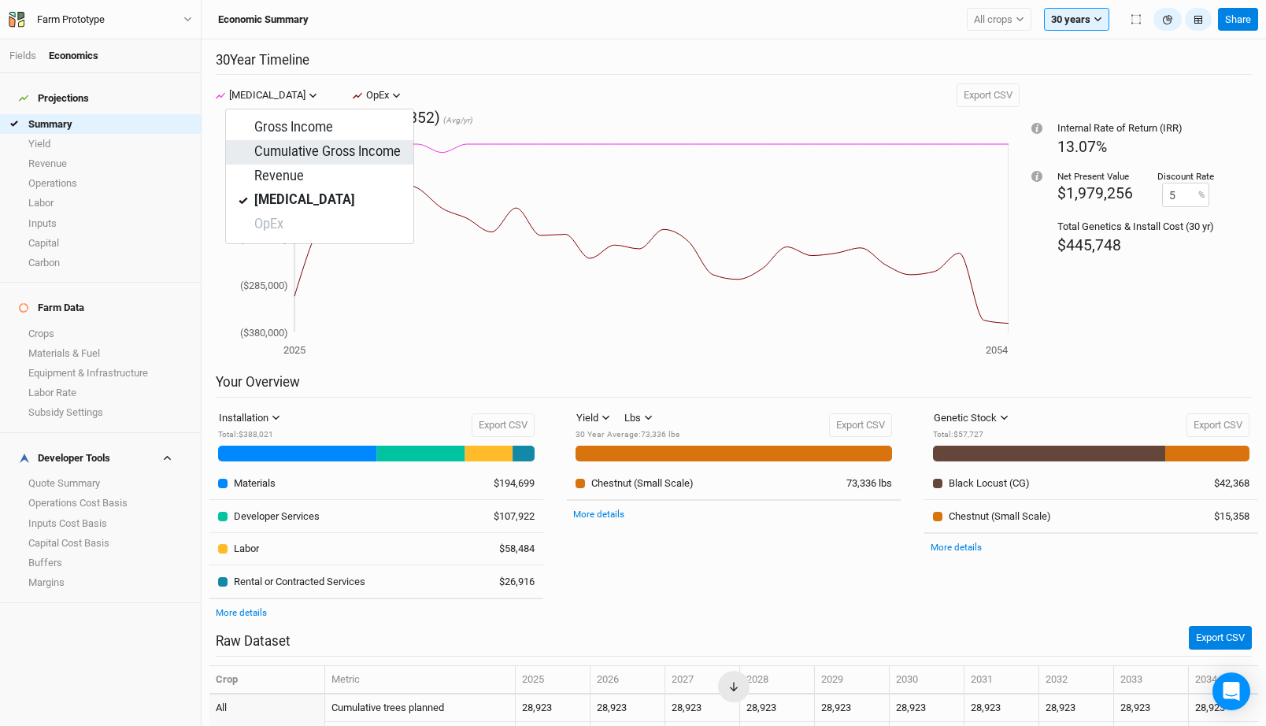
click at [312, 153] on span "Cumulative Gross Income" at bounding box center [320, 152] width 162 height 18
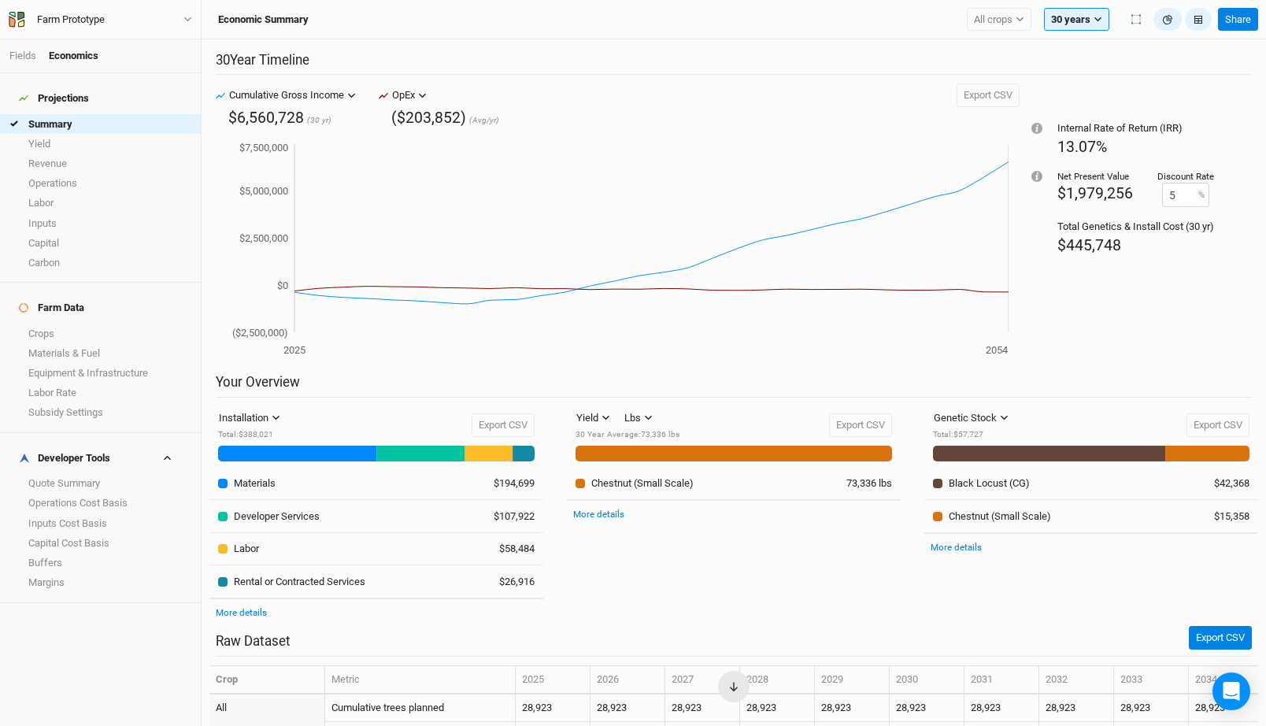
click at [412, 99] on div "OpEx" at bounding box center [403, 95] width 23 height 16
click at [458, 174] on span "Revenue" at bounding box center [435, 177] width 65 height 18
click at [593, 410] on div "Yield" at bounding box center [587, 418] width 22 height 16
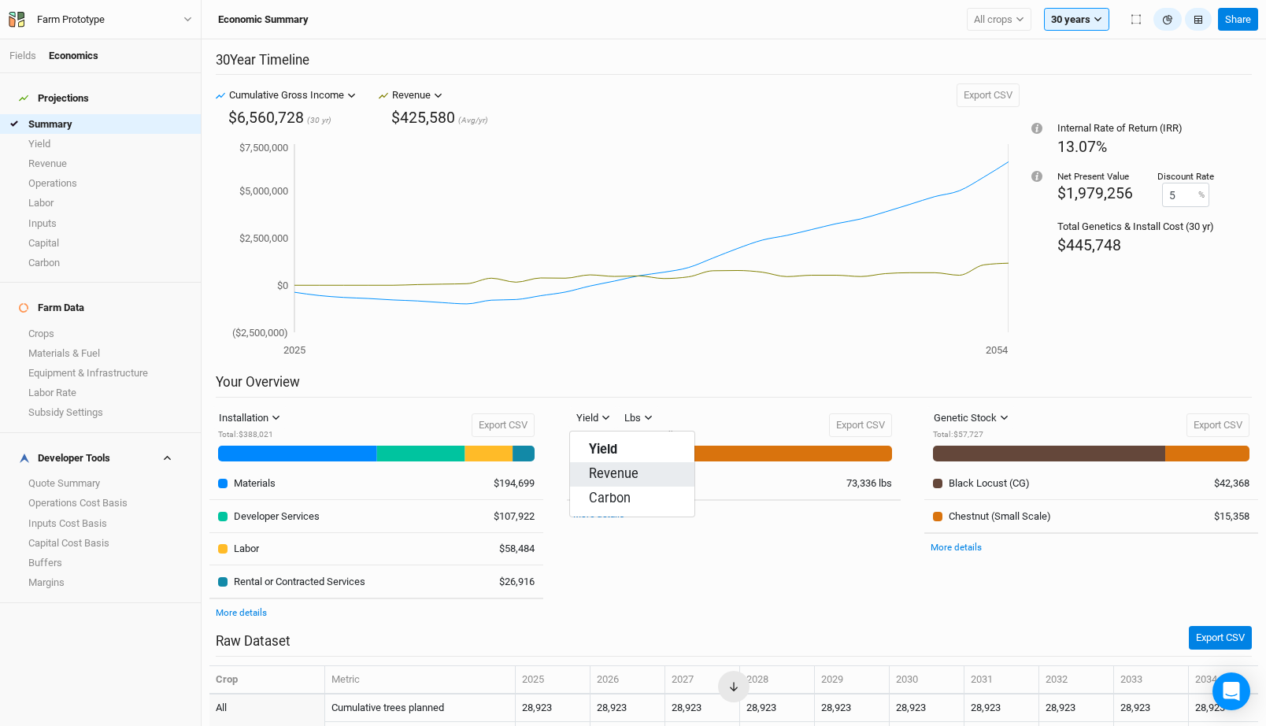
click at [624, 472] on span "Revenue" at bounding box center [614, 474] width 50 height 18
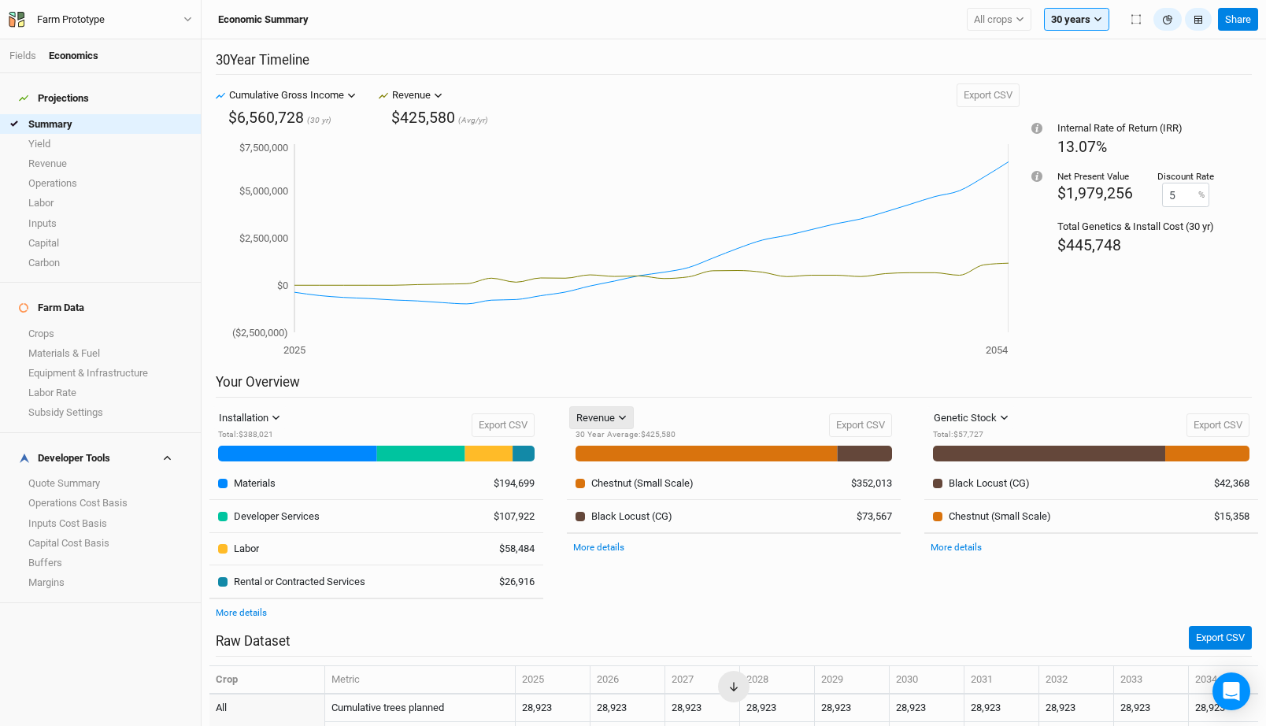
click at [595, 419] on div "Revenue" at bounding box center [595, 418] width 39 height 16
click at [621, 503] on span "Carbon" at bounding box center [610, 499] width 42 height 18
click at [595, 410] on div "Carbon" at bounding box center [591, 418] width 31 height 16
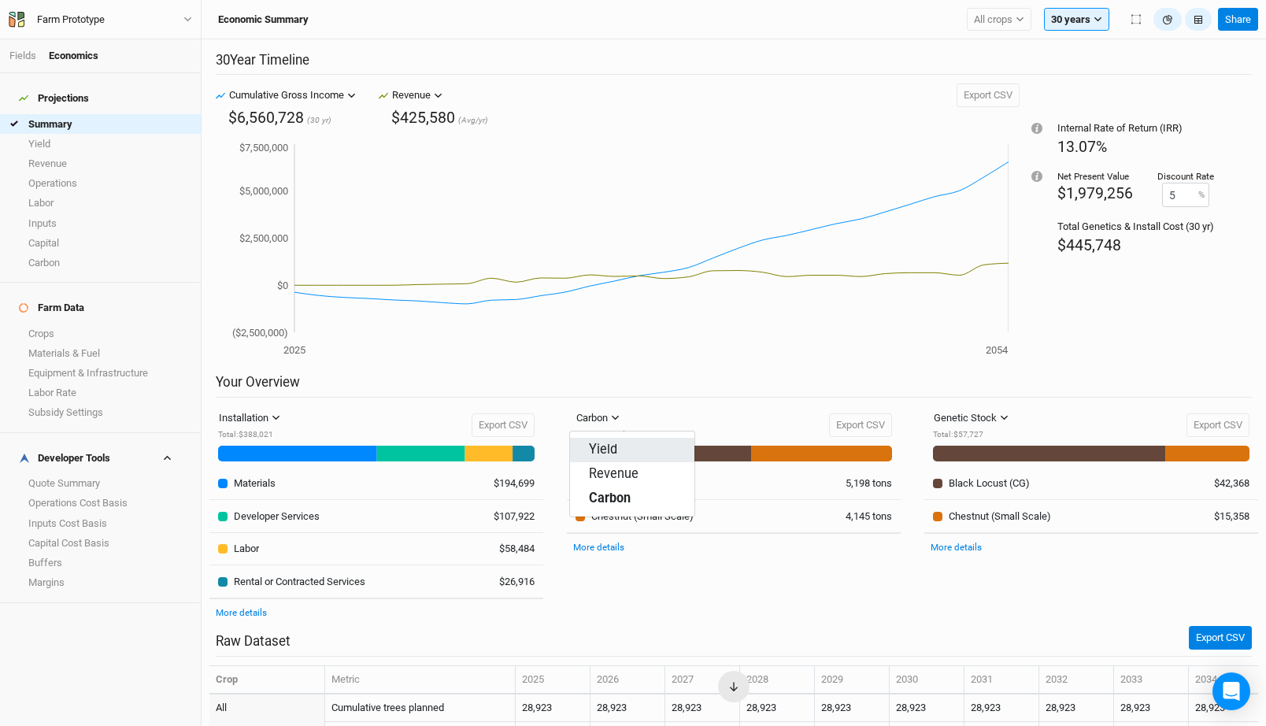
click at [608, 446] on span "Yield" at bounding box center [603, 450] width 28 height 18
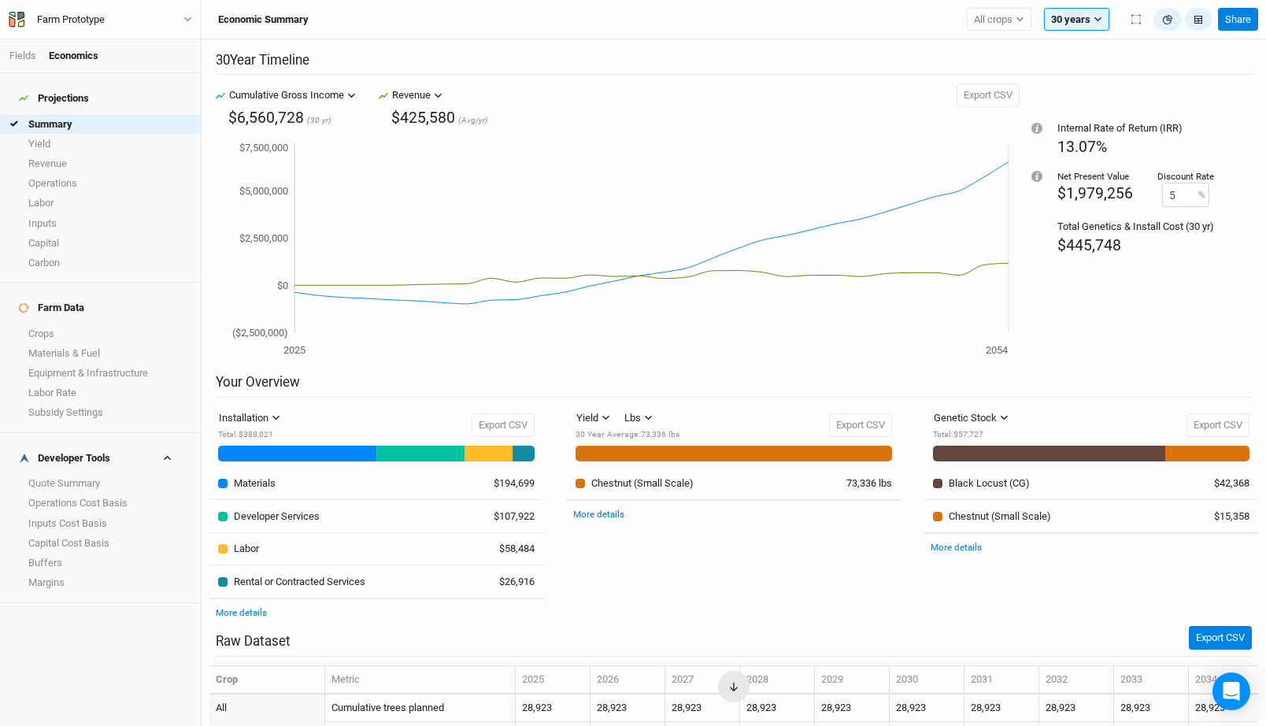
click at [714, 425] on div "Yield Yield Revenue Carbon Lbs Bft Lbs 30 Year Average : 73,336 lbs Export CSV" at bounding box center [734, 425] width 317 height 38
click at [980, 406] on div "Your Overview Installation Installation Management Harvest Marketing Total : $3…" at bounding box center [733, 500] width 1049 height 252
click at [980, 422] on div "Genetic Stock" at bounding box center [965, 418] width 63 height 16
click at [987, 473] on span "Equipment & Infra" at bounding box center [998, 474] width 102 height 18
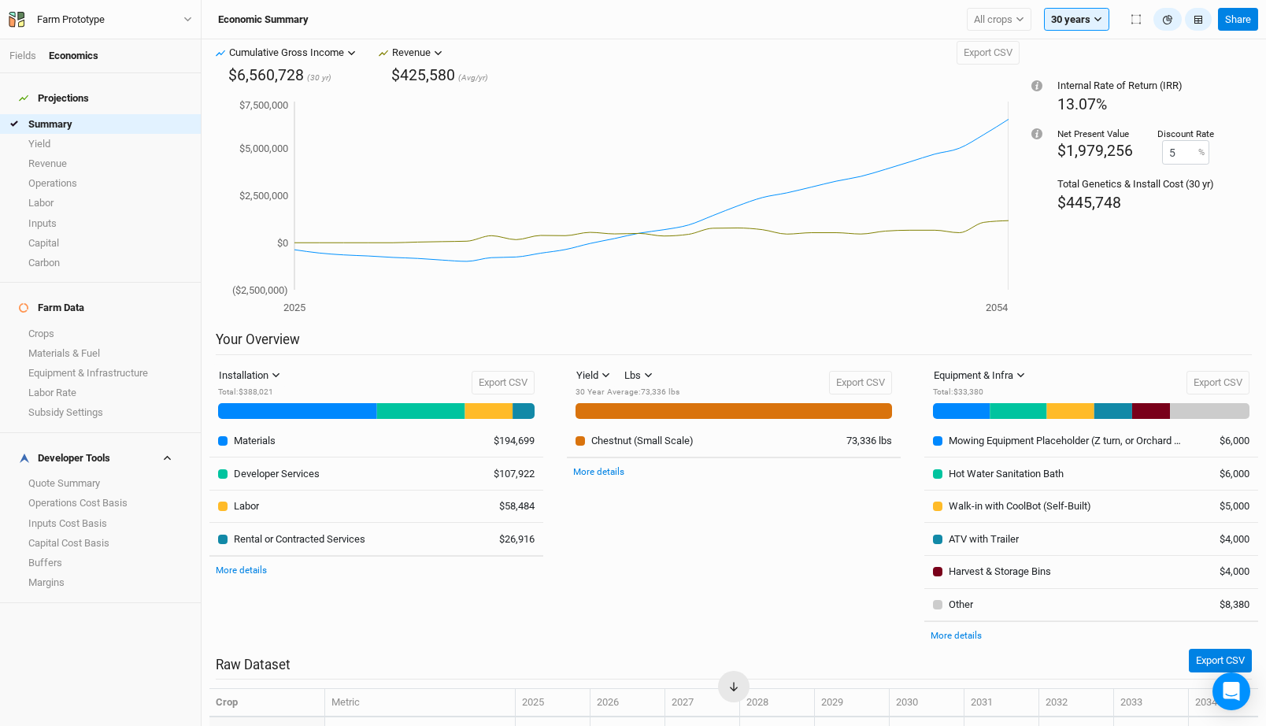
scroll to position [2, 0]
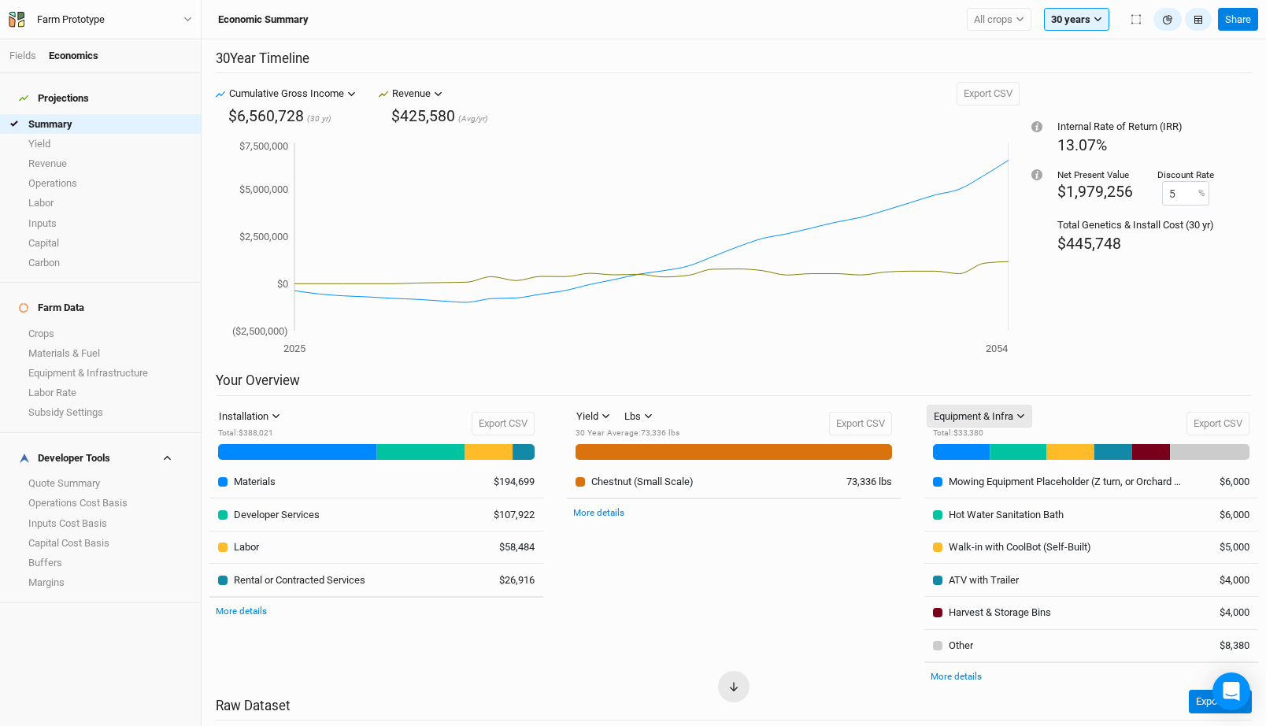
click at [995, 417] on div "Equipment & Infra" at bounding box center [974, 417] width 80 height 16
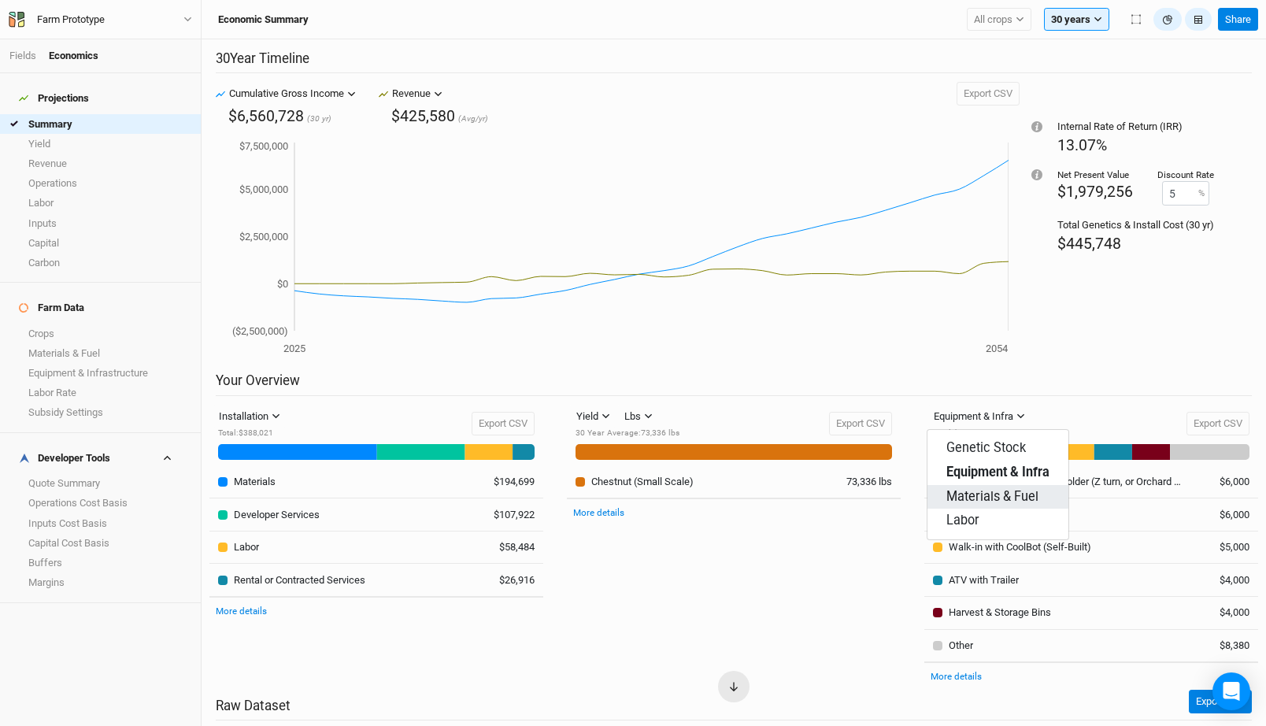
click at [993, 490] on span "Materials & Fuel" at bounding box center [993, 497] width 92 height 18
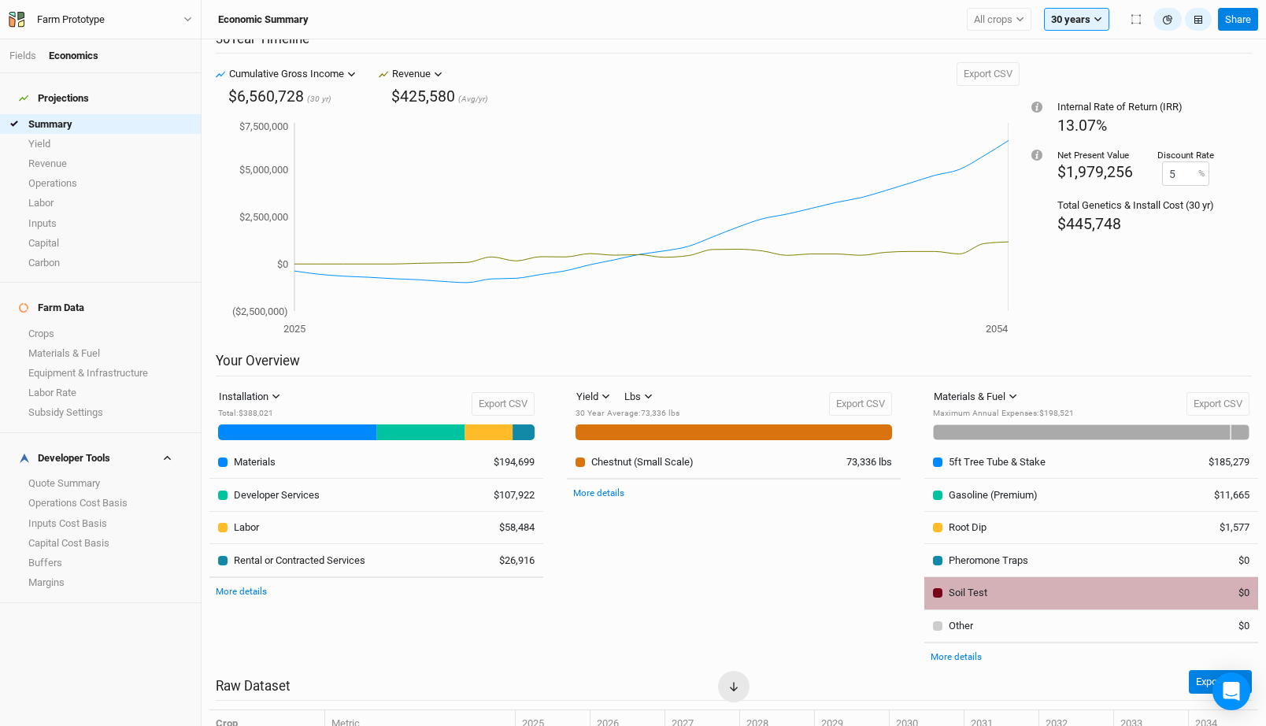
scroll to position [0, 0]
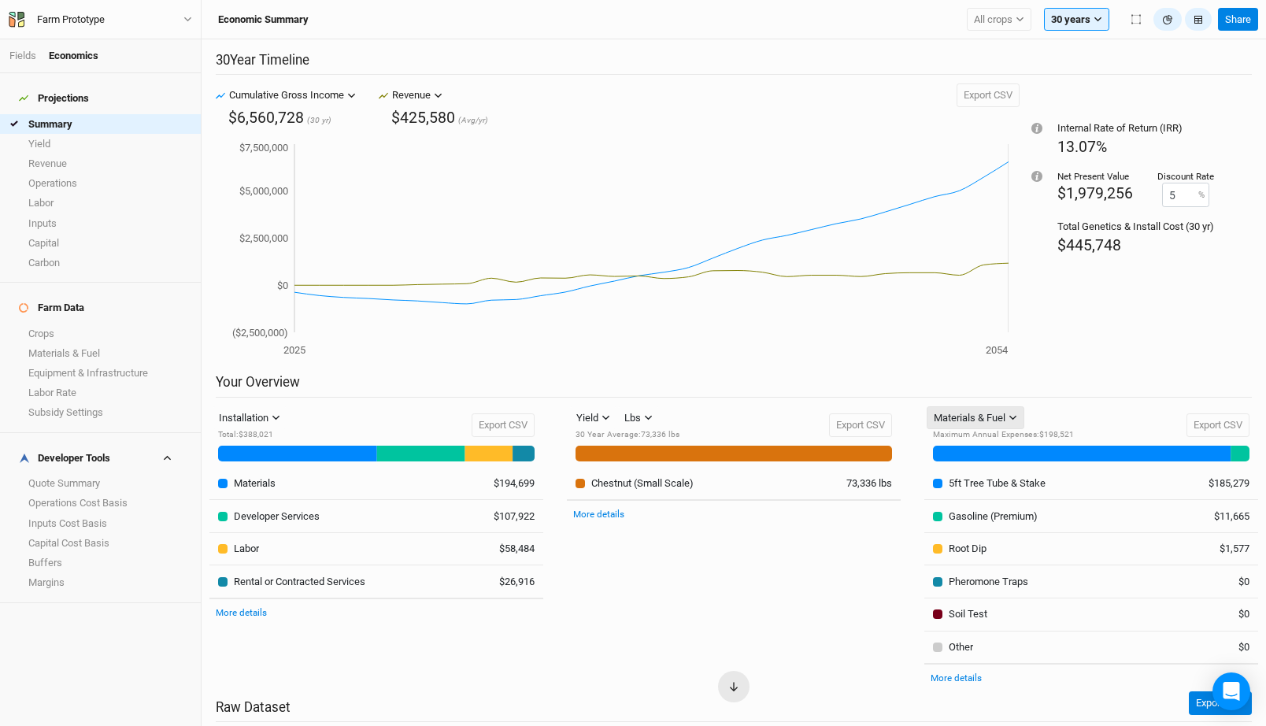
click at [984, 415] on div "Materials & Fuel" at bounding box center [970, 418] width 72 height 16
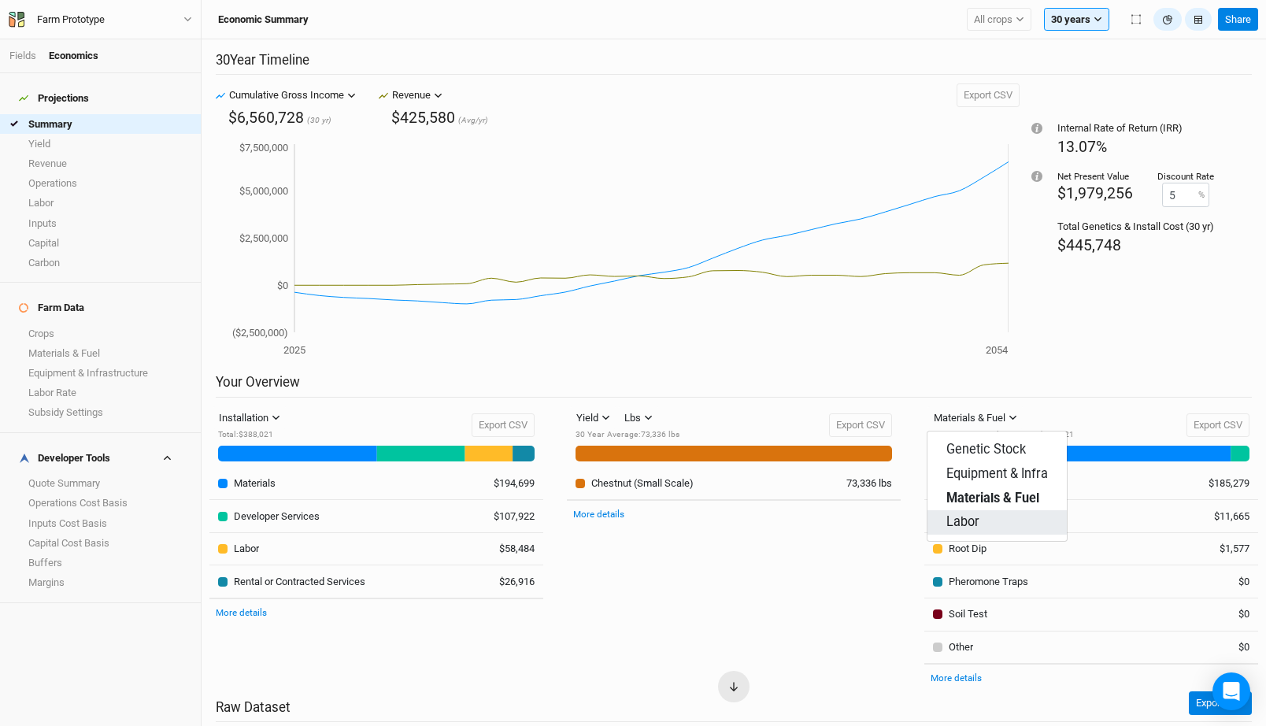
click at [1000, 517] on button "Labor" at bounding box center [997, 522] width 139 height 24
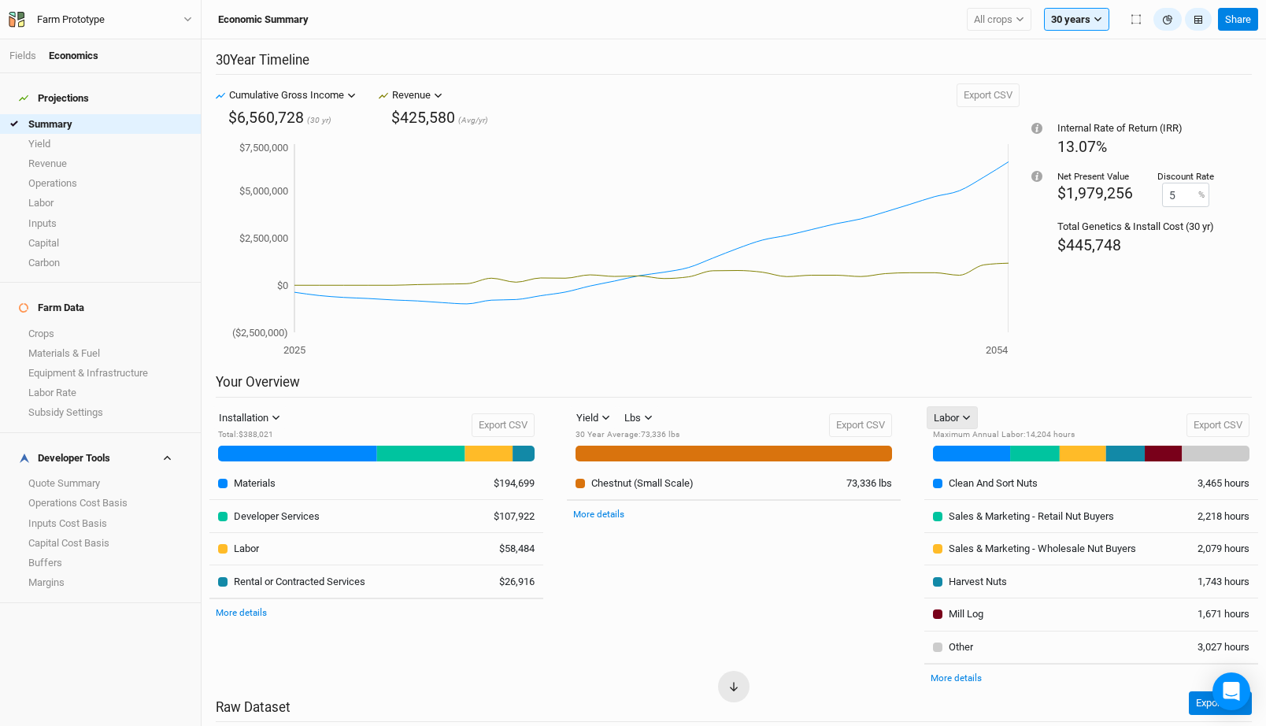
click at [971, 417] on icon "button" at bounding box center [966, 417] width 9 height 9
click at [986, 475] on span "Equipment & Infra" at bounding box center [998, 474] width 102 height 18
click at [989, 420] on div "Equipment & Infra" at bounding box center [974, 418] width 80 height 16
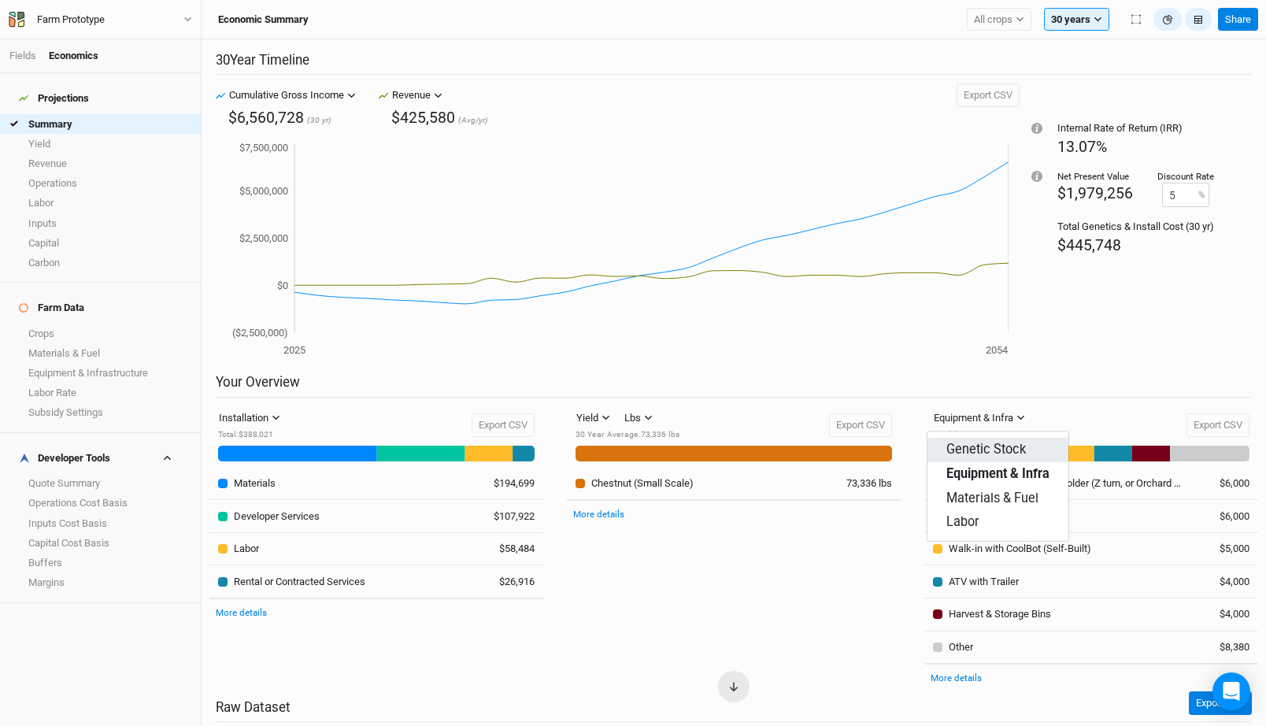
click at [989, 446] on span "Genetic Stock" at bounding box center [987, 450] width 80 height 18
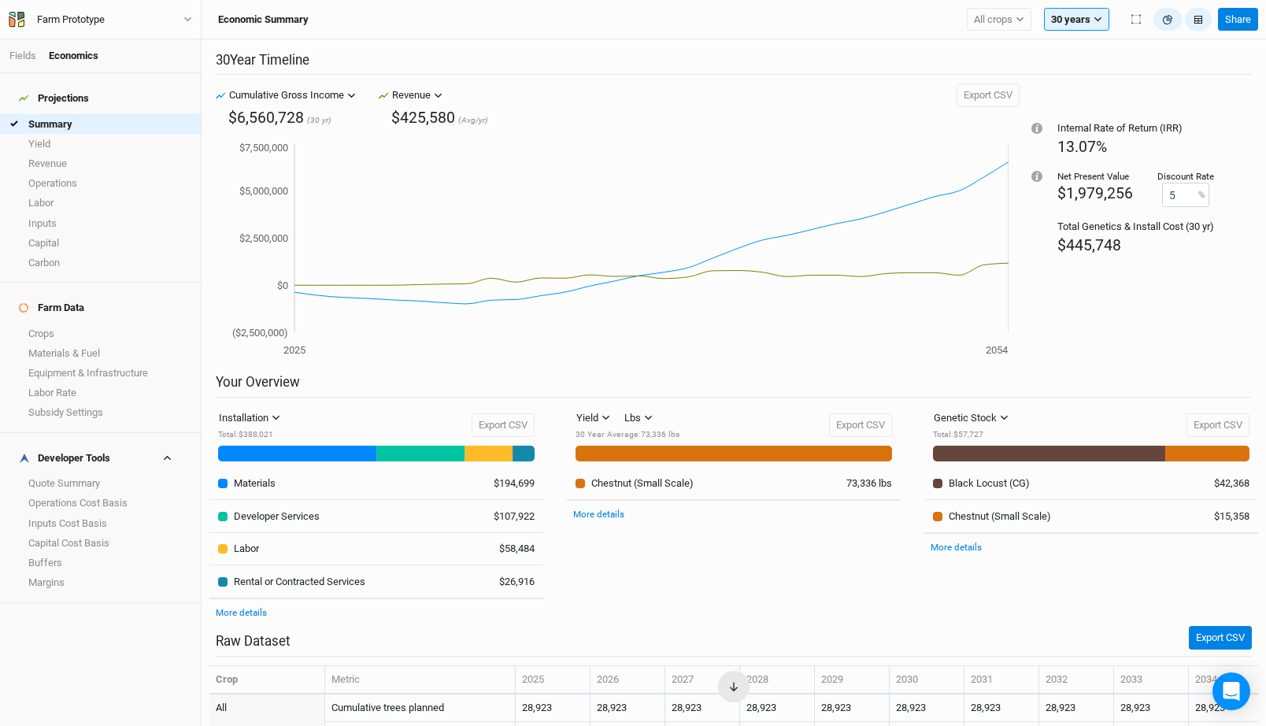
click at [740, 567] on div "Yield Yield Revenue Carbon Lbs Bft Lbs 30 Year Average : 73,336 lbs Export CSV …" at bounding box center [733, 516] width 357 height 220
click at [606, 414] on icon "button" at bounding box center [606, 417] width 9 height 9
click at [639, 414] on div "Lbs" at bounding box center [632, 418] width 17 height 16
click at [653, 446] on span "Bft" at bounding box center [645, 450] width 17 height 18
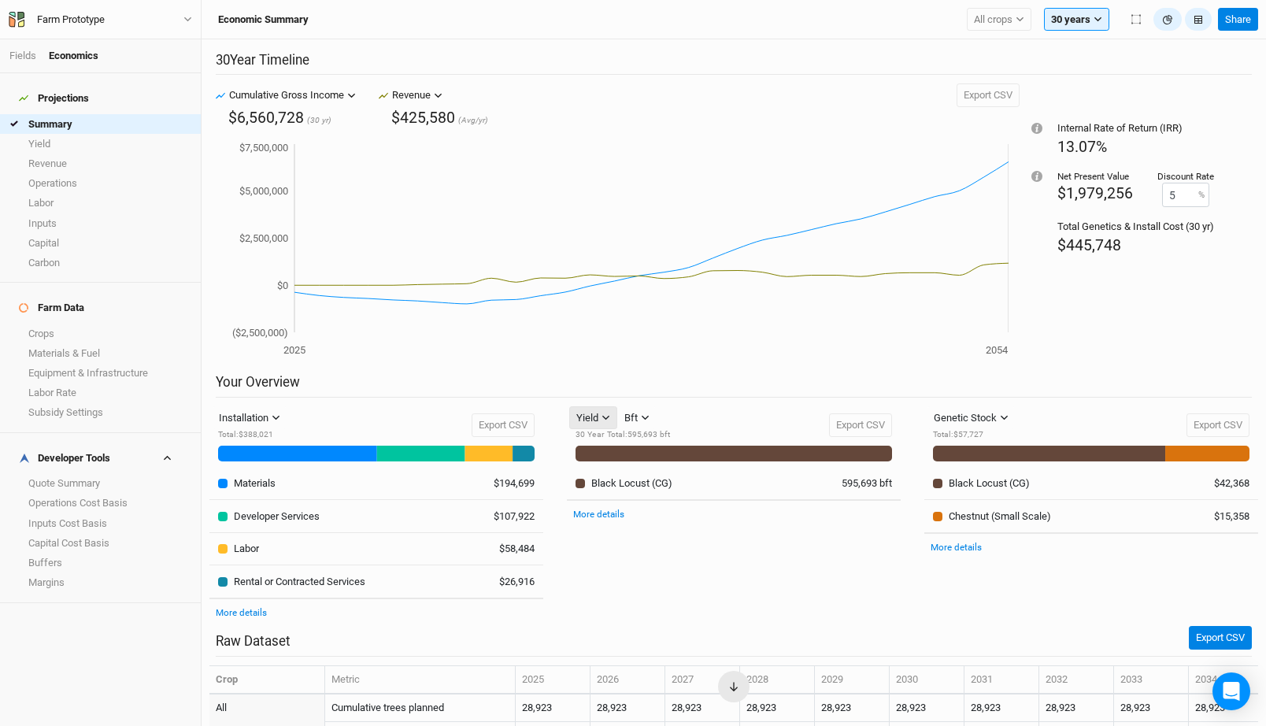
click at [593, 414] on div "Yield" at bounding box center [587, 418] width 22 height 16
click at [627, 483] on button "Revenue" at bounding box center [632, 474] width 124 height 24
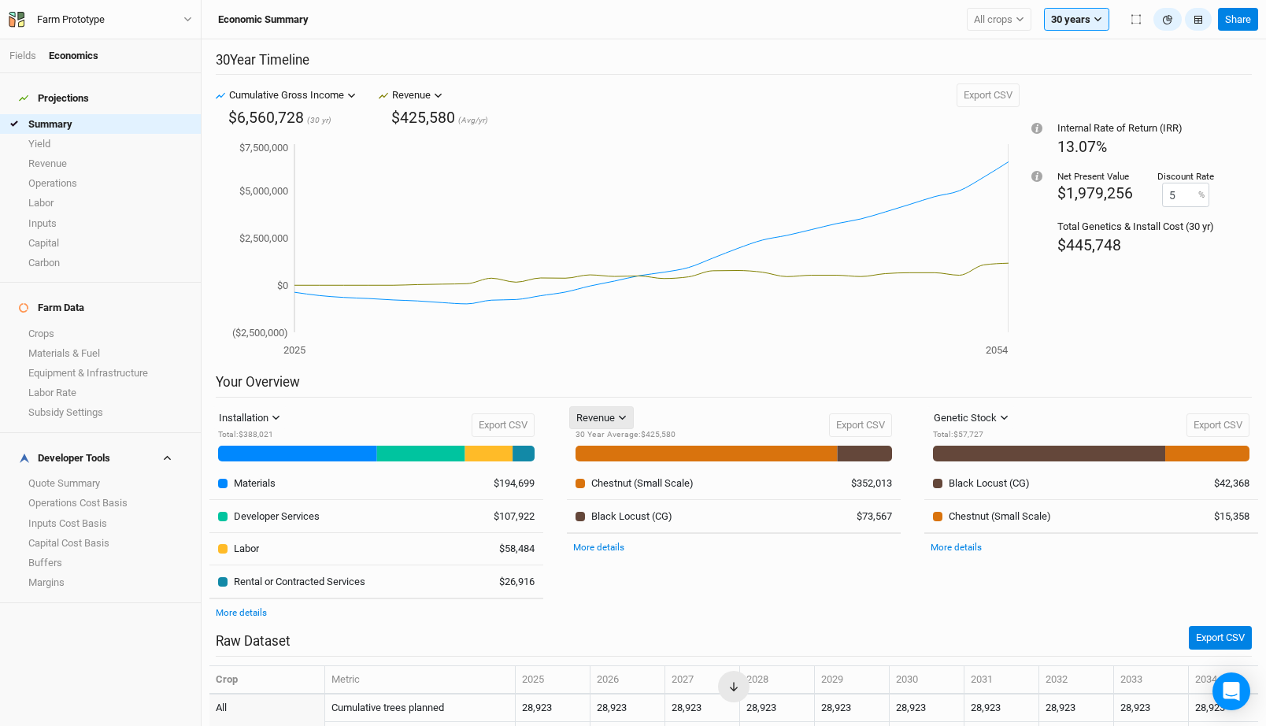
click at [609, 414] on div "Revenue" at bounding box center [595, 418] width 39 height 16
click at [619, 498] on span "Carbon" at bounding box center [610, 499] width 42 height 18
click at [597, 414] on div "Carbon" at bounding box center [591, 418] width 31 height 16
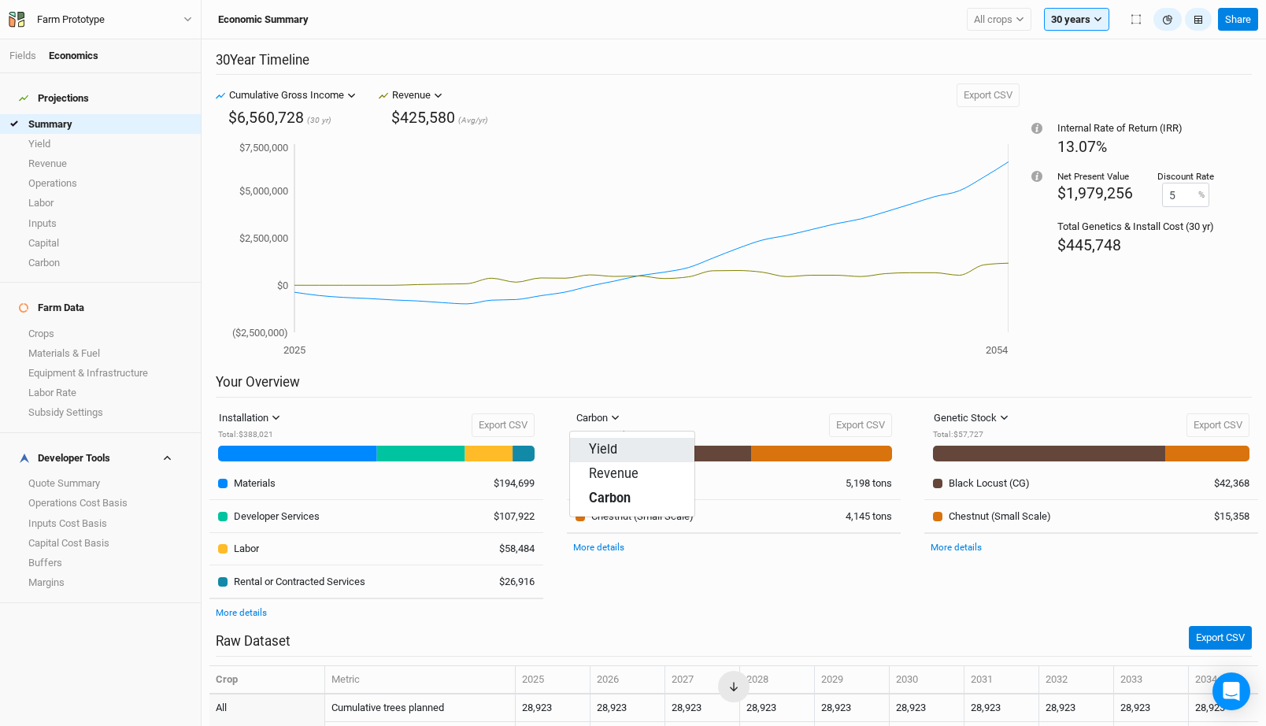
click at [633, 451] on button "Yield" at bounding box center [632, 450] width 124 height 24
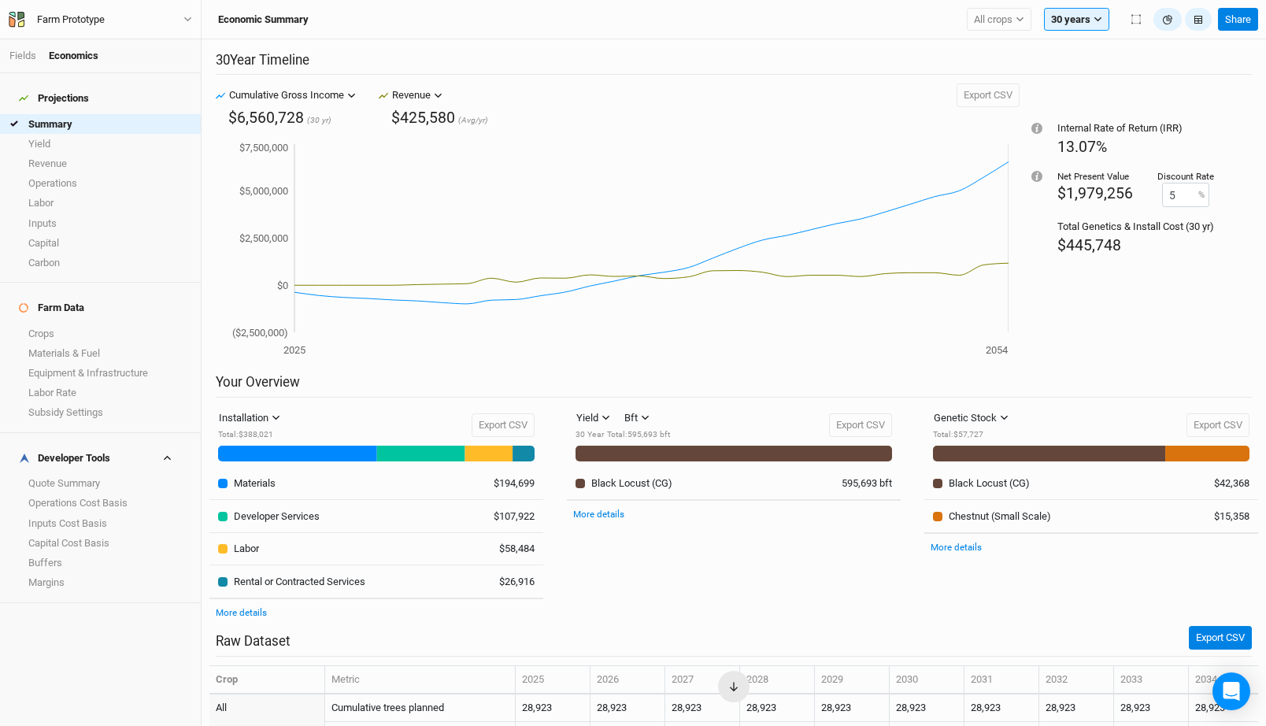
click at [610, 432] on div "30 Year Total : 595,693 bft" at bounding box center [623, 435] width 94 height 12
click at [636, 414] on div "Bft" at bounding box center [630, 418] width 13 height 16
click at [669, 473] on button "Lbs" at bounding box center [680, 474] width 124 height 24
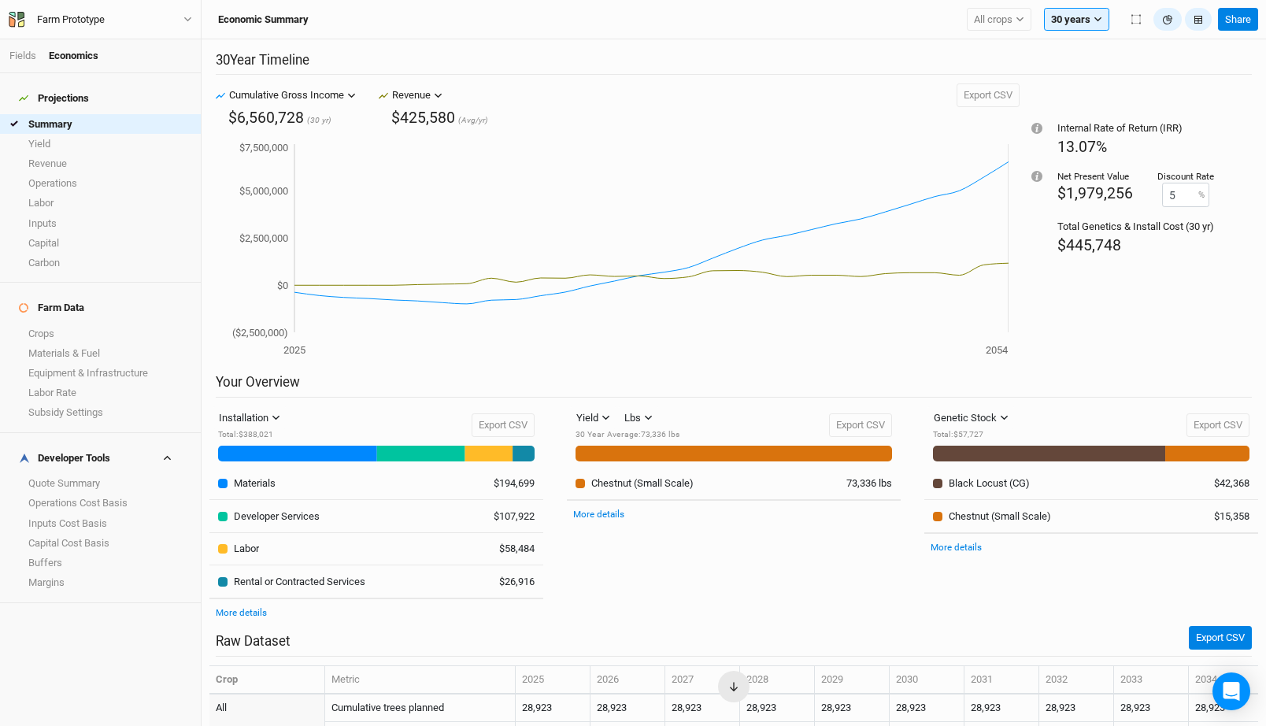
click at [648, 485] on div "Chestnut (Small Scale)" at bounding box center [642, 483] width 102 height 14
click at [609, 509] on link "More details" at bounding box center [598, 514] width 51 height 11
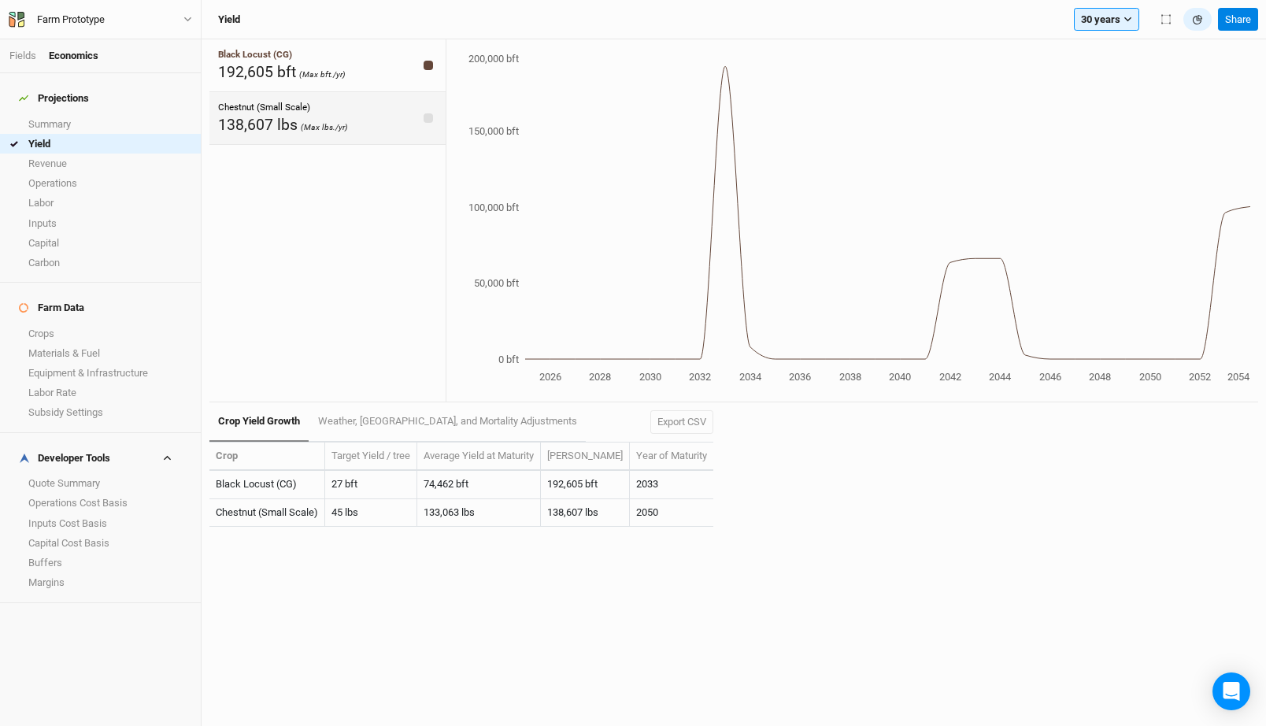
click at [346, 128] on div "Chestnut (Small Scale) 138,607 lbs (Max lbs./yr)" at bounding box center [327, 118] width 236 height 53
click at [361, 69] on div "Black Locust (CG) 192,605 bft (Max bft./yr)" at bounding box center [327, 65] width 236 height 53
click at [371, 106] on div "Chestnut (Small Scale) 138,607 lbs (Max lbs./yr)" at bounding box center [327, 118] width 236 height 53
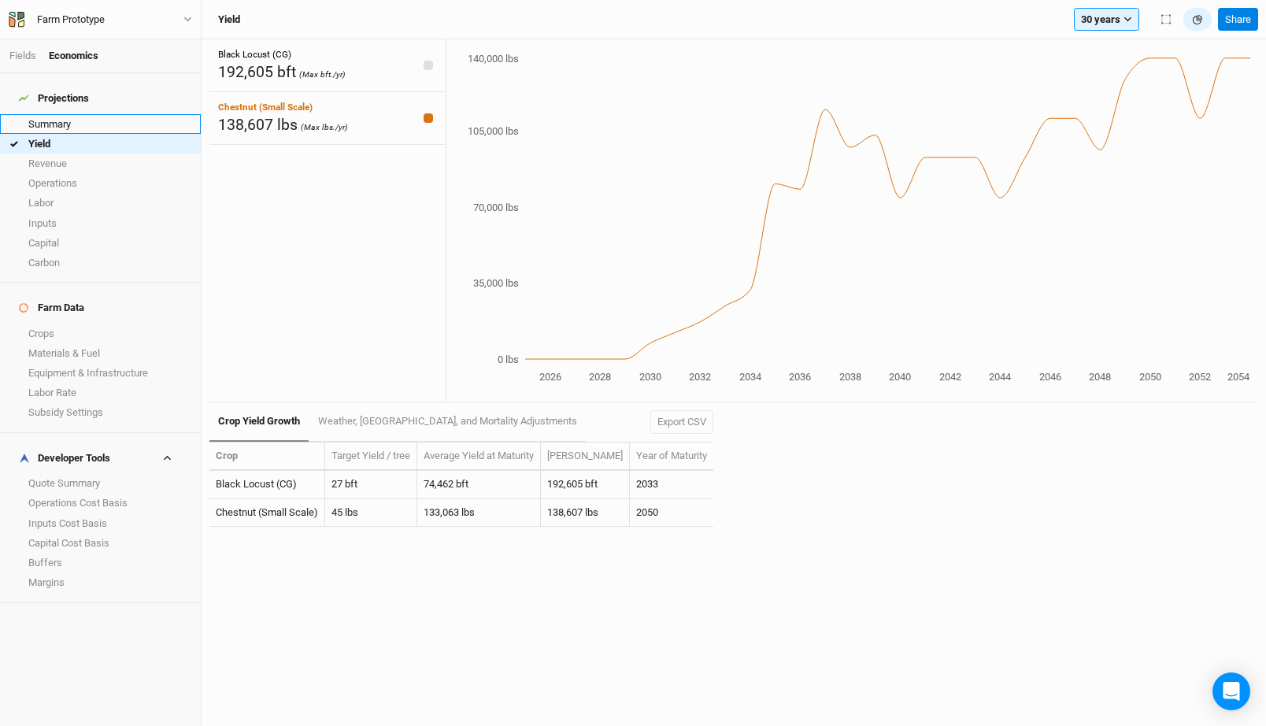
click at [68, 114] on link "Summary" at bounding box center [100, 124] width 201 height 20
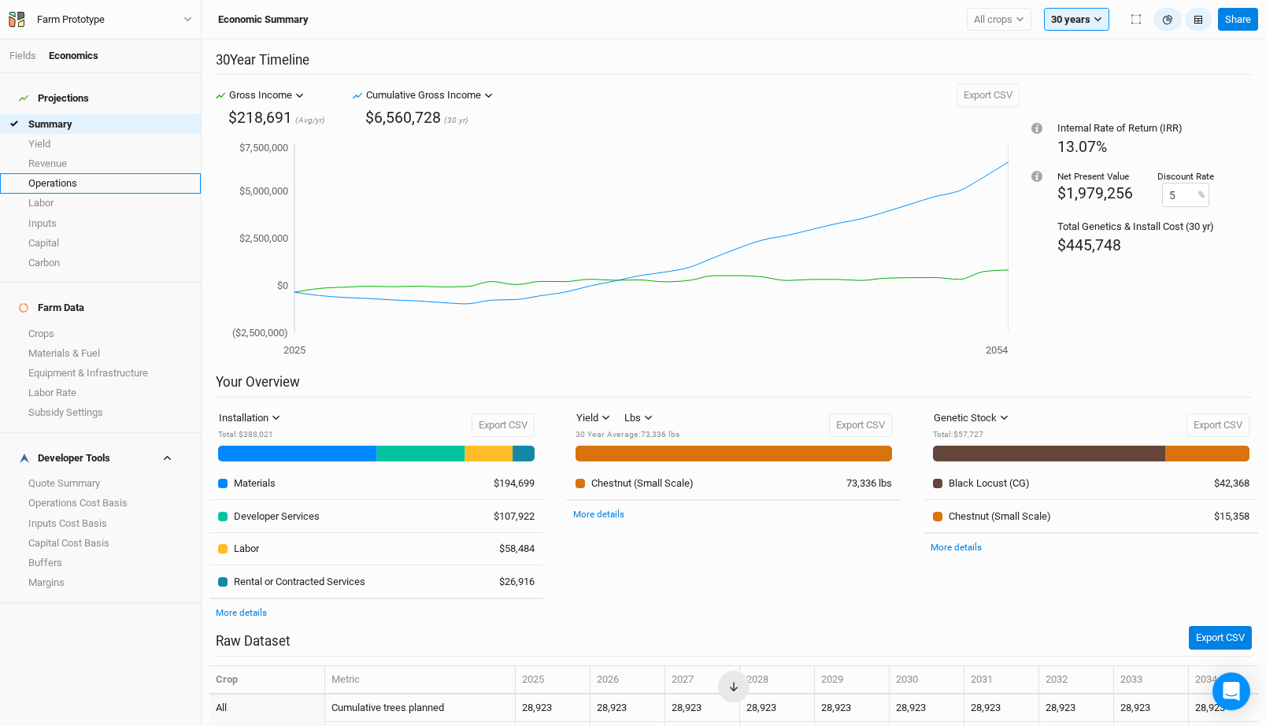
click at [78, 173] on link "Operations" at bounding box center [100, 183] width 201 height 20
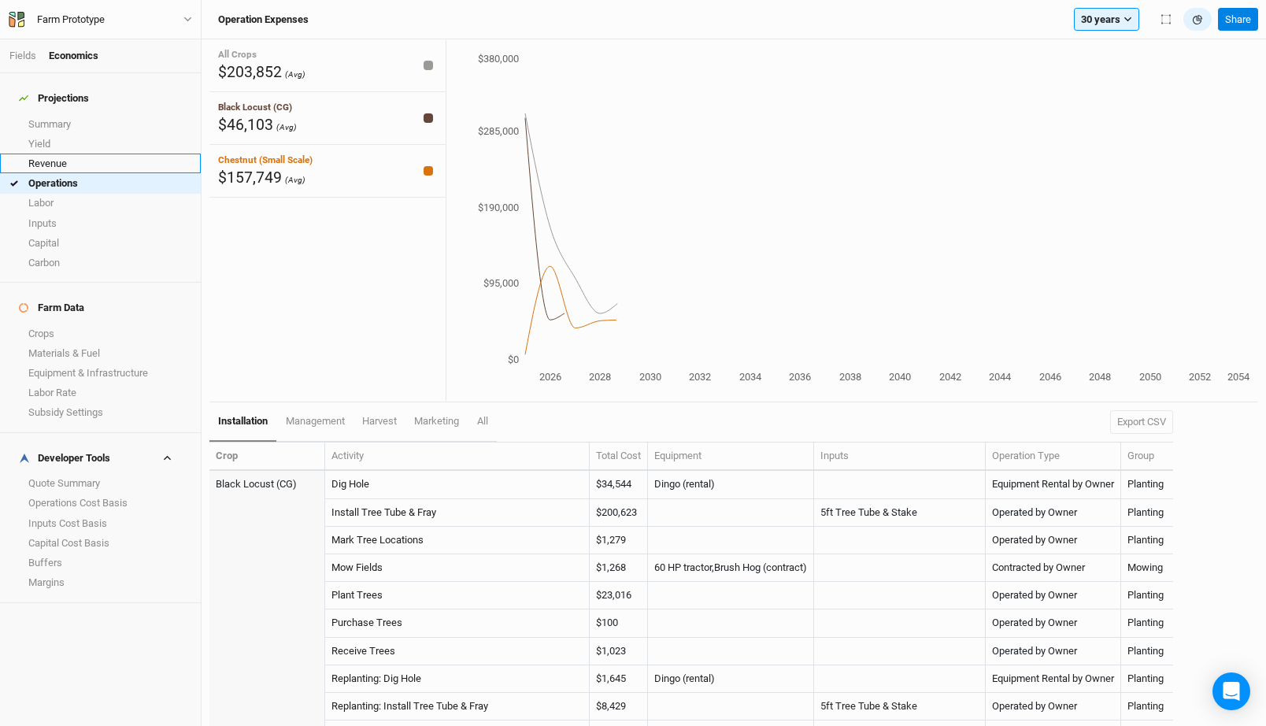
click at [80, 154] on link "Revenue" at bounding box center [100, 164] width 201 height 20
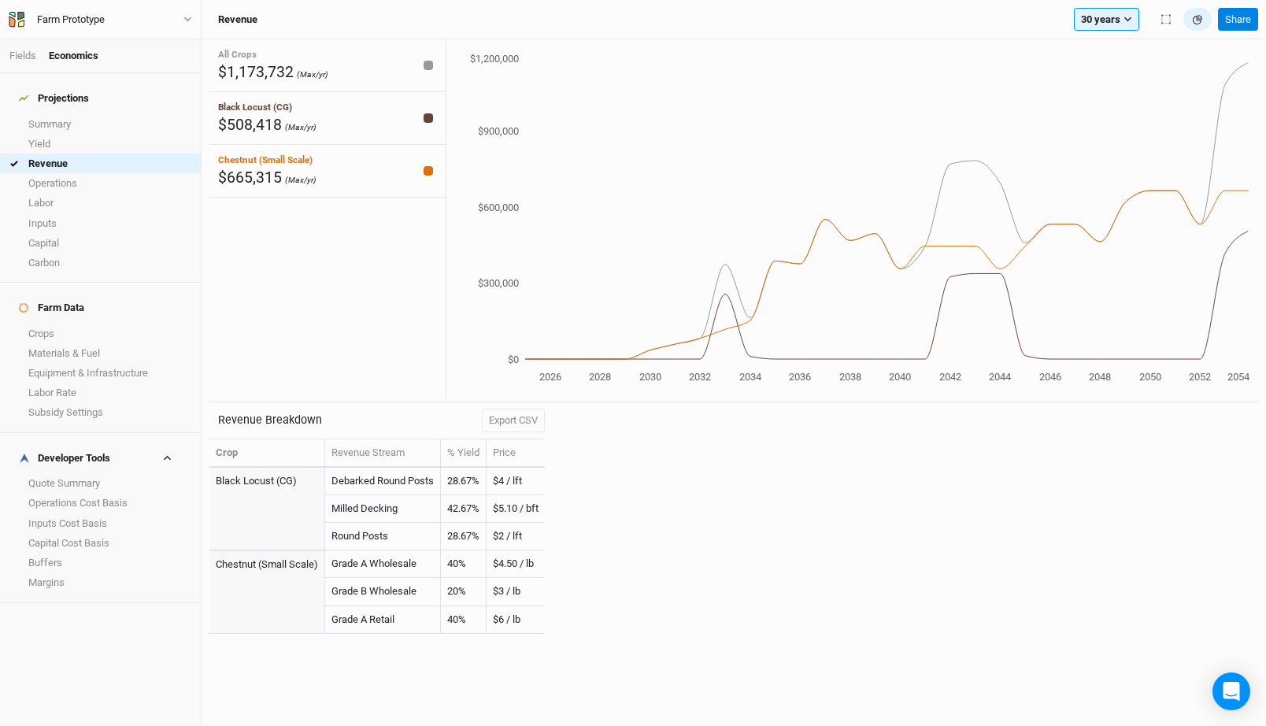
click at [1079, 2] on div "Revenue 30 years Cumulative 5 years 10 years 15 years 20 years 30 years Annual …" at bounding box center [734, 19] width 1065 height 39
click at [1087, 11] on button "30 years" at bounding box center [1106, 20] width 65 height 24
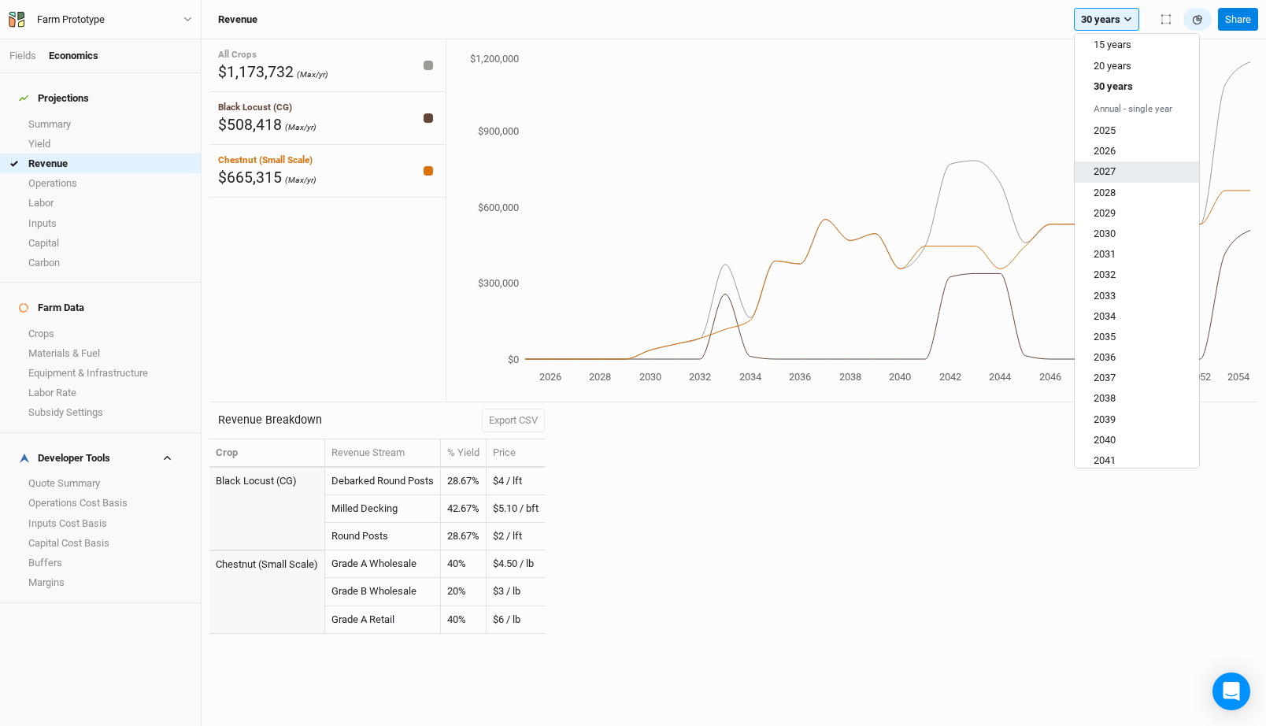
scroll to position [87, 0]
click at [1108, 206] on button "2029" at bounding box center [1137, 197] width 124 height 20
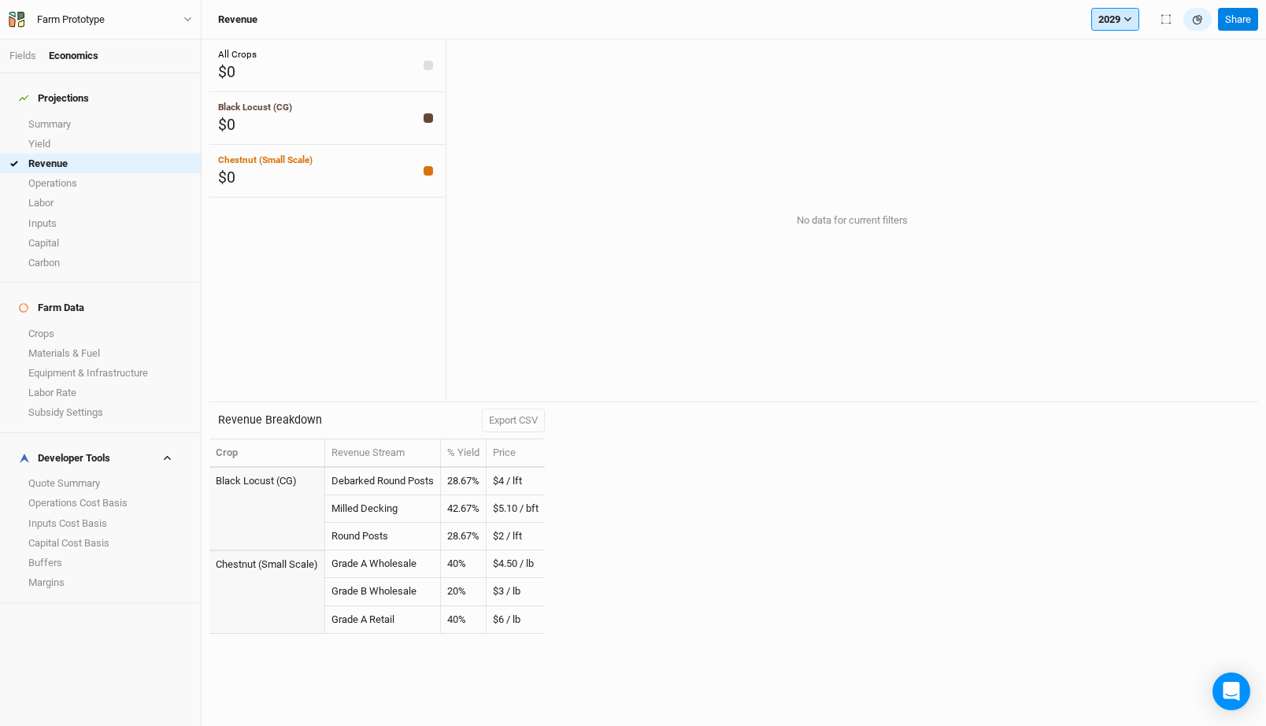
click at [1115, 22] on button "2029" at bounding box center [1115, 20] width 48 height 24
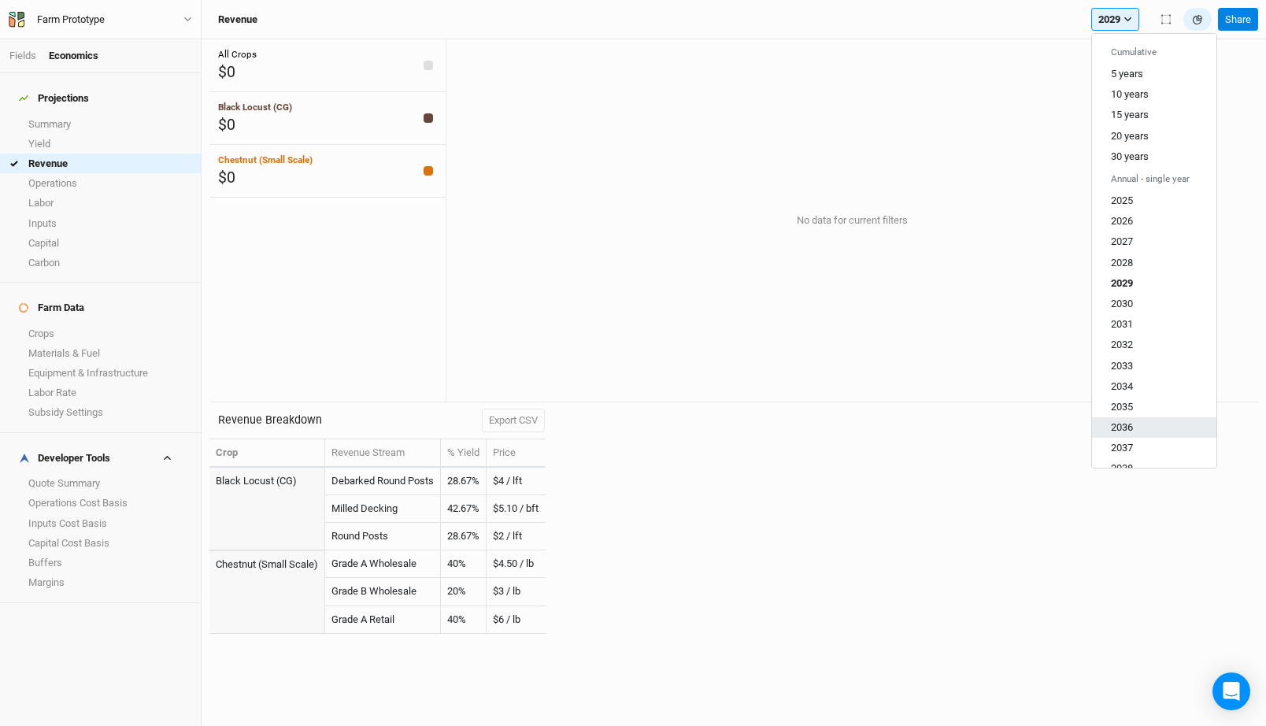
click at [1143, 418] on button "2036" at bounding box center [1154, 427] width 124 height 20
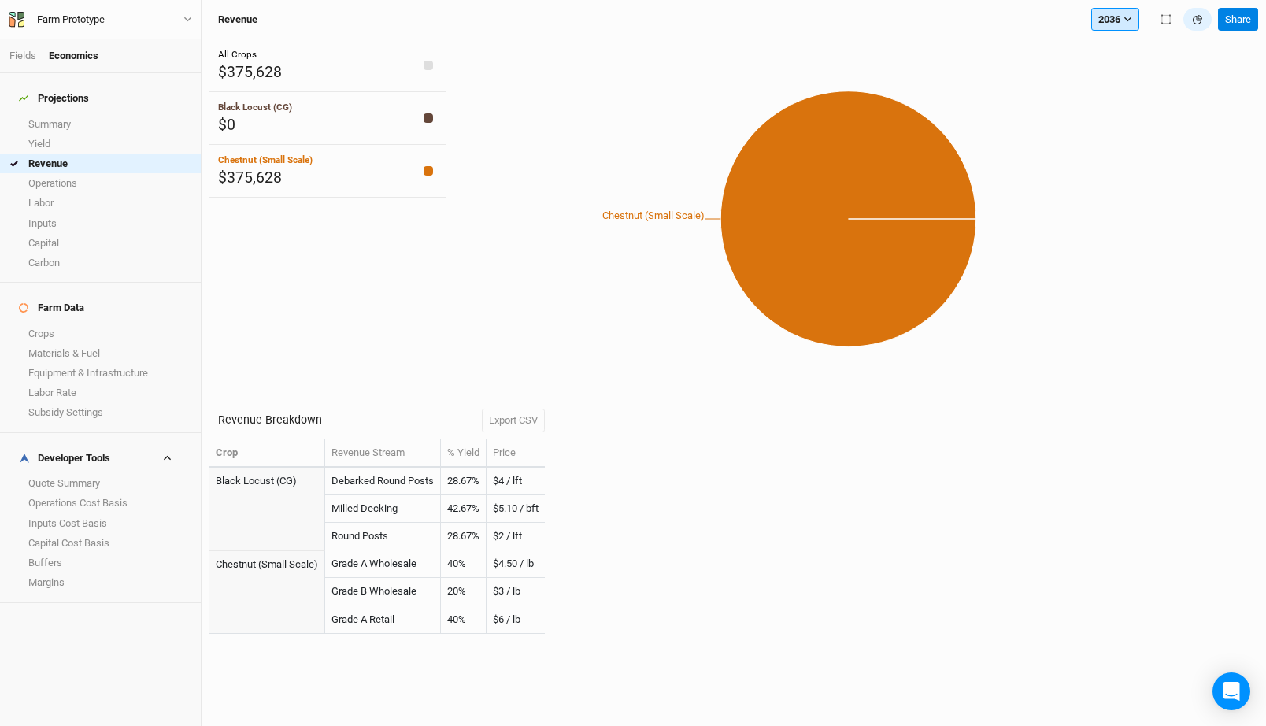
click at [1121, 19] on button "2036" at bounding box center [1115, 20] width 48 height 24
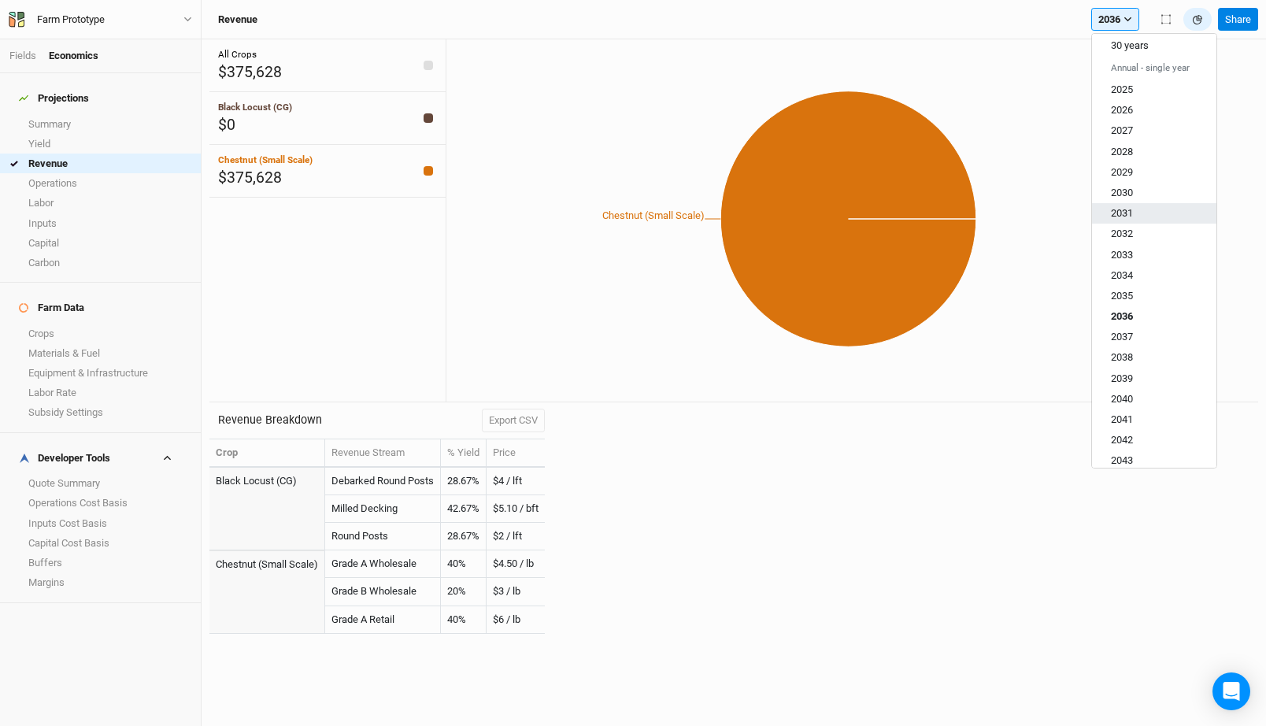
scroll to position [131, 0]
click at [1121, 380] on span "2040" at bounding box center [1122, 379] width 22 height 12
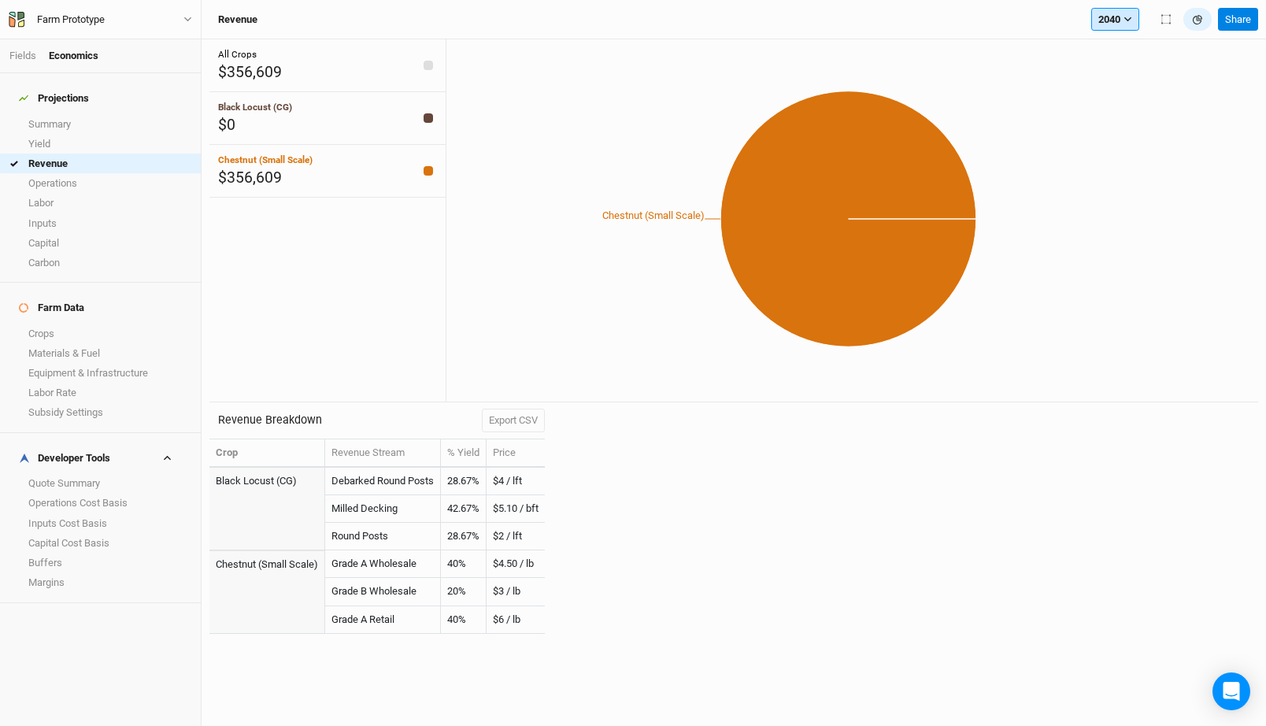
click at [1113, 10] on button "2040" at bounding box center [1115, 20] width 48 height 24
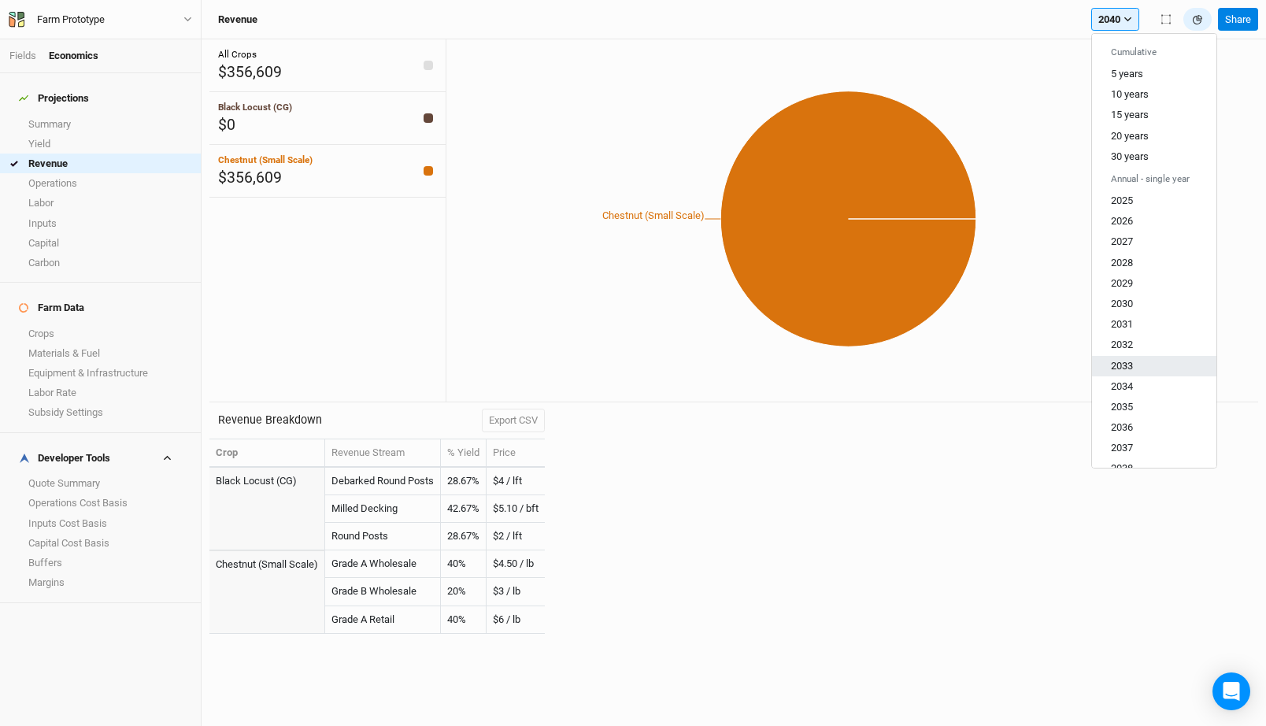
scroll to position [348, 0]
click at [1142, 452] on button "2054" at bounding box center [1154, 450] width 124 height 20
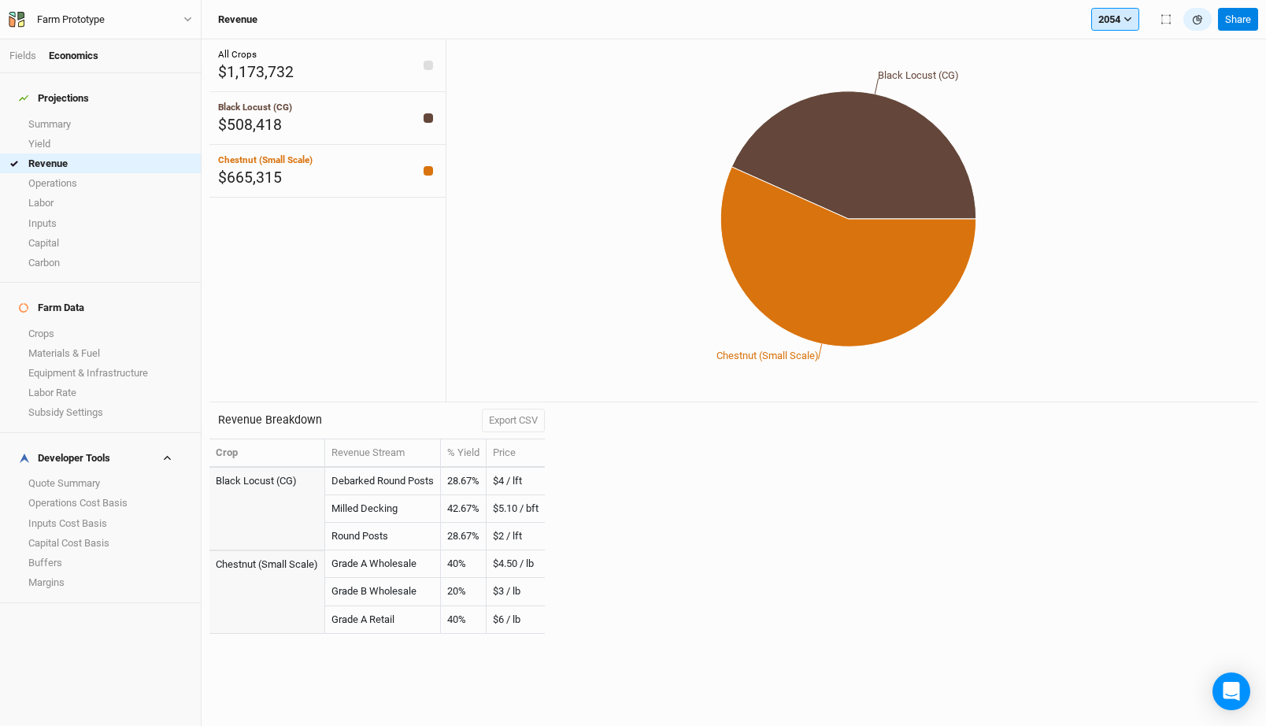
click at [1113, 14] on button "2054" at bounding box center [1115, 20] width 48 height 24
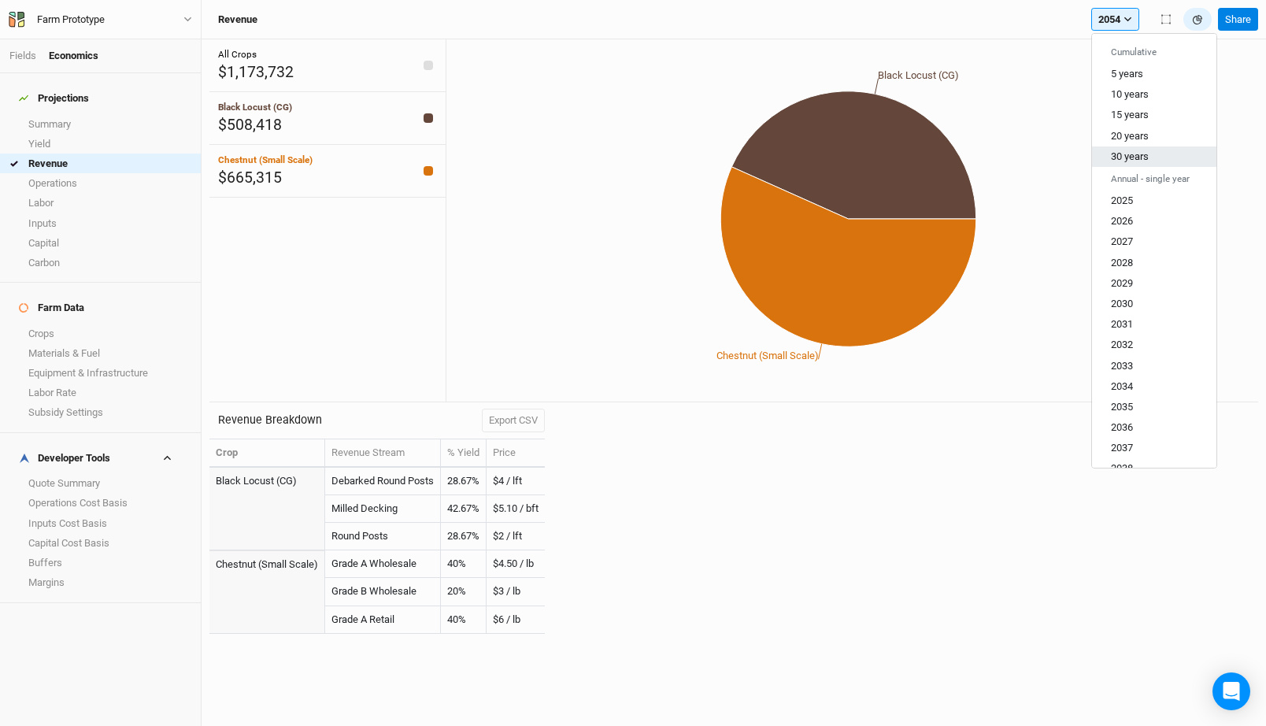
click at [1141, 157] on span "30 years" at bounding box center [1130, 156] width 38 height 12
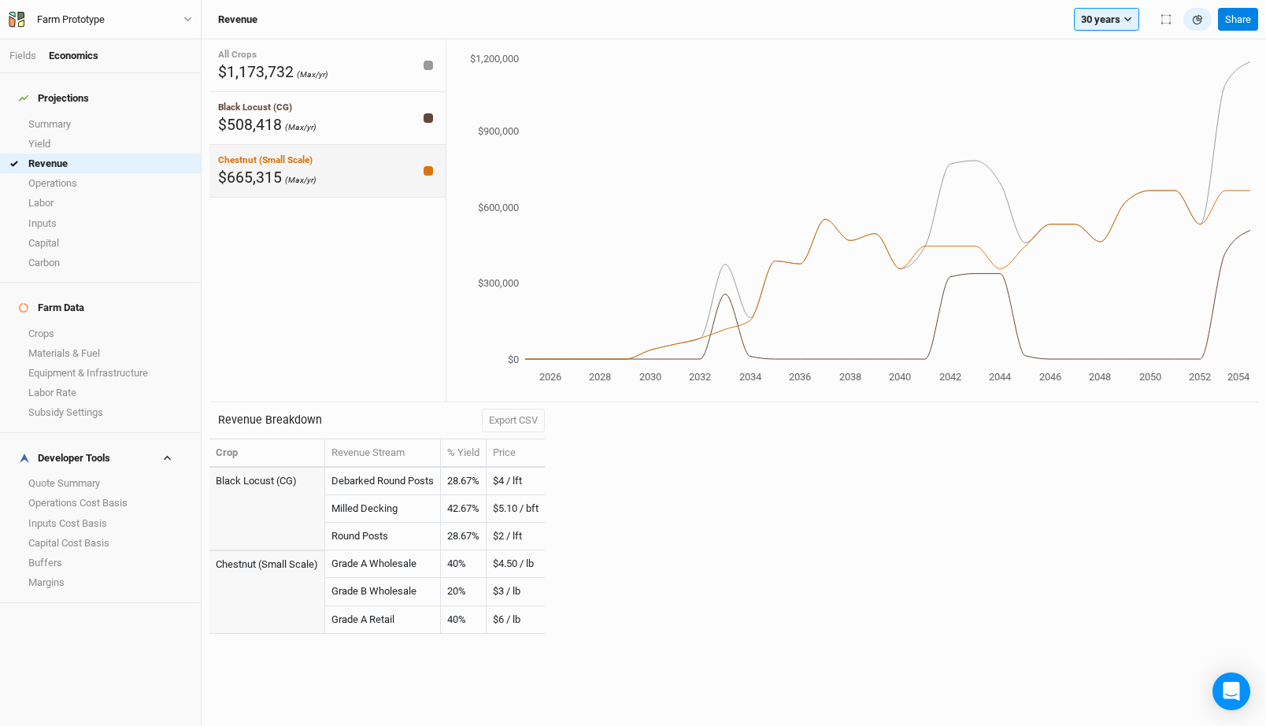
click at [388, 150] on div "Chestnut (Small Scale) $665,315 (Max/yr)" at bounding box center [327, 171] width 236 height 53
click at [398, 122] on div "Black Locust (CG) $508,418 (Max/yr)" at bounding box center [327, 118] width 236 height 53
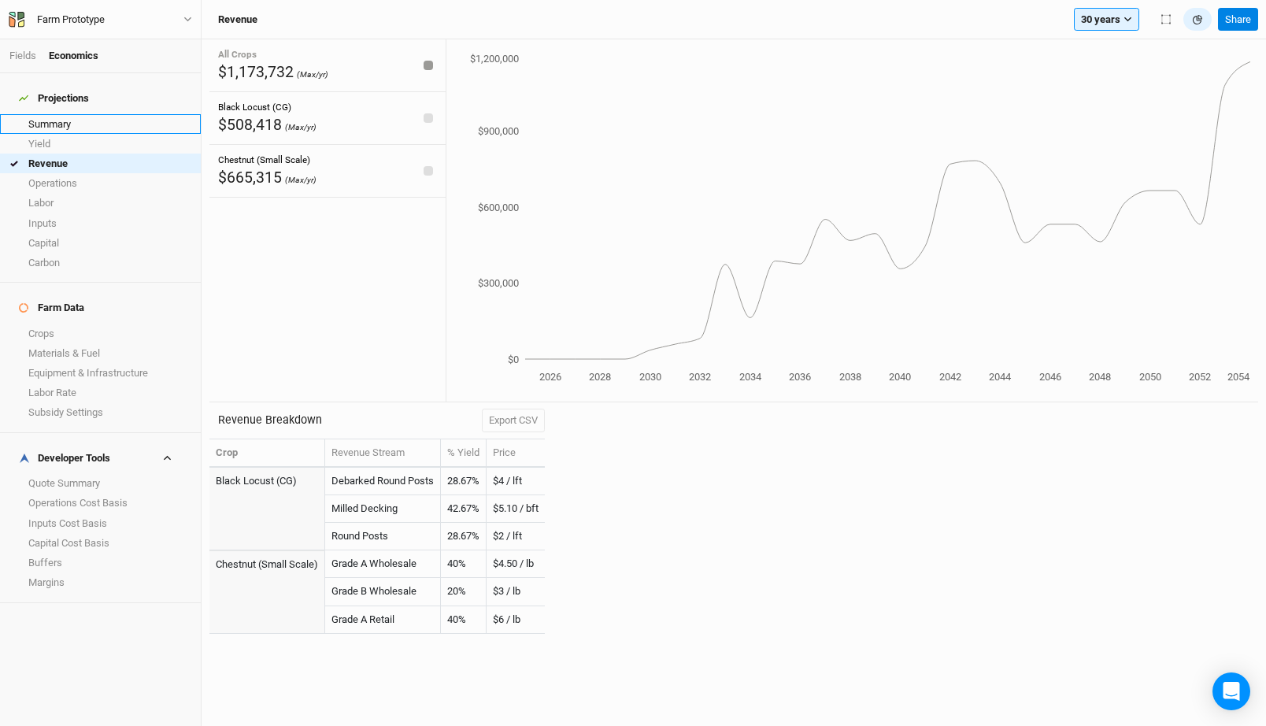
click at [54, 114] on link "Summary" at bounding box center [100, 124] width 201 height 20
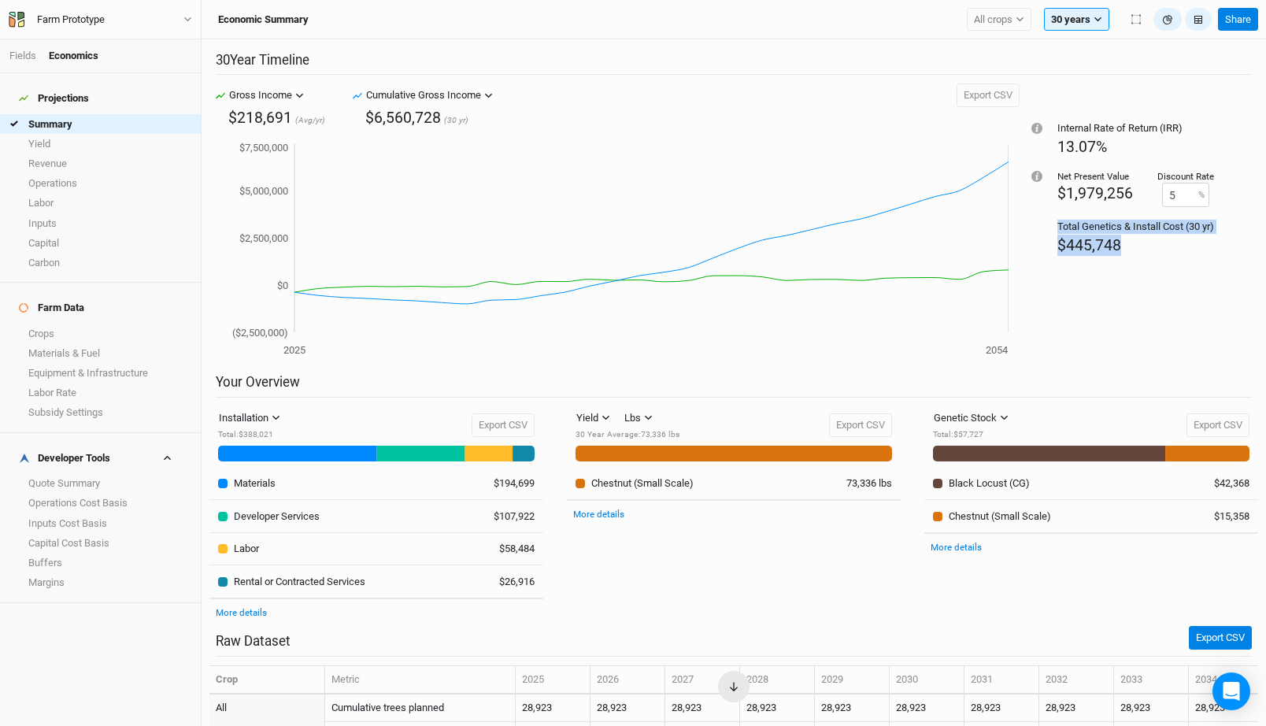
drag, startPoint x: 1133, startPoint y: 249, endPoint x: 1032, endPoint y: 218, distance: 106.1
click at [1032, 218] on div "Internal Rate of Return (IRR) 13.07% Net Present Value $1,979,256 Discount Rate…" at bounding box center [1136, 228] width 232 height 291
click at [1101, 229] on div "Total Genetics & Install Cost (30 yr)" at bounding box center [1136, 227] width 157 height 14
click at [1090, 27] on button "30 years" at bounding box center [1076, 20] width 65 height 24
click at [1095, 71] on span "5 years" at bounding box center [1080, 74] width 32 height 12
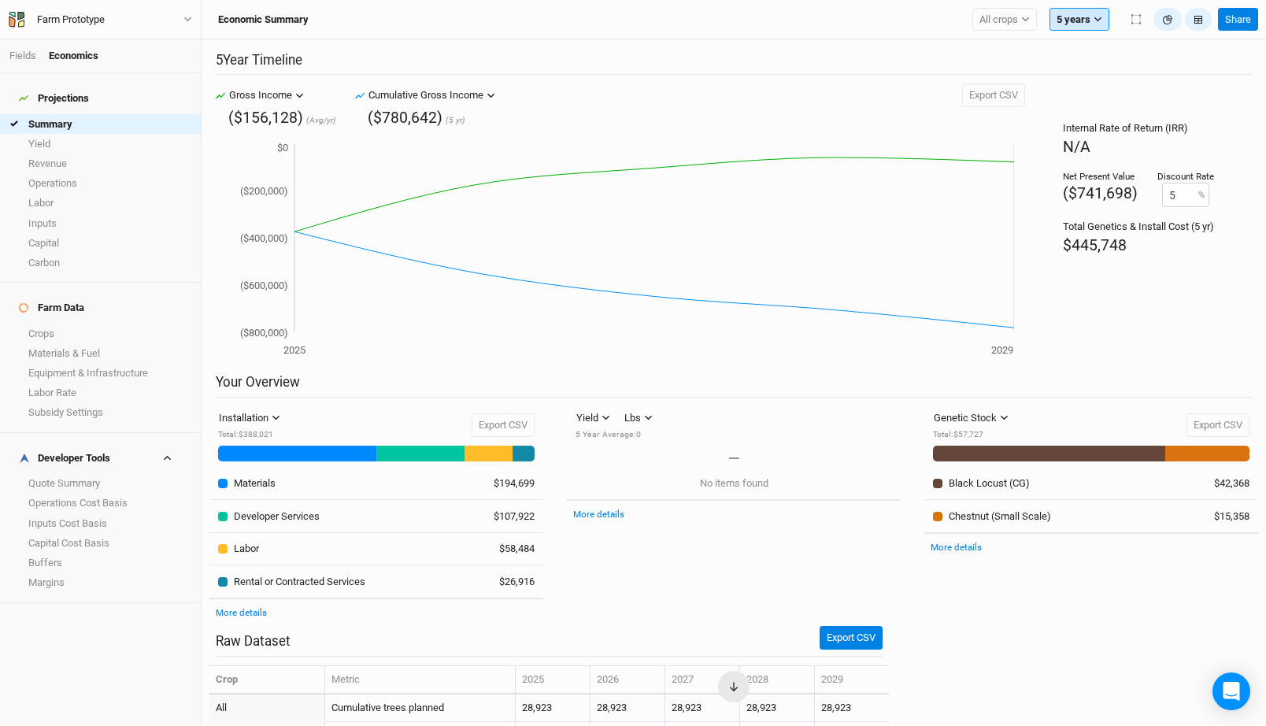
click at [1074, 13] on button "5 years" at bounding box center [1080, 20] width 60 height 24
click at [1092, 85] on button "10 years" at bounding box center [1112, 94] width 124 height 20
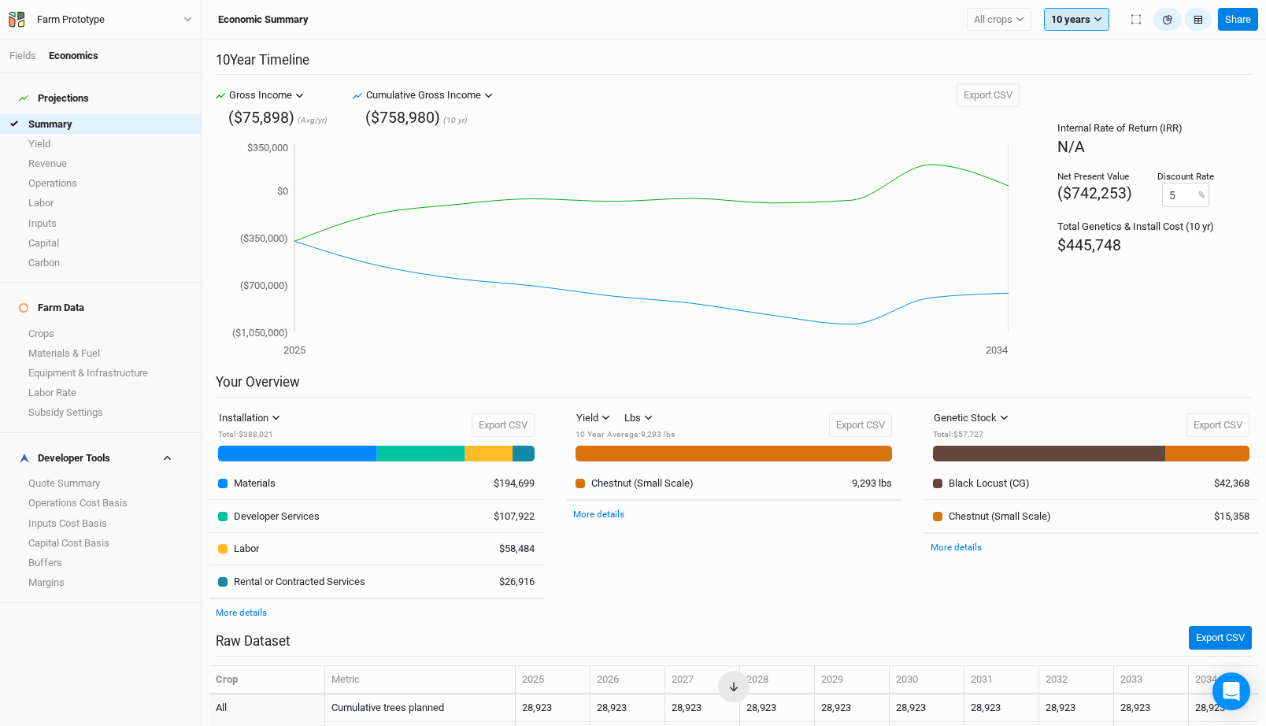
click at [1086, 24] on button "10 years" at bounding box center [1076, 20] width 65 height 24
click at [1093, 161] on span "30 years" at bounding box center [1083, 156] width 38 height 12
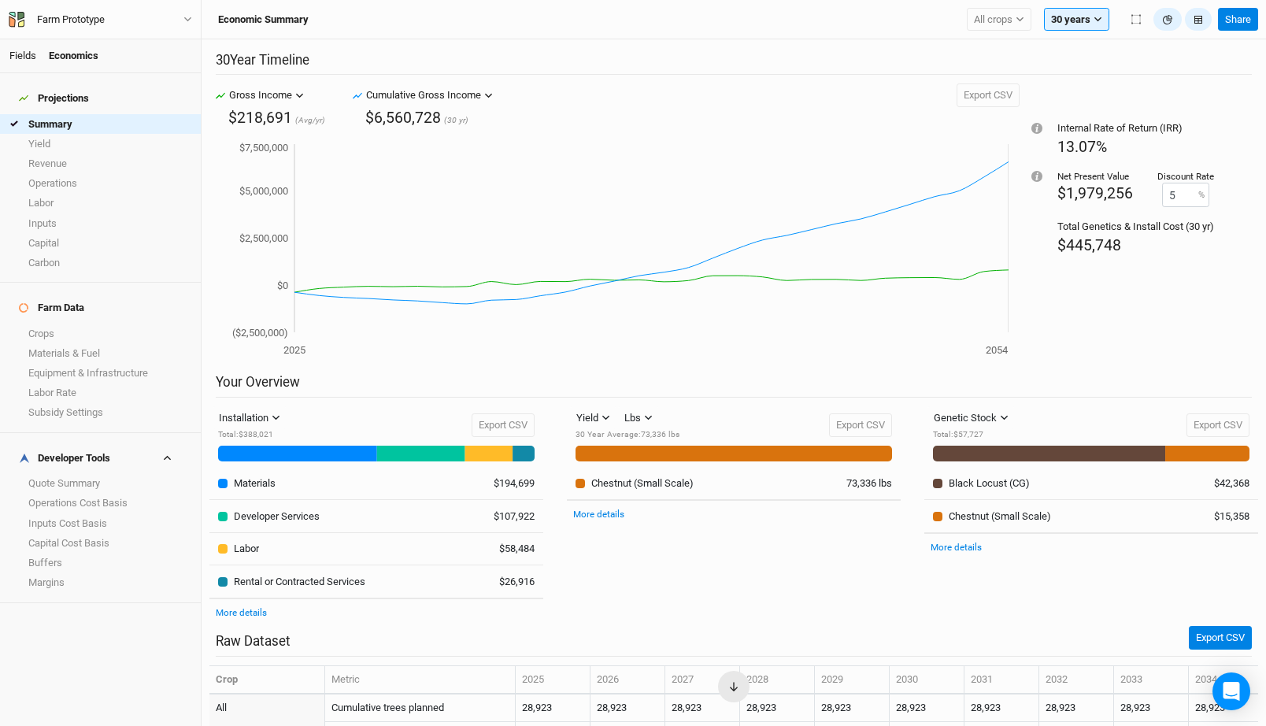
click at [25, 57] on link "Fields" at bounding box center [22, 56] width 27 height 12
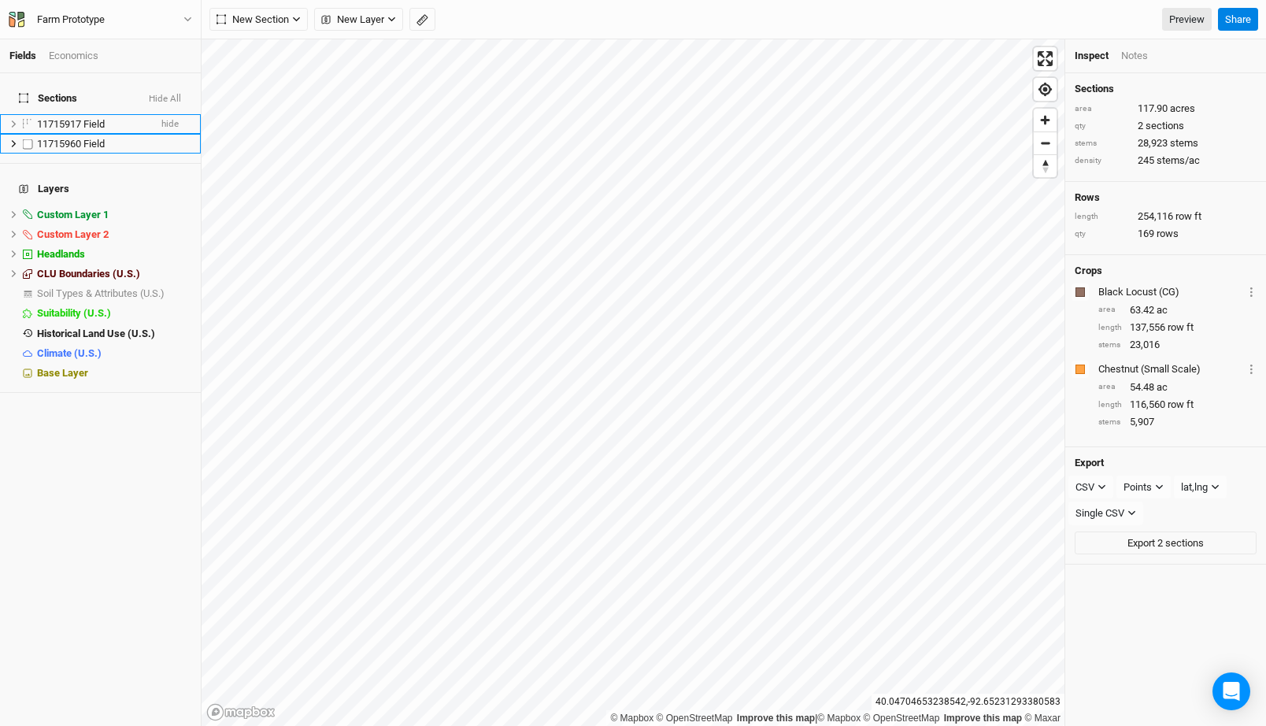
click at [98, 121] on li "11715917 Field hide" at bounding box center [100, 124] width 201 height 20
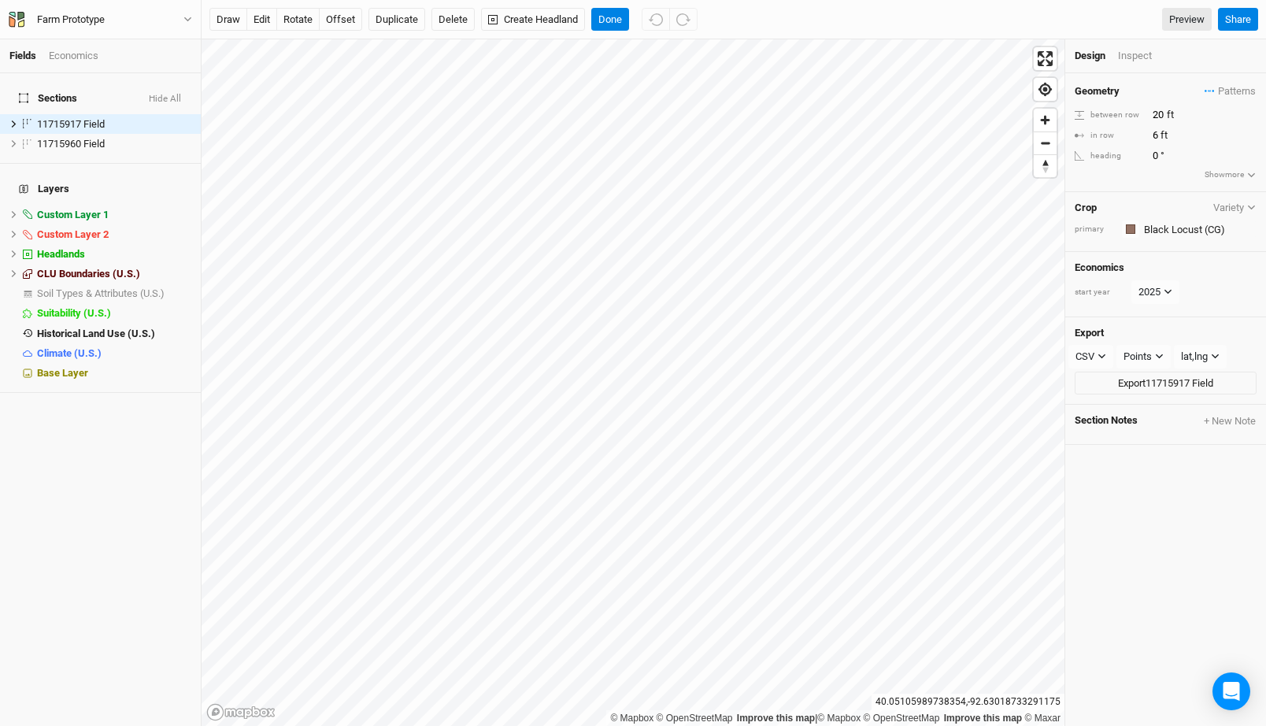
click at [1222, 176] on button "Show more" at bounding box center [1230, 175] width 53 height 14
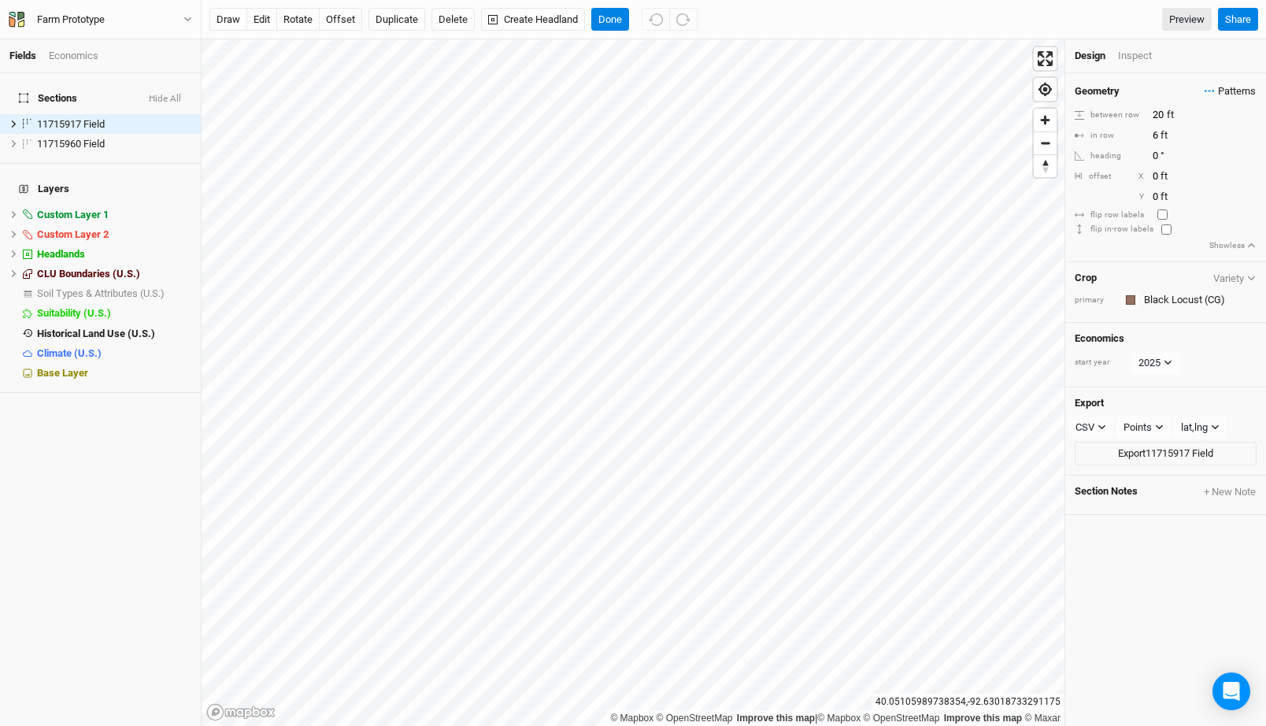
click at [1223, 95] on span "Patterns" at bounding box center [1230, 91] width 51 height 16
click at [1183, 97] on div "Geometry Patterns" at bounding box center [1166, 91] width 182 height 17
click at [1242, 243] on button "Show less" at bounding box center [1233, 246] width 48 height 14
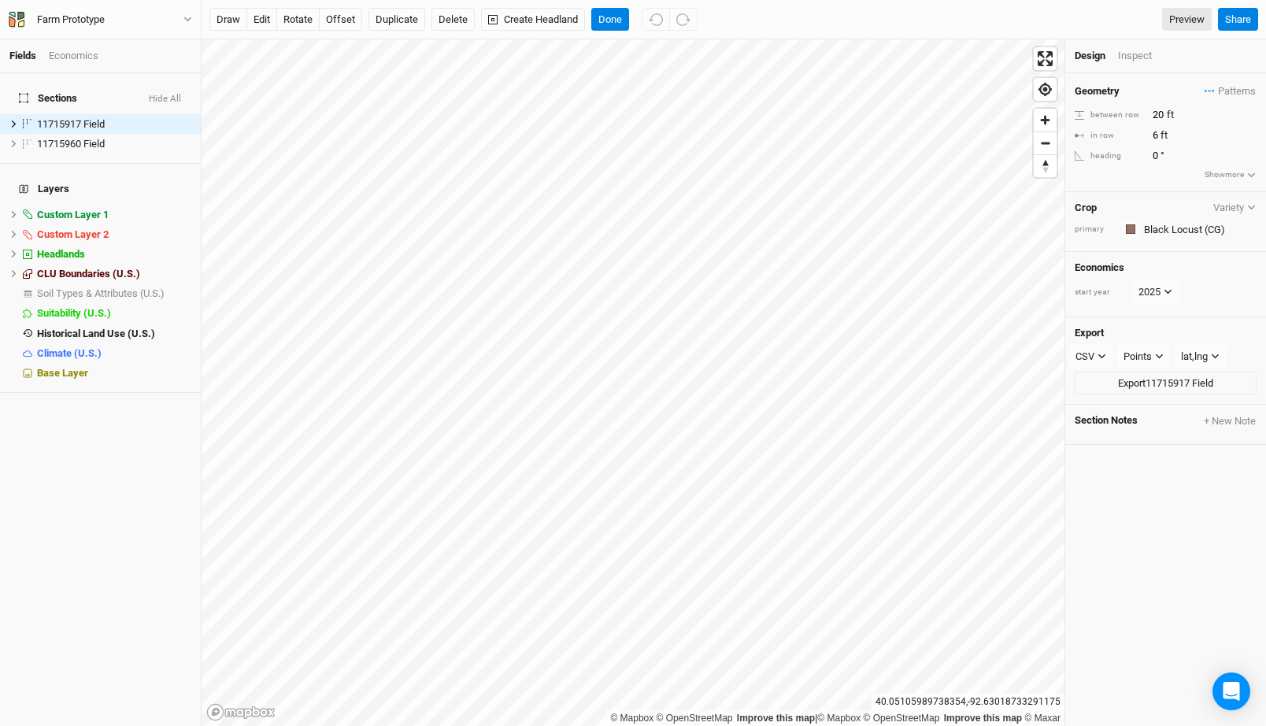
click at [1241, 203] on button "Variety" at bounding box center [1235, 208] width 44 height 12
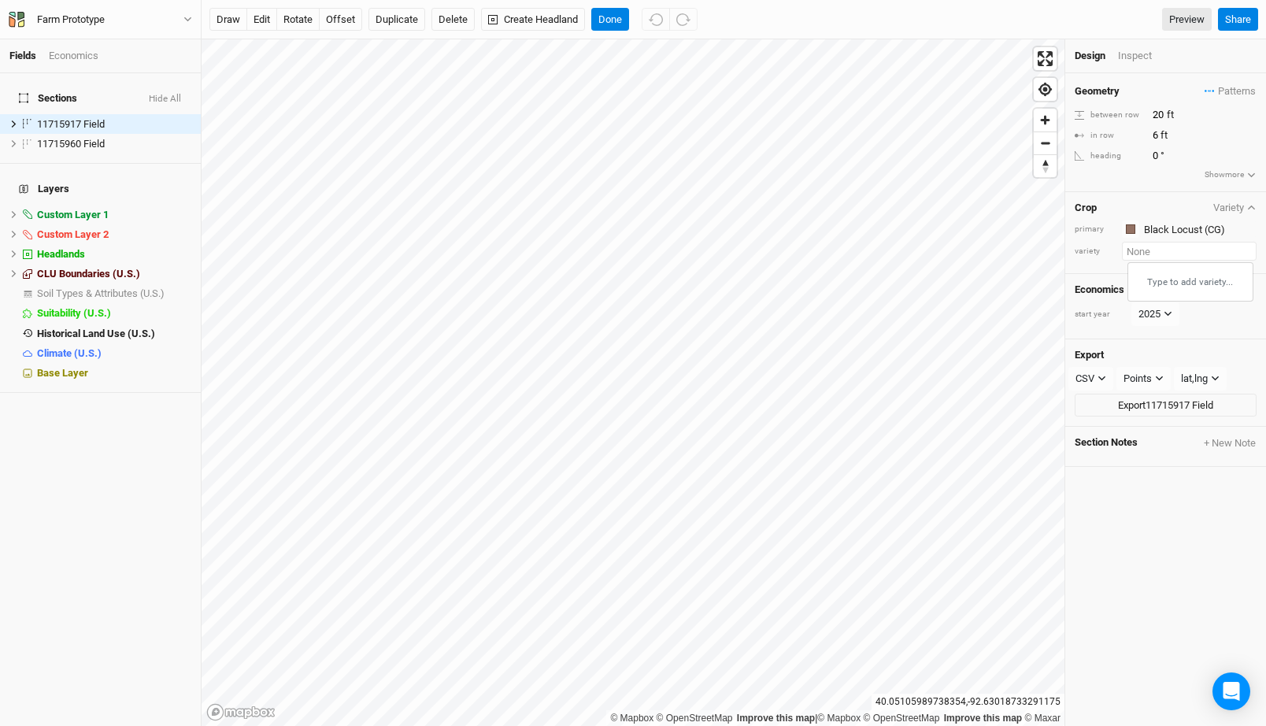
click at [1142, 255] on input "text" at bounding box center [1189, 251] width 135 height 19
click at [1233, 209] on button "Variety" at bounding box center [1235, 208] width 44 height 12
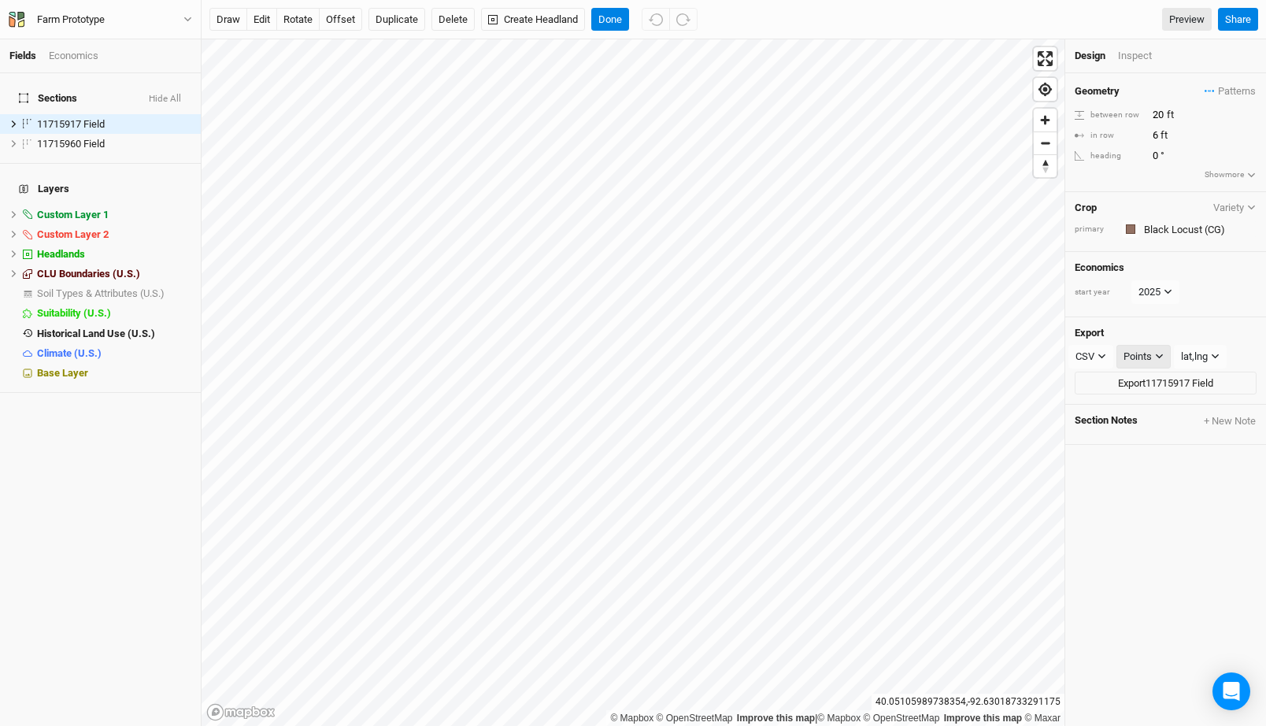
click at [1150, 354] on div "Points" at bounding box center [1138, 357] width 28 height 16
click at [1153, 320] on div "Export CSV CSV JSON KML PDF SHP Points lat,lng lat,lng lng,lat Export 11715917 …" at bounding box center [1165, 361] width 201 height 88
click at [613, 22] on button "Done" at bounding box center [610, 20] width 38 height 24
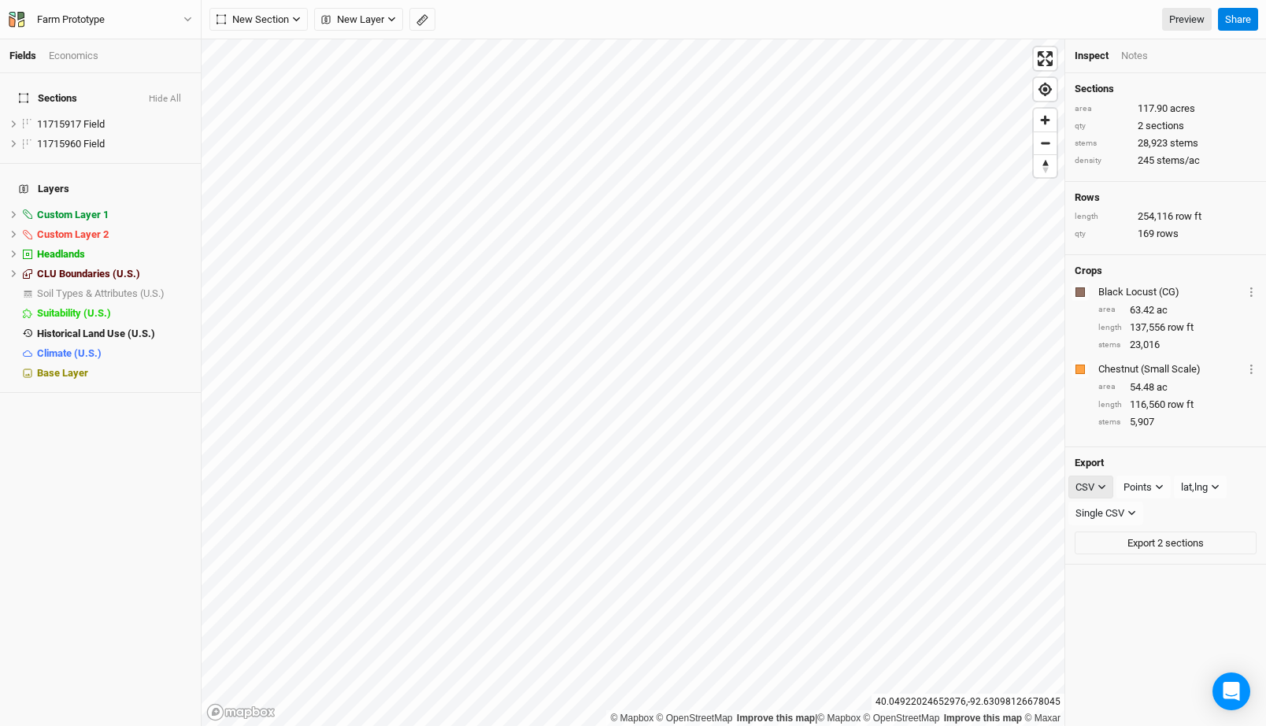
click at [1101, 483] on icon "button" at bounding box center [1102, 487] width 9 height 9
click at [1135, 460] on h4 "Export" at bounding box center [1166, 463] width 182 height 13
click at [1135, 491] on div "Points" at bounding box center [1138, 488] width 28 height 16
click at [1160, 464] on h4 "Export" at bounding box center [1166, 463] width 182 height 13
click at [1135, 502] on button "Single CSV" at bounding box center [1106, 514] width 75 height 24
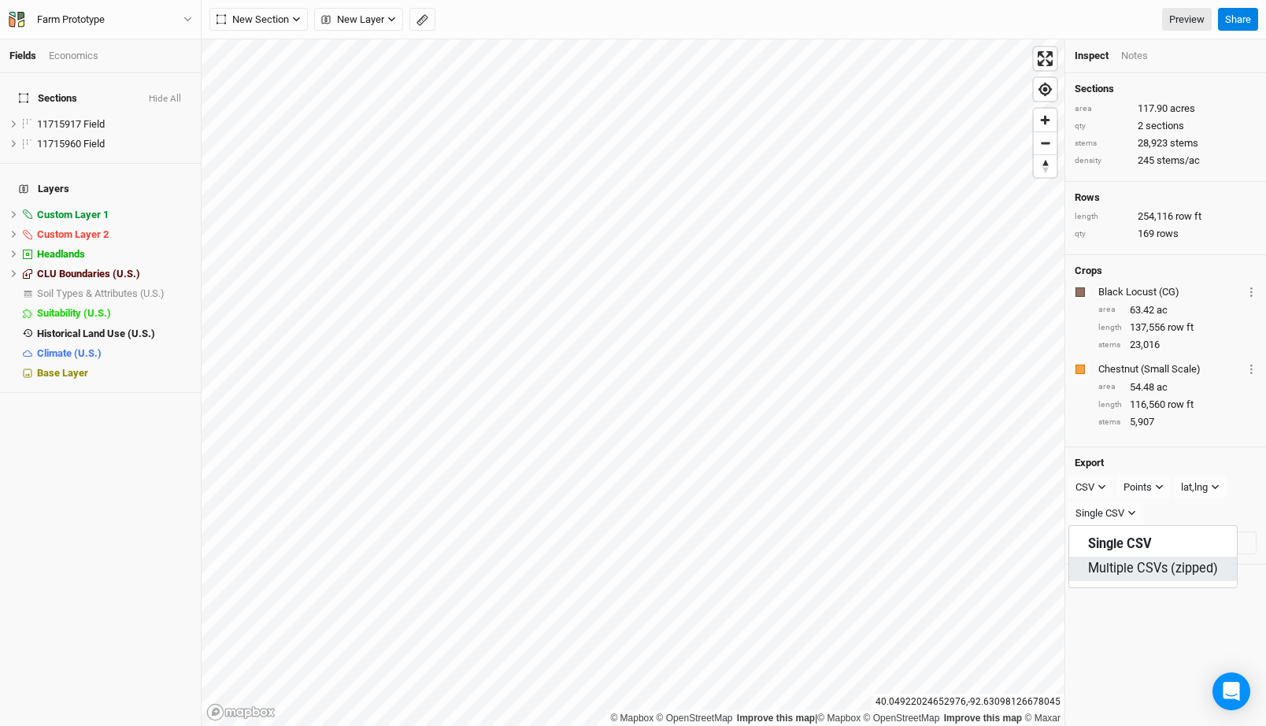
click at [1139, 561] on span "Multiple CSVs (zipped)" at bounding box center [1153, 569] width 130 height 18
click at [1149, 513] on div "Multiple CSVs (zipped)" at bounding box center [1126, 514] width 101 height 16
click at [1154, 539] on button "Single CSV" at bounding box center [1153, 544] width 169 height 24
click at [1141, 476] on button "Points" at bounding box center [1144, 488] width 54 height 24
click at [1158, 559] on span "Sections" at bounding box center [1161, 567] width 50 height 18
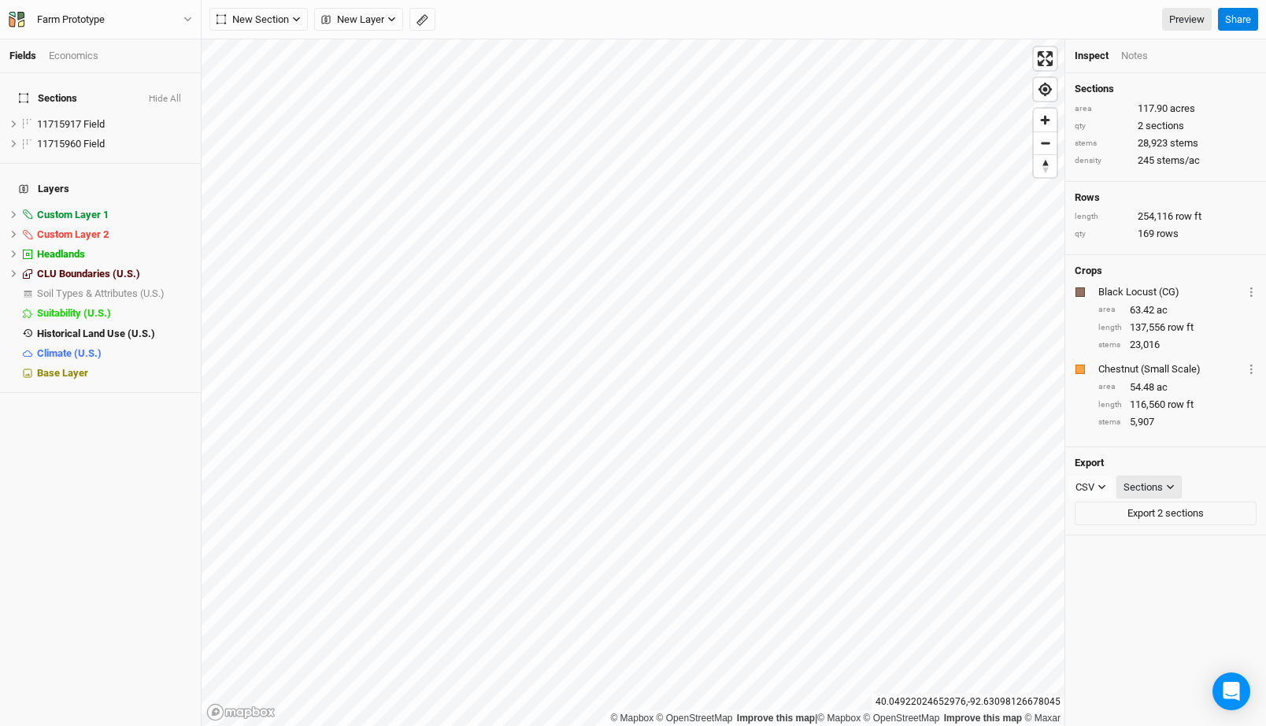
click at [1150, 484] on div "Sections" at bounding box center [1143, 488] width 39 height 16
click at [1158, 536] on span "Rows" at bounding box center [1151, 542] width 31 height 18
click at [1139, 476] on button "Rows" at bounding box center [1142, 488] width 51 height 24
click at [1150, 512] on span "Points" at bounding box center [1153, 518] width 35 height 18
click at [1113, 506] on div "Single CSV" at bounding box center [1100, 514] width 49 height 16
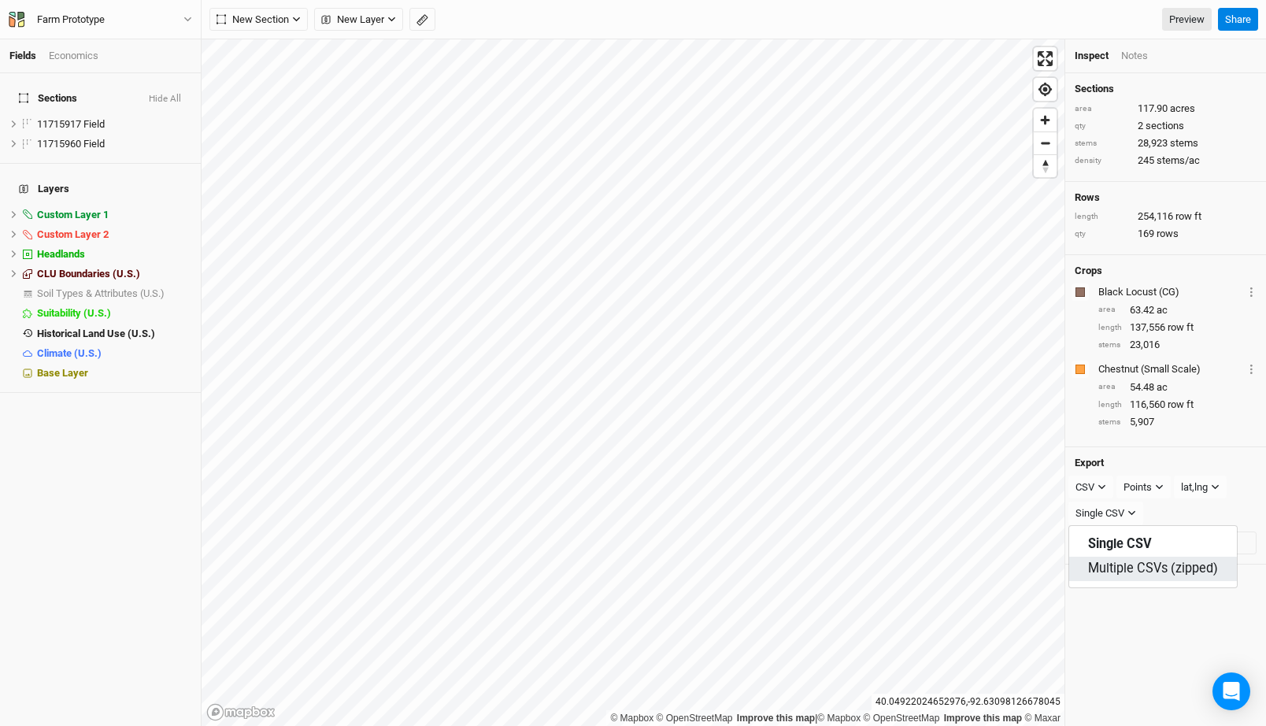
click at [1140, 566] on span "Multiple CSVs (zipped)" at bounding box center [1153, 569] width 130 height 18
click at [1157, 513] on div "Multiple CSVs (zipped)" at bounding box center [1126, 514] width 101 height 16
click at [1134, 543] on span "Single CSV" at bounding box center [1119, 544] width 63 height 18
click at [1139, 620] on div "Sections area 117.90 acres qty 2 sections stems 28,923 stems density 245 stems/…" at bounding box center [1165, 399] width 201 height 653
click at [279, 17] on button "Done" at bounding box center [281, 20] width 38 height 24
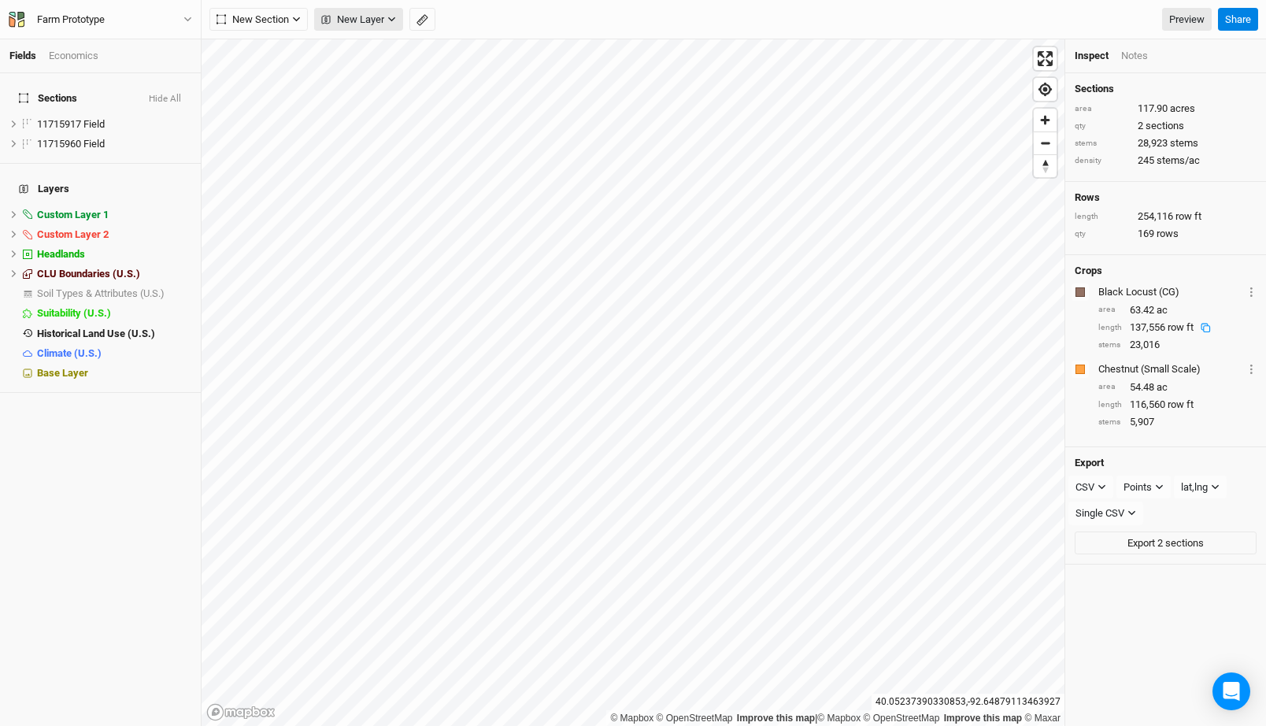
click at [373, 17] on span "New Layer" at bounding box center [352, 20] width 63 height 16
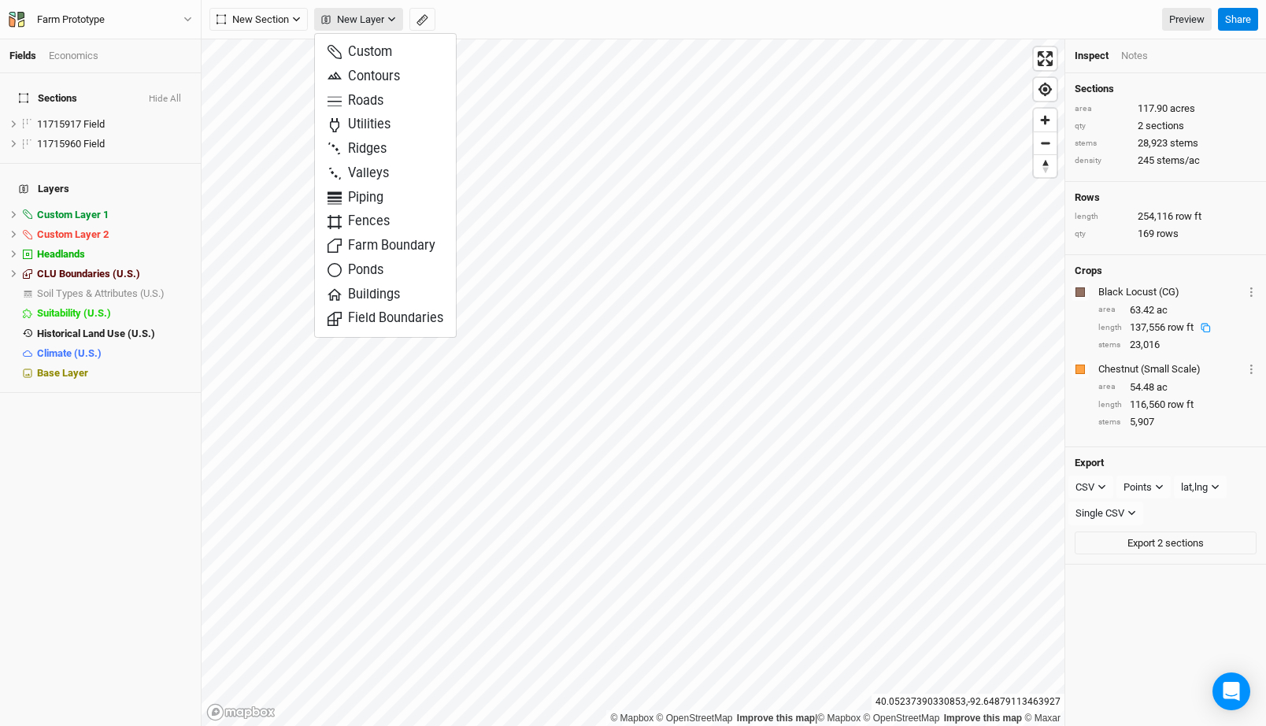
click at [373, 17] on span "New Layer" at bounding box center [352, 20] width 63 height 16
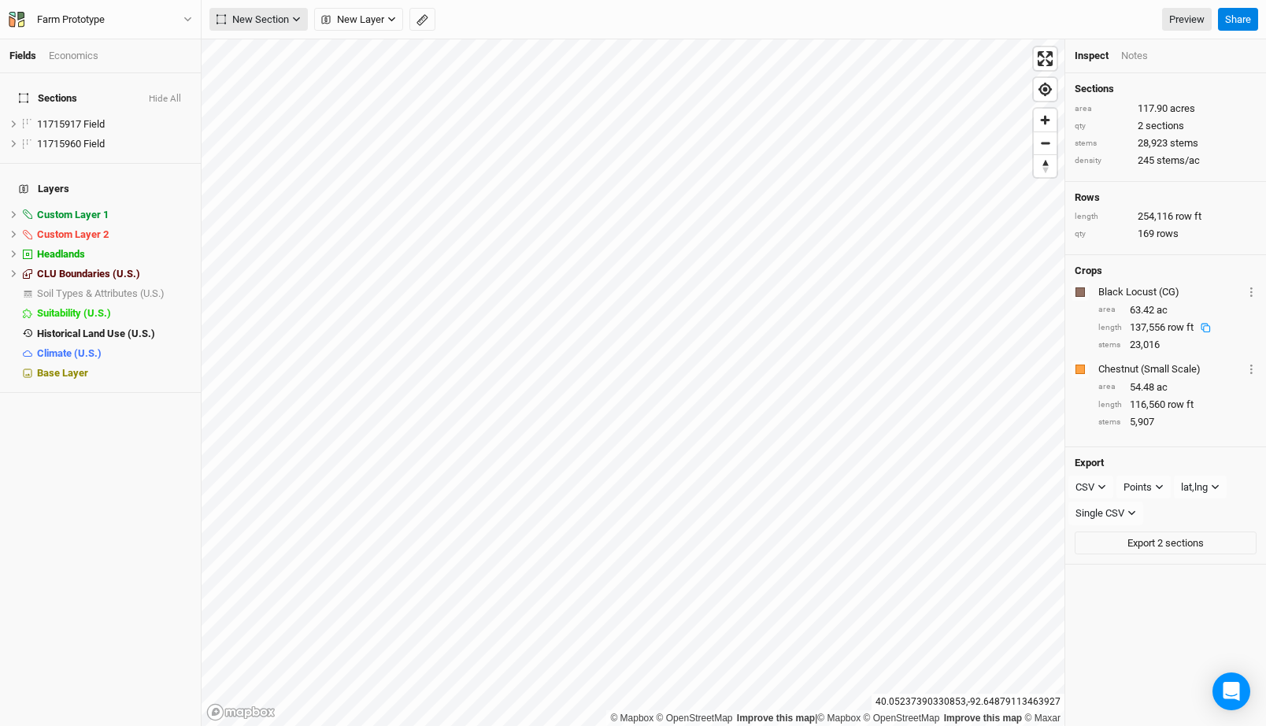
click at [255, 17] on span "New Section" at bounding box center [253, 20] width 72 height 16
click at [268, 20] on span "New Section" at bounding box center [253, 20] width 72 height 16
click at [349, 17] on span "New Layer" at bounding box center [352, 20] width 63 height 16
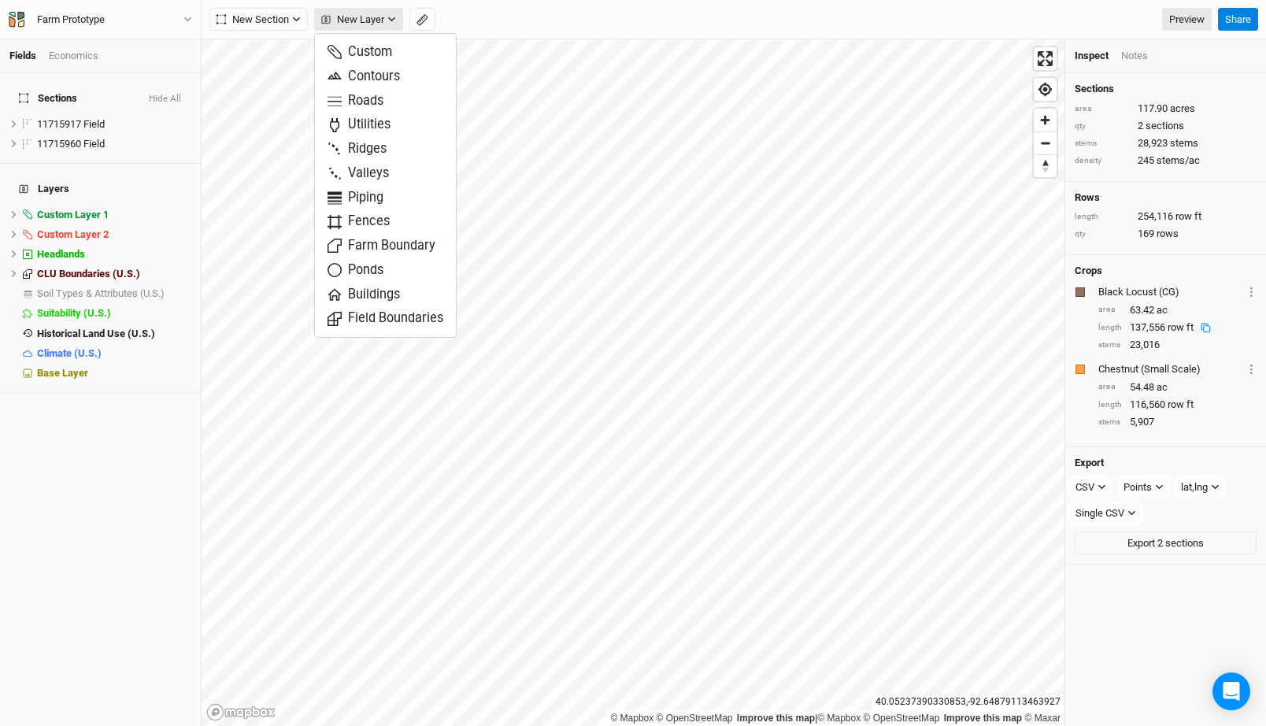
click at [349, 17] on span "New Layer" at bounding box center [352, 20] width 63 height 16
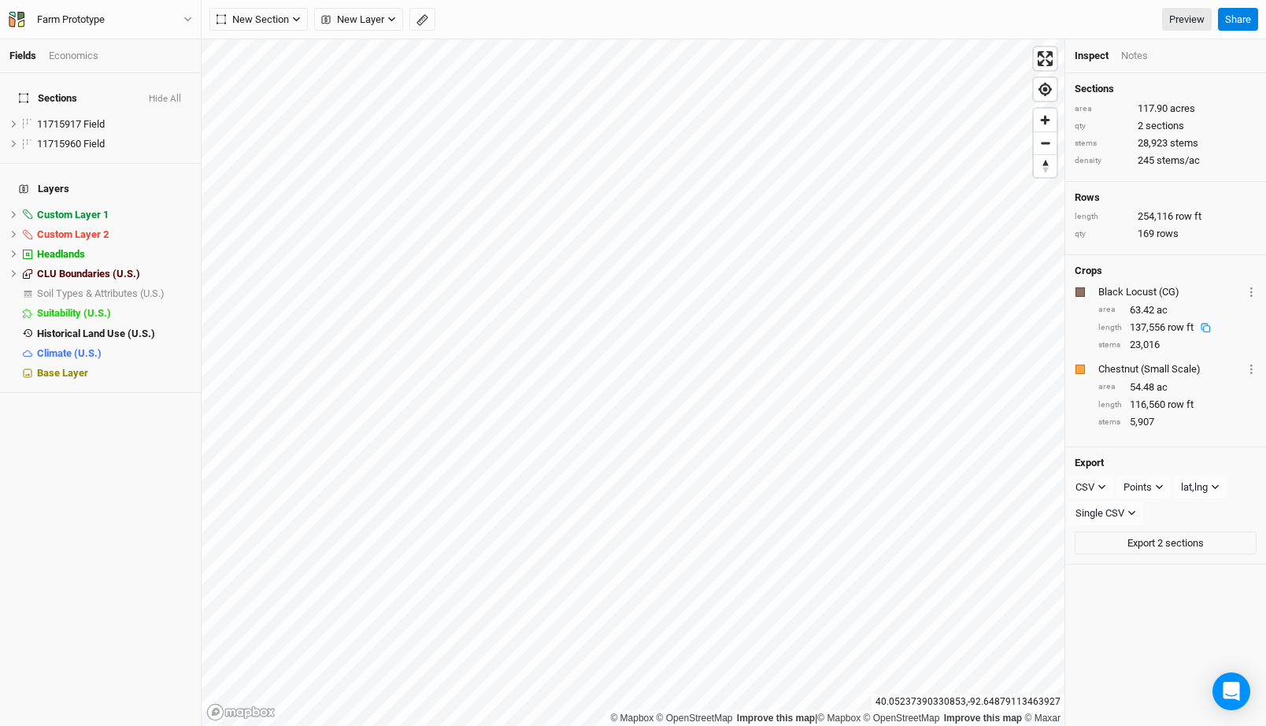
click at [67, 56] on div "Economics" at bounding box center [74, 56] width 50 height 14
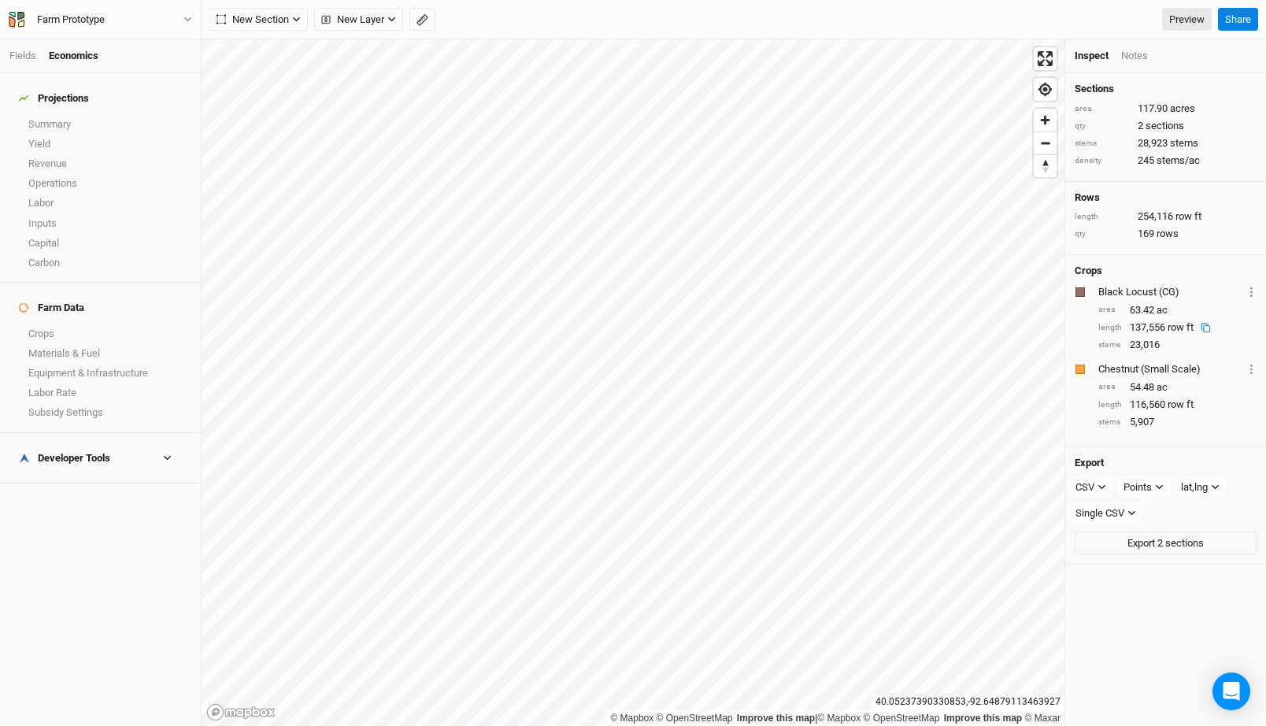
click at [72, 443] on h4 "Developer Tools" at bounding box center [100, 458] width 182 height 31
click at [72, 452] on div "Developer Tools" at bounding box center [64, 458] width 91 height 13
click at [97, 17] on div "Farm Prototype" at bounding box center [71, 20] width 68 height 16
click at [117, 61] on button "Project Settings" at bounding box center [131, 64] width 124 height 20
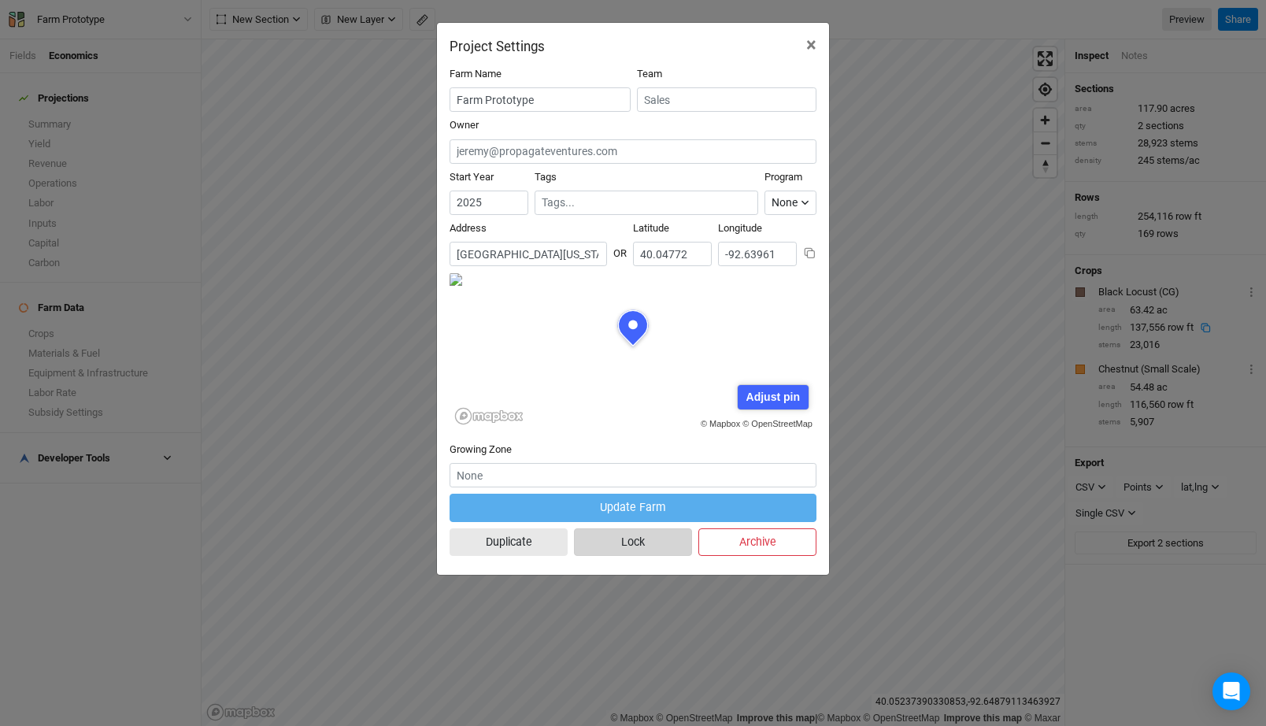
scroll to position [79, 183]
click at [812, 35] on span "×" at bounding box center [811, 45] width 10 height 22
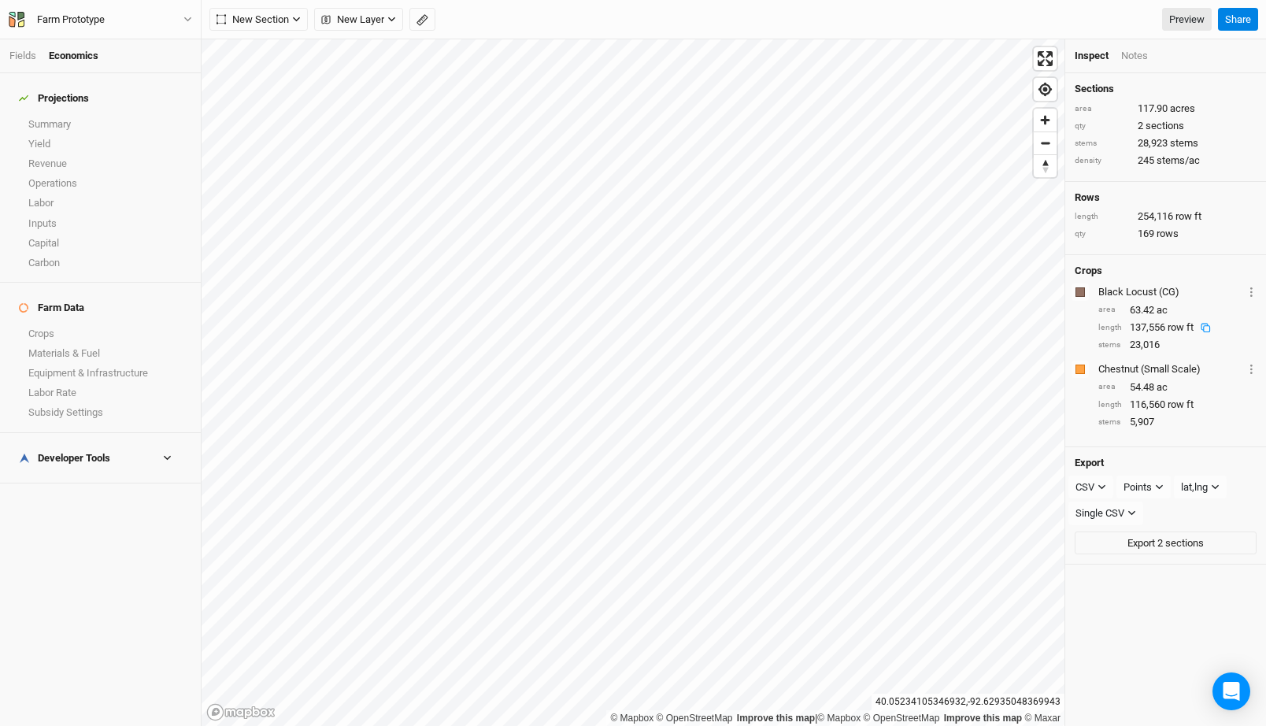
click at [1149, 58] on li "Notes" at bounding box center [1140, 56] width 39 height 14
click at [1140, 58] on div "Notes" at bounding box center [1134, 56] width 27 height 14
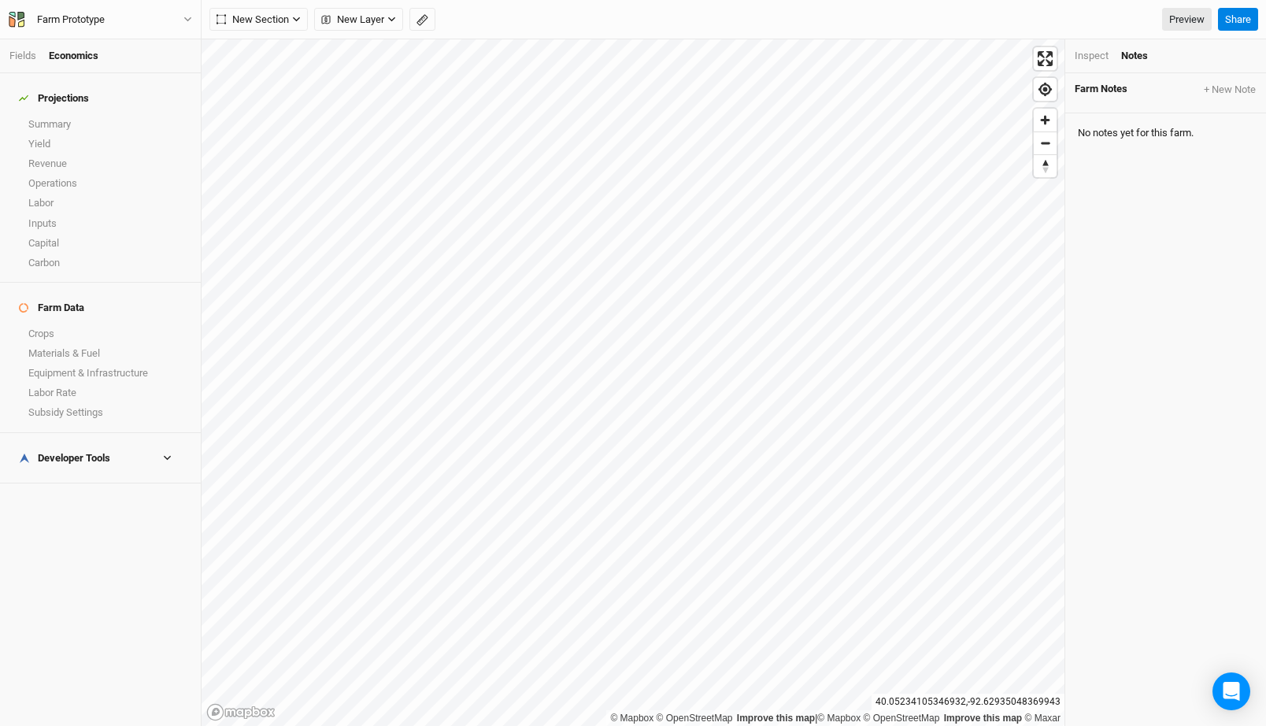
click at [1227, 98] on div "Farm Notes + New Note" at bounding box center [1165, 93] width 201 height 40
click at [1219, 87] on button "+ New Note" at bounding box center [1230, 90] width 54 height 14
type input "Test"
click at [777, 635] on textarea at bounding box center [898, 650] width 315 height 72
type textarea "Test"
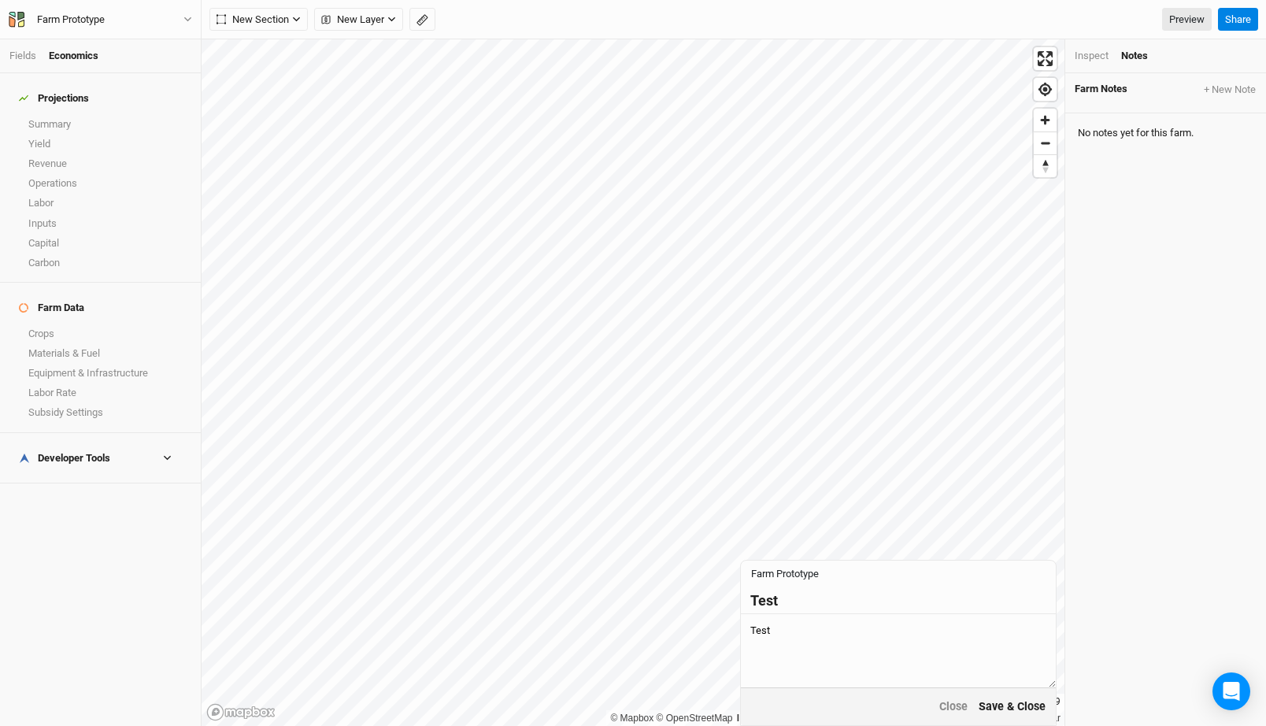
click at [1018, 703] on button "Save & Close" at bounding box center [1012, 707] width 69 height 18
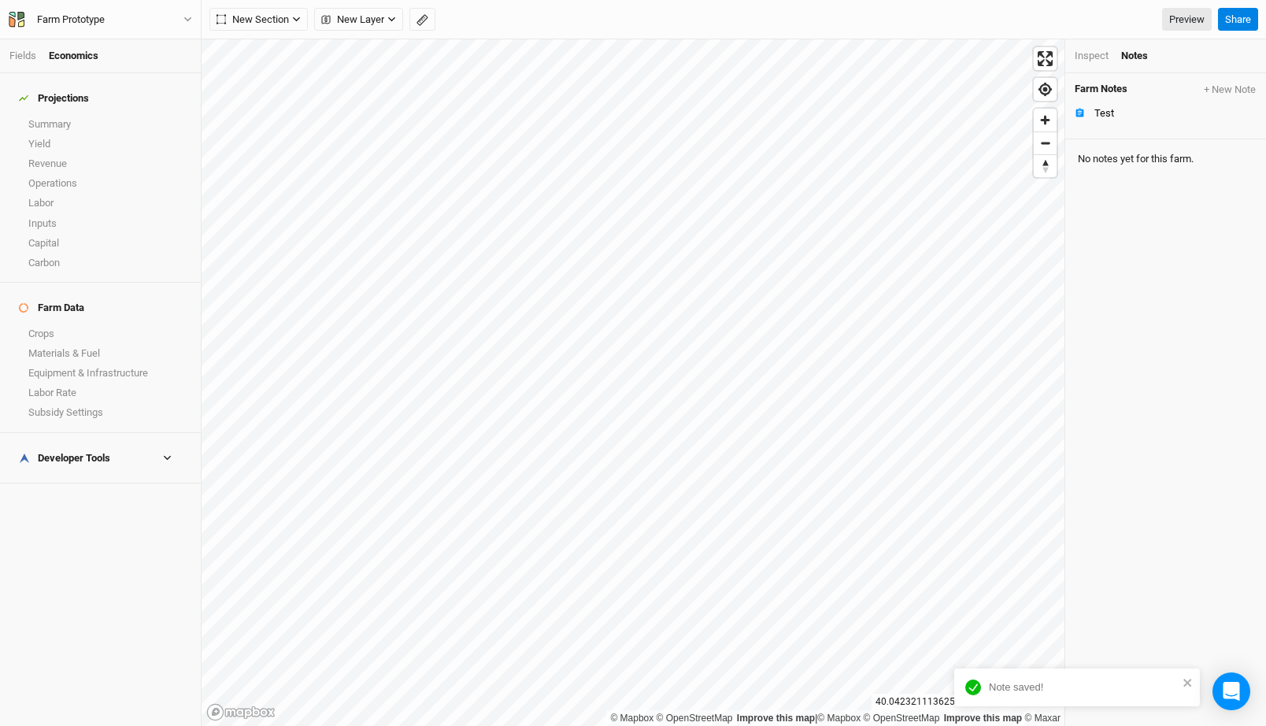
click at [1143, 257] on div "Farm Notes + New Note Test No notes yet for this farm." at bounding box center [1165, 399] width 201 height 653
click at [1087, 54] on div "Inspect" at bounding box center [1092, 56] width 34 height 14
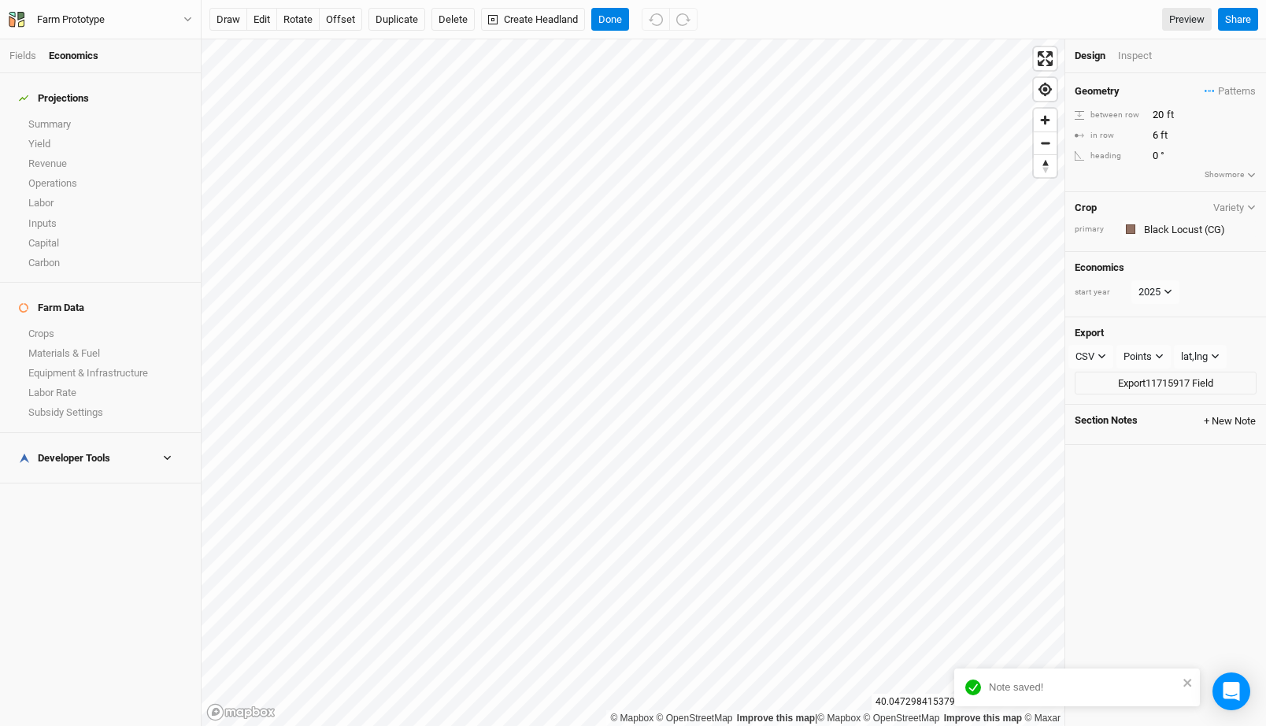
click at [1226, 420] on button "+ New Note" at bounding box center [1230, 421] width 54 height 14
type input "test"
click button "Save & Close" at bounding box center [1012, 707] width 69 height 18
click at [1127, 54] on div "Inspect" at bounding box center [1146, 56] width 56 height 14
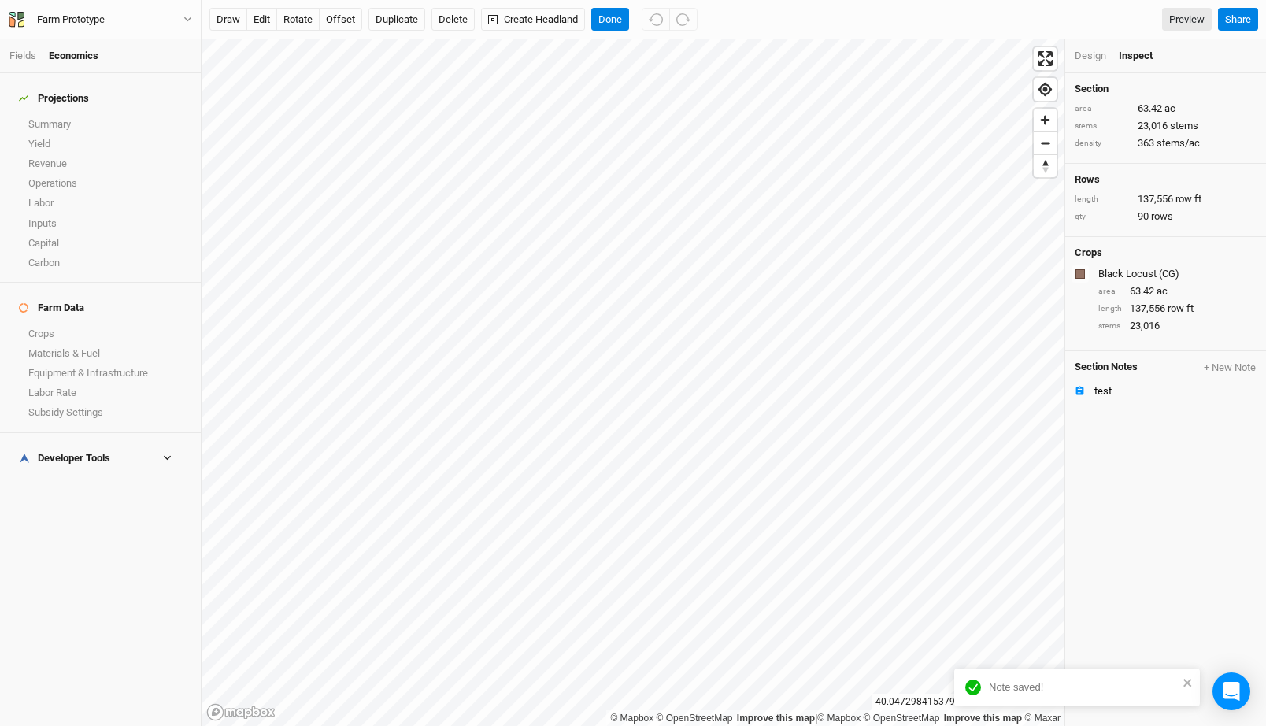
click at [1090, 53] on div "Design" at bounding box center [1090, 56] width 31 height 14
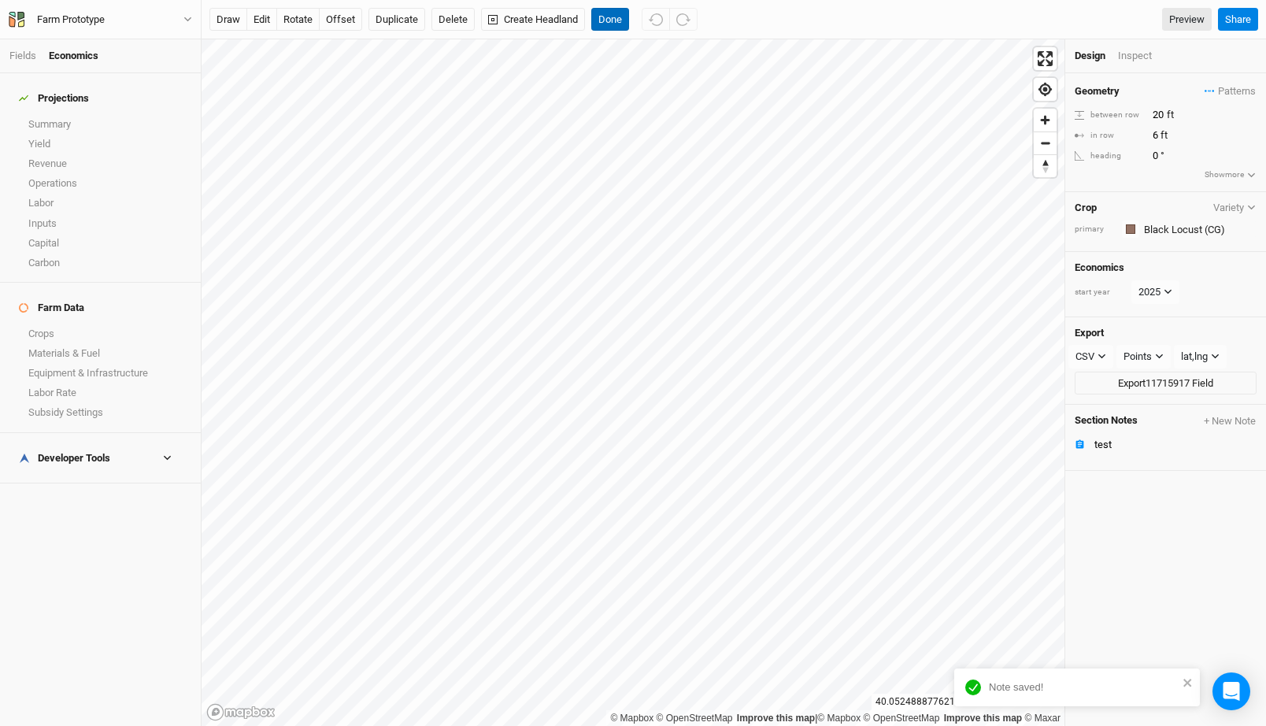
click at [618, 21] on button "Done" at bounding box center [610, 20] width 38 height 24
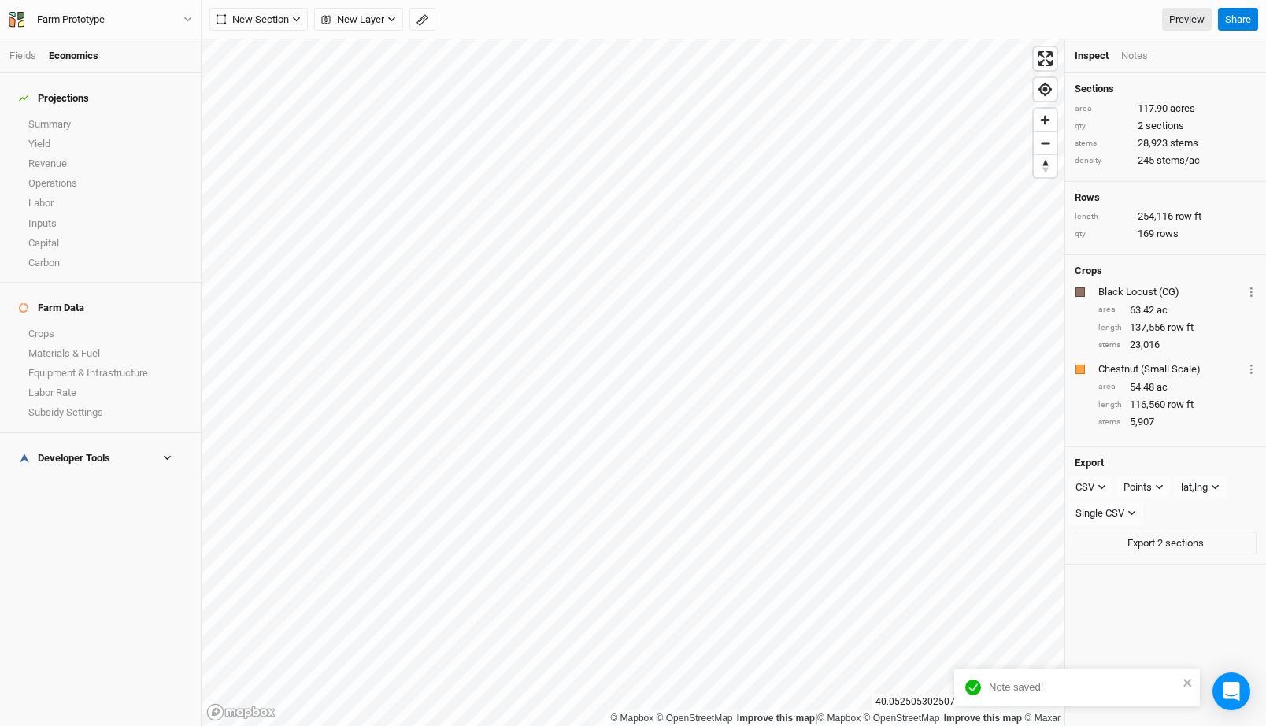
click at [1128, 59] on div "Notes" at bounding box center [1134, 56] width 27 height 14
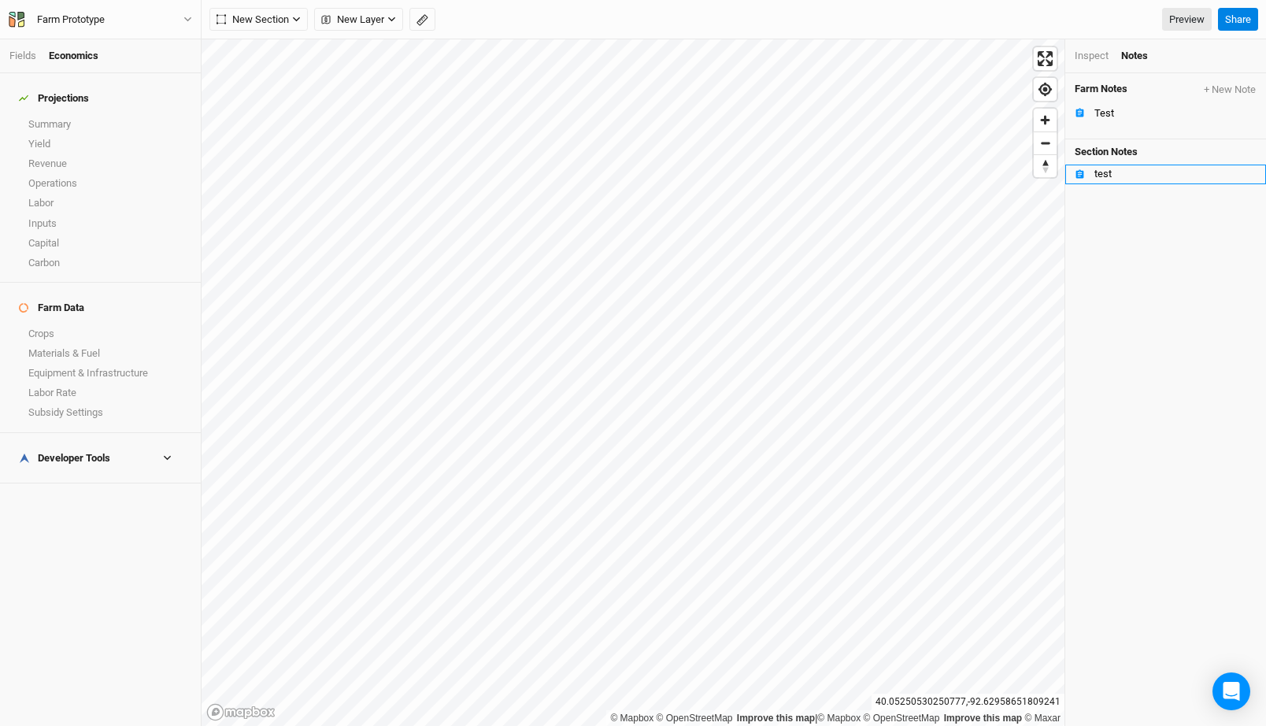
click at [1106, 170] on div "test" at bounding box center [1176, 174] width 162 height 13
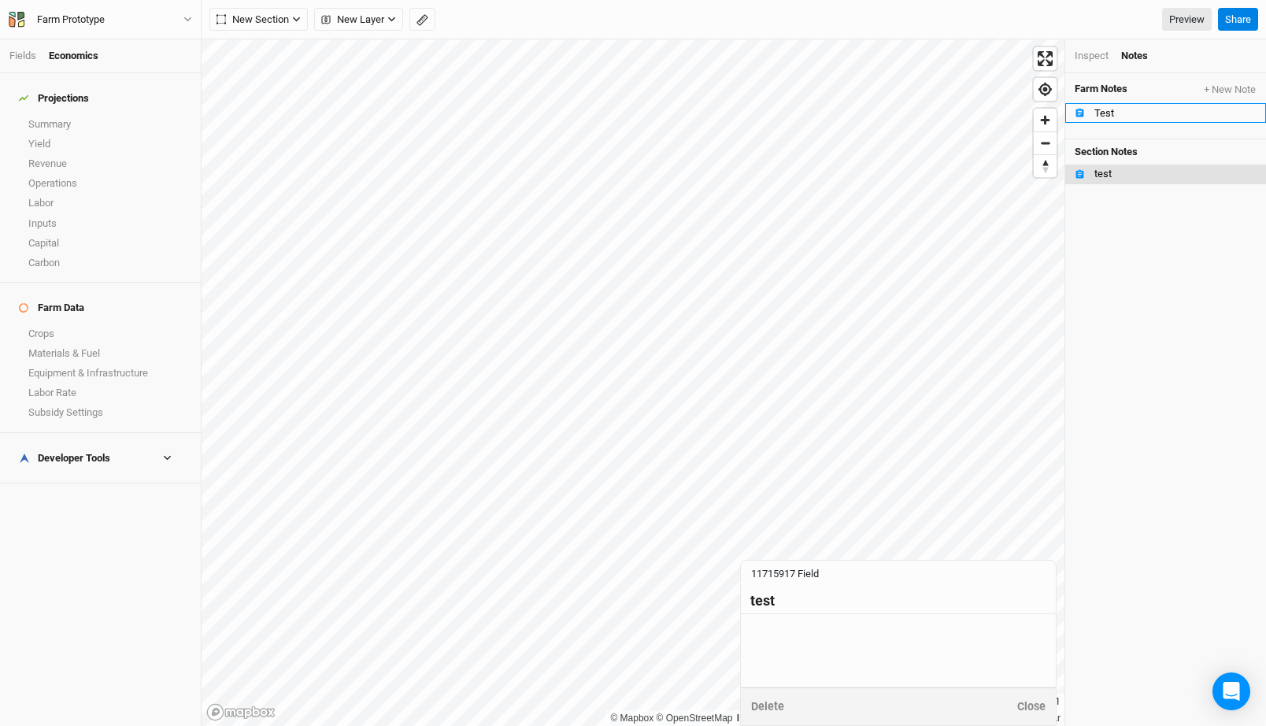
click at [1110, 117] on div "Test" at bounding box center [1176, 113] width 162 height 13
click at [1115, 178] on div "test" at bounding box center [1176, 174] width 162 height 13
click at [1103, 105] on li "Test" at bounding box center [1165, 113] width 201 height 20
click at [1123, 165] on li "test" at bounding box center [1165, 175] width 201 height 20
click at [802, 576] on button "11715917 Field" at bounding box center [784, 573] width 69 height 17
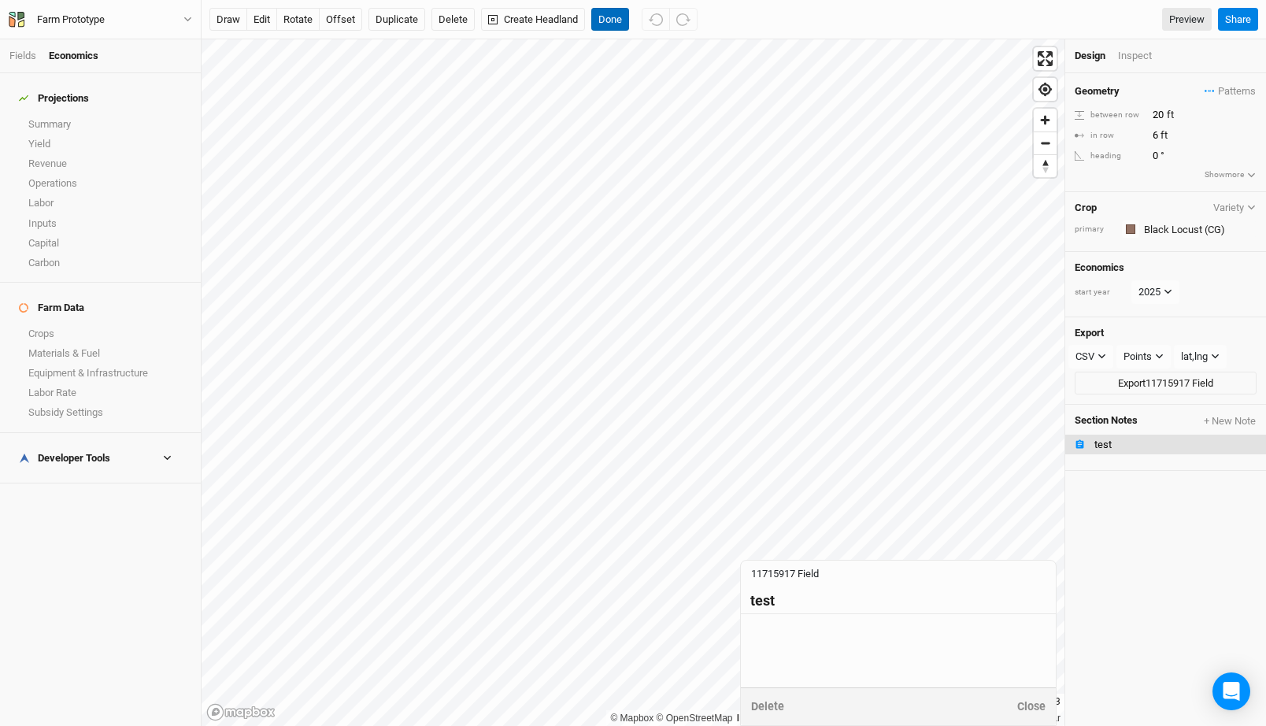
click at [612, 21] on button "Done" at bounding box center [610, 20] width 38 height 24
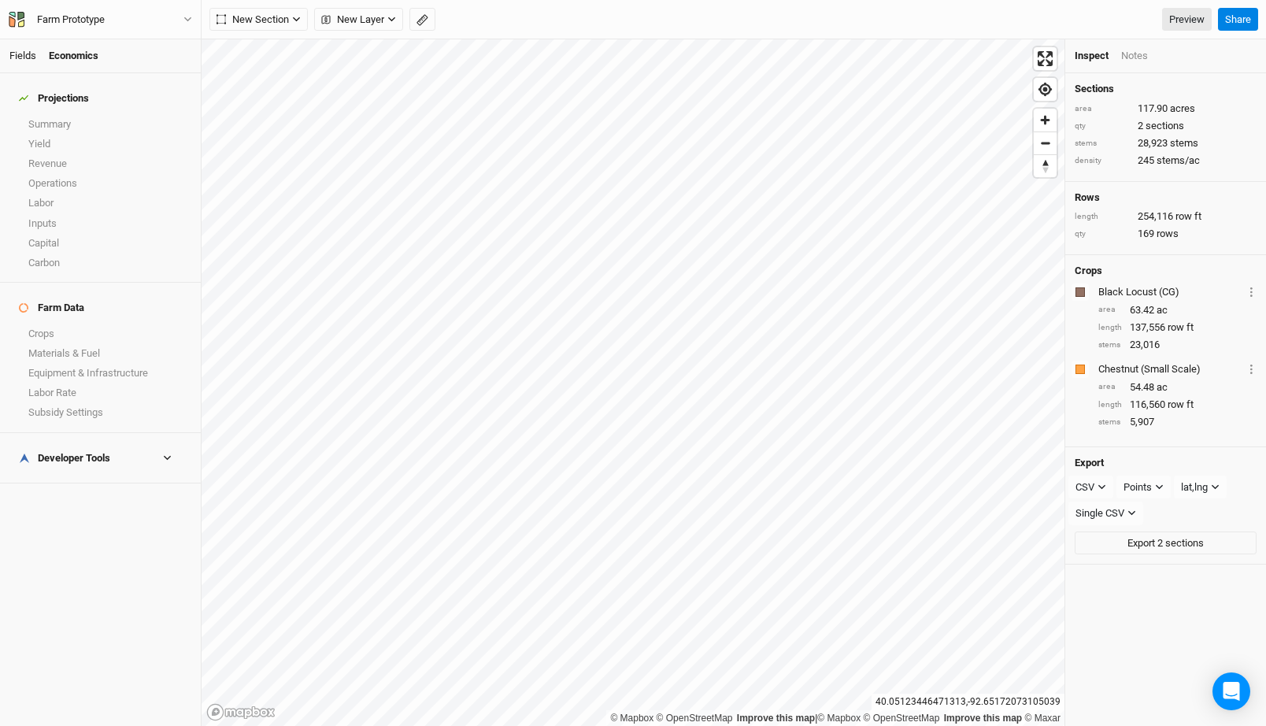
click at [35, 51] on link "Fields" at bounding box center [22, 56] width 27 height 12
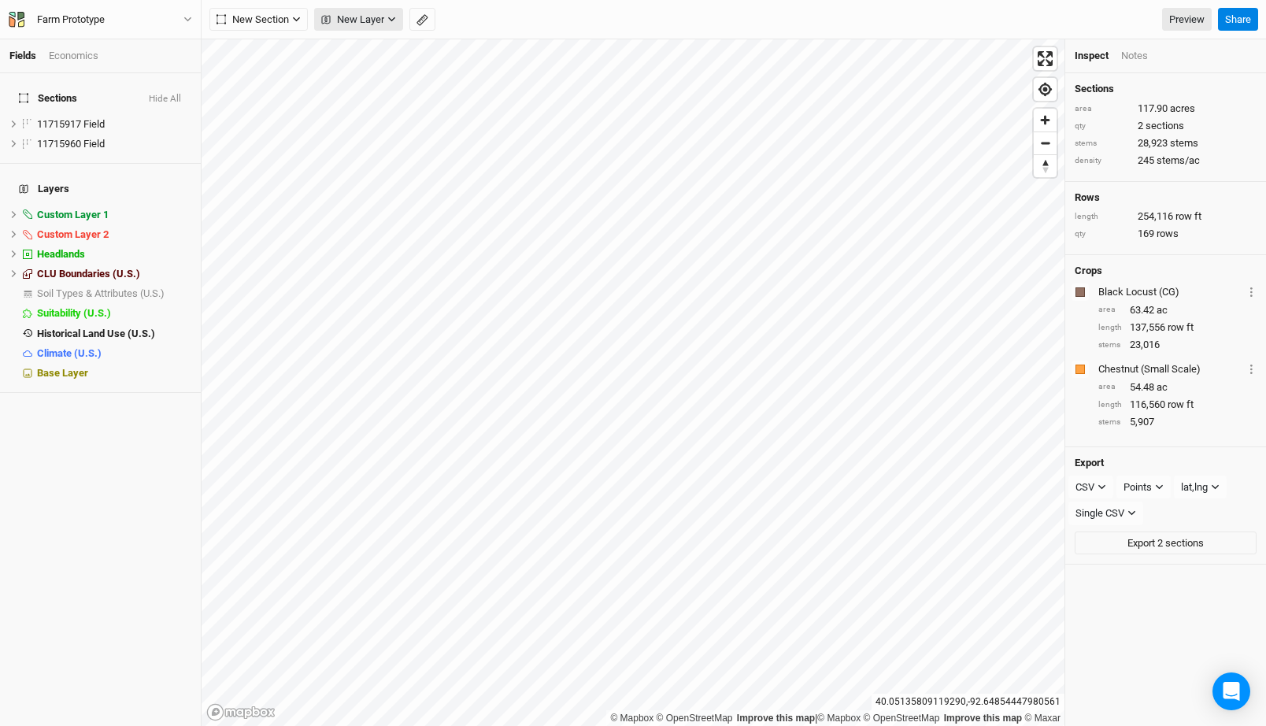
click at [368, 23] on span "New Layer" at bounding box center [352, 20] width 63 height 16
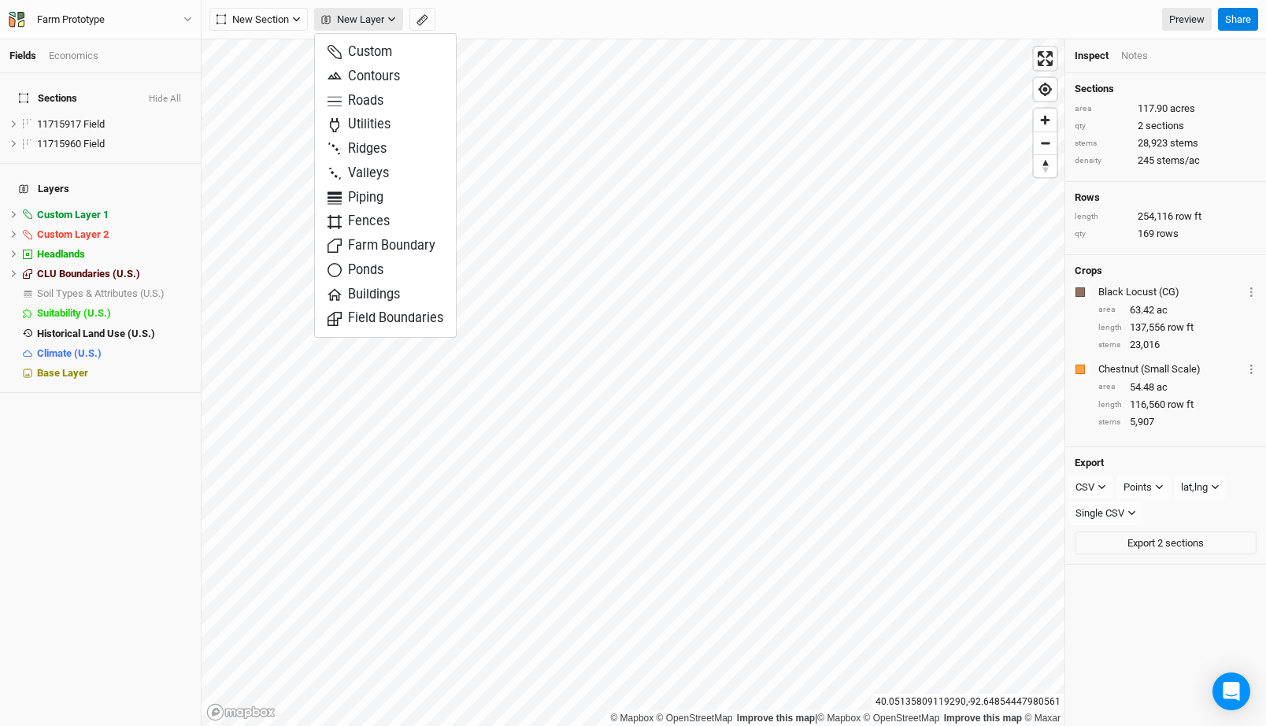
click at [376, 12] on span "New Layer" at bounding box center [352, 20] width 63 height 16
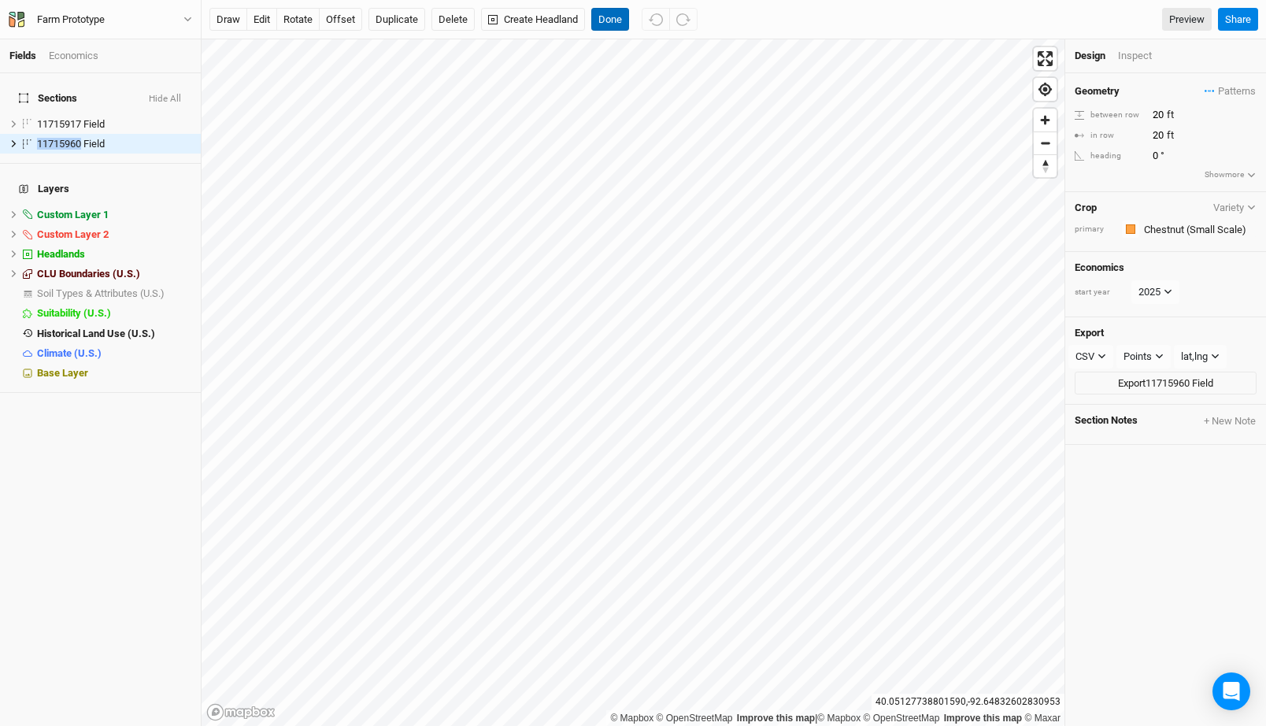
click at [612, 21] on button "Done" at bounding box center [610, 20] width 38 height 24
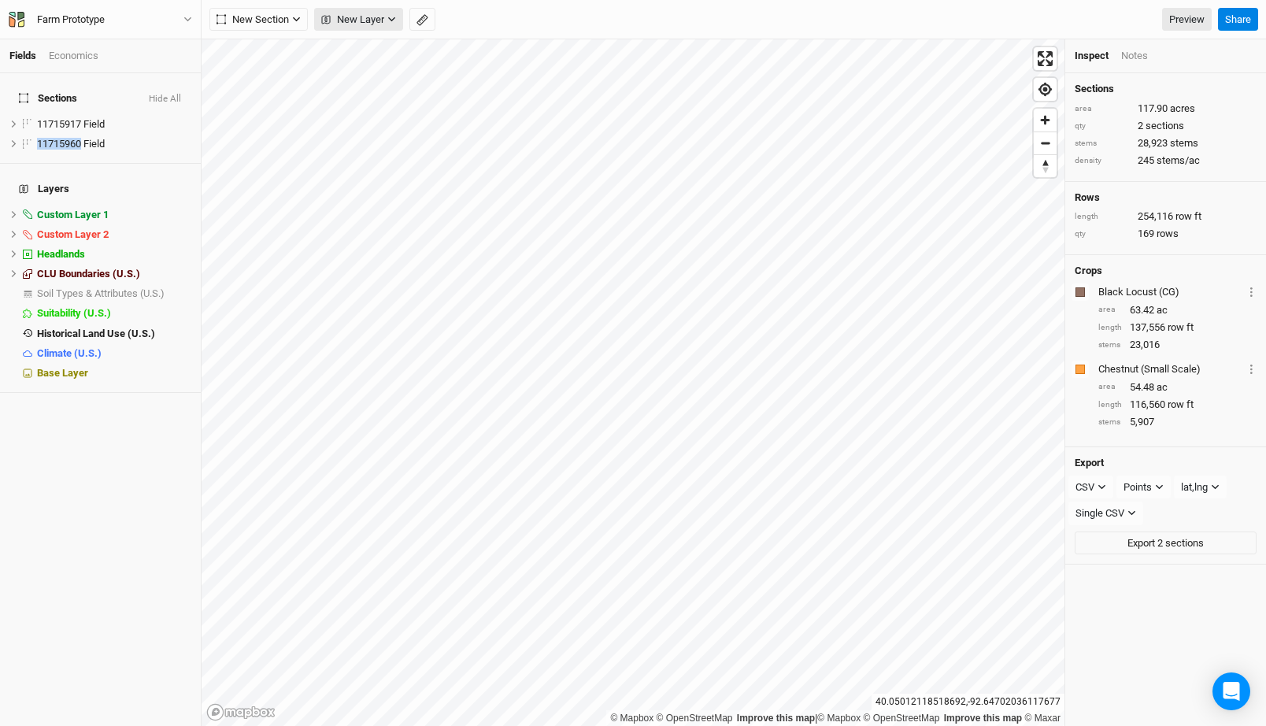
click at [386, 29] on button "New Layer" at bounding box center [358, 20] width 89 height 24
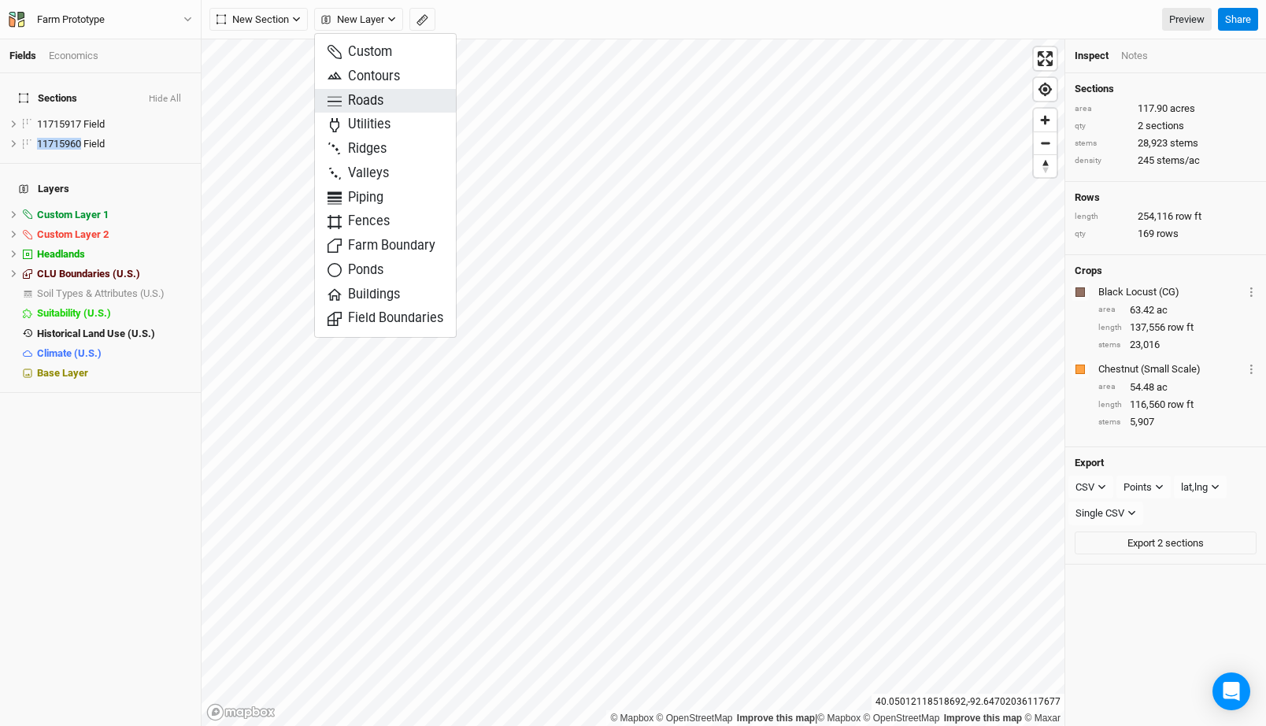
click at [374, 95] on span "Roads" at bounding box center [356, 101] width 56 height 18
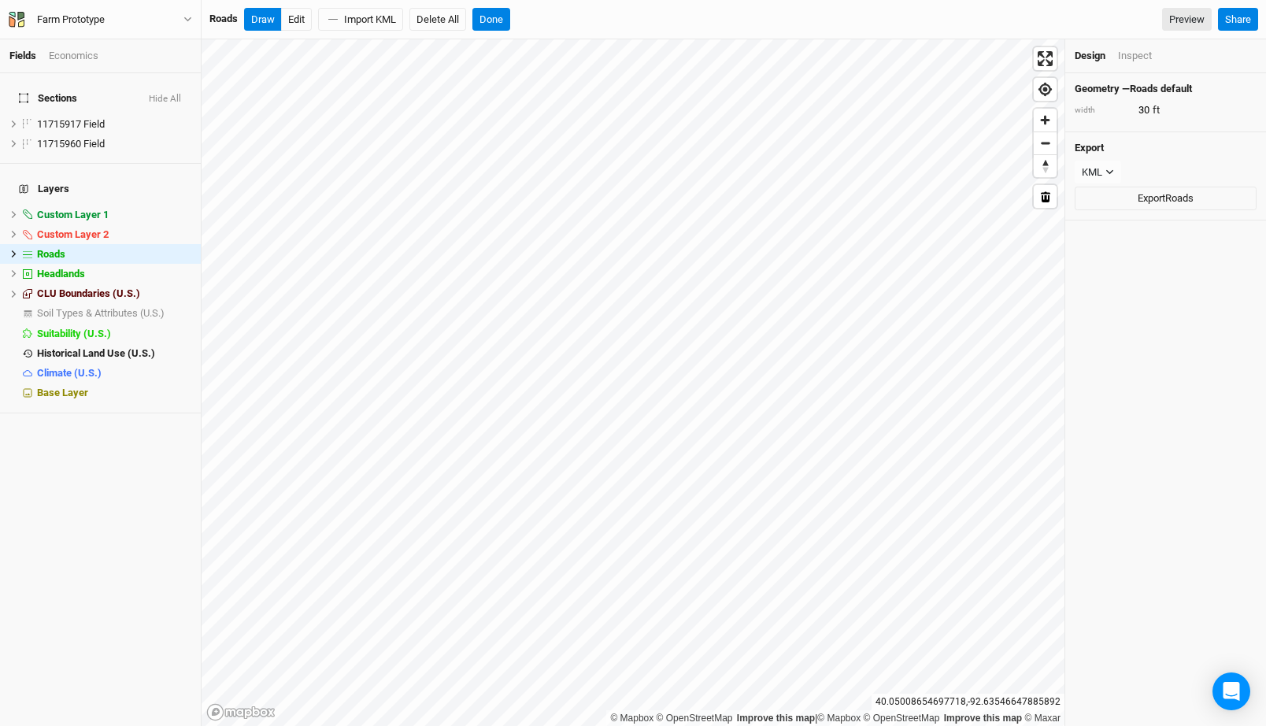
click at [1137, 61] on div "Inspect" at bounding box center [1135, 56] width 34 height 14
click at [1093, 50] on div "Design" at bounding box center [1090, 56] width 31 height 14
click at [1153, 54] on li "Inspect" at bounding box center [1141, 56] width 46 height 14
click at [1138, 54] on div "Inspect" at bounding box center [1135, 56] width 34 height 14
click at [507, 13] on button "Done" at bounding box center [491, 20] width 38 height 24
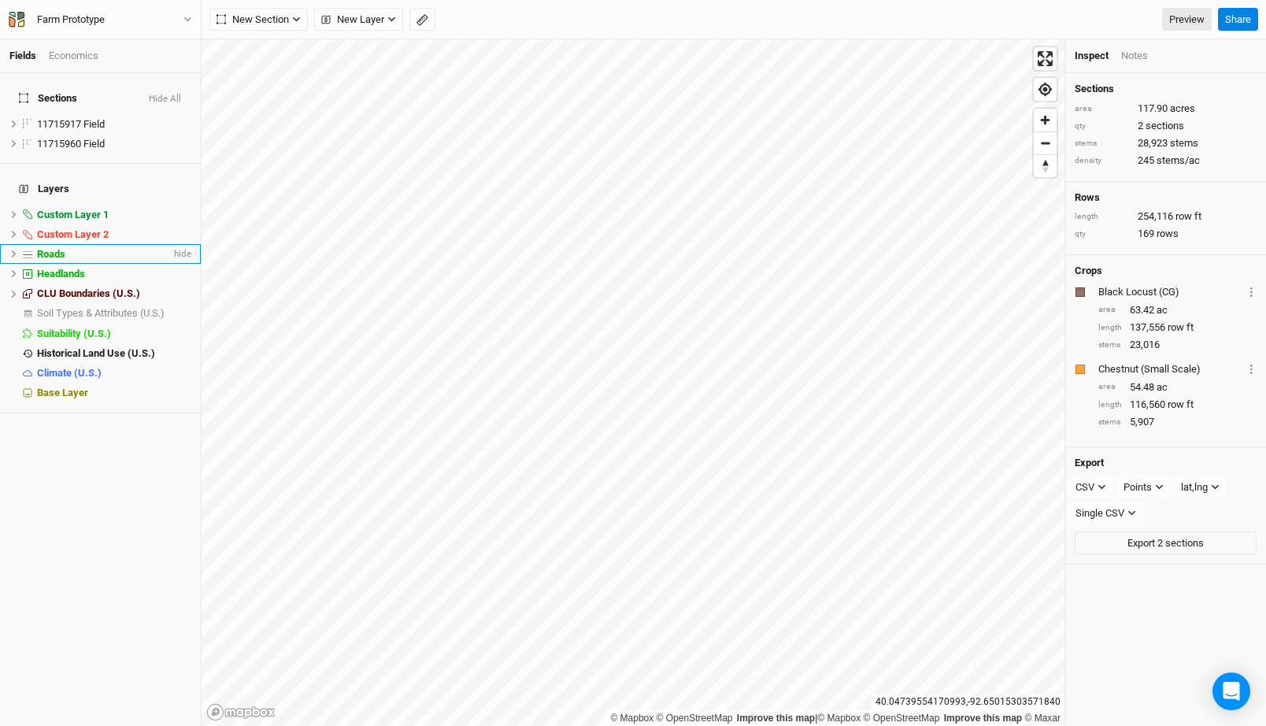
click at [81, 248] on div "Roads" at bounding box center [104, 254] width 134 height 13
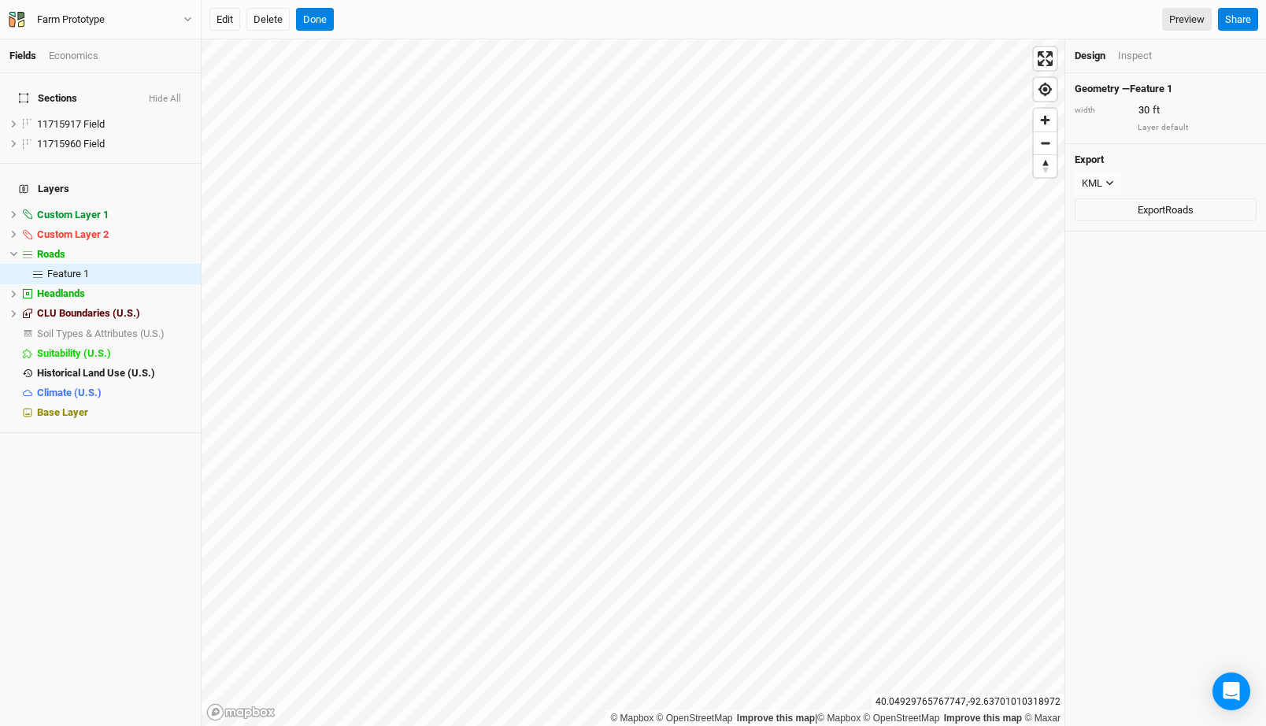
click at [1138, 57] on div "Inspect" at bounding box center [1135, 56] width 34 height 14
click at [1167, 104] on span "ft" at bounding box center [1168, 109] width 7 height 14
click at [1124, 125] on div "Feature length 2,799 ft" at bounding box center [1165, 101] width 201 height 56
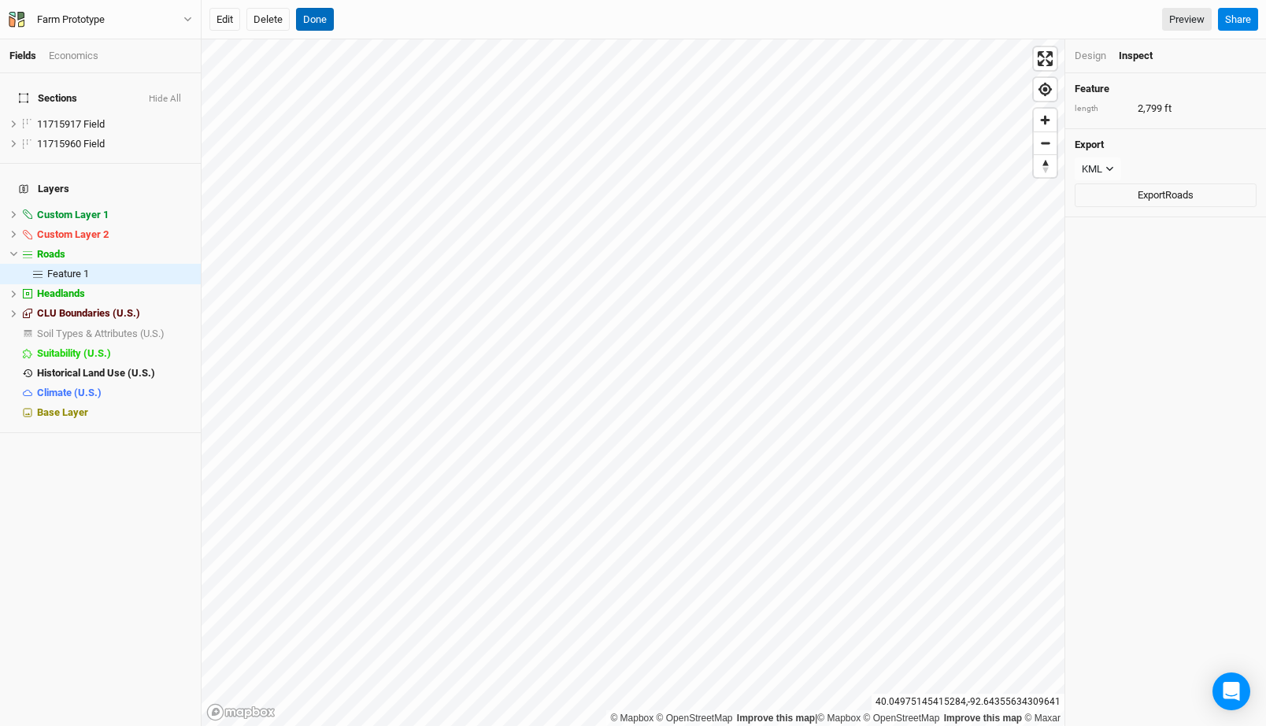
click at [318, 16] on button "Done" at bounding box center [315, 20] width 38 height 24
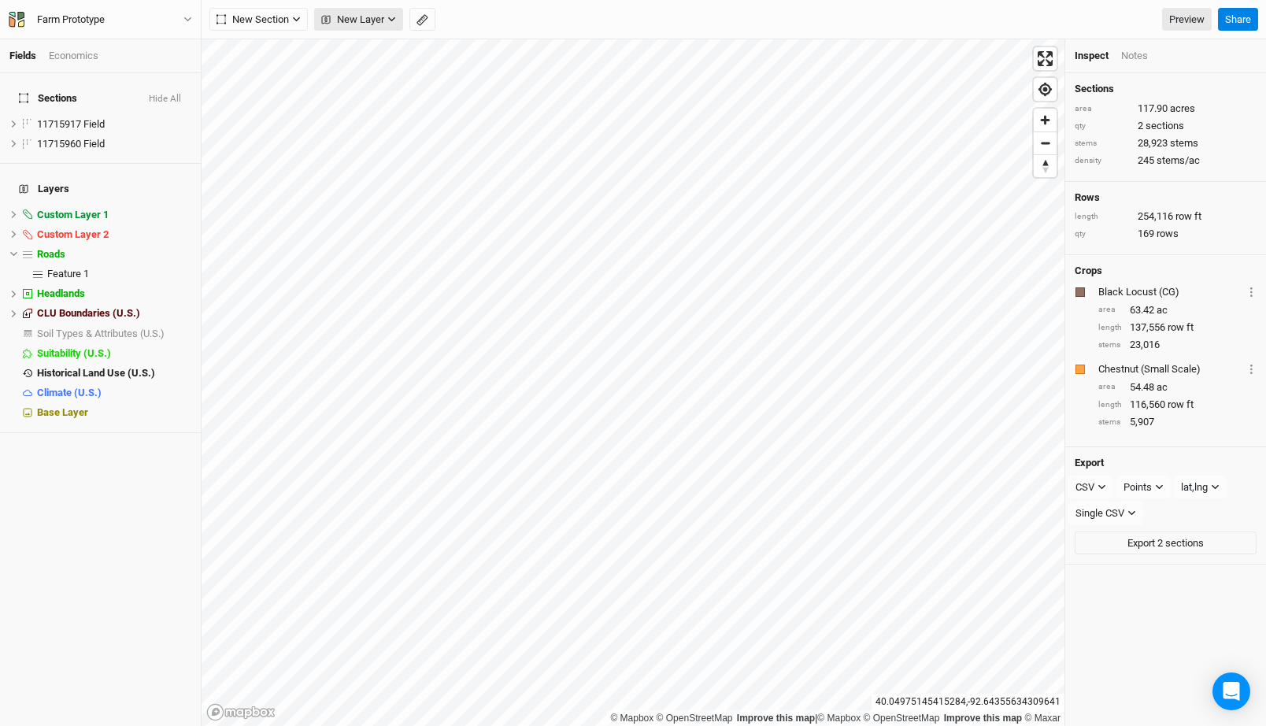
click at [397, 19] on button "New Layer" at bounding box center [358, 20] width 89 height 24
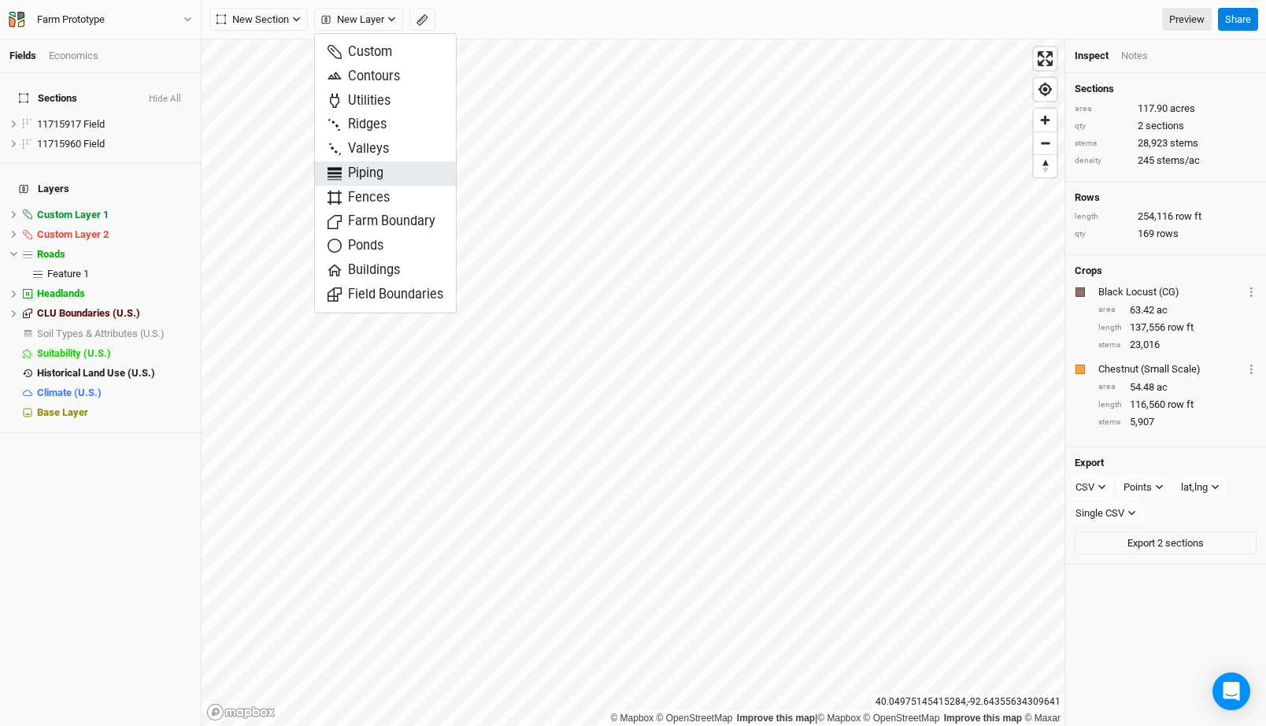
click at [372, 176] on span "Piping" at bounding box center [356, 174] width 56 height 18
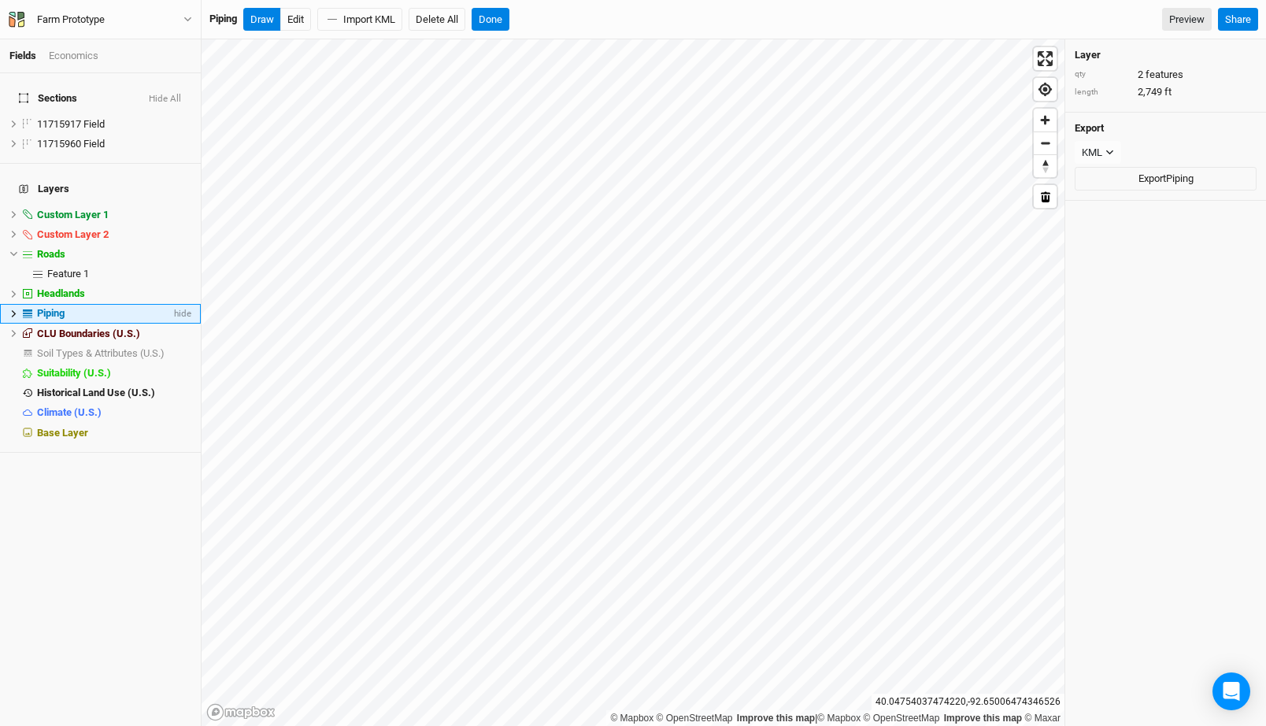
click at [13, 309] on icon at bounding box center [13, 313] width 9 height 9
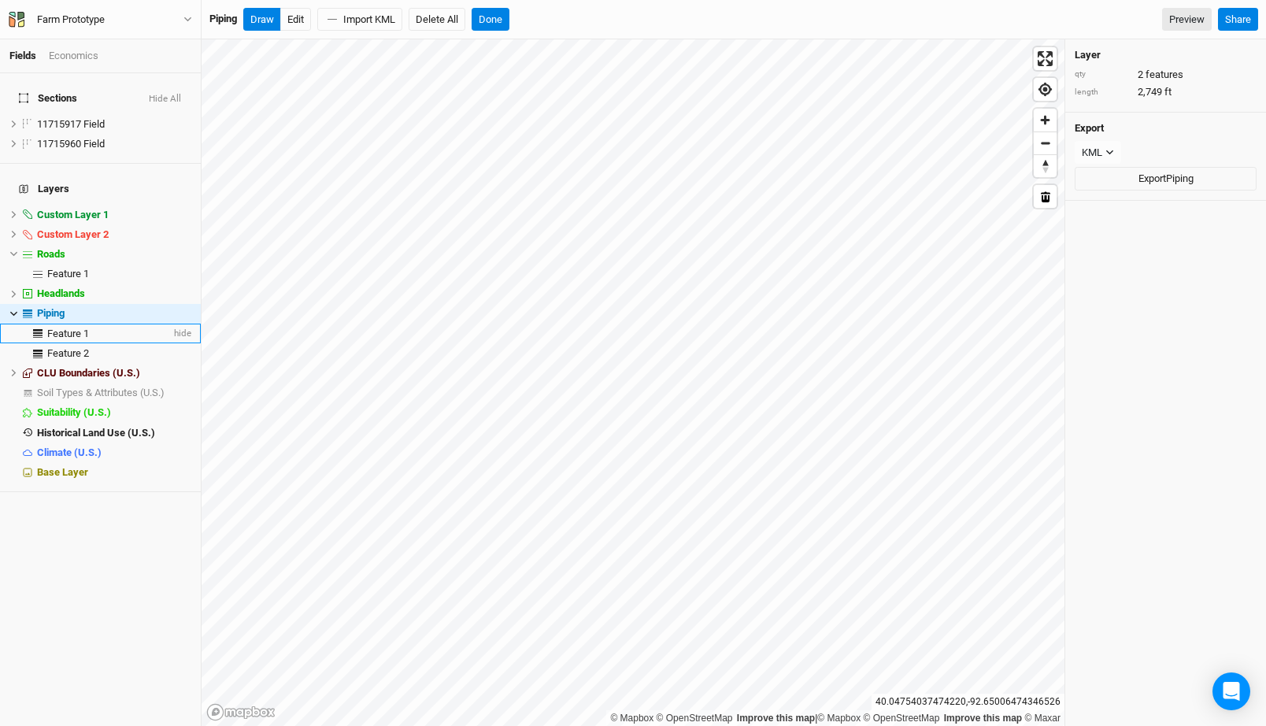
click at [68, 328] on span "Feature 1" at bounding box center [68, 334] width 42 height 12
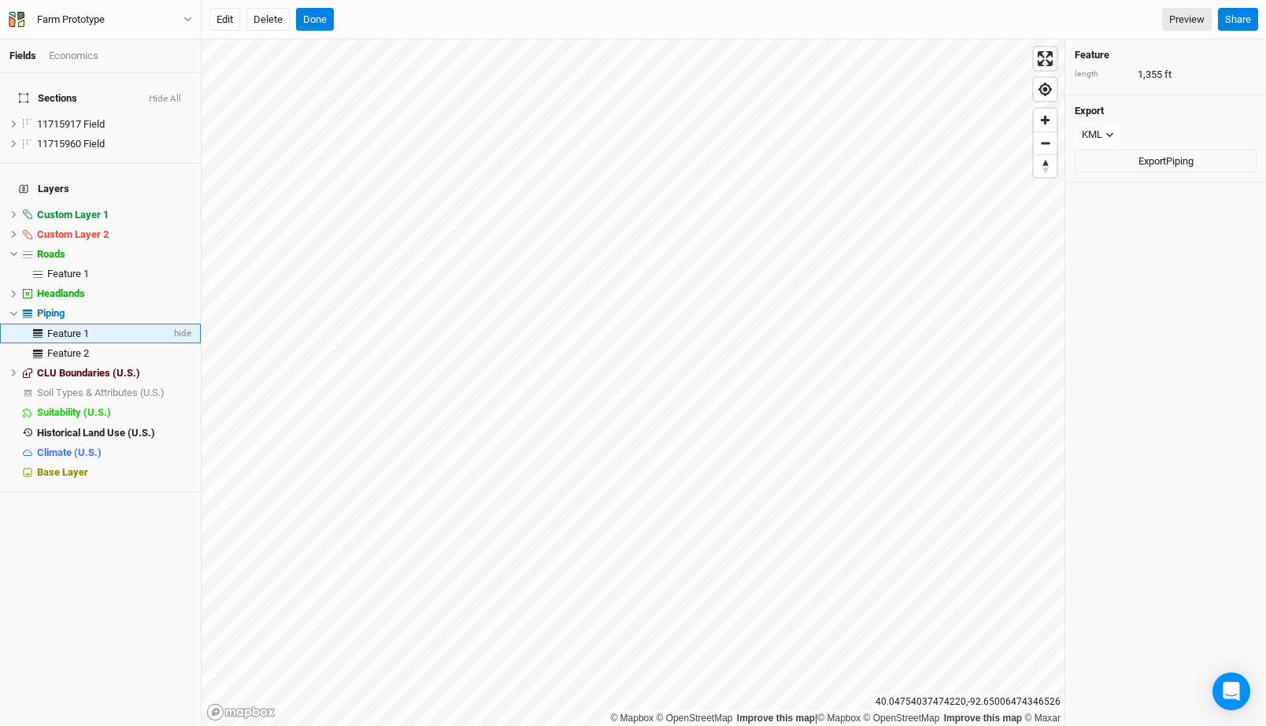
click at [68, 328] on span "Feature 1" at bounding box center [68, 334] width 42 height 12
type input "G"
type input "Header 1"
click at [90, 347] on div "Feature 2" at bounding box center [109, 353] width 124 height 13
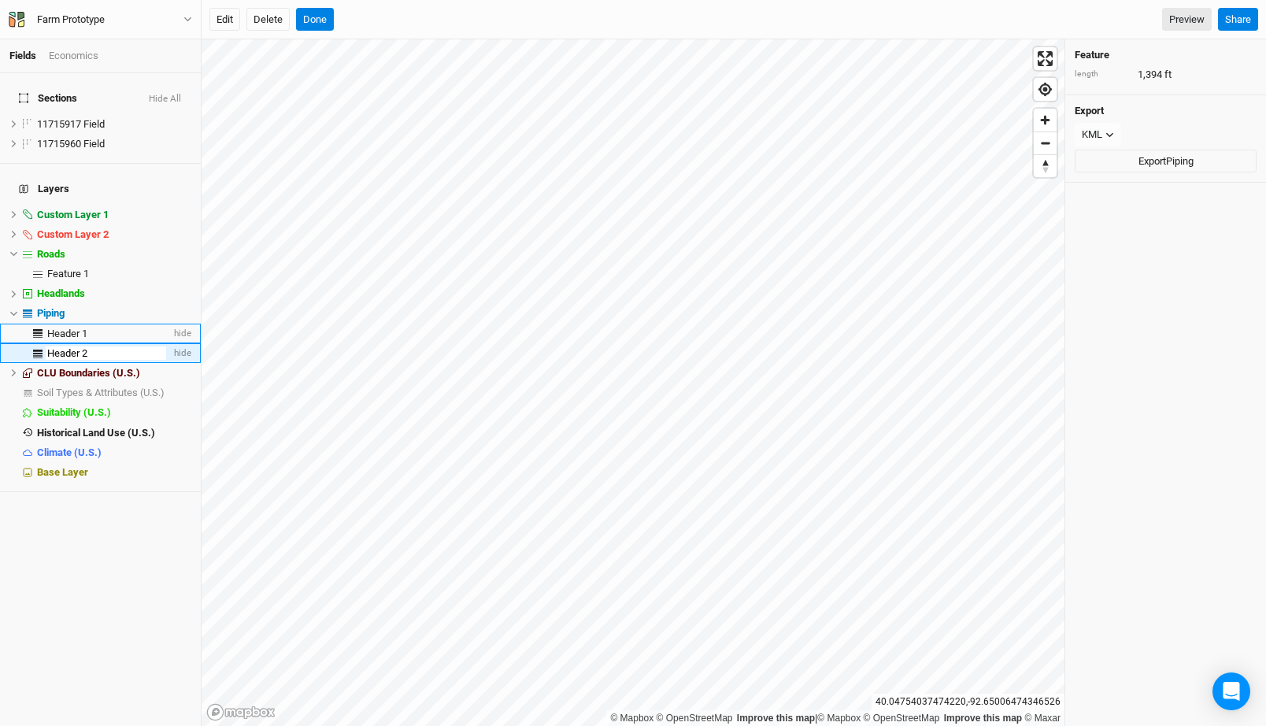
type input "Header 2"
click at [83, 328] on span "Header 1" at bounding box center [67, 334] width 40 height 12
click at [88, 347] on div "Header 2" at bounding box center [109, 353] width 124 height 13
click at [90, 328] on div "Header 1" at bounding box center [109, 334] width 124 height 13
click at [92, 347] on div "Header 2" at bounding box center [109, 353] width 124 height 13
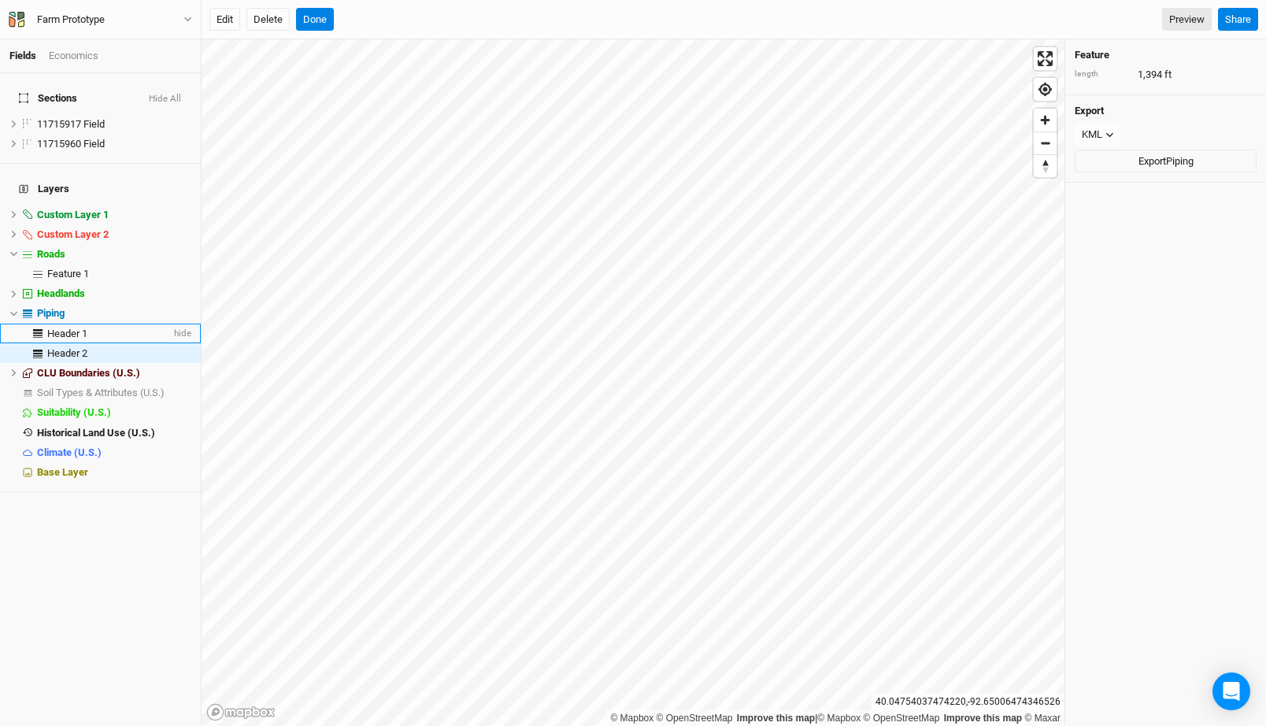
click at [96, 324] on li "Header 1 hide" at bounding box center [100, 334] width 201 height 20
click at [91, 347] on div "Header 2" at bounding box center [109, 353] width 124 height 13
click at [74, 328] on span "Header 1" at bounding box center [67, 334] width 40 height 12
click at [86, 324] on li "Header 1 hide" at bounding box center [100, 334] width 201 height 20
click at [87, 347] on span "Header 2" at bounding box center [67, 353] width 40 height 12
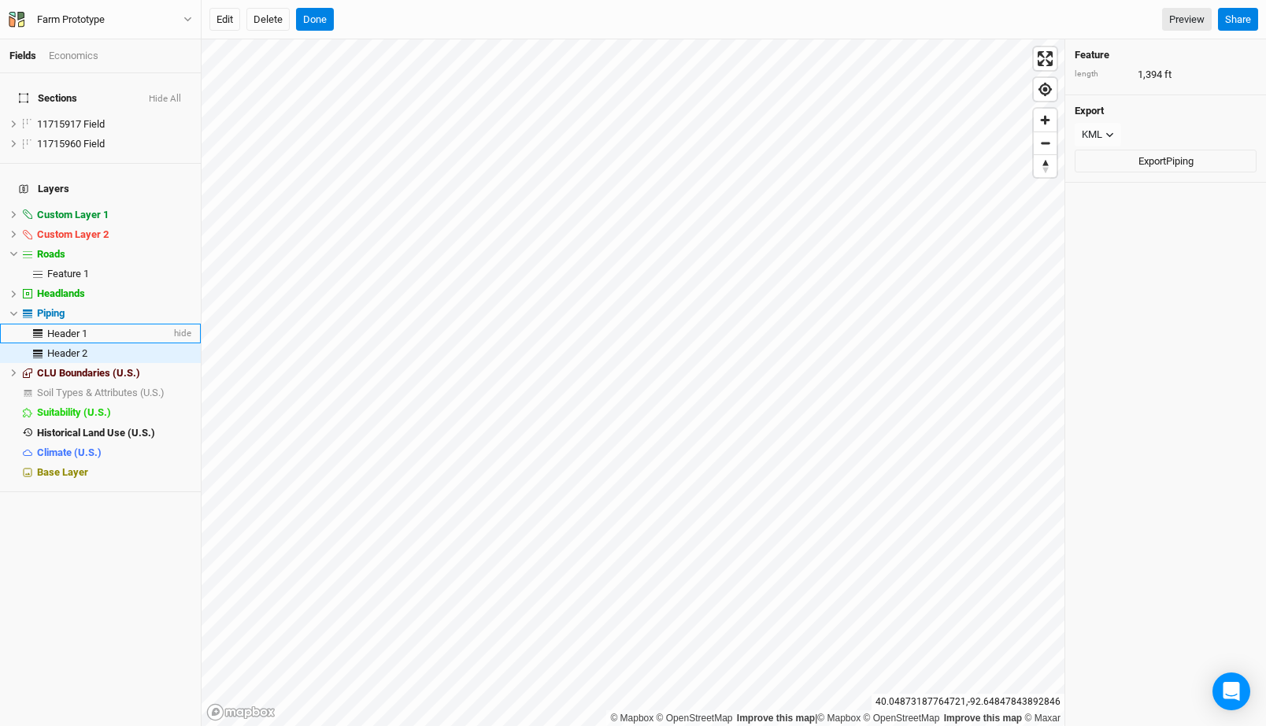
click at [94, 328] on div "Header 1" at bounding box center [109, 334] width 124 height 13
click at [94, 347] on div "Header 2" at bounding box center [109, 353] width 124 height 13
click at [102, 328] on div "Header 1" at bounding box center [109, 334] width 124 height 13
click at [98, 347] on div "Header 2" at bounding box center [109, 353] width 124 height 13
click at [94, 328] on div "Header 1" at bounding box center [109, 334] width 124 height 13
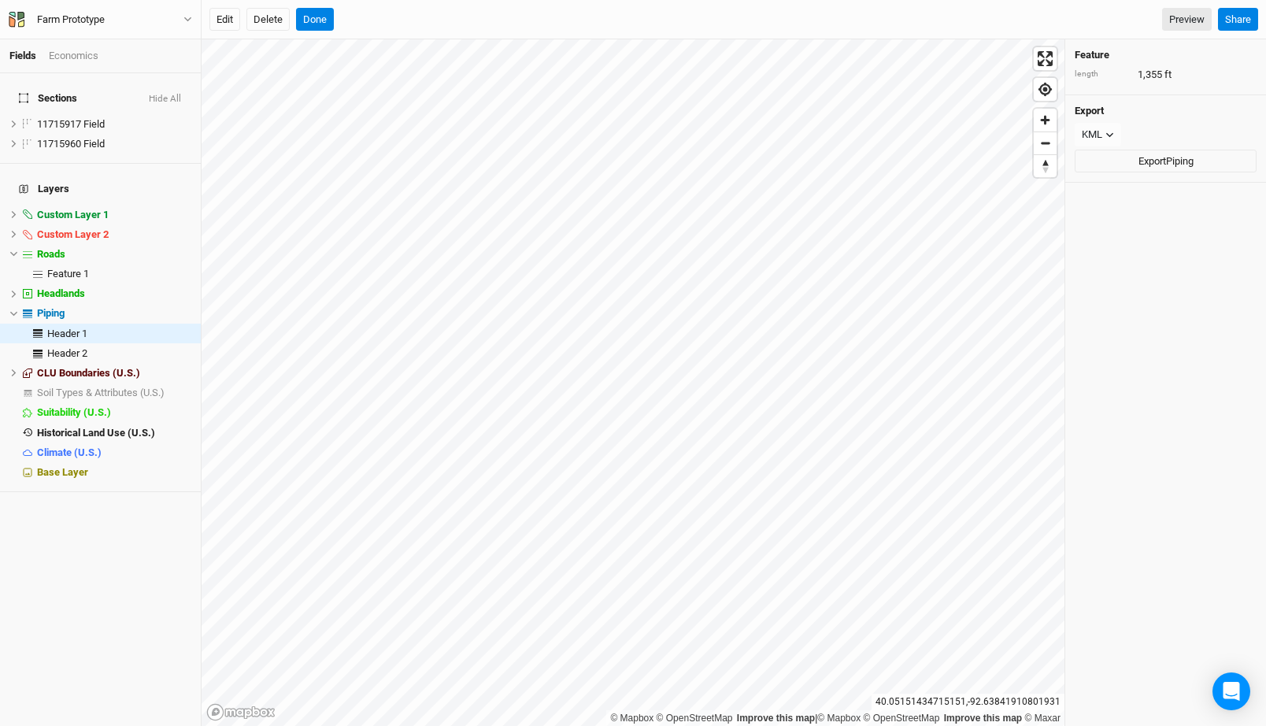
click at [1175, 76] on div "length 1,355 ft" at bounding box center [1166, 75] width 182 height 14
click at [1232, 76] on div "length 1,355 ft" at bounding box center [1166, 75] width 182 height 14
click at [12, 290] on icon at bounding box center [13, 294] width 9 height 9
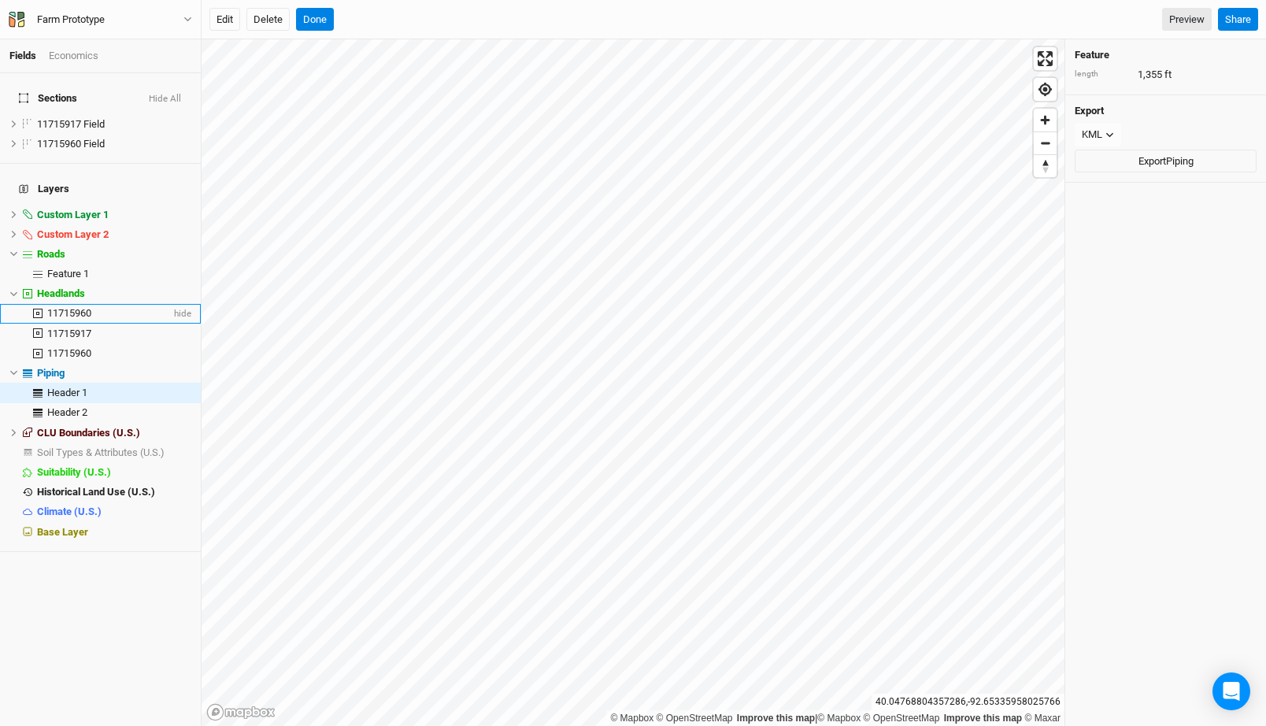
click at [58, 307] on span "11715960" at bounding box center [69, 313] width 44 height 12
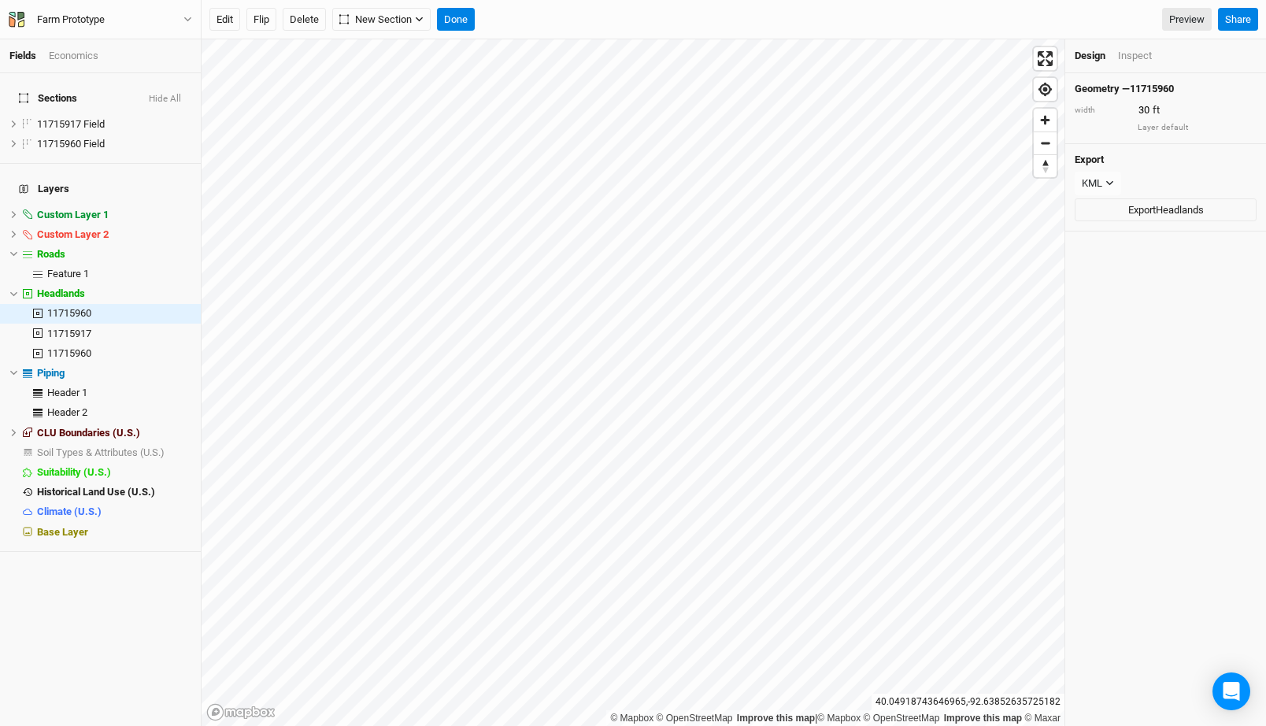
click at [1141, 50] on div "Inspect" at bounding box center [1135, 56] width 34 height 14
click at [1166, 115] on div "Feature area 3.95 ac" at bounding box center [1165, 101] width 201 height 56
click at [1191, 109] on div "area 3.95 ac" at bounding box center [1166, 109] width 182 height 14
click at [88, 466] on span "Suitability (U.S.)" at bounding box center [74, 472] width 74 height 12
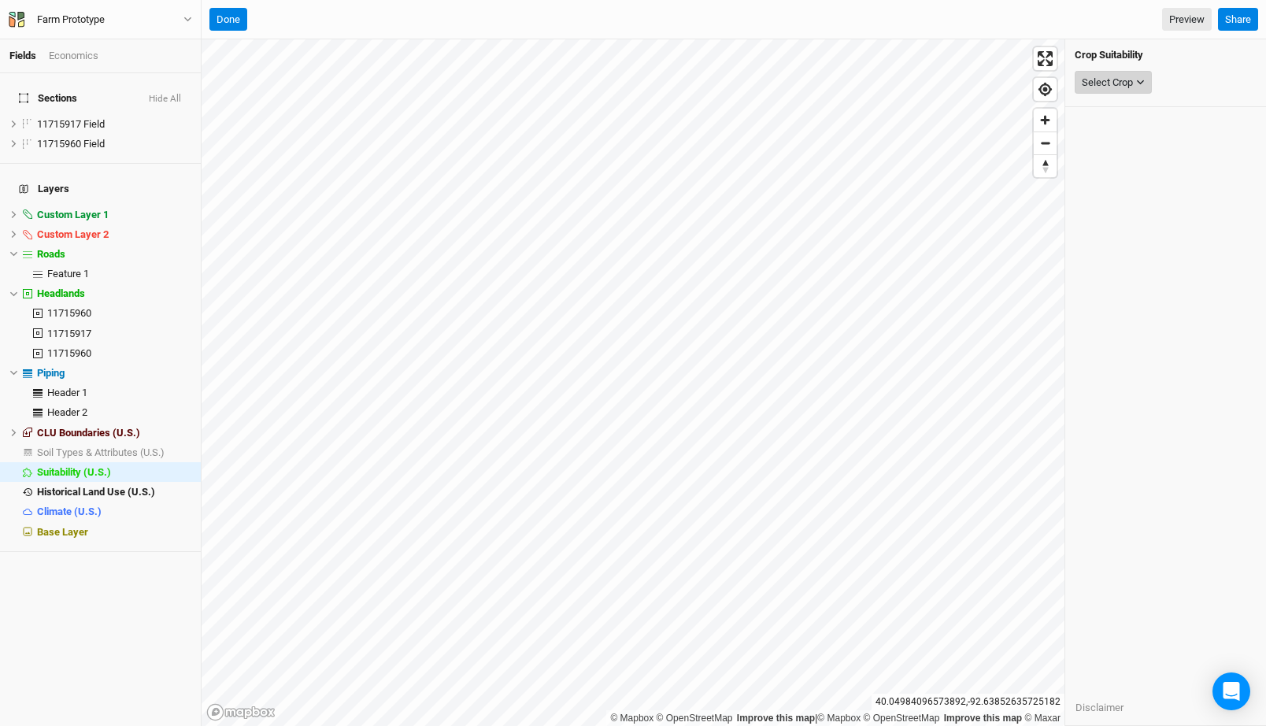
click at [1095, 84] on div "Select Crop" at bounding box center [1107, 83] width 51 height 16
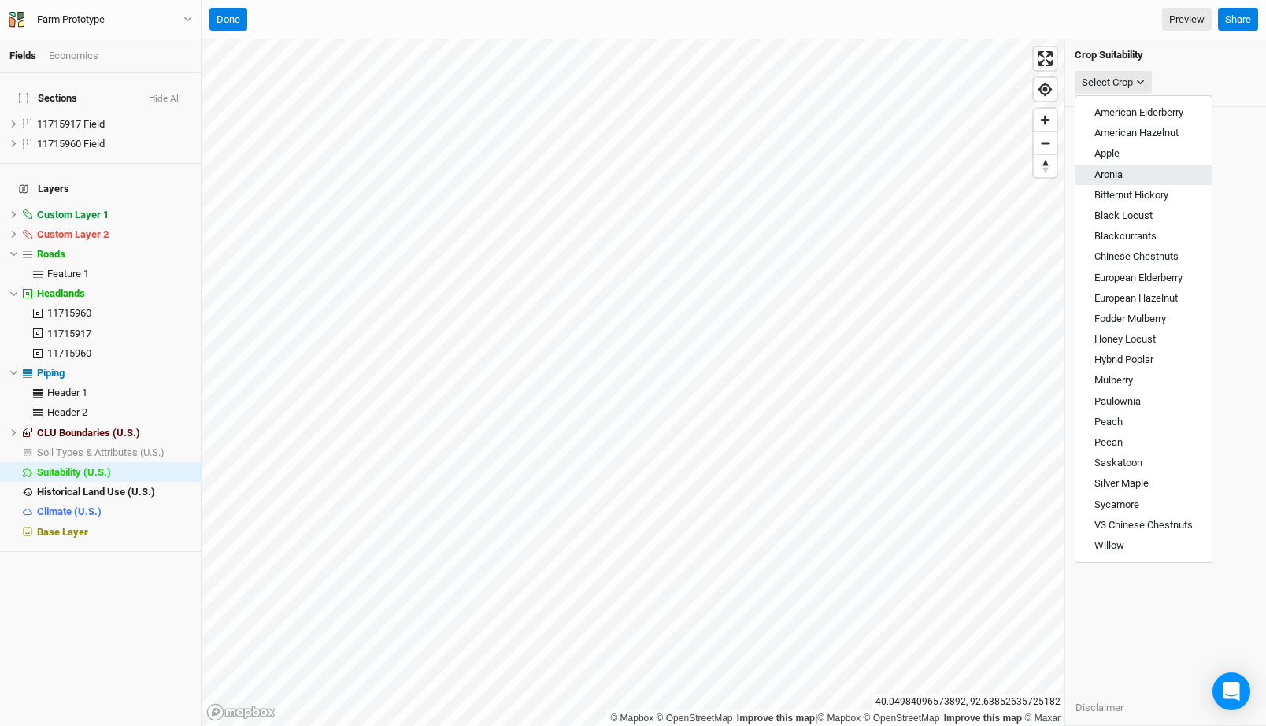
click at [1124, 172] on button "Aronia" at bounding box center [1144, 175] width 136 height 20
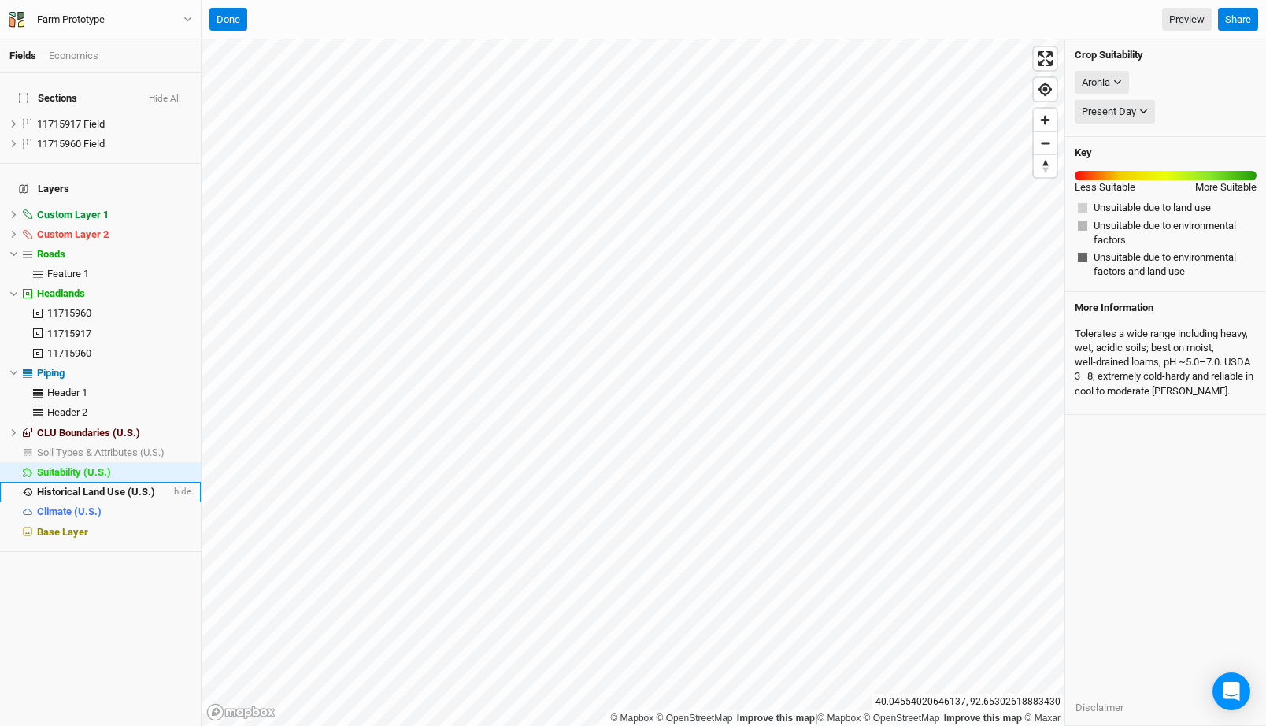
click at [91, 486] on span "Historical Land Use (U.S.)" at bounding box center [96, 492] width 118 height 12
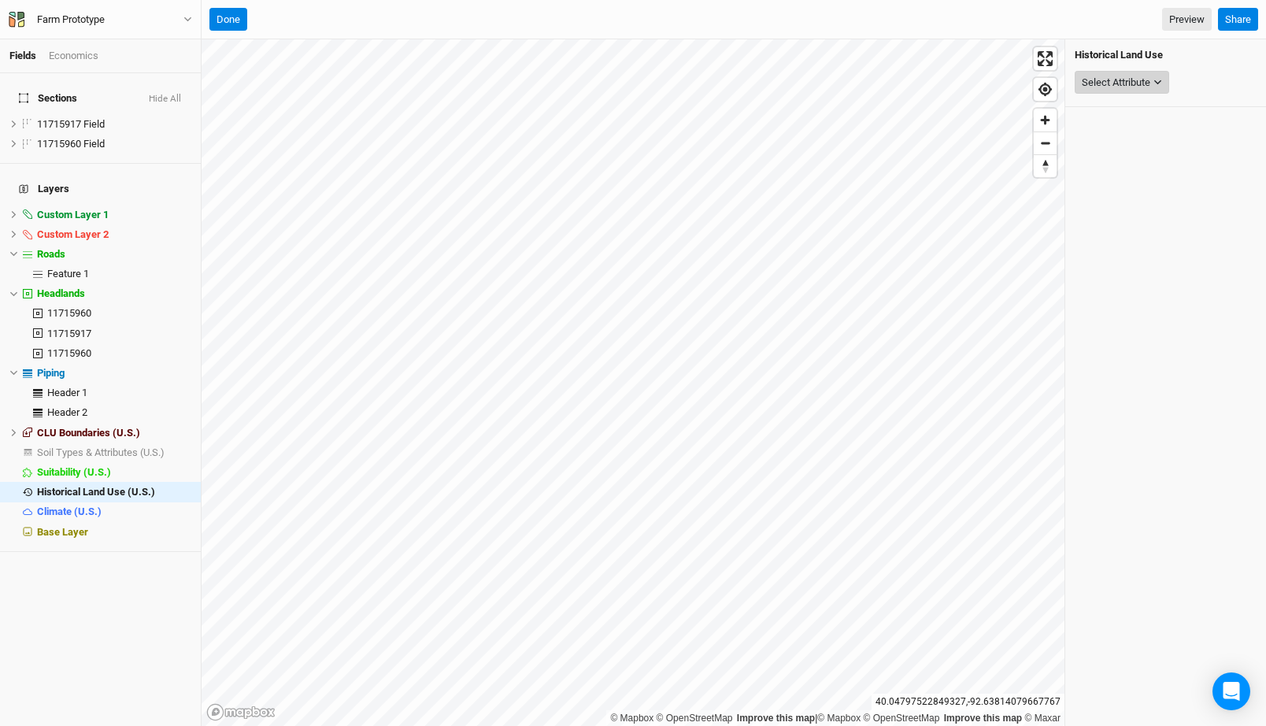
click at [1139, 78] on div "Select Attribute" at bounding box center [1116, 83] width 69 height 16
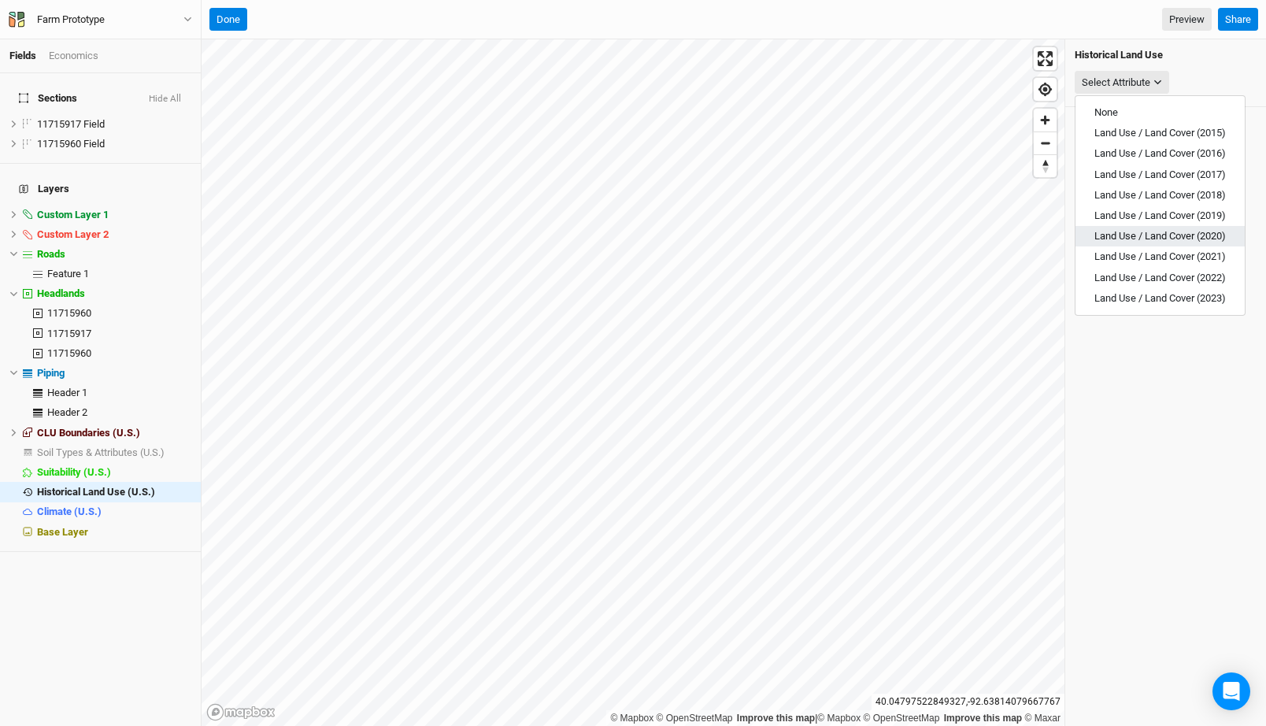
click at [1132, 232] on span "Land Use / Land Cover (2020)" at bounding box center [1161, 236] width 132 height 12
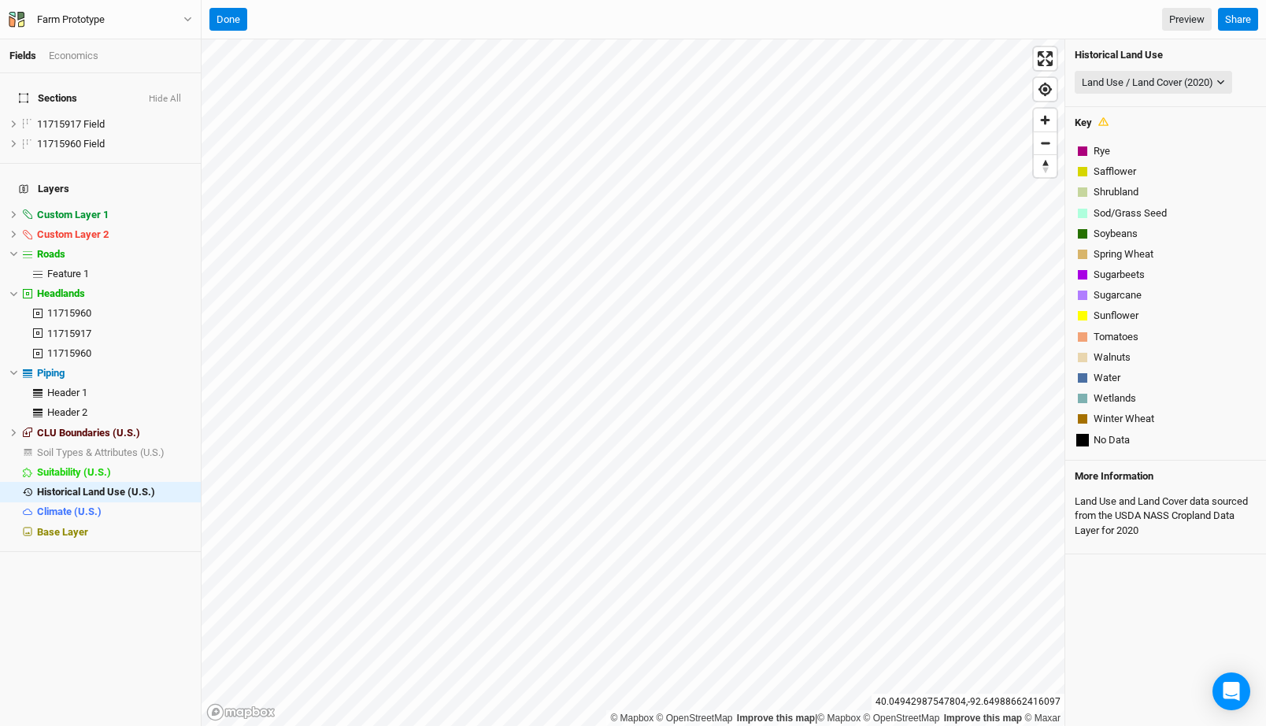
scroll to position [472, 0]
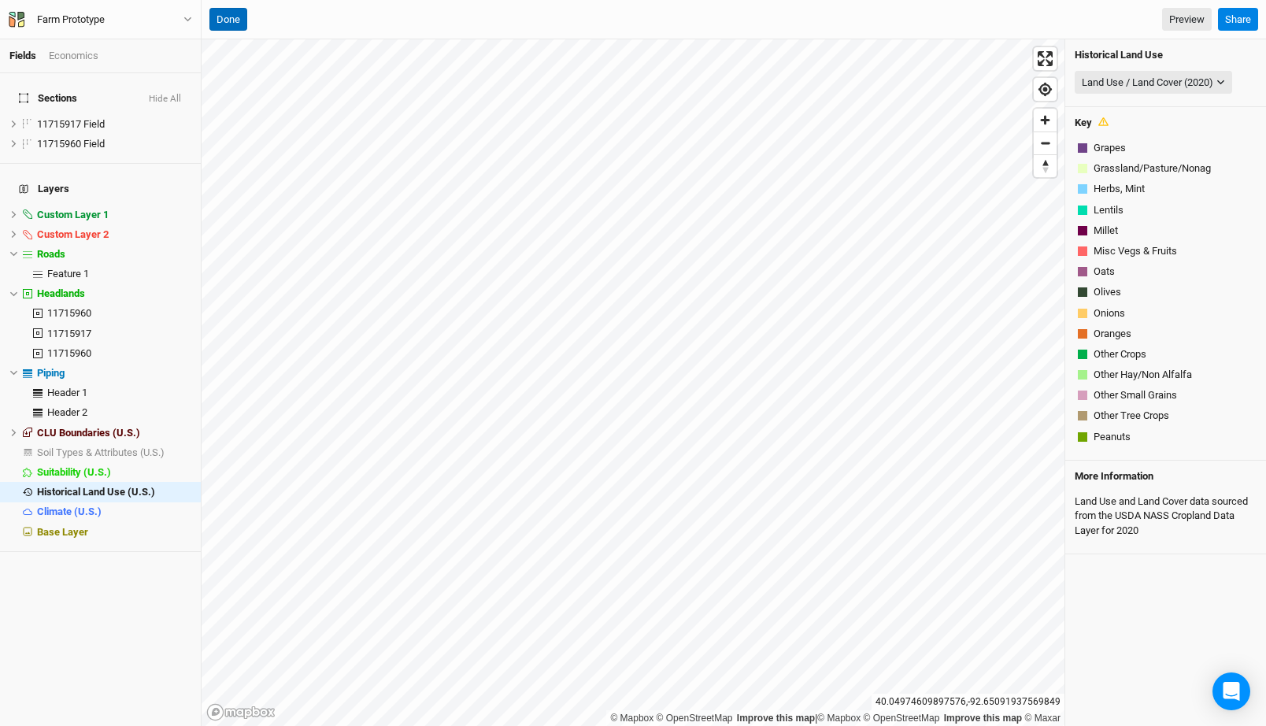
click at [231, 13] on button "Done" at bounding box center [228, 20] width 38 height 24
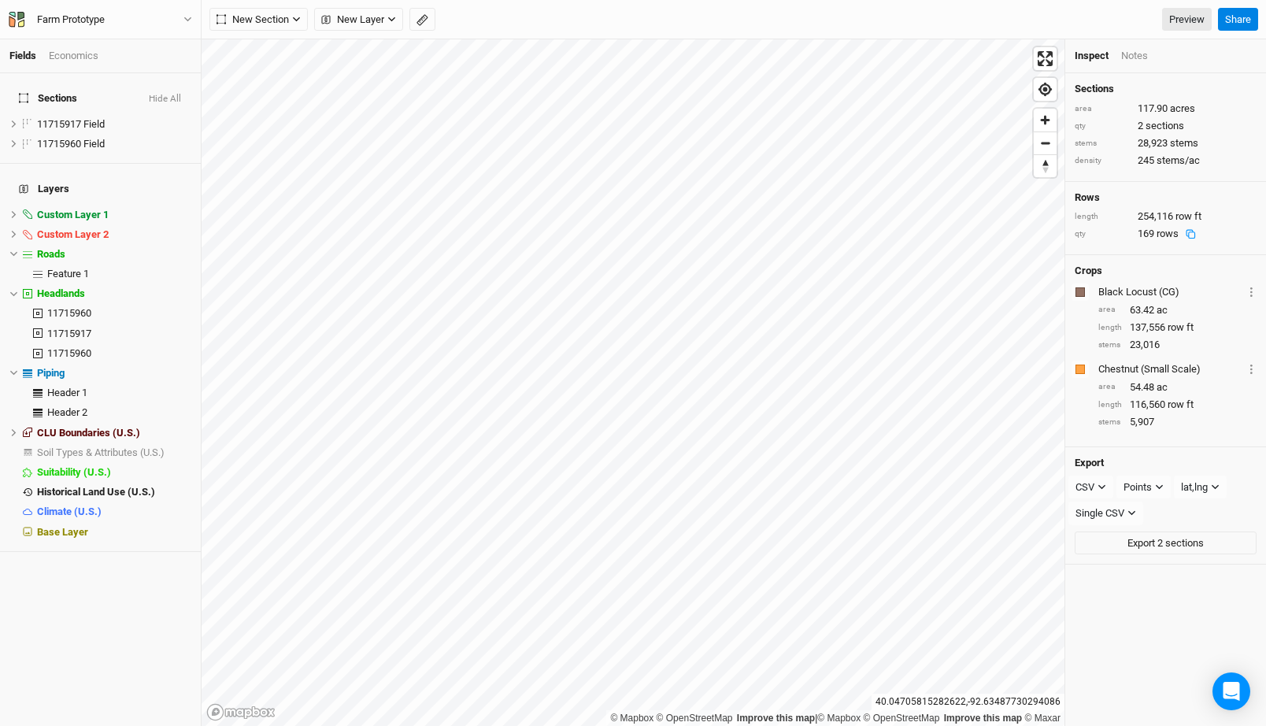
click at [1180, 235] on button at bounding box center [1191, 234] width 24 height 12
click at [1205, 166] on button at bounding box center [1212, 161] width 24 height 12
click at [1206, 140] on icon at bounding box center [1209, 142] width 6 height 6
click at [1202, 125] on button at bounding box center [1196, 126] width 24 height 12
click at [1203, 98] on div "Sections area 117.90 acres qty 2 sections stems 28,923 stems density 245 stems/…" at bounding box center [1165, 127] width 201 height 108
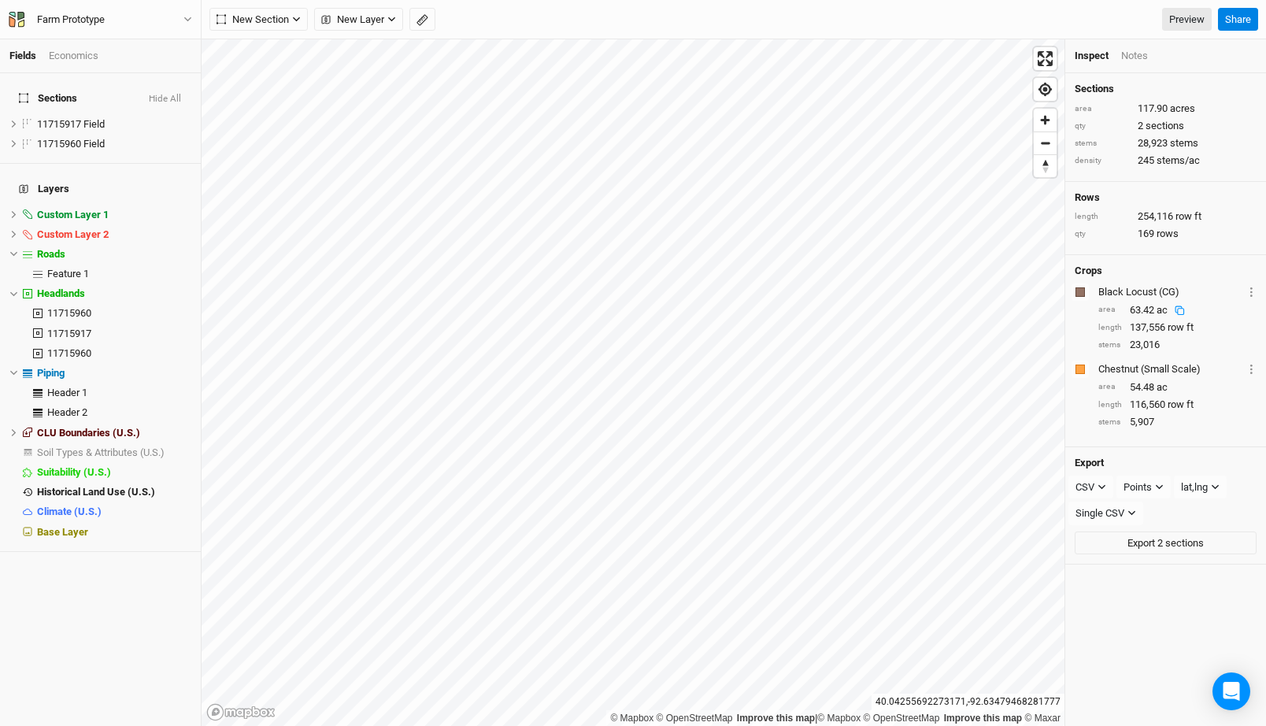
click at [1178, 309] on rect at bounding box center [1181, 311] width 6 height 6
click at [1202, 328] on icon at bounding box center [1205, 327] width 6 height 6
click at [1190, 346] on div "stems 23,016" at bounding box center [1177, 345] width 158 height 14
click at [1165, 344] on button at bounding box center [1172, 345] width 24 height 12
click at [1194, 369] on div "Chestnut (Small Scale)" at bounding box center [1170, 369] width 145 height 14
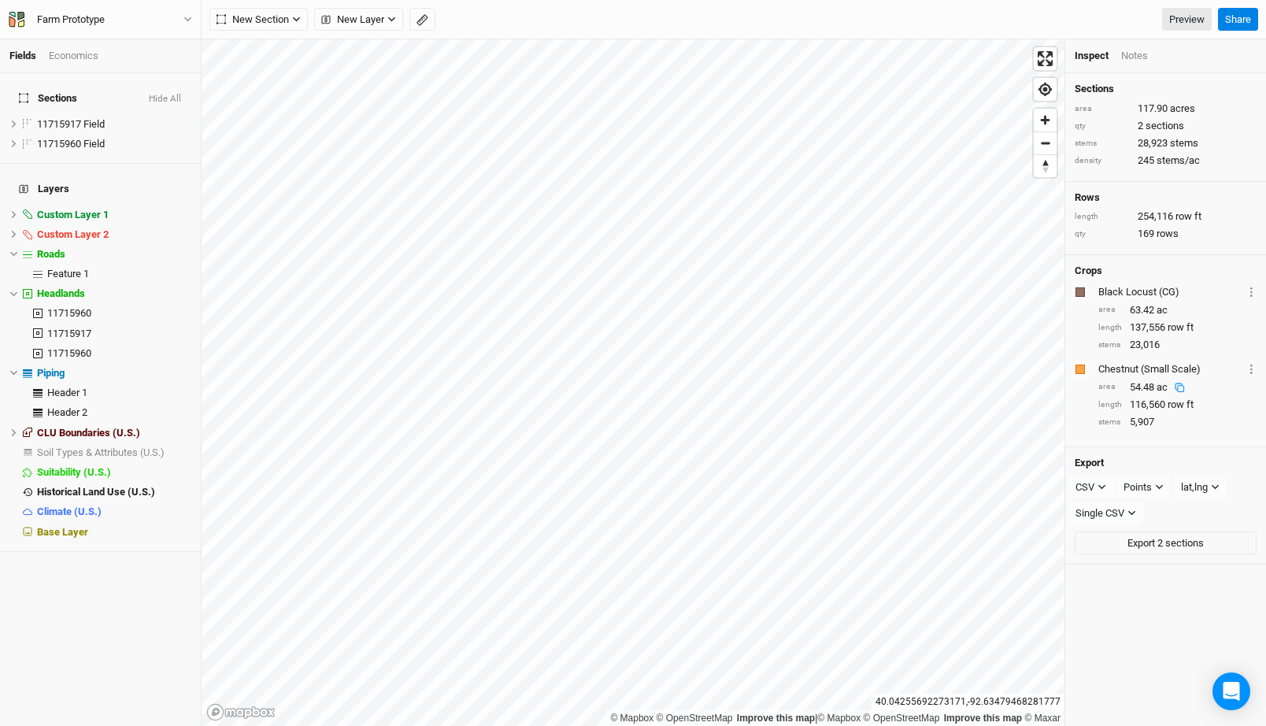
click at [1158, 391] on span "ac" at bounding box center [1162, 387] width 11 height 12
click at [1204, 371] on div "Chestnut (Small Scale)" at bounding box center [1170, 369] width 145 height 14
click at [1174, 308] on button at bounding box center [1180, 311] width 24 height 12
click at [83, 387] on span "Header 1" at bounding box center [67, 393] width 40 height 12
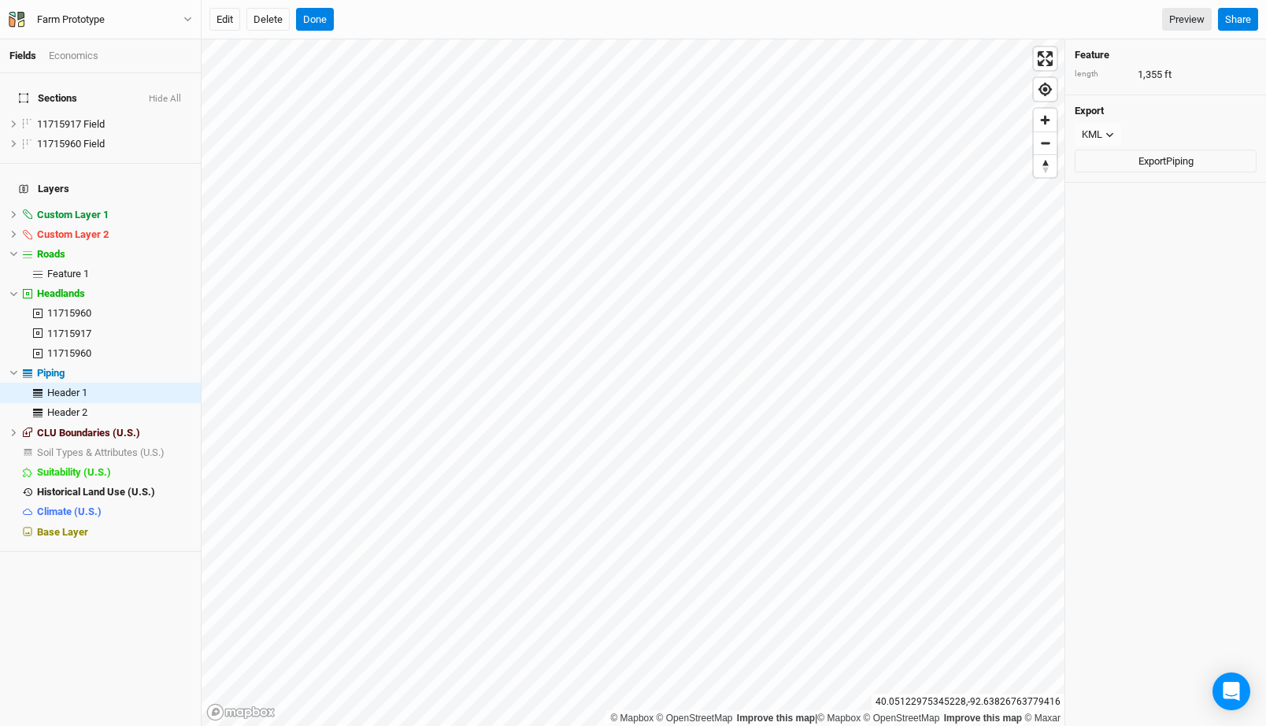
click at [1169, 74] on span "ft" at bounding box center [1168, 75] width 7 height 14
click at [126, 406] on div "Header 2" at bounding box center [109, 412] width 124 height 13
click at [1172, 80] on div "length 1,394 ft" at bounding box center [1166, 75] width 182 height 14
click at [320, 15] on button "Done" at bounding box center [315, 20] width 38 height 24
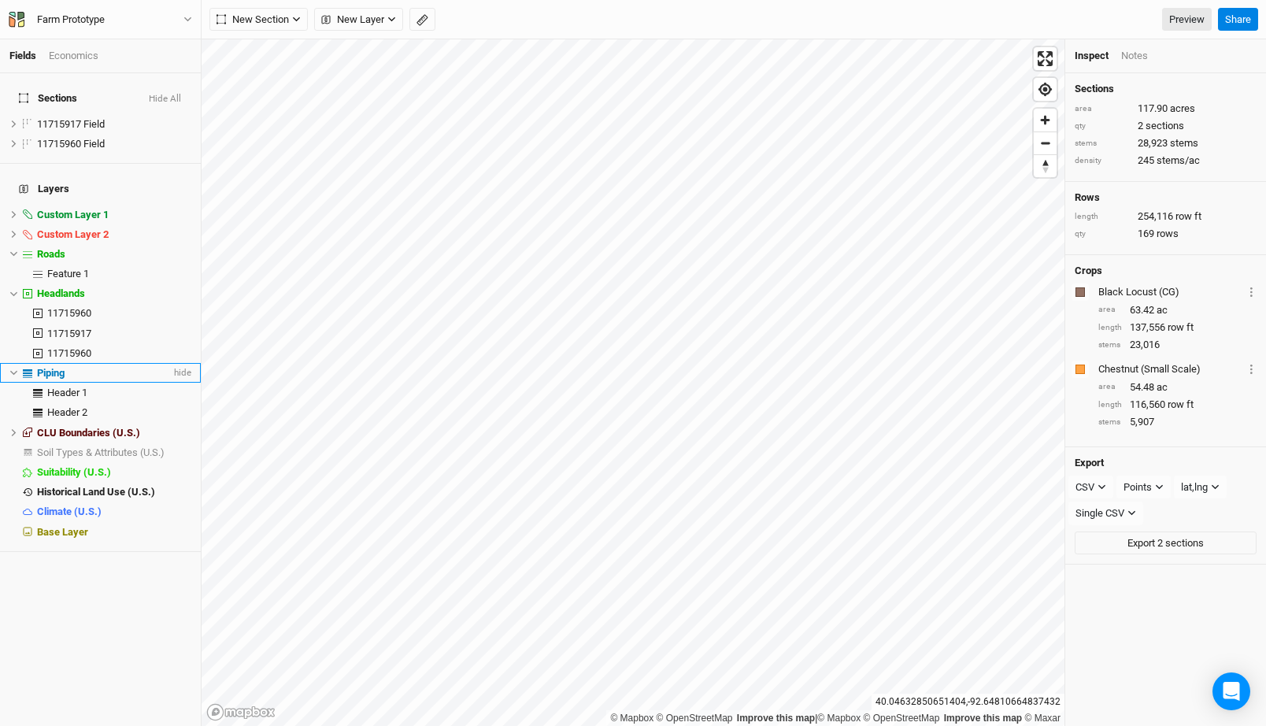
click at [13, 369] on icon at bounding box center [13, 373] width 9 height 9
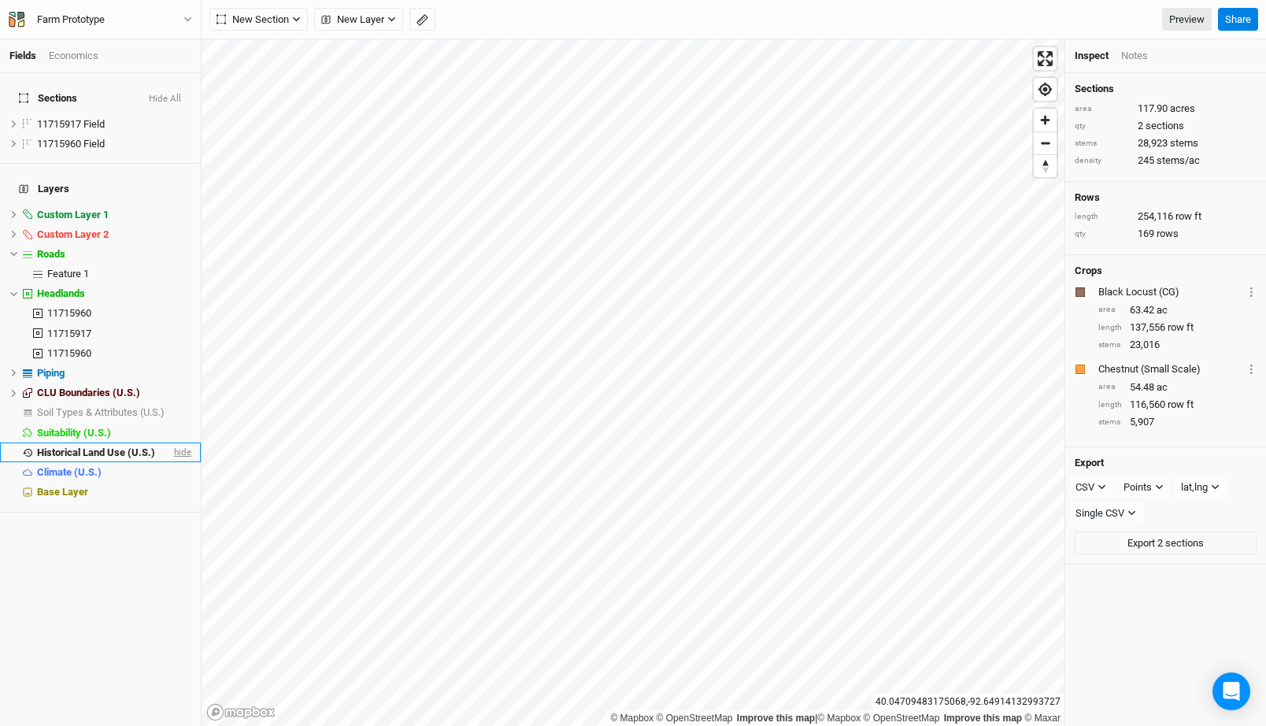
click at [179, 443] on span "hide" at bounding box center [181, 453] width 20 height 20
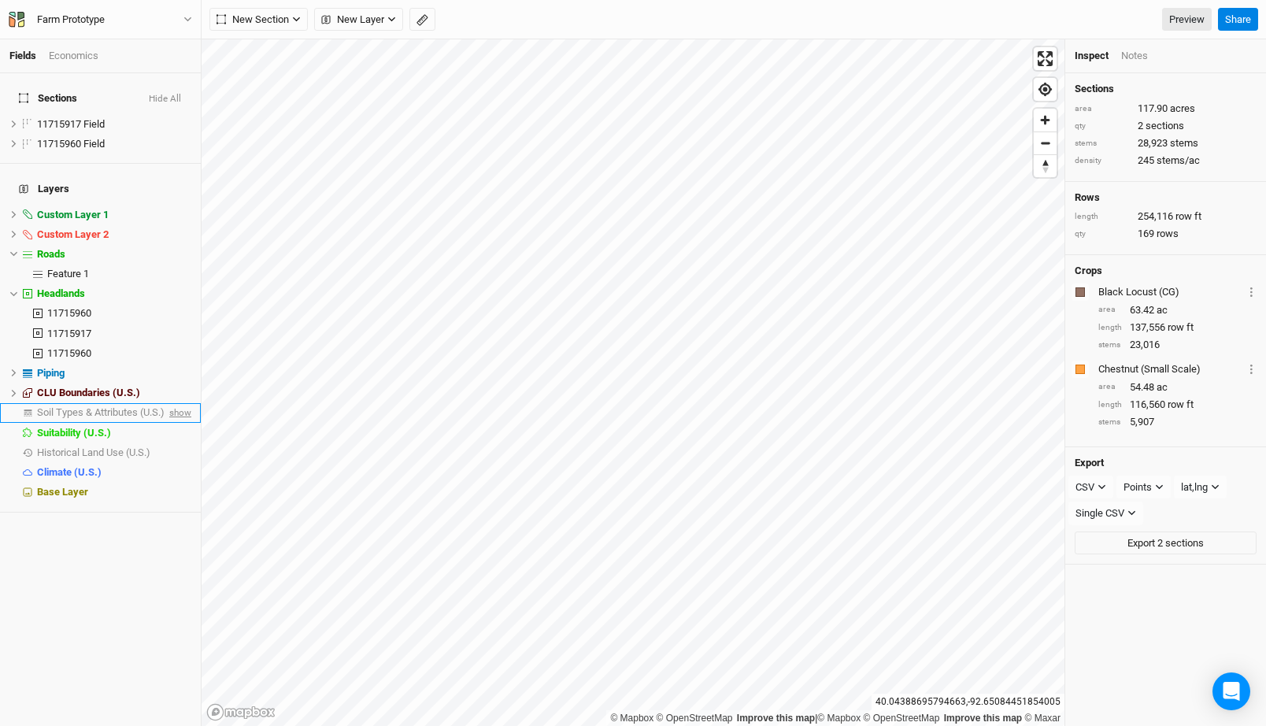
click at [184, 403] on span "show" at bounding box center [178, 413] width 25 height 20
click at [125, 406] on span "Soil Types & Attributes (U.S.)" at bounding box center [103, 412] width 133 height 12
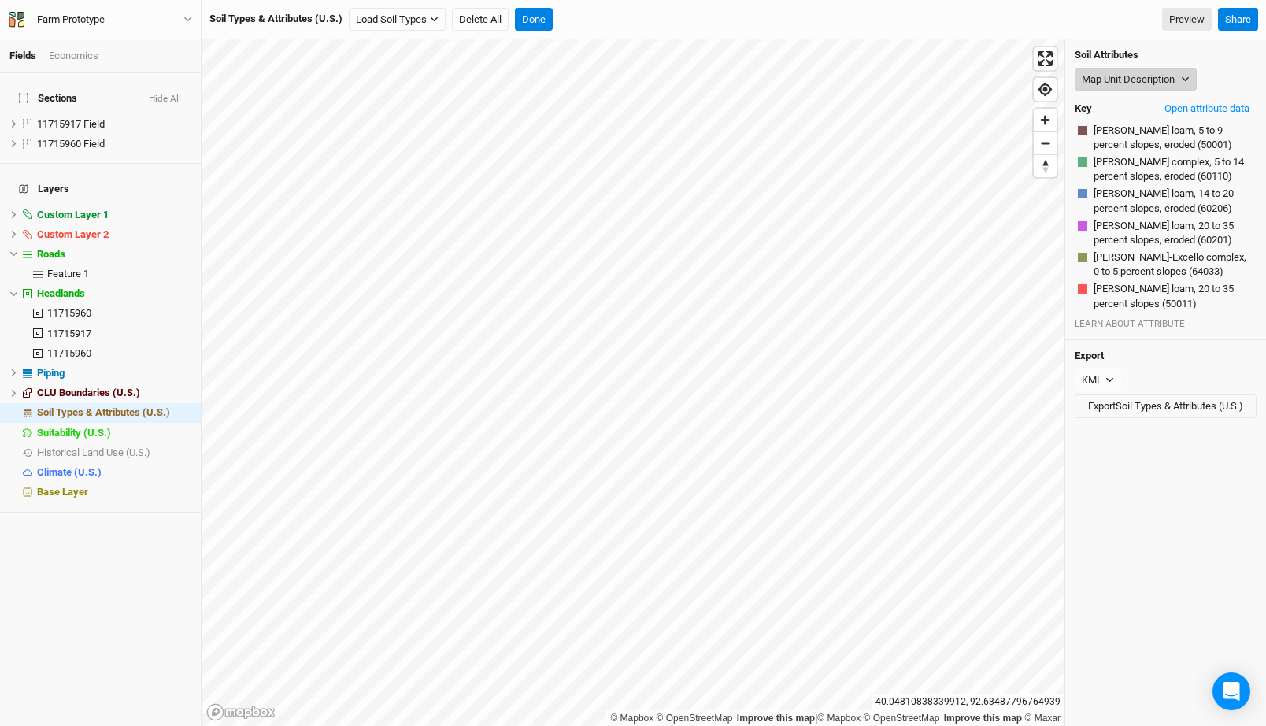
click at [1118, 80] on button "Map Unit Description" at bounding box center [1136, 80] width 122 height 24
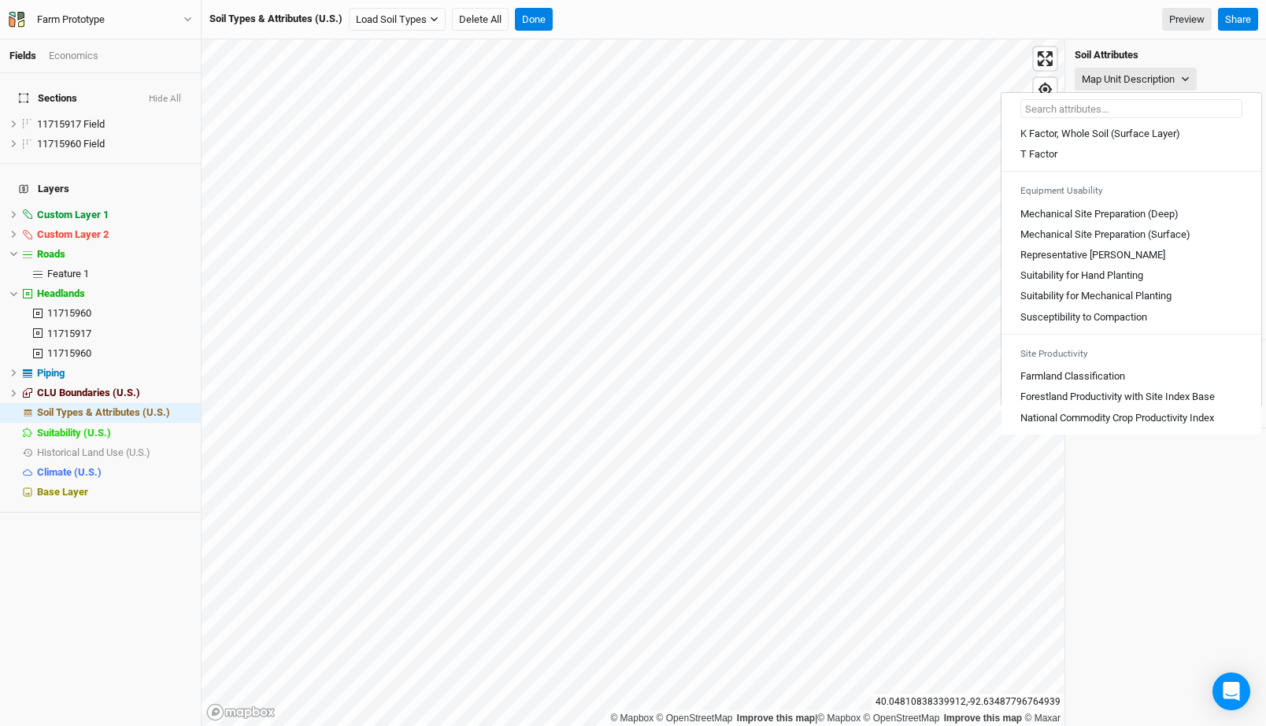
scroll to position [871, 0]
click at [1091, 399] on Base "Forestland Productivity with Site Index Base" at bounding box center [1118, 397] width 194 height 14
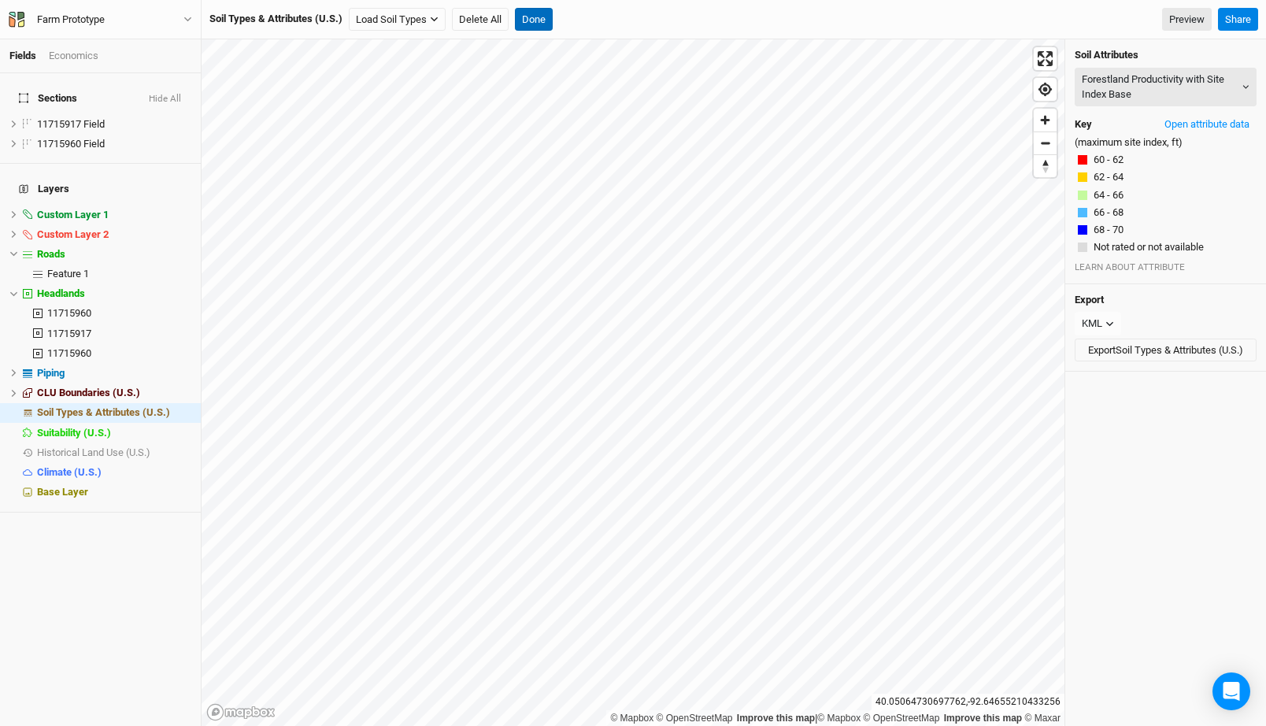
click at [535, 14] on button "Done" at bounding box center [534, 20] width 38 height 24
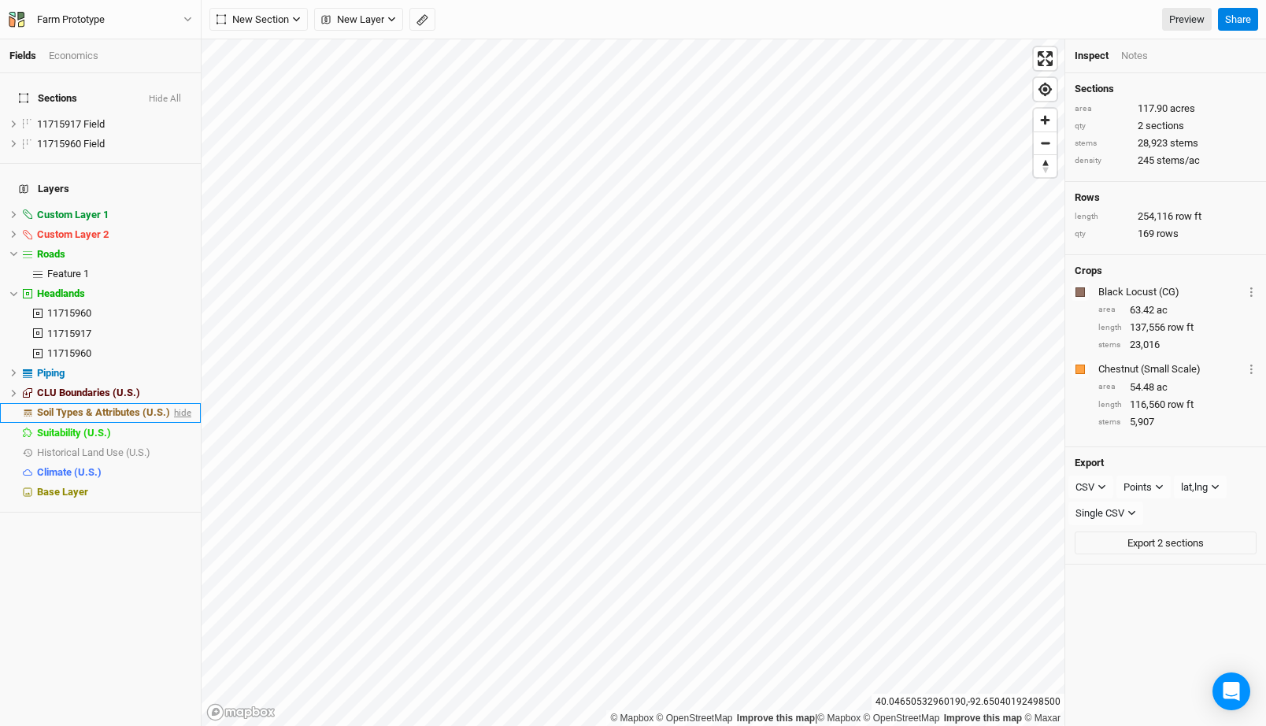
click at [180, 403] on span "hide" at bounding box center [181, 413] width 20 height 20
click at [179, 403] on span "show" at bounding box center [178, 413] width 25 height 20
click at [1185, 21] on link "Preview" at bounding box center [1187, 20] width 50 height 24
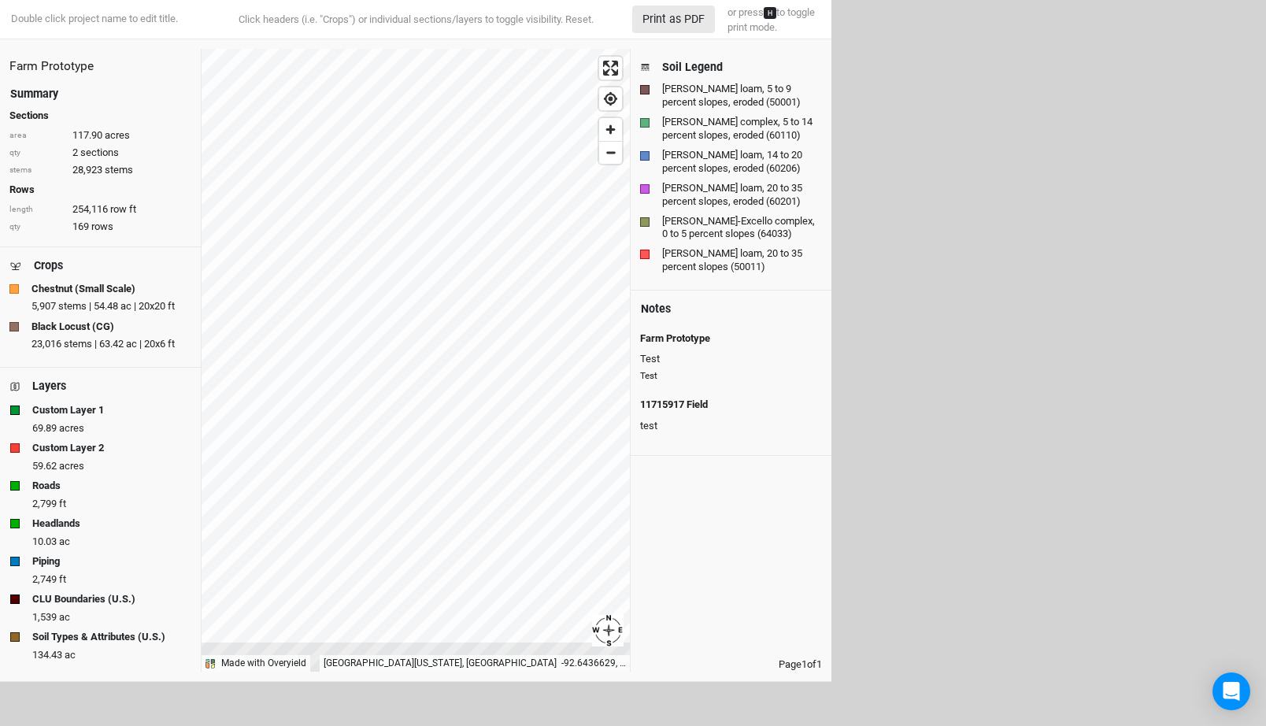
click at [54, 261] on div "Crops" at bounding box center [48, 265] width 29 height 17
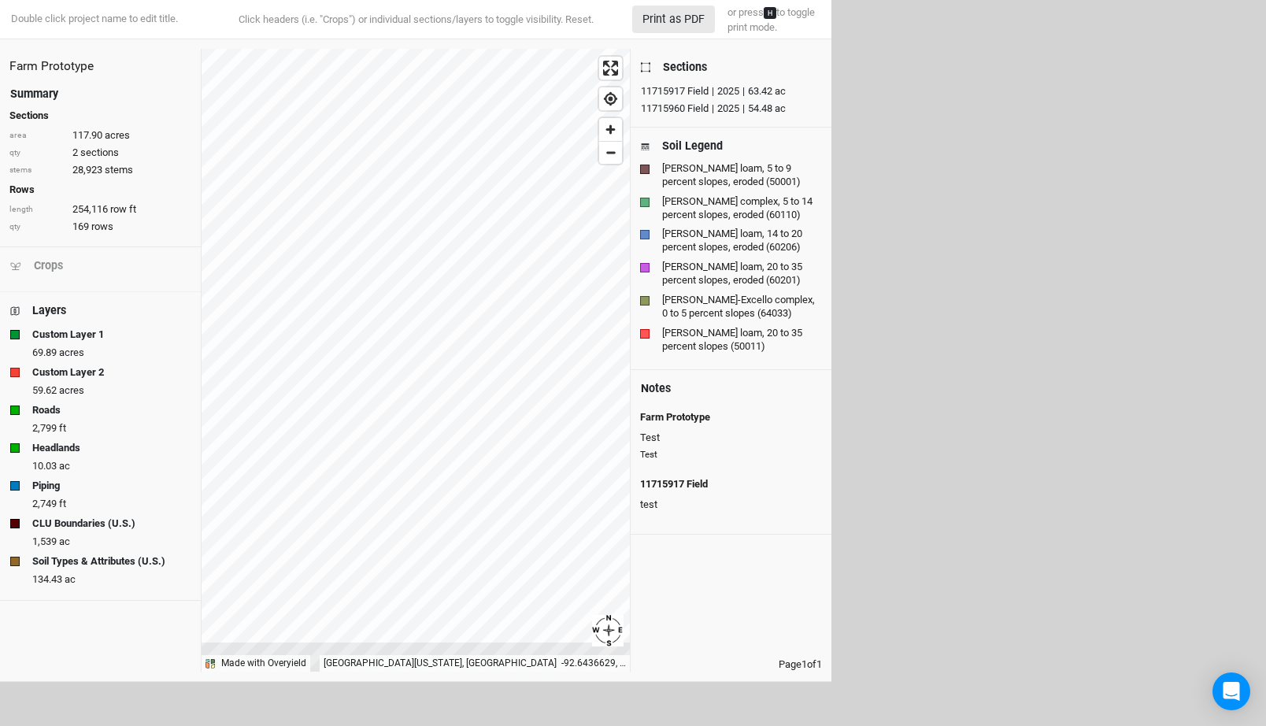
click at [54, 261] on div "Crops" at bounding box center [48, 265] width 29 height 17
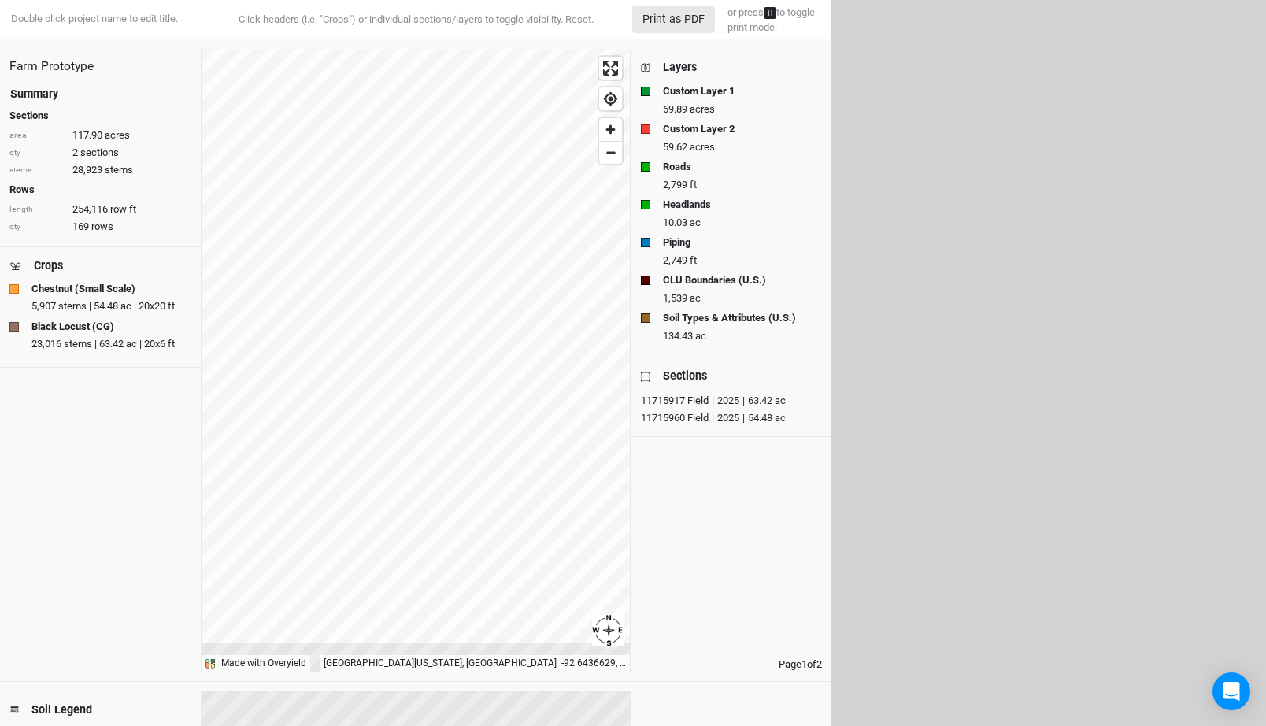
click at [69, 291] on strong "Chestnut (Small Scale)" at bounding box center [83, 289] width 104 height 14
click at [56, 329] on strong "Black Locust (CG)" at bounding box center [72, 327] width 83 height 14
click at [710, 397] on div "| 2025 | 63.42 ac" at bounding box center [747, 401] width 77 height 16
click at [709, 414] on div "11715960 Field" at bounding box center [675, 418] width 68 height 16
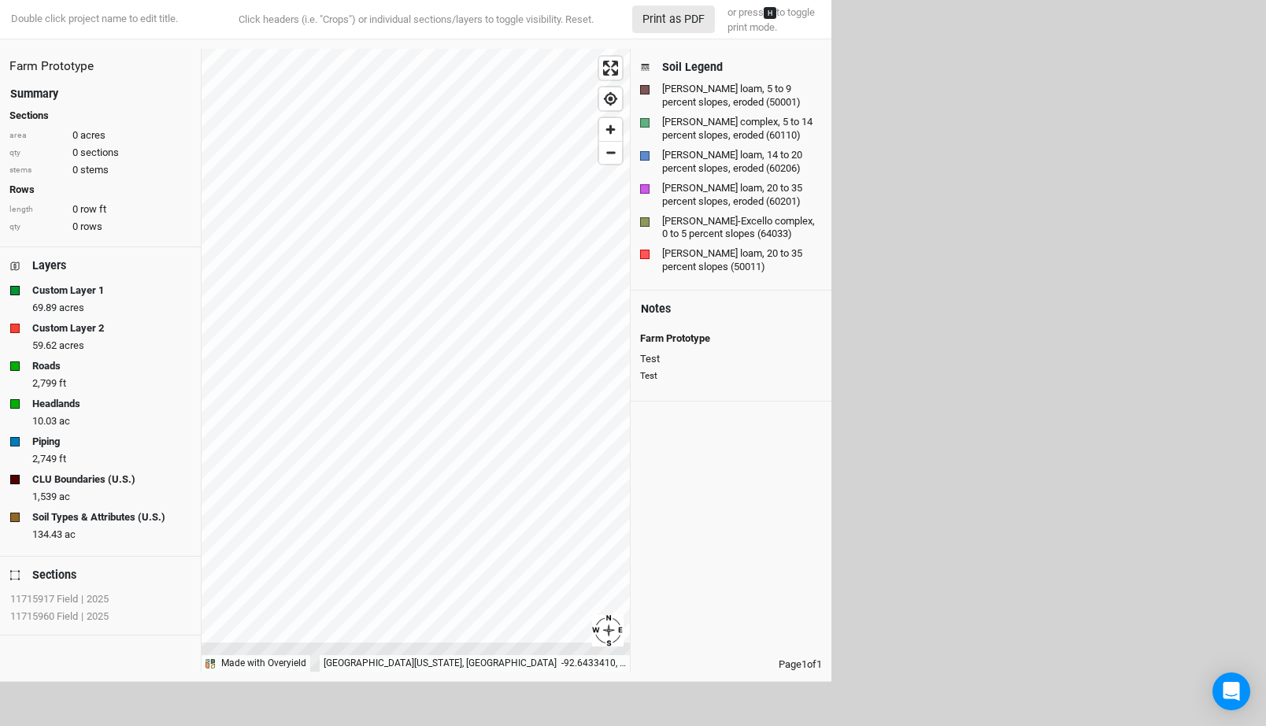
click at [701, 76] on div "Soil Legend" at bounding box center [692, 67] width 61 height 17
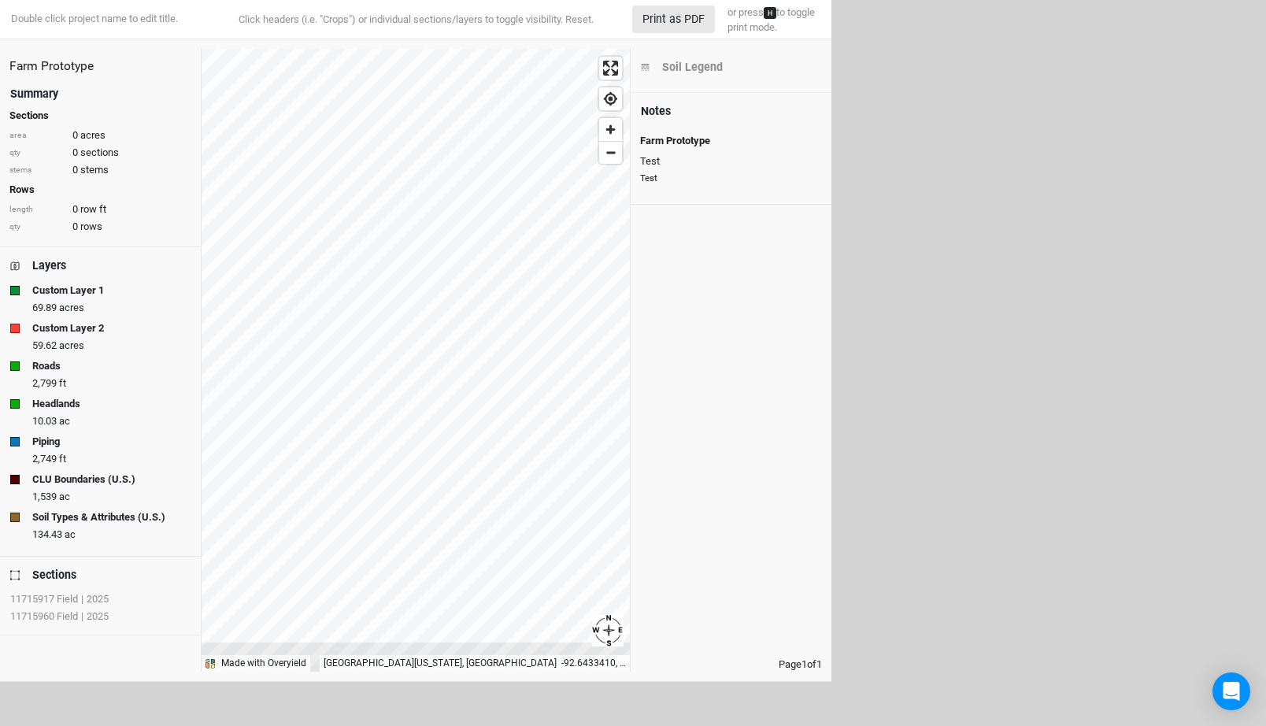
click at [702, 61] on div "Soil Legend" at bounding box center [692, 67] width 61 height 17
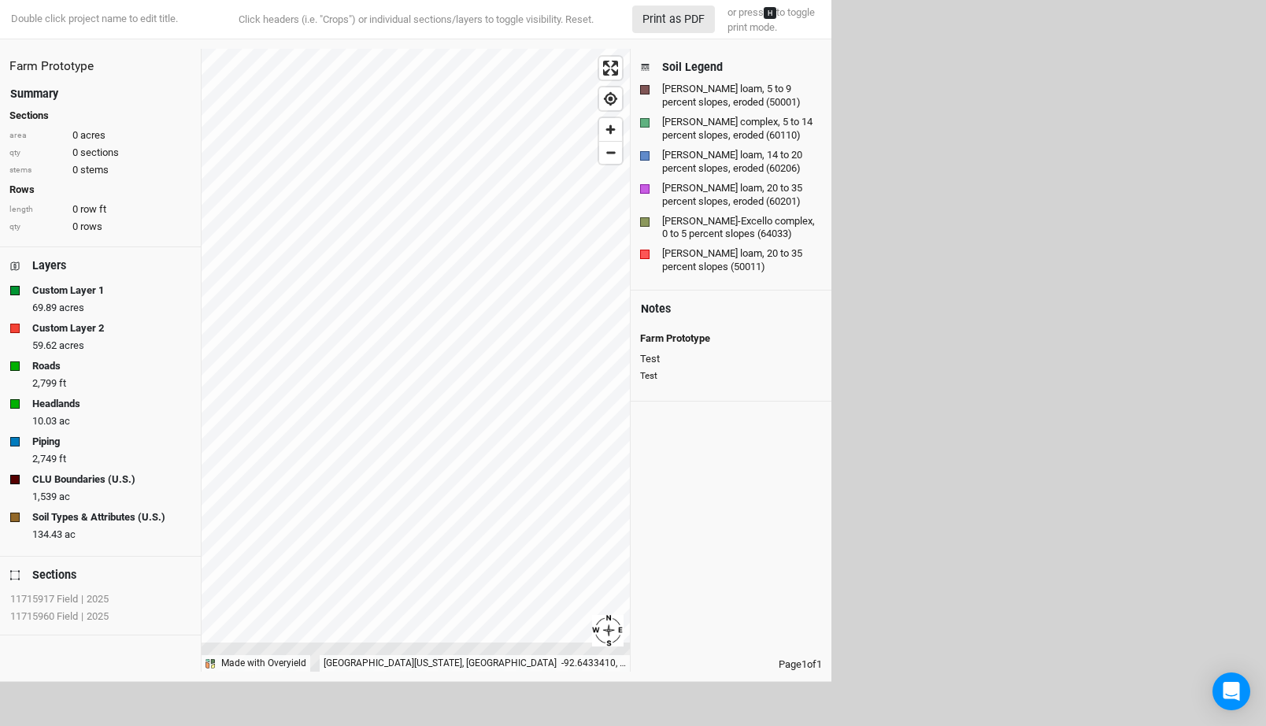
click at [702, 102] on div "[PERSON_NAME] loam, 5 to 9 percent slopes, eroded (50001)" at bounding box center [742, 96] width 160 height 27
click at [702, 150] on div "[PERSON_NAME] loam, 14 to 20 percent slopes, eroded (60206)" at bounding box center [742, 162] width 160 height 27
click at [703, 257] on div "[PERSON_NAME] loam, 20 to 35 percent slopes (50011)" at bounding box center [742, 260] width 160 height 27
